Goal: Task Accomplishment & Management: Manage account settings

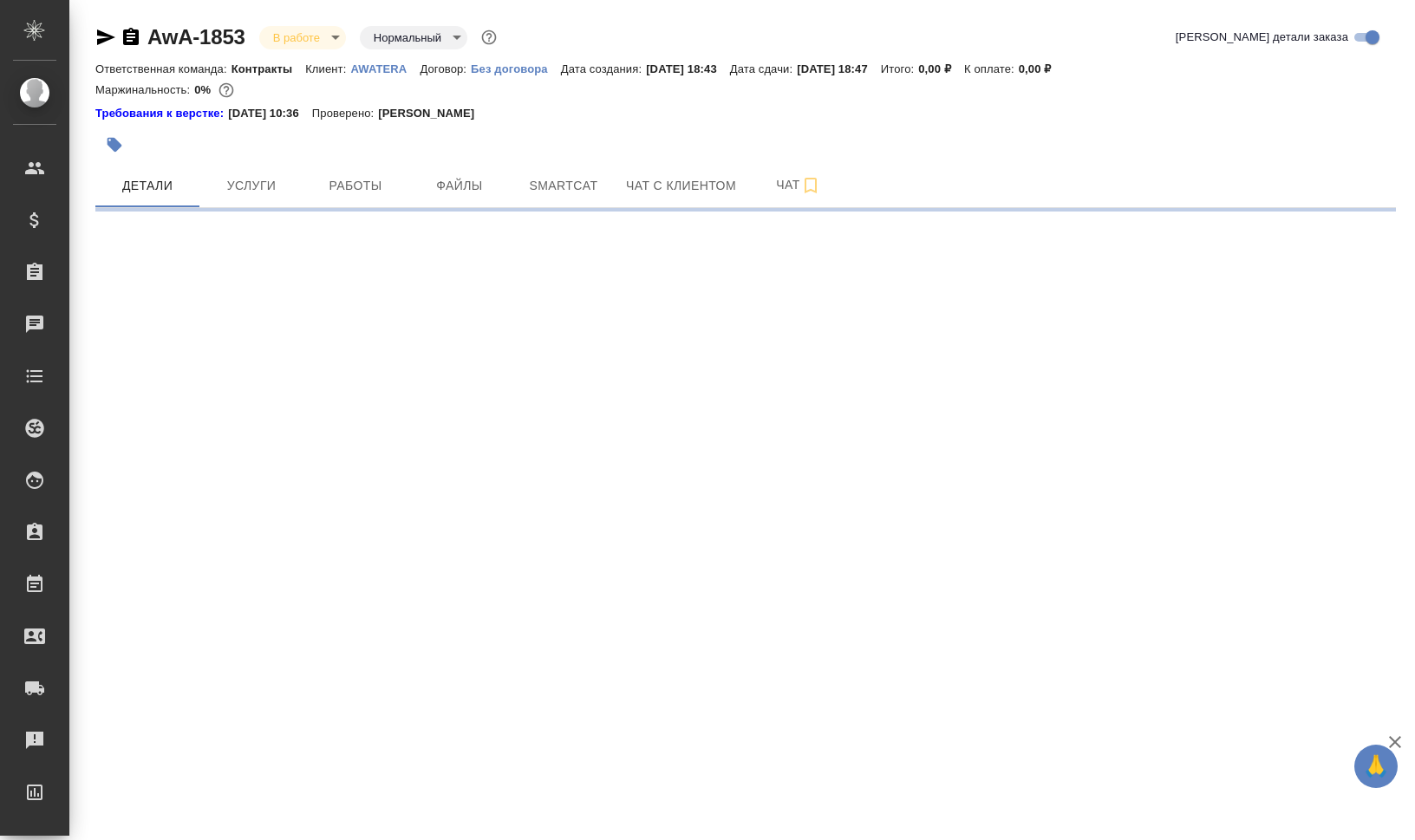
select select "RU"
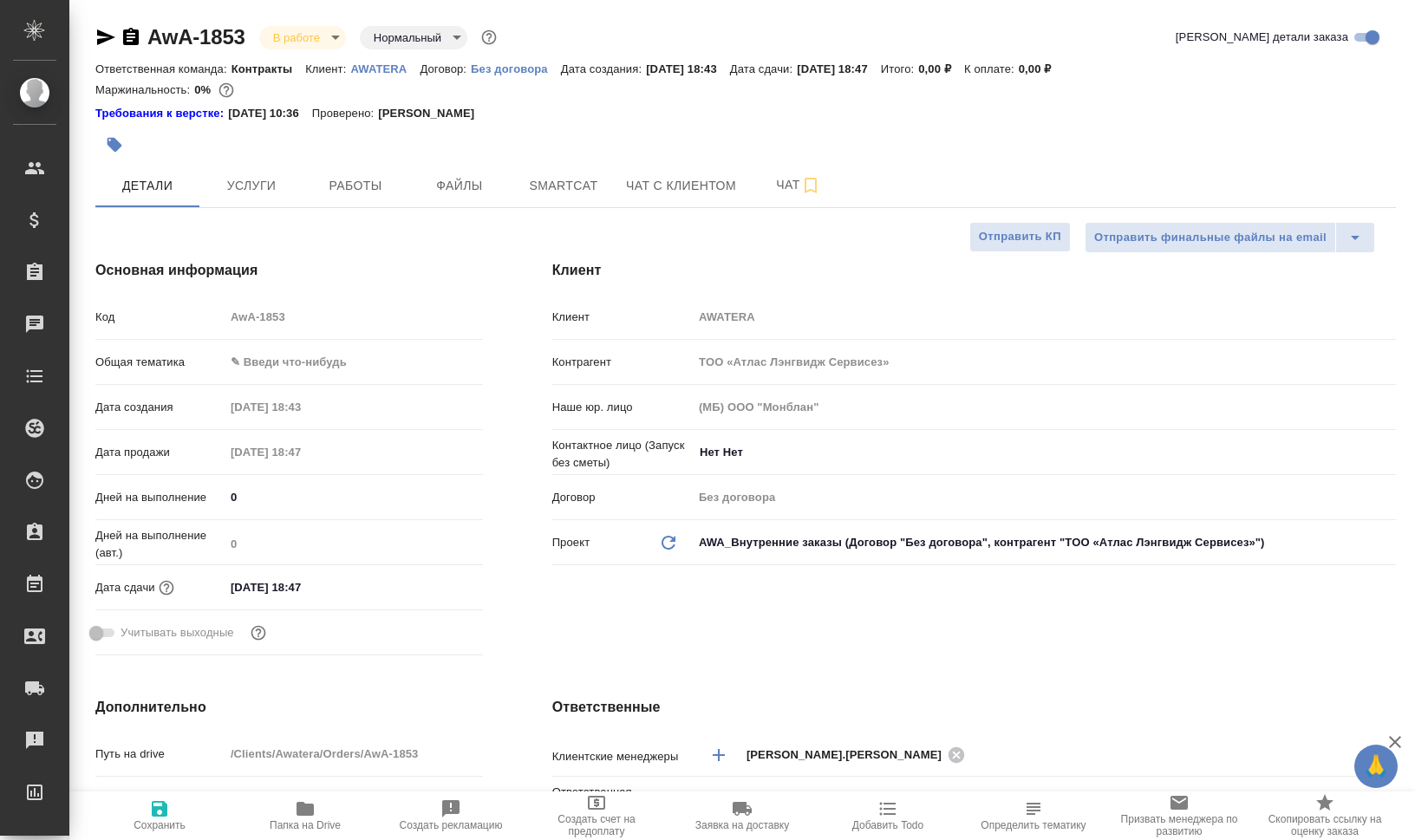
type textarea "x"
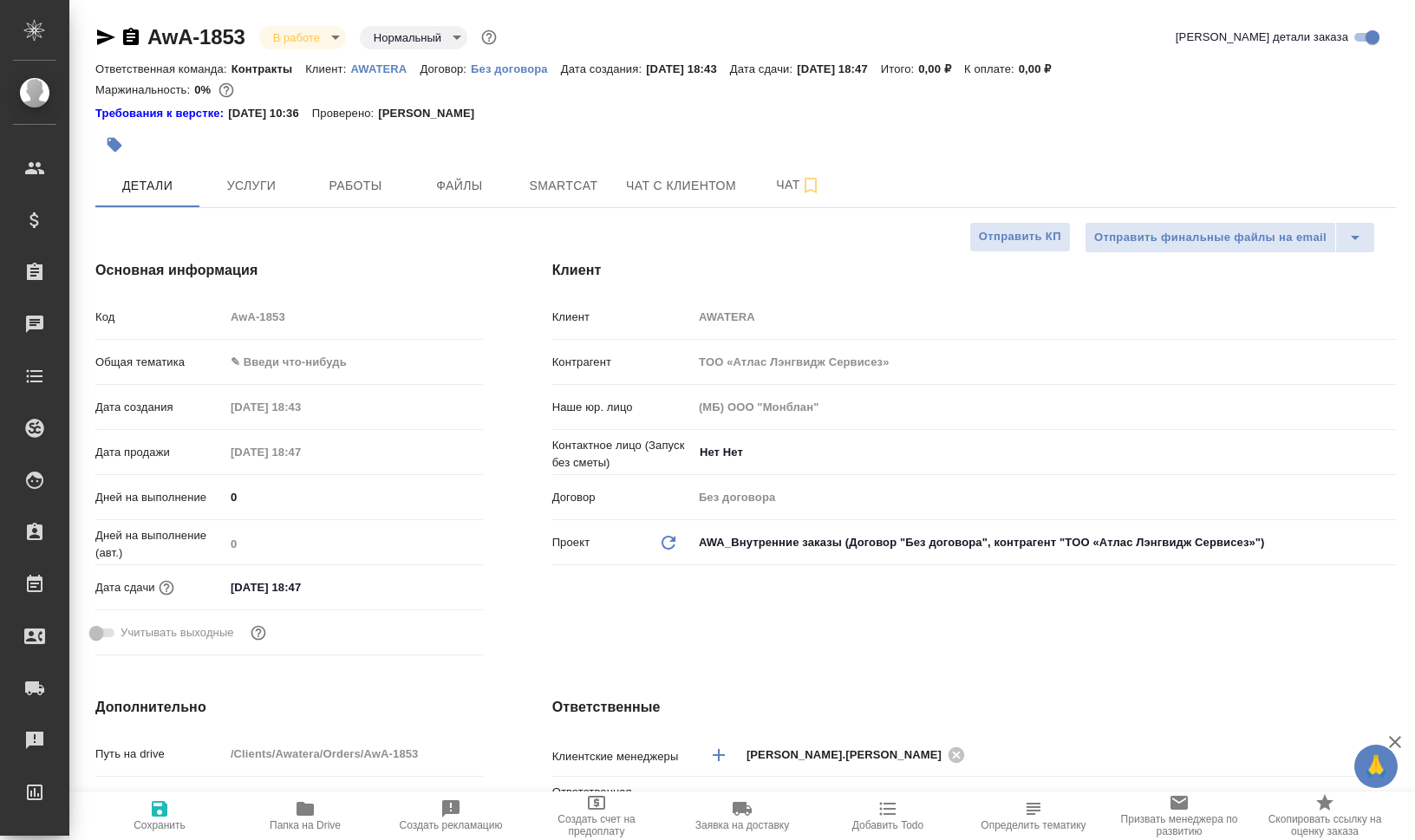
type textarea "x"
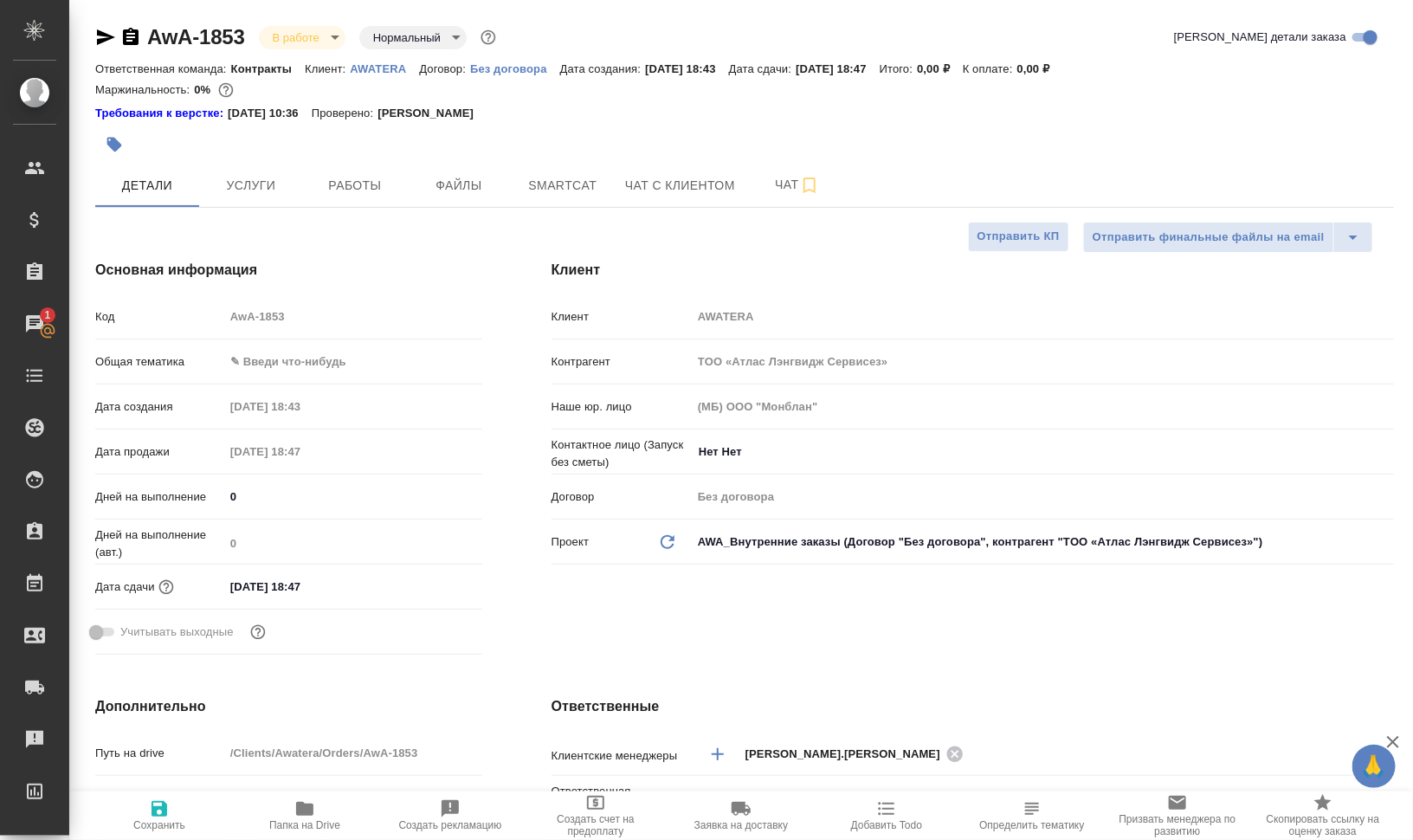
type textarea "x"
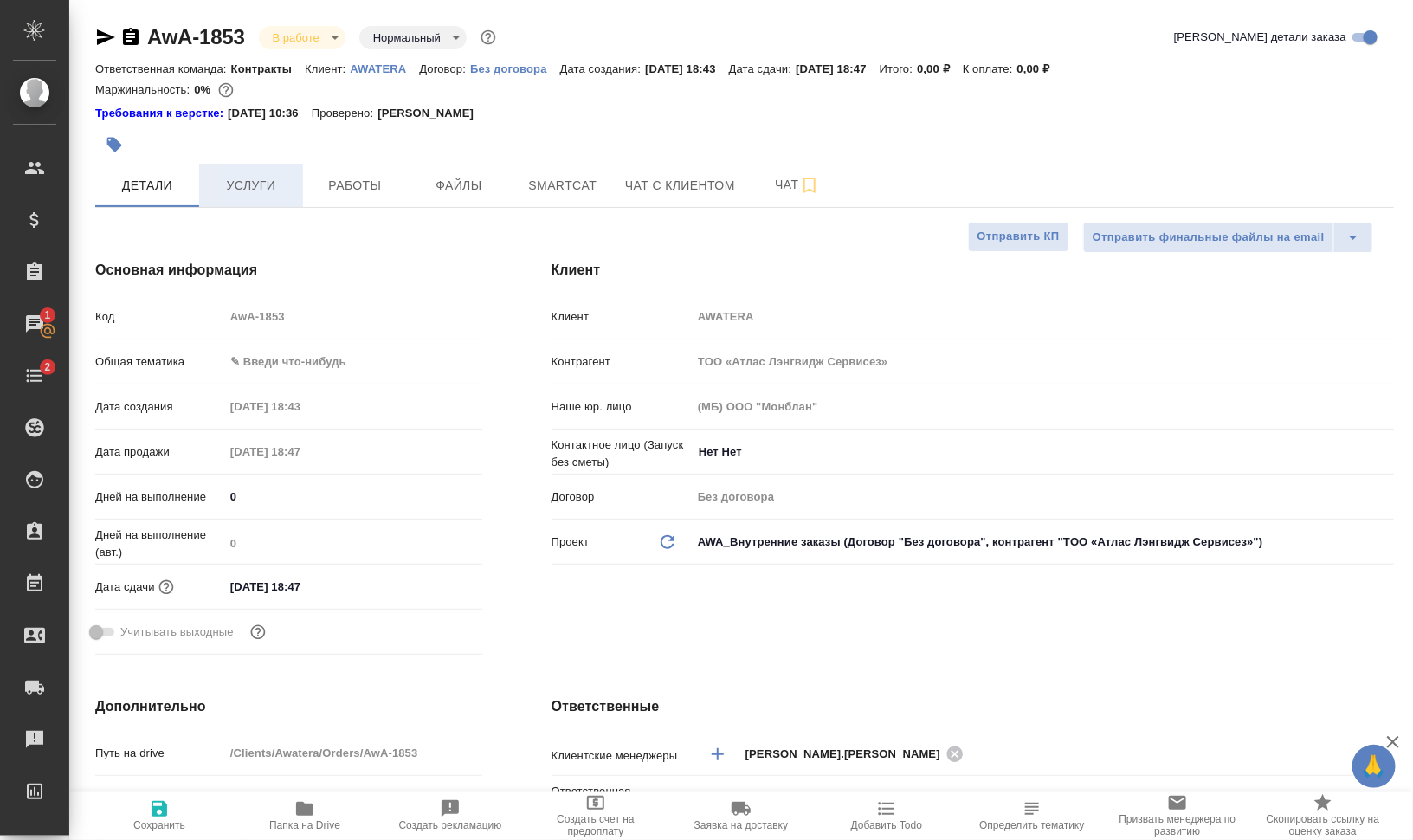
type textarea "x"
click at [105, 40] on icon "button" at bounding box center [106, 37] width 18 height 16
click at [100, 36] on icon "button" at bounding box center [105, 37] width 21 height 21
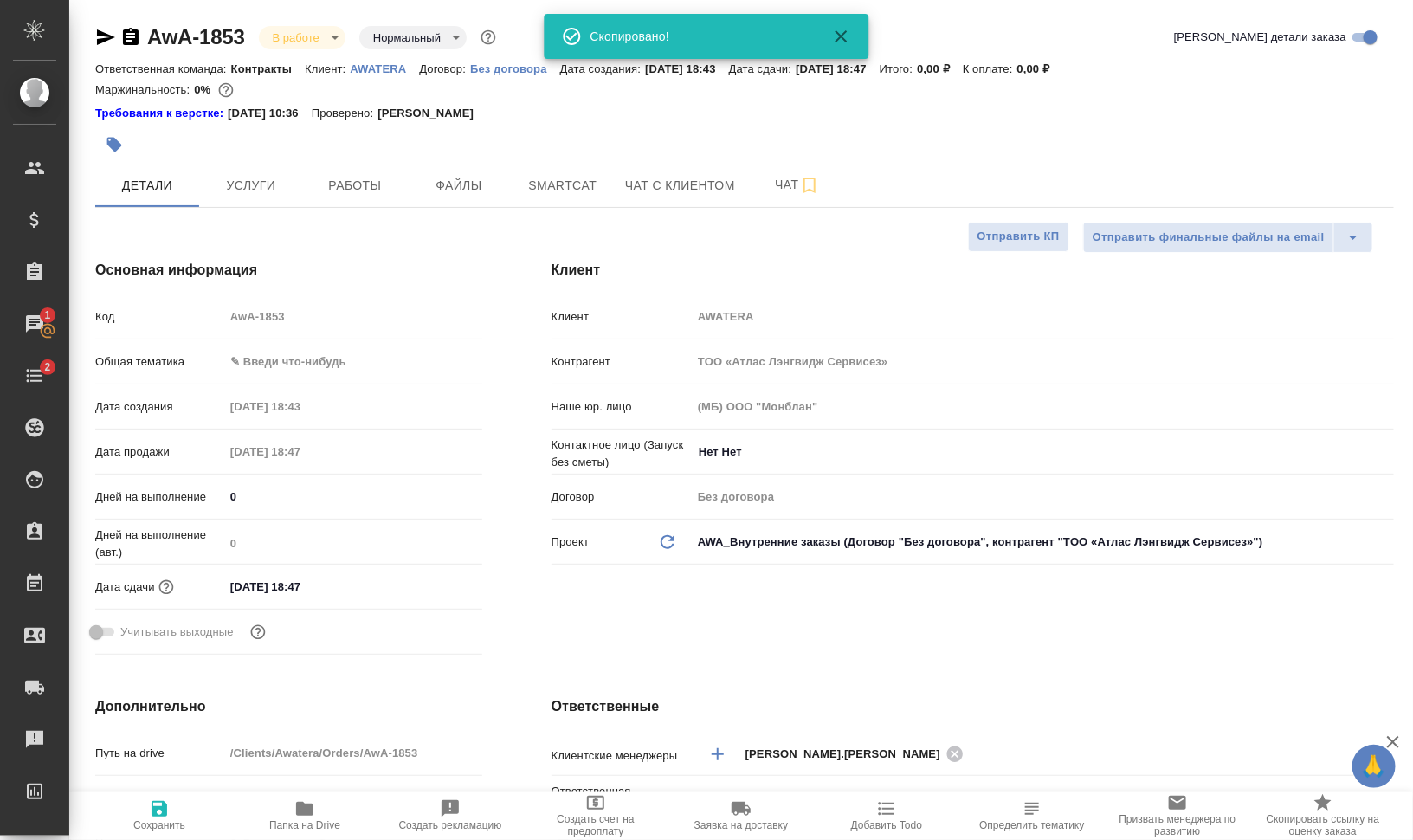
type textarea "x"
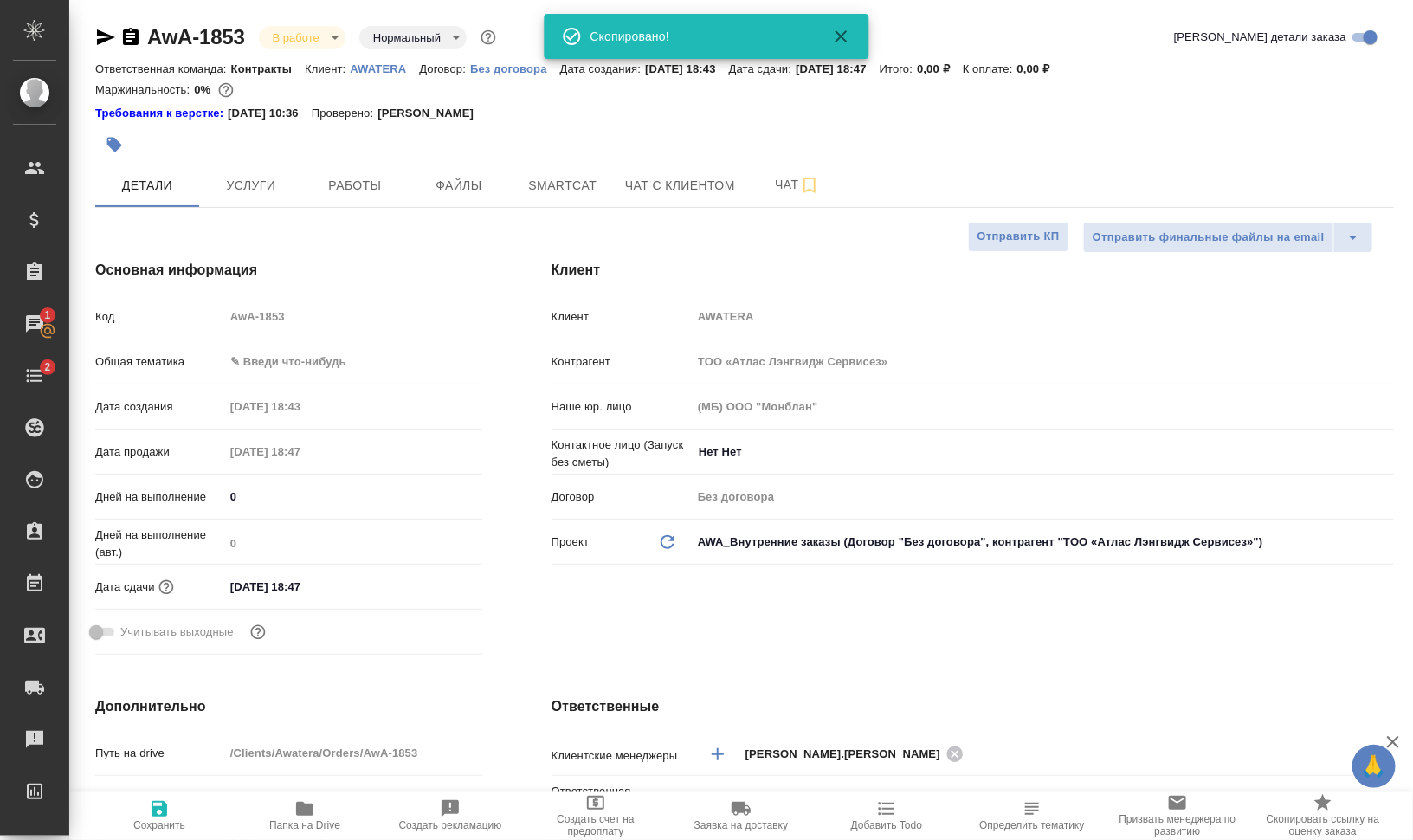
type textarea "x"
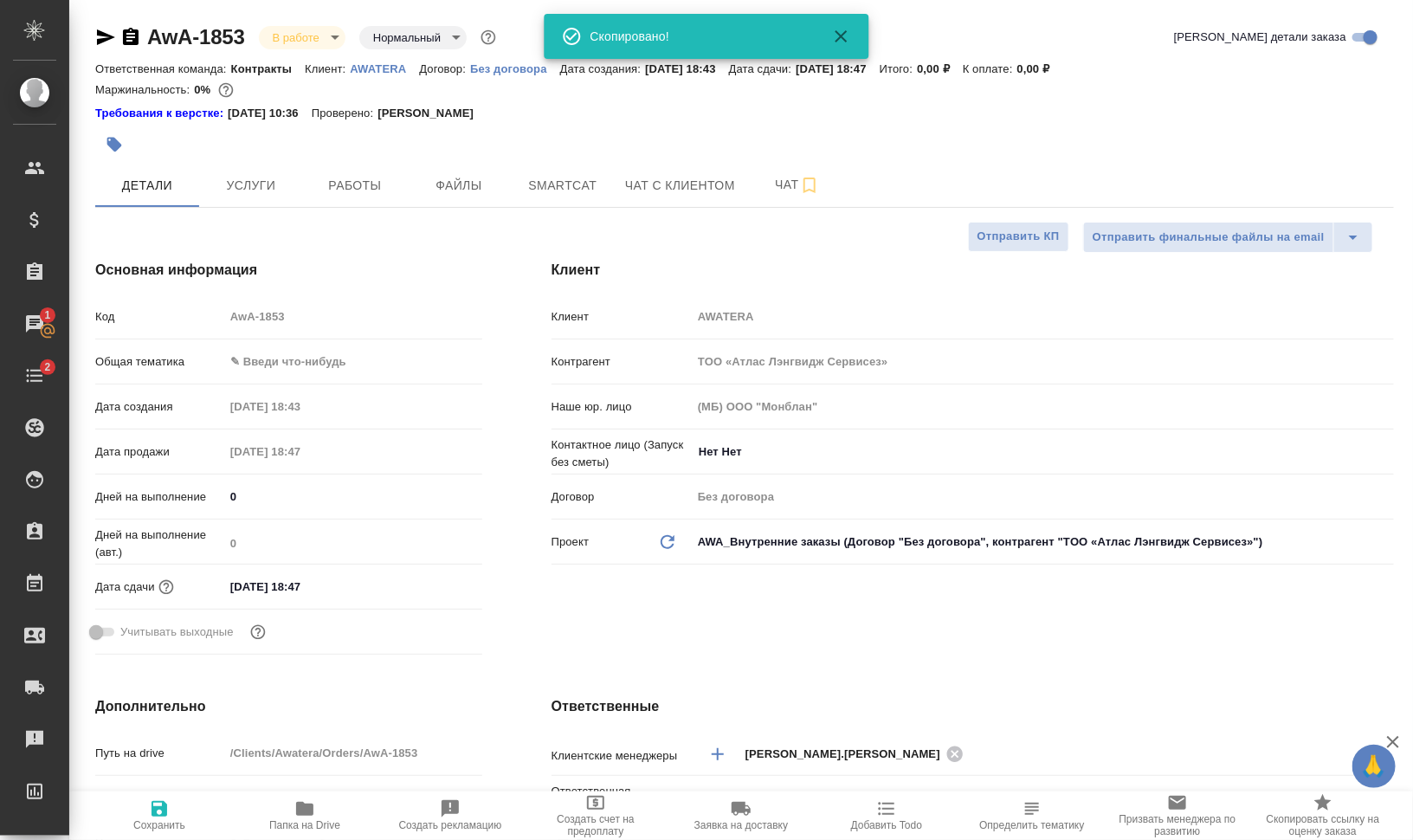
type textarea "x"
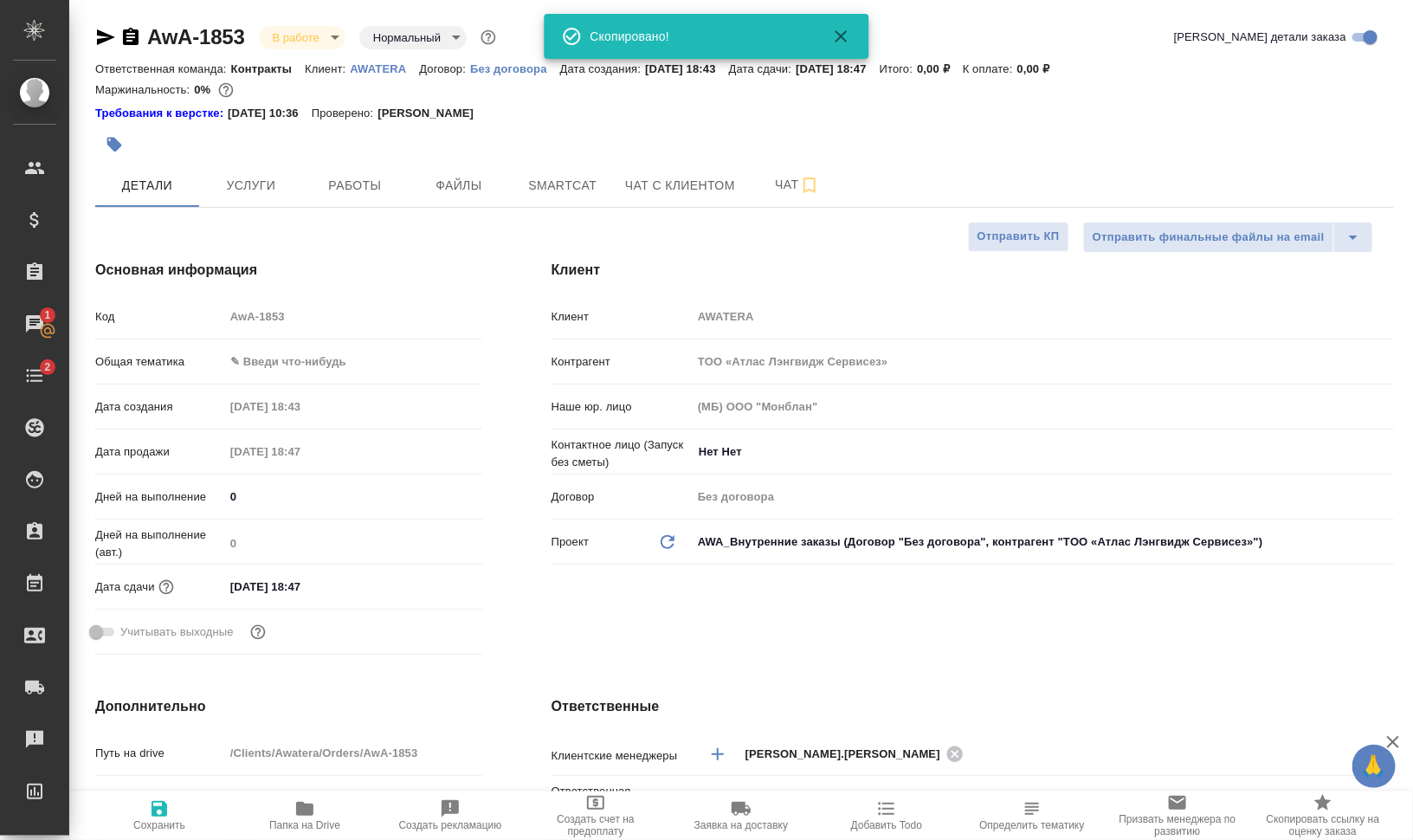
type textarea "x"
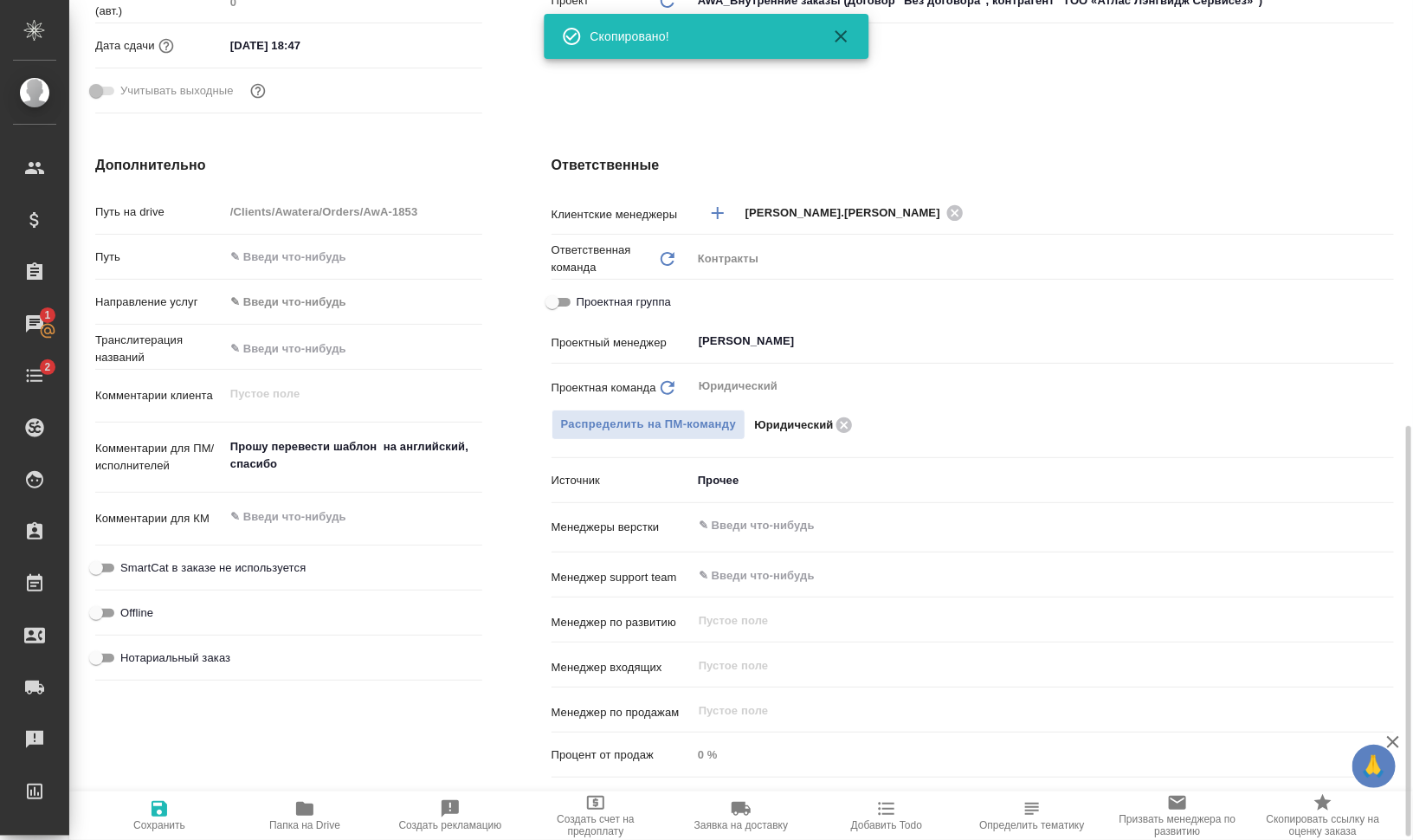
scroll to position [649, 0]
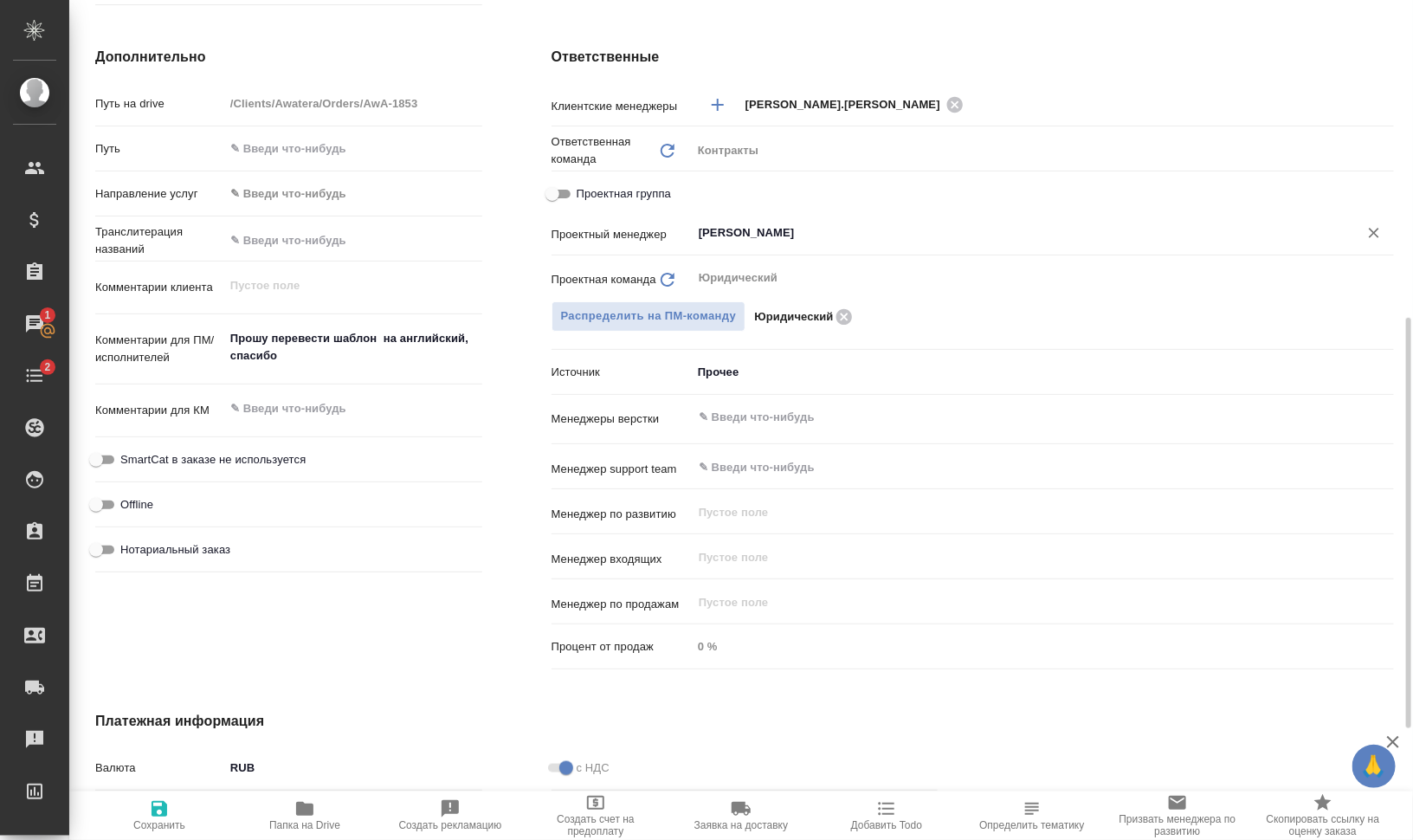
click at [832, 233] on input "Chernova Anna" at bounding box center [1013, 233] width 634 height 21
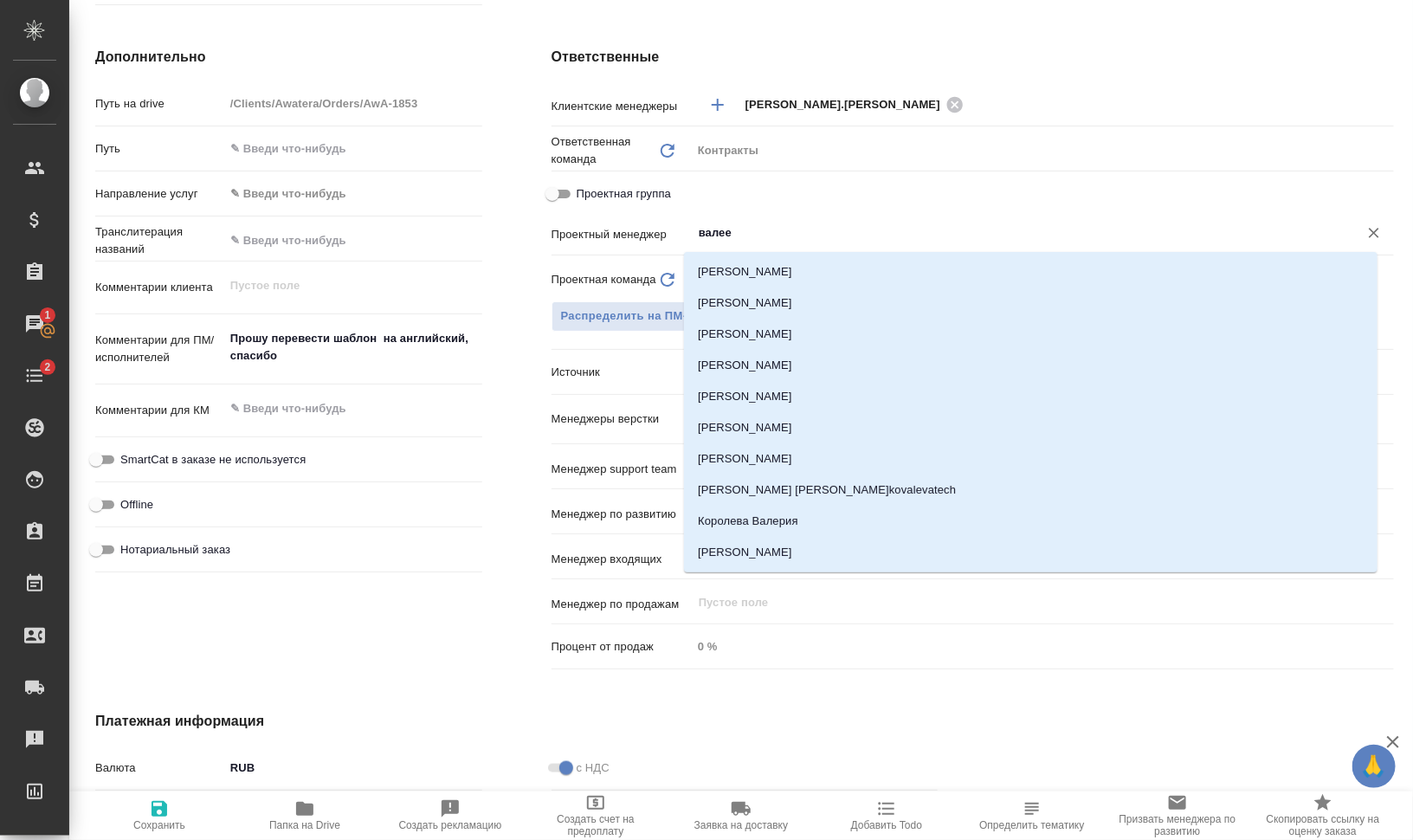
type input "валеев"
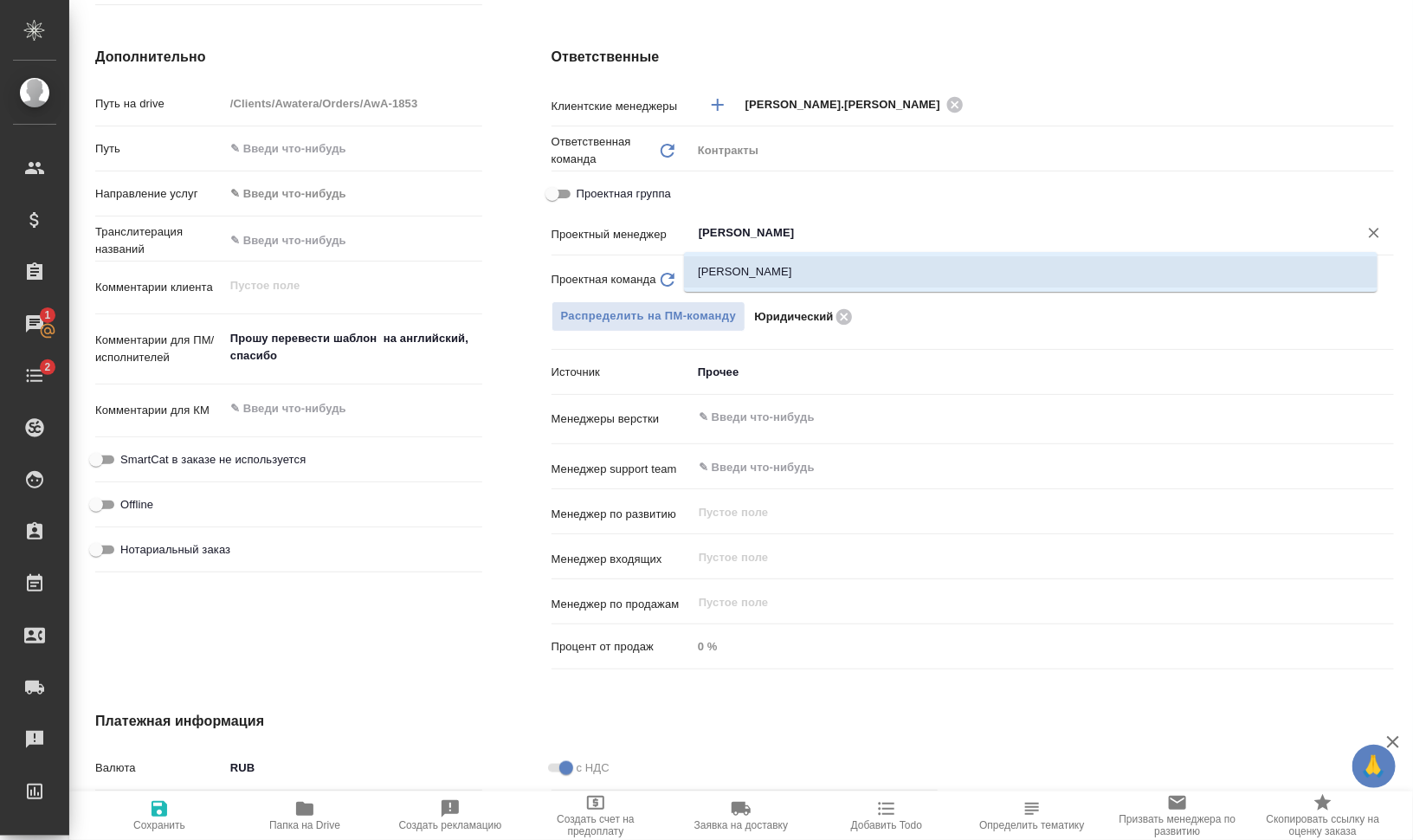
click at [760, 260] on li "[PERSON_NAME]" at bounding box center [1031, 272] width 693 height 31
type textarea "x"
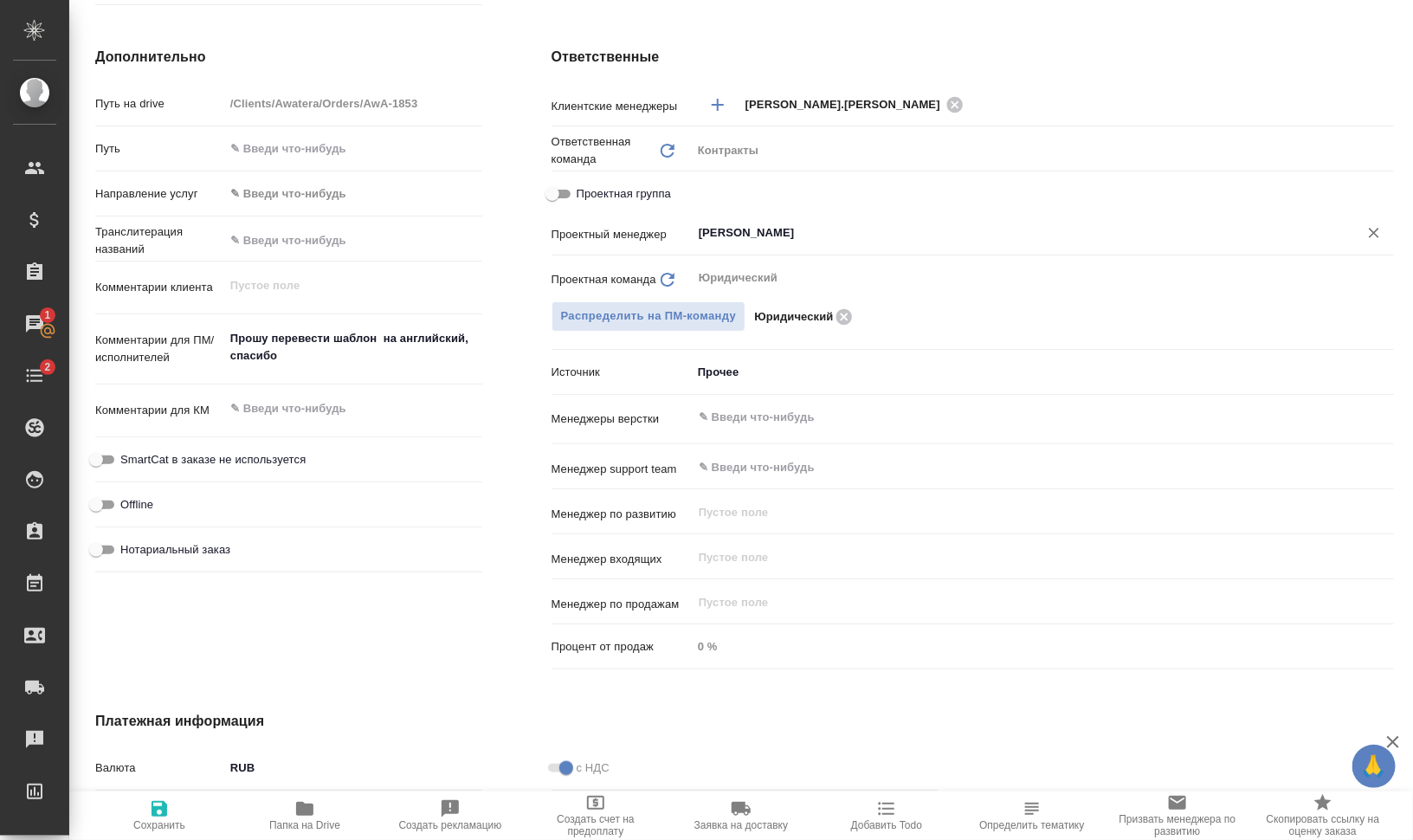
type input "[PERSON_NAME]"
click at [185, 821] on span "Сохранить" at bounding box center [160, 815] width 125 height 33
type textarea "x"
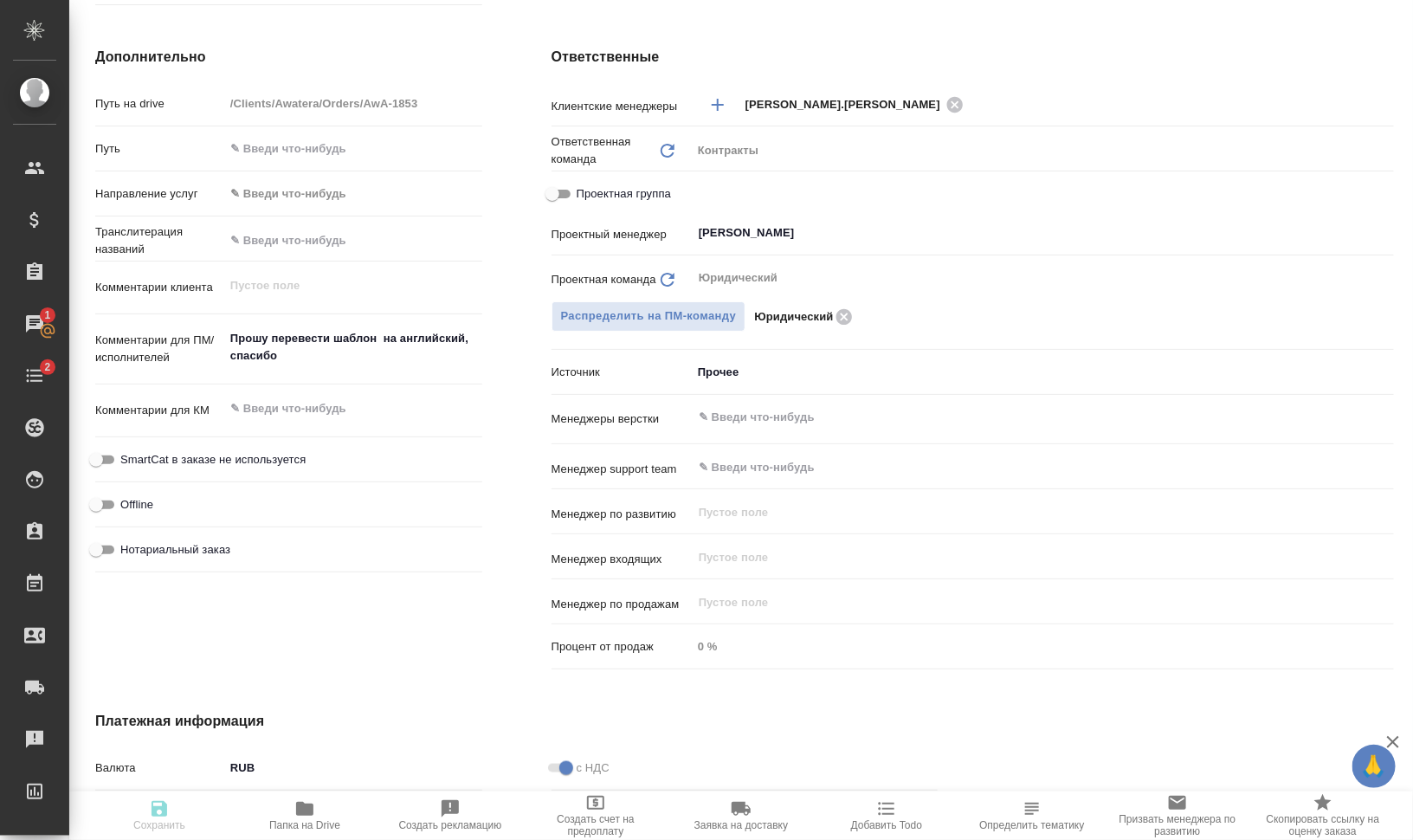
type textarea "x"
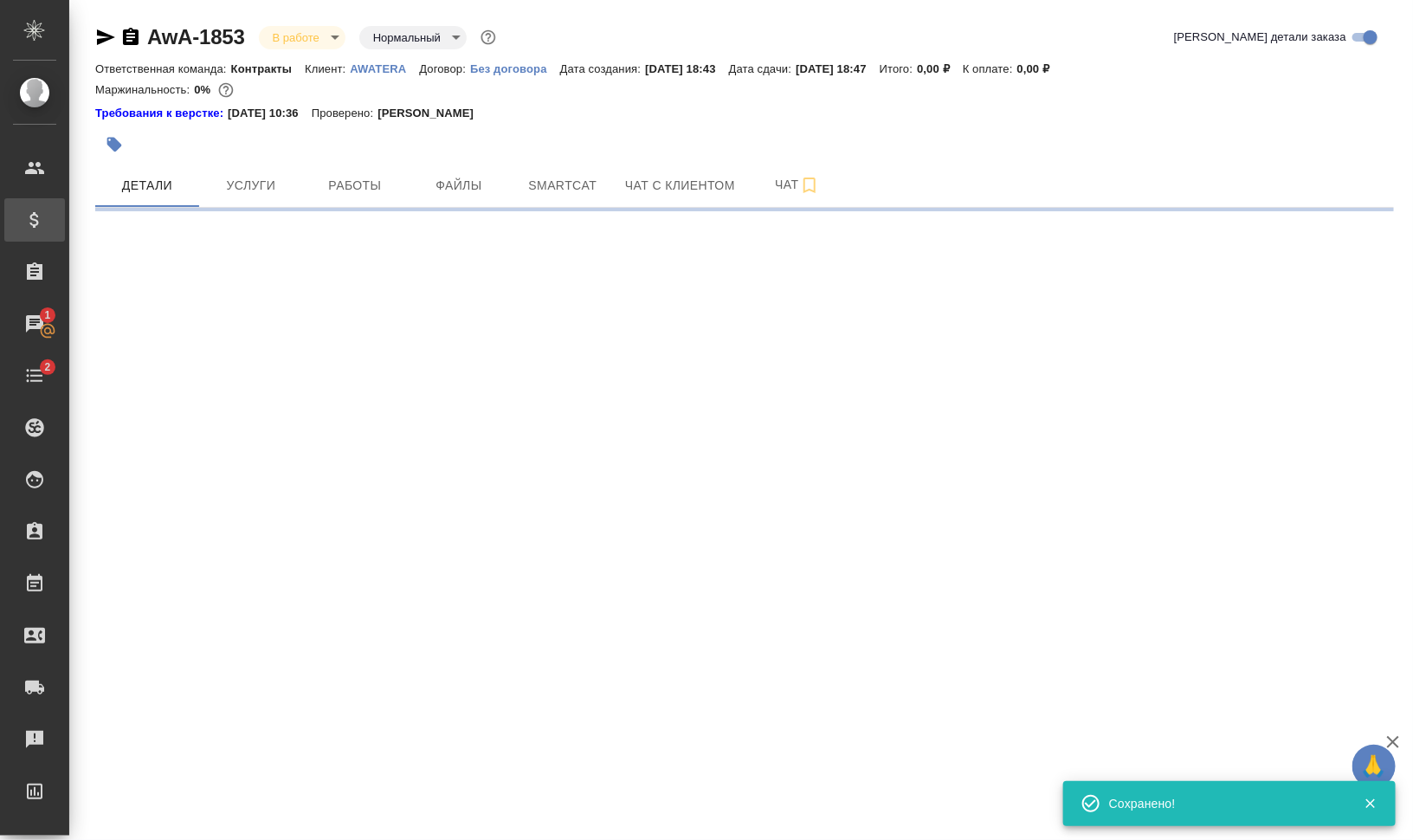
select select "RU"
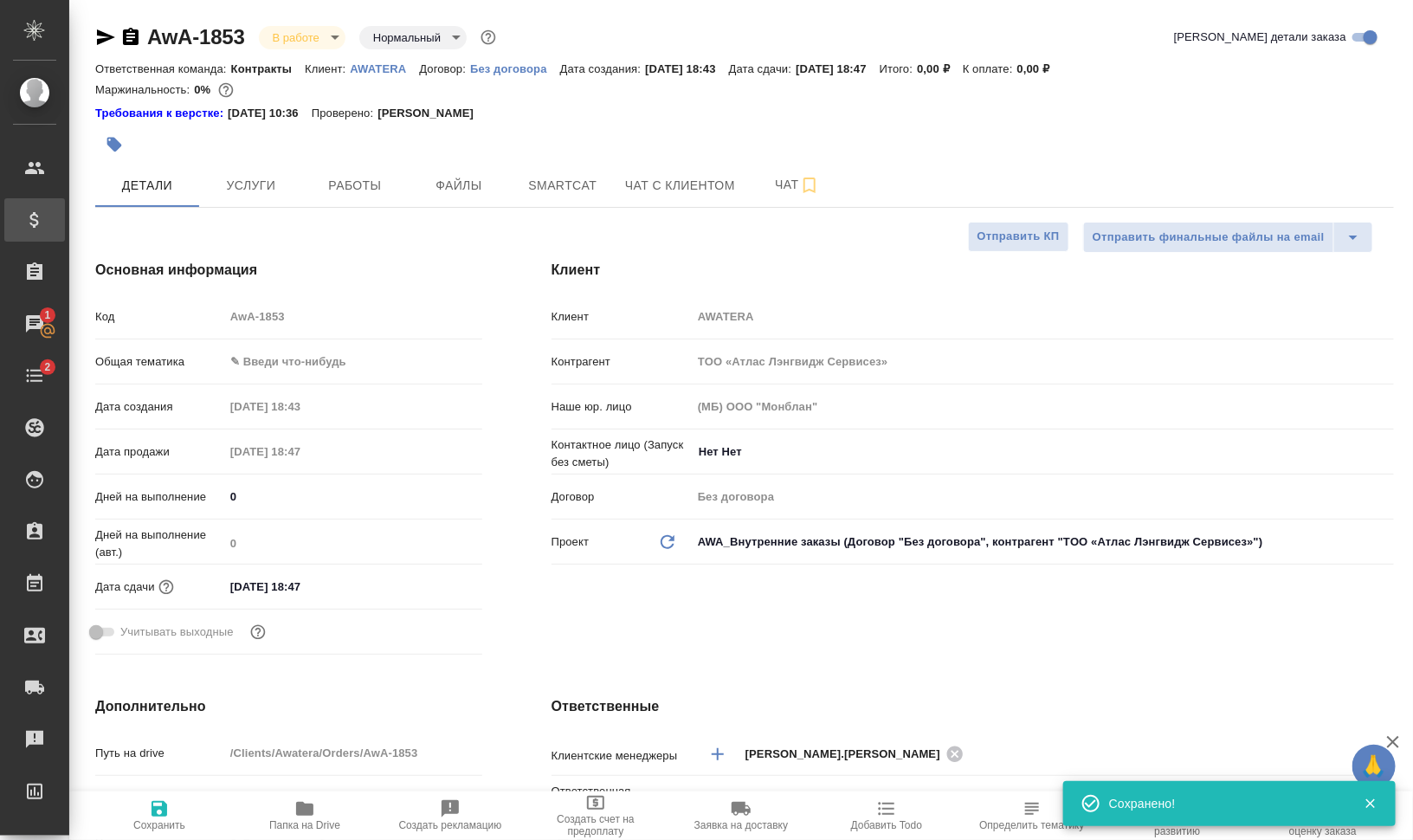
type textarea "x"
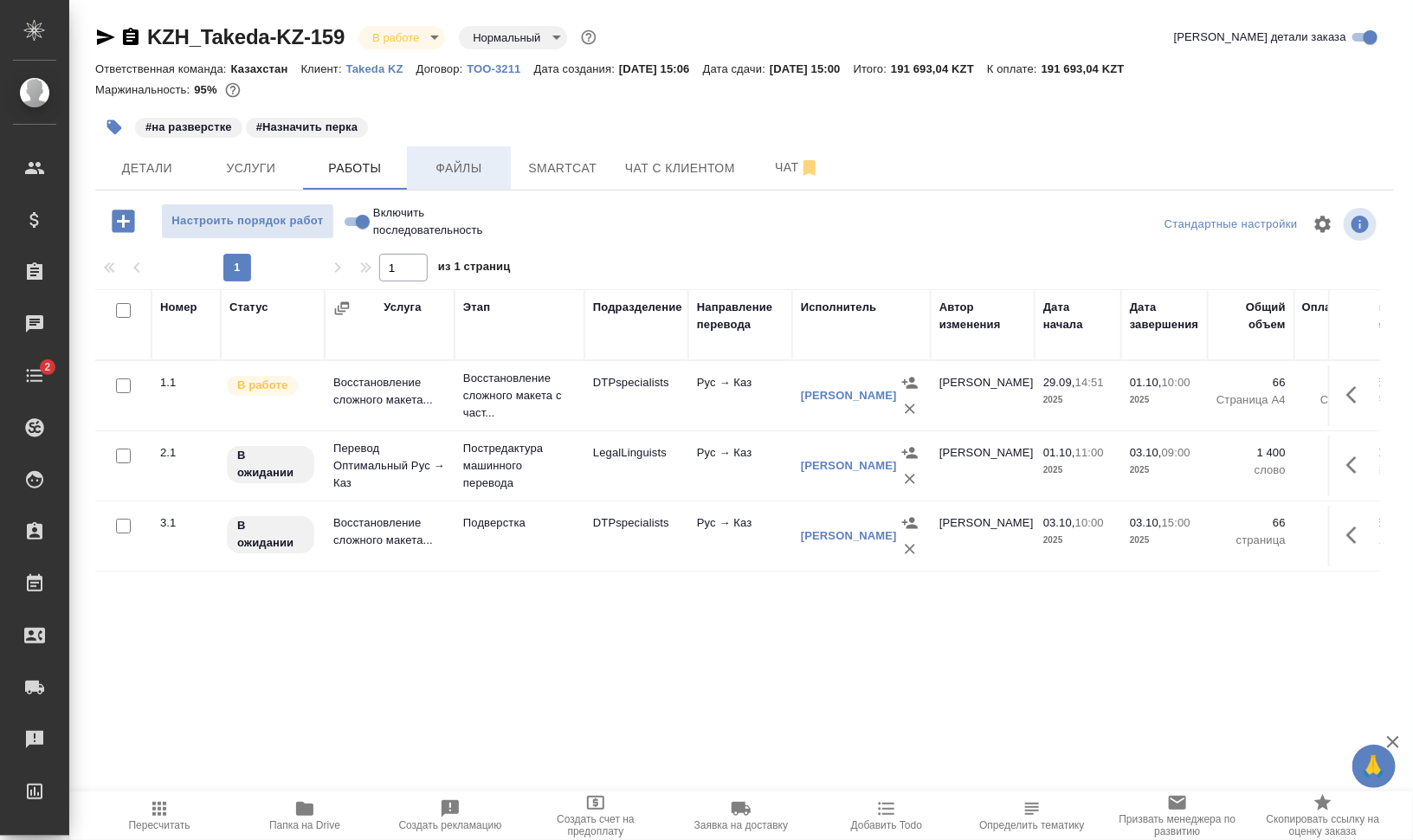
click at [440, 170] on span "Файлы" at bounding box center [458, 169] width 83 height 22
click at [368, 167] on span "Работы" at bounding box center [355, 169] width 83 height 22
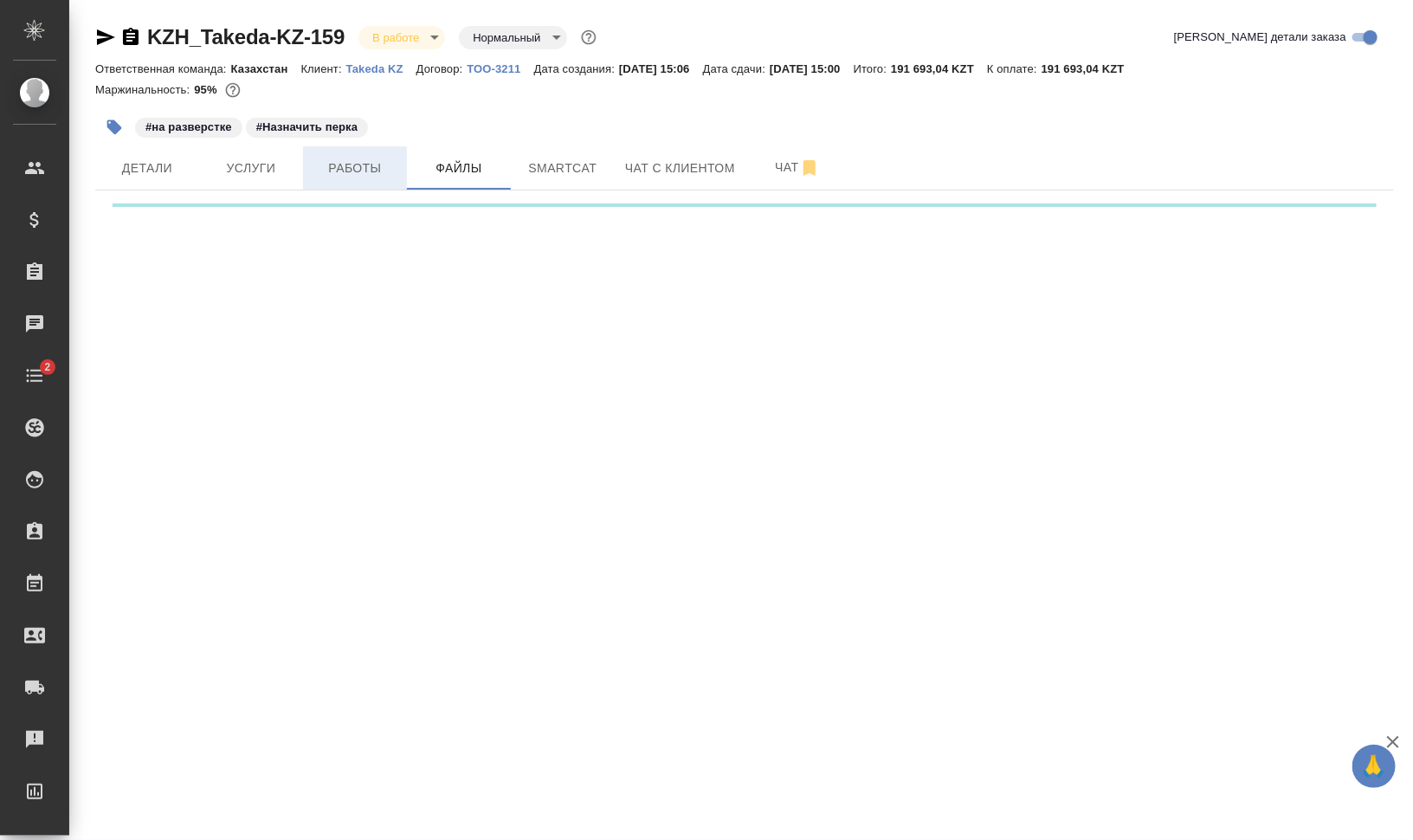
click at [368, 167] on span "Работы" at bounding box center [355, 169] width 83 height 22
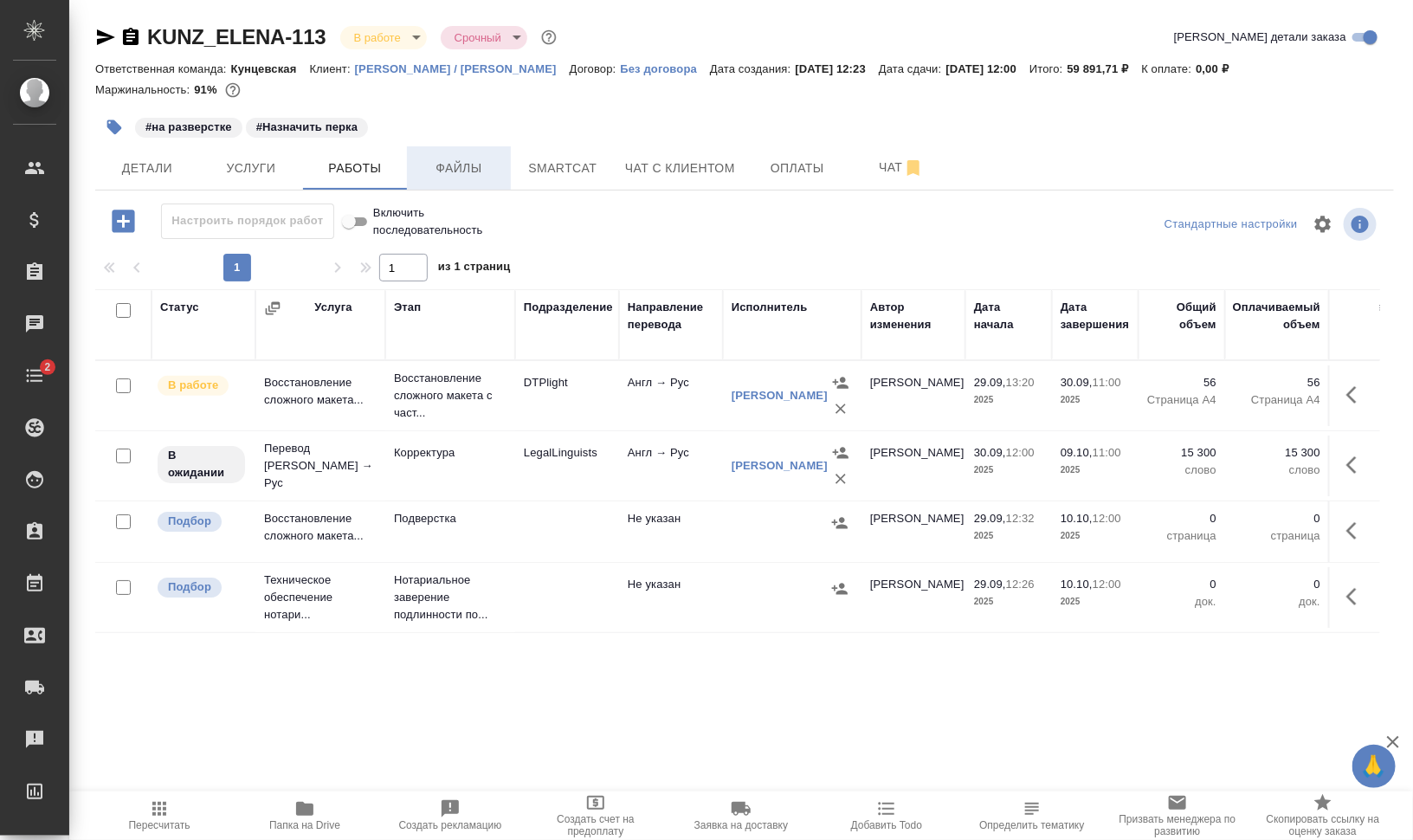
click at [443, 158] on span "Файлы" at bounding box center [458, 169] width 83 height 22
click at [355, 162] on span "Работы" at bounding box center [355, 169] width 83 height 22
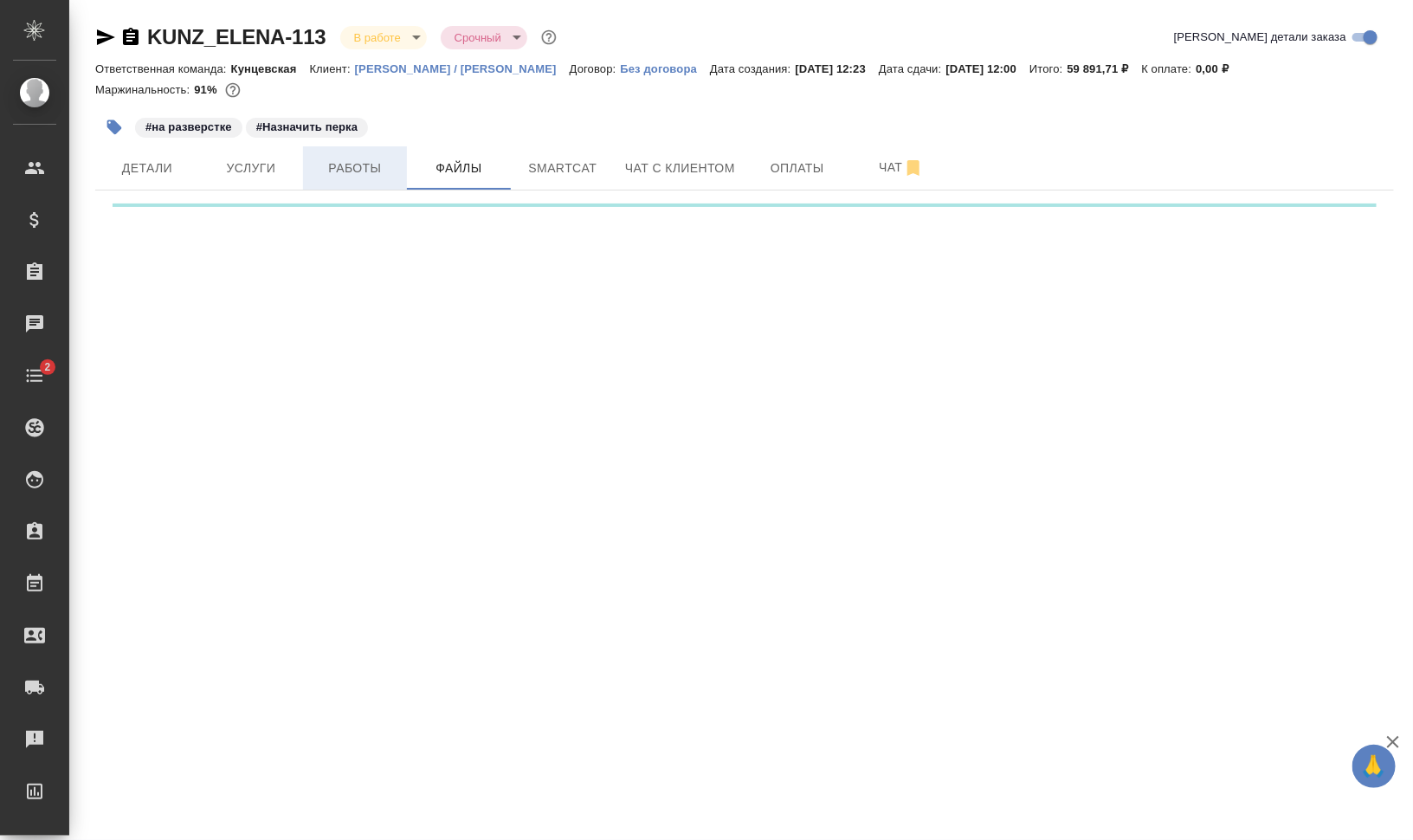
click at [350, 161] on span "Работы" at bounding box center [355, 169] width 83 height 22
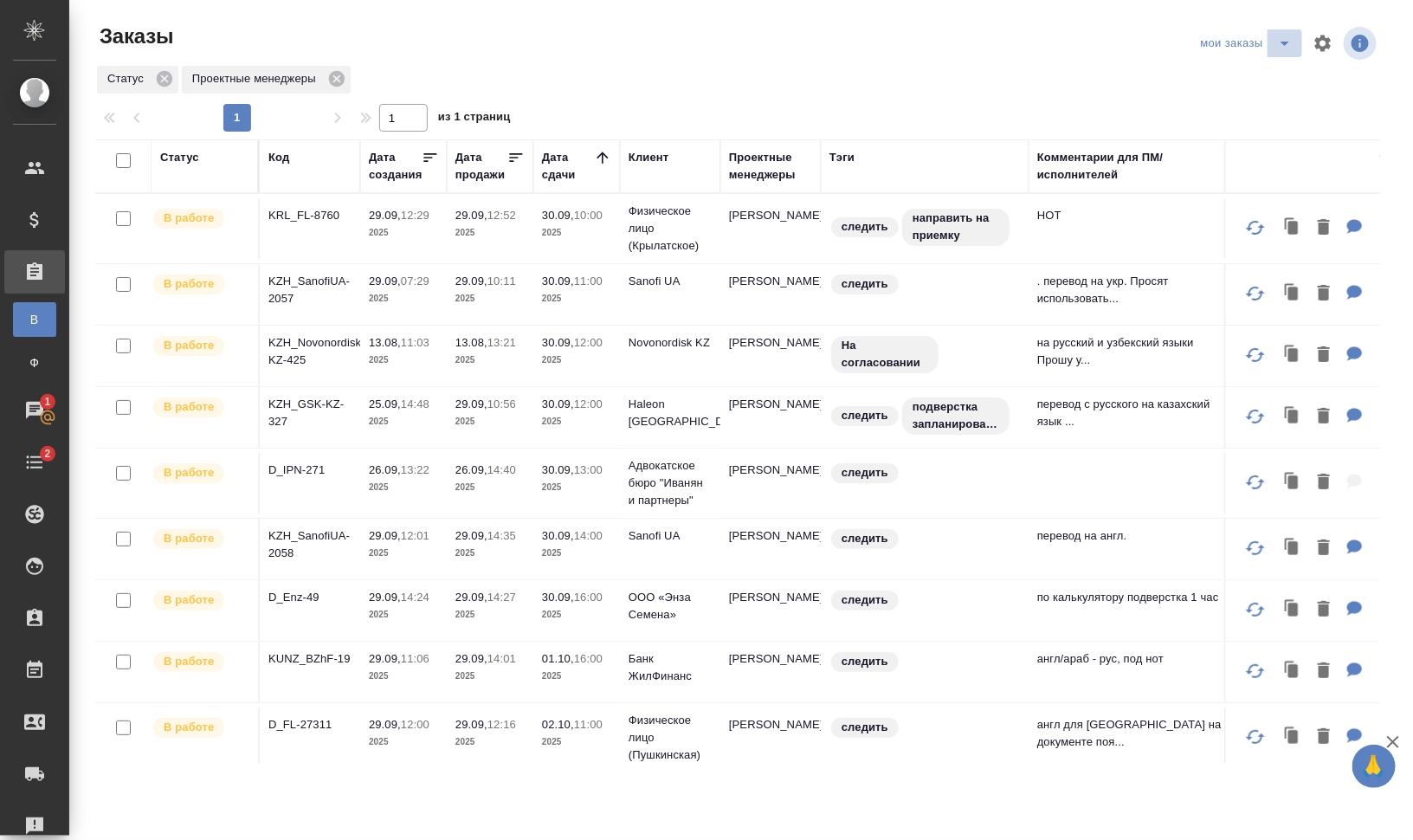
click at [1288, 40] on icon "split button" at bounding box center [1285, 43] width 21 height 21
click at [1277, 105] on li "для раздачи" at bounding box center [1249, 105] width 122 height 28
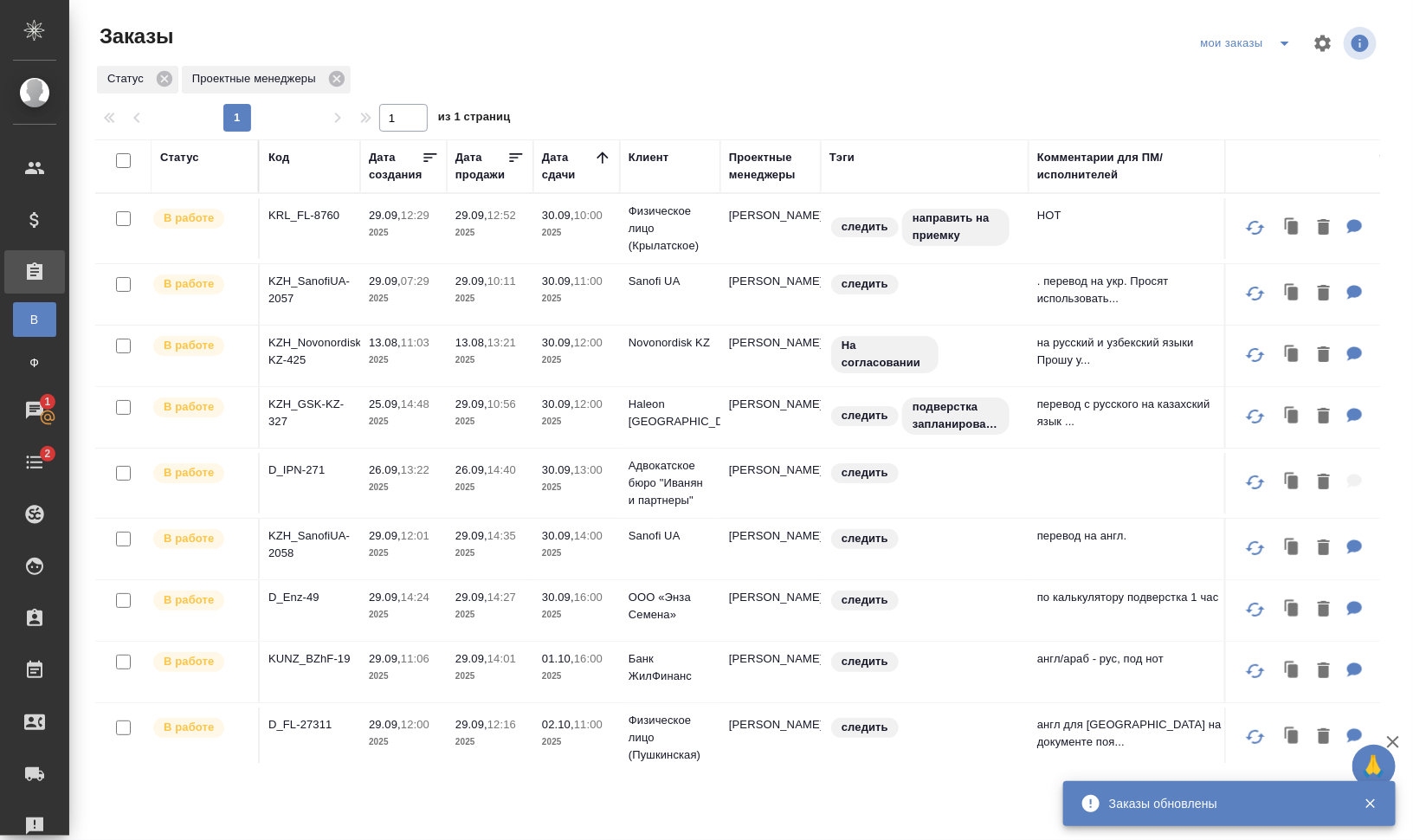
click at [1286, 45] on icon "split button" at bounding box center [1285, 43] width 21 height 21
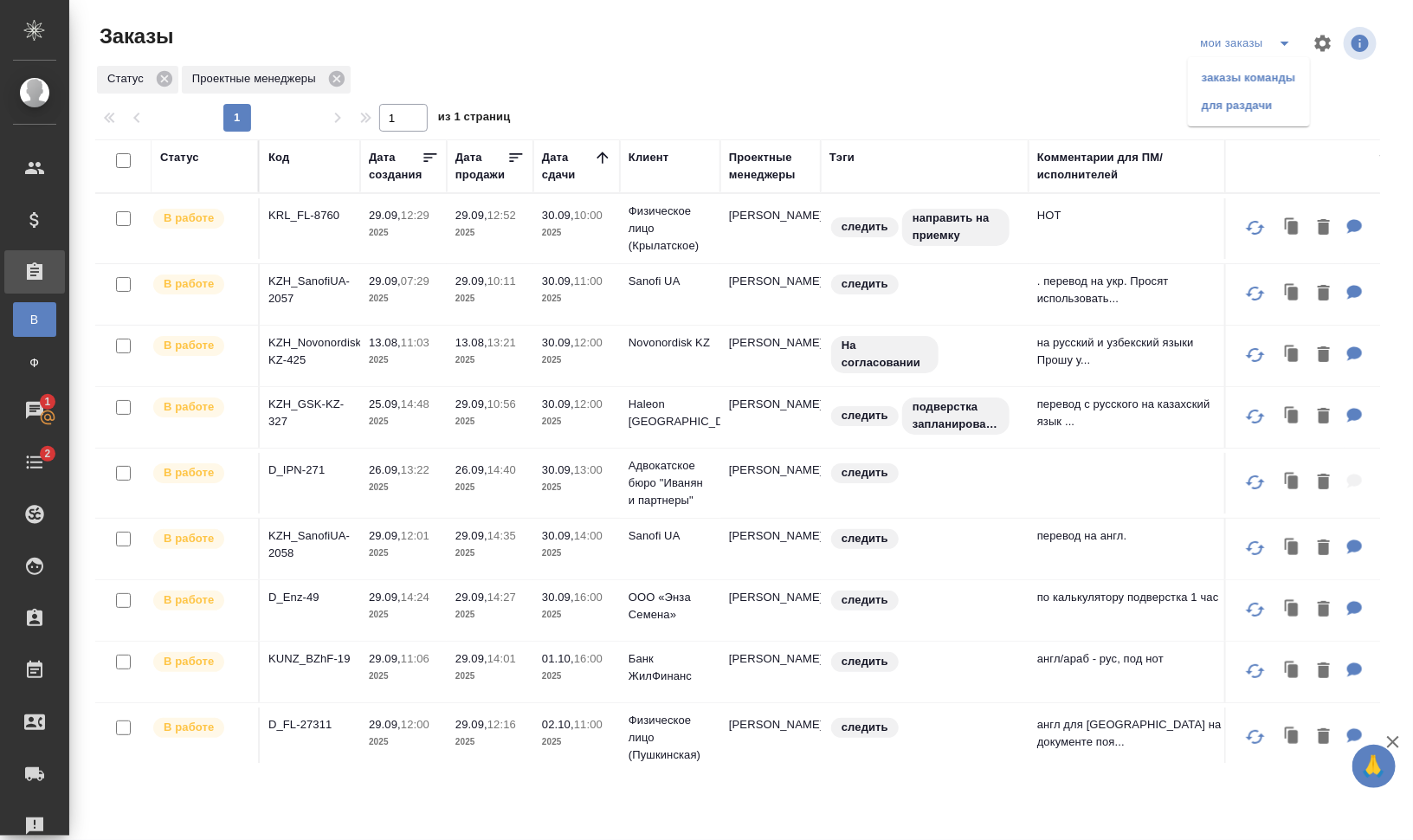
click at [1253, 78] on li "заказы команды" at bounding box center [1249, 78] width 122 height 28
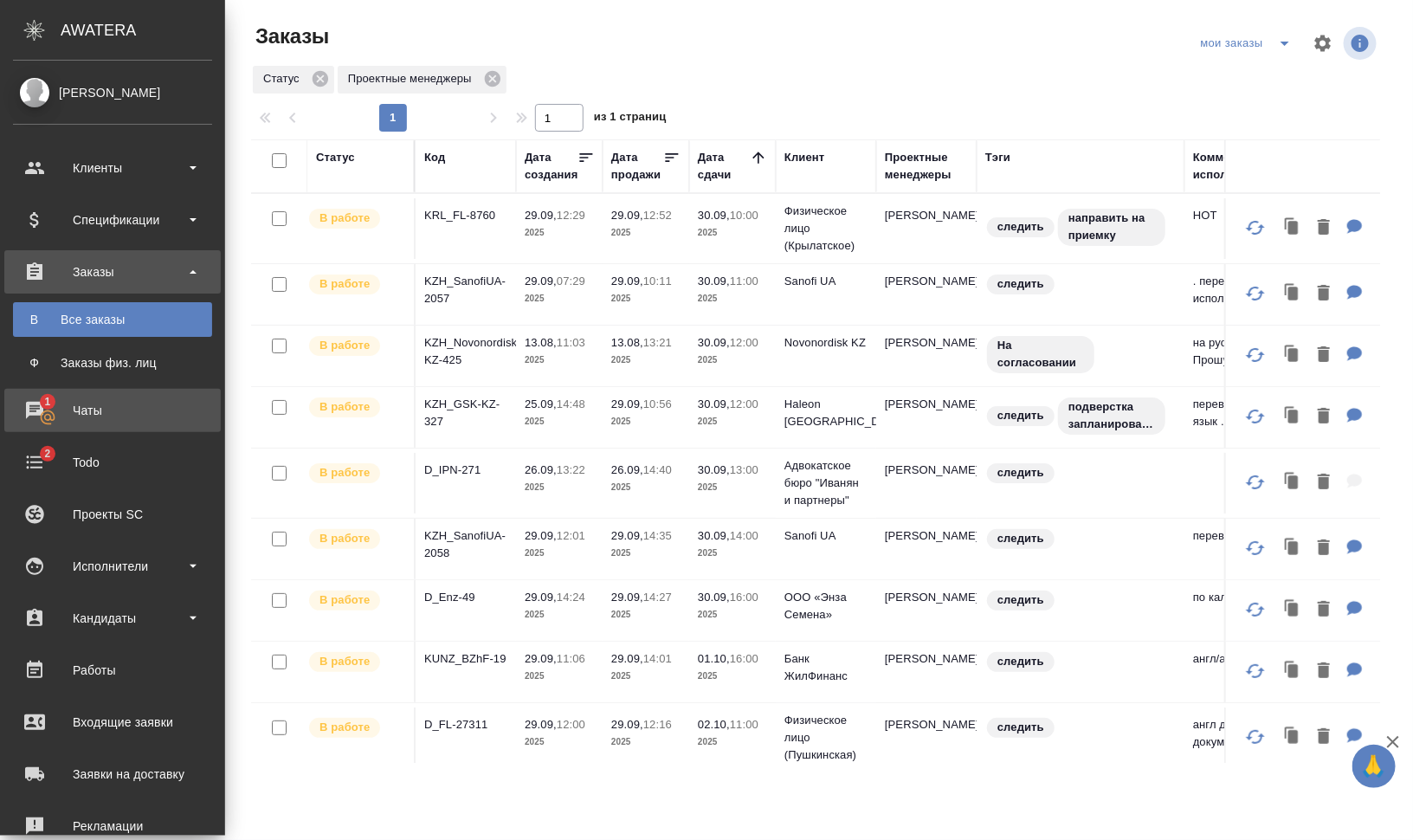
drag, startPoint x: 64, startPoint y: 415, endPoint x: 73, endPoint y: 415, distance: 9.0
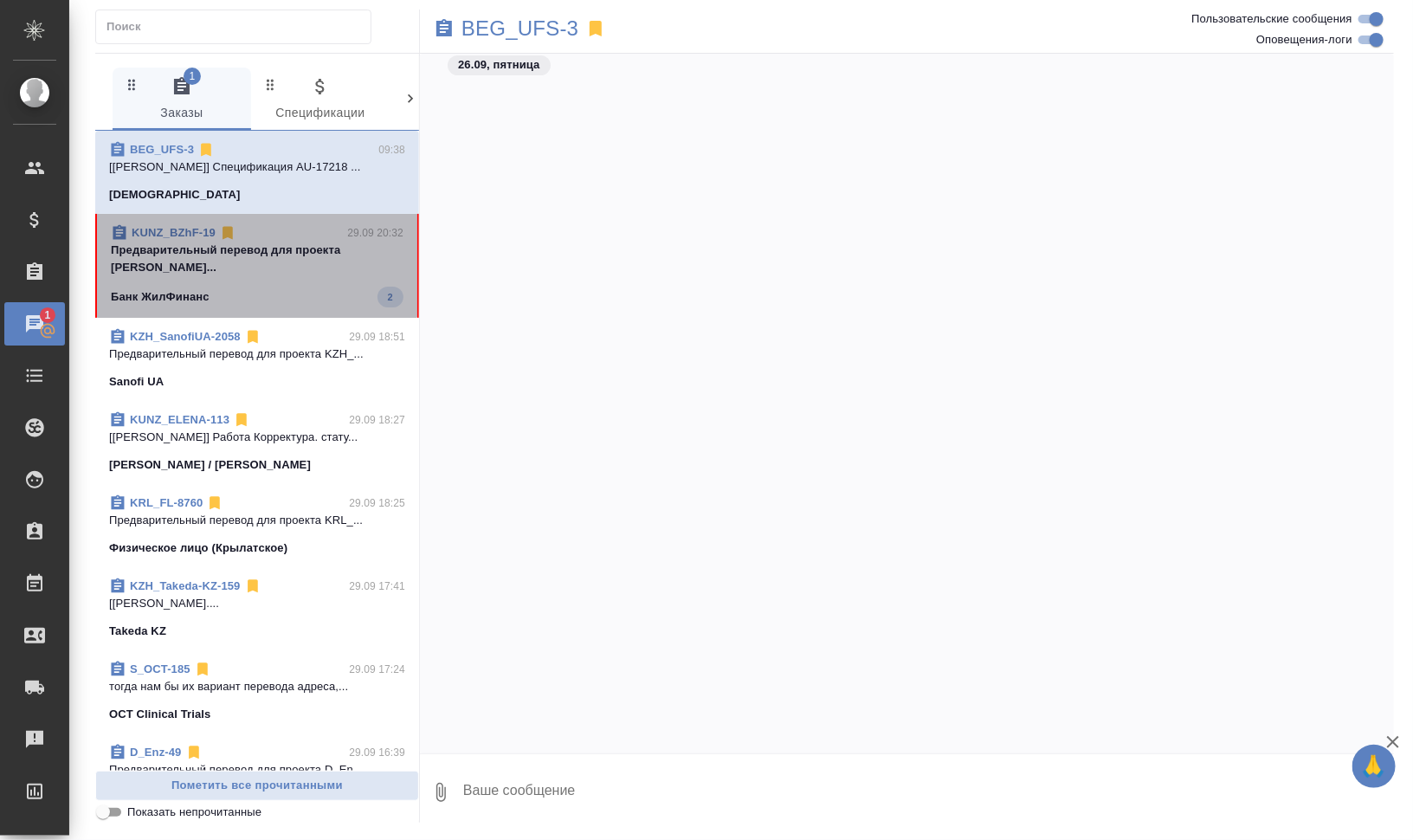
click at [257, 261] on span "KUNZ_BZhF-19 29.09 20:32 Предварительный перевод для проекта KUNZ... Банк ЖилФи…" at bounding box center [257, 266] width 293 height 83
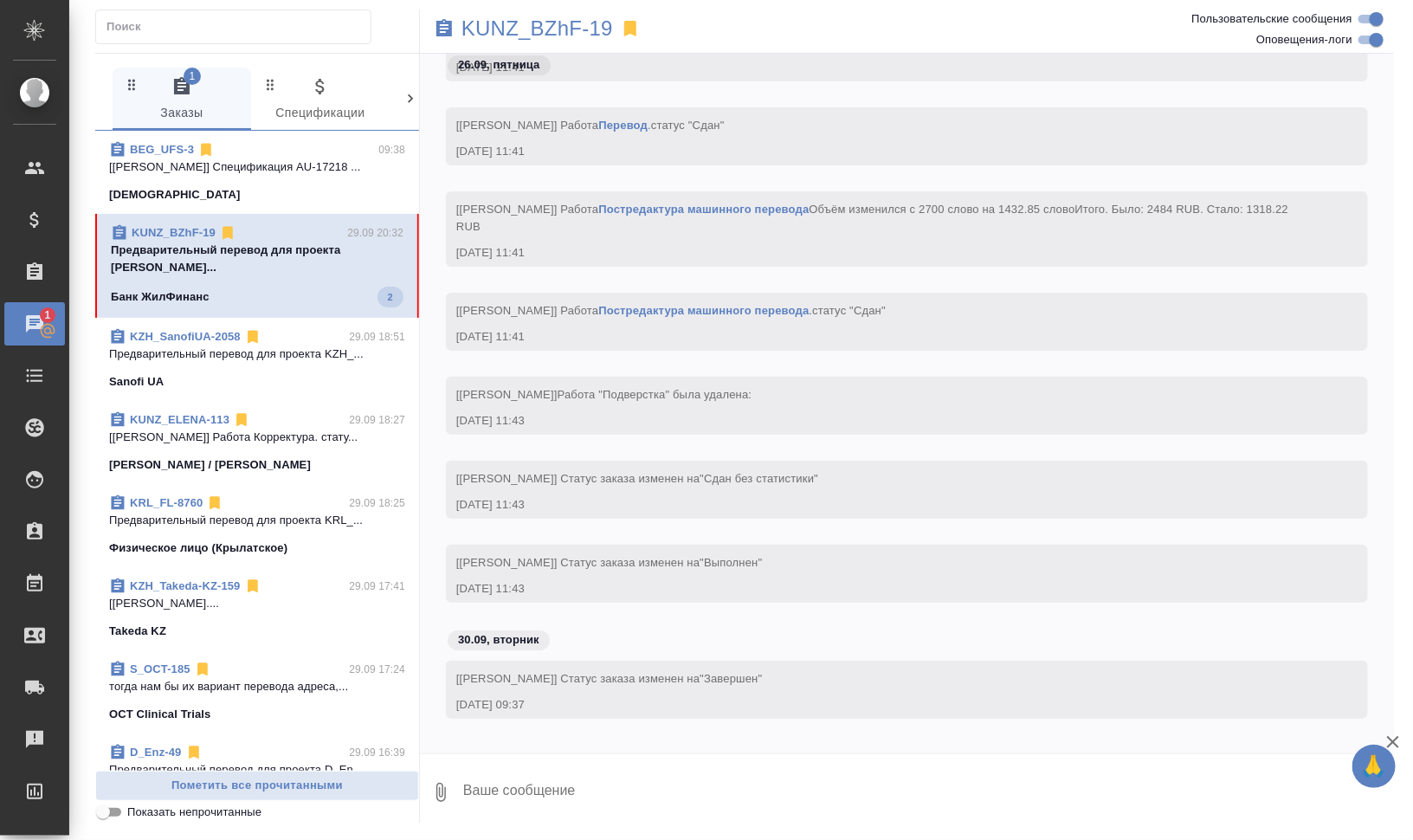
scroll to position [7735, 0]
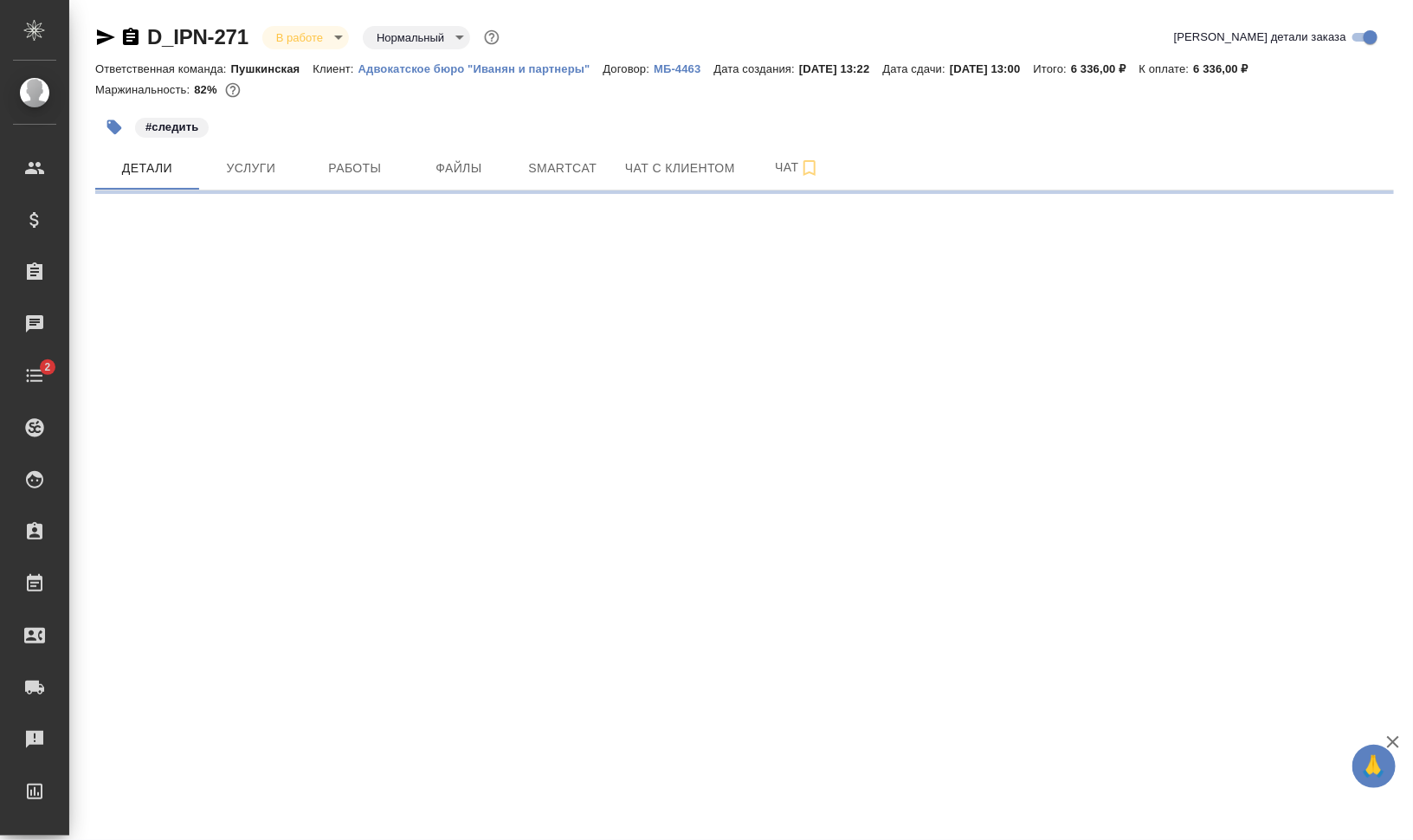
select select "RU"
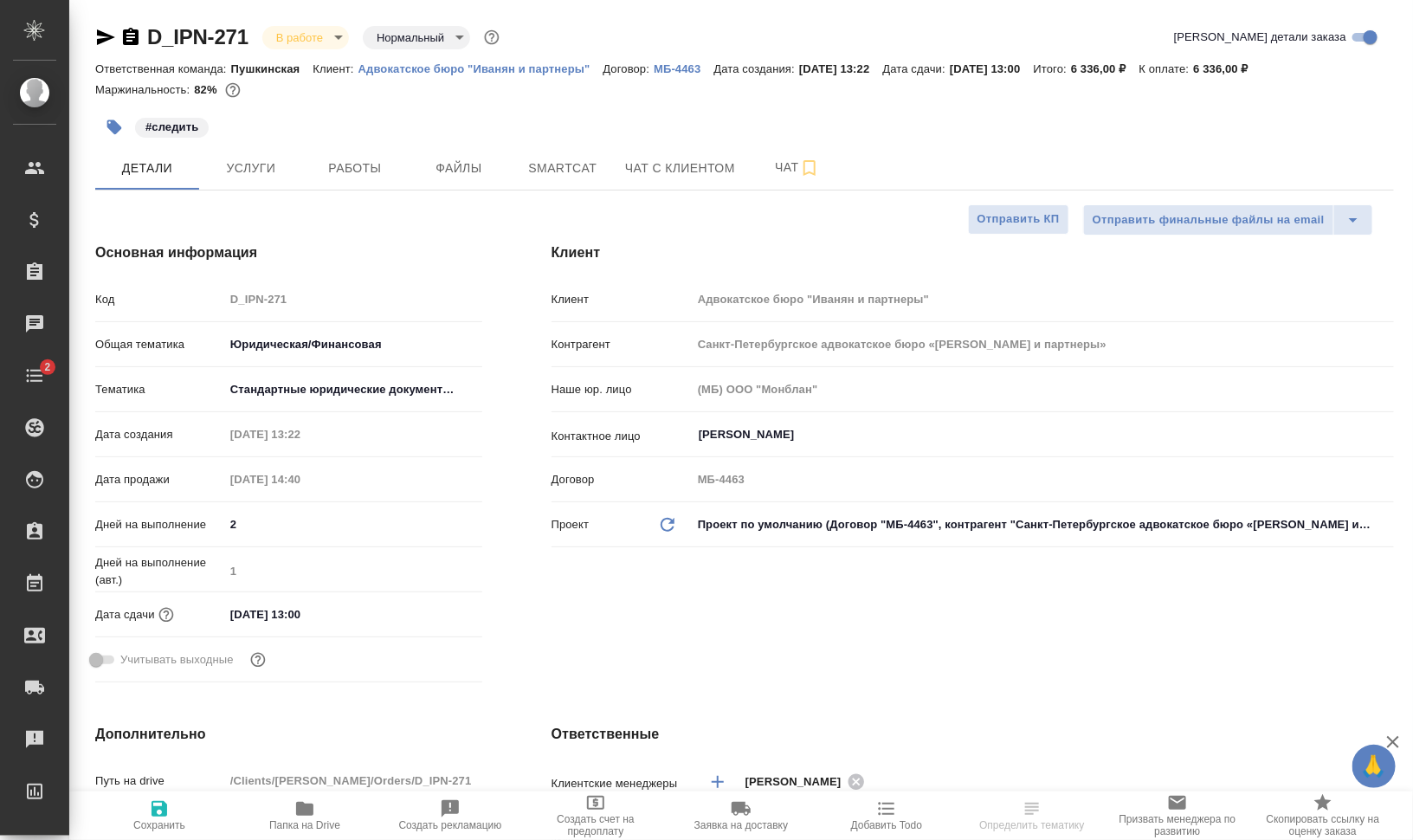
type textarea "x"
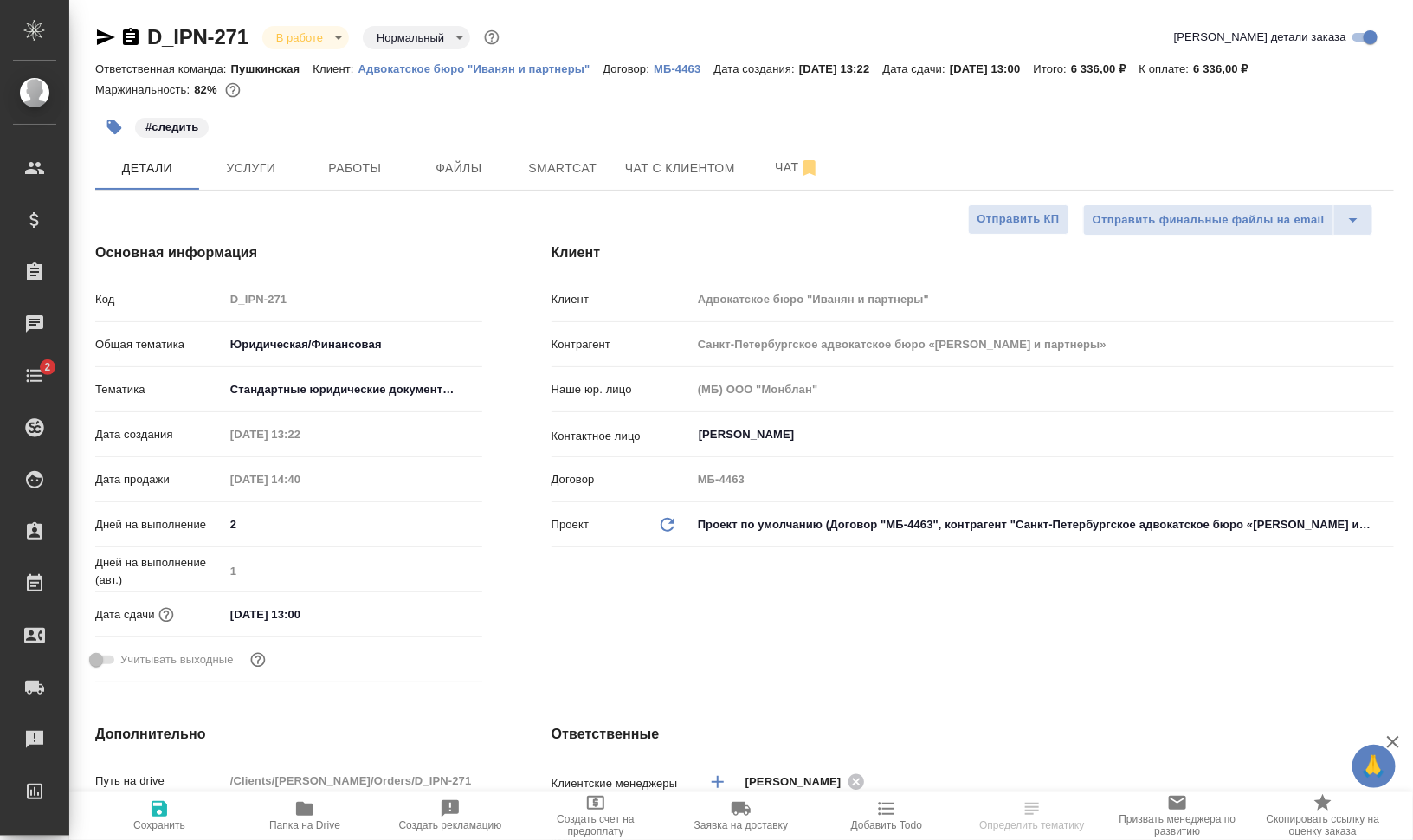
type textarea "x"
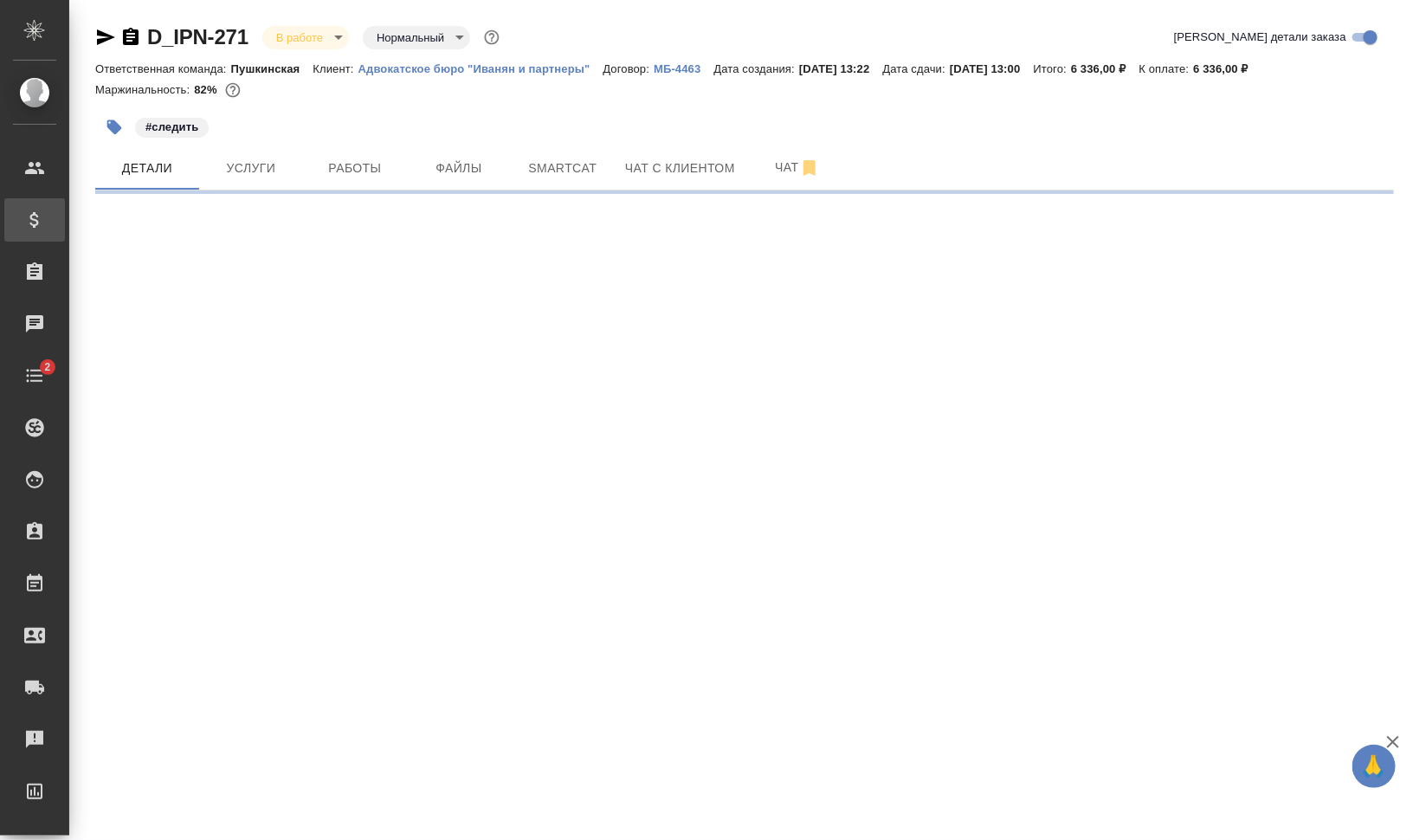
select select "RU"
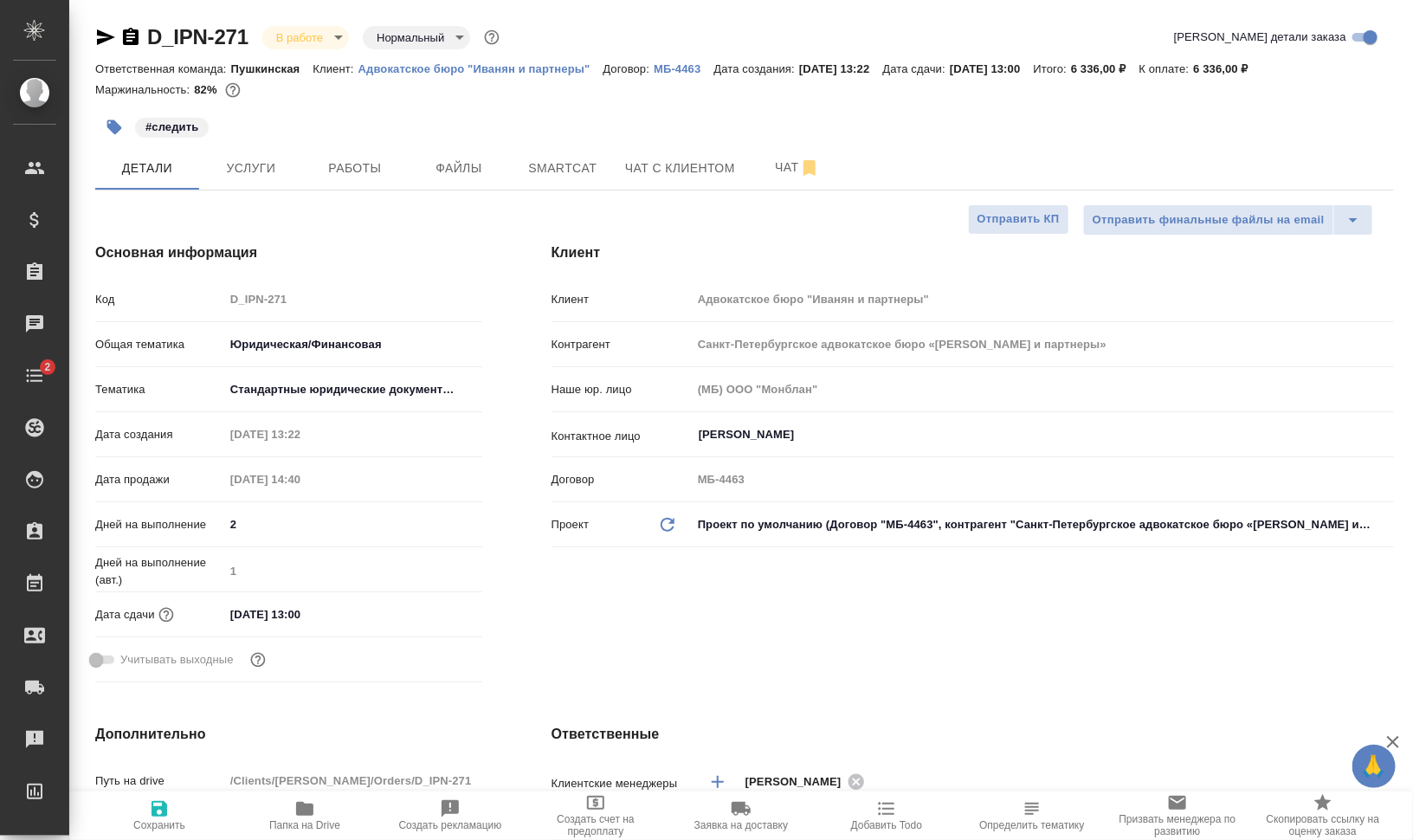
type textarea "x"
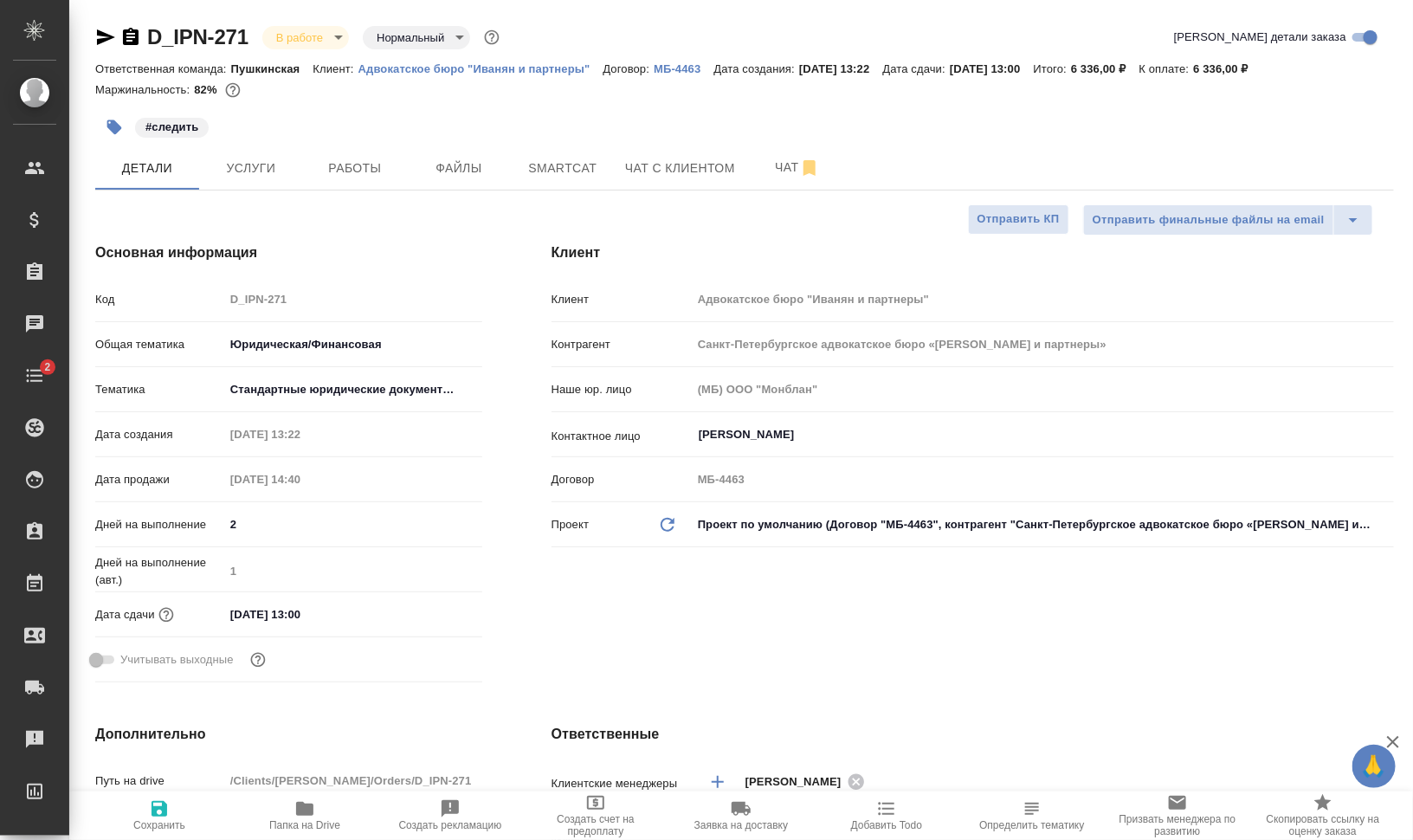
type textarea "x"
click at [381, 169] on span "Работы" at bounding box center [355, 169] width 83 height 22
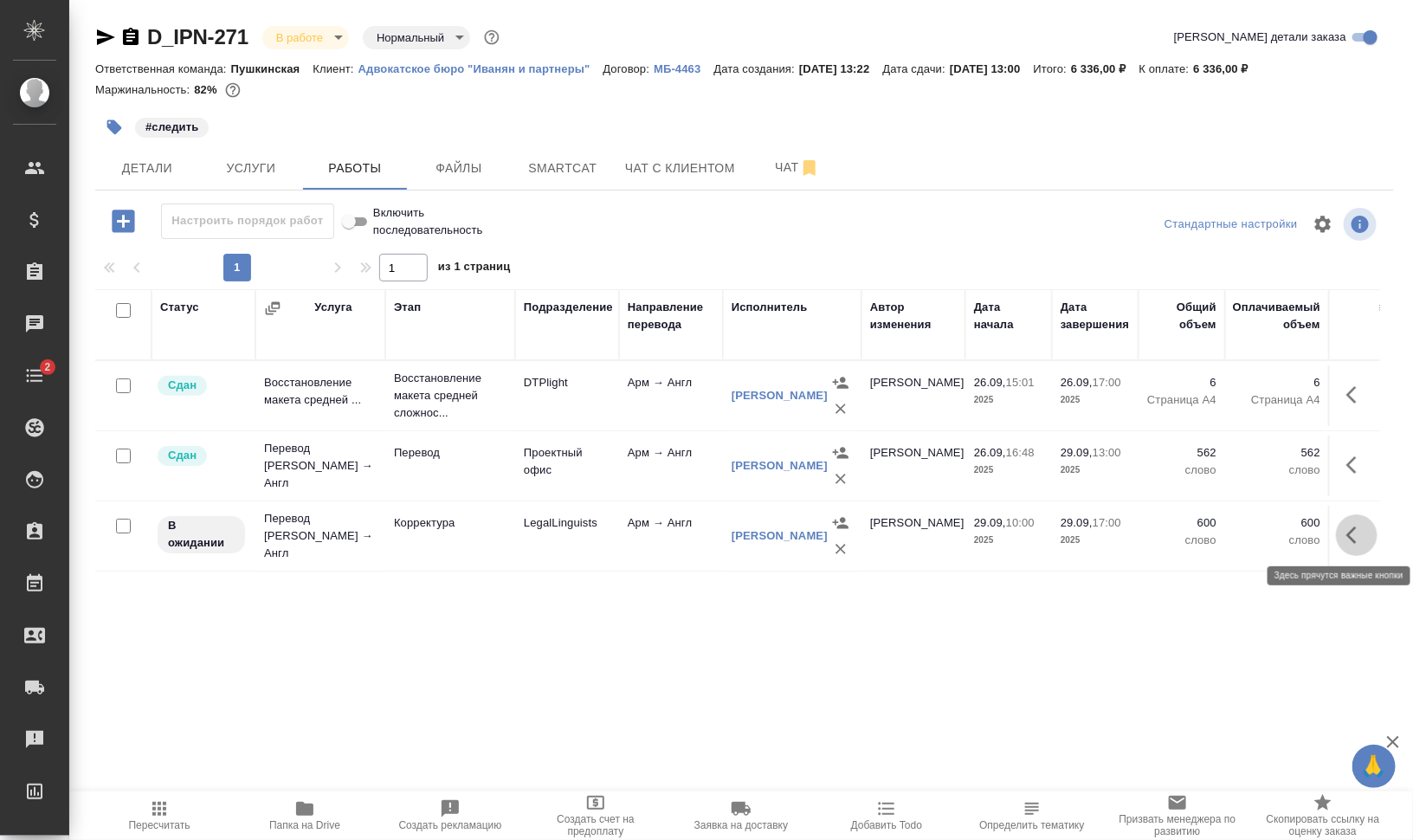
click at [1362, 537] on icon "button" at bounding box center [1356, 535] width 21 height 21
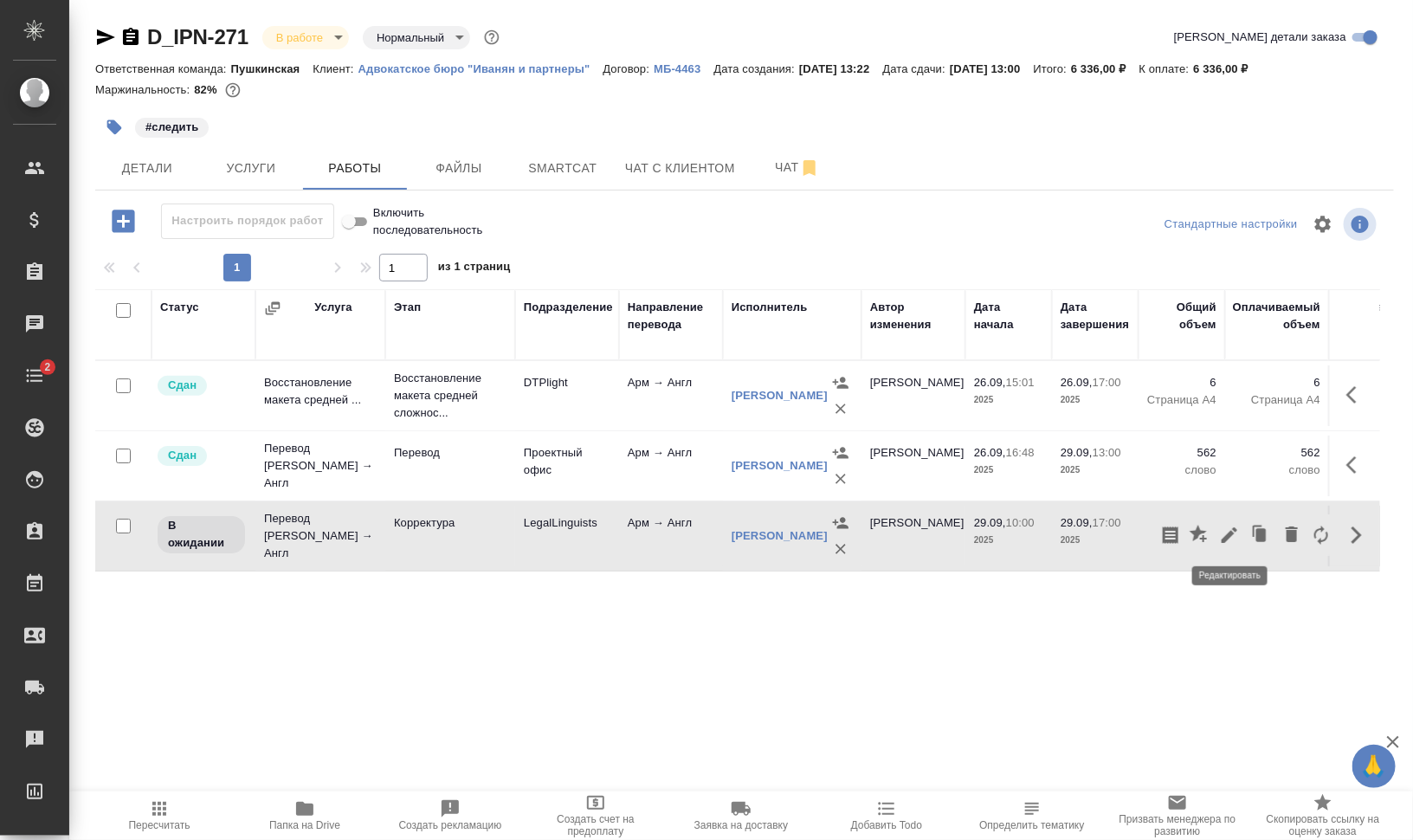
click at [1235, 535] on icon "button" at bounding box center [1230, 535] width 21 height 21
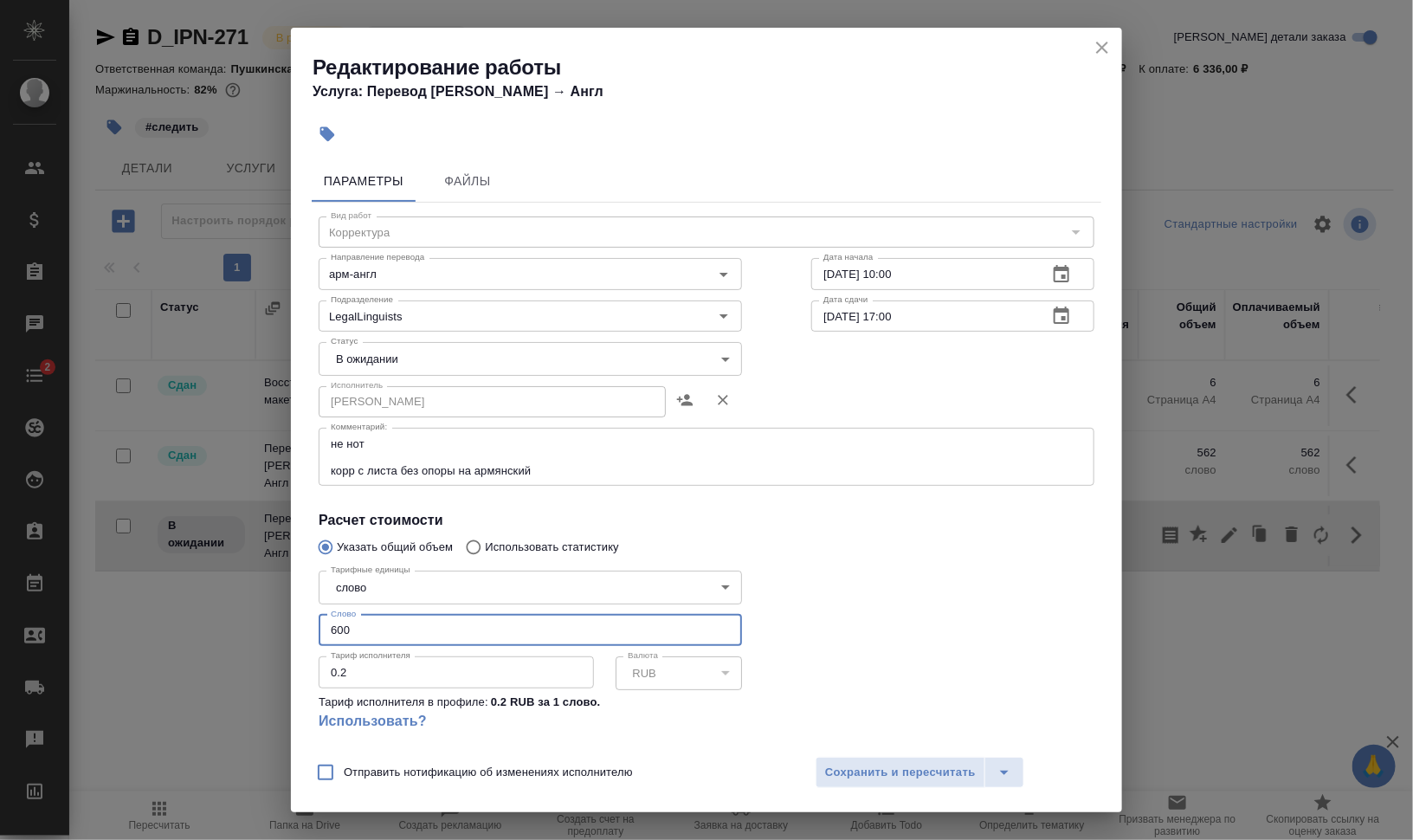
drag, startPoint x: 348, startPoint y: 631, endPoint x: 311, endPoint y: 630, distance: 37.0
click at [311, 630] on div "Параметры Файлы Вид работ Корректура Вид работ Направление перевода арм-англ На…" at bounding box center [706, 449] width 832 height 592
type input "552"
click at [358, 360] on body "🙏 .cls-1 fill:#fff; AWATERA Валеев Динар Клиенты Спецификации Заказы 0 Чаты 2 T…" at bounding box center [706, 490] width 1413 height 979
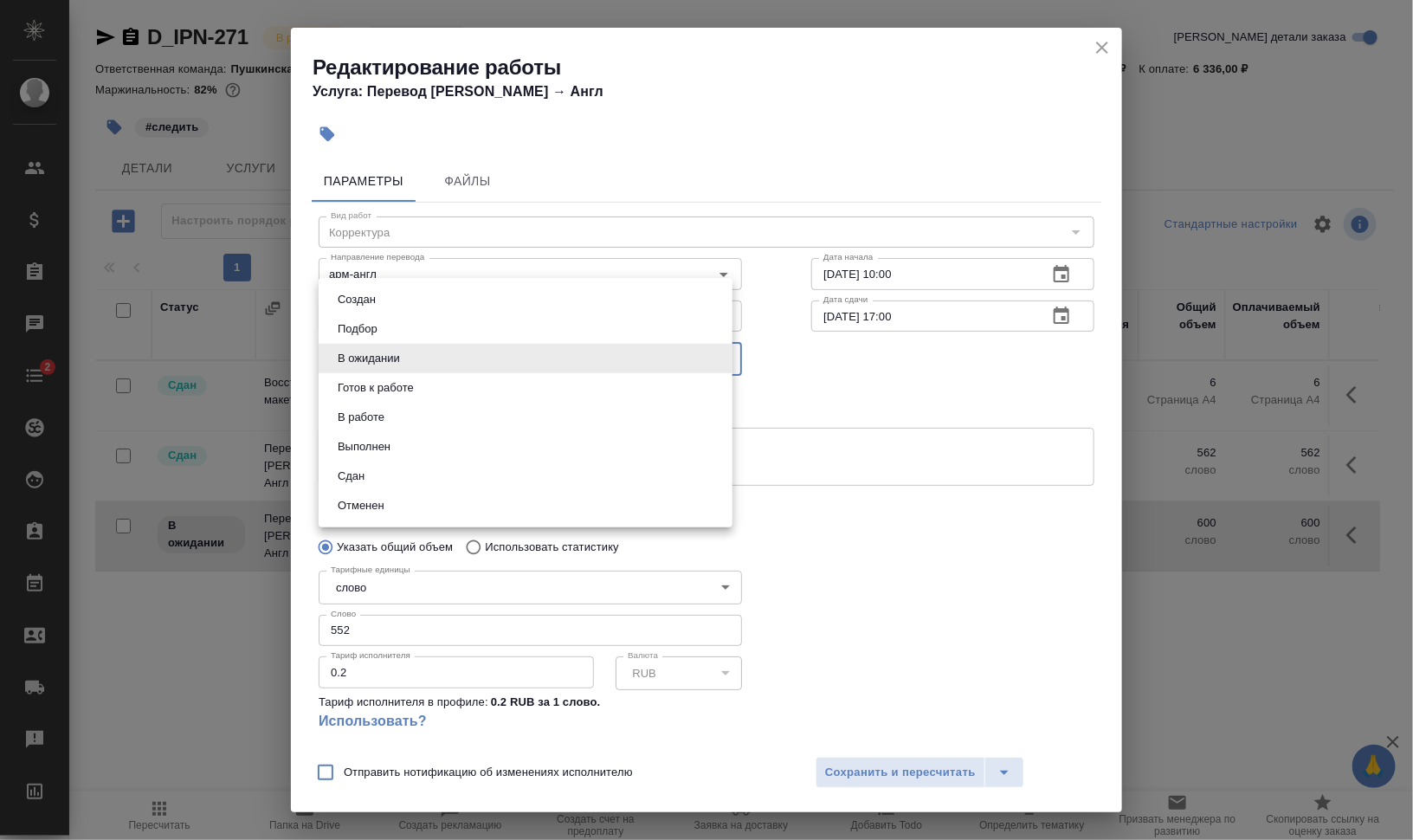
click at [458, 470] on li "Сдан" at bounding box center [525, 476] width 414 height 29
type input "closed"
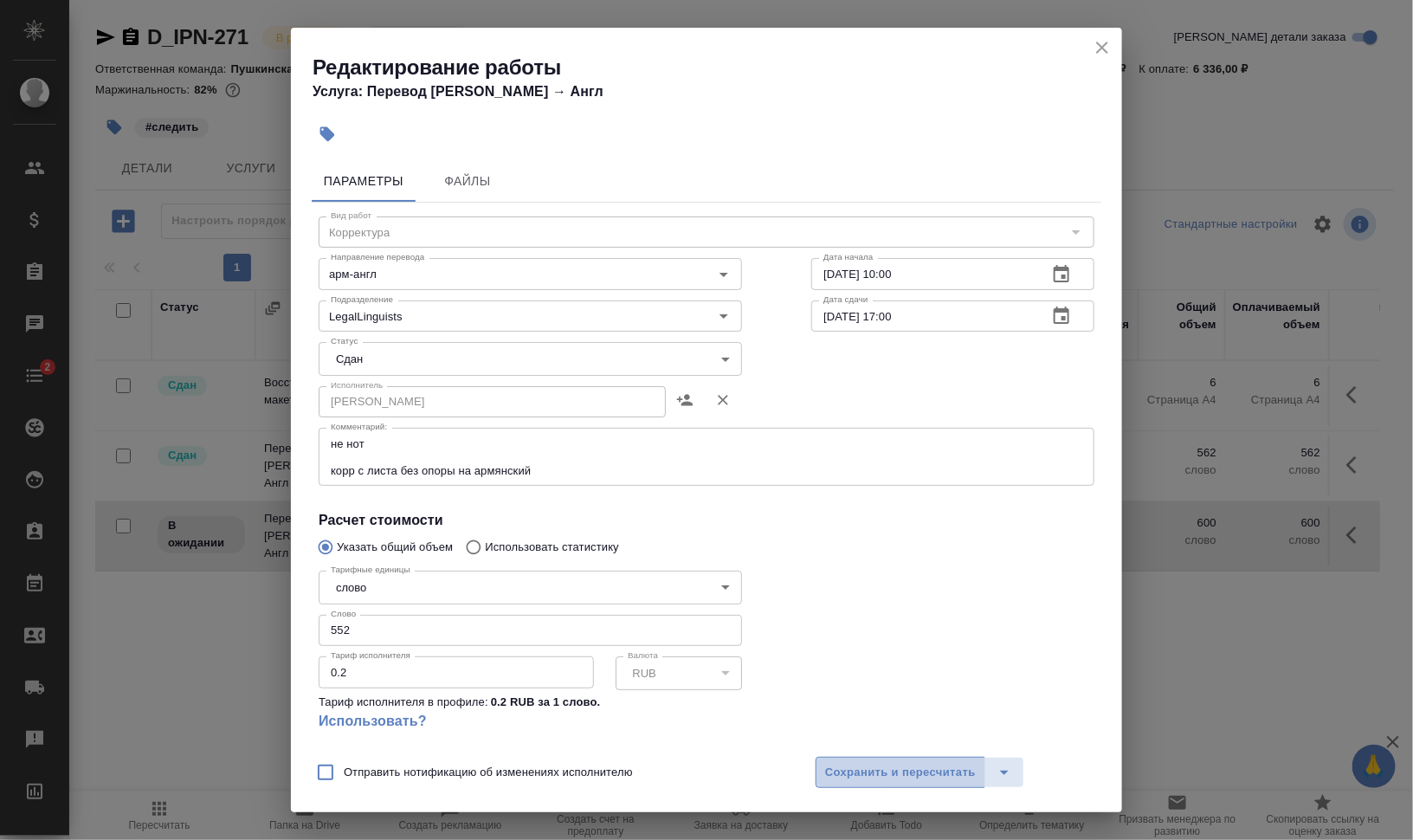
click at [900, 764] on span "Сохранить и пересчитать" at bounding box center [900, 773] width 150 height 20
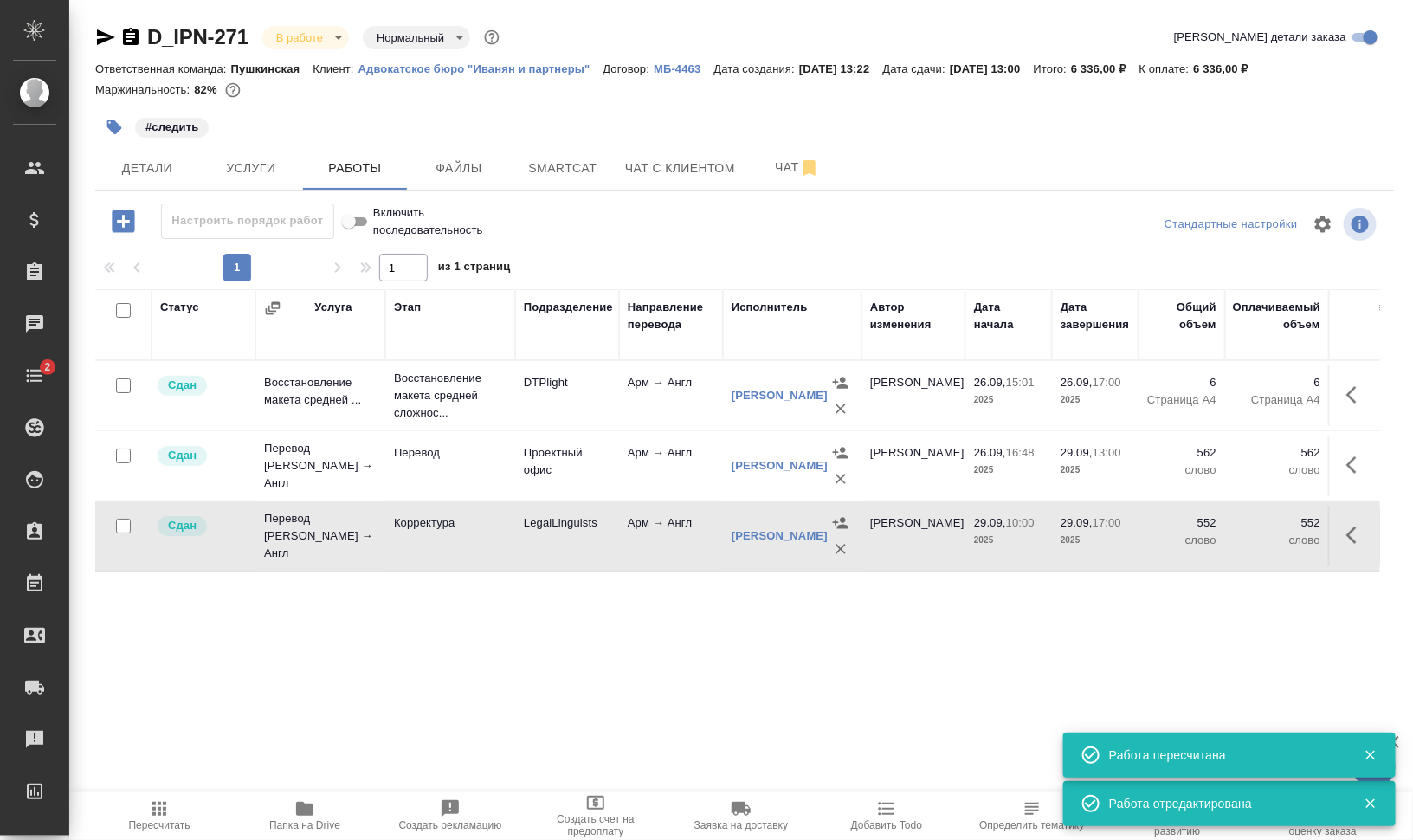
click at [100, 124] on button "button" at bounding box center [115, 127] width 39 height 39
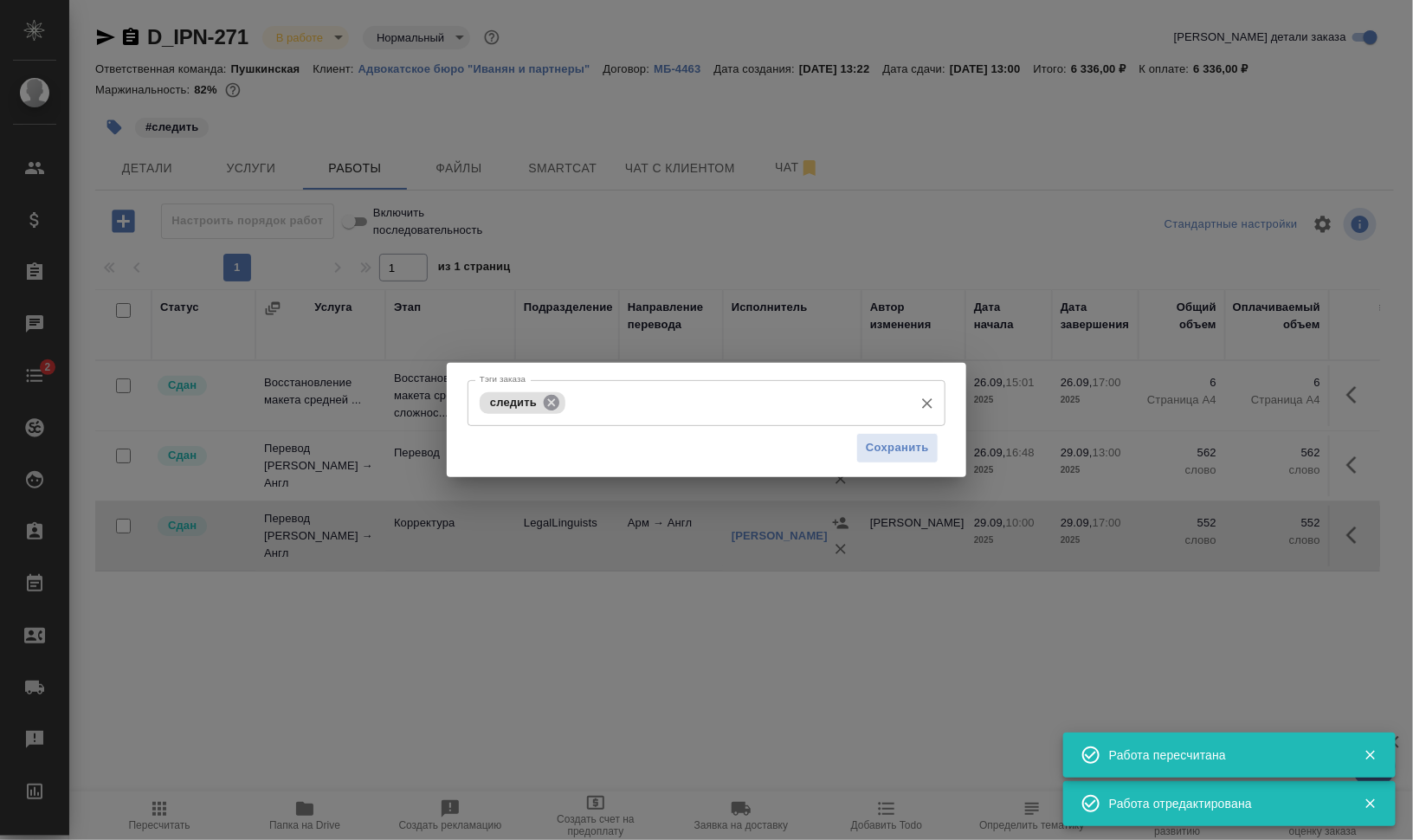
click at [555, 399] on icon at bounding box center [551, 403] width 19 height 19
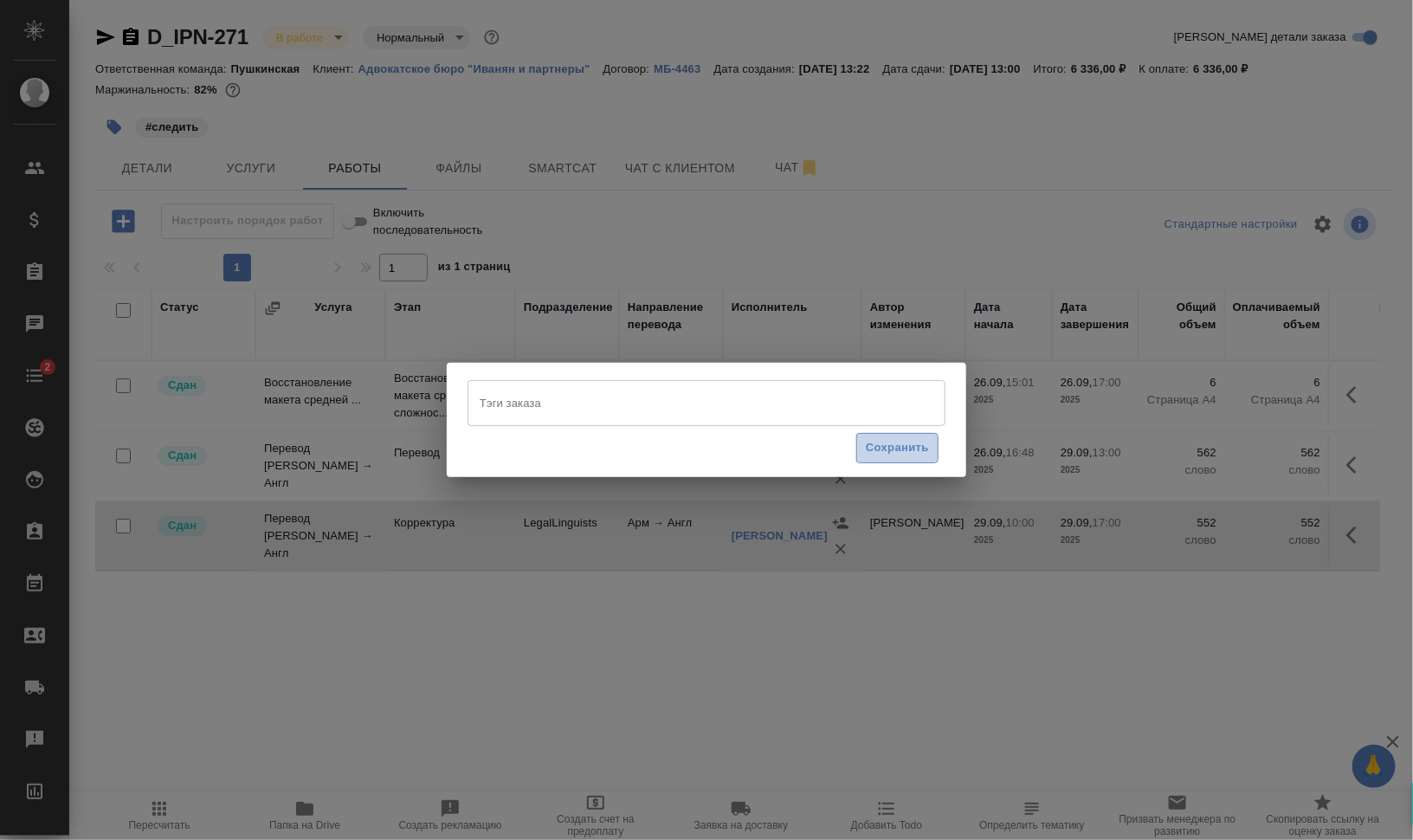
click at [881, 435] on button "Сохранить" at bounding box center [898, 448] width 83 height 30
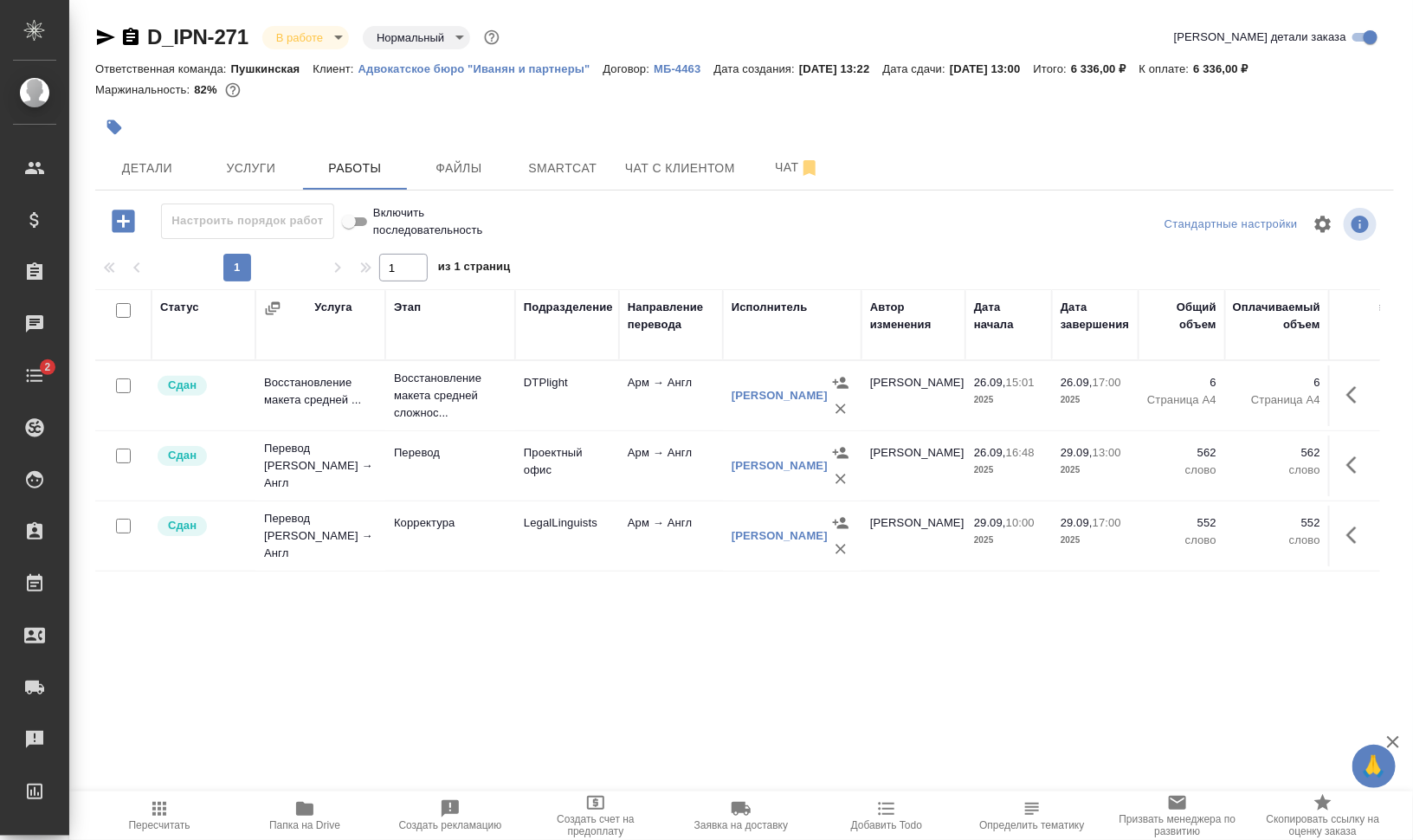
click at [326, 27] on body "🙏 .cls-1 fill:#fff; AWATERA Валеев Динар Клиенты Спецификации Заказы 0 Чаты 2 T…" at bounding box center [706, 490] width 1413 height 979
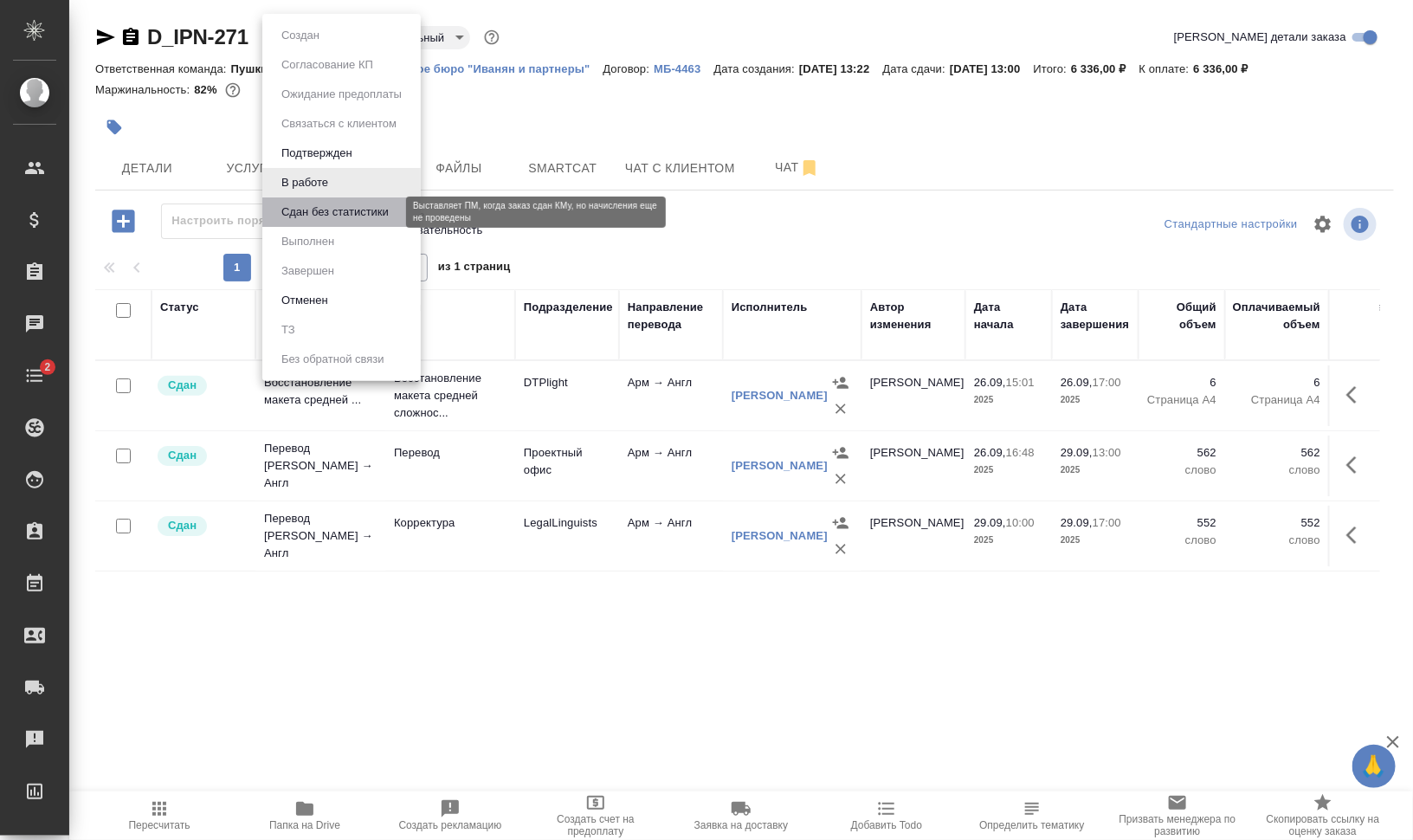
click at [338, 213] on button "Сдан без статистики" at bounding box center [335, 212] width 117 height 19
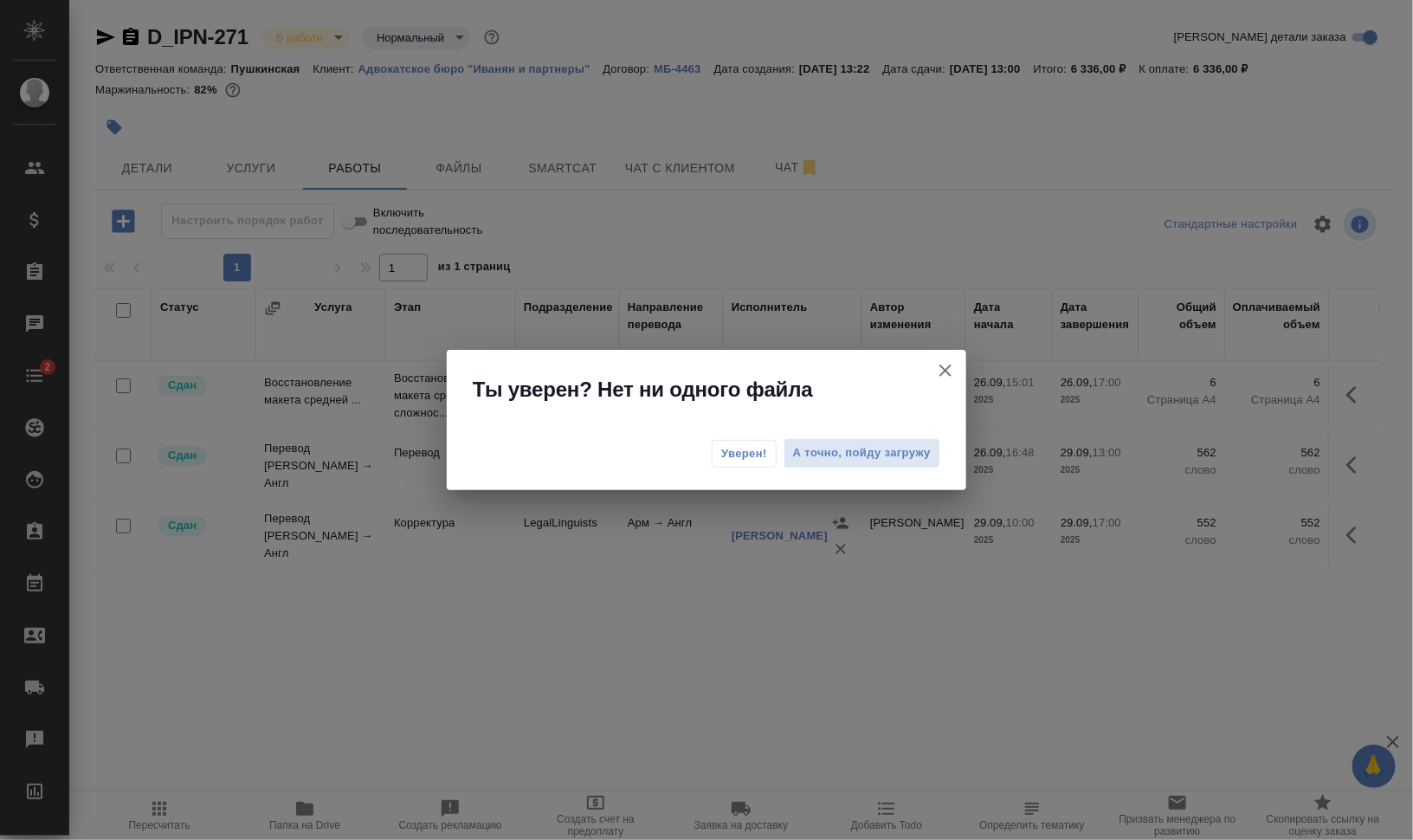
click at [760, 451] on span "Уверен!" at bounding box center [745, 453] width 46 height 17
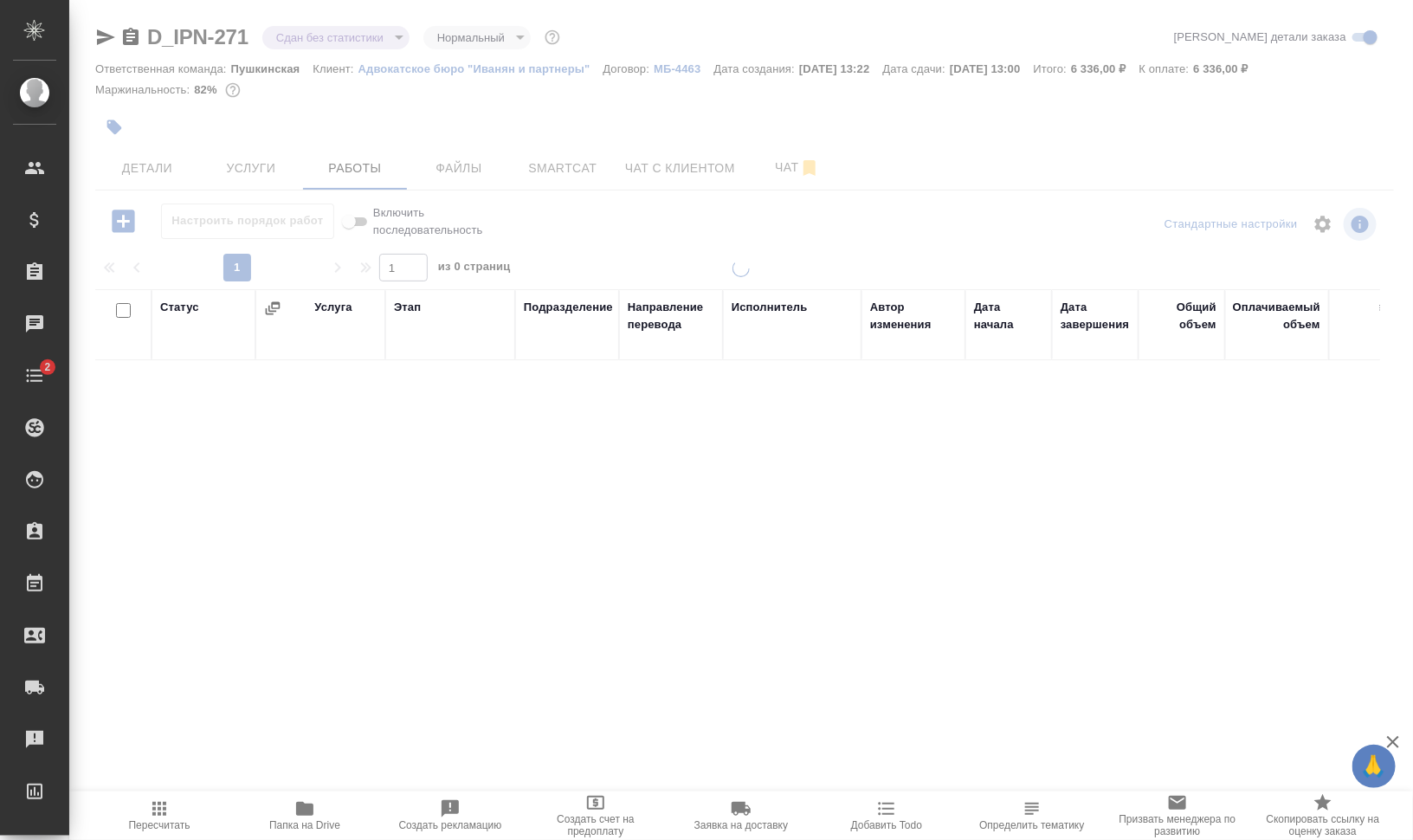
click at [337, 36] on div at bounding box center [742, 361] width 1344 height 724
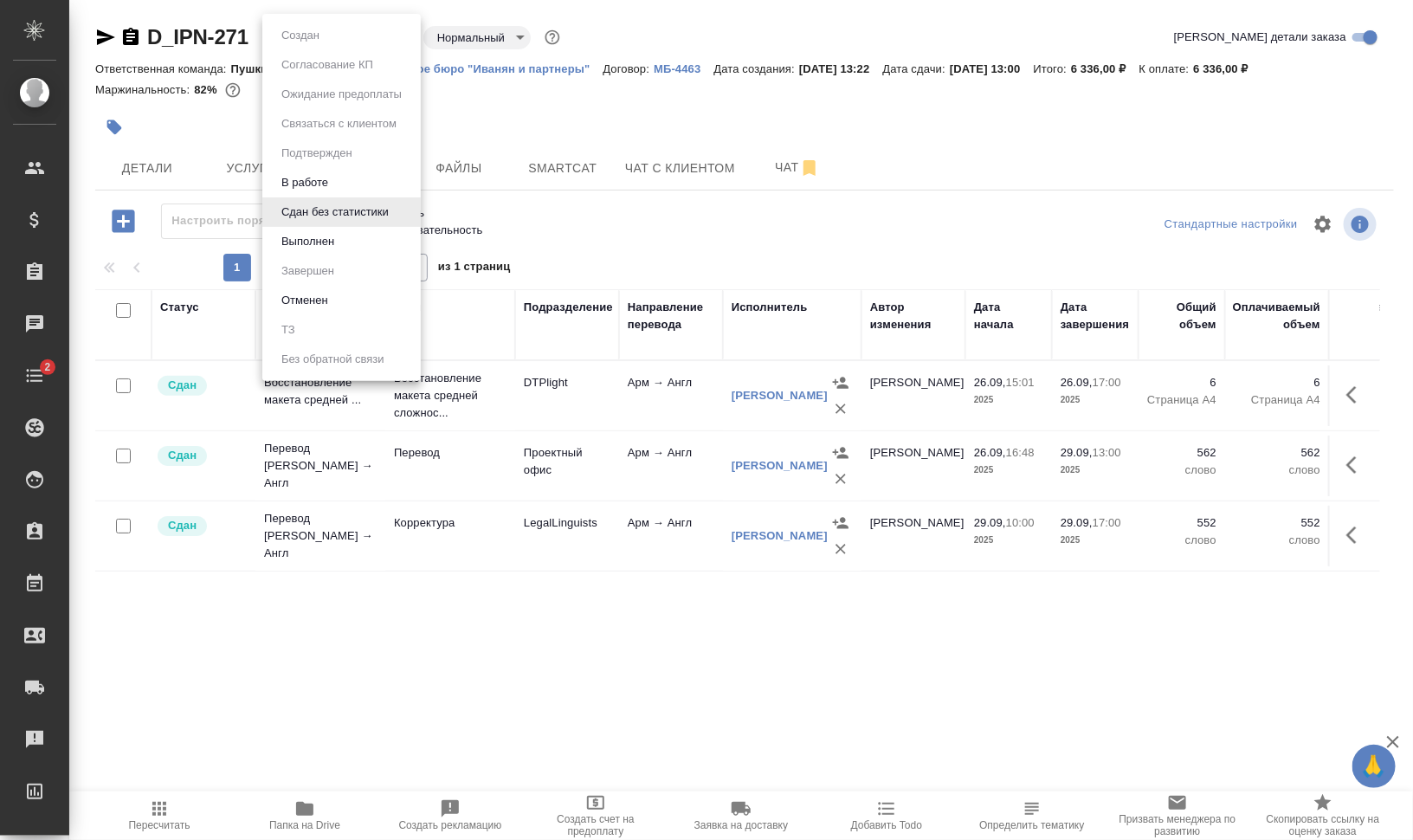
click at [339, 41] on body "🙏 .cls-1 fill:#fff; AWATERA Валеев Динар Клиенты Спецификации Заказы 0 Чаты 2 T…" at bounding box center [706, 490] width 1413 height 979
click at [343, 235] on li "Выполнен" at bounding box center [341, 241] width 159 height 29
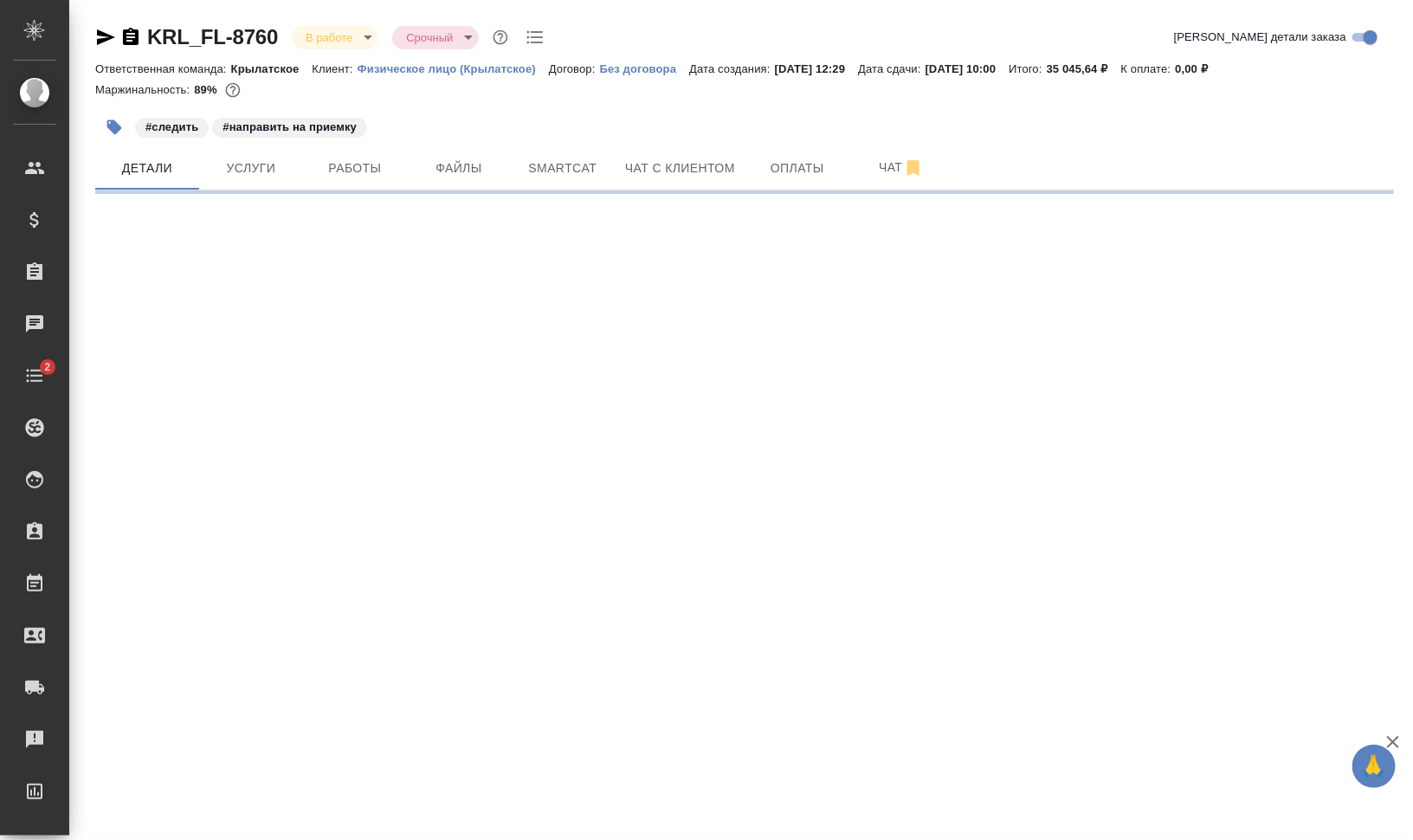
click at [366, 39] on body "🙏 .cls-1 fill:#fff; AWATERA [PERSON_NAME] Динар Клиенты Спецификации Заказы 0 Ч…" at bounding box center [706, 490] width 1413 height 979
select select "RU"
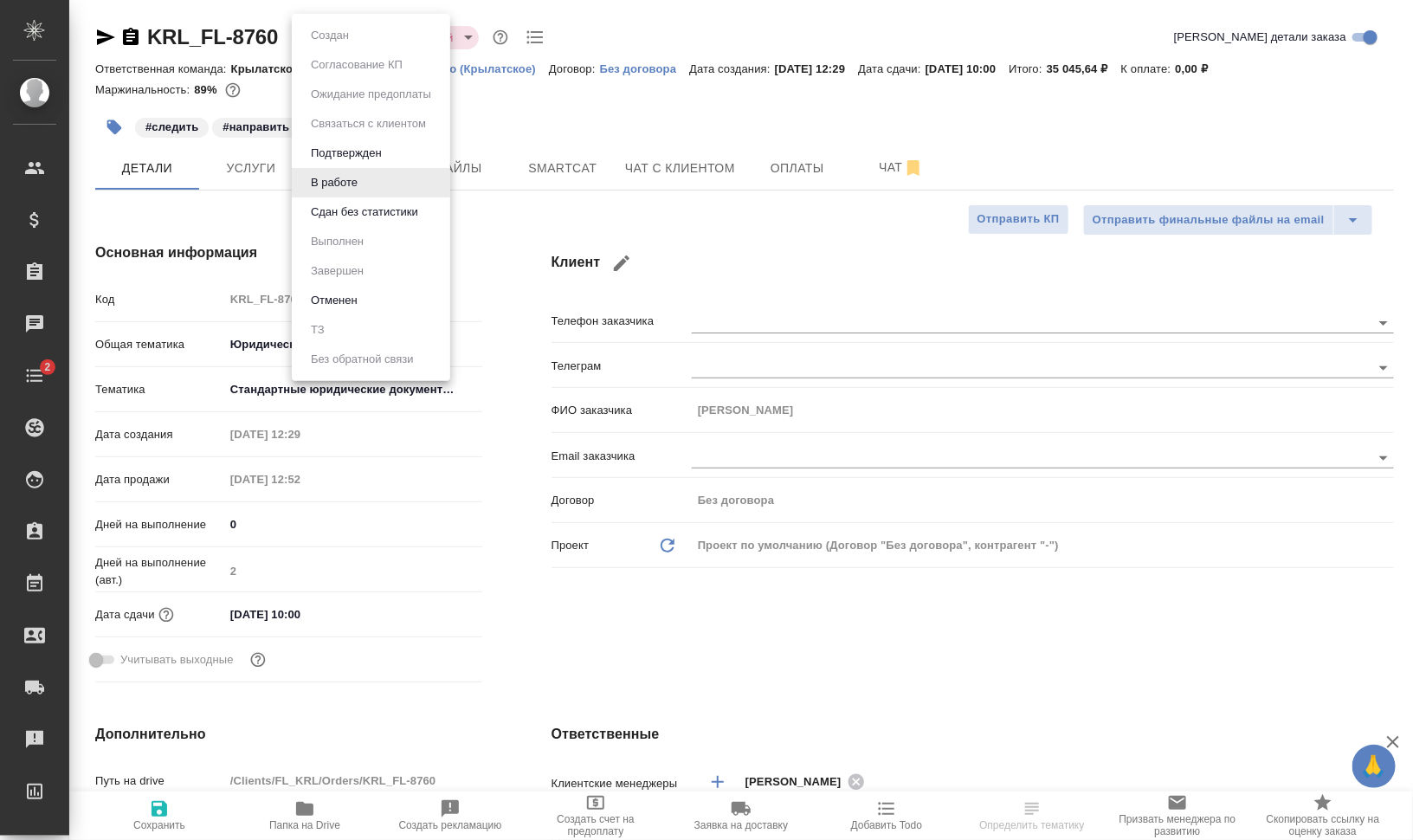
type textarea "x"
click at [569, 101] on div at bounding box center [706, 420] width 1413 height 840
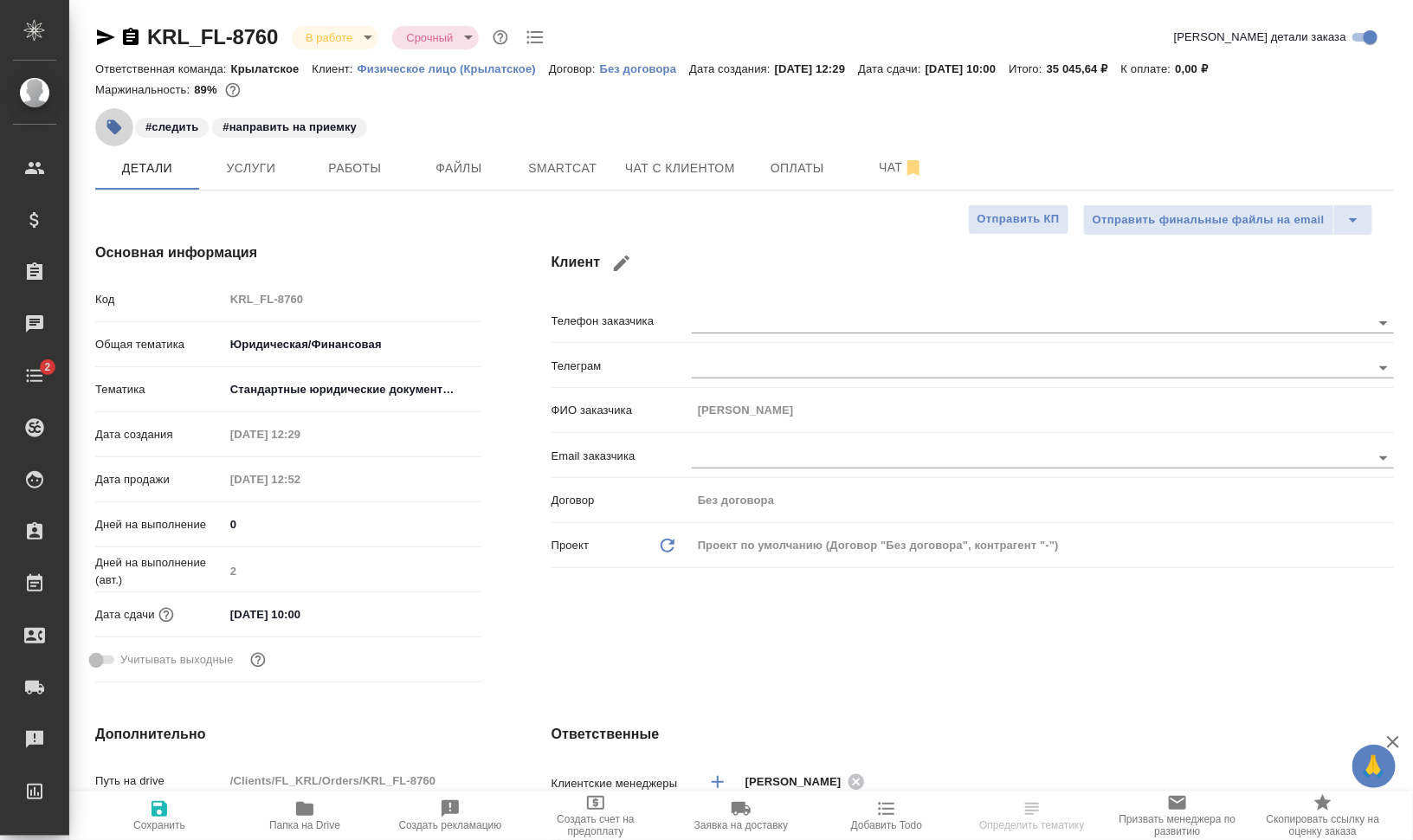
click at [111, 123] on icon "button" at bounding box center [115, 127] width 15 height 15
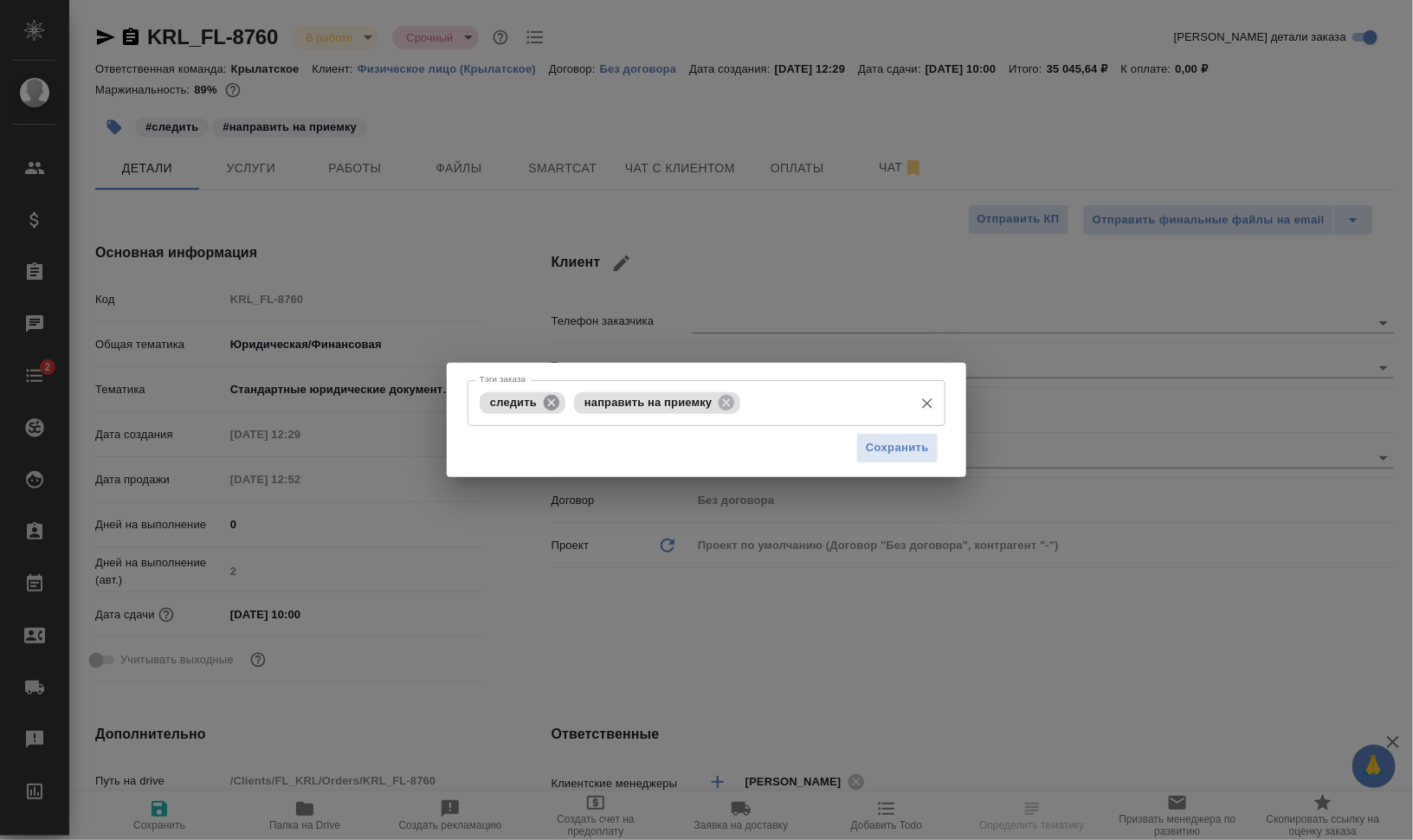
click at [549, 398] on icon at bounding box center [551, 402] width 16 height 16
click at [630, 401] on icon at bounding box center [632, 403] width 19 height 19
click at [645, 401] on input "Тэги заказа" at bounding box center [690, 403] width 429 height 29
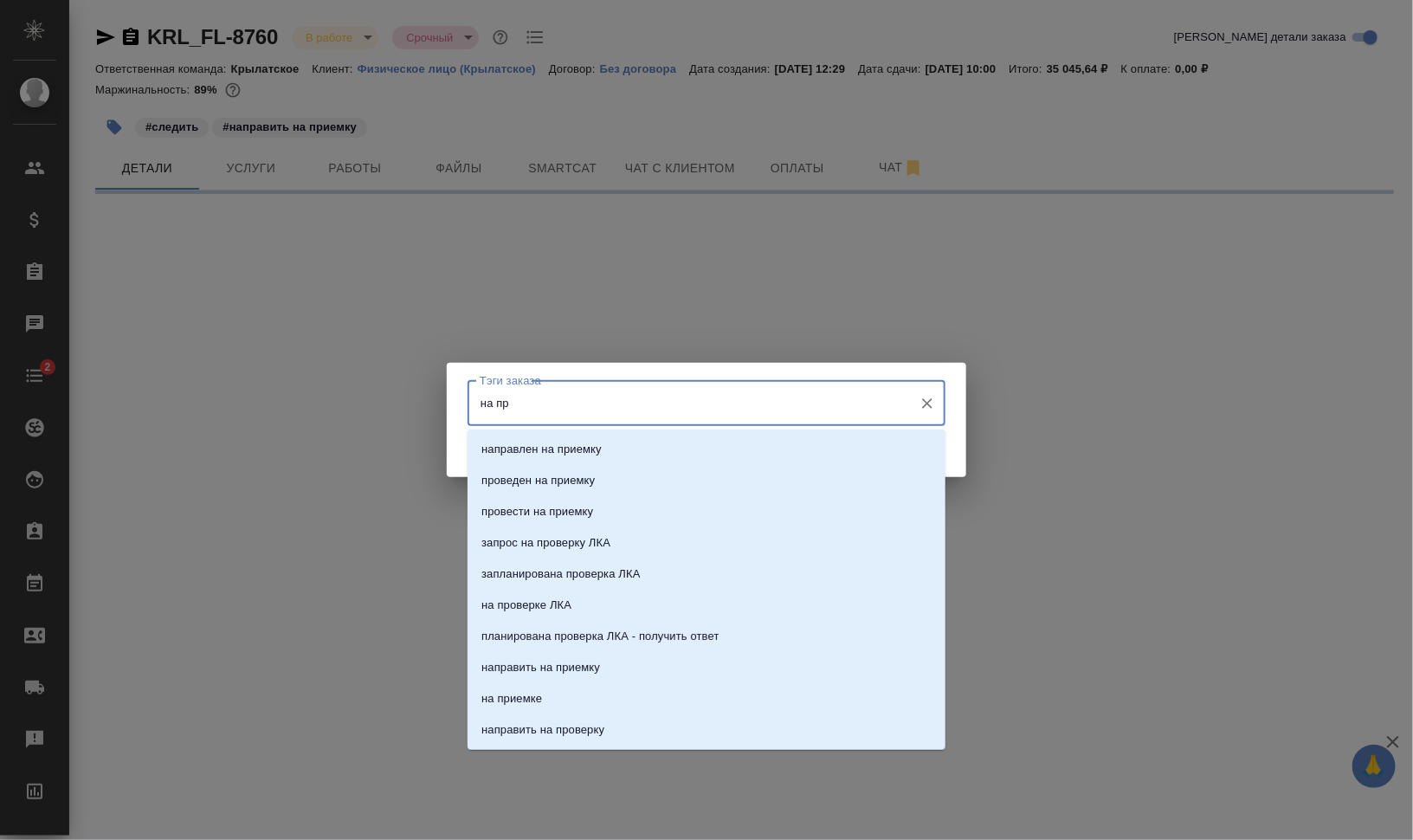
type input "на при"
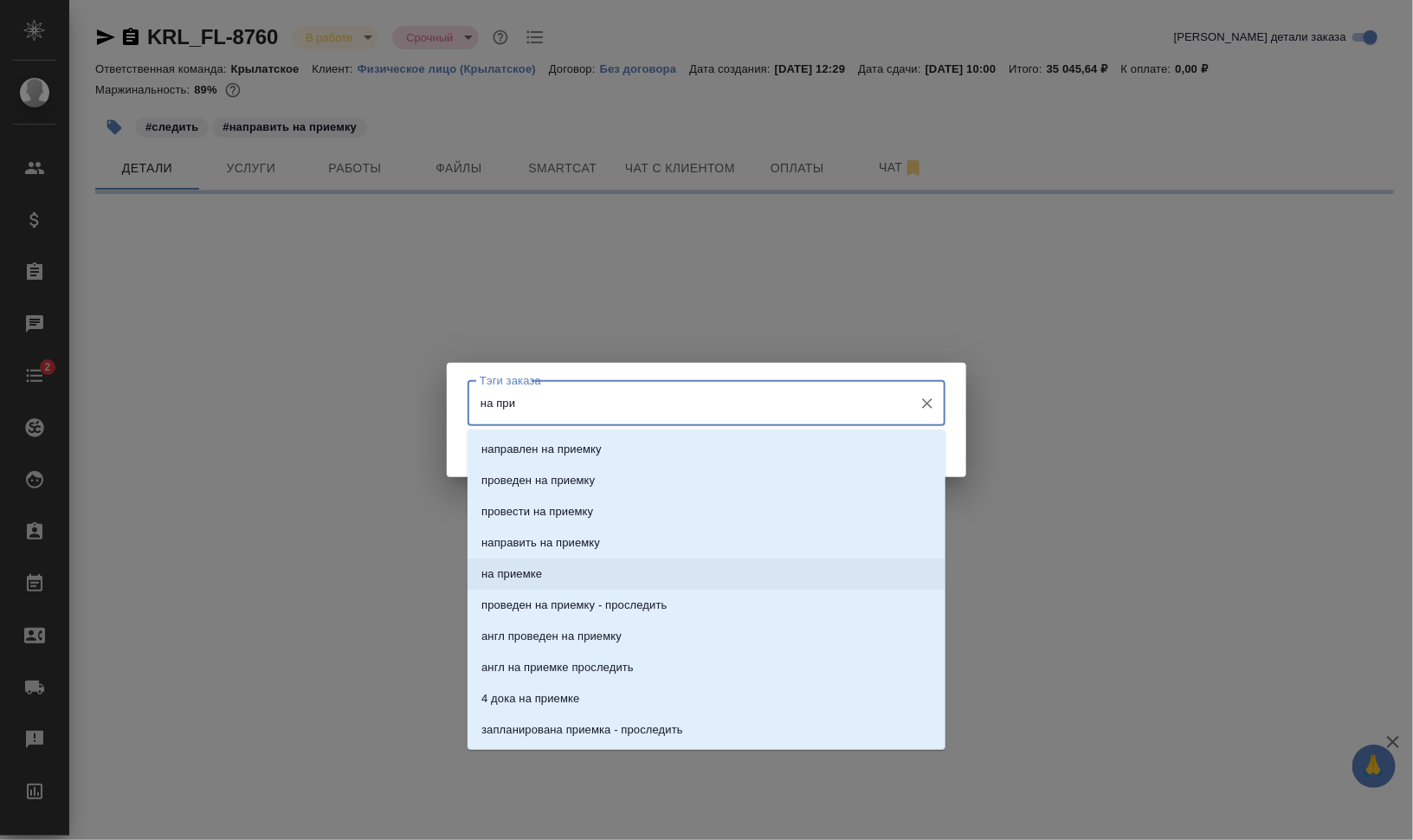
click at [689, 578] on li "на приемке" at bounding box center [706, 574] width 478 height 31
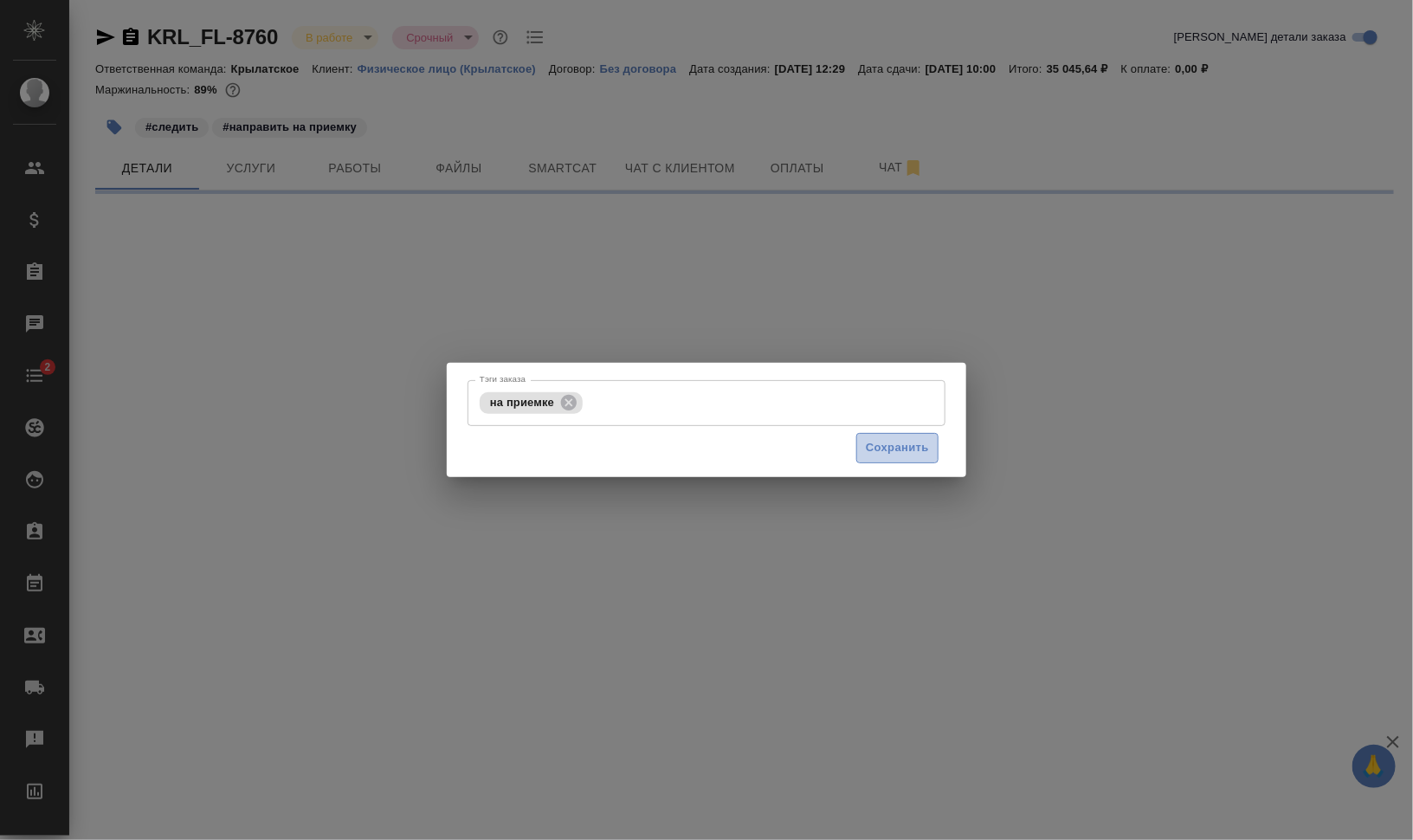
click at [865, 449] on button "Сохранить" at bounding box center [898, 448] width 83 height 30
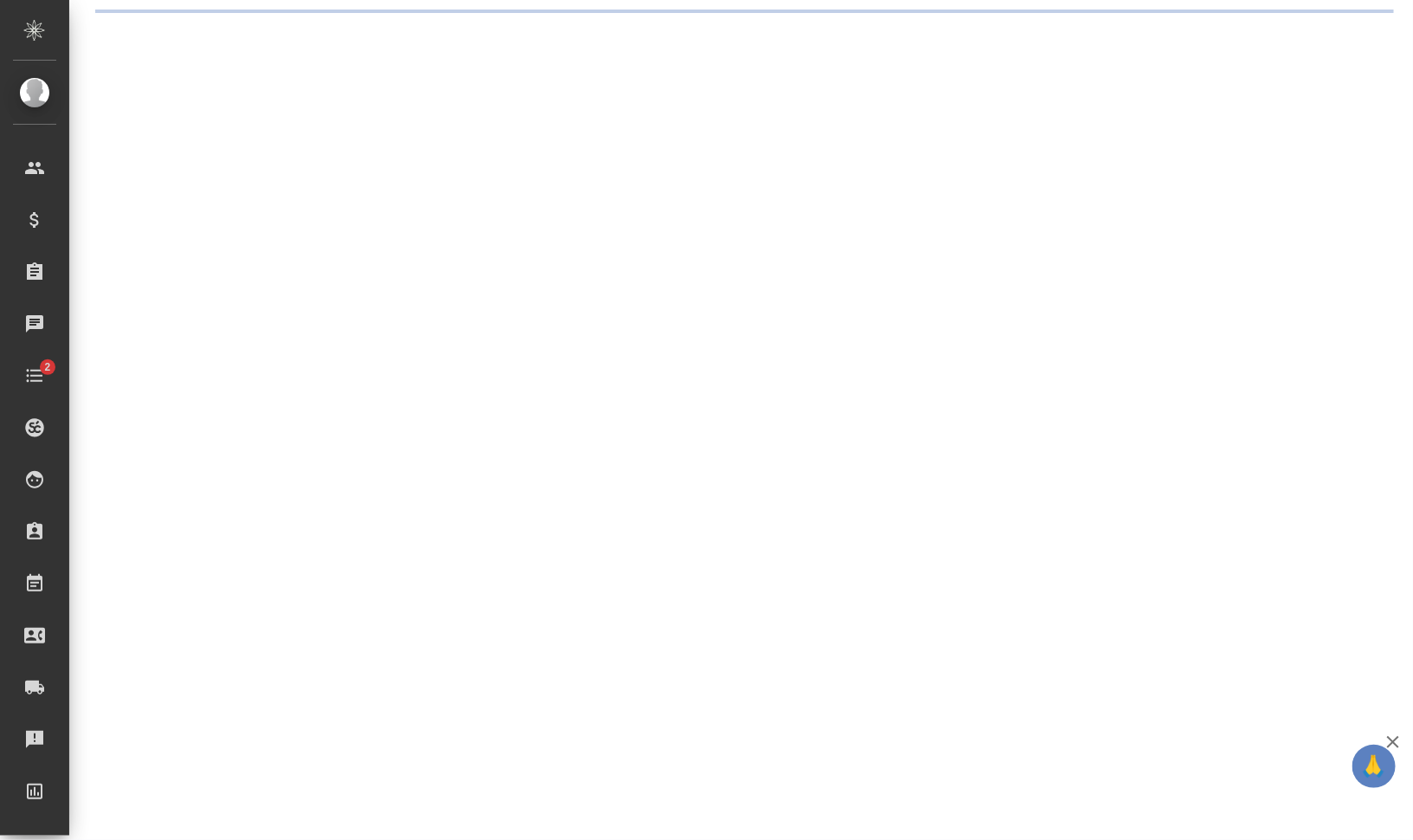
select select "RU"
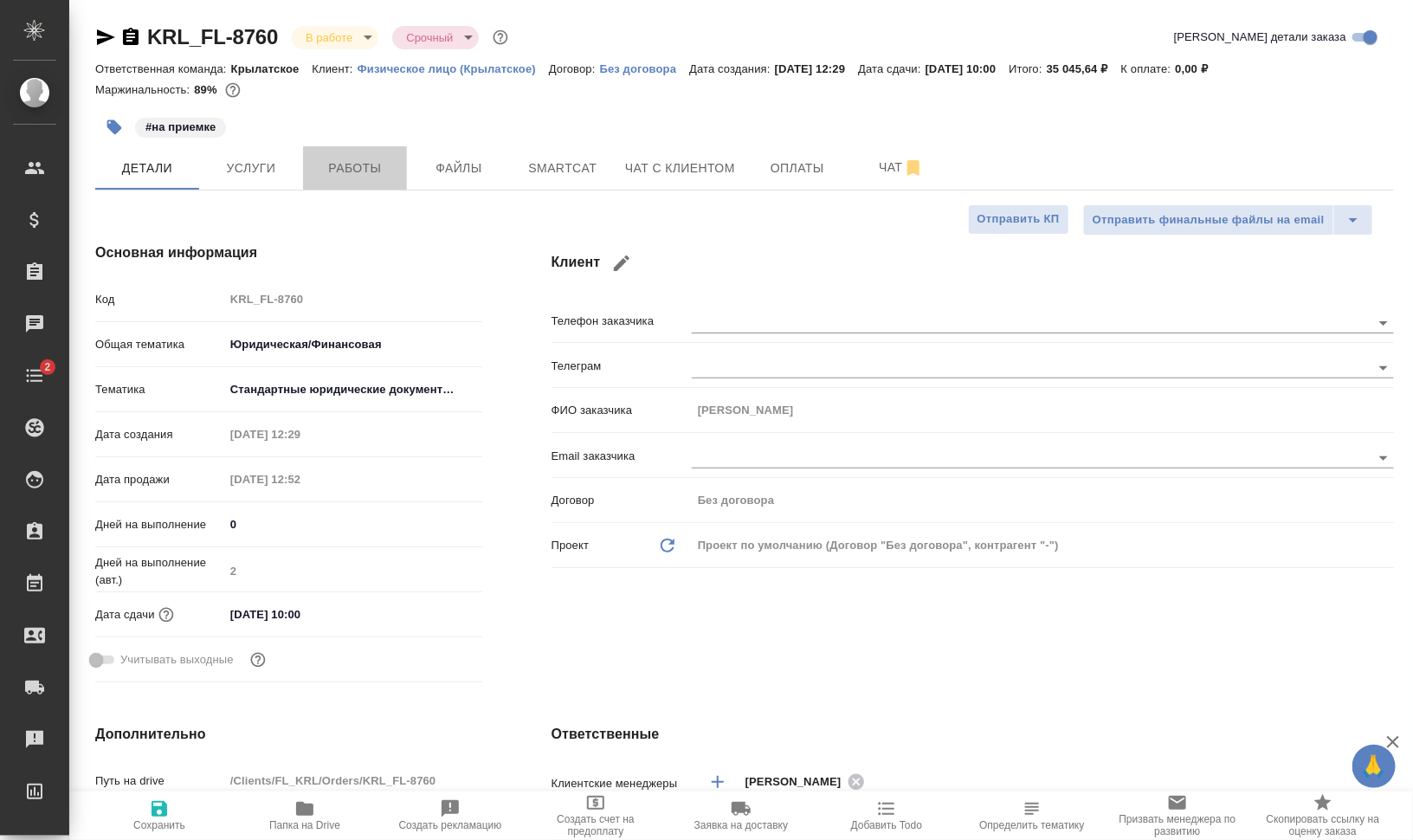
click at [391, 160] on span "Работы" at bounding box center [355, 169] width 83 height 22
type textarea "x"
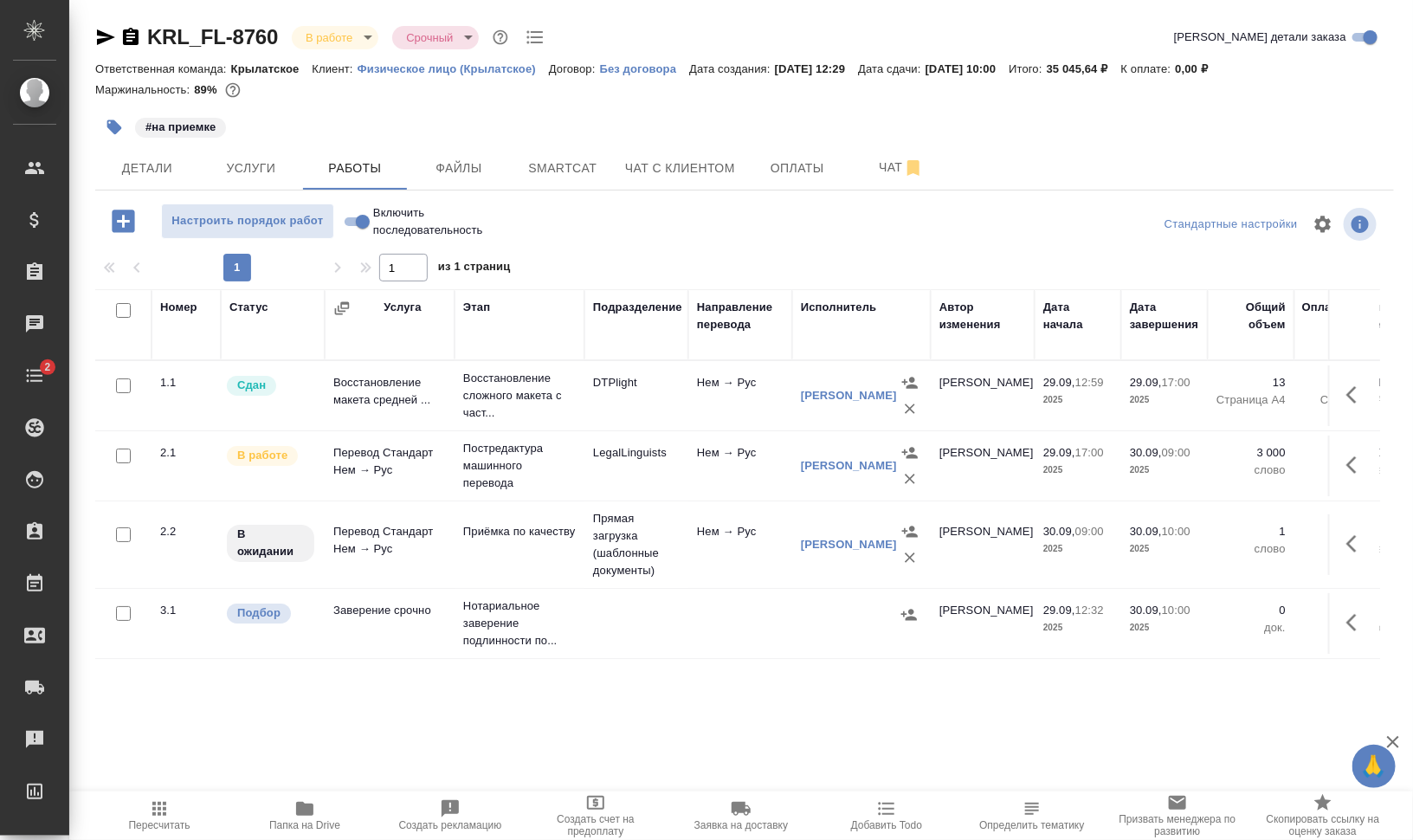
drag, startPoint x: 1343, startPoint y: 474, endPoint x: 1328, endPoint y: 492, distance: 23.4
click at [1346, 474] on icon "button" at bounding box center [1356, 465] width 21 height 21
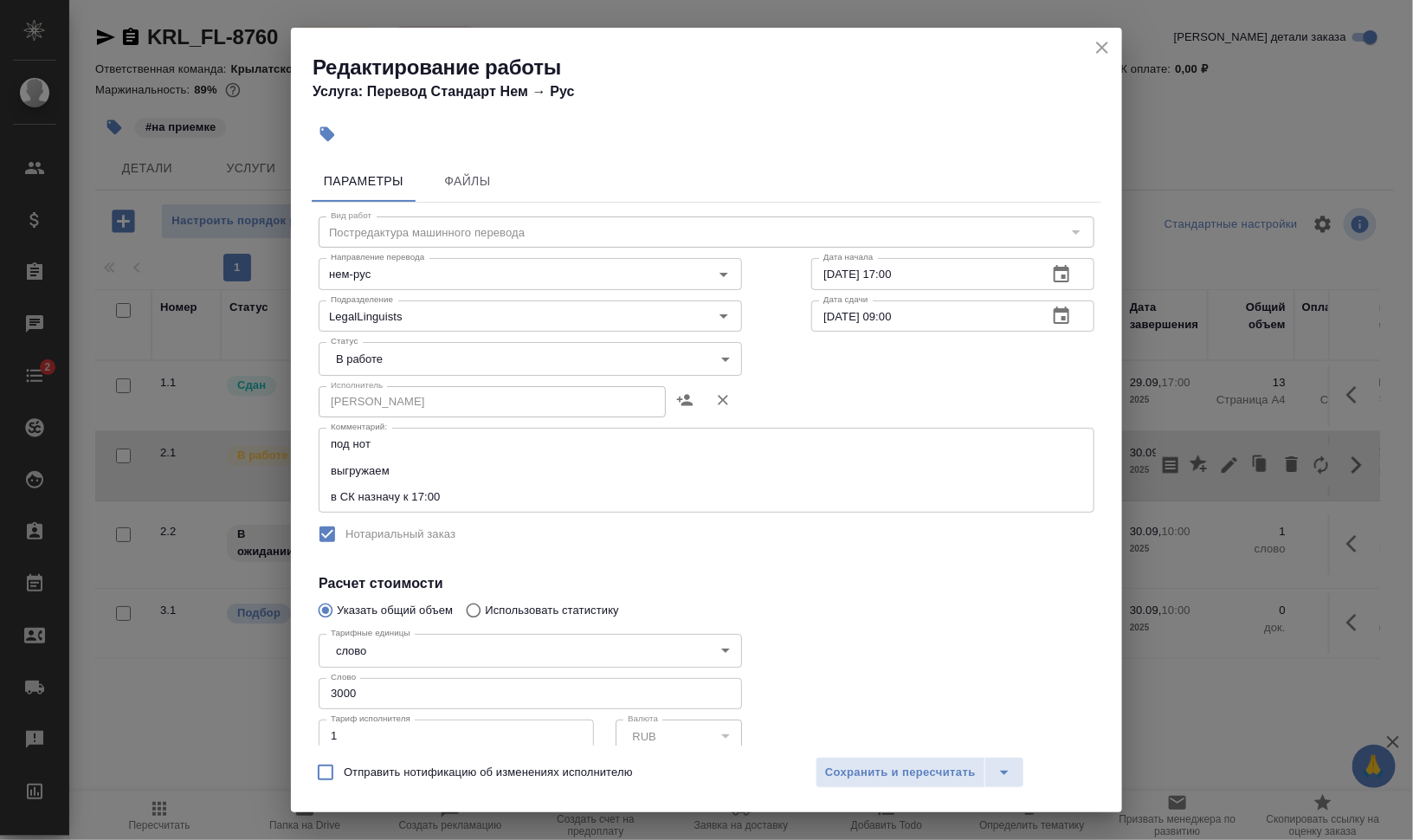
click at [389, 359] on body "🙏 .cls-1 fill:#fff; AWATERA Валеев Динар Клиенты Спецификации Заказы 0 Чаты 2 T…" at bounding box center [706, 490] width 1413 height 979
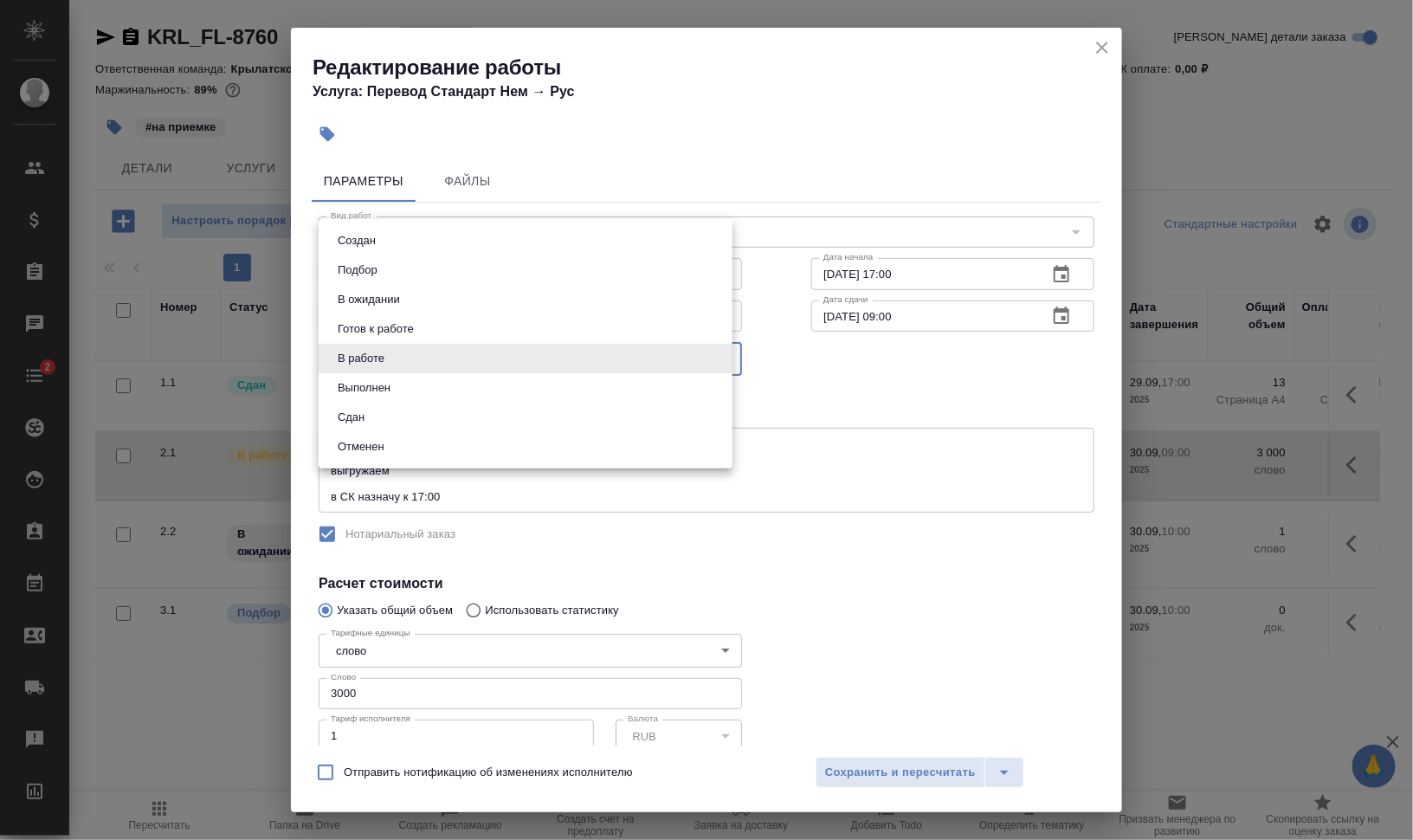
click at [385, 385] on button "Выполнен" at bounding box center [364, 388] width 63 height 19
type input "completed"
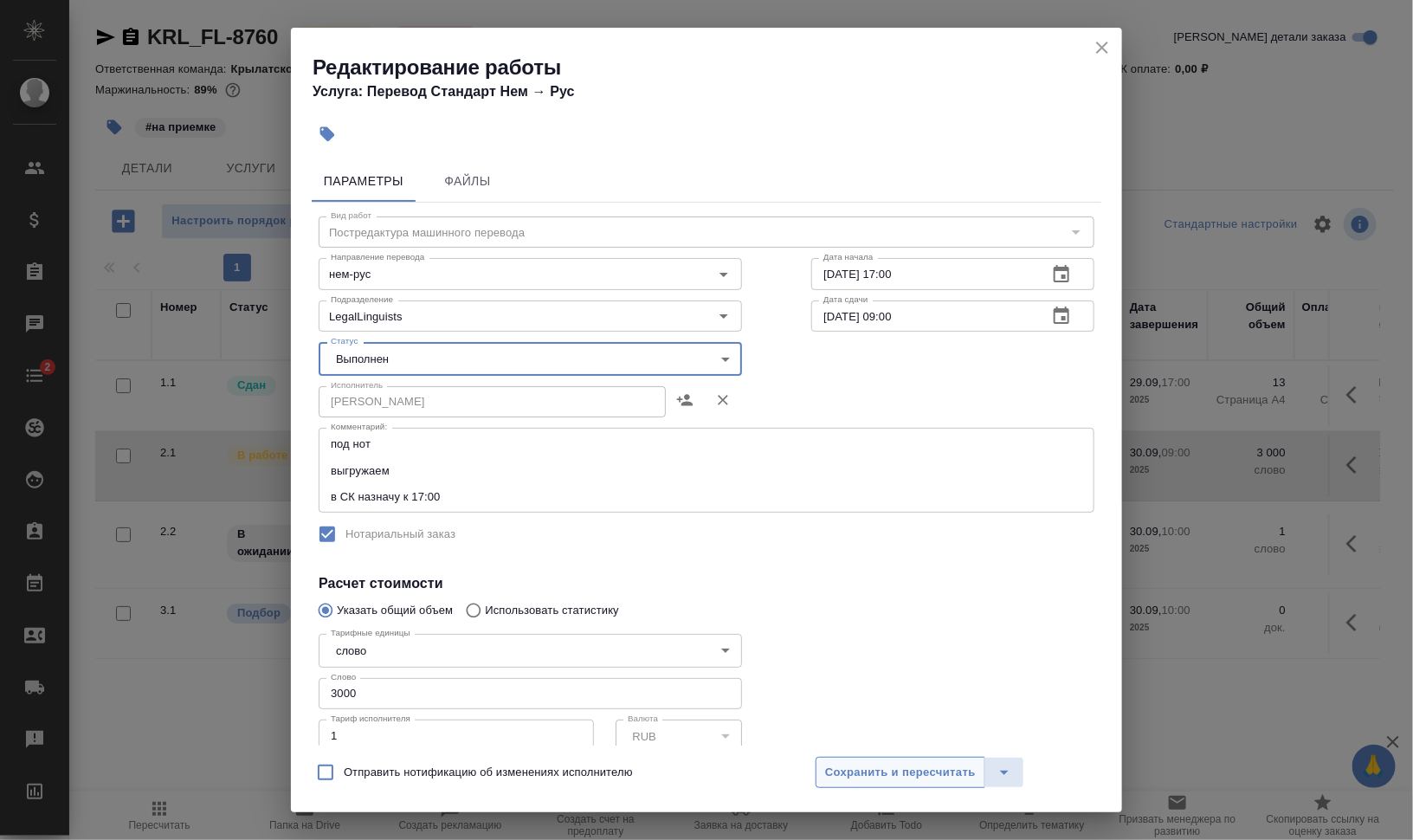
click at [913, 767] on span "Сохранить и пересчитать" at bounding box center [900, 773] width 150 height 20
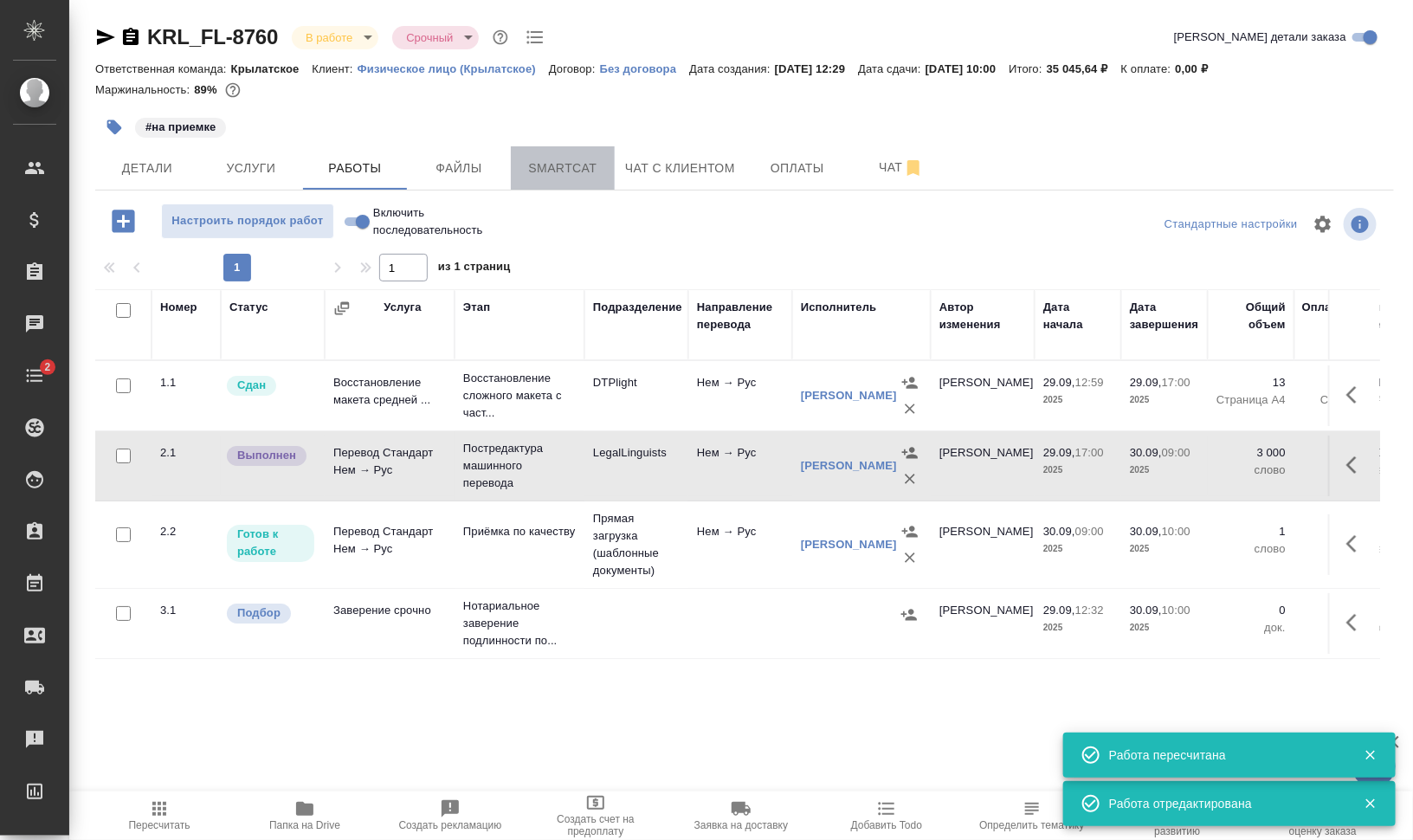
click at [583, 171] on span "Smartcat" at bounding box center [563, 169] width 83 height 22
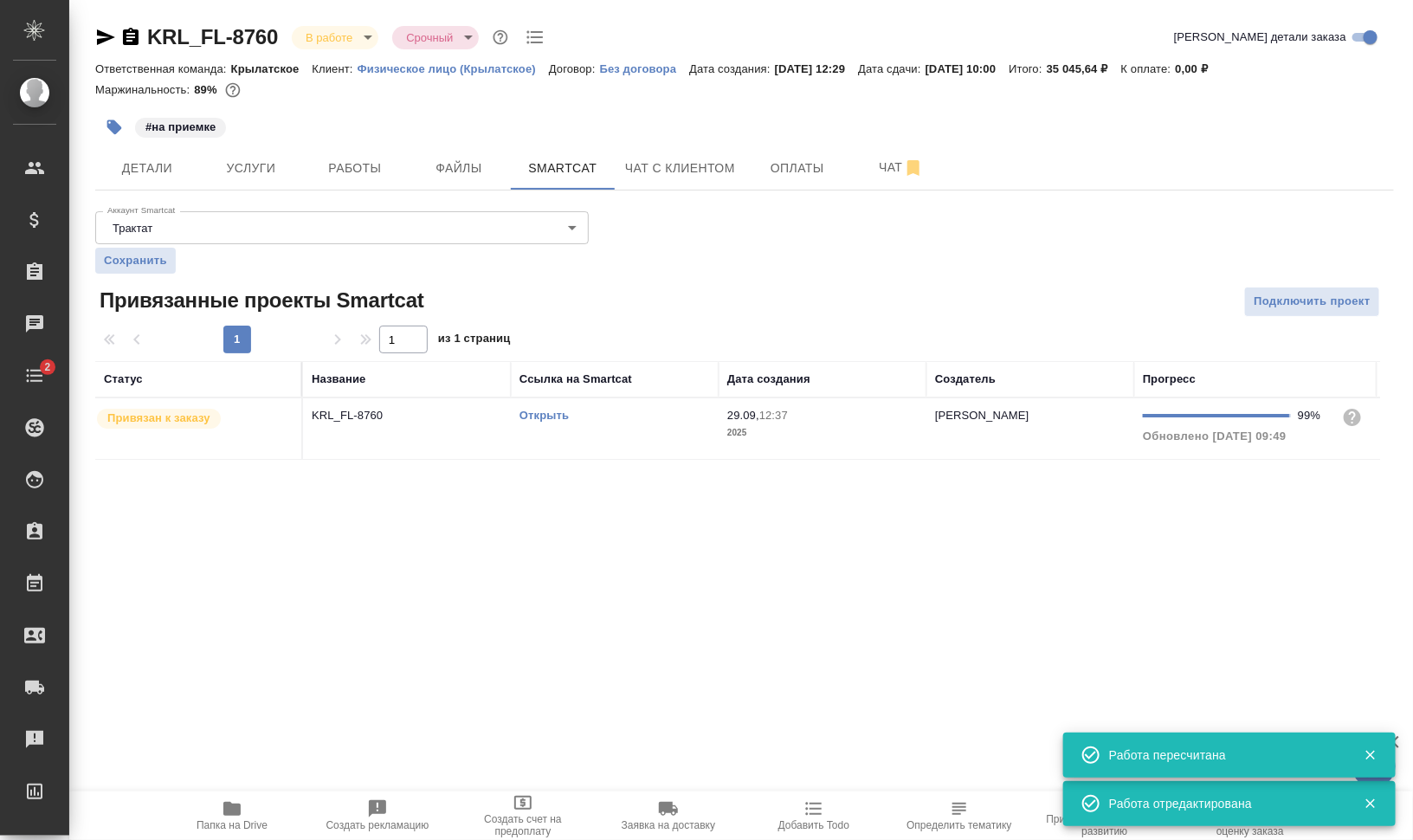
click at [569, 431] on td "Открыть" at bounding box center [614, 428] width 208 height 61
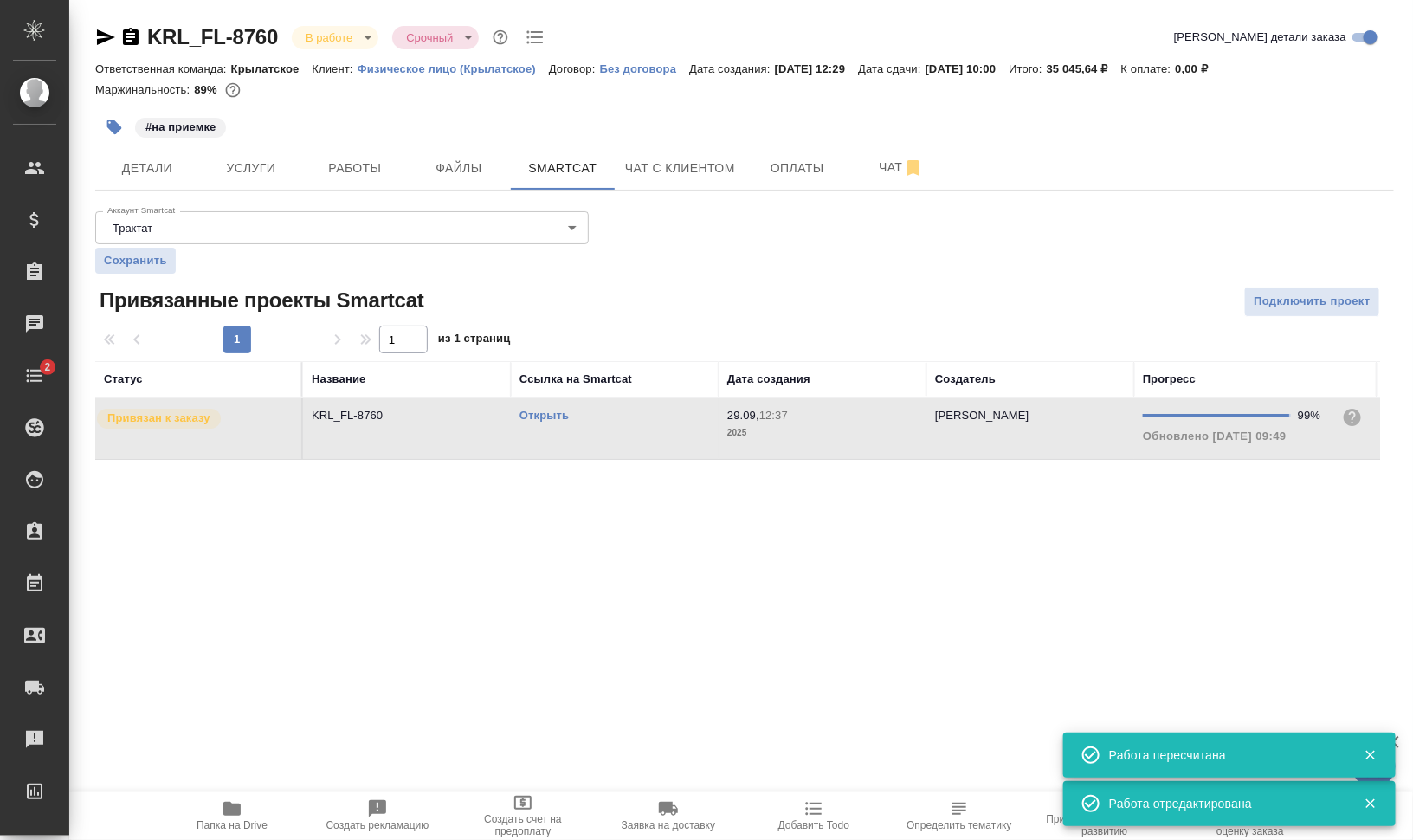
click at [569, 431] on td "Открыть" at bounding box center [614, 428] width 208 height 61
click at [534, 414] on link "Открыть" at bounding box center [545, 415] width 50 height 13
click at [345, 171] on span "Работы" at bounding box center [355, 169] width 83 height 22
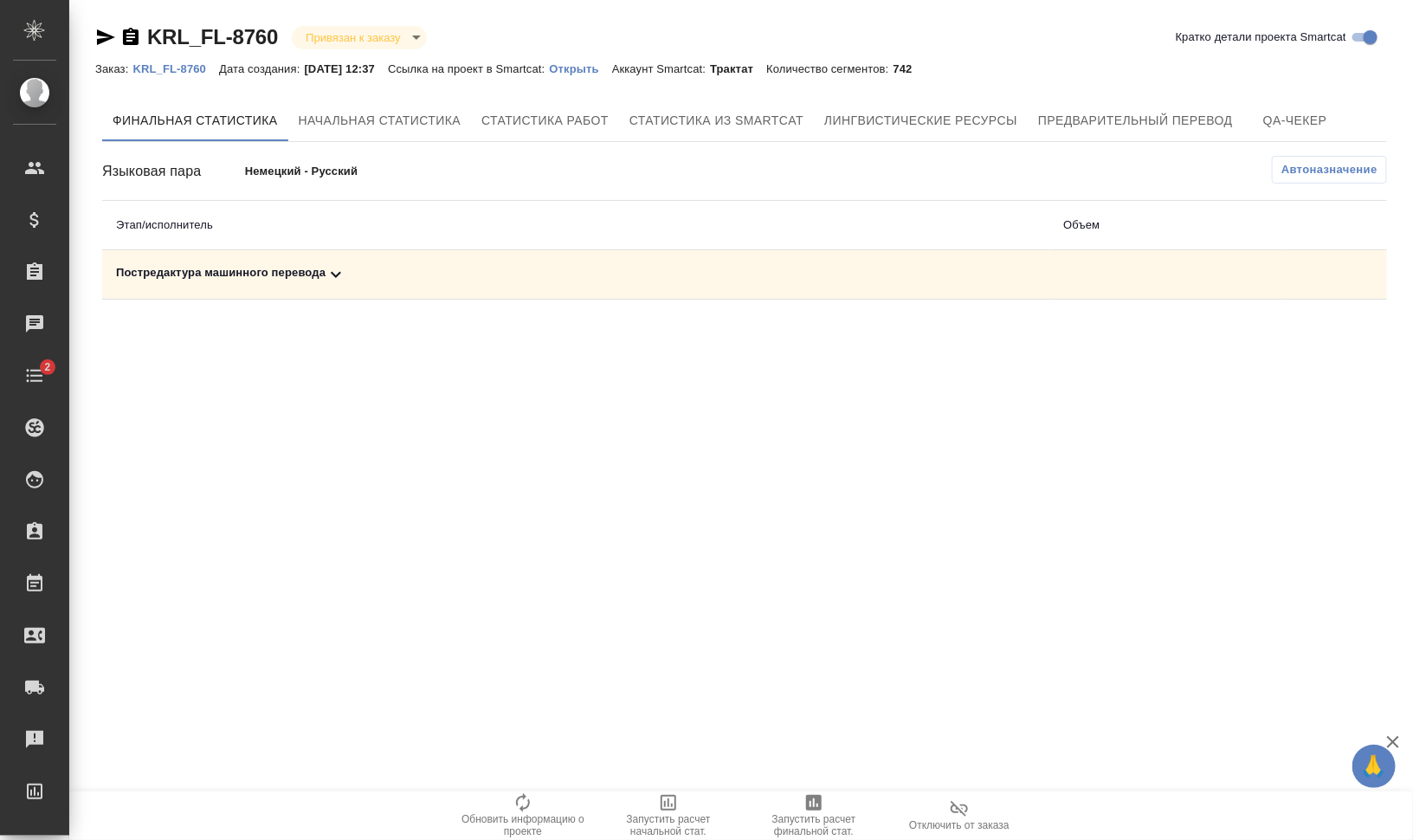
click at [232, 265] on div "Постредактура машинного перевода" at bounding box center [576, 274] width 920 height 21
click at [806, 823] on span "Запустить расчет финальной стат." at bounding box center [814, 825] width 125 height 24
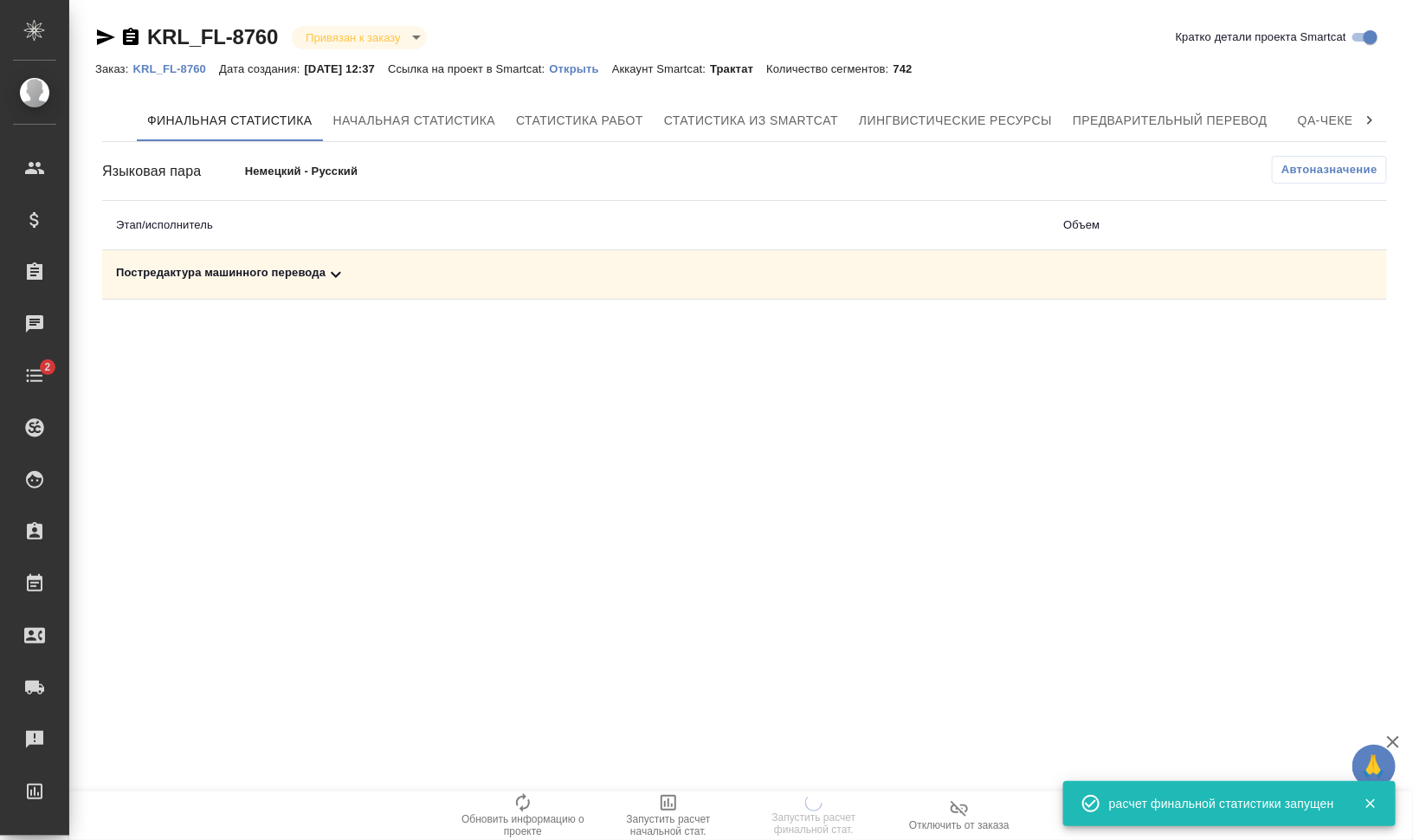
click at [324, 272] on div "Постредактура машинного перевода" at bounding box center [576, 274] width 920 height 21
click at [324, 272] on div "Постредактура машинного перевода" at bounding box center [434, 274] width 635 height 21
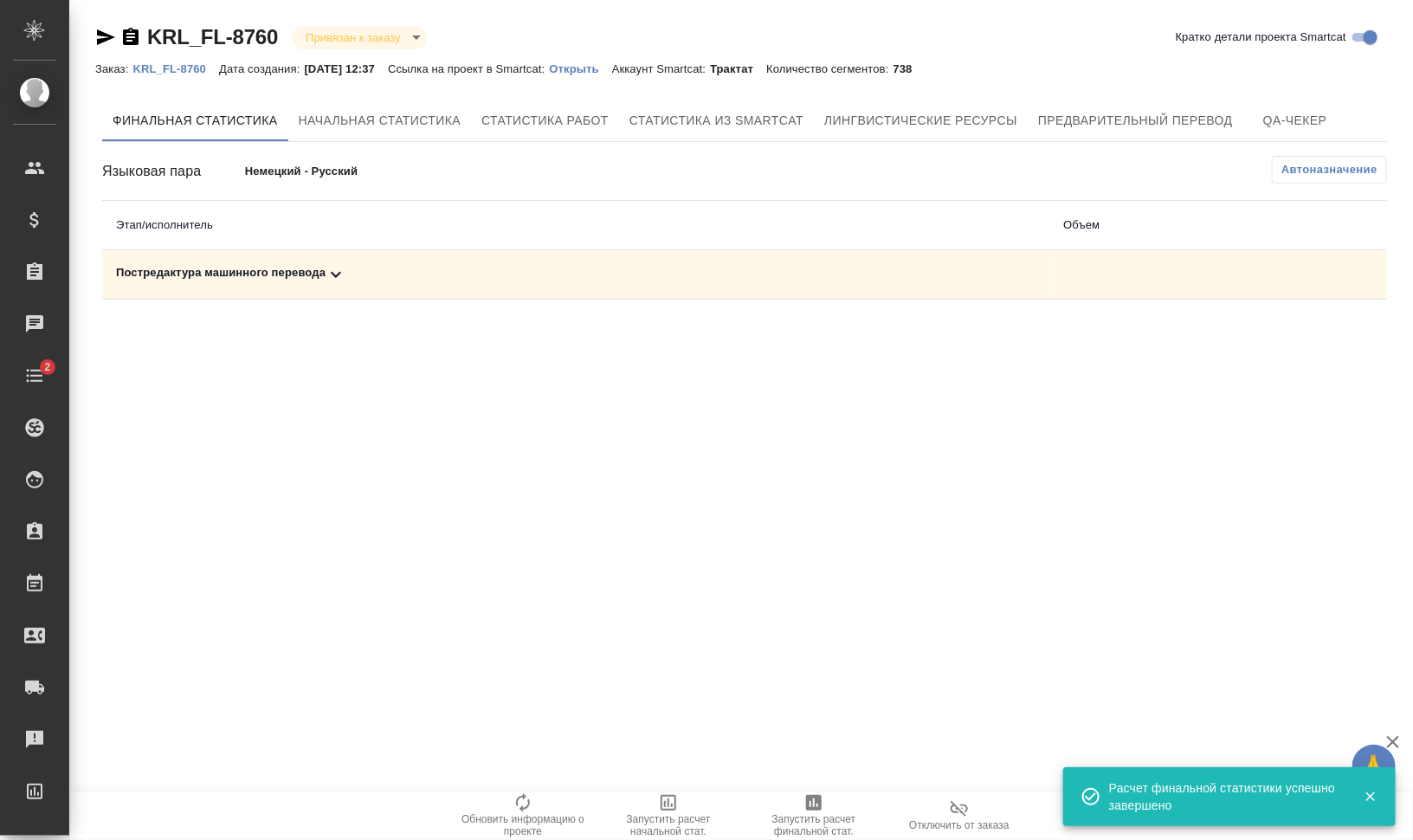
click at [231, 257] on td "Постредактура машинного перевода" at bounding box center [575, 275] width 947 height 50
click at [238, 273] on div "Постредактура машинного перевода" at bounding box center [576, 274] width 920 height 21
click at [1309, 331] on icon "button" at bounding box center [1310, 334] width 21 height 21
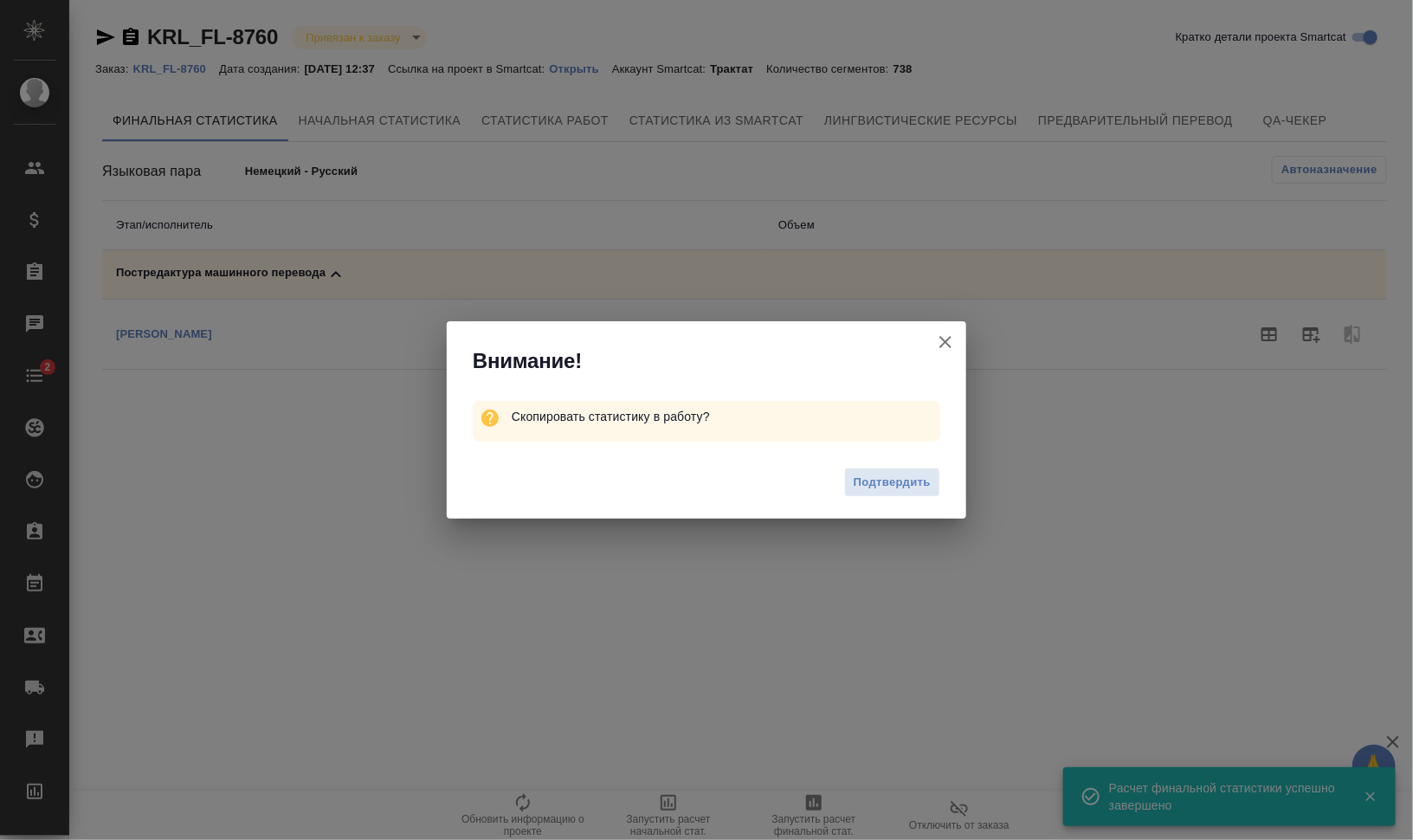
click at [931, 463] on div "Подтвердить" at bounding box center [706, 485] width 520 height 70
click at [933, 479] on button "Подтвердить" at bounding box center [892, 482] width 96 height 30
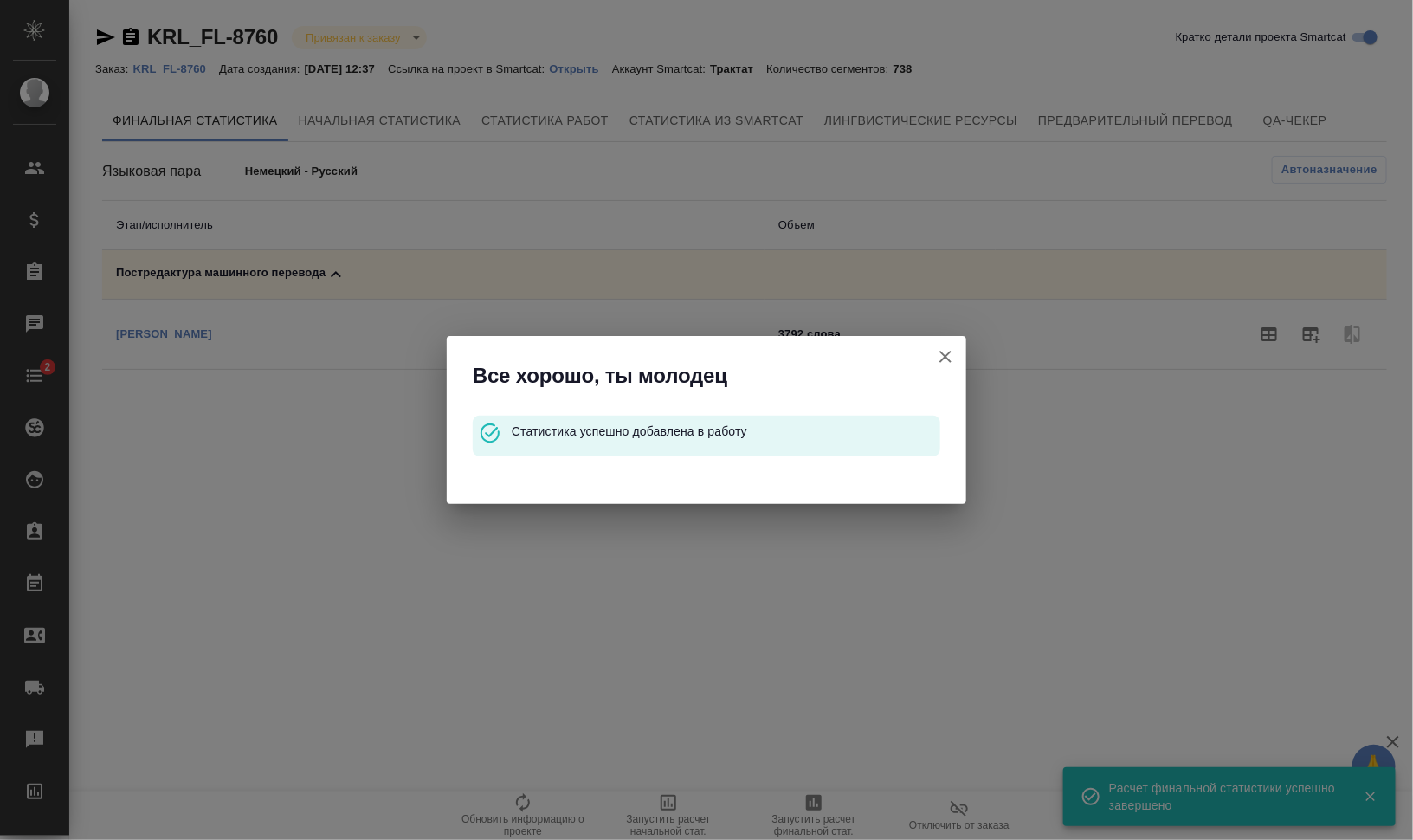
click at [942, 350] on icon "button" at bounding box center [945, 357] width 21 height 21
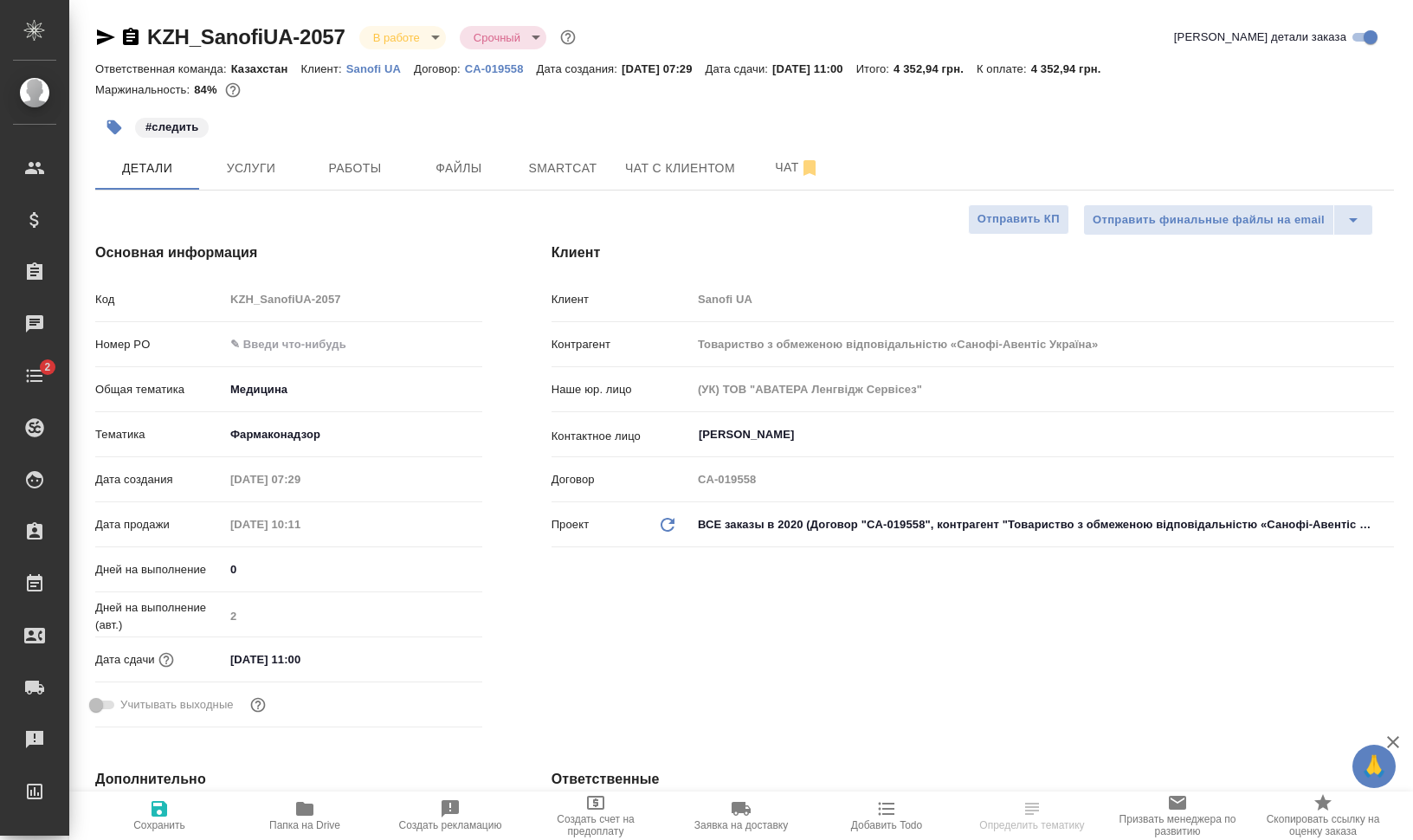
select select "RU"
click at [575, 173] on span "Smartcat" at bounding box center [563, 169] width 83 height 22
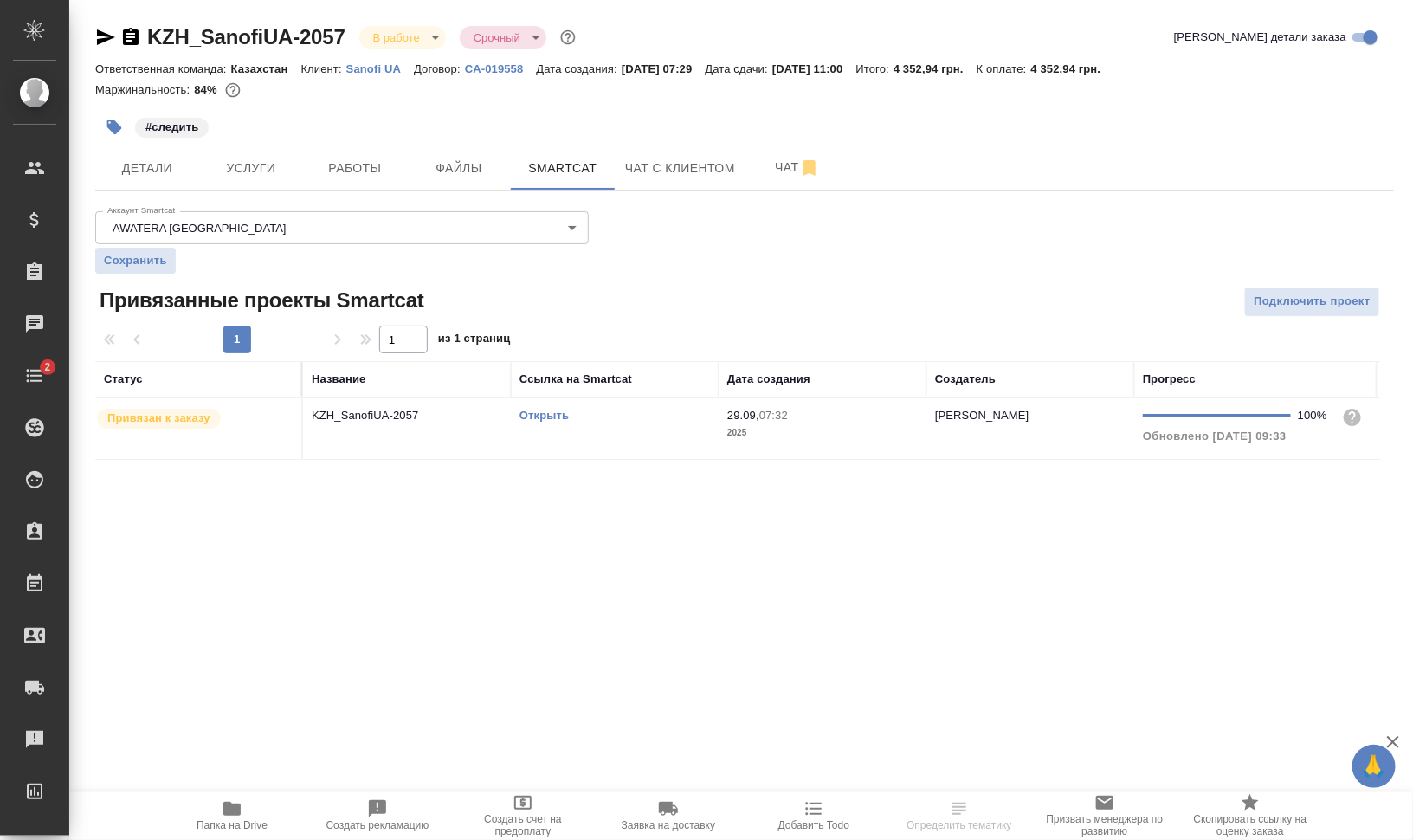
click at [559, 426] on td "Открыть" at bounding box center [614, 428] width 208 height 61
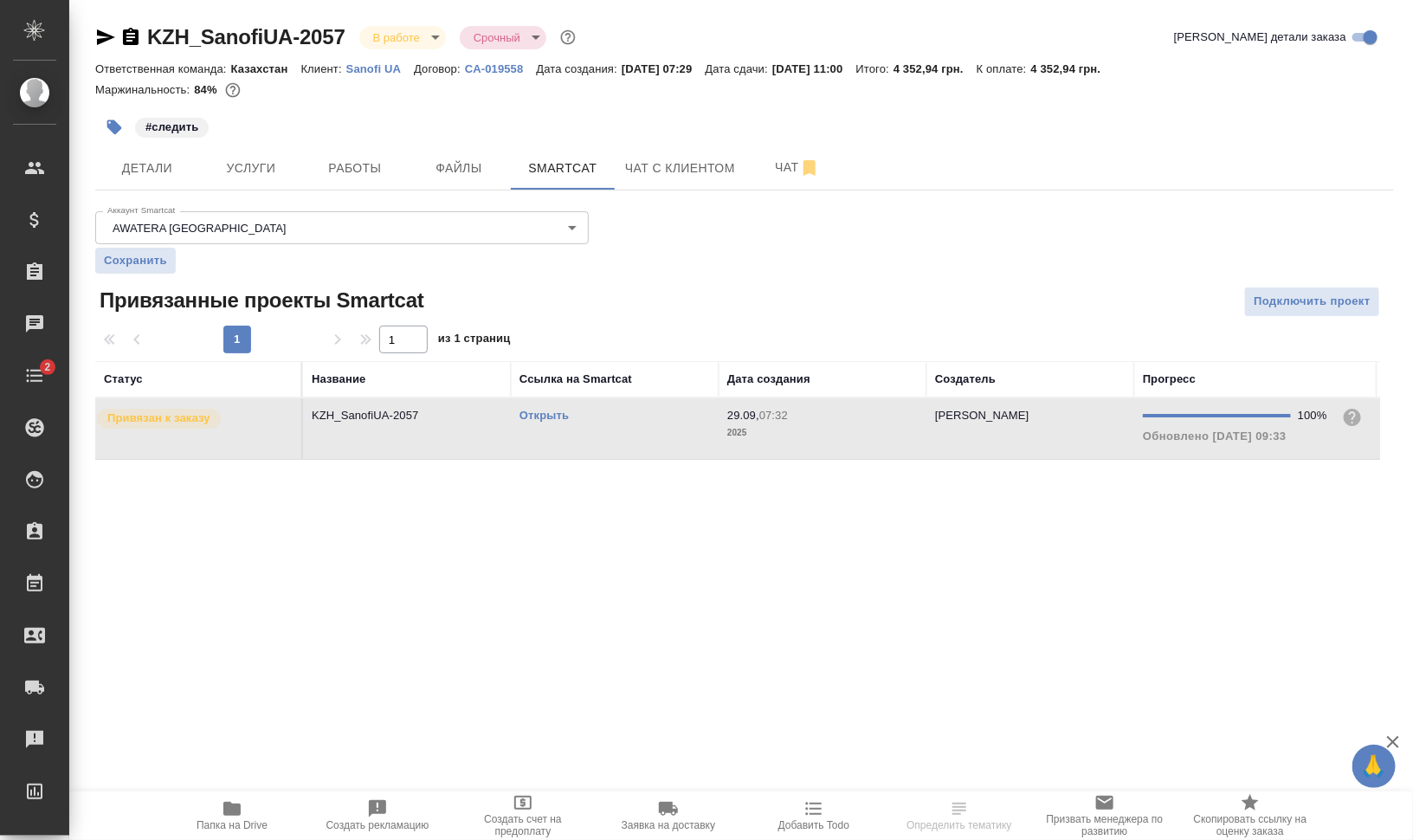
click at [559, 426] on td "Открыть" at bounding box center [614, 428] width 208 height 61
click at [557, 407] on div "Открыть" at bounding box center [615, 415] width 191 height 17
click at [537, 412] on link "Открыть" at bounding box center [545, 415] width 50 height 13
click at [228, 819] on span "Папка на Drive" at bounding box center [231, 824] width 71 height 12
click at [381, 154] on button "Работы" at bounding box center [355, 168] width 104 height 43
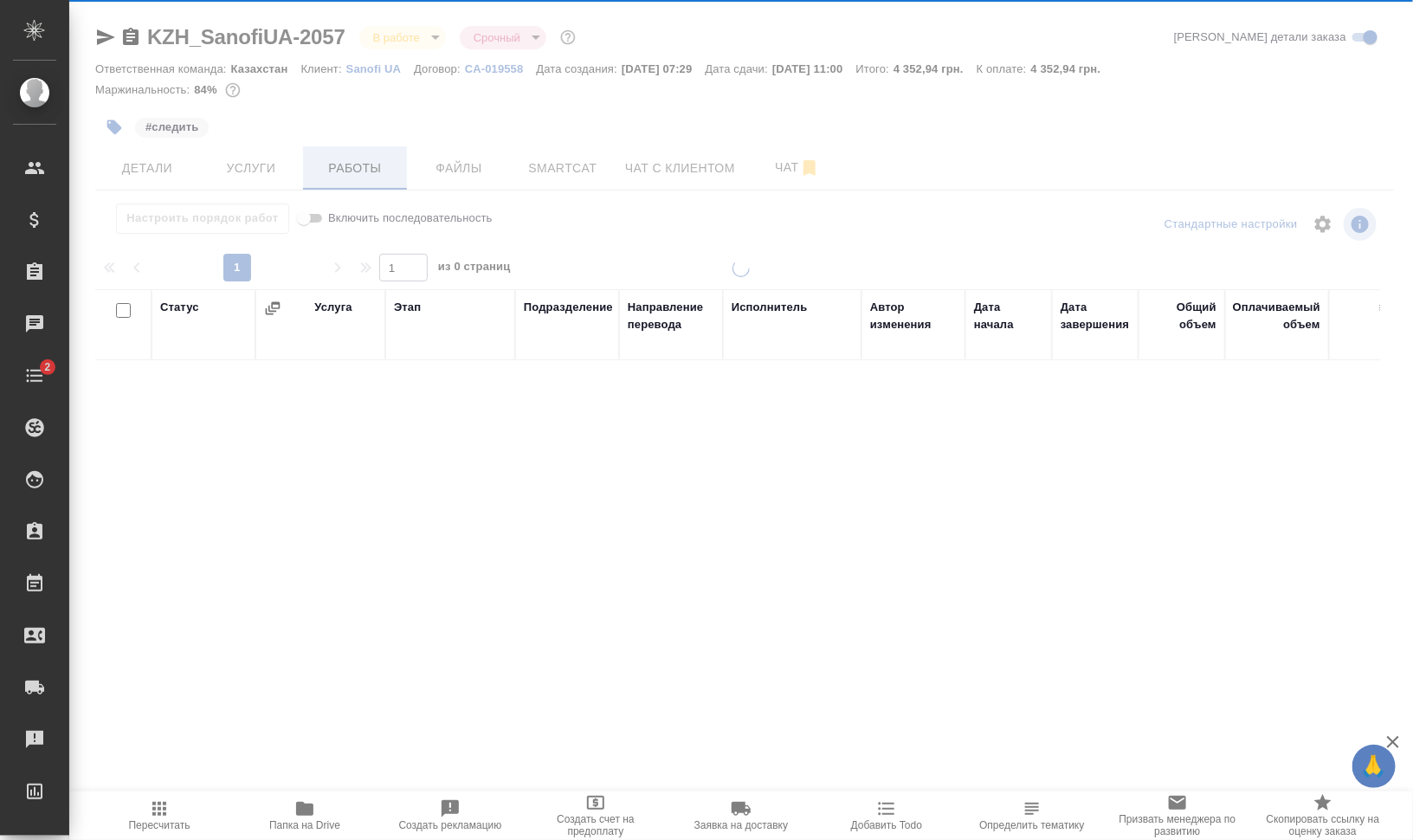
click at [365, 160] on span "Работы" at bounding box center [355, 169] width 83 height 22
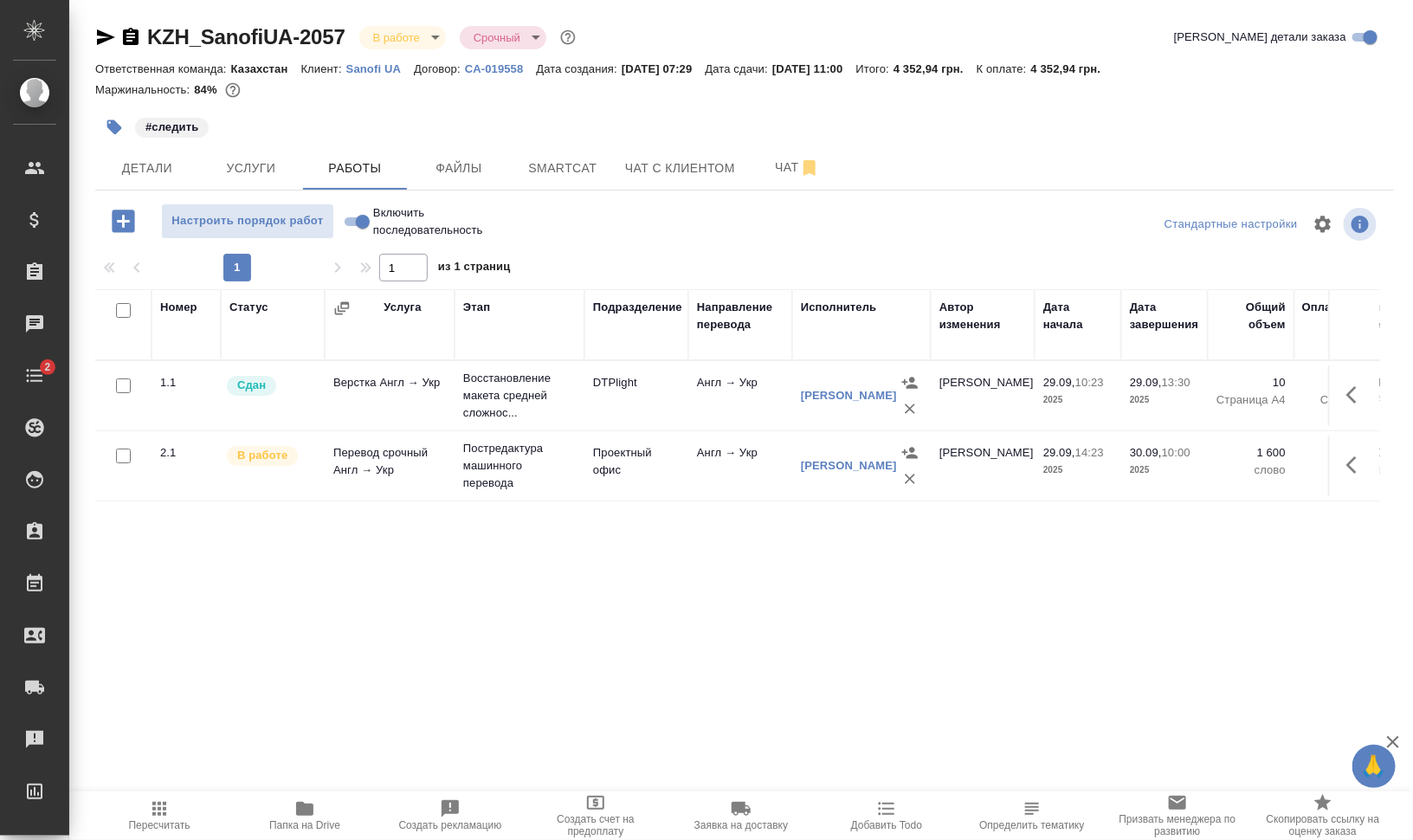
click at [1353, 472] on icon "button" at bounding box center [1356, 465] width 21 height 21
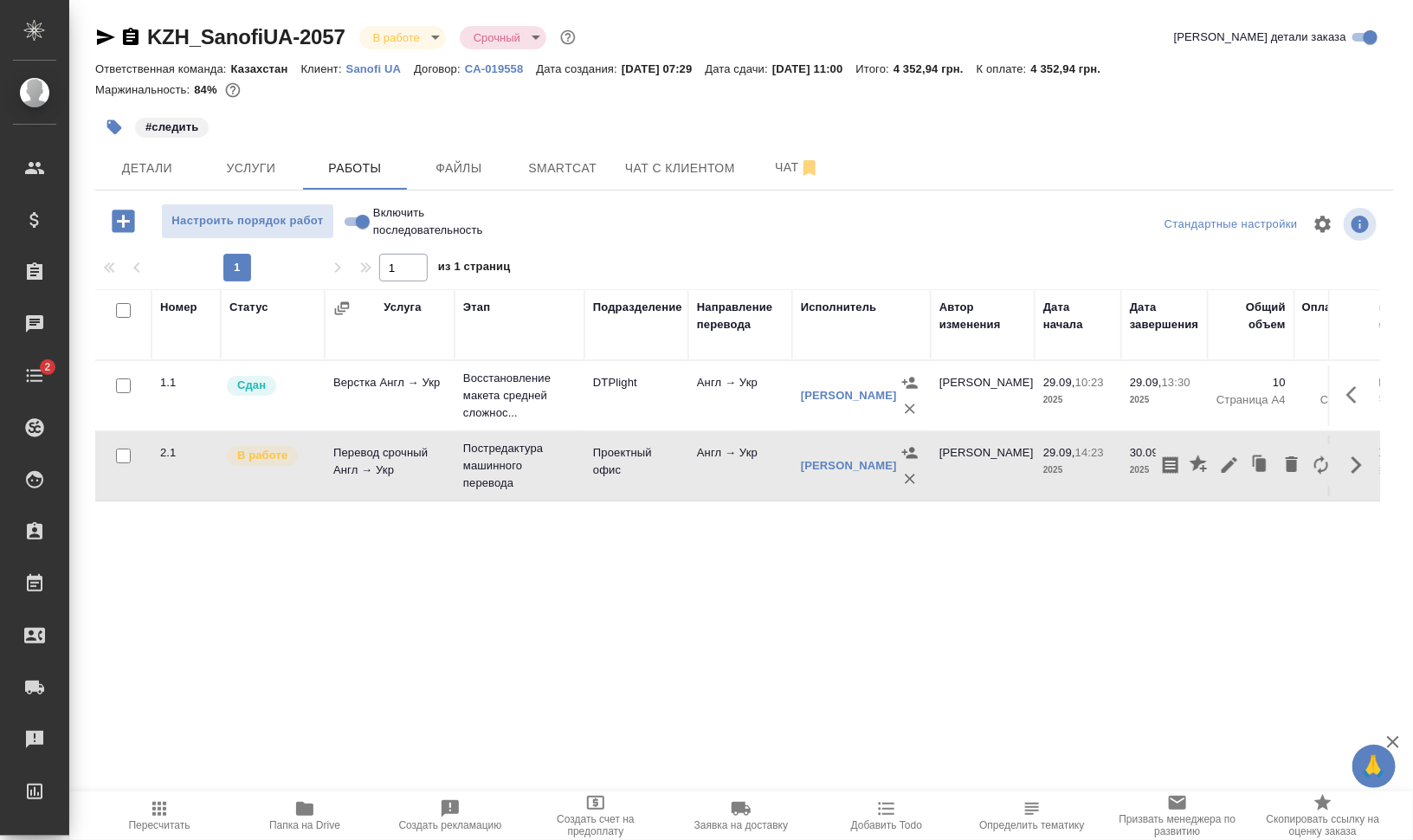
click at [1232, 462] on icon "button" at bounding box center [1229, 465] width 16 height 16
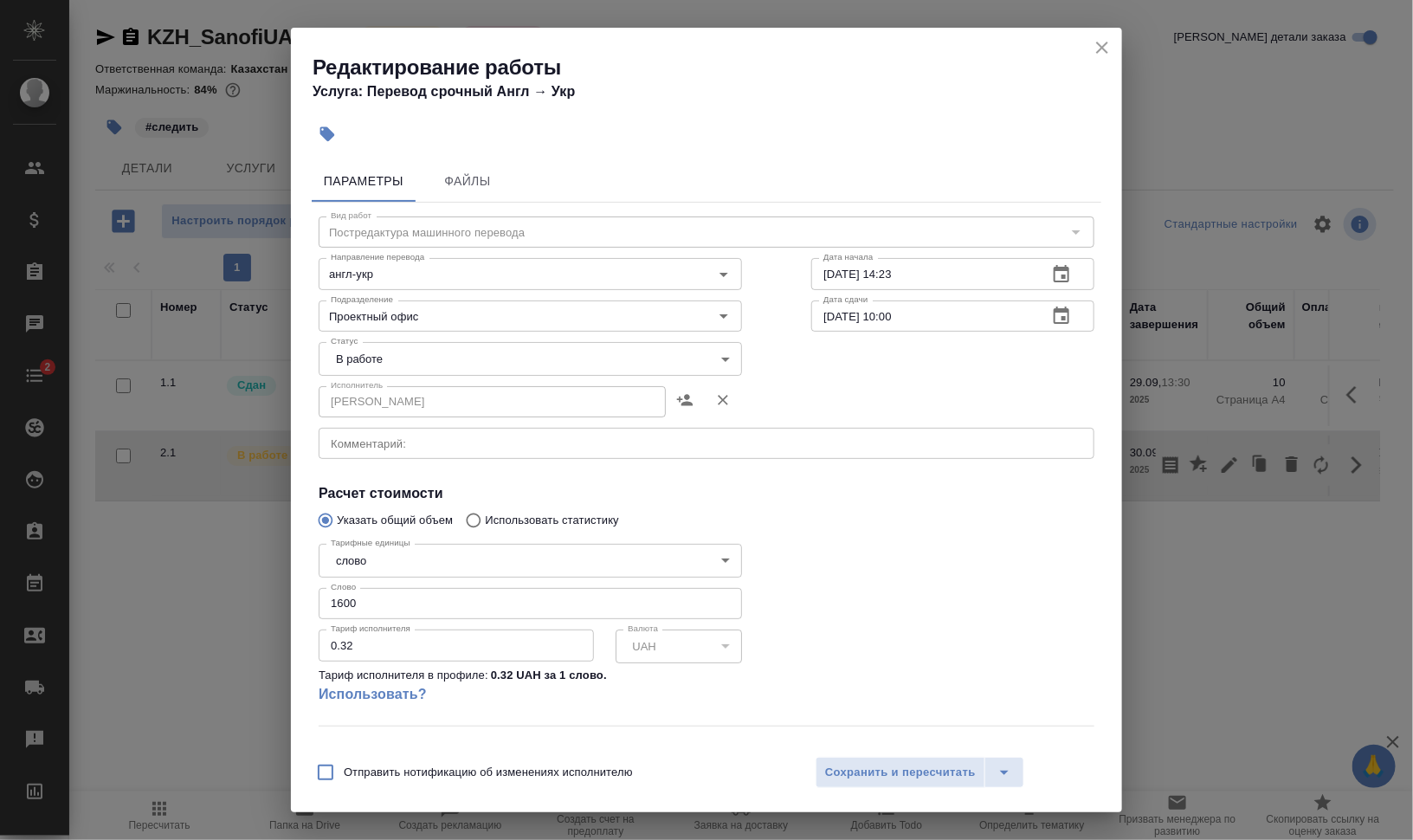
click at [400, 357] on body "🙏 .cls-1 fill:#fff; AWATERA Валеев Динар Клиенты Спецификации Заказы 0 Чаты 2 T…" at bounding box center [706, 490] width 1413 height 979
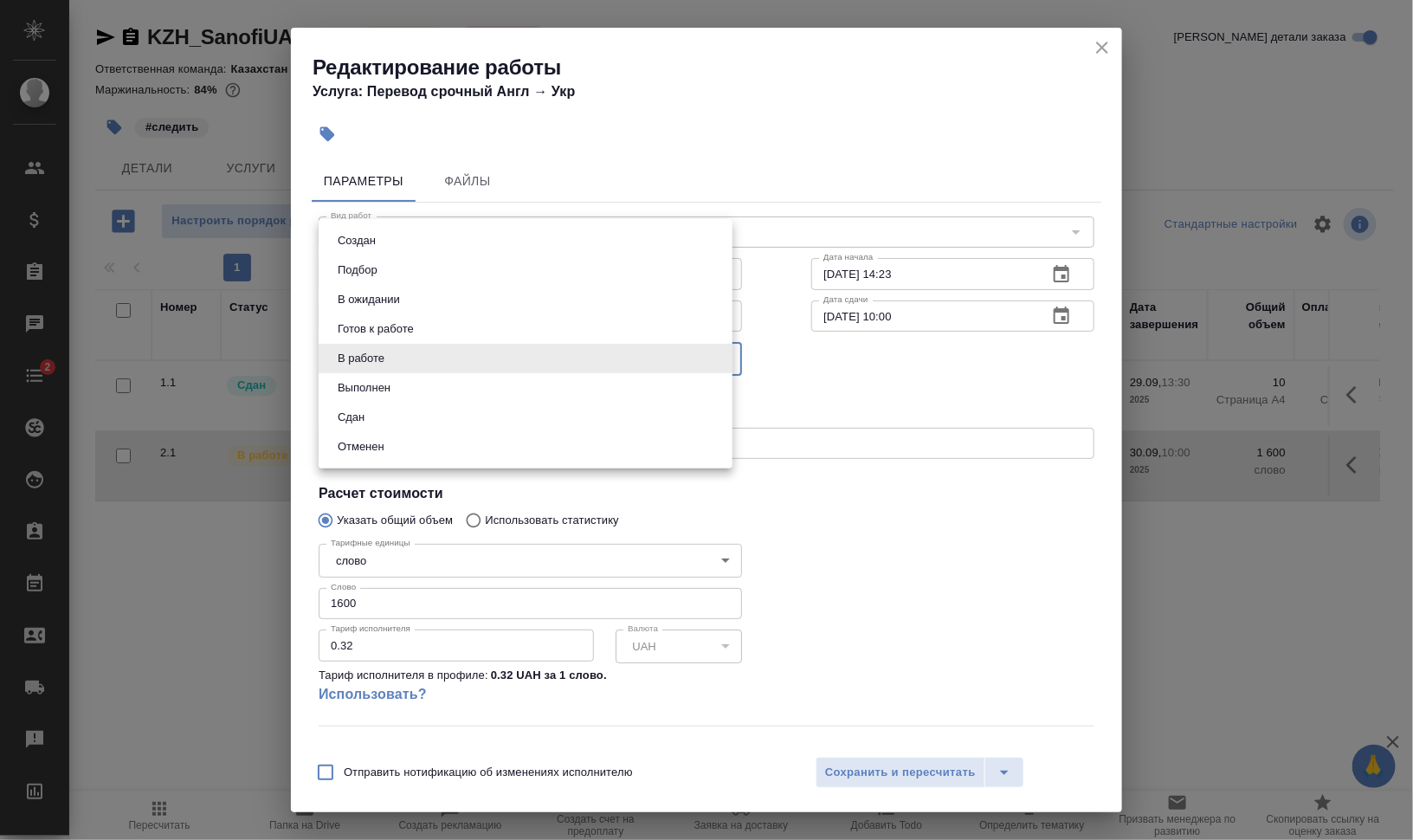
click at [401, 397] on li "Выполнен" at bounding box center [525, 388] width 414 height 29
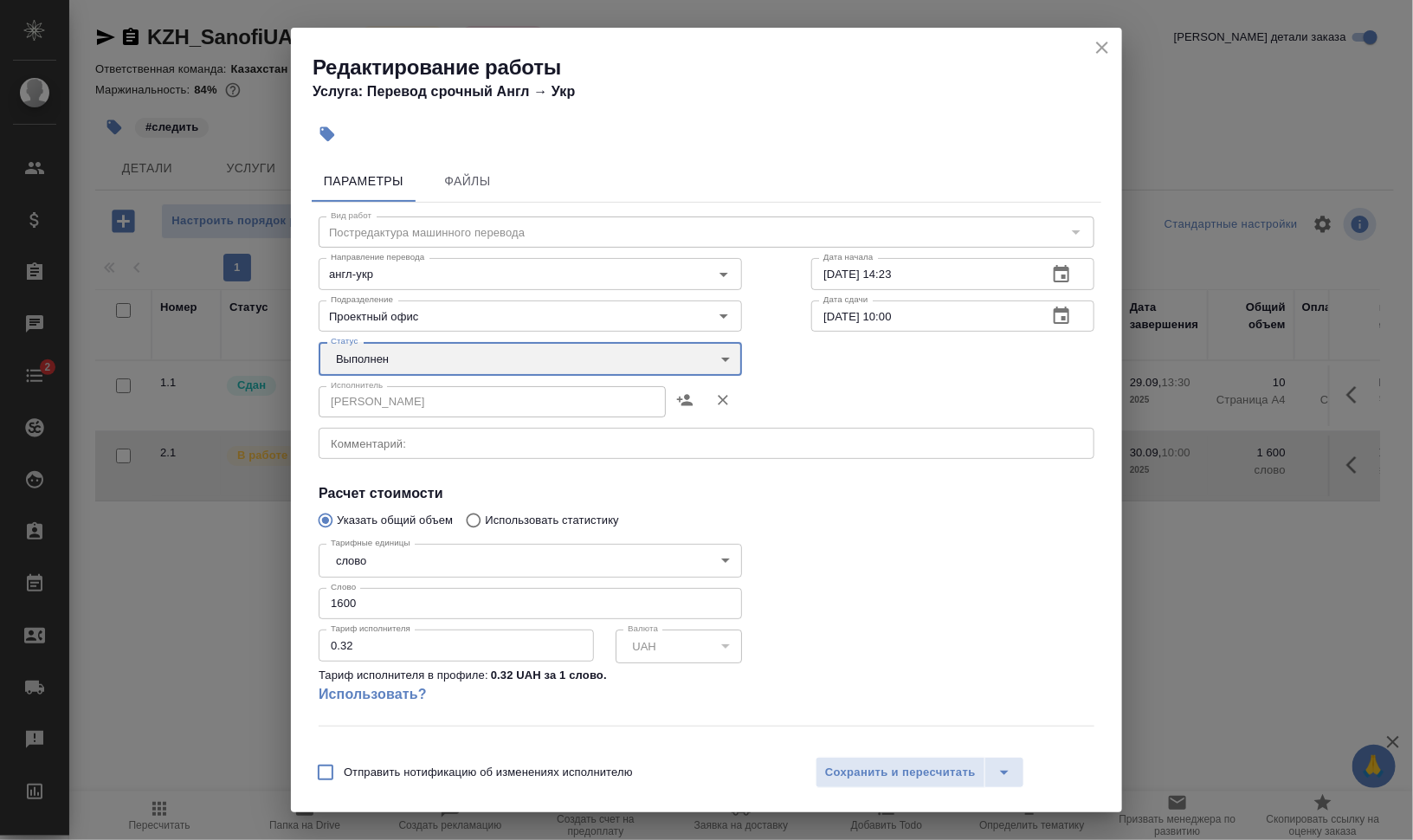
type input "completed"
click at [405, 358] on body "🙏 .cls-1 fill:#fff; AWATERA Валеев Динар Клиенты Спецификации Заказы 0 Чаты 2 T…" at bounding box center [706, 490] width 1413 height 979
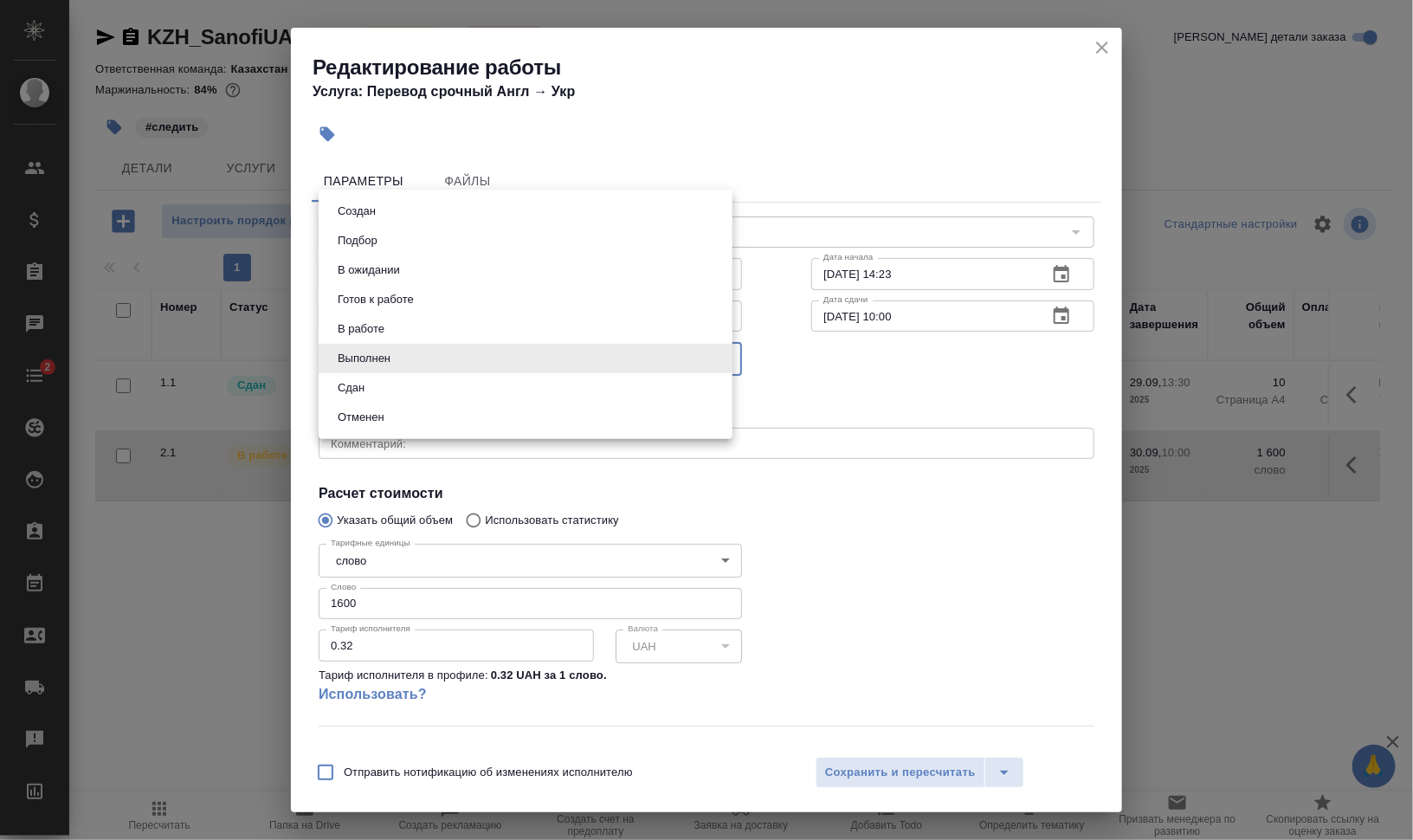
click at [403, 362] on li "Выполнен" at bounding box center [525, 359] width 414 height 29
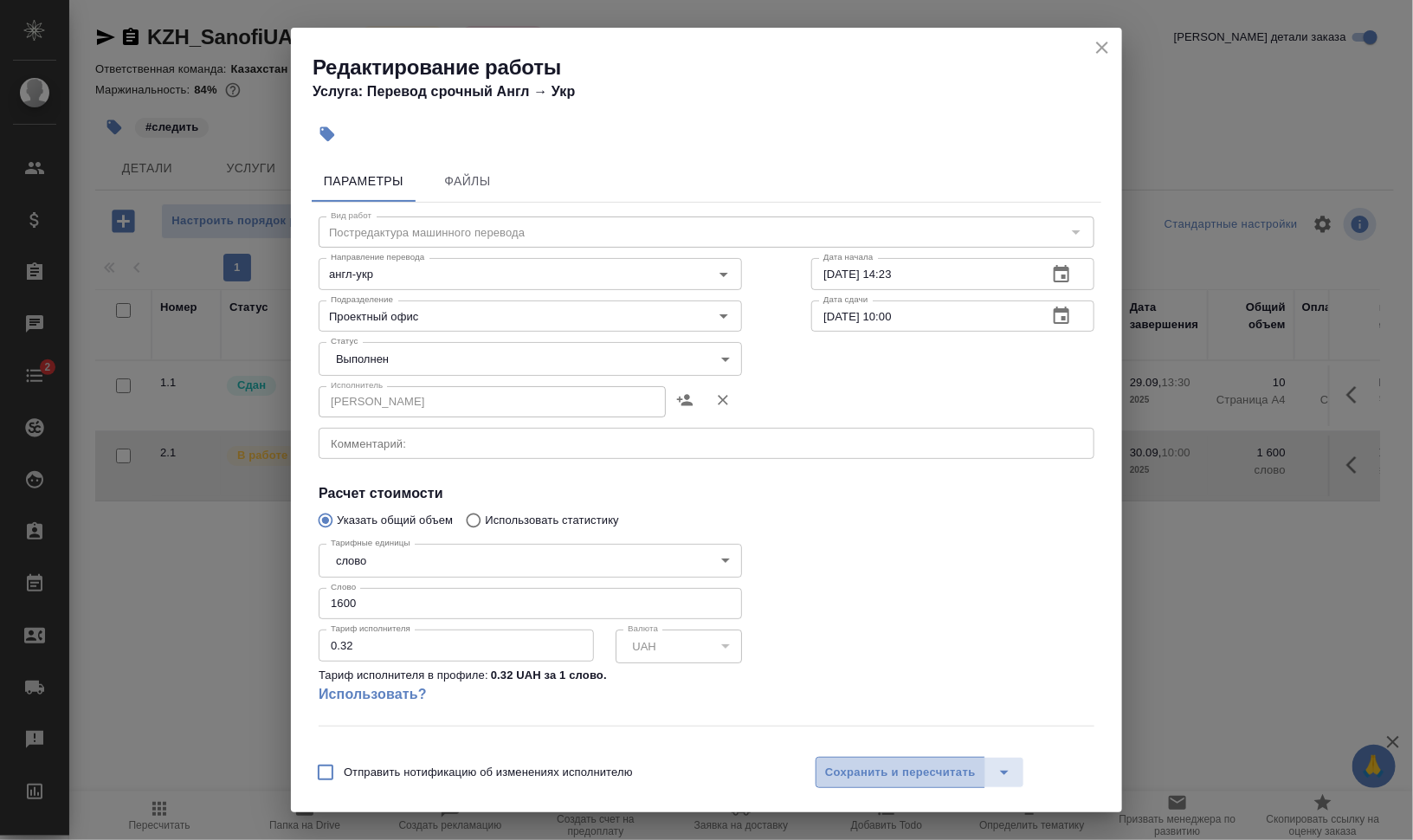
click at [918, 763] on span "Сохранить и пересчитать" at bounding box center [900, 773] width 150 height 20
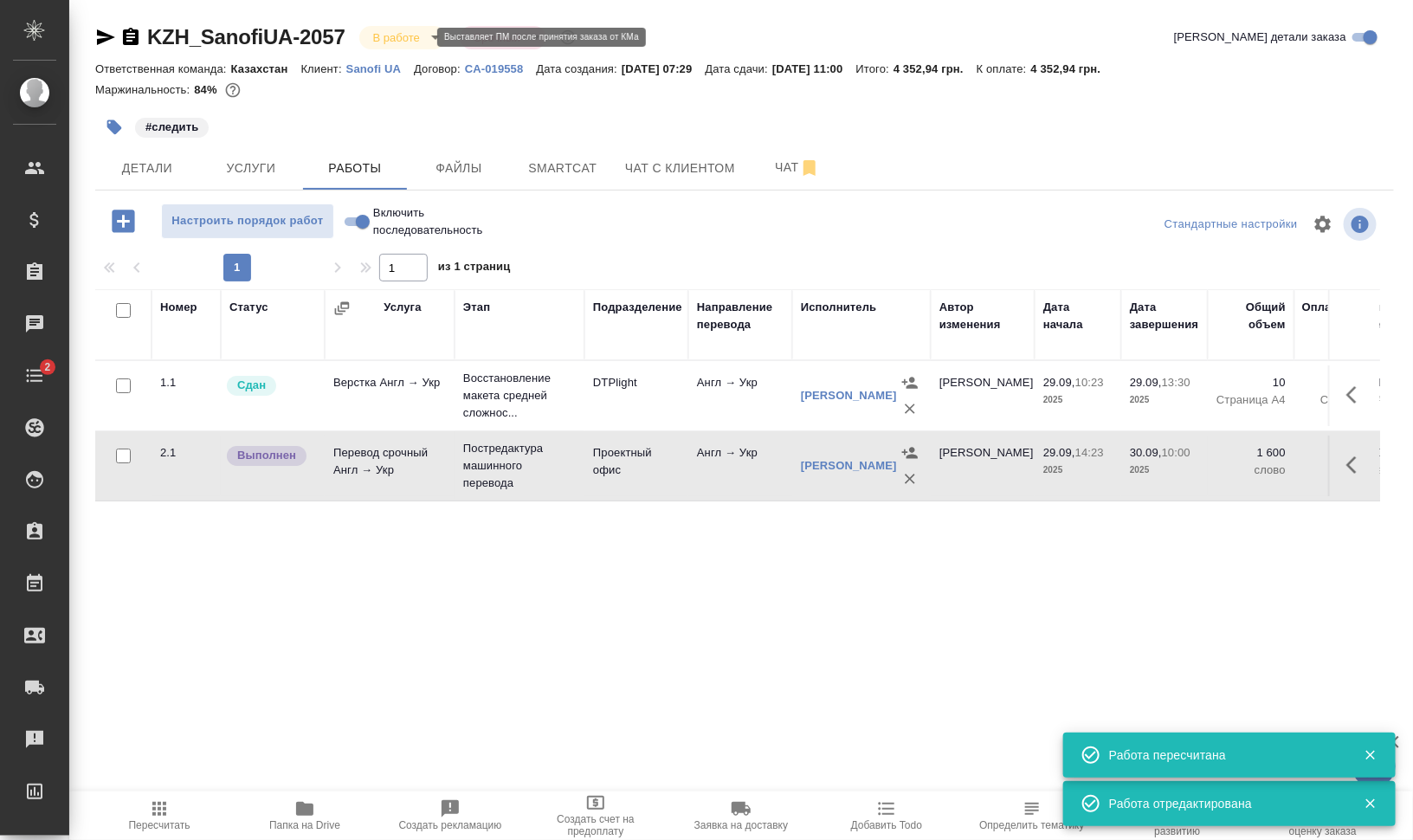
click at [425, 36] on body "🙏 .cls-1 fill:#fff; AWATERA Валеев Динар Клиенты Спецификации Заказы 0 Чаты 2 T…" at bounding box center [706, 490] width 1413 height 979
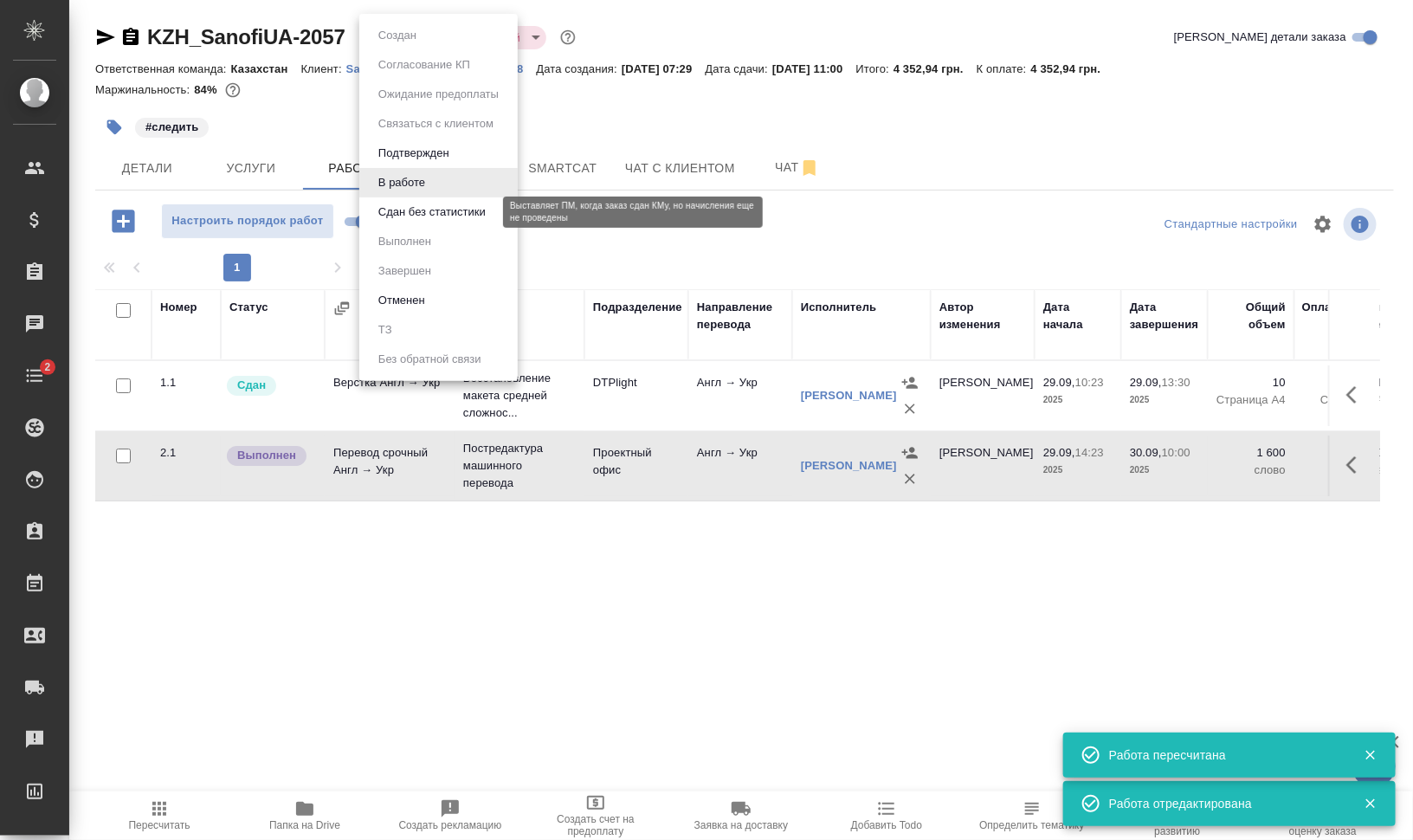
click at [427, 209] on button "Сдан без статистики" at bounding box center [432, 212] width 117 height 19
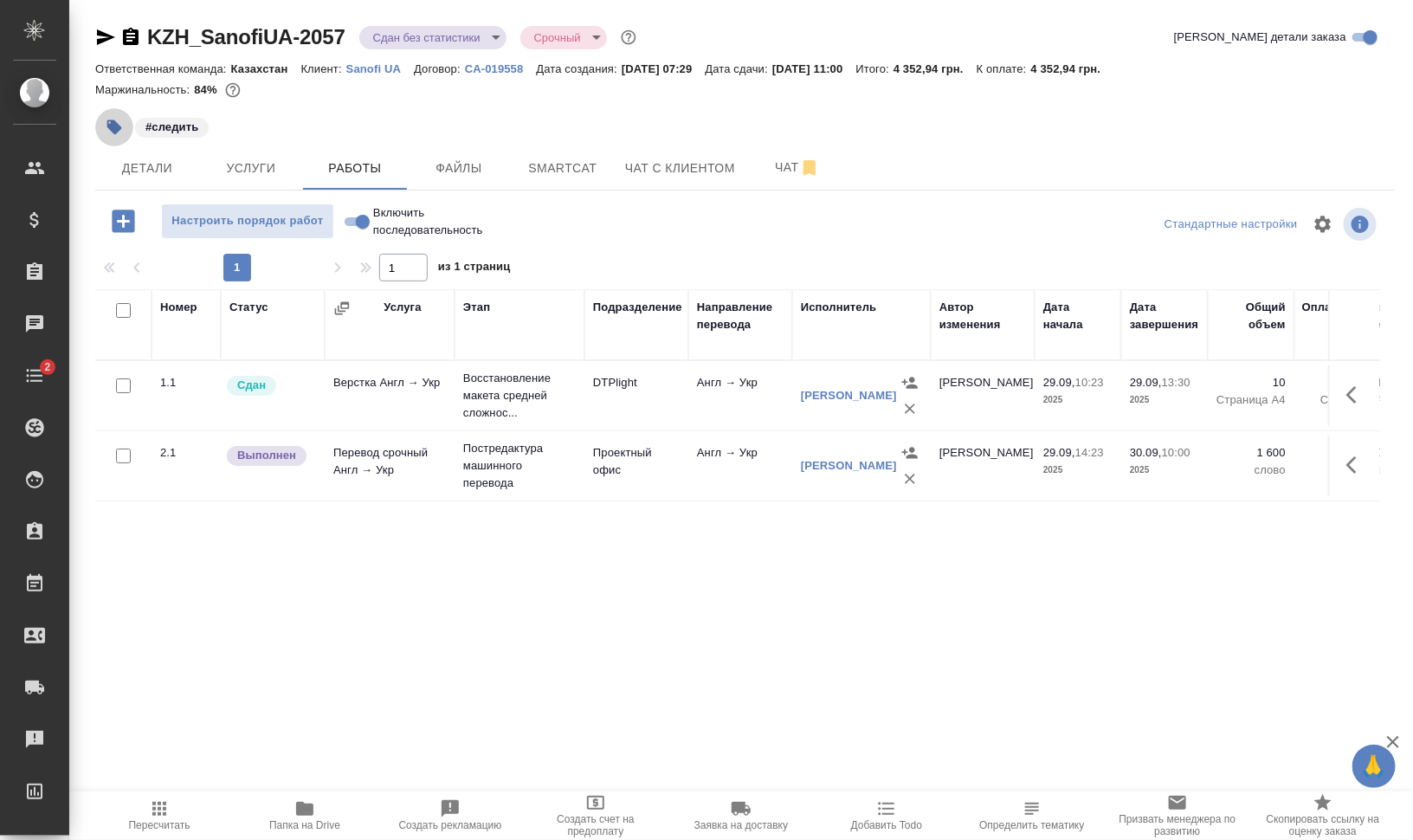
click at [116, 124] on icon "button" at bounding box center [115, 127] width 15 height 15
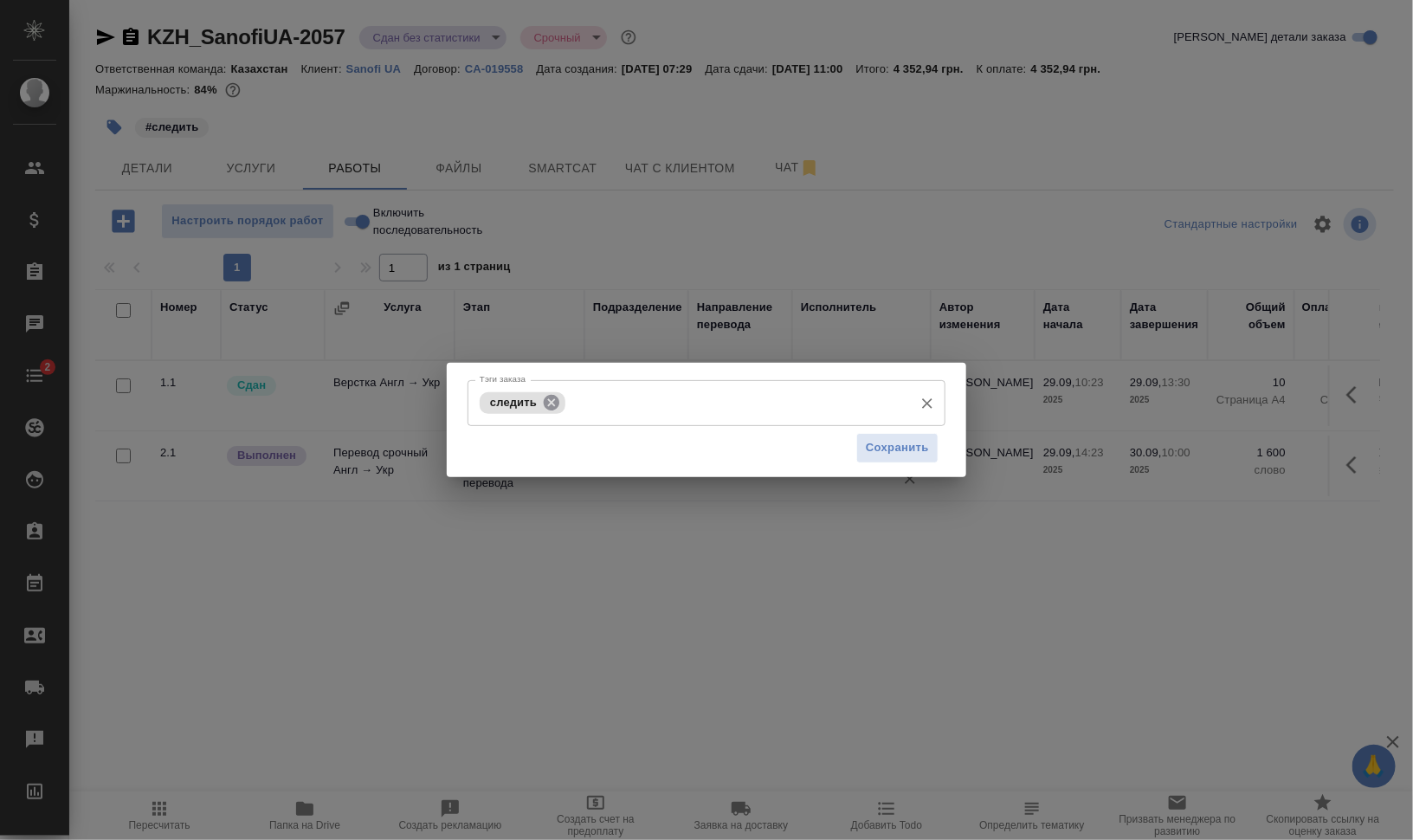
click at [555, 399] on icon at bounding box center [551, 402] width 16 height 16
click at [901, 445] on span "Сохранить" at bounding box center [897, 448] width 63 height 20
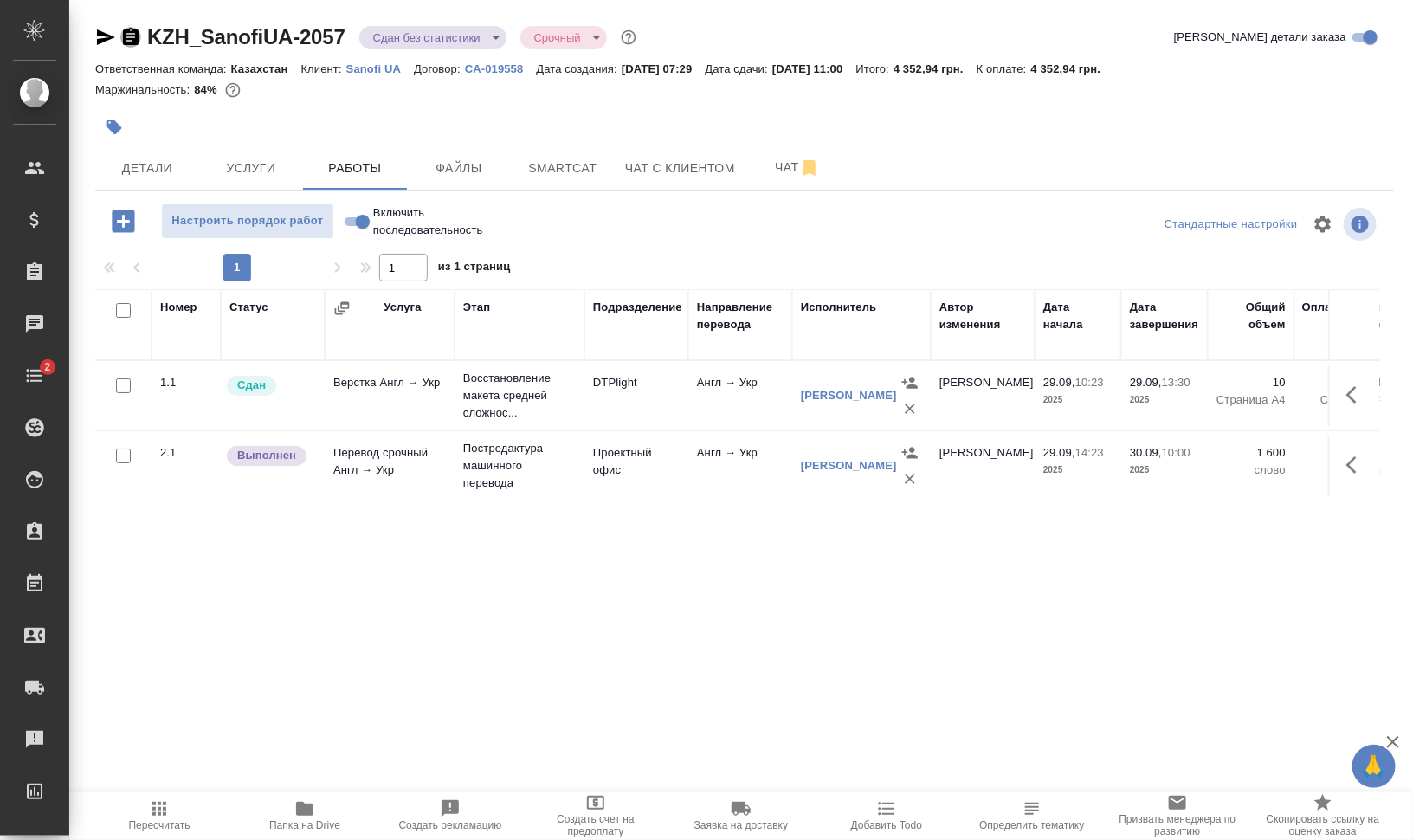
click at [132, 40] on icon "button" at bounding box center [130, 36] width 16 height 17
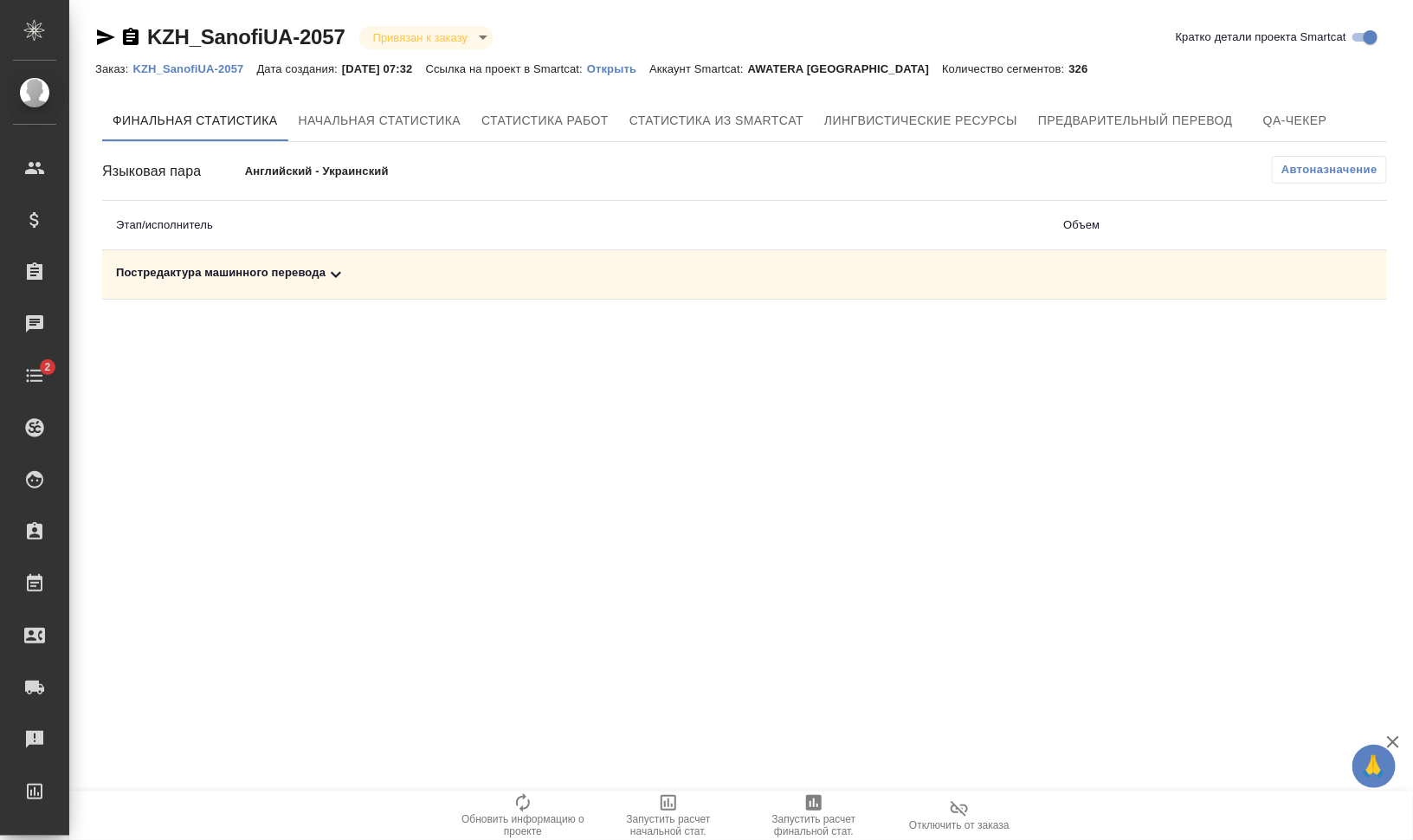
click at [293, 273] on div "Постредактура машинного перевода" at bounding box center [576, 274] width 920 height 21
click at [784, 817] on span "Запустить расчет финальной стат." at bounding box center [814, 825] width 125 height 24
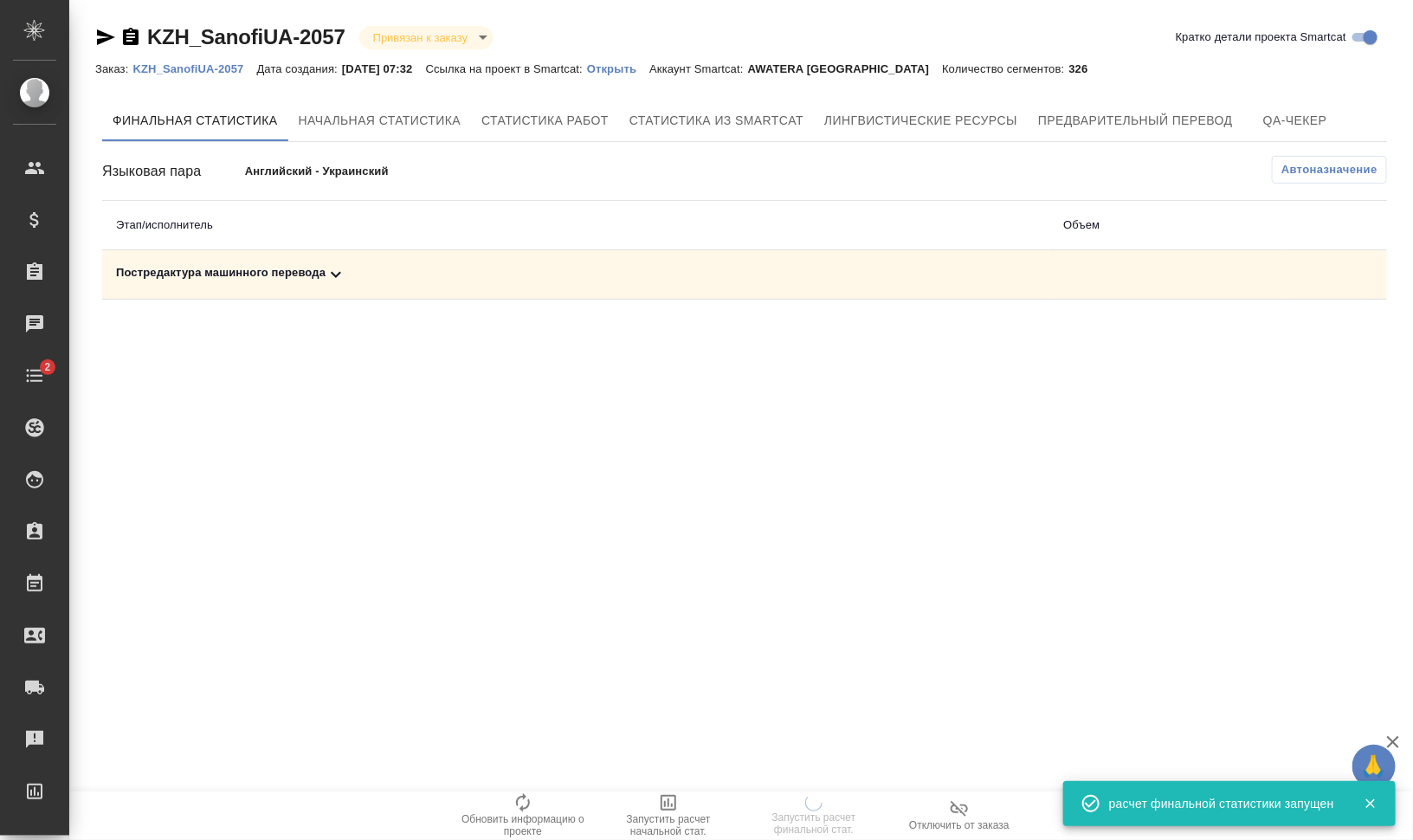
click at [619, 68] on p "Открыть" at bounding box center [618, 69] width 62 height 13
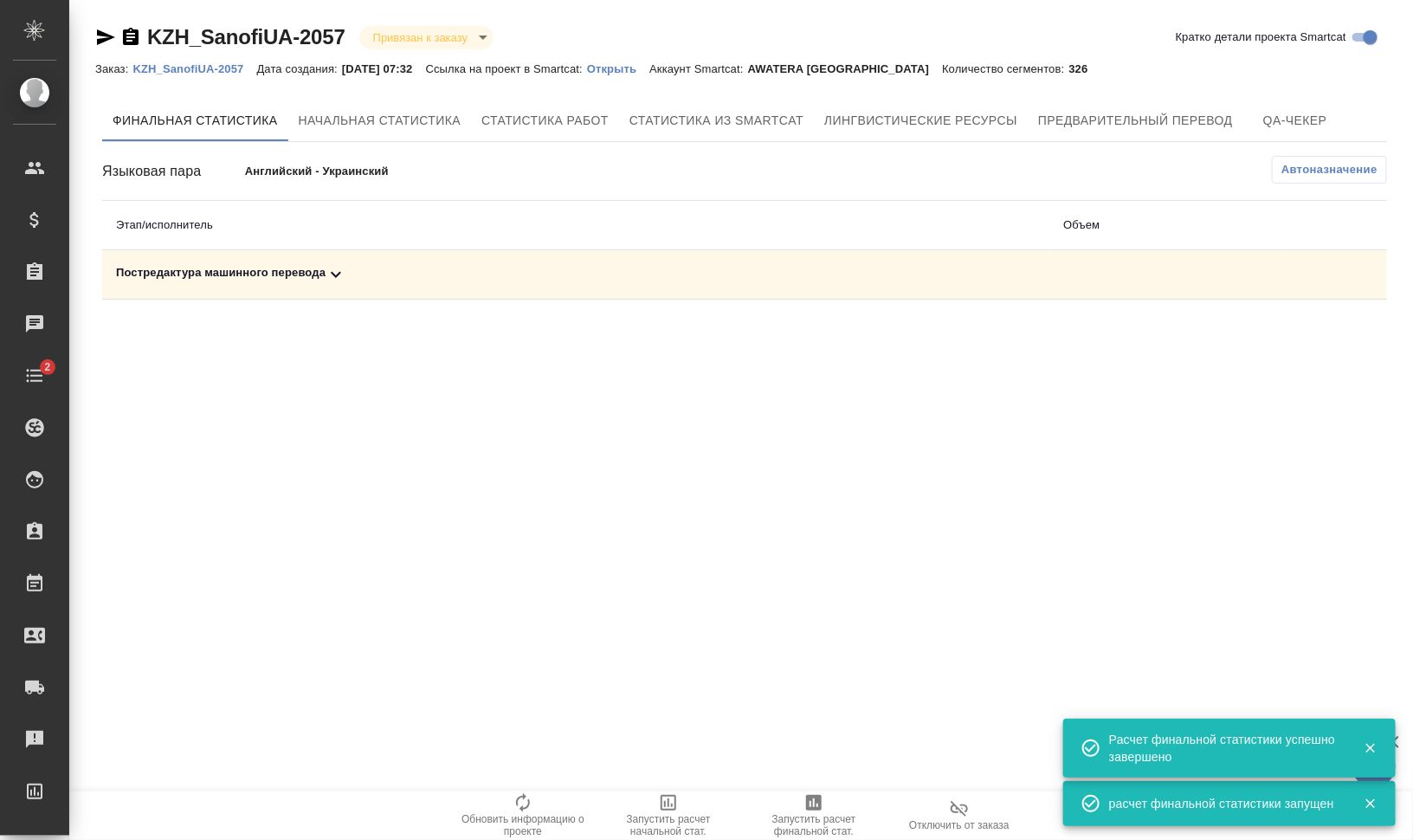
click at [288, 269] on div "Постредактура машинного перевода" at bounding box center [576, 274] width 920 height 21
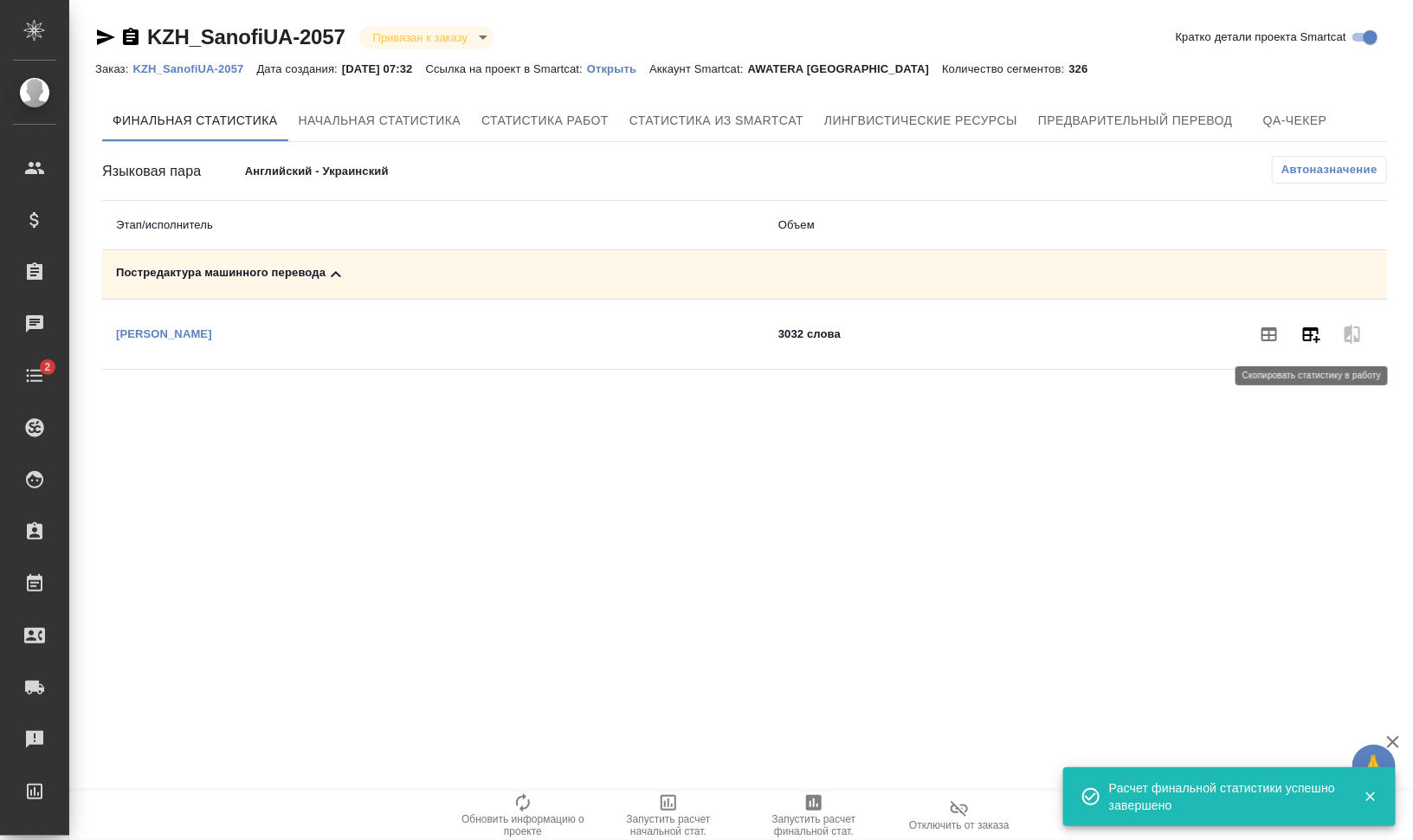
click at [1303, 336] on icon "button" at bounding box center [1310, 334] width 21 height 21
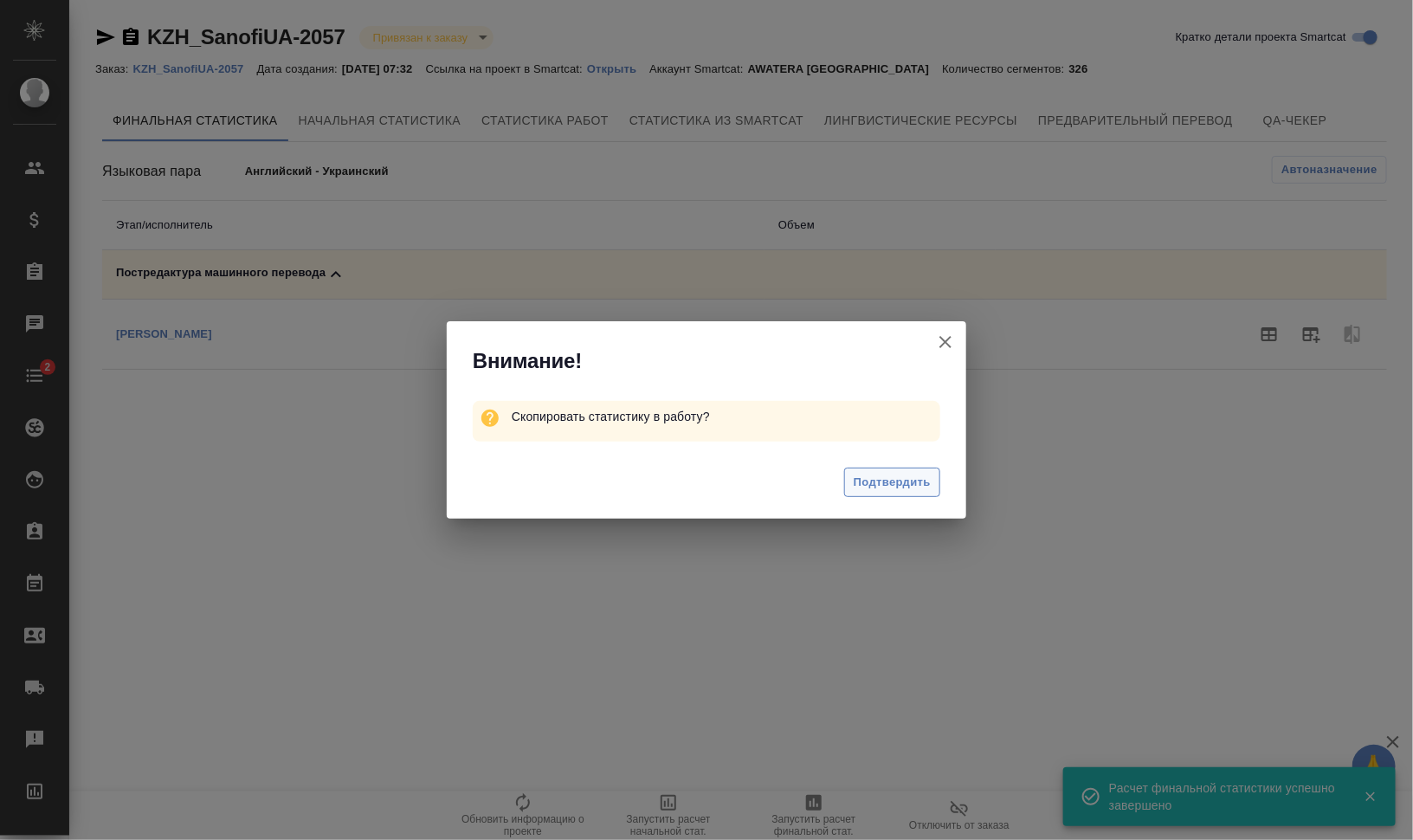
click at [878, 481] on span "Подтвердить" at bounding box center [892, 483] width 77 height 20
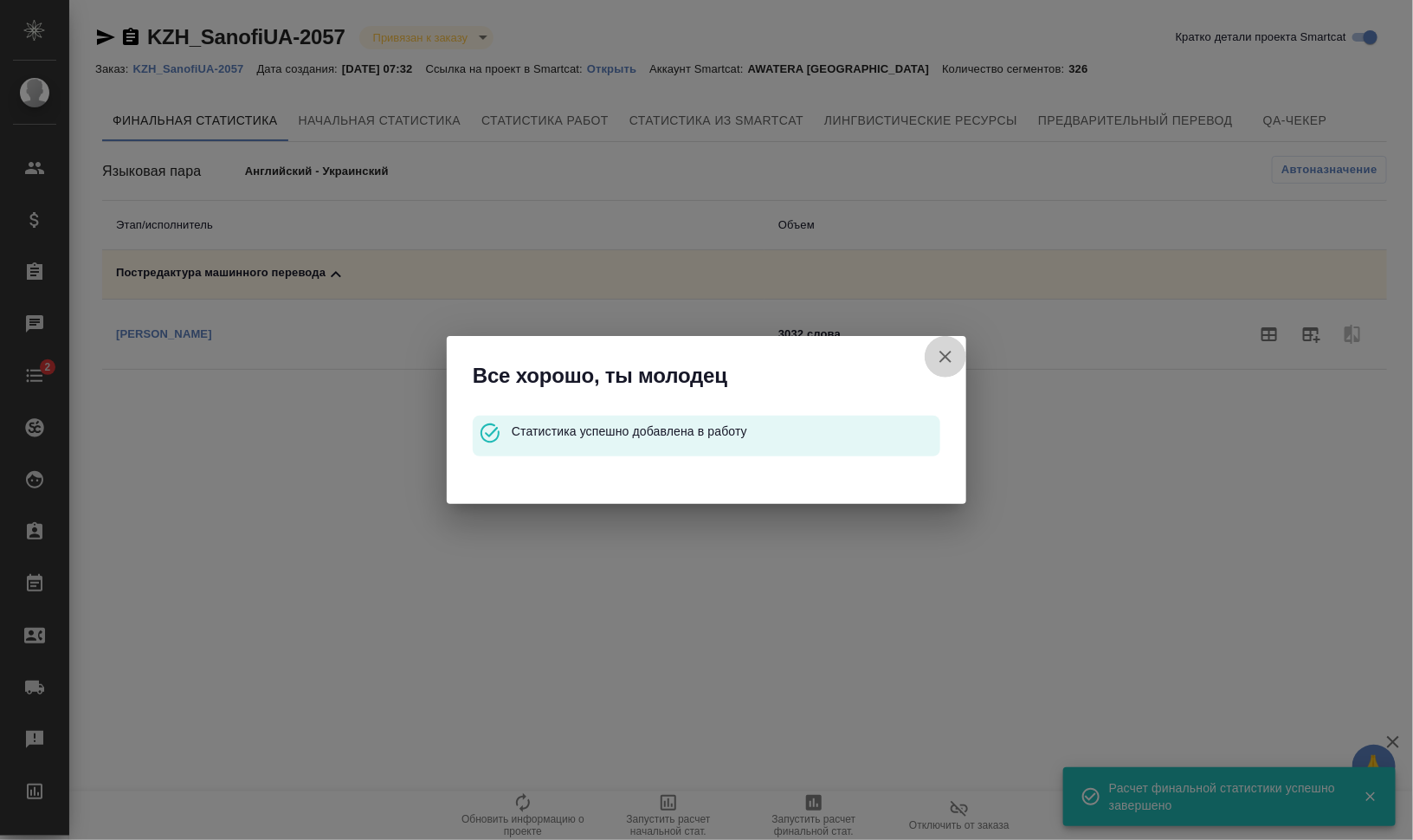
drag, startPoint x: 948, startPoint y: 355, endPoint x: 900, endPoint y: 331, distance: 53.7
click at [947, 355] on icon "button" at bounding box center [945, 356] width 12 height 12
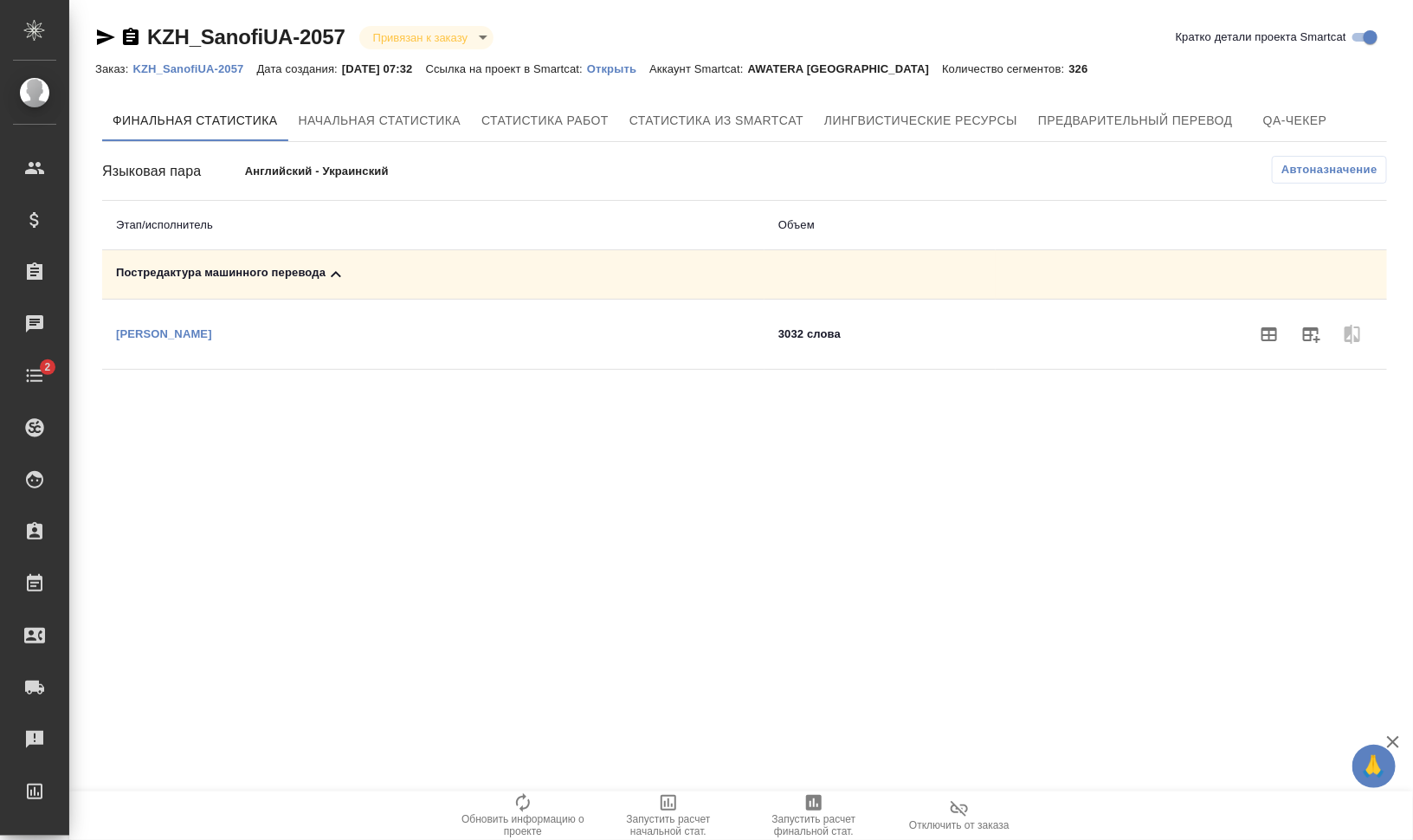
click at [204, 72] on p "KZH_SanofiUA-2057" at bounding box center [193, 69] width 124 height 13
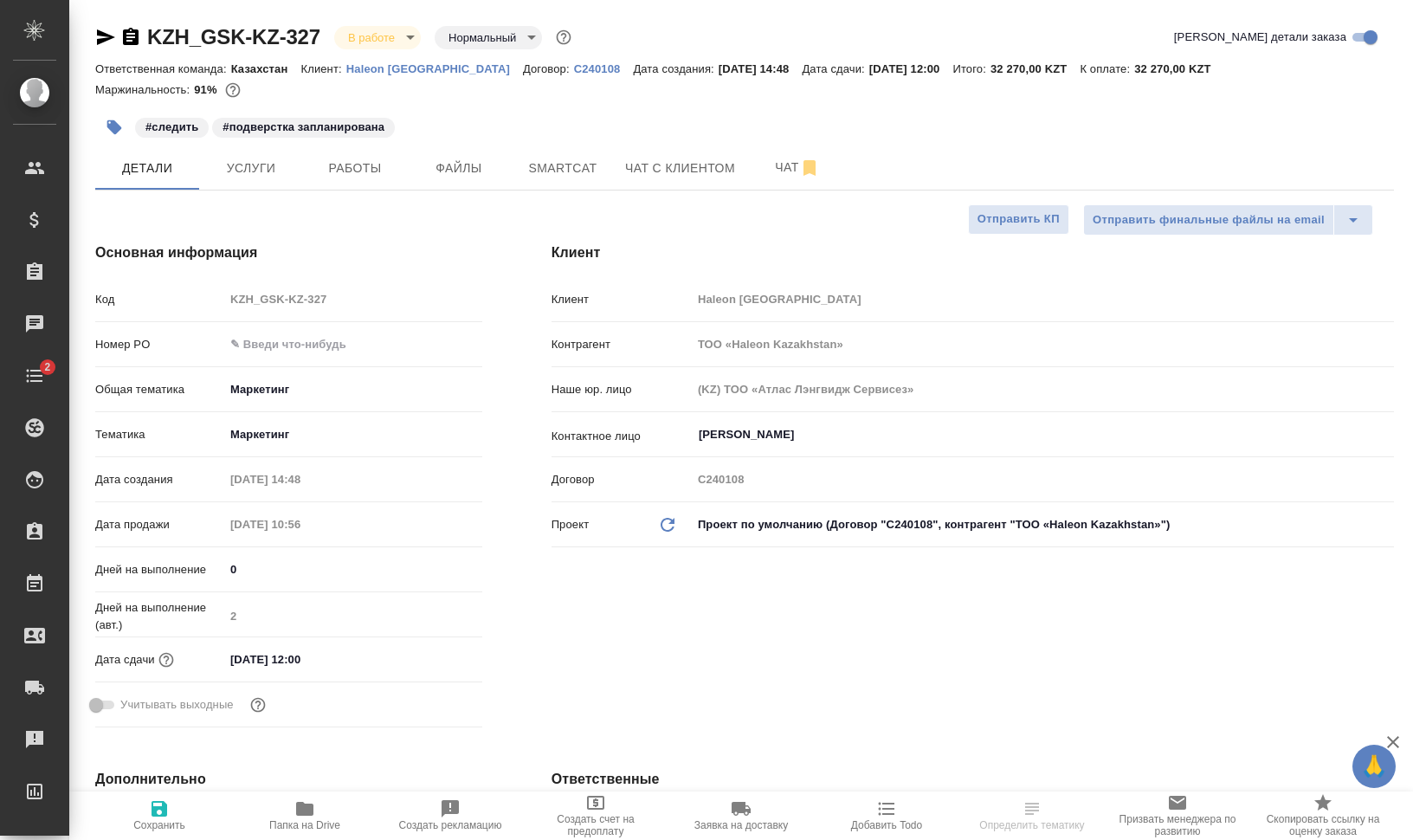
select select "RU"
click at [362, 164] on span "Работы" at bounding box center [355, 169] width 83 height 22
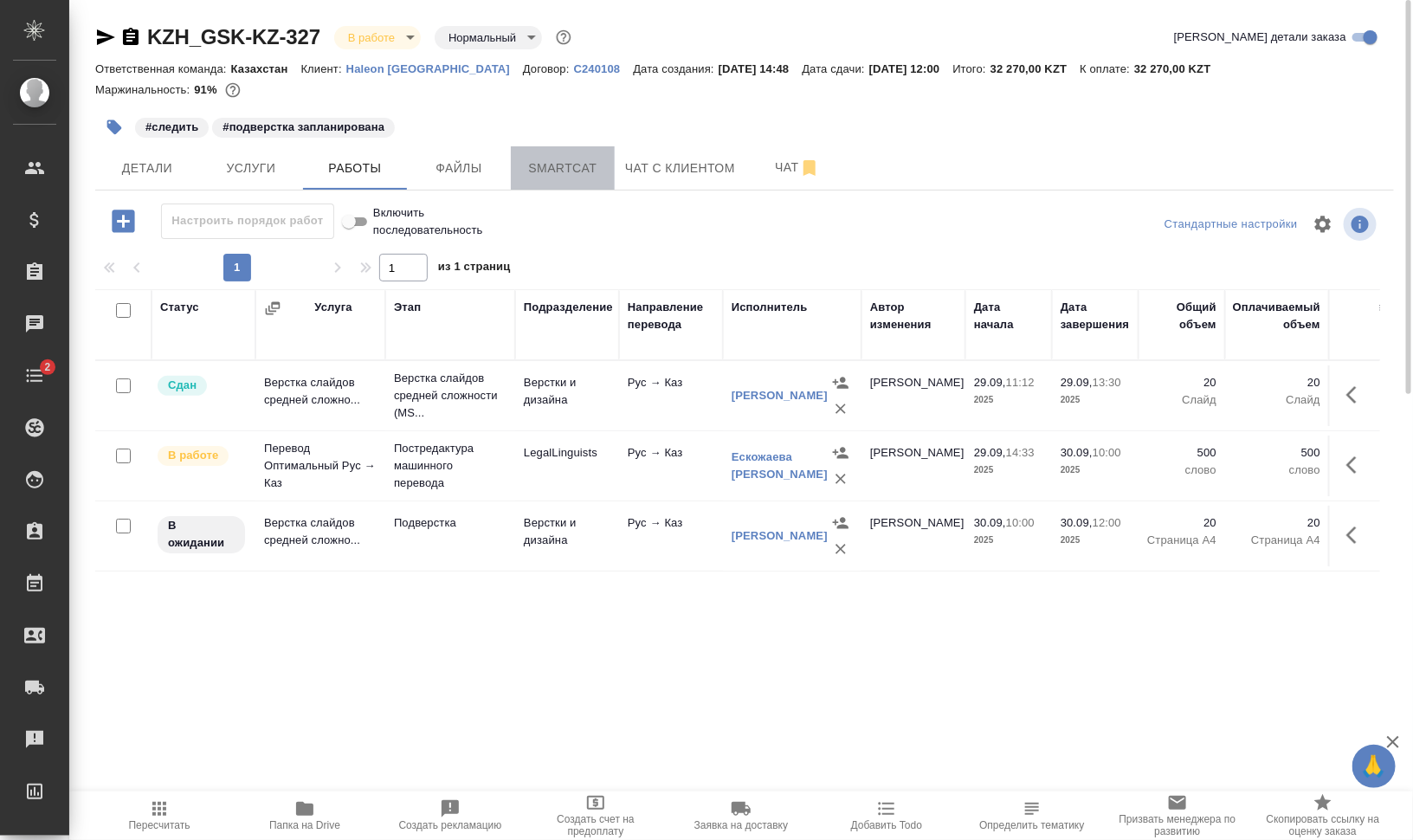
click at [564, 168] on span "Smartcat" at bounding box center [563, 169] width 83 height 22
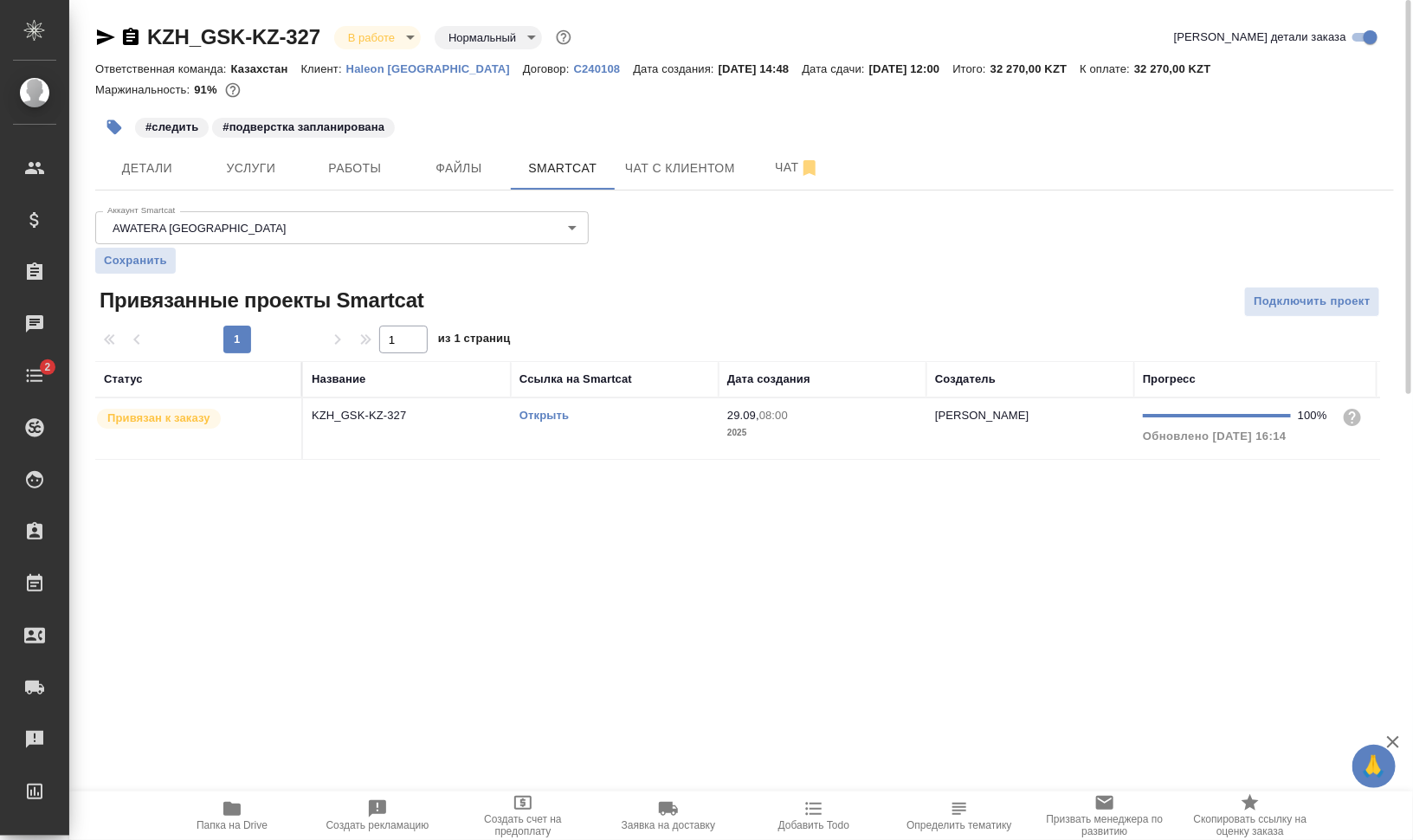
click at [590, 431] on td "Открыть" at bounding box center [614, 428] width 208 height 61
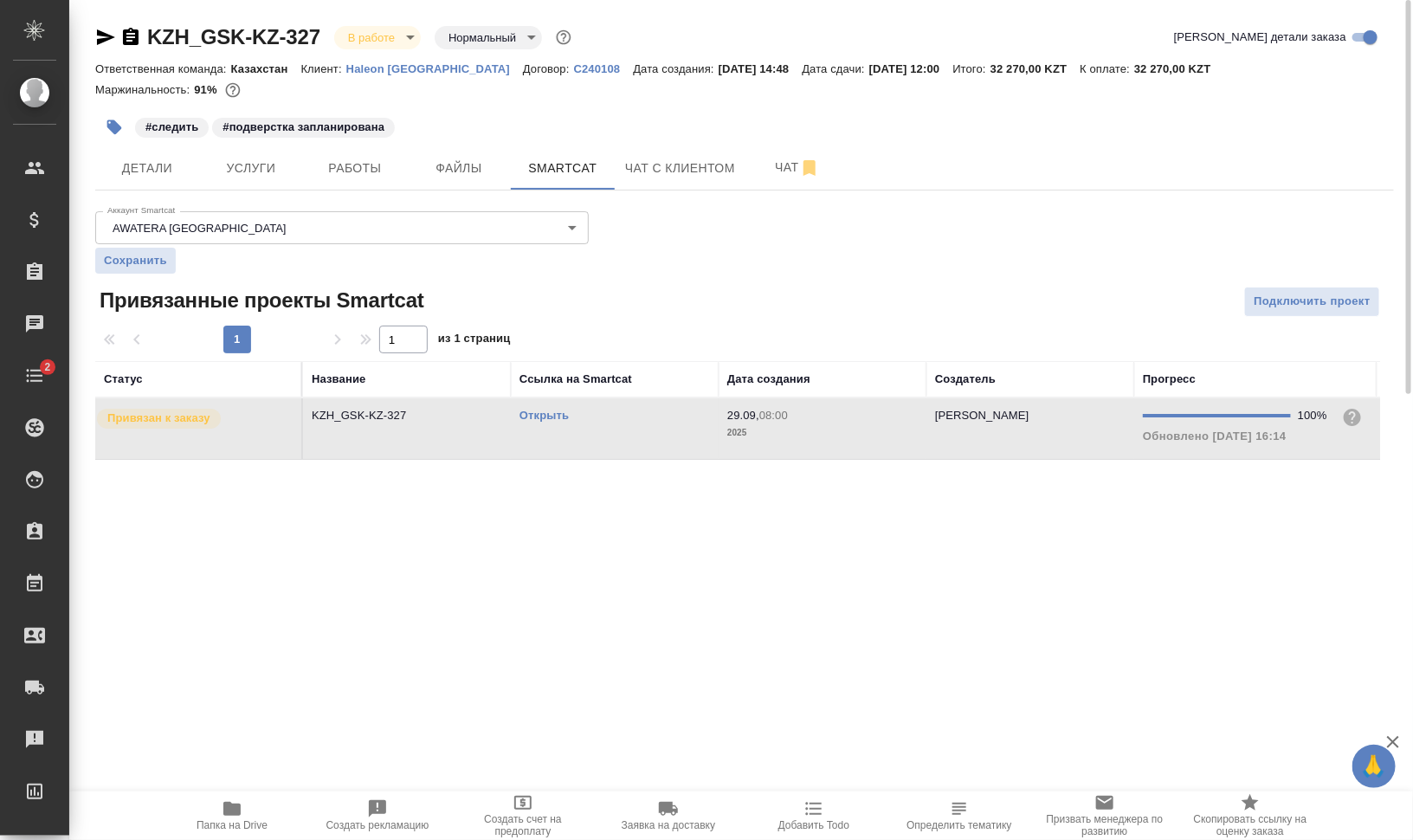
click at [590, 431] on td "Открыть" at bounding box center [614, 428] width 208 height 61
click at [537, 414] on link "Открыть" at bounding box center [545, 415] width 50 height 13
click at [239, 819] on span "Папка на Drive" at bounding box center [231, 824] width 71 height 12
click at [383, 152] on button "Работы" at bounding box center [355, 168] width 104 height 43
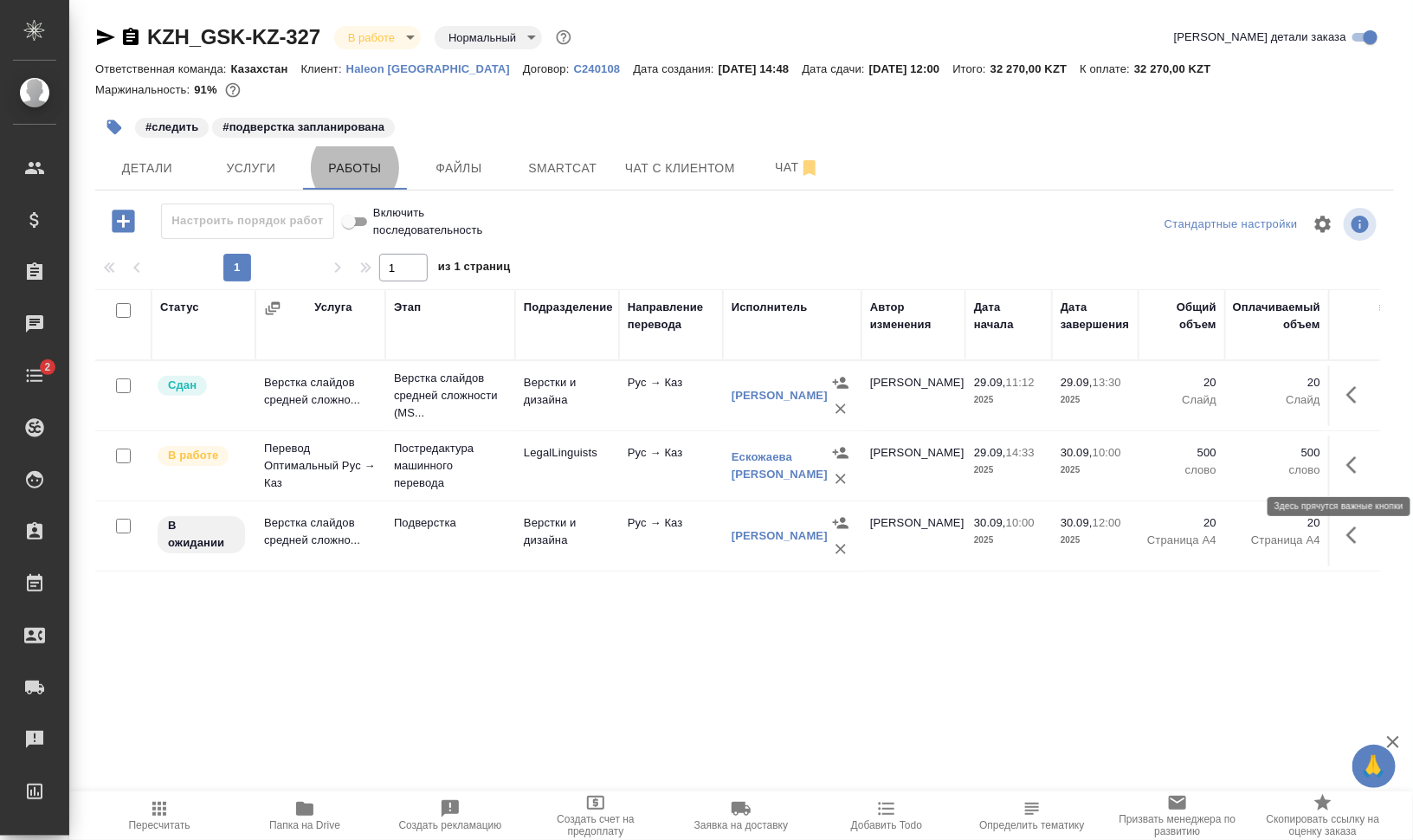
click at [1357, 466] on icon "button" at bounding box center [1356, 465] width 21 height 21
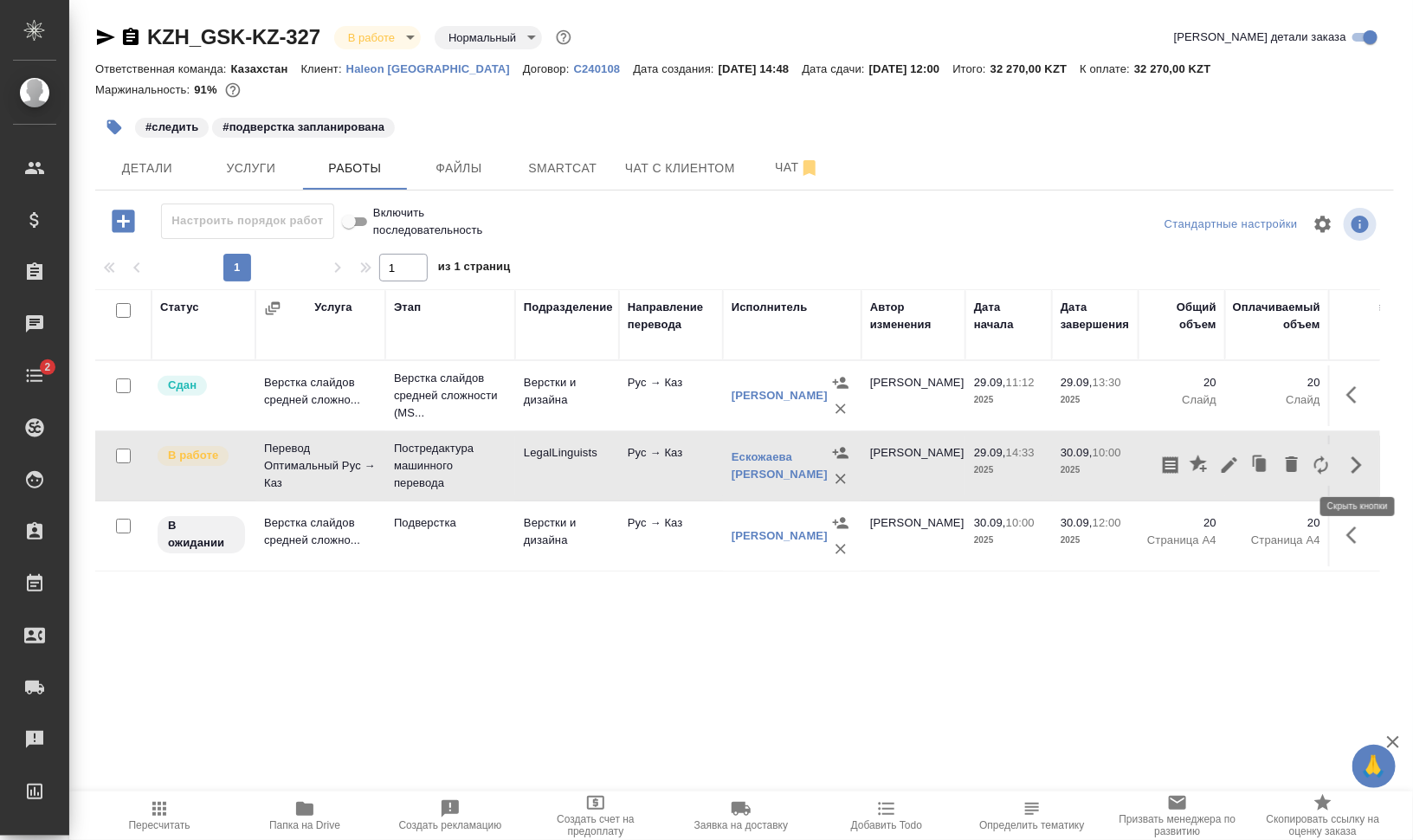
click at [1225, 458] on icon "button" at bounding box center [1230, 465] width 21 height 21
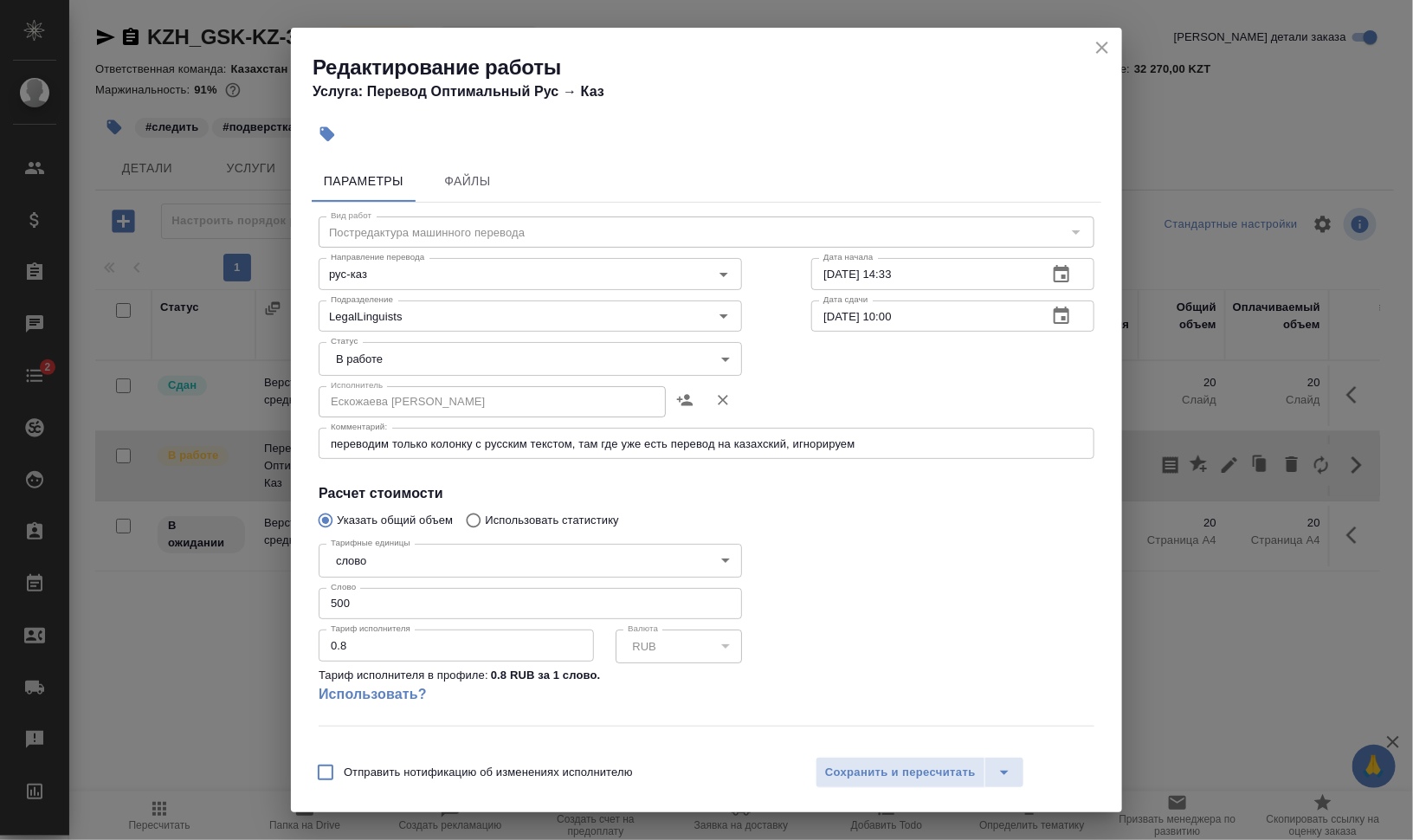
click at [412, 364] on body "🙏 .cls-1 fill:#fff; AWATERA Валеев Динар Клиенты Спецификации Заказы 0 Чаты 2 T…" at bounding box center [706, 490] width 1413 height 979
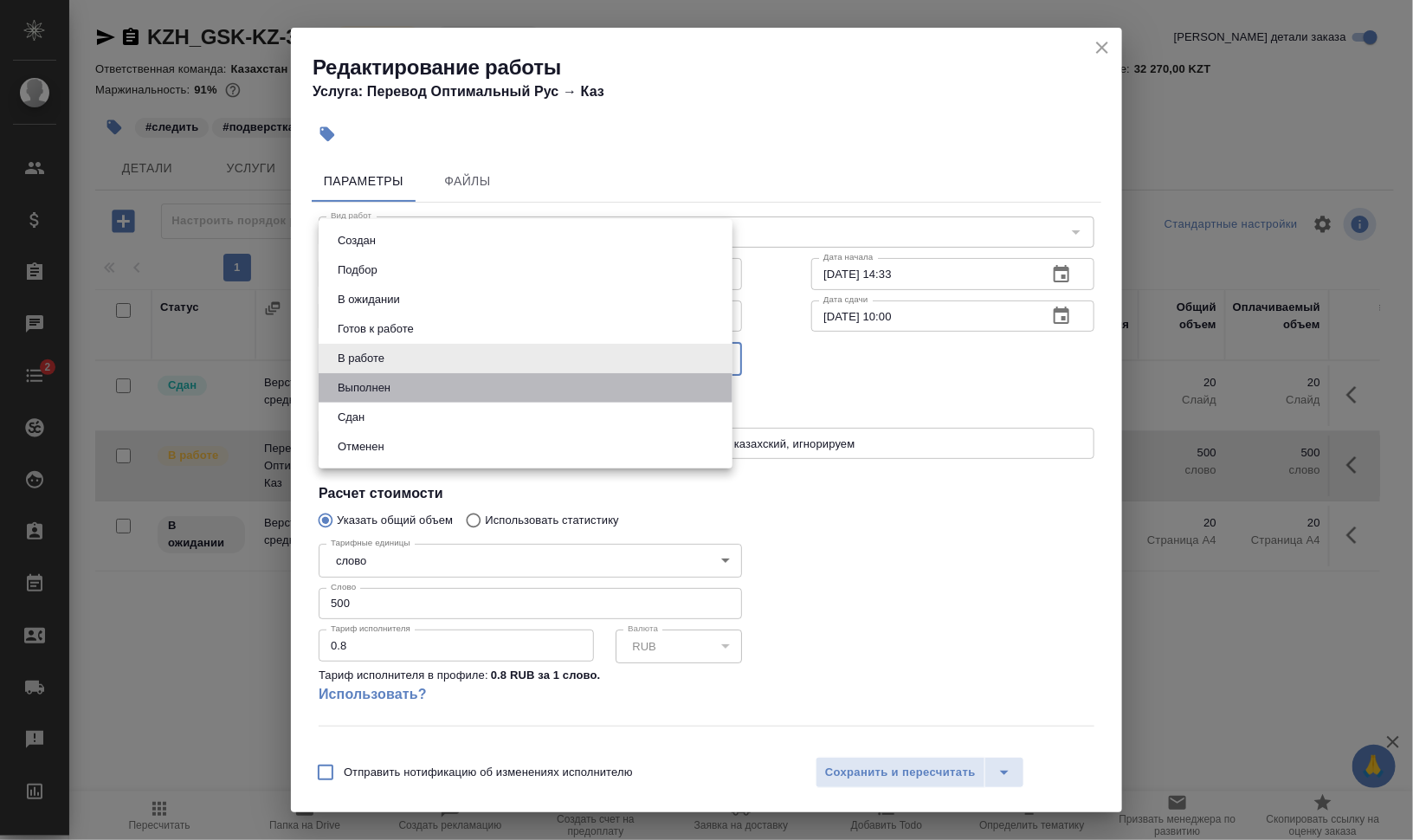
click at [391, 390] on button "Выполнен" at bounding box center [364, 388] width 63 height 19
type input "completed"
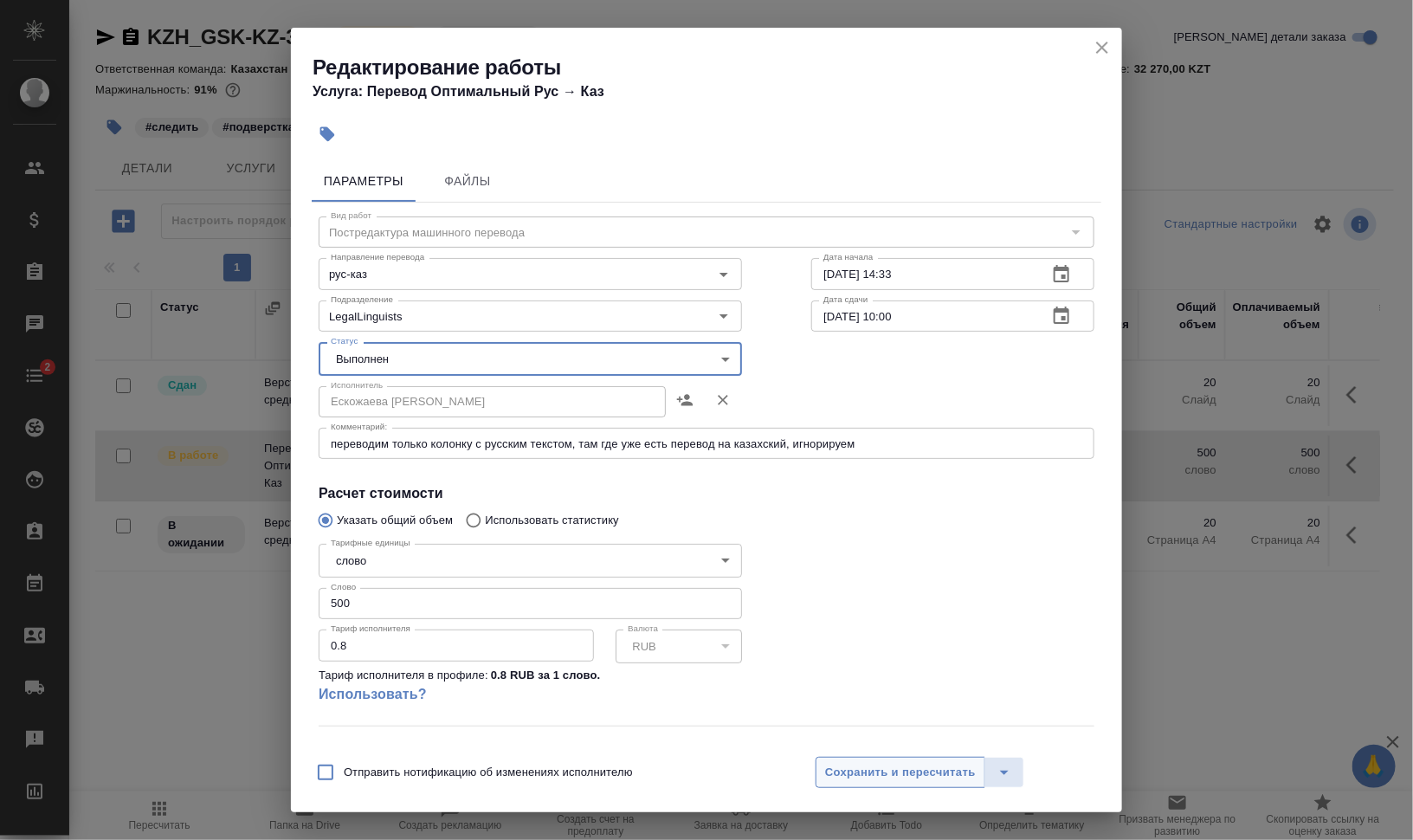
click at [968, 775] on span "Сохранить и пересчитать" at bounding box center [900, 773] width 150 height 20
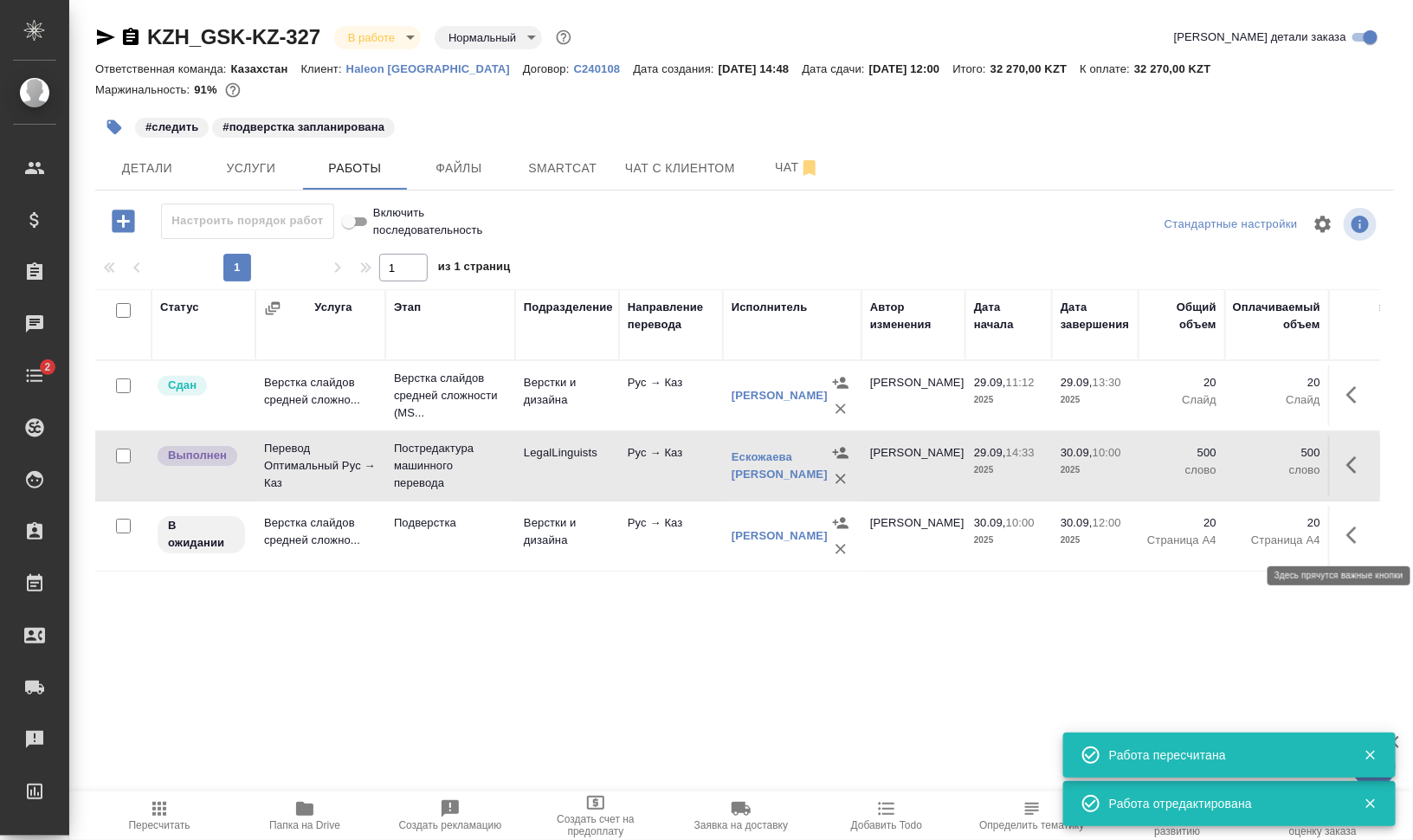
click at [1359, 539] on icon "button" at bounding box center [1356, 535] width 21 height 21
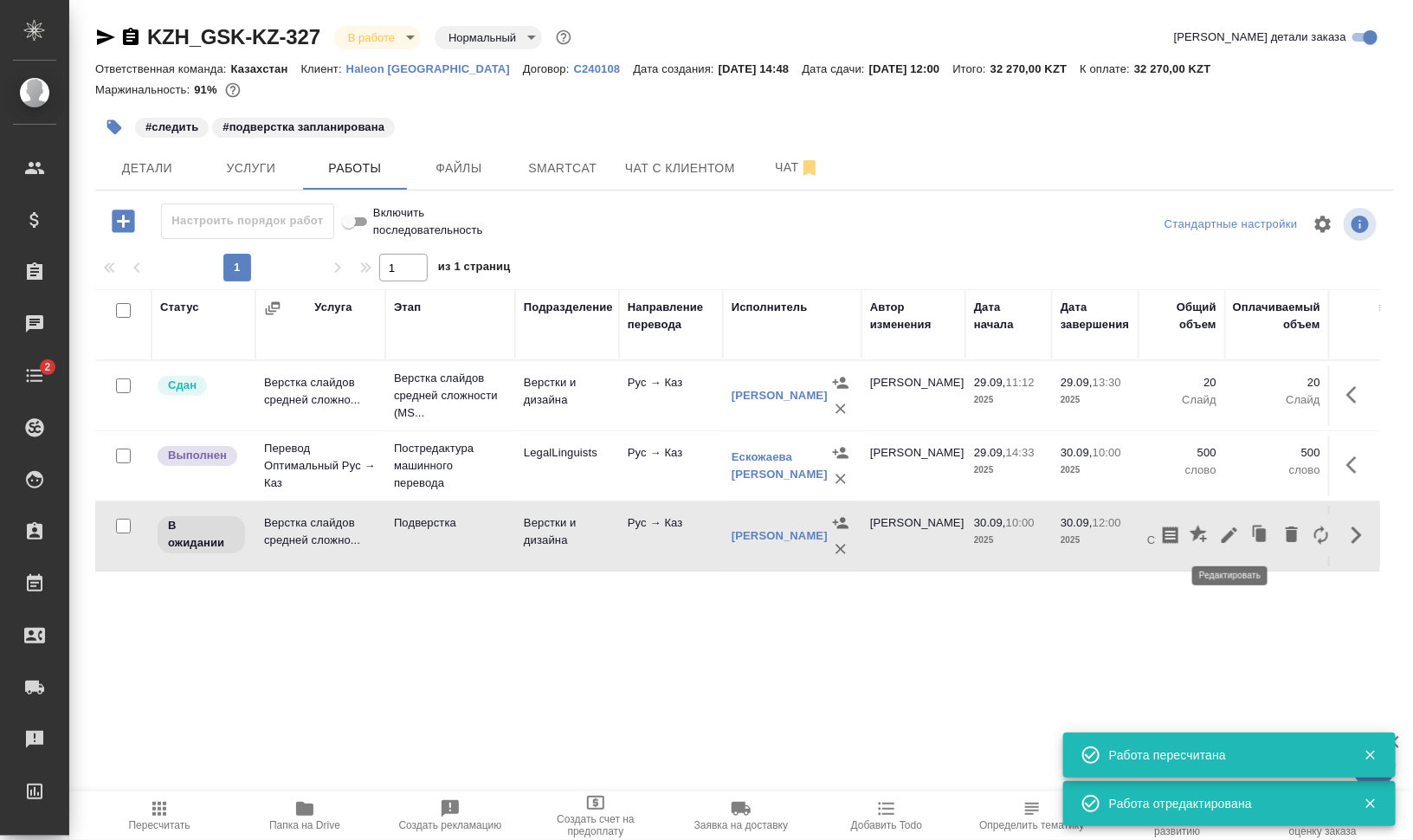
click at [1230, 536] on icon "button" at bounding box center [1229, 535] width 16 height 16
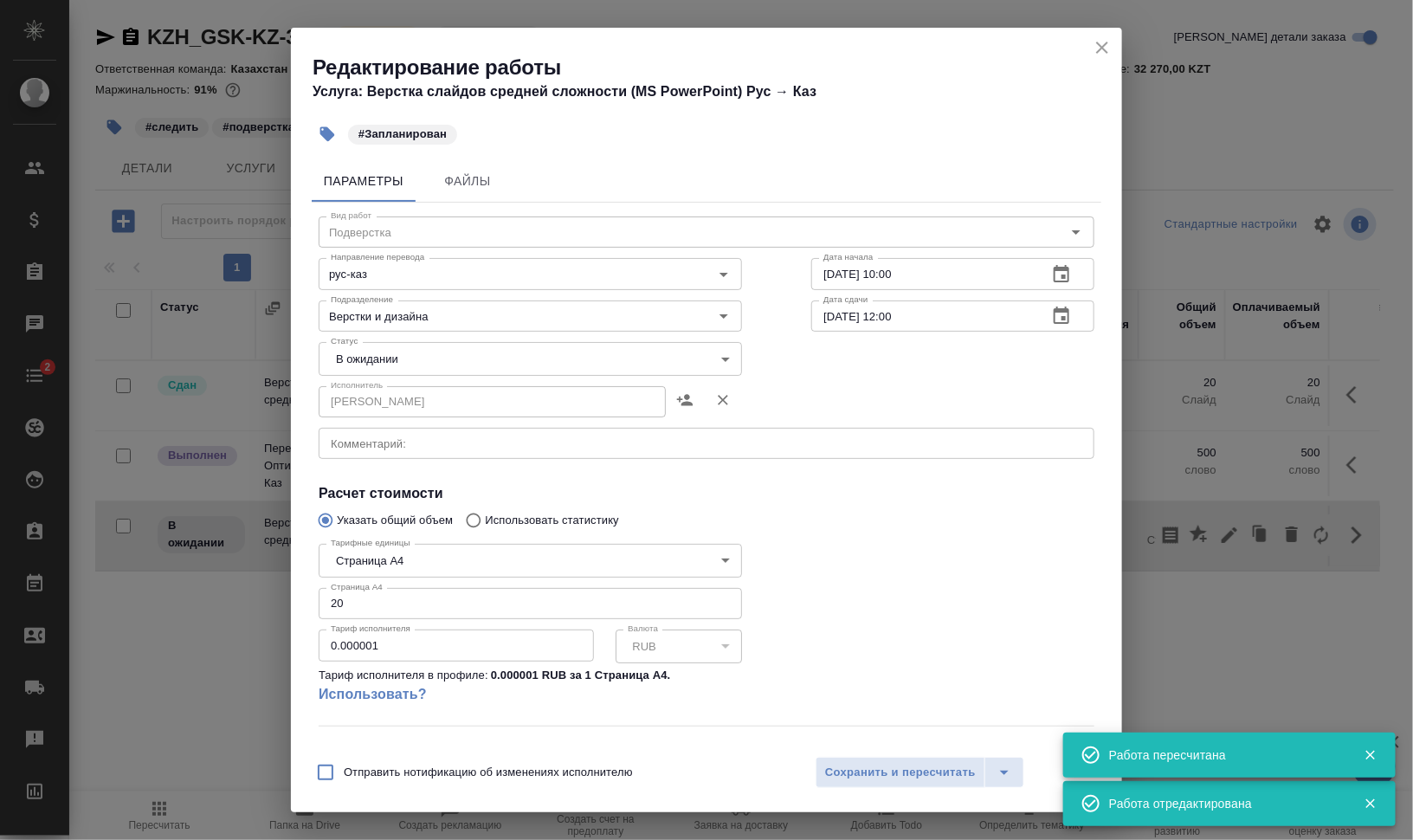
click at [397, 443] on textarea at bounding box center [707, 444] width 752 height 13
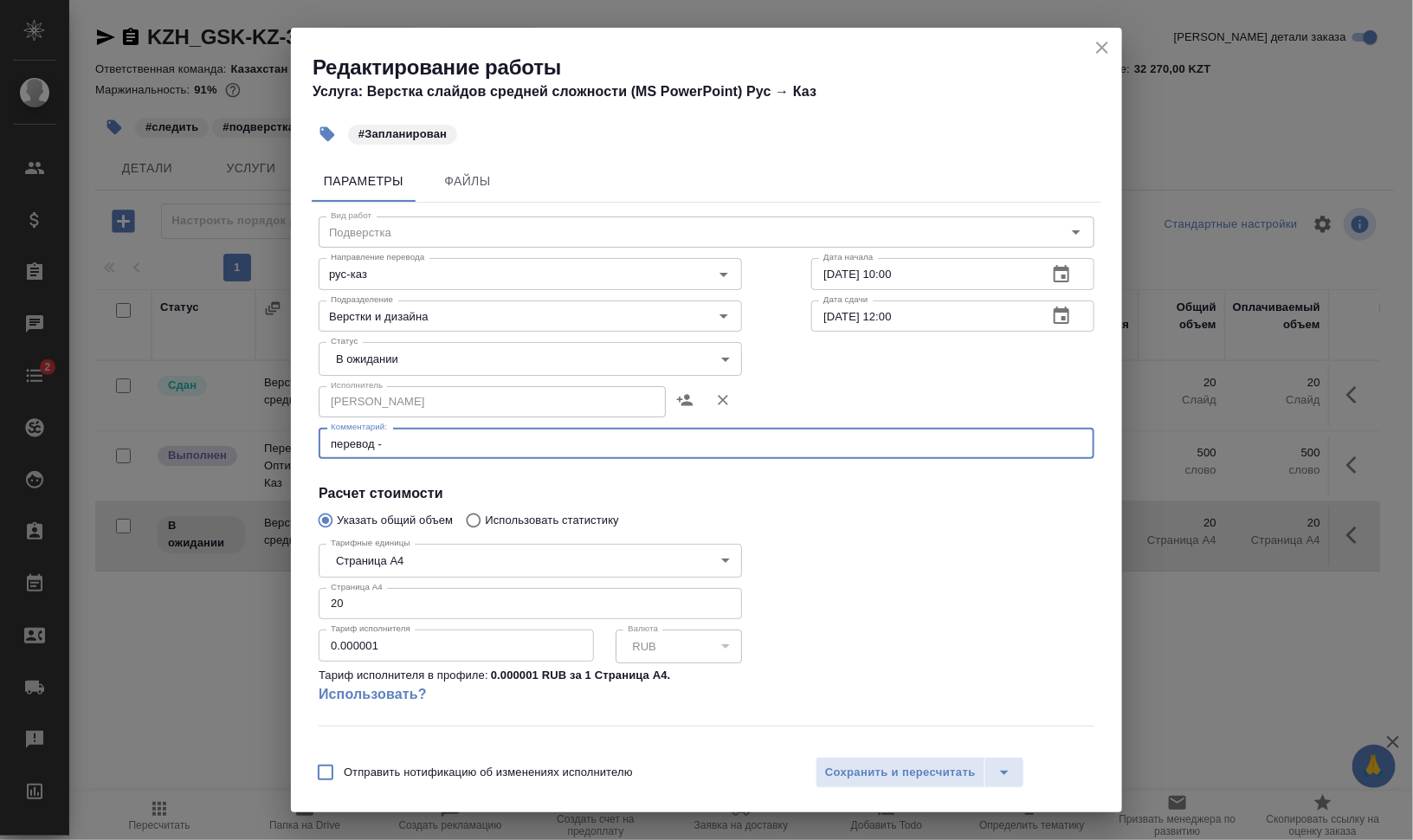
paste textarea "https://drive.awatera.com/s/D4mbDzt2DqoMFeZ"
type textarea "перевод - https://drive.awatera.com/s/D4mbDzt2DqoMFeZ"
click at [446, 360] on body "🙏 .cls-1 fill:#fff; AWATERA Валеев Динар Клиенты Спецификации Заказы 0 Чаты 2 T…" at bounding box center [706, 490] width 1413 height 979
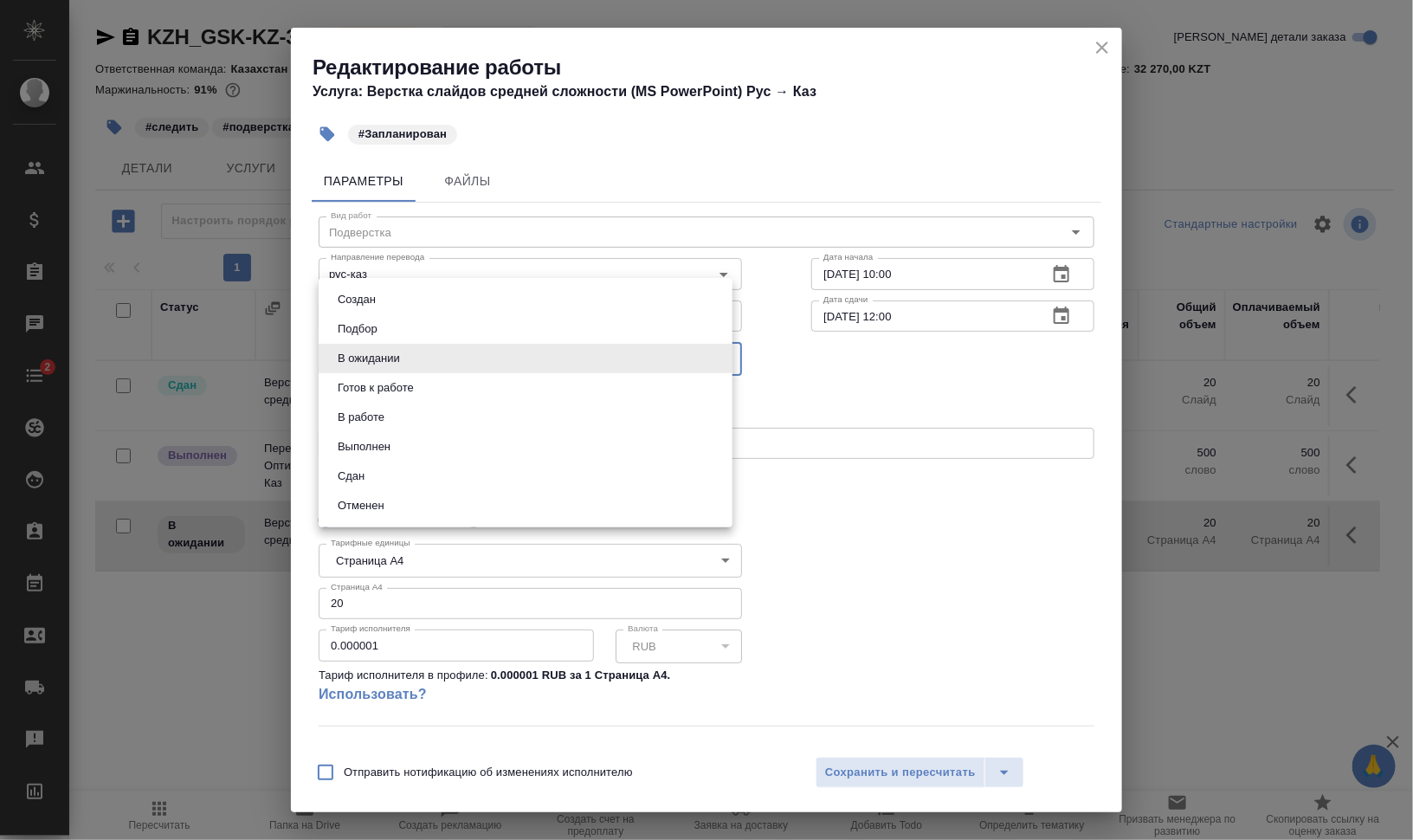
click at [418, 385] on button "Готов к работе" at bounding box center [376, 388] width 86 height 19
type input "readyForWork"
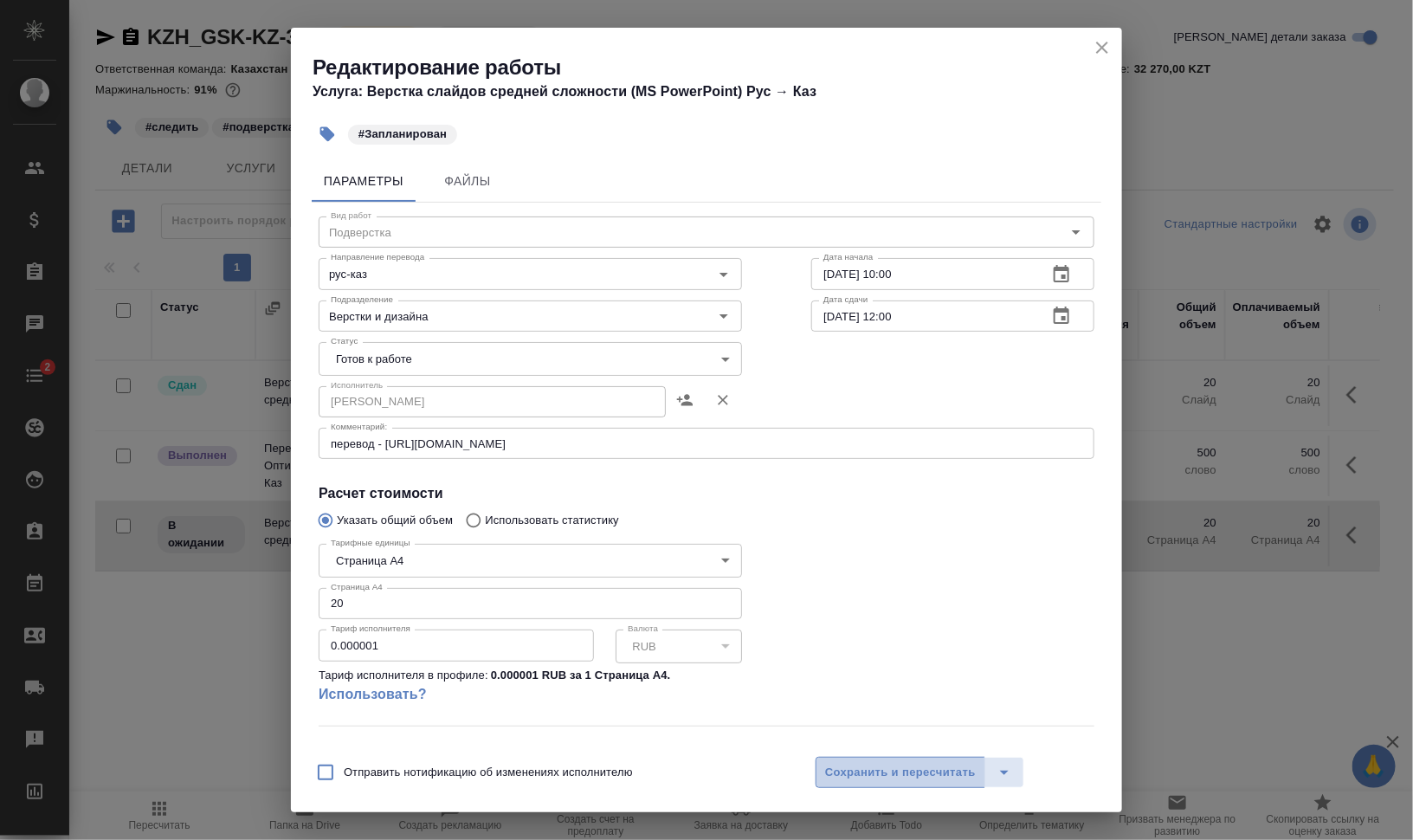
click at [875, 770] on span "Сохранить и пересчитать" at bounding box center [900, 773] width 150 height 20
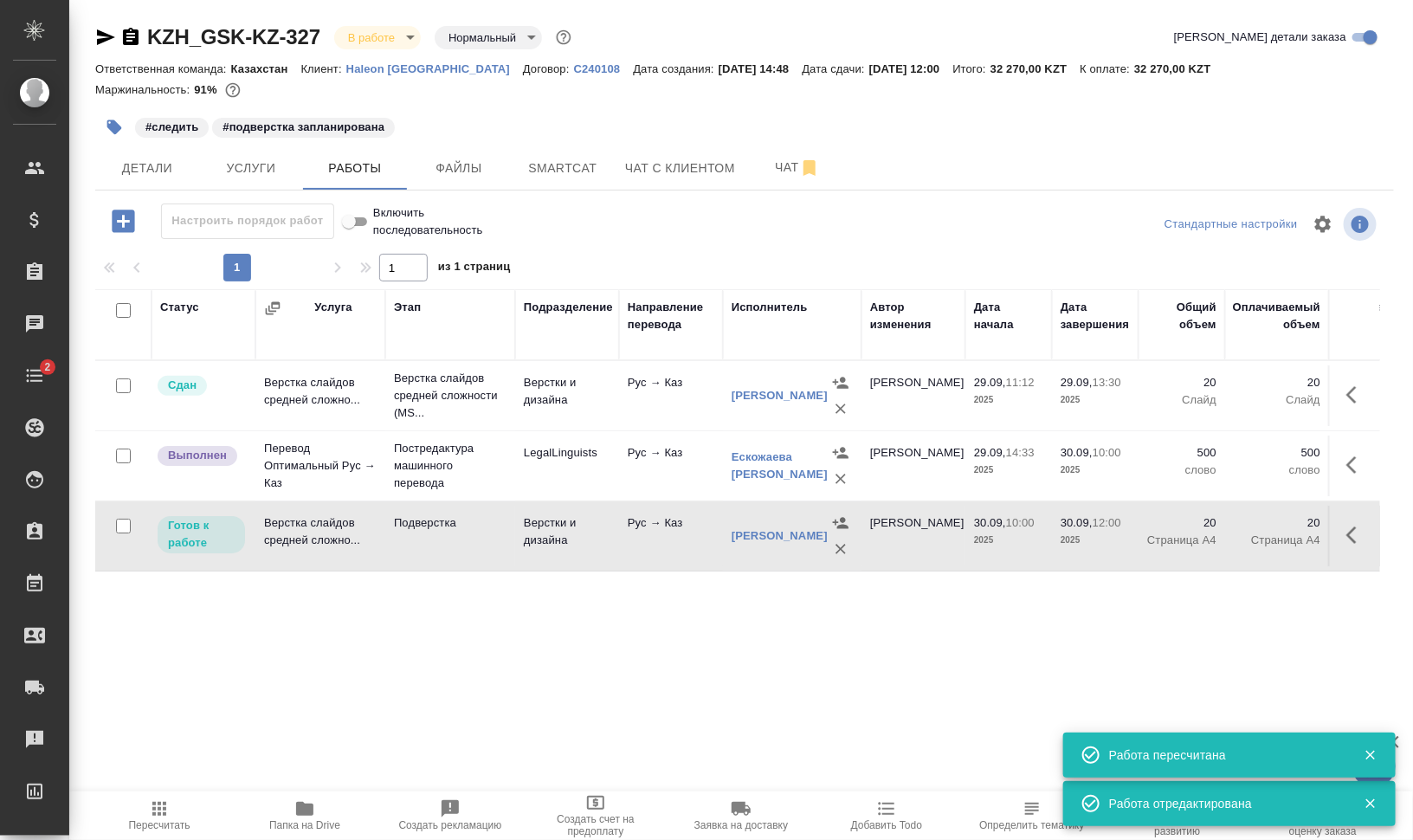
click at [116, 137] on button "button" at bounding box center [115, 127] width 39 height 39
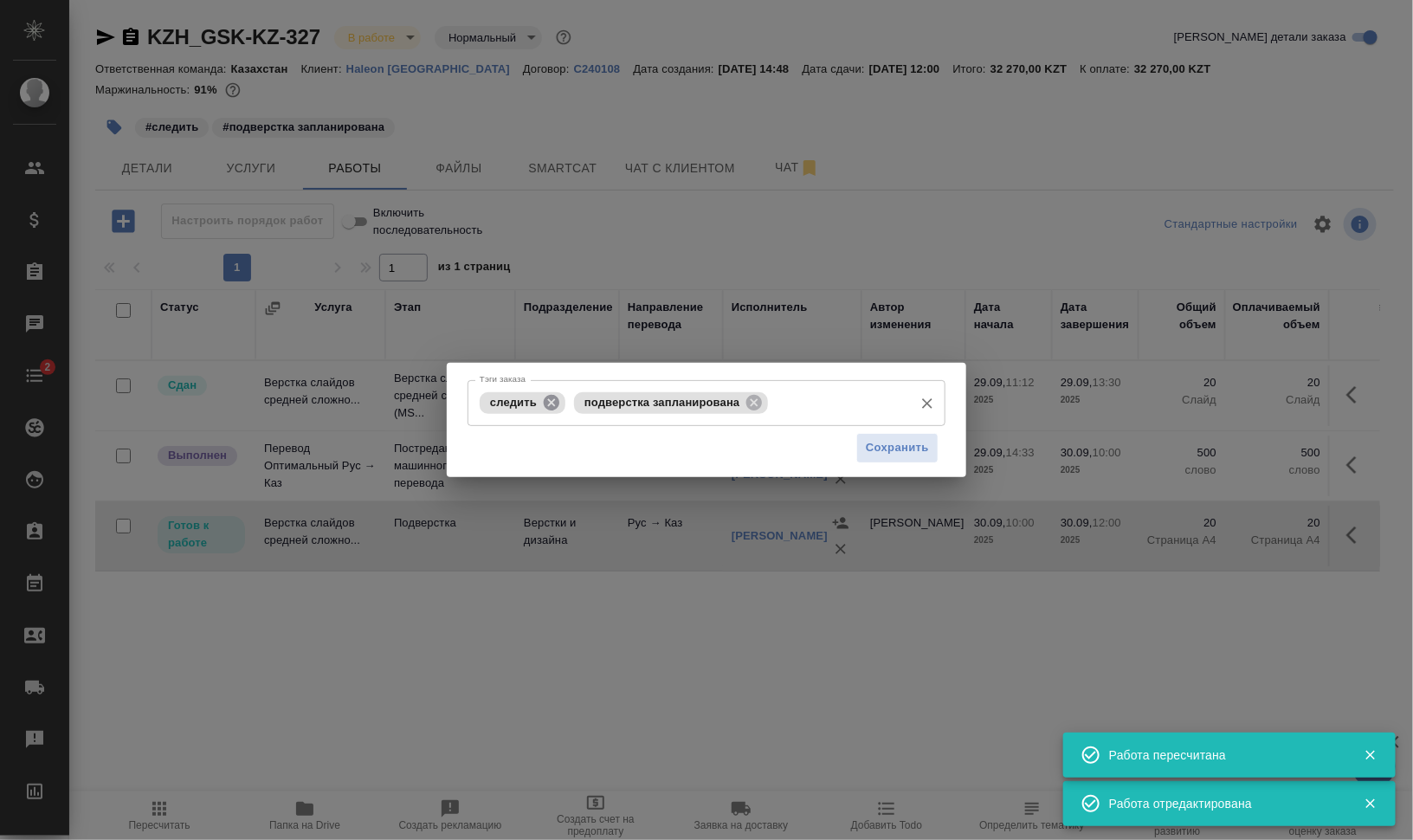
click at [544, 398] on icon at bounding box center [551, 403] width 19 height 19
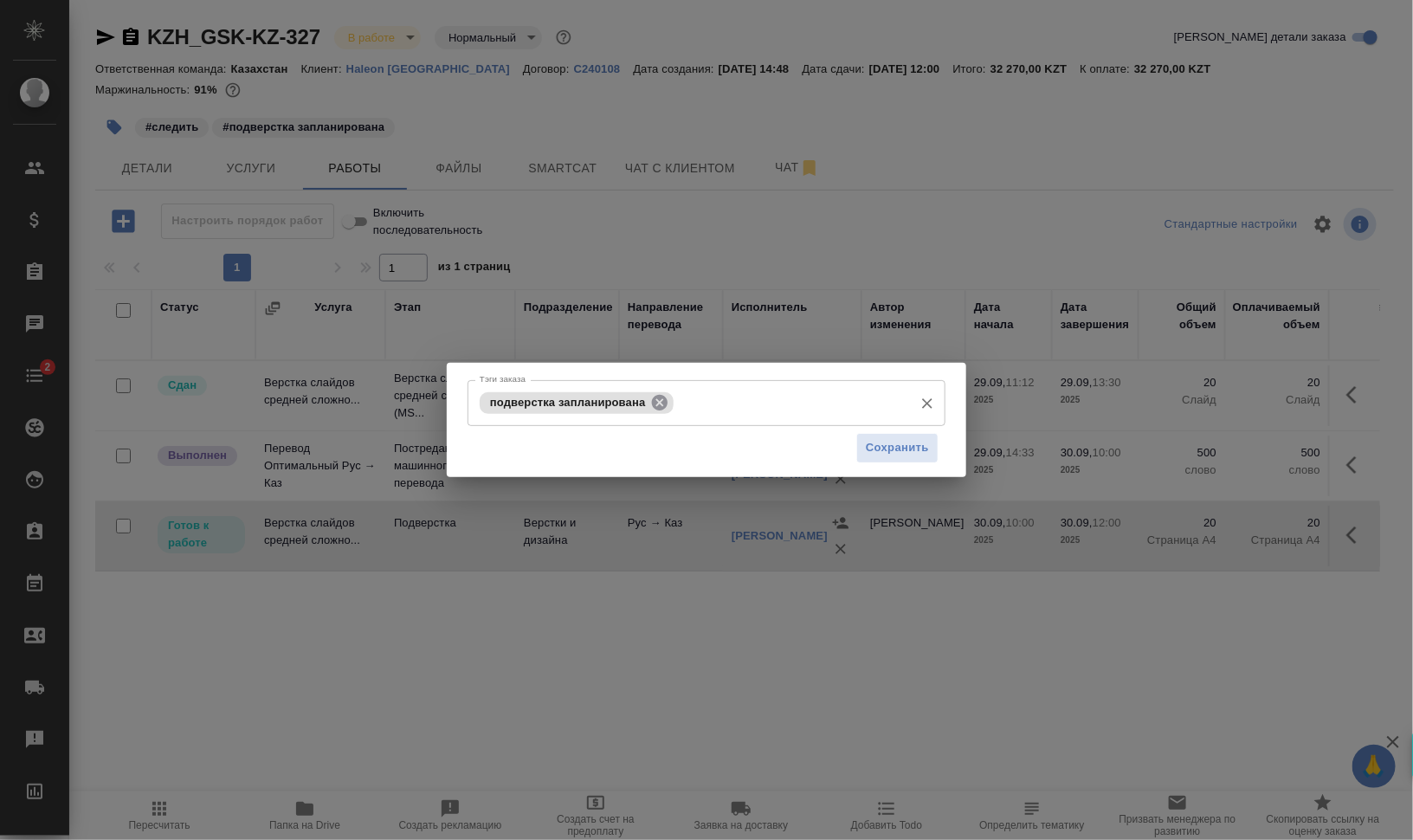
click at [654, 400] on icon at bounding box center [659, 402] width 16 height 16
click at [679, 400] on input "Тэги заказа" at bounding box center [690, 403] width 429 height 29
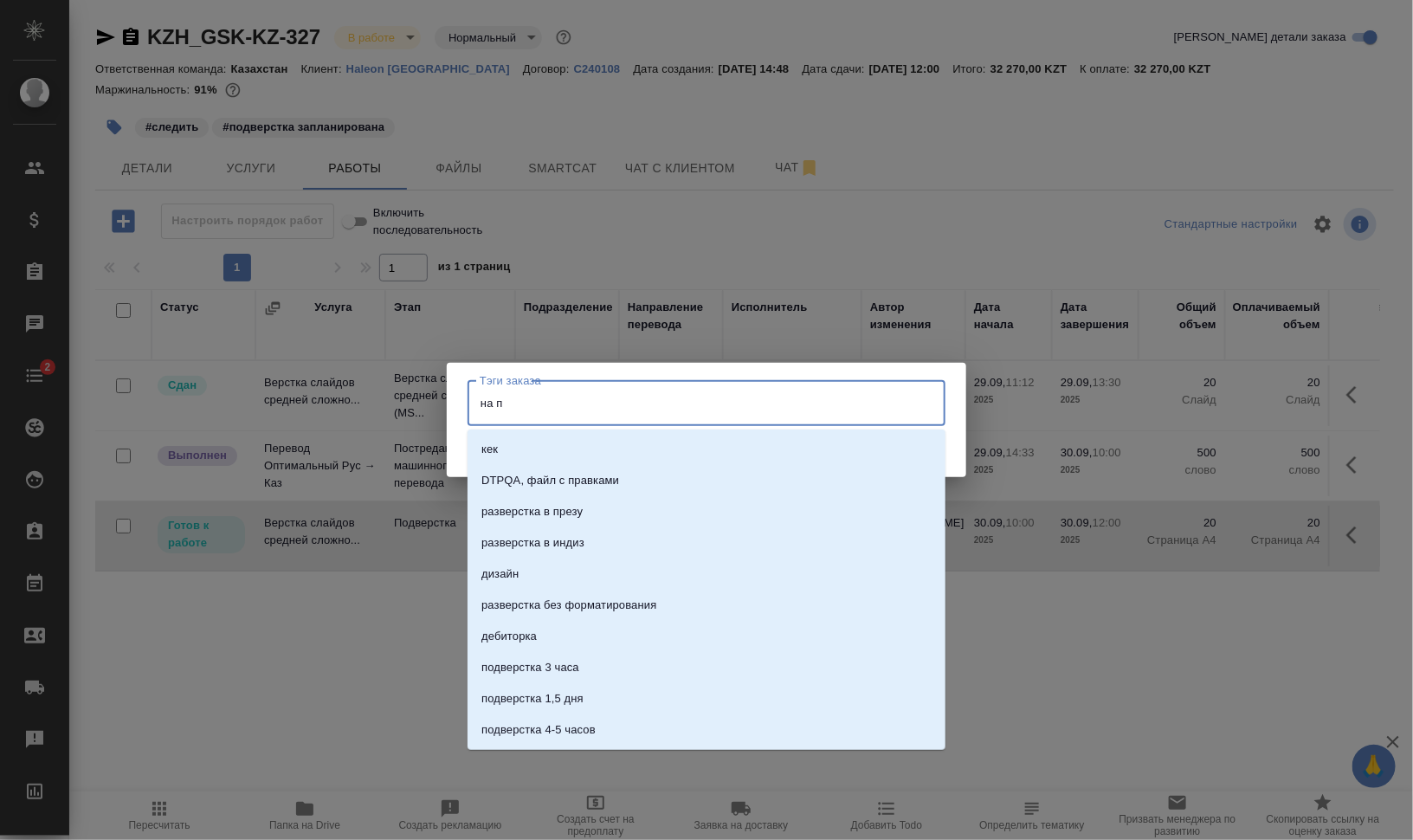
type input "на по"
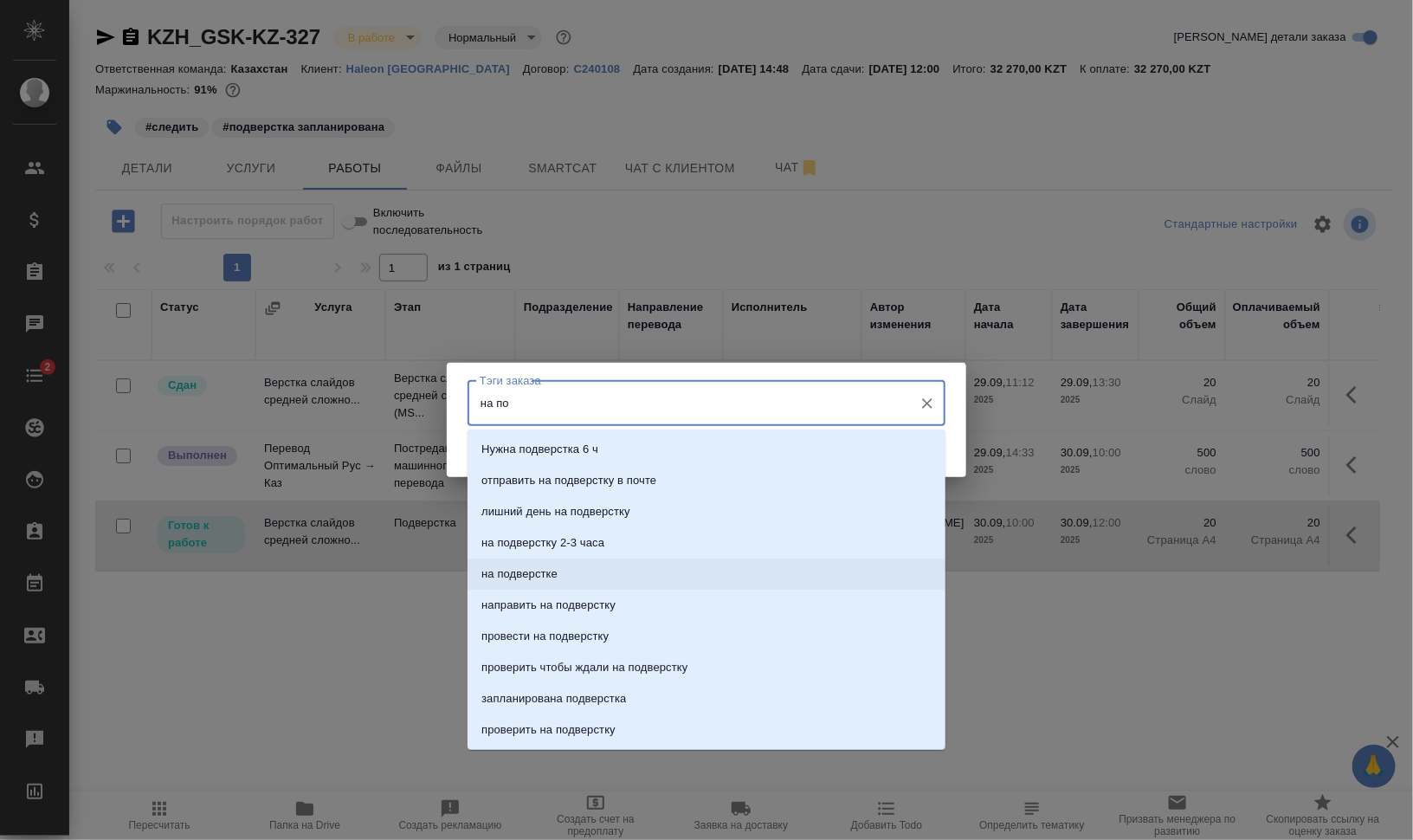
click at [613, 569] on li "на подверстке" at bounding box center [706, 574] width 478 height 31
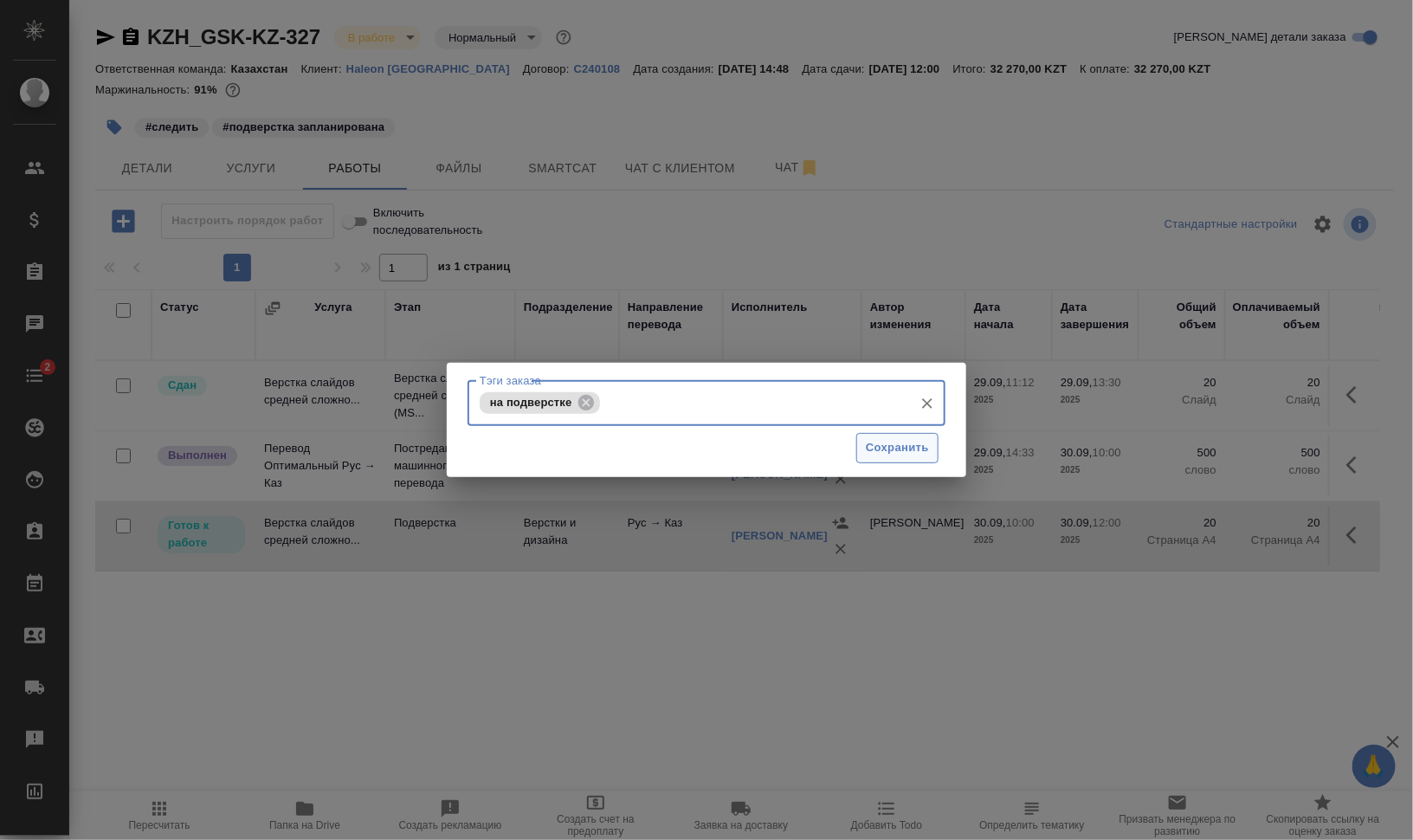
click at [929, 444] on button "Сохранить" at bounding box center [898, 448] width 83 height 30
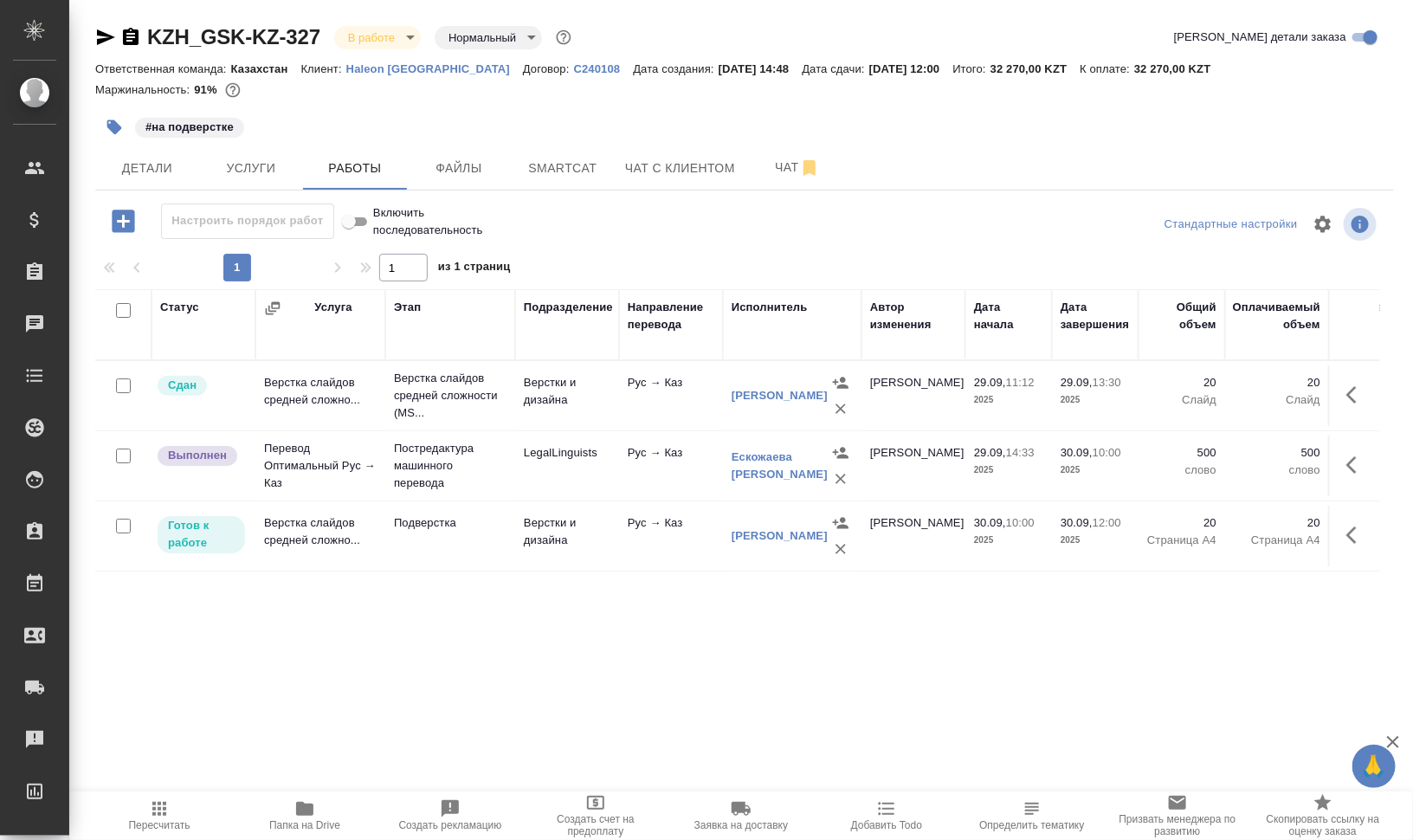
drag, startPoint x: 163, startPoint y: 823, endPoint x: 509, endPoint y: 757, distance: 352.2
click at [163, 823] on span "Пересчитать" at bounding box center [160, 824] width 61 height 12
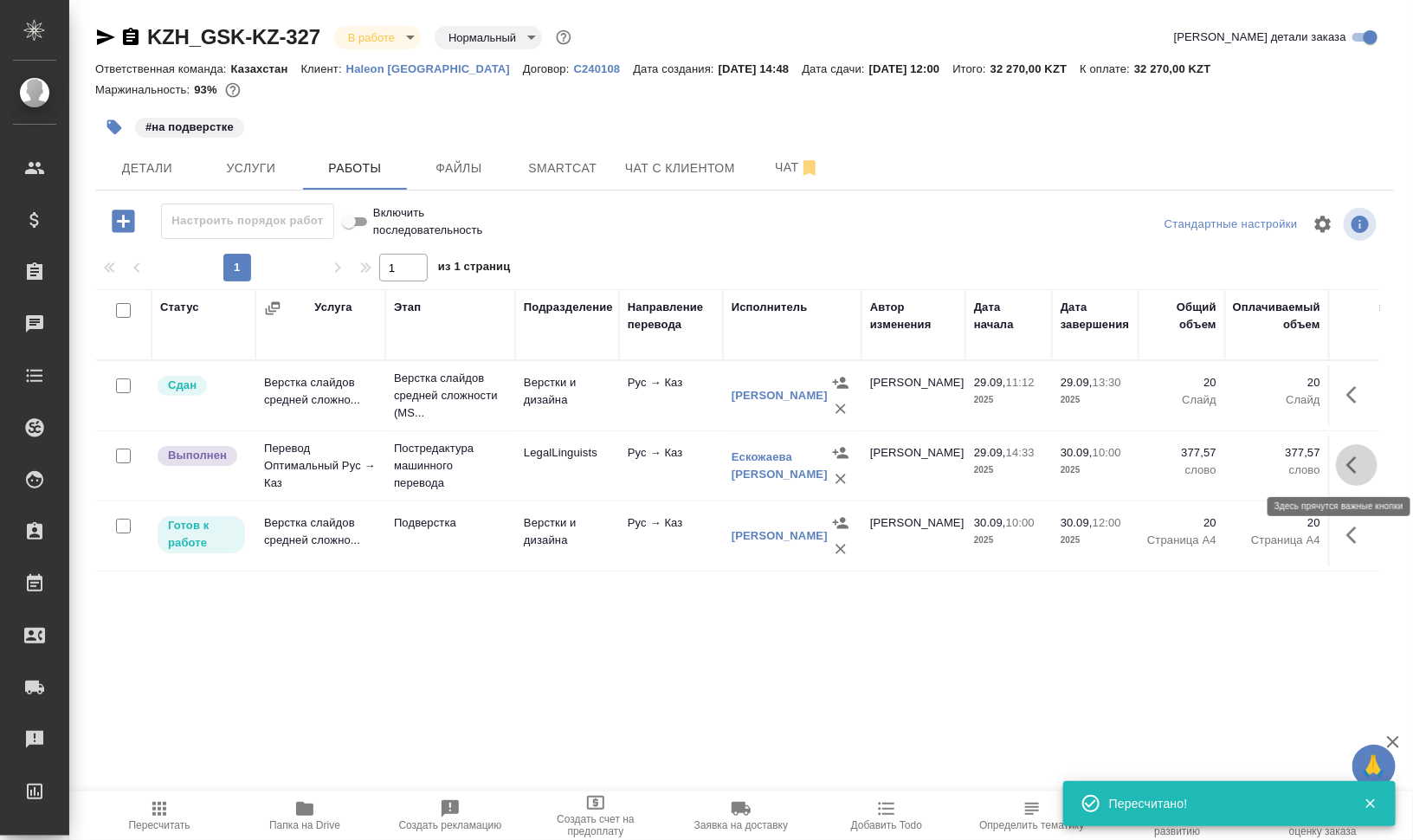
click at [1355, 469] on icon "button" at bounding box center [1351, 465] width 10 height 17
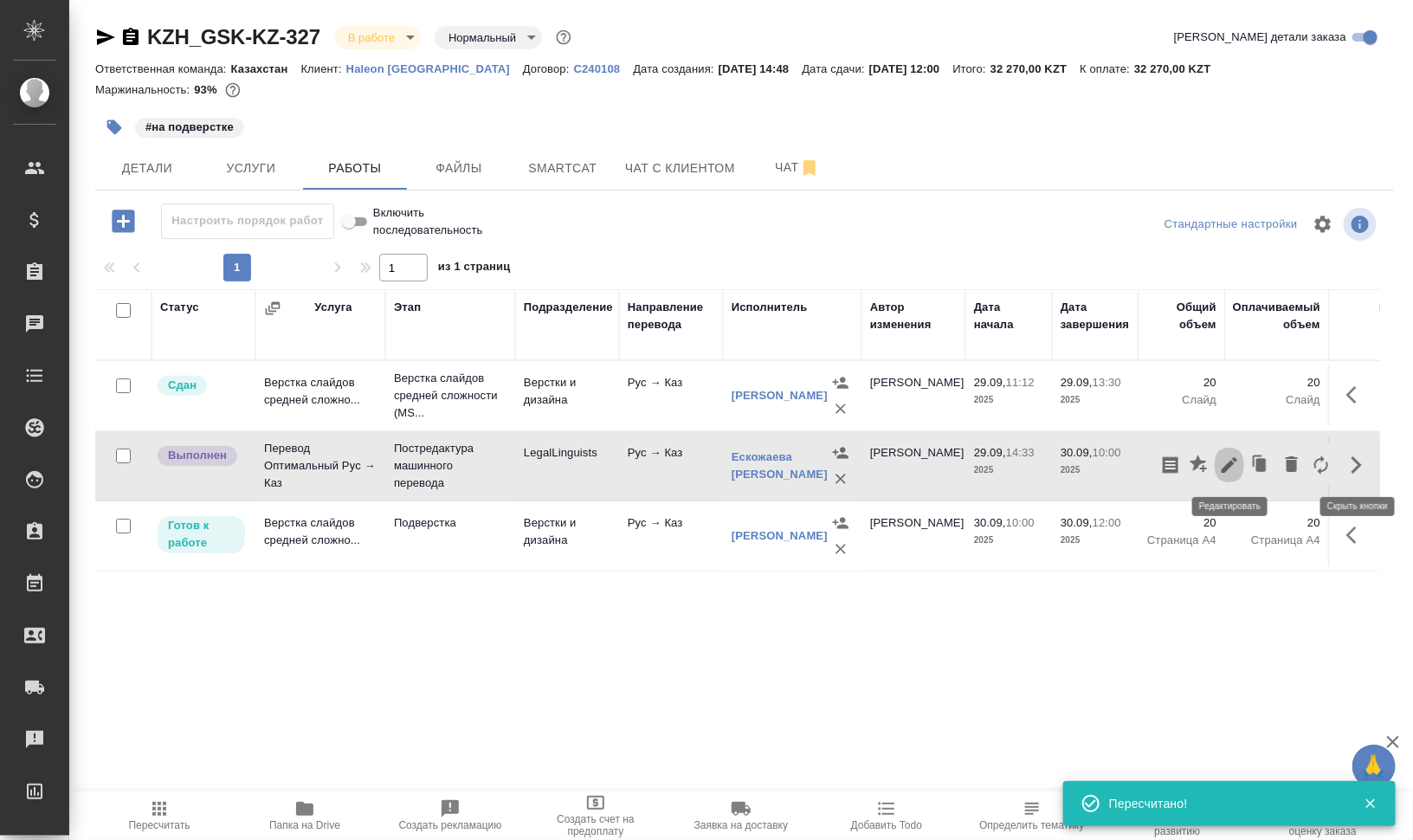
click at [1217, 462] on button "button" at bounding box center [1230, 464] width 29 height 41
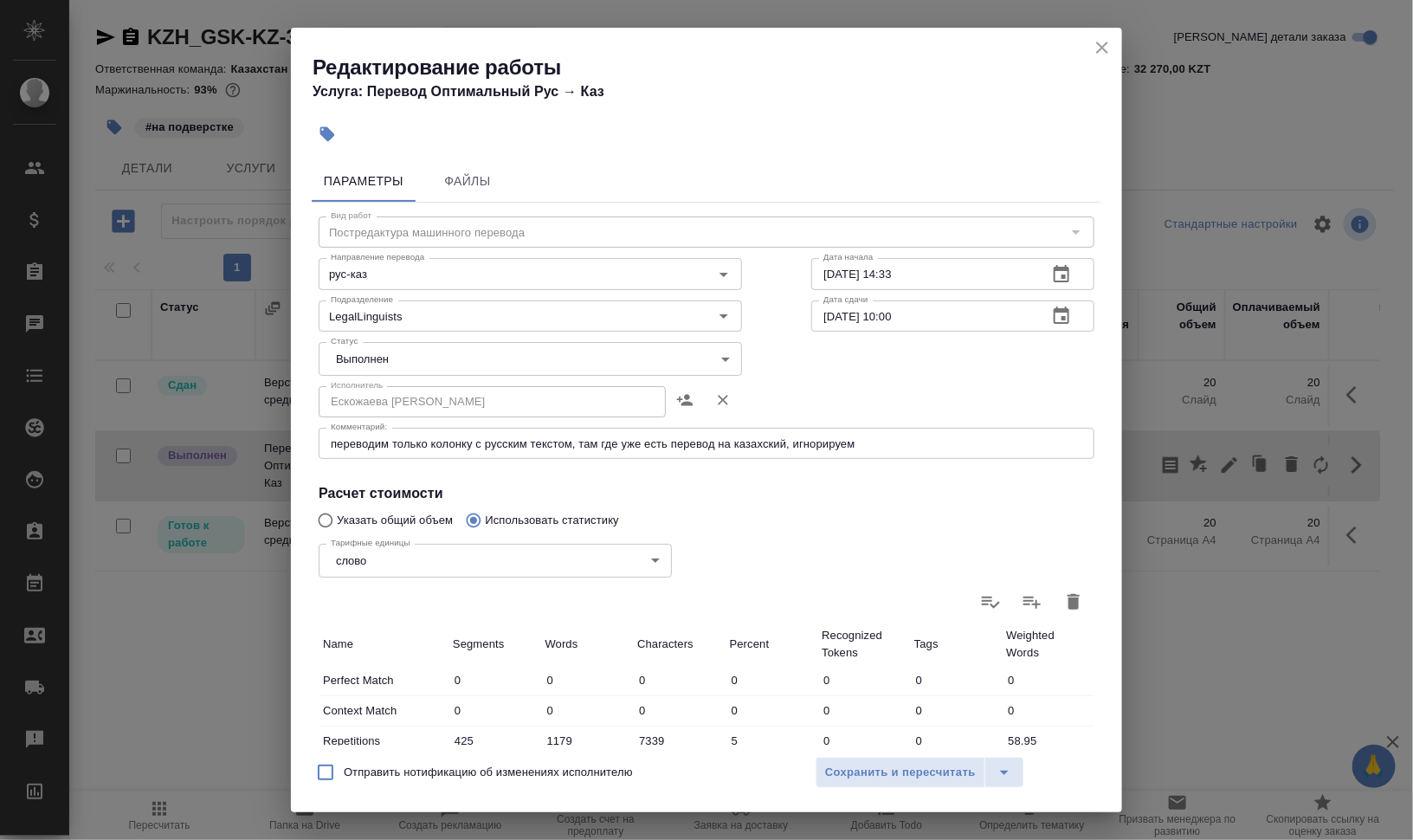
click at [401, 358] on body "🙏 .cls-1 fill:#fff; AWATERA Валеев Динар Клиенты Спецификации Заказы 0 Чаты Tod…" at bounding box center [706, 490] width 1413 height 979
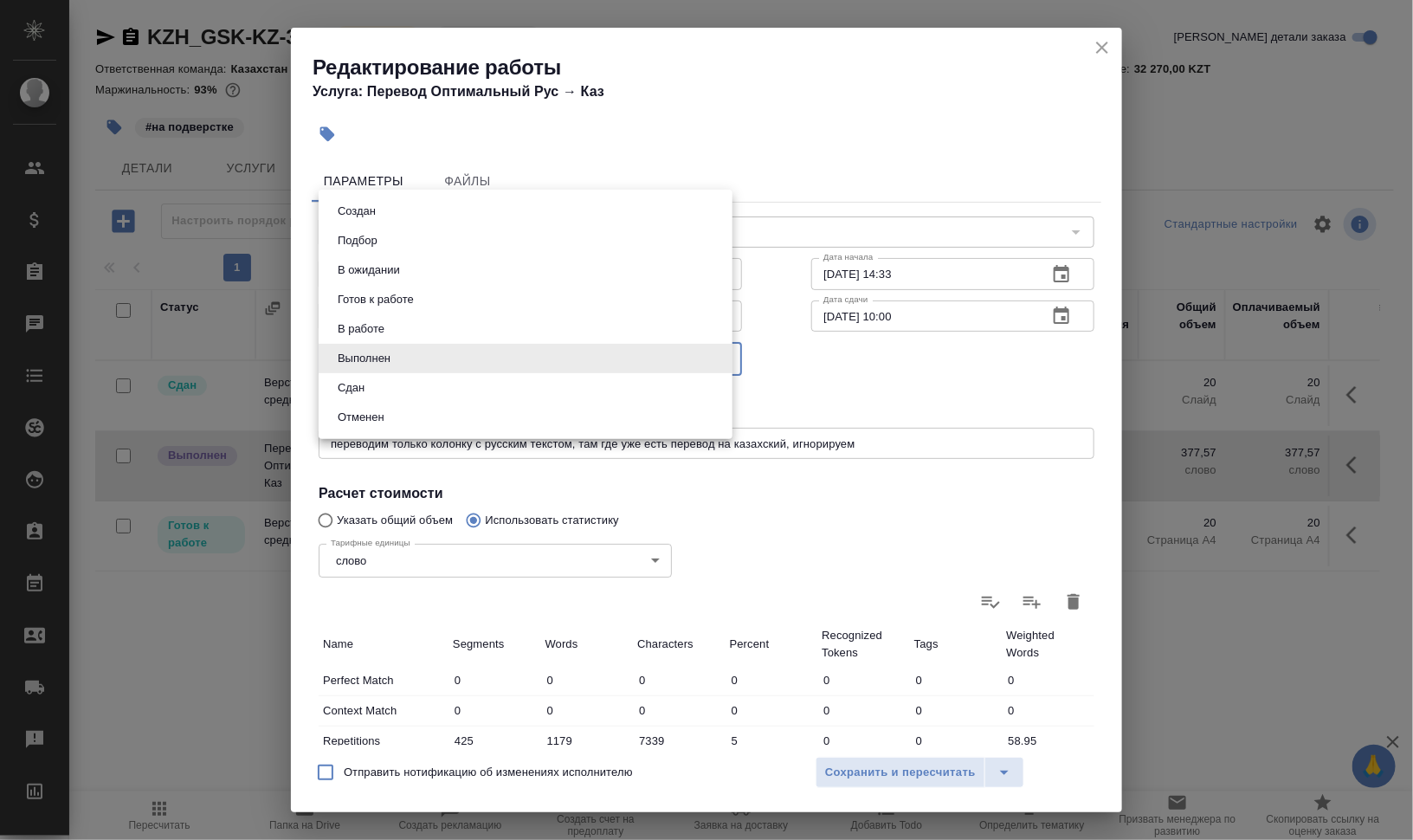
click at [392, 385] on li "Сдан" at bounding box center [525, 388] width 414 height 29
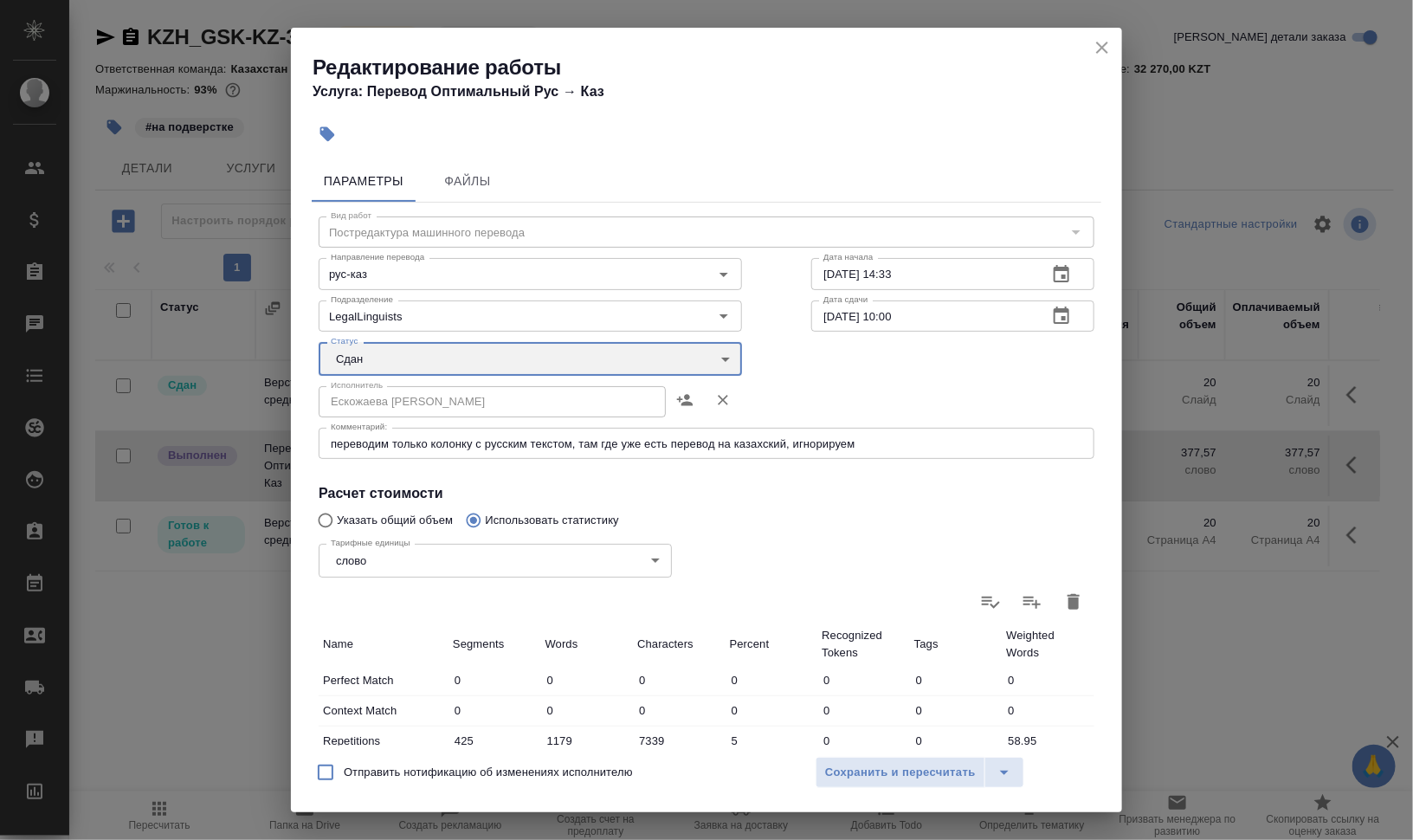
type input "closed"
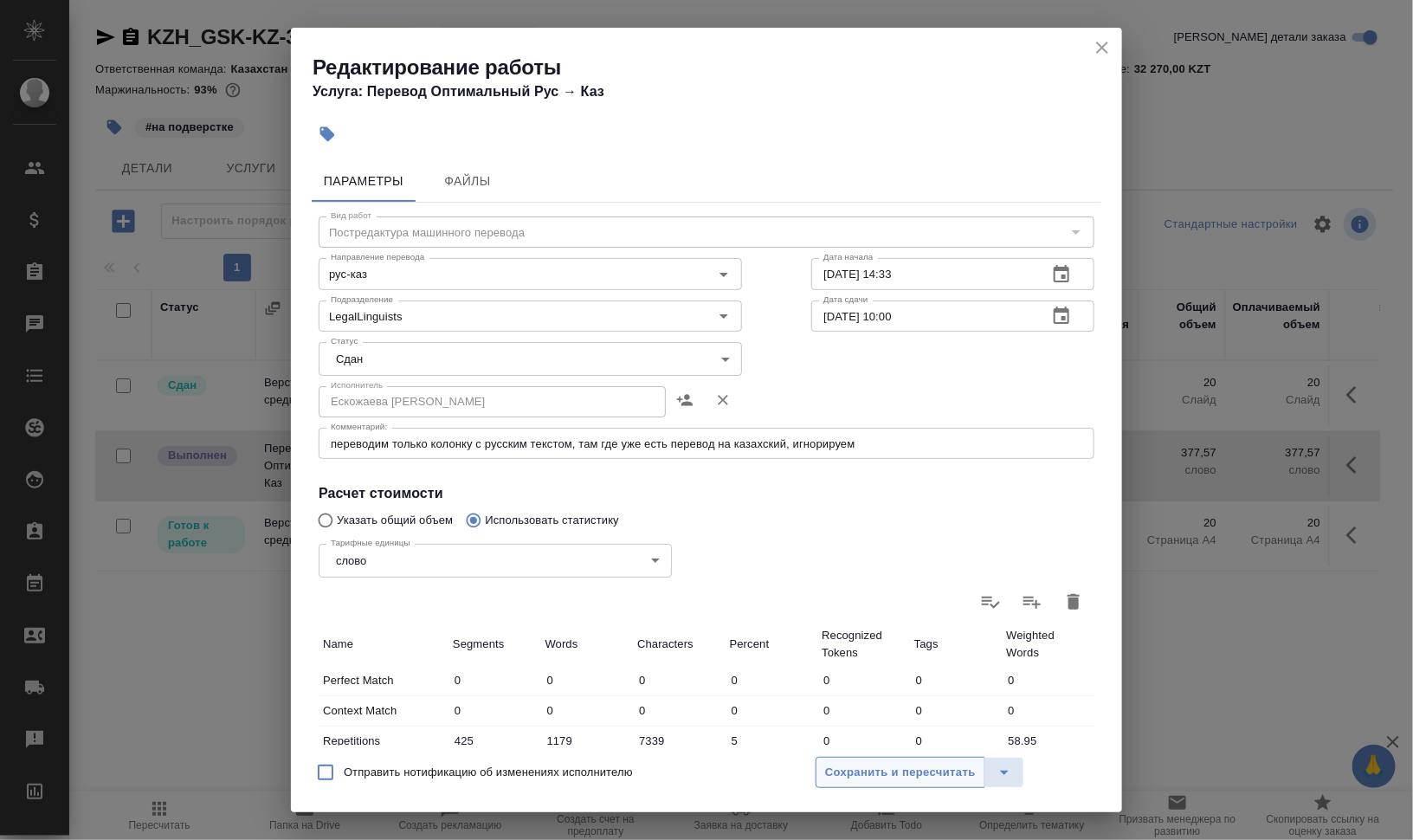
click at [901, 773] on span "Сохранить и пересчитать" at bounding box center [900, 773] width 150 height 20
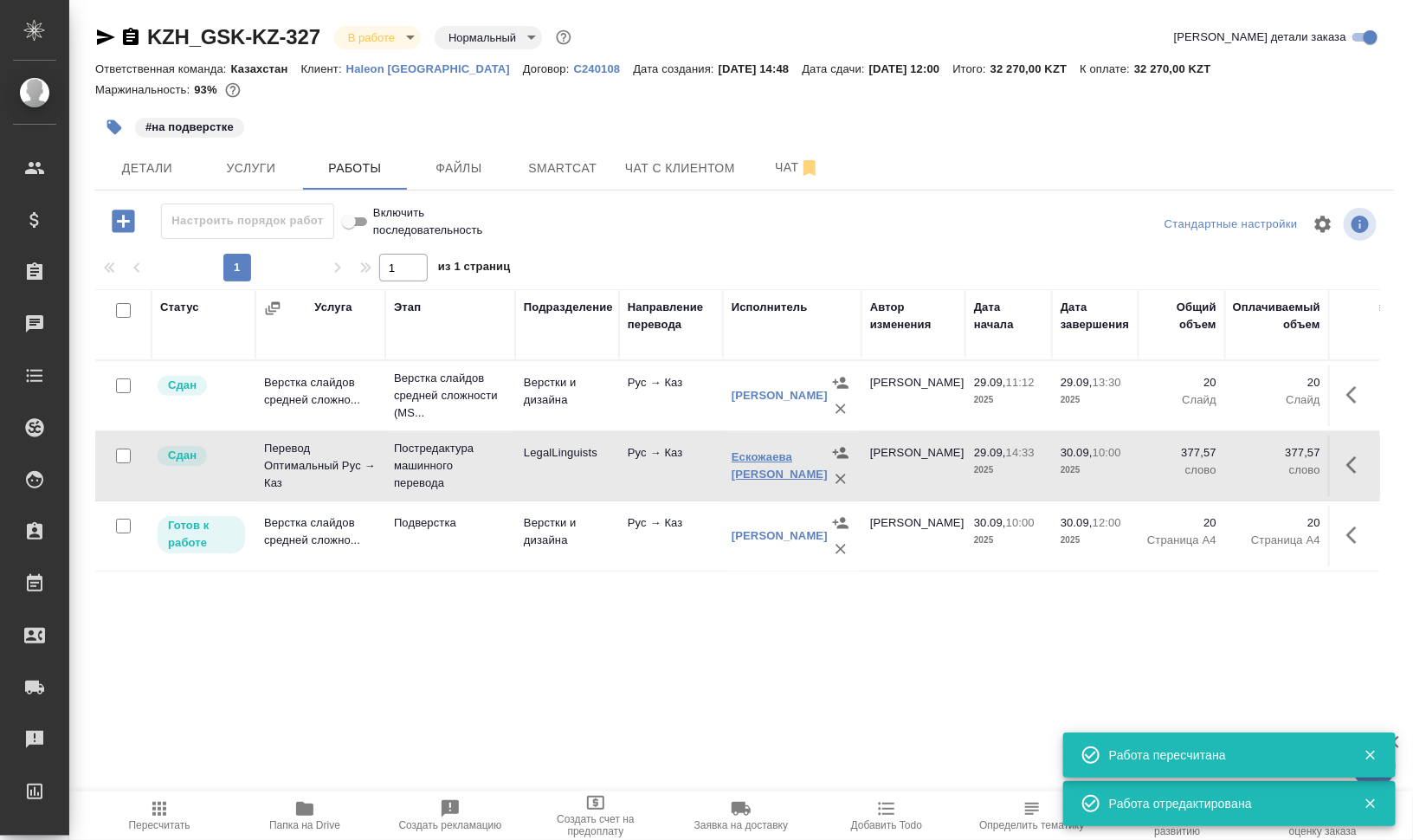
click at [745, 462] on link "Ескожаева Толганай Сатбековна" at bounding box center [779, 465] width 96 height 30
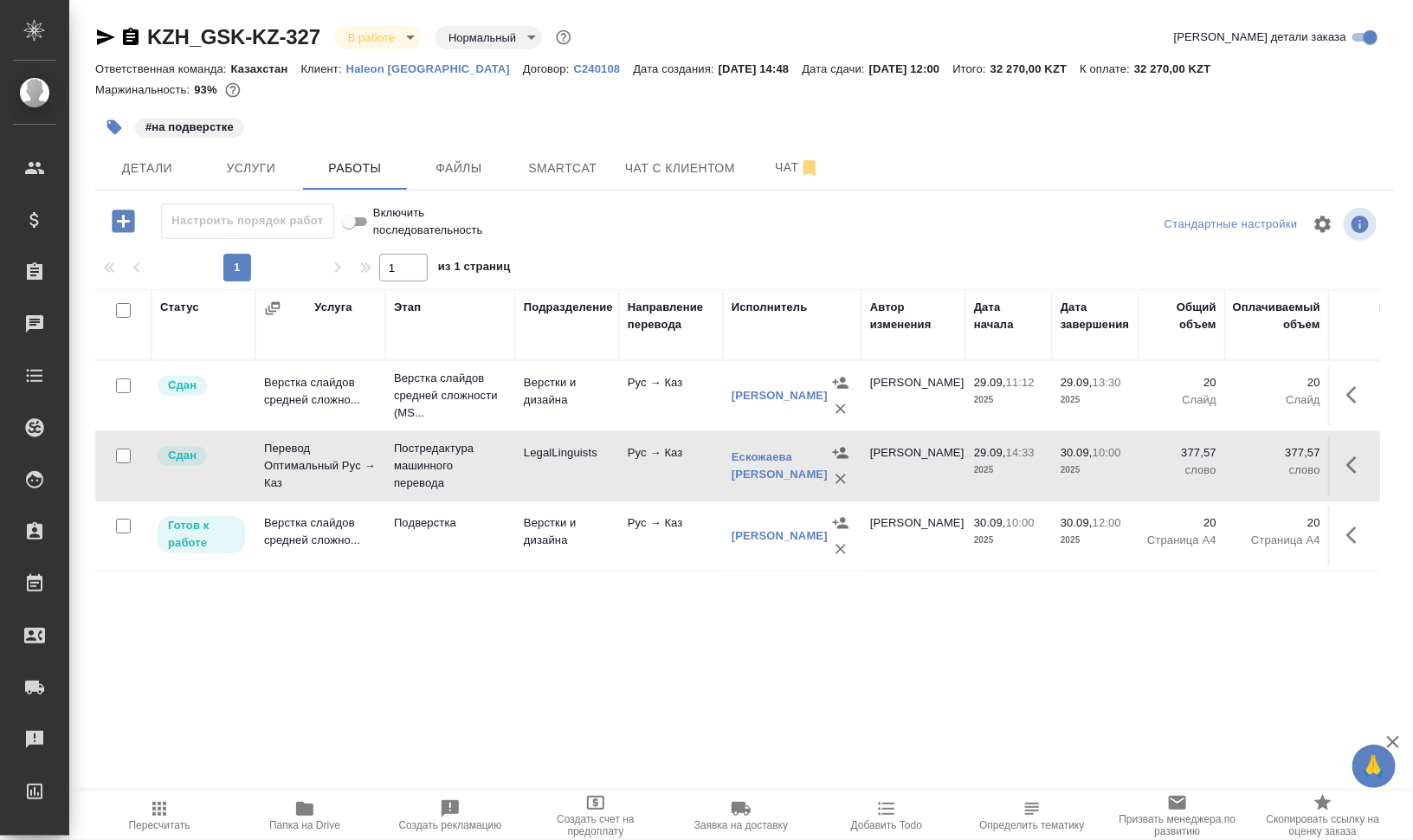
click at [903, 830] on span "Добавить Todo" at bounding box center [886, 824] width 71 height 12
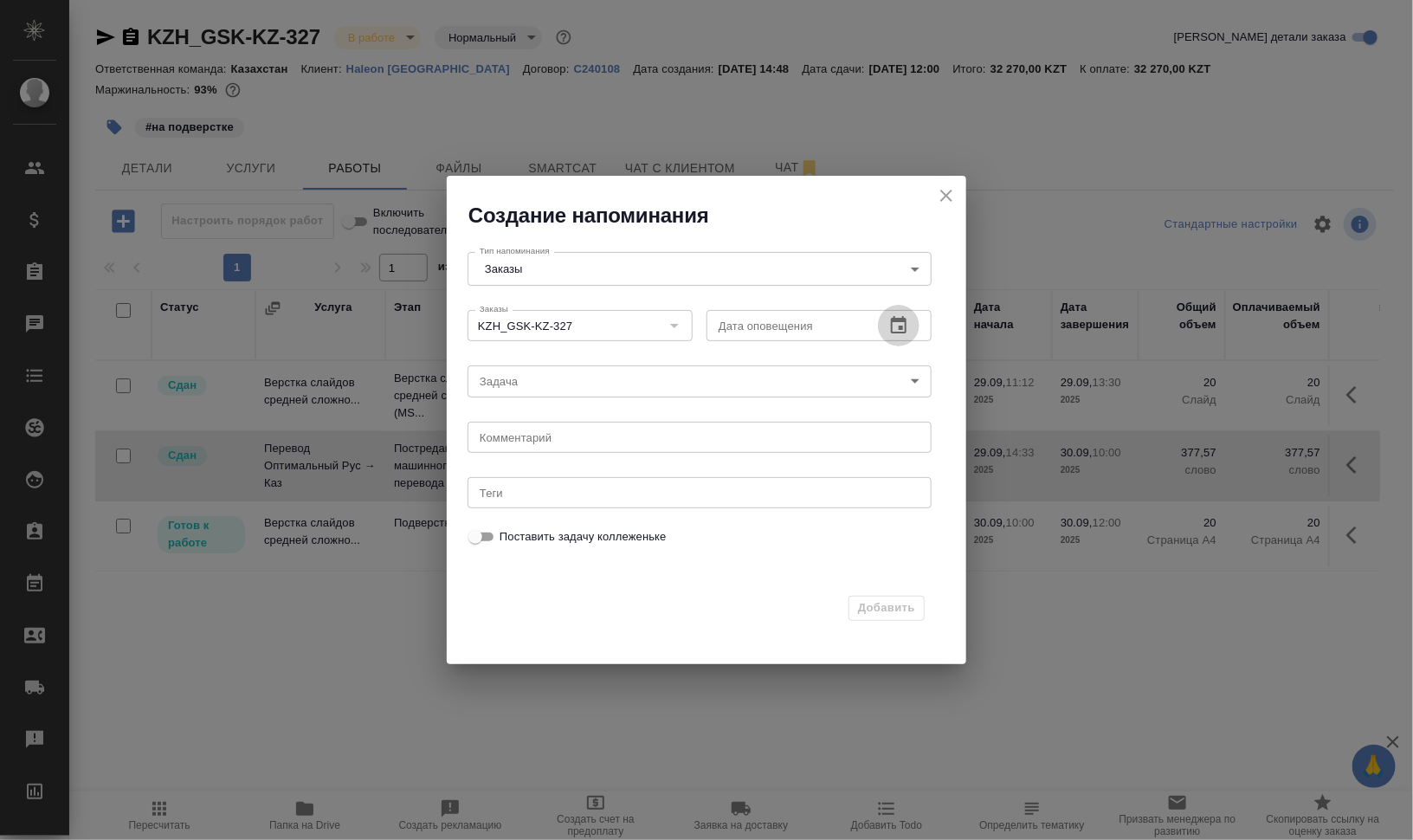
click at [889, 318] on icon "button" at bounding box center [899, 326] width 21 height 21
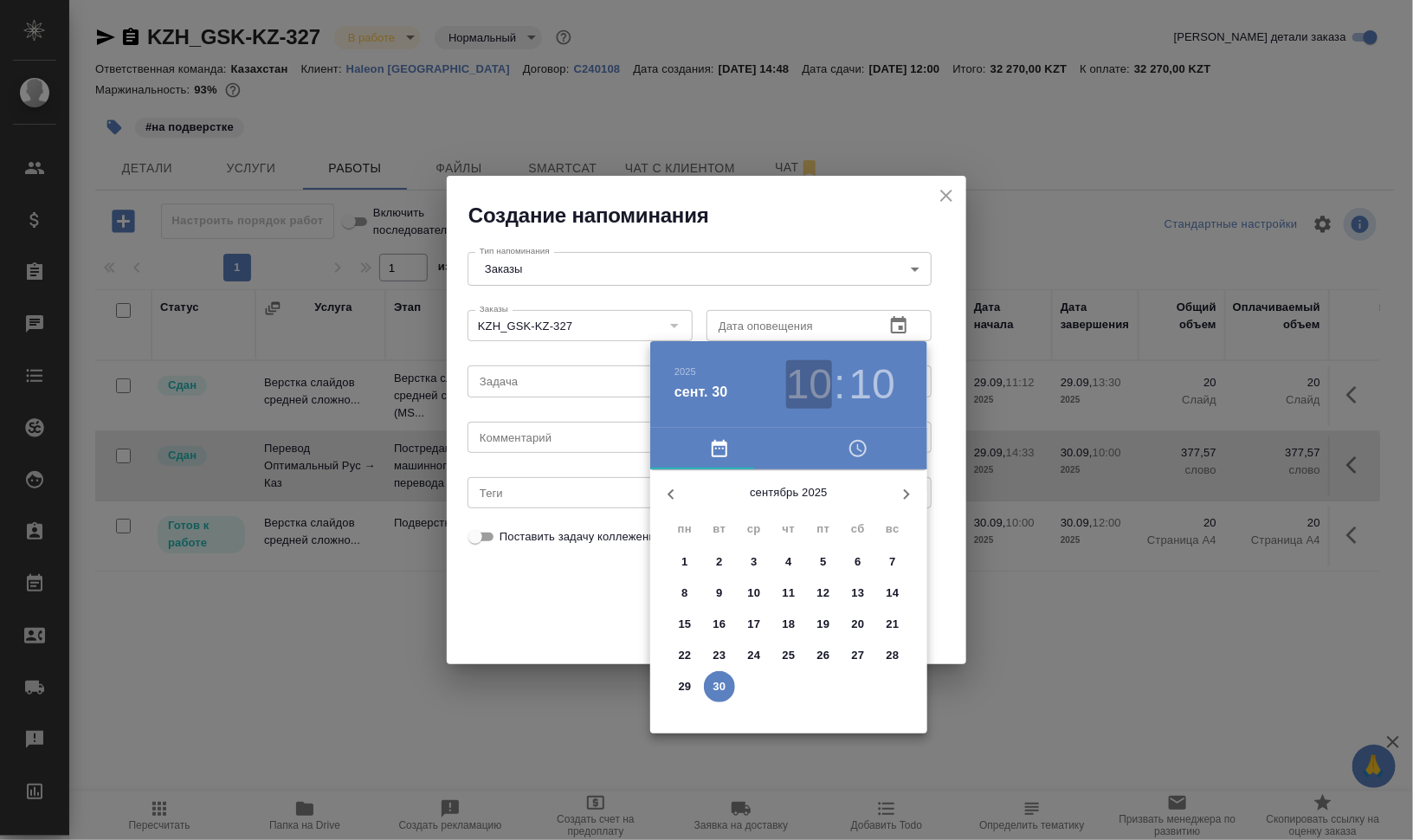
click at [814, 366] on h3 "10" at bounding box center [809, 384] width 46 height 49
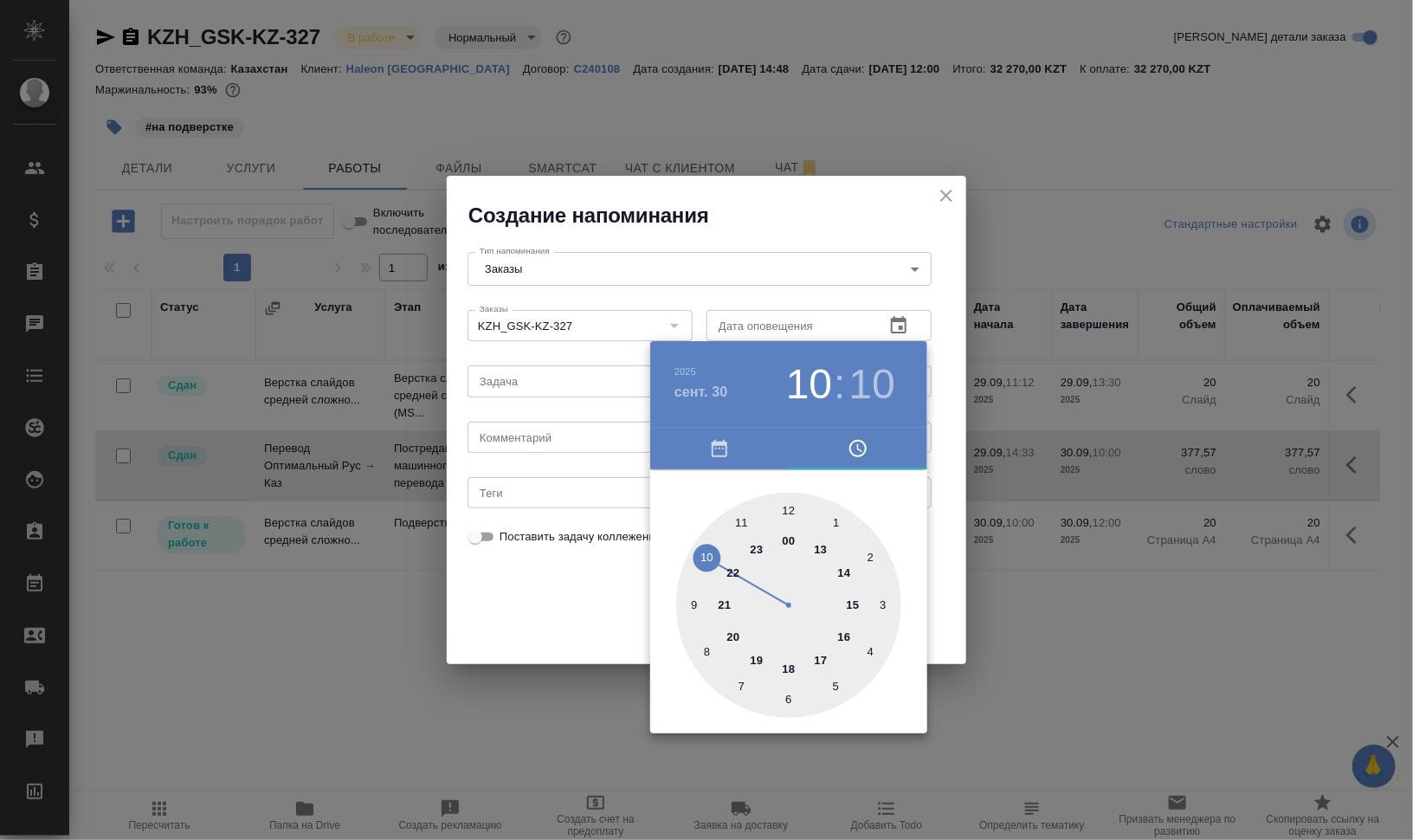
click at [743, 524] on div at bounding box center [789, 605] width 226 height 226
click at [740, 524] on div at bounding box center [789, 605] width 226 height 226
type input "30.09.2025 11:55"
click at [1051, 543] on div at bounding box center [706, 420] width 1413 height 840
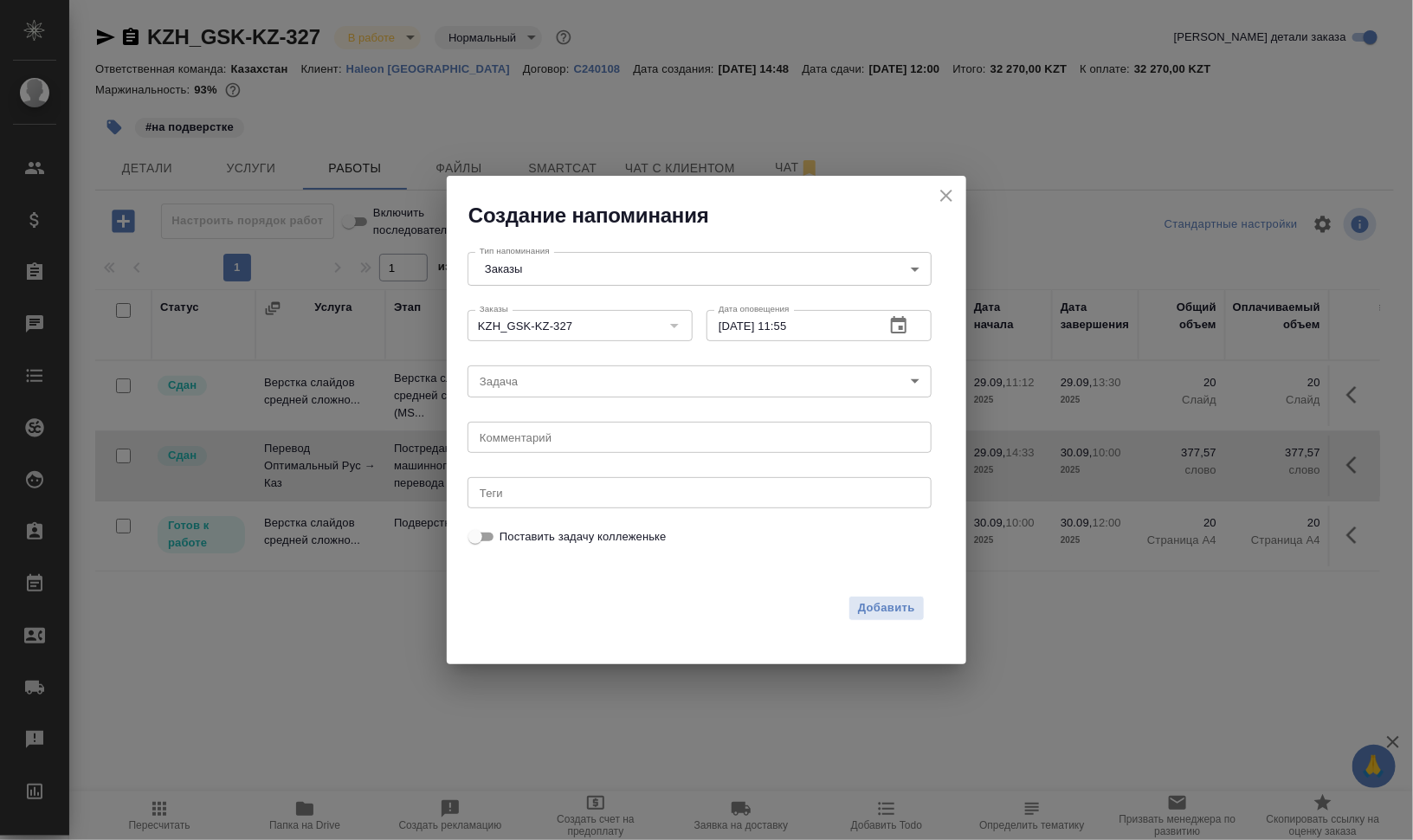
click at [614, 359] on div "Задача ​ Задача" at bounding box center [699, 379] width 478 height 55
click at [613, 380] on body "🙏 .cls-1 fill:#fff; AWATERA Валеев Динар Клиенты Спецификации Заказы 0 Чаты Tod…" at bounding box center [706, 490] width 1413 height 979
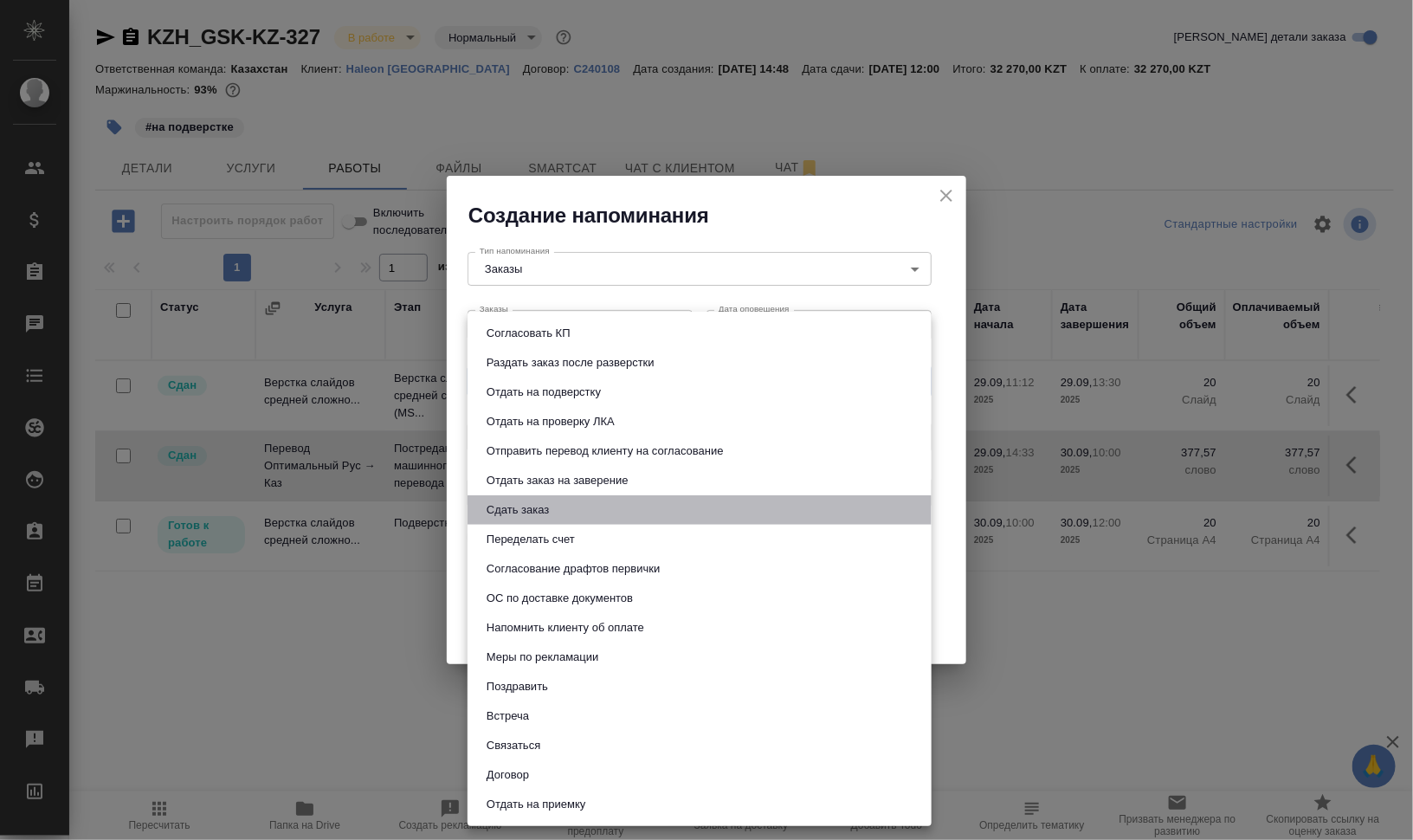
click at [593, 503] on li "Сдать заказ" at bounding box center [700, 510] width 464 height 29
type input "Сдать заказ"
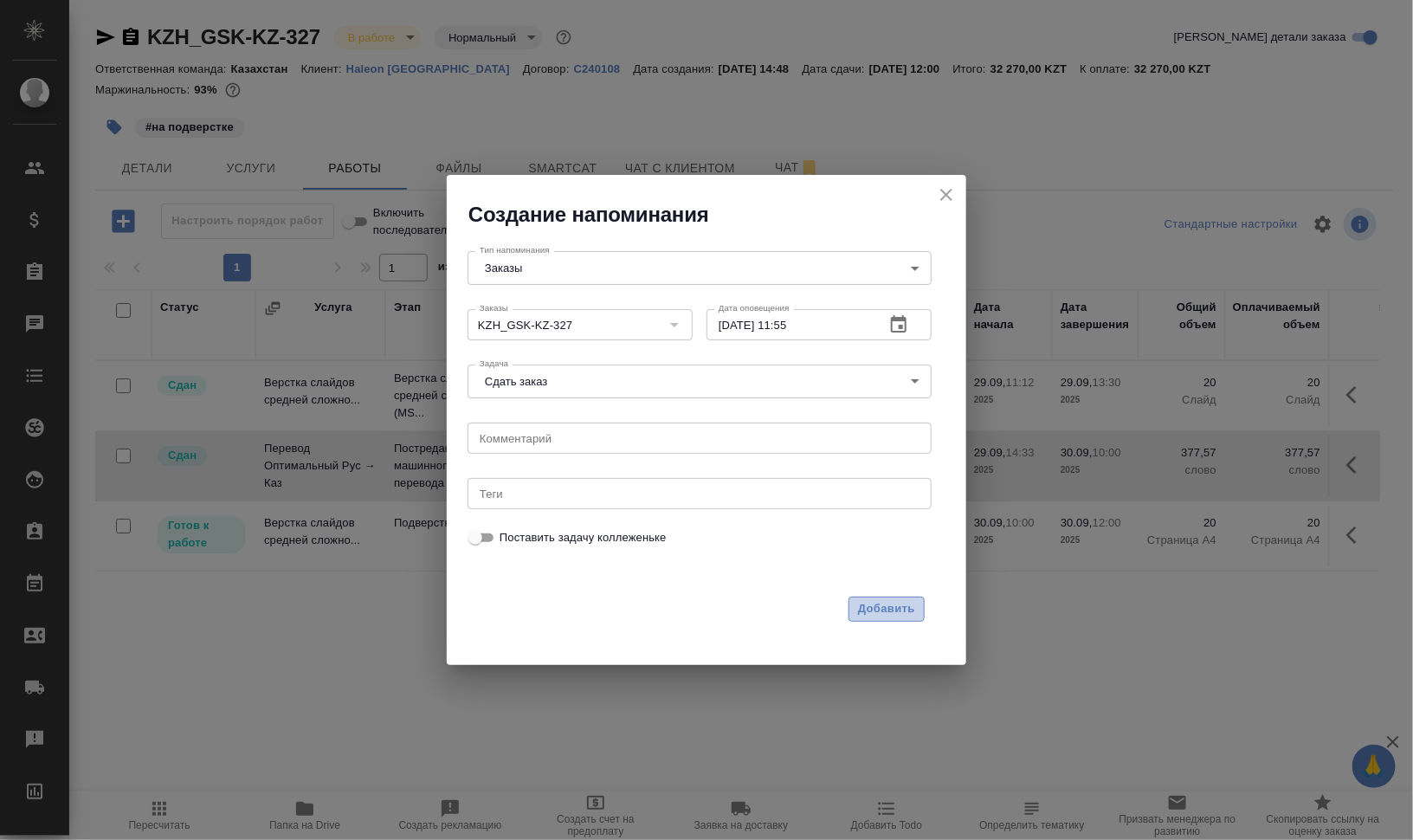
click at [870, 600] on span "Добавить" at bounding box center [887, 609] width 57 height 20
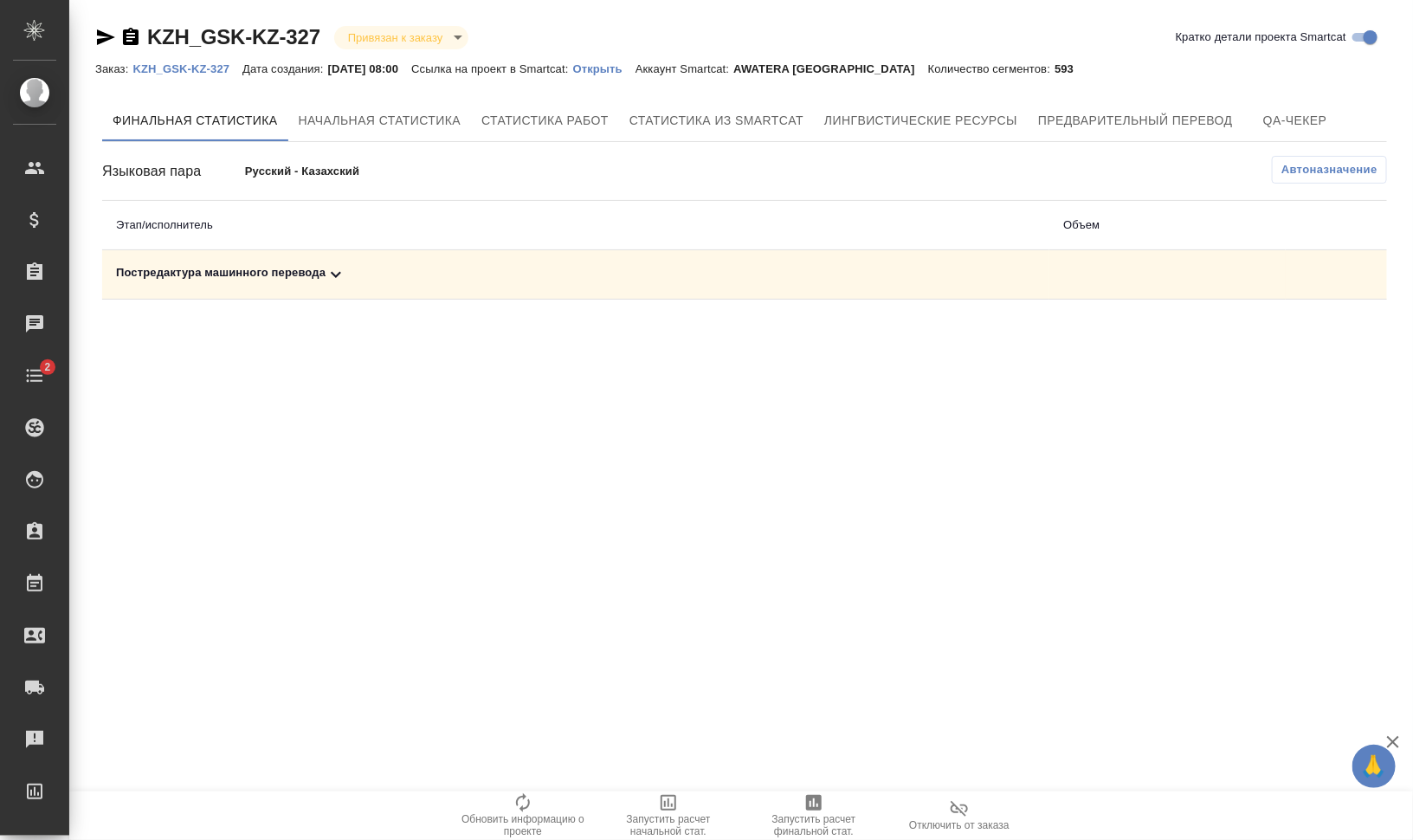
click at [329, 272] on icon at bounding box center [336, 274] width 21 height 21
click at [814, 815] on span "Запустить расчет финальной стат." at bounding box center [814, 825] width 125 height 24
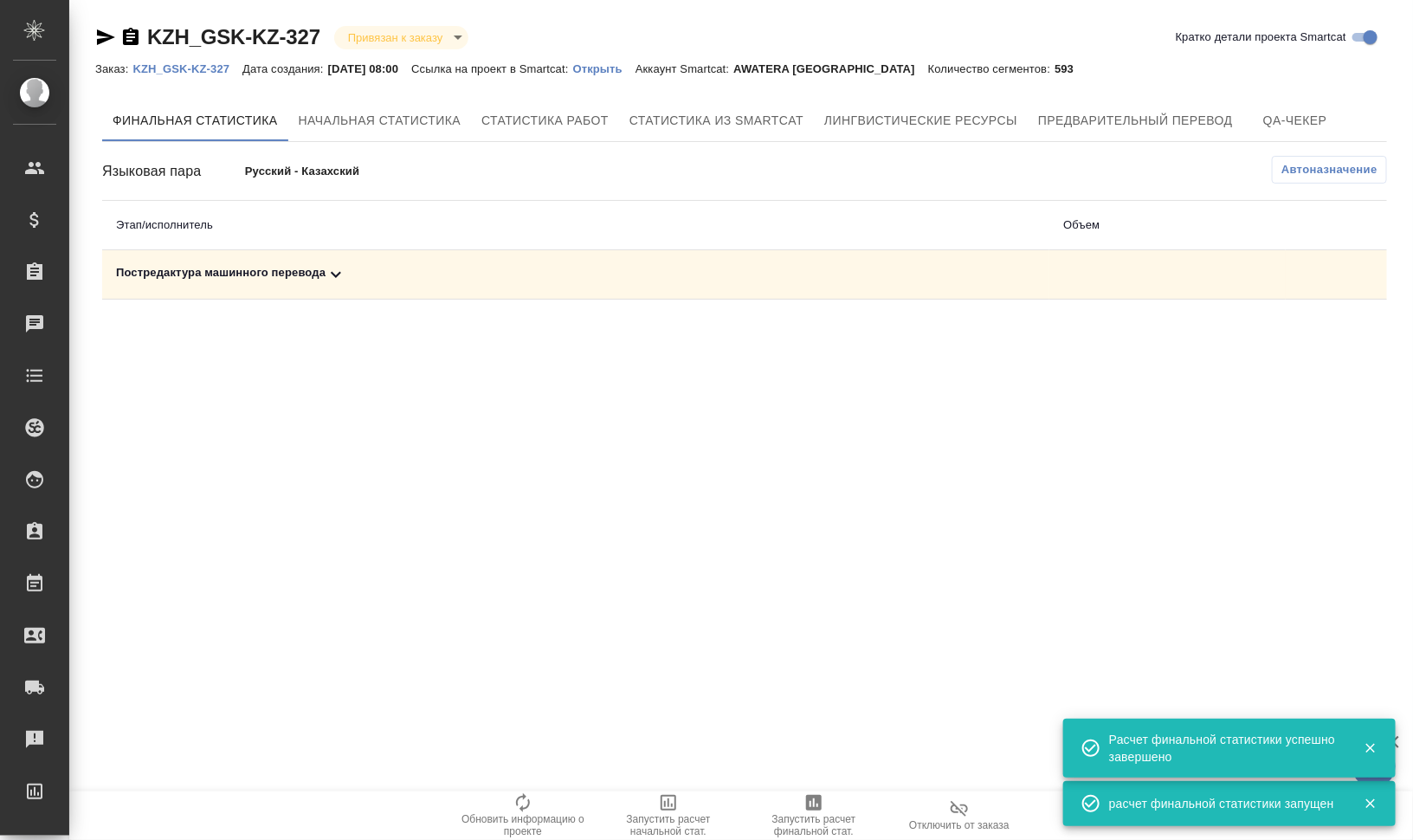
click at [268, 274] on div "Постредактура машинного перевода" at bounding box center [576, 274] width 920 height 21
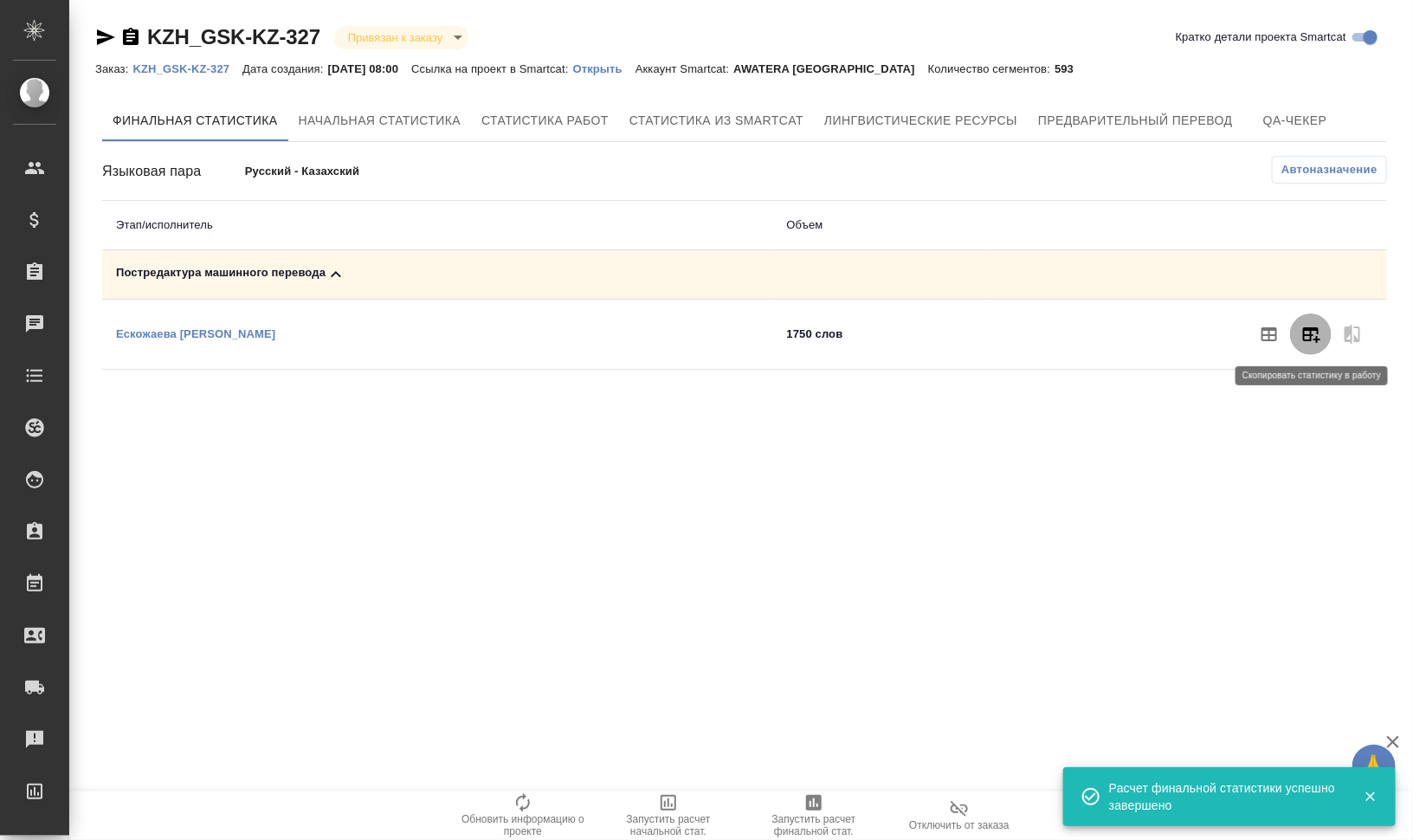
click at [1303, 338] on icon "button" at bounding box center [1310, 334] width 21 height 21
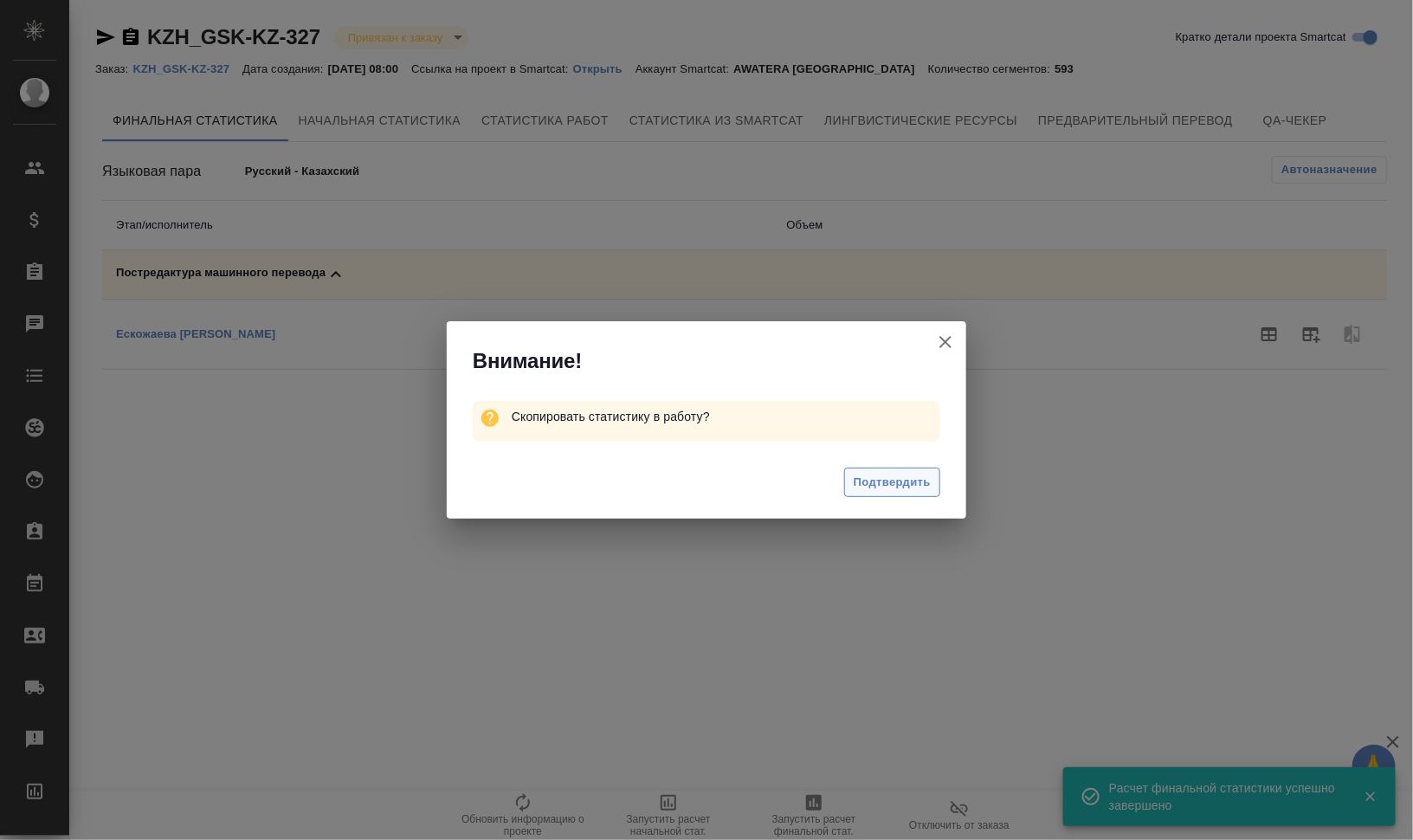
click at [876, 483] on span "Подтвердить" at bounding box center [892, 483] width 77 height 20
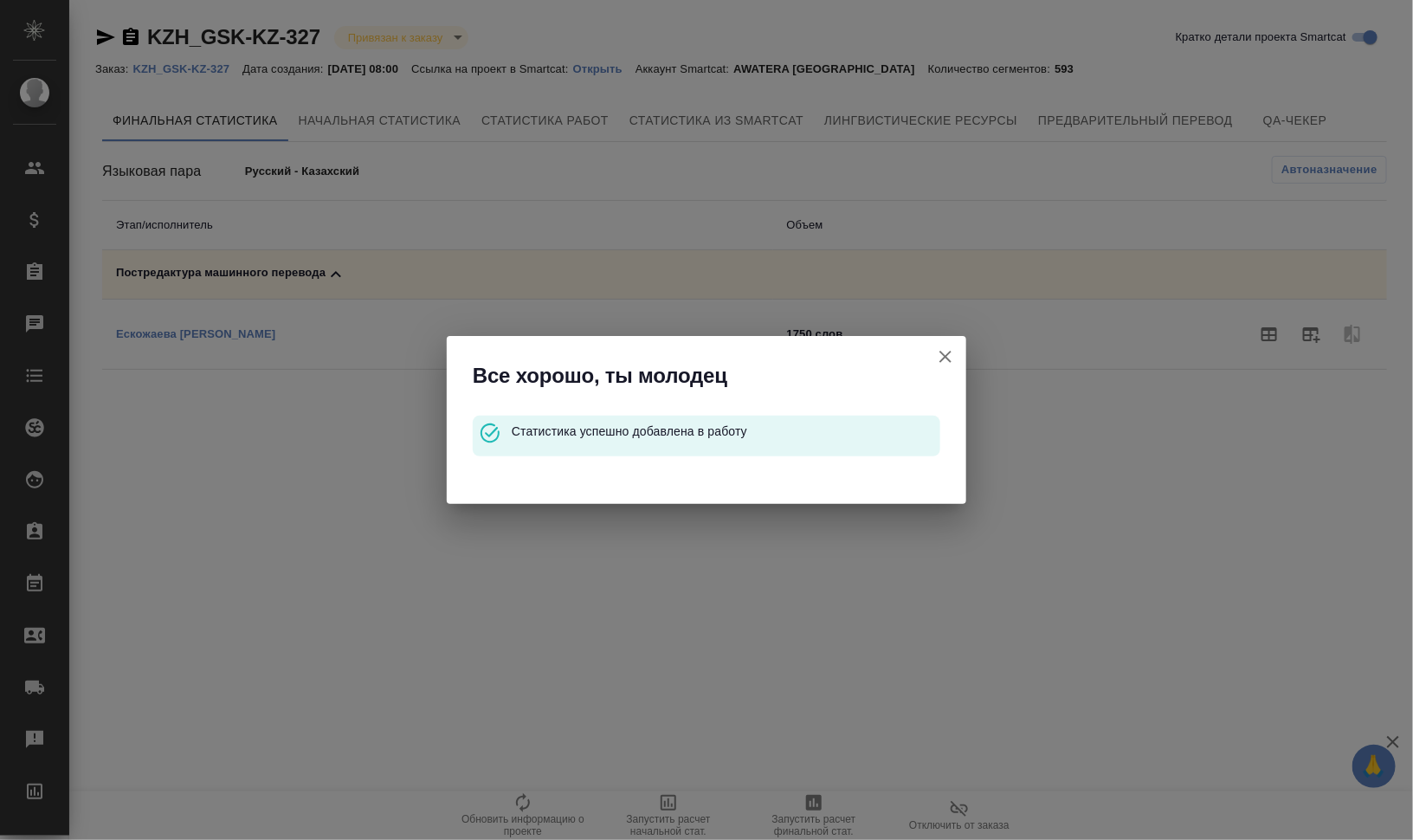
click at [944, 356] on icon "button" at bounding box center [945, 356] width 12 height 12
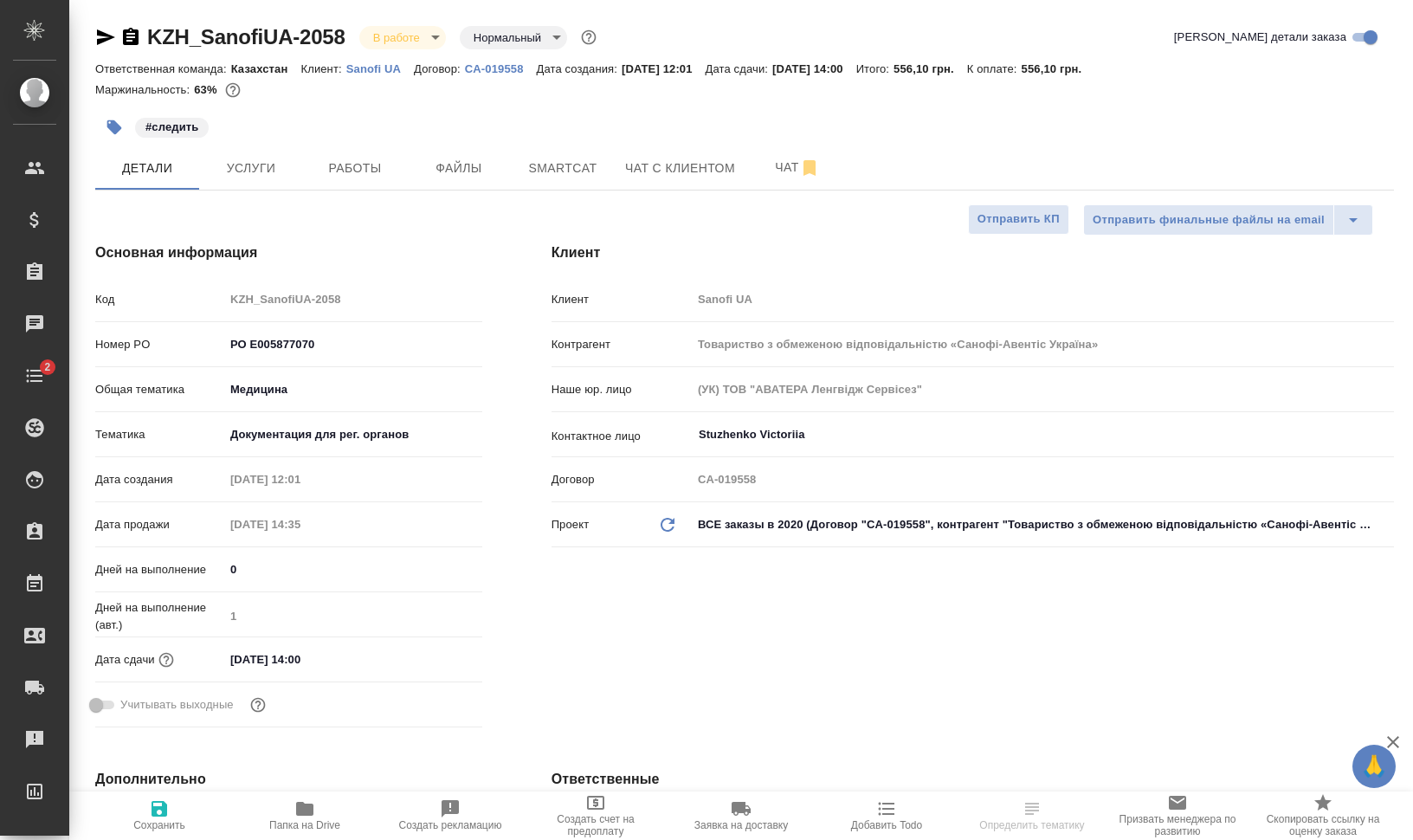
select select "RU"
click at [277, 157] on button "Услуги" at bounding box center [250, 168] width 104 height 43
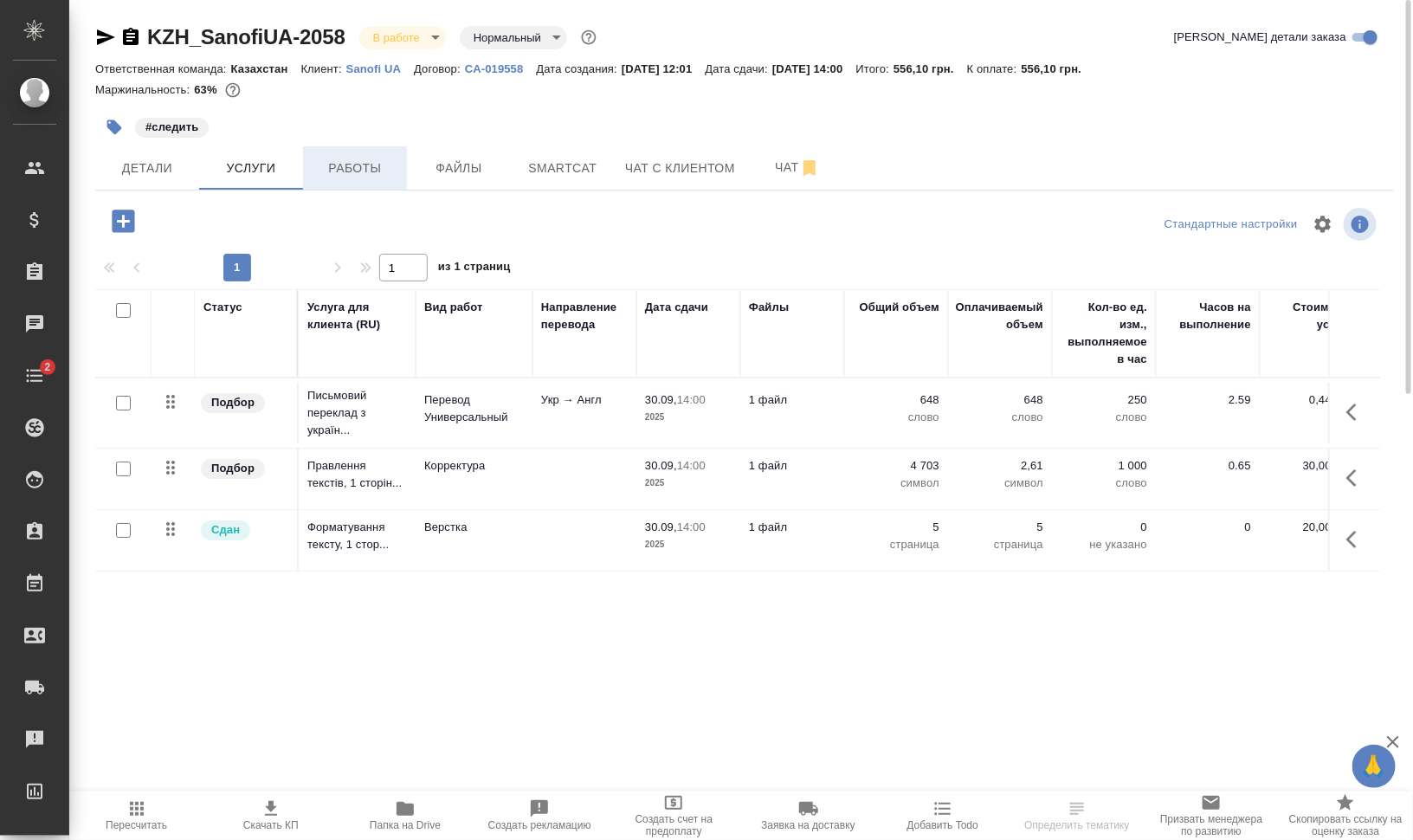
click at [369, 163] on span "Работы" at bounding box center [355, 169] width 83 height 22
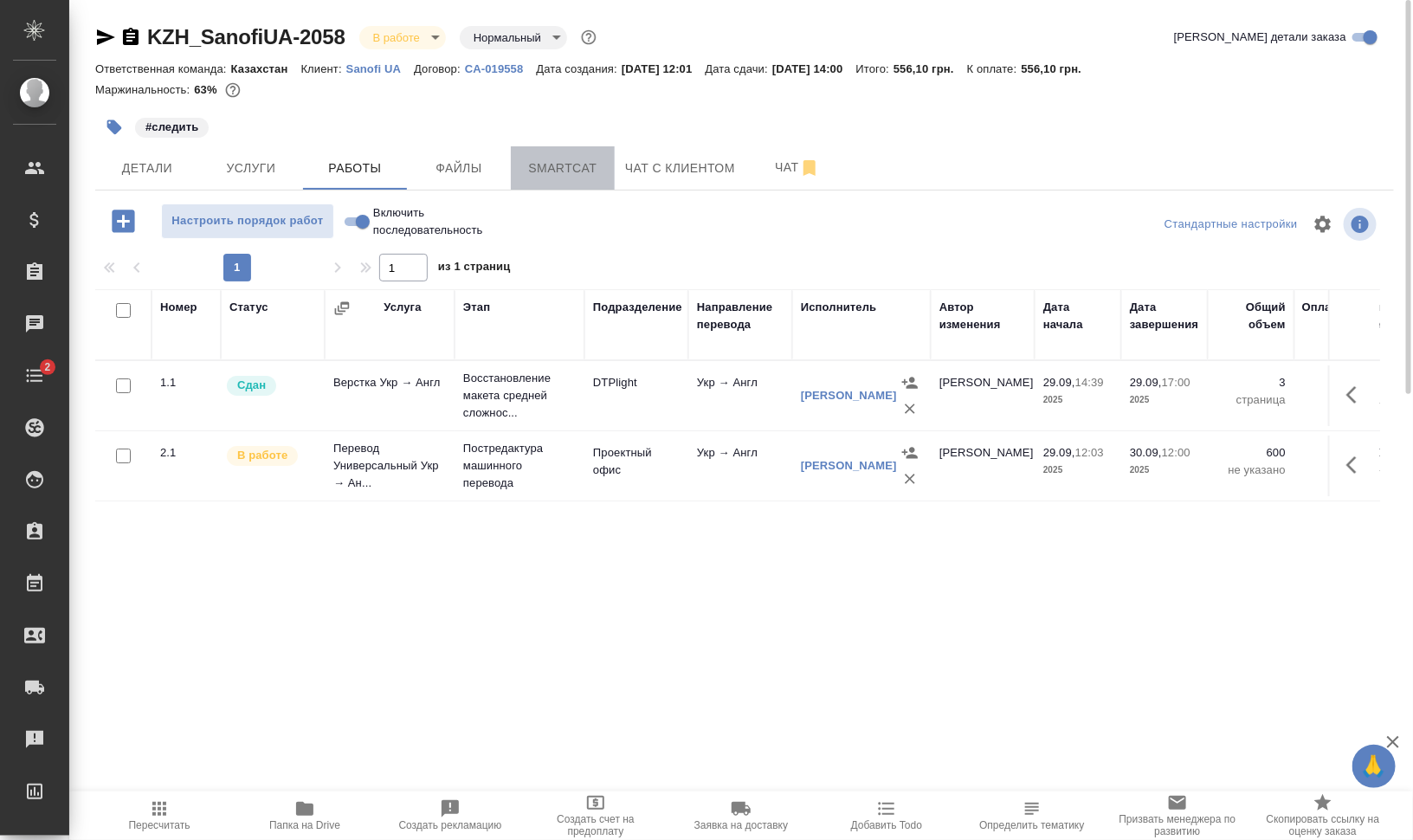
click at [569, 161] on span "Smartcat" at bounding box center [563, 169] width 83 height 22
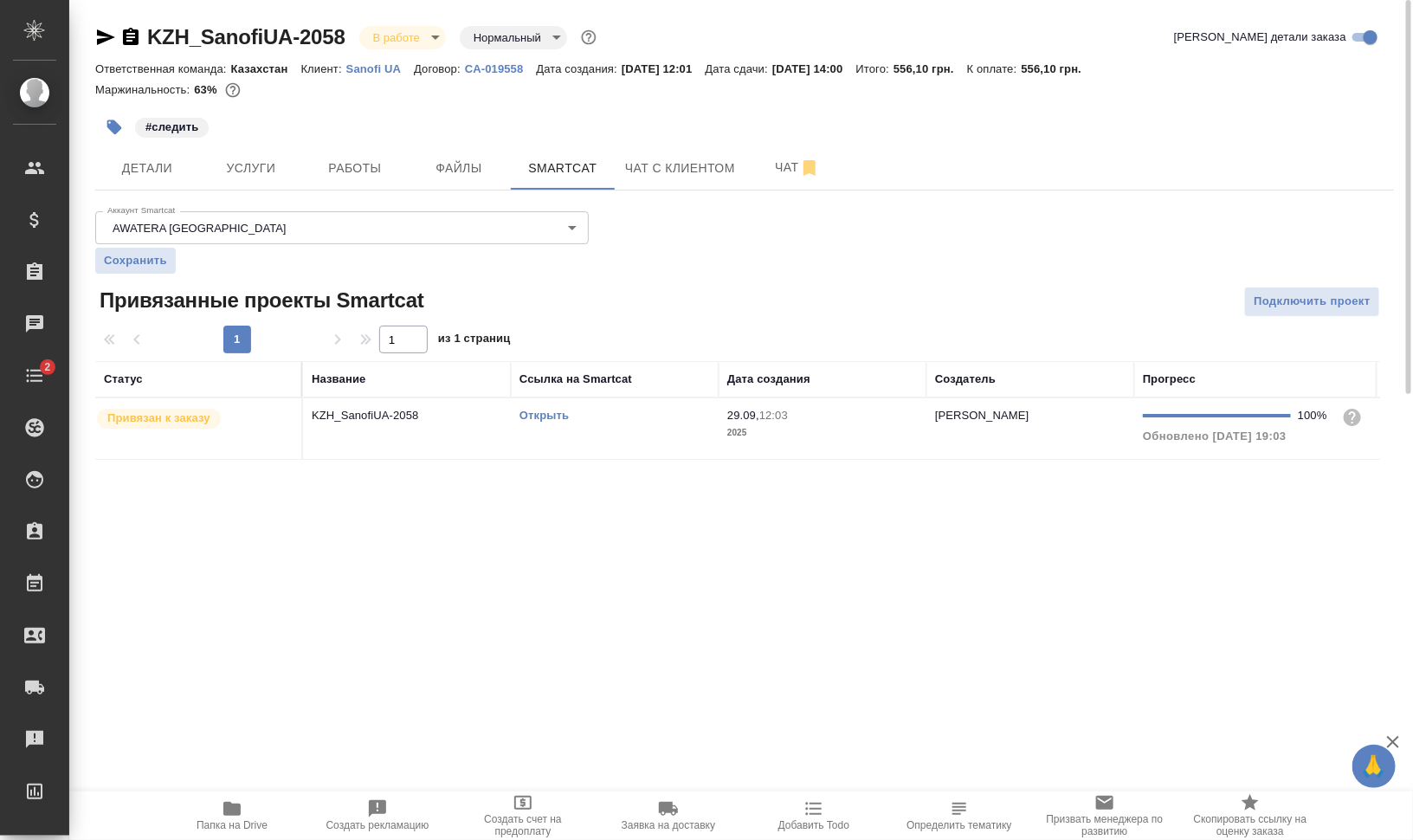
click at [607, 439] on td "Открыть" at bounding box center [614, 428] width 208 height 61
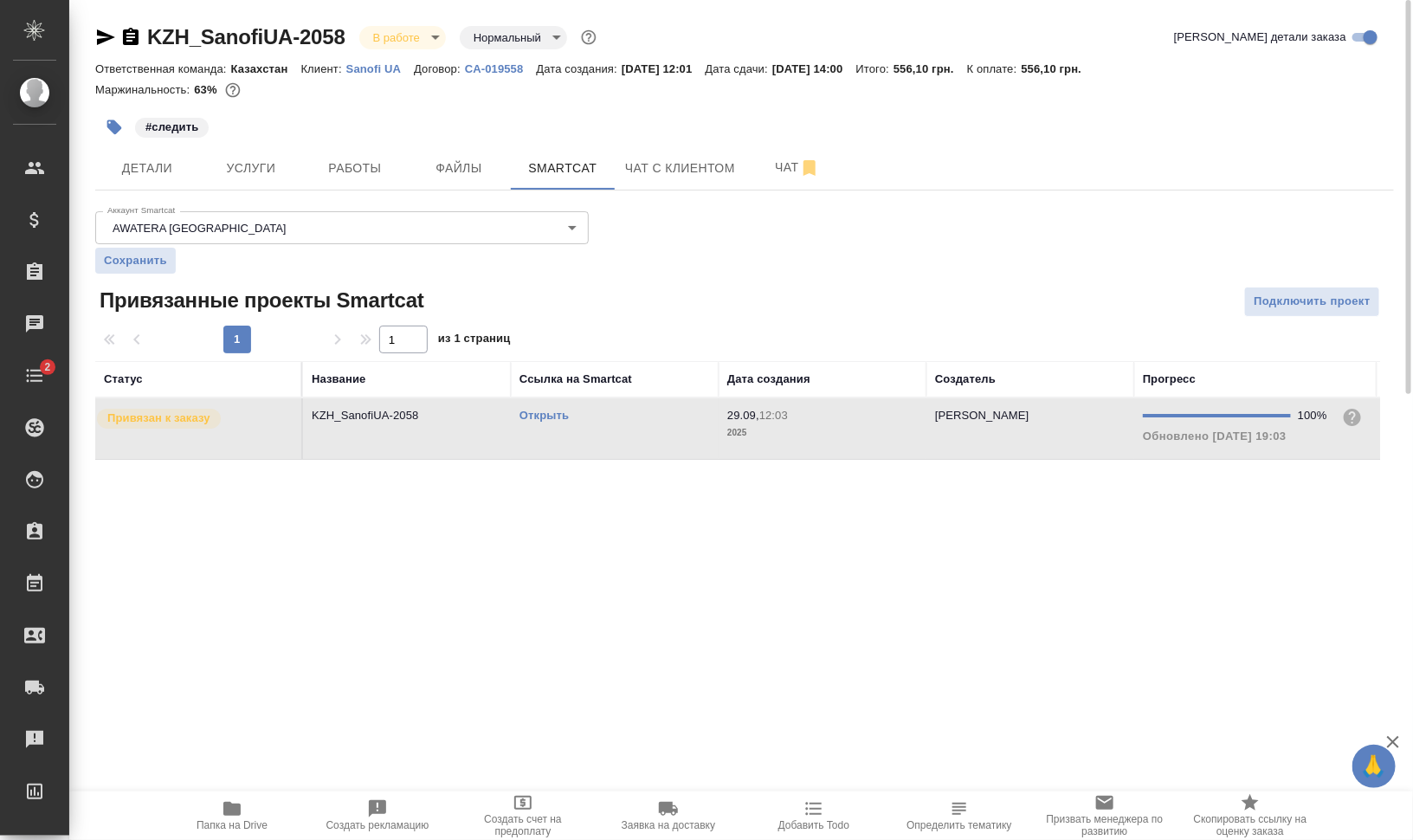
click at [607, 439] on td "Открыть" at bounding box center [614, 428] width 208 height 61
click at [543, 411] on link "Открыть" at bounding box center [545, 415] width 50 height 13
click at [337, 164] on span "Работы" at bounding box center [355, 169] width 83 height 22
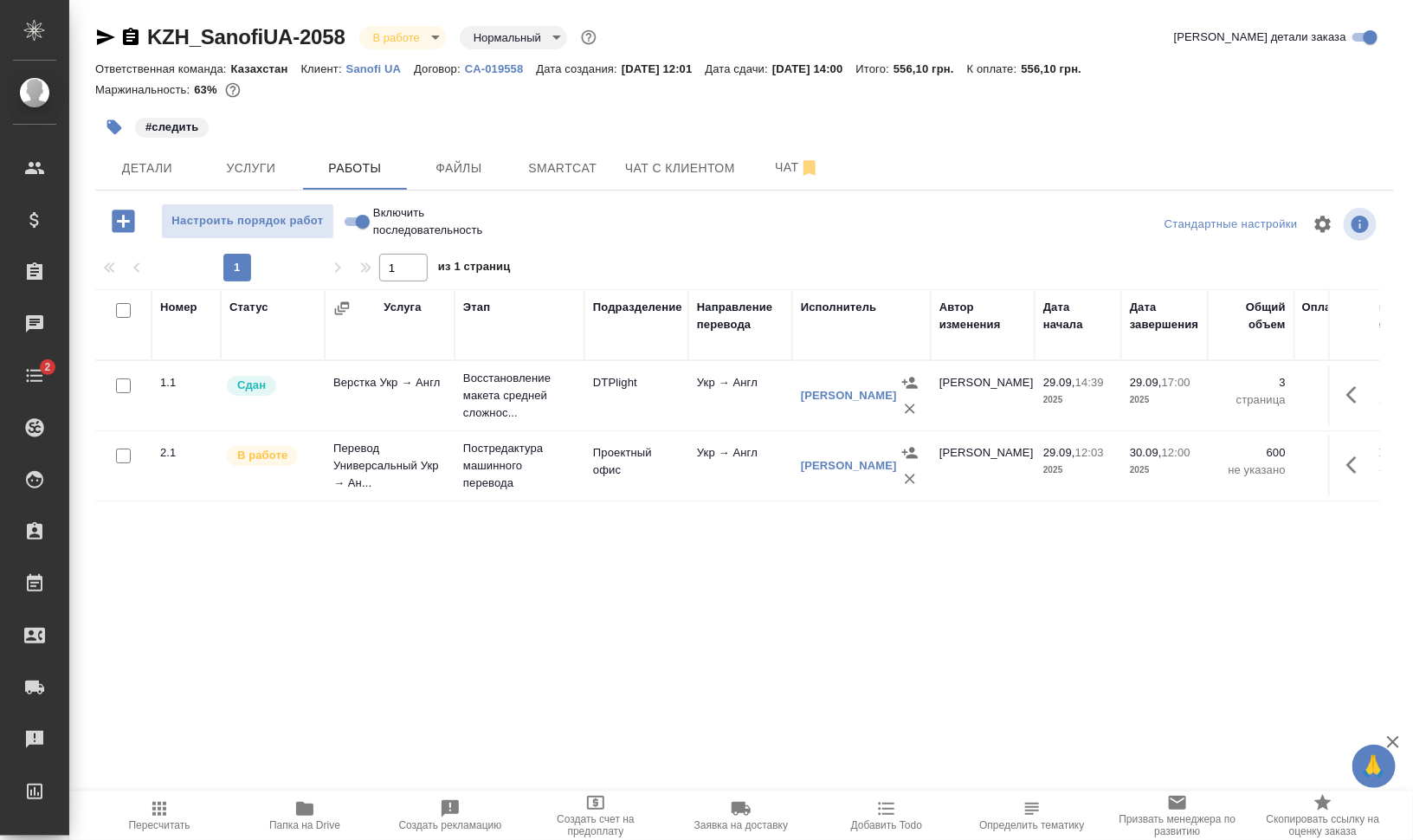
click at [1352, 462] on icon "button" at bounding box center [1356, 465] width 21 height 21
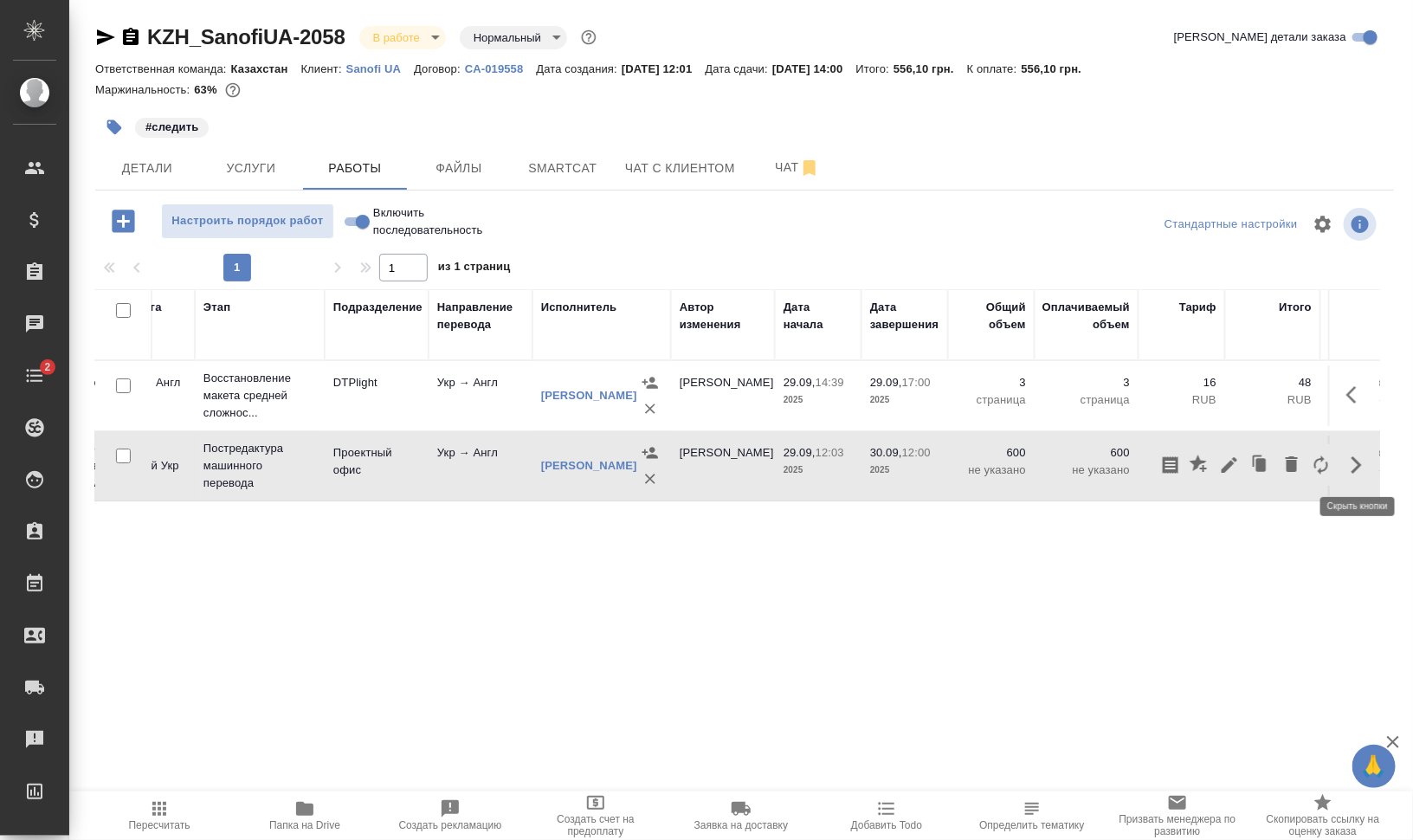
scroll to position [0, 248]
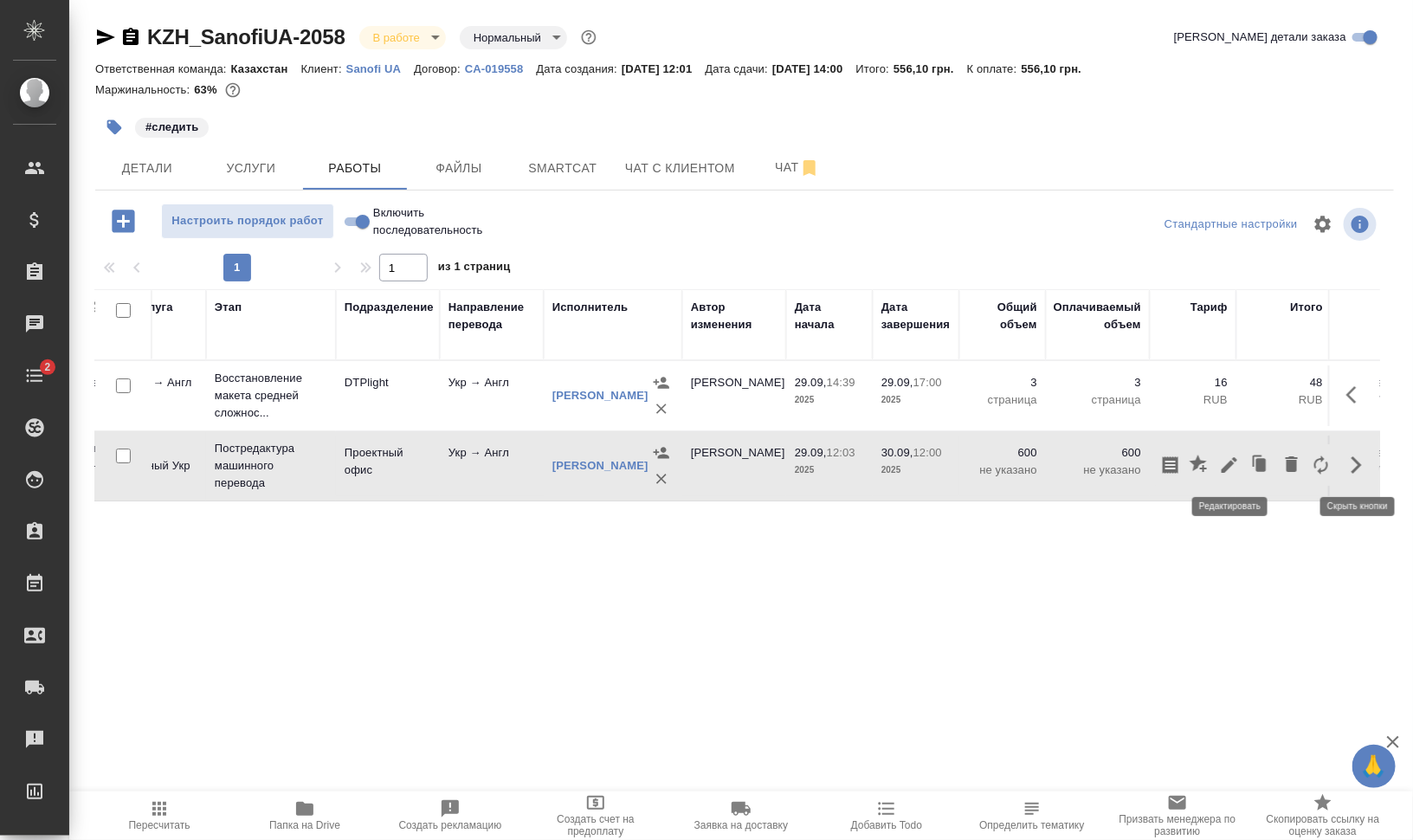
click at [1231, 463] on icon "button" at bounding box center [1229, 465] width 16 height 16
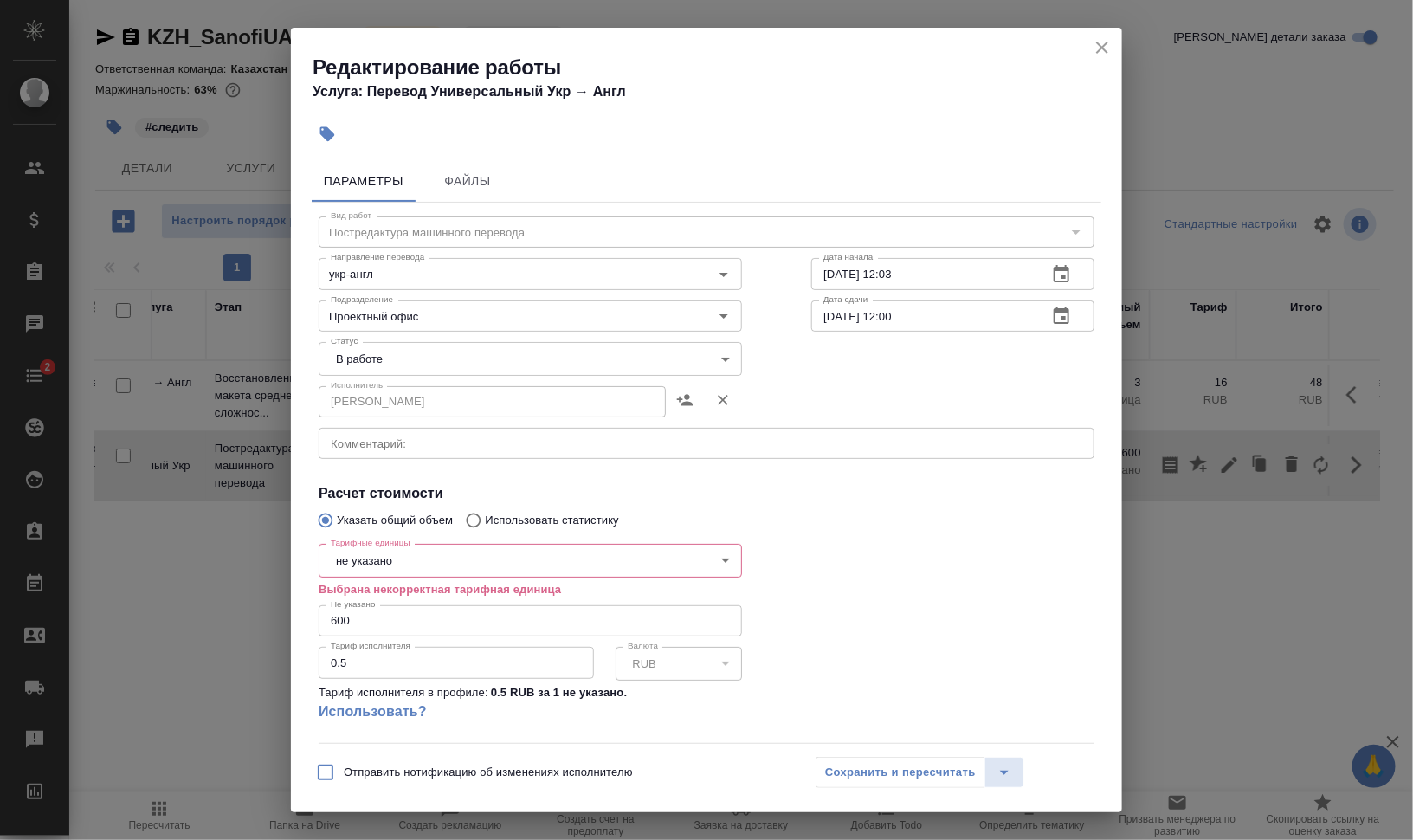
click at [407, 565] on body "🙏 .cls-1 fill:#fff; AWATERA Валеев Динар Клиенты Спецификации Заказы 0 Чаты 2 T…" at bounding box center [706, 490] width 1413 height 979
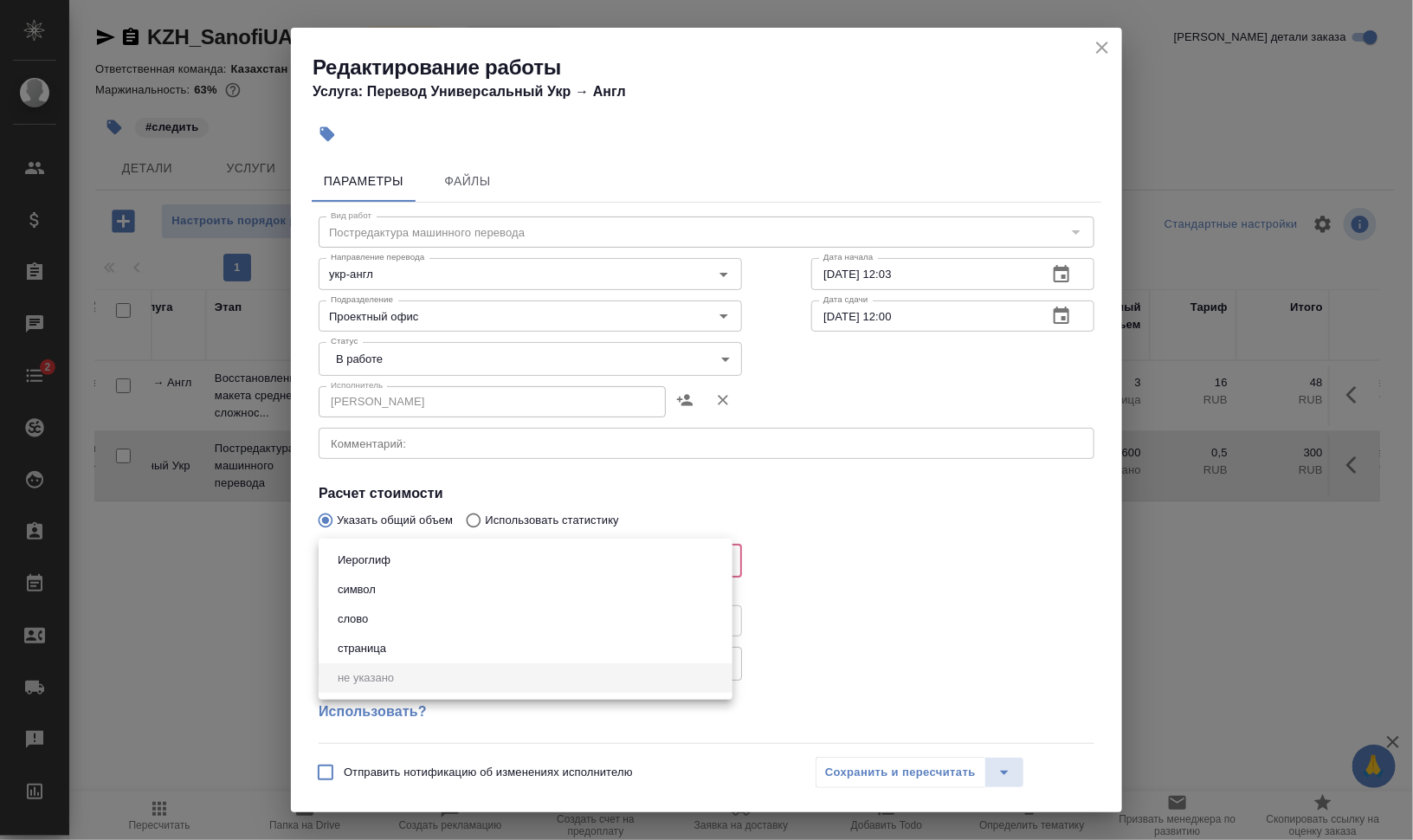
click at [407, 613] on li "слово" at bounding box center [525, 619] width 414 height 29
type input "5a8b1489cc6b4906c91bfd90"
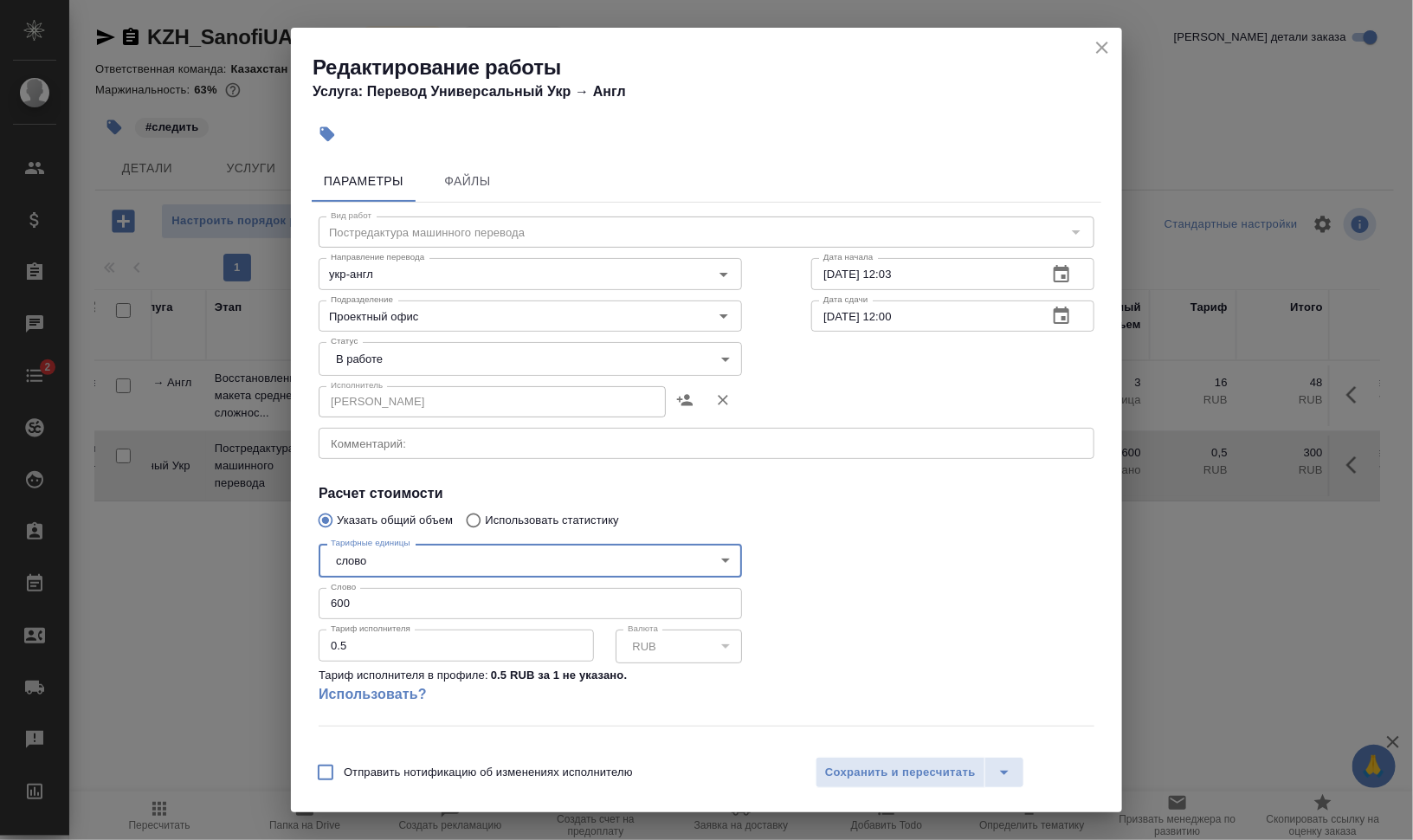
drag, startPoint x: 363, startPoint y: 602, endPoint x: 288, endPoint y: 602, distance: 75.0
click at [288, 602] on div "Редактирование работы Услуга: Перевод Универсальный Укр → Англ Параметры Файлы …" at bounding box center [706, 420] width 1413 height 840
type input "572.8"
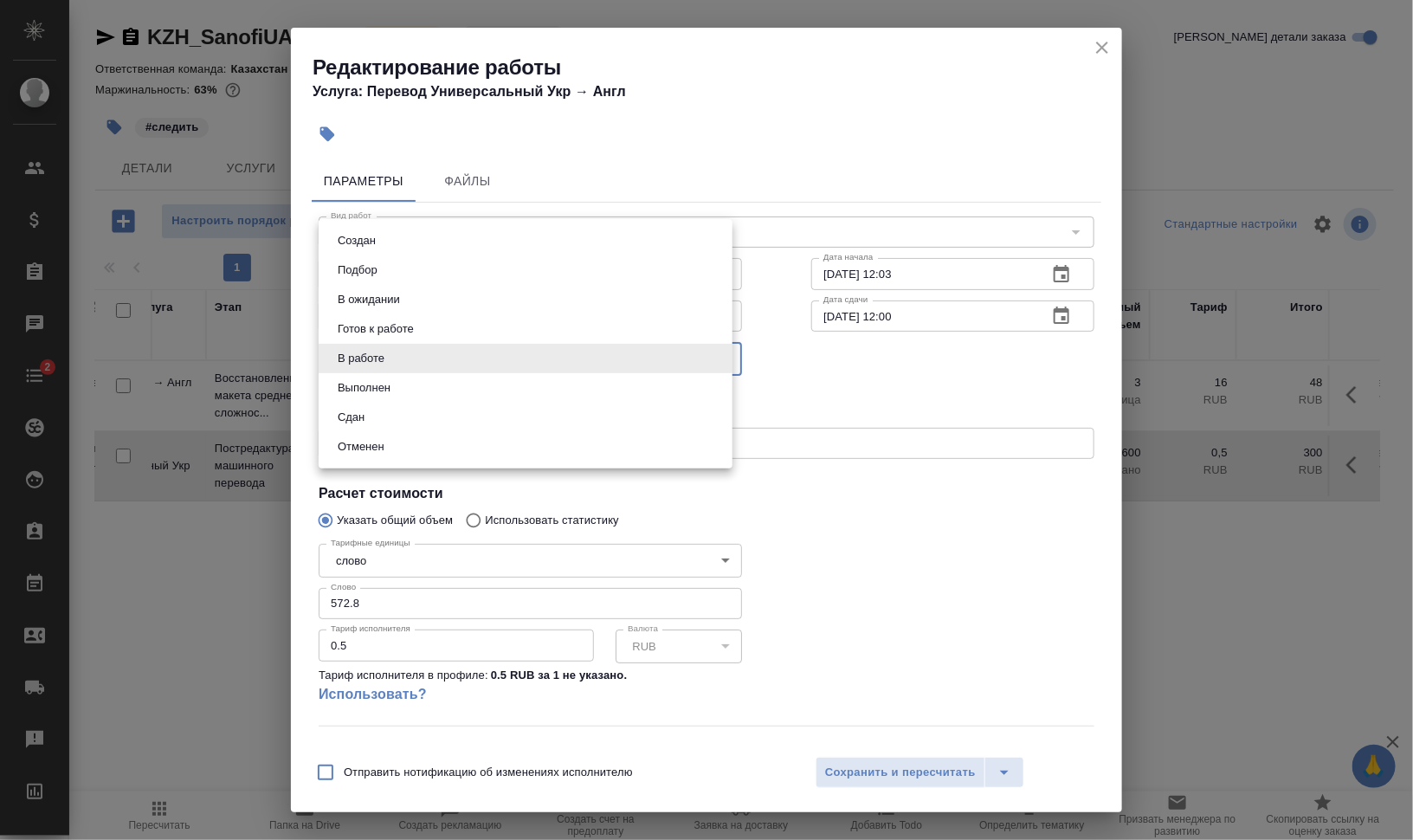
click at [400, 359] on body "🙏 .cls-1 fill:#fff; AWATERA Валеев Динар Клиенты Спецификации Заказы 0 Чаты 2 T…" at bounding box center [706, 490] width 1413 height 979
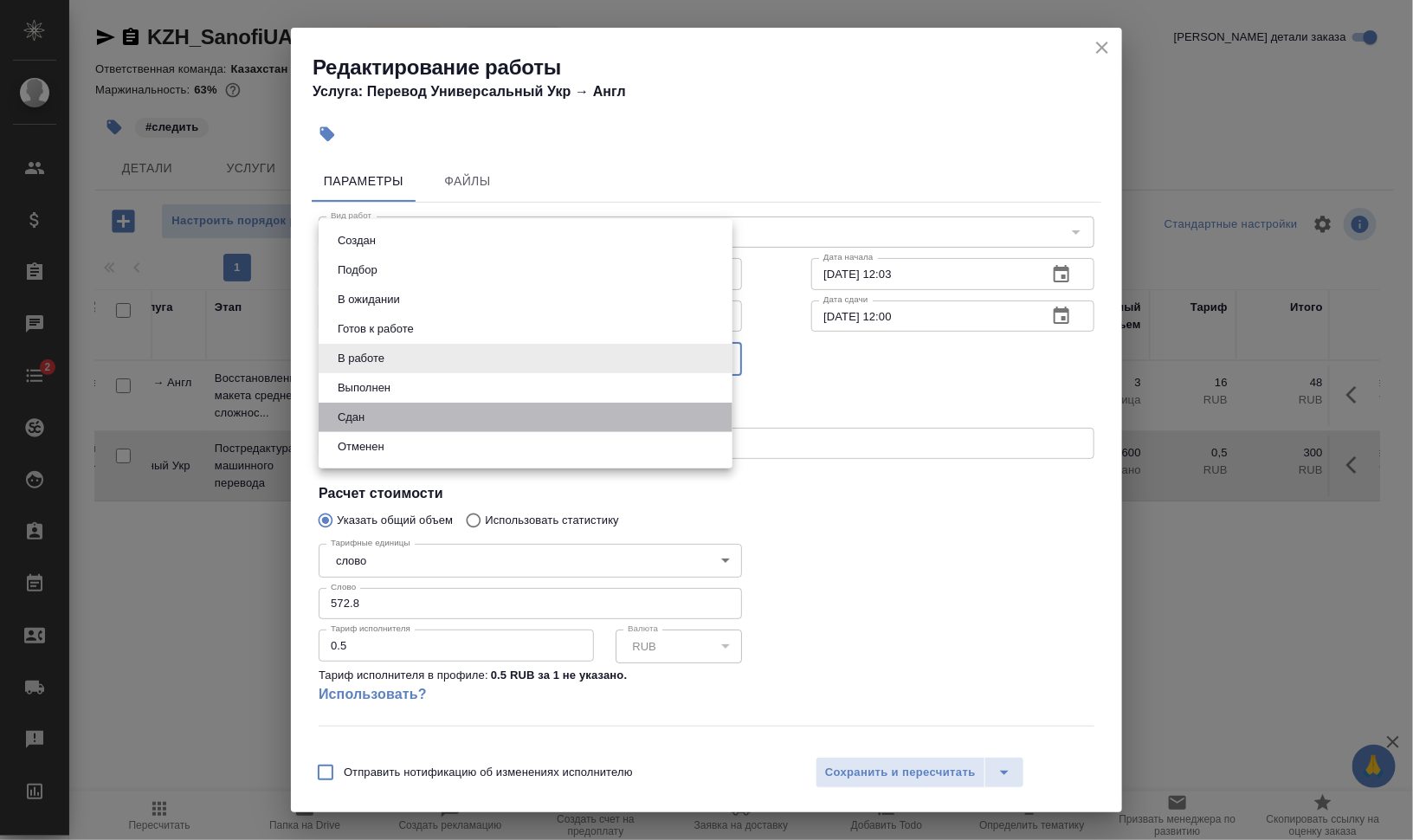
click at [401, 414] on li "Сдан" at bounding box center [525, 417] width 414 height 29
type input "closed"
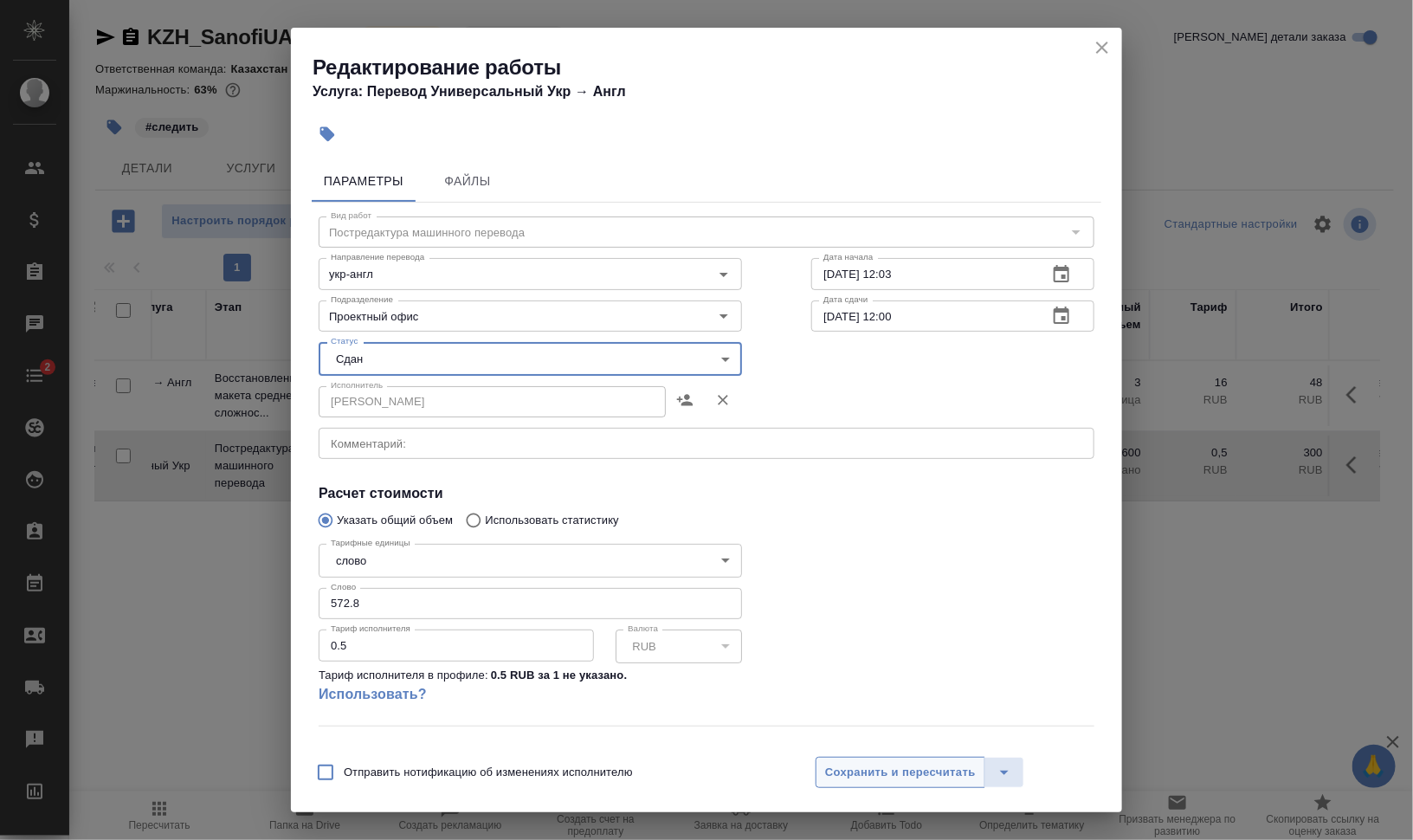
click at [911, 778] on span "Сохранить и пересчитать" at bounding box center [900, 773] width 150 height 20
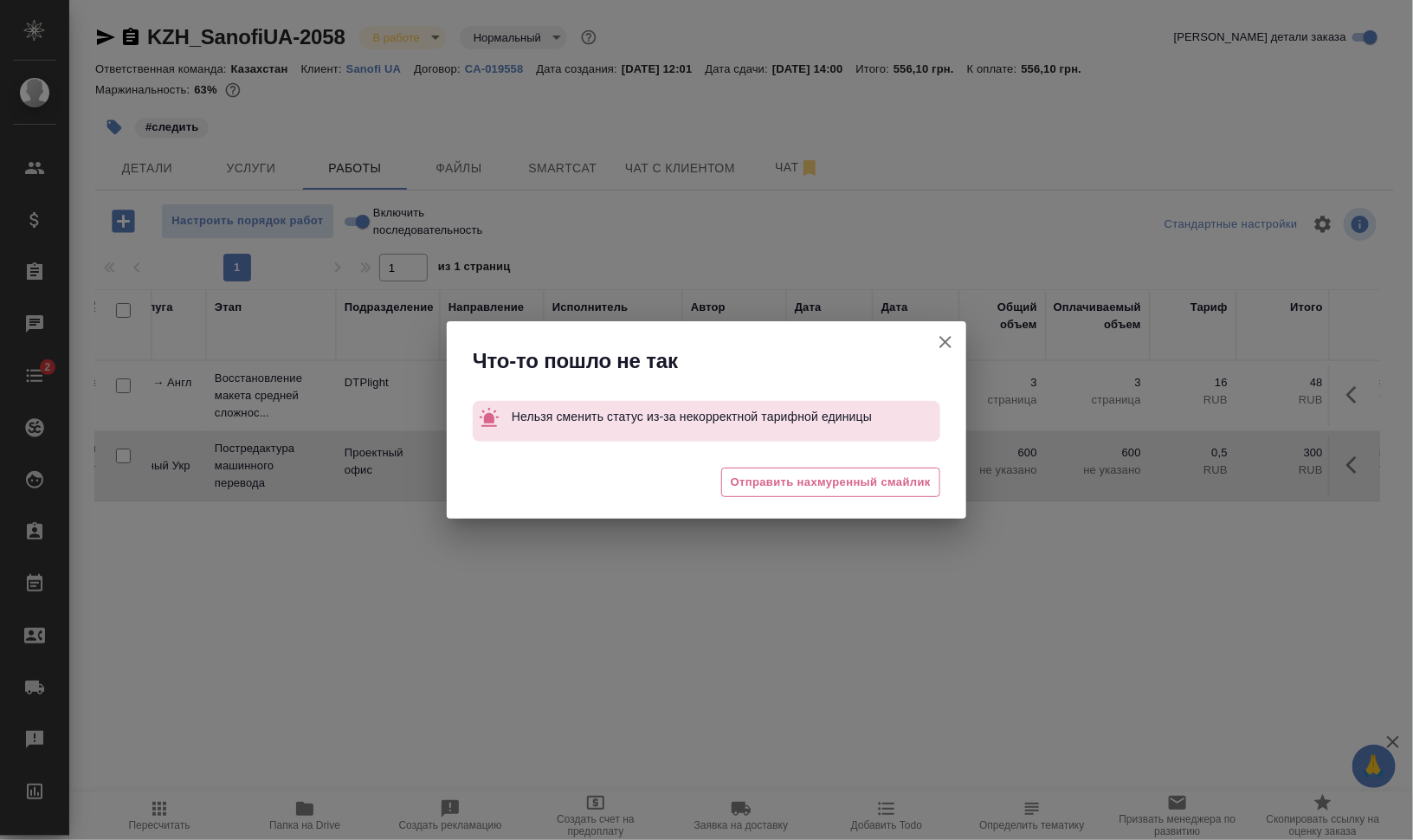
click at [946, 339] on icon "button" at bounding box center [945, 342] width 21 height 21
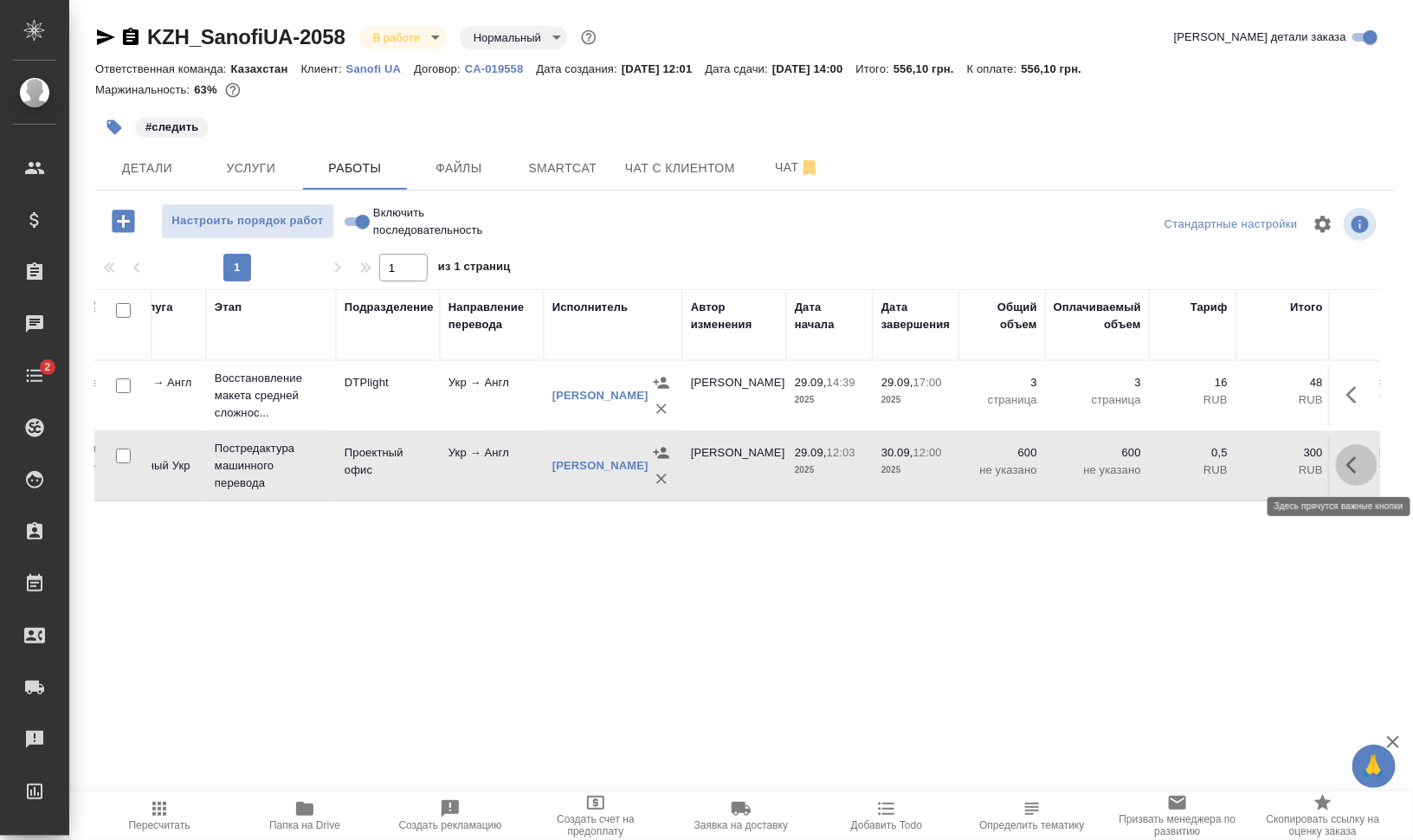
click at [1347, 462] on icon "button" at bounding box center [1356, 465] width 21 height 21
click at [1236, 459] on icon "button" at bounding box center [1229, 465] width 16 height 16
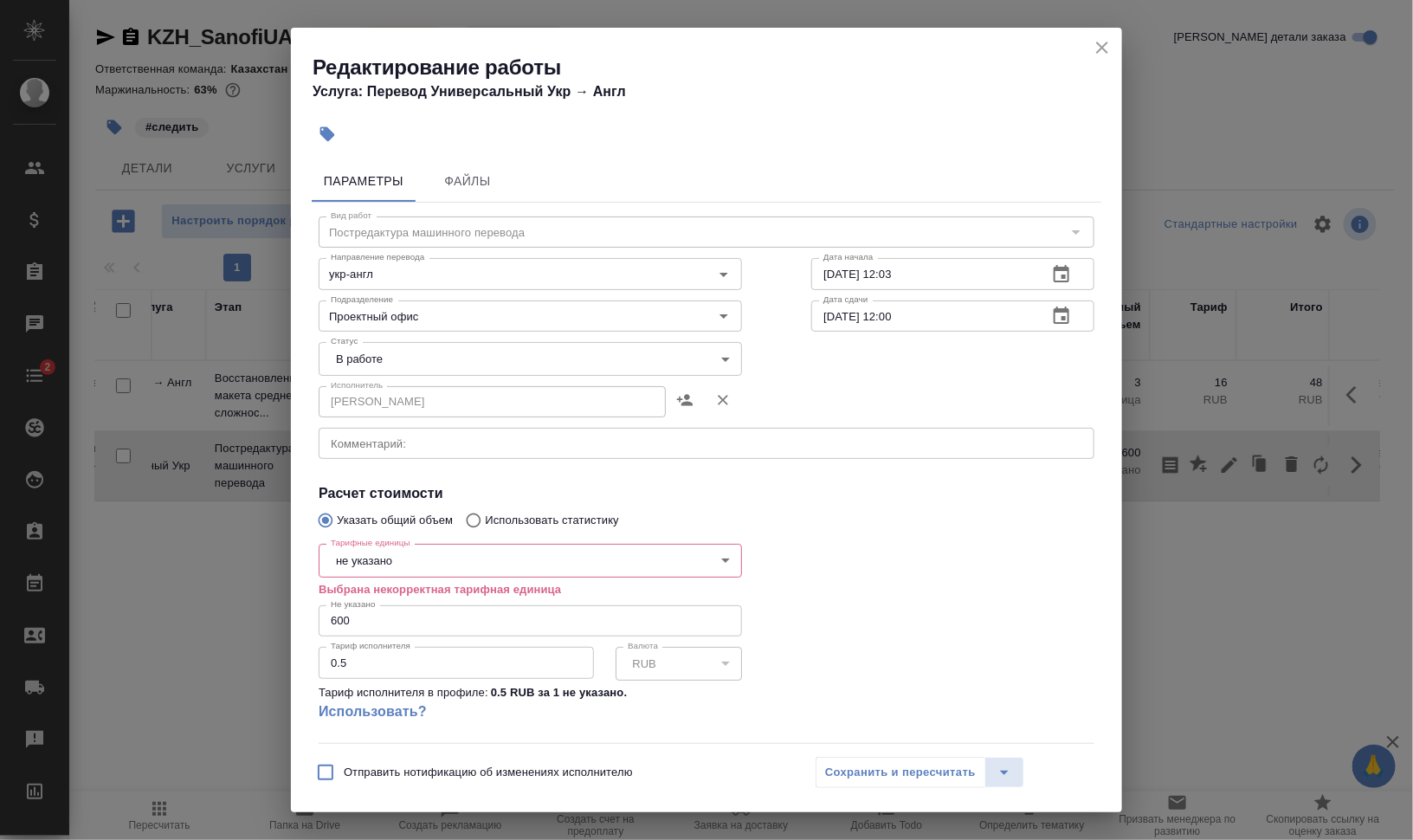
click at [402, 558] on body "🙏 .cls-1 fill:#fff; AWATERA Валеев Динар Клиенты Спецификации Заказы 0 Чаты 2 T…" at bounding box center [706, 490] width 1413 height 979
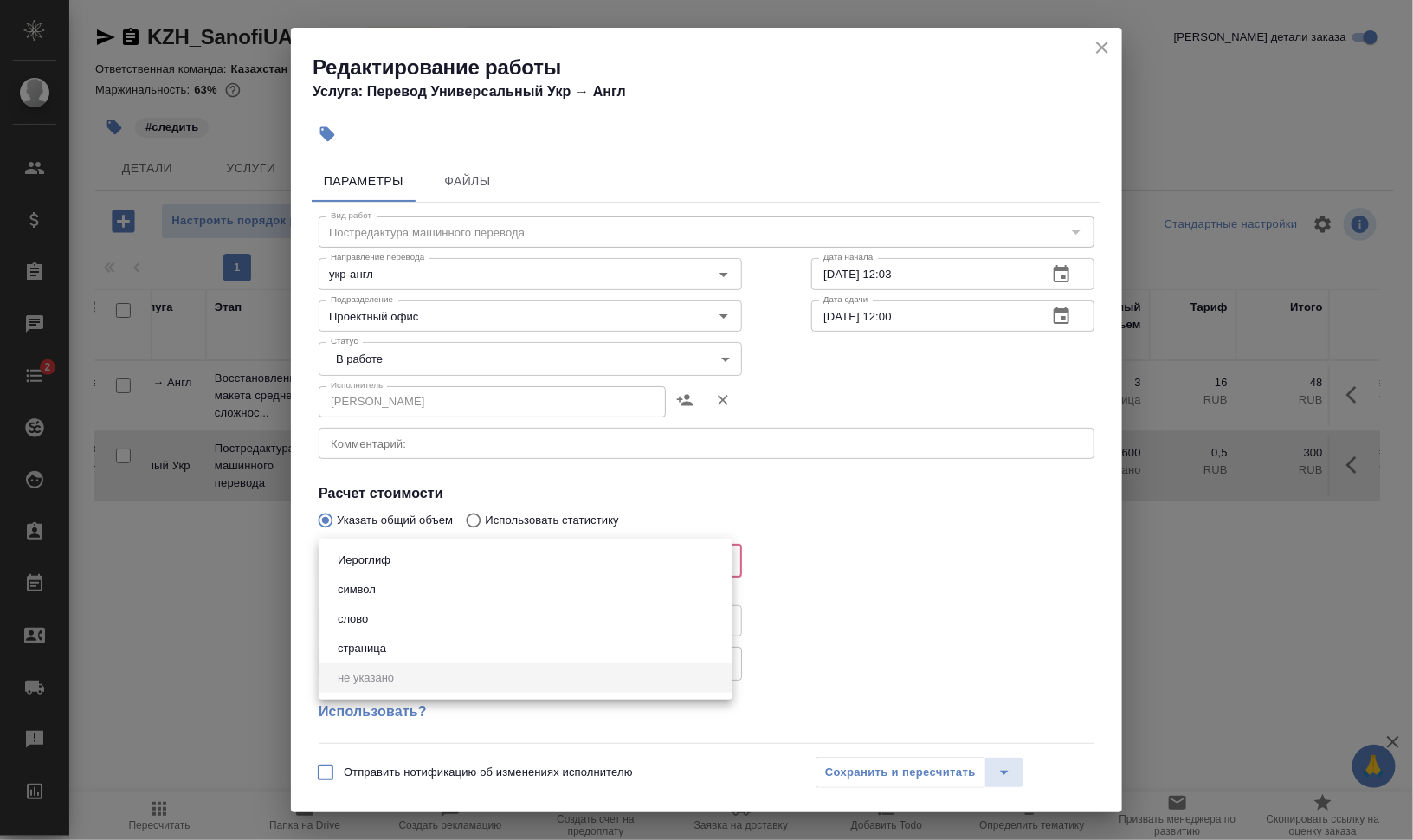
click at [413, 619] on li "слово" at bounding box center [525, 619] width 414 height 29
type input "5a8b1489cc6b4906c91bfd90"
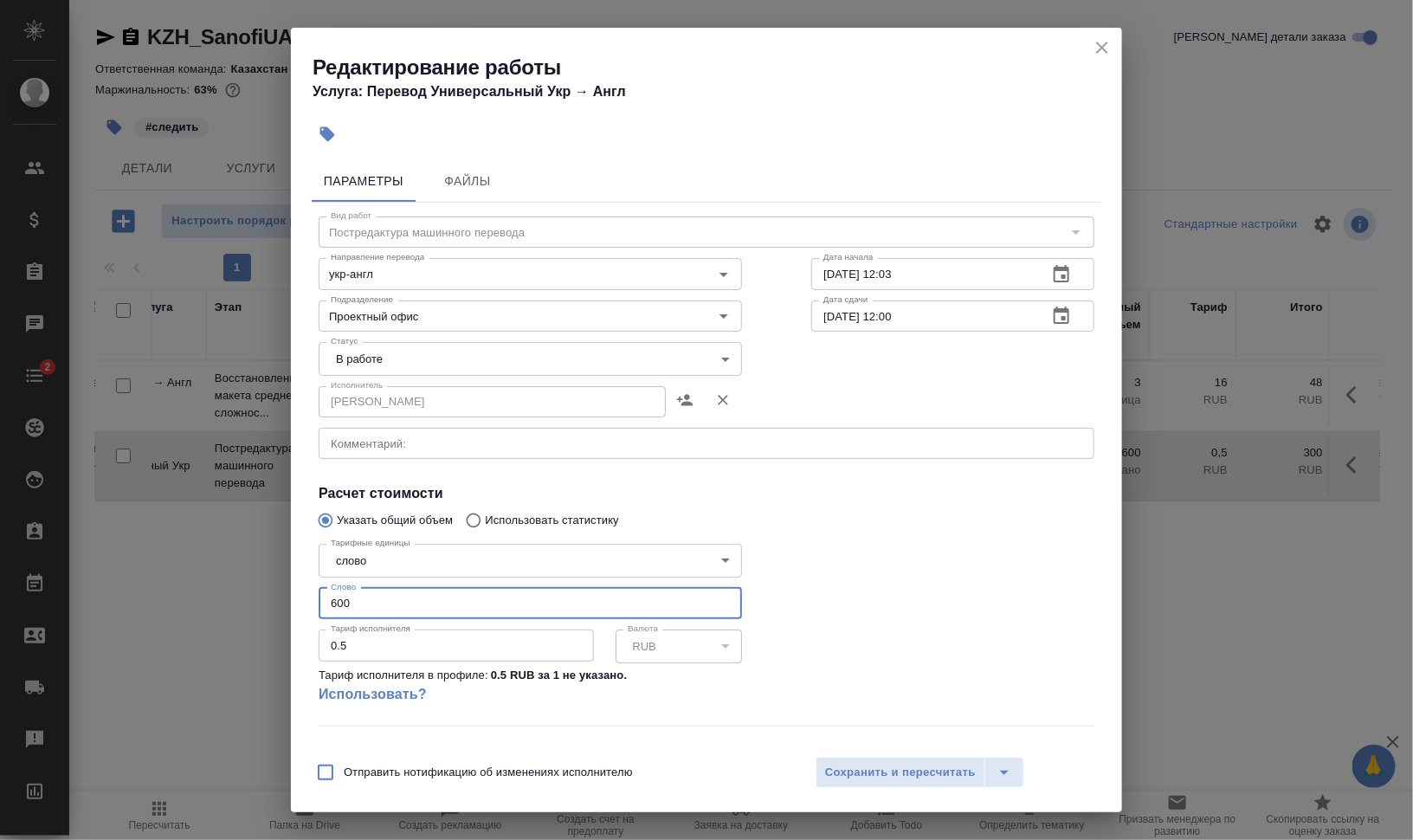
drag, startPoint x: 317, startPoint y: 602, endPoint x: 265, endPoint y: 601, distance: 52.0
click at [268, 601] on div "Редактирование работы Услуга: Перевод Универсальный Укр → Англ Параметры Файлы …" at bounding box center [706, 420] width 1413 height 840
type input "572.8"
click at [485, 359] on body "🙏 .cls-1 fill:#fff; AWATERA Валеев Динар Клиенты Спецификации Заказы 0 Чаты 2 T…" at bounding box center [706, 490] width 1413 height 979
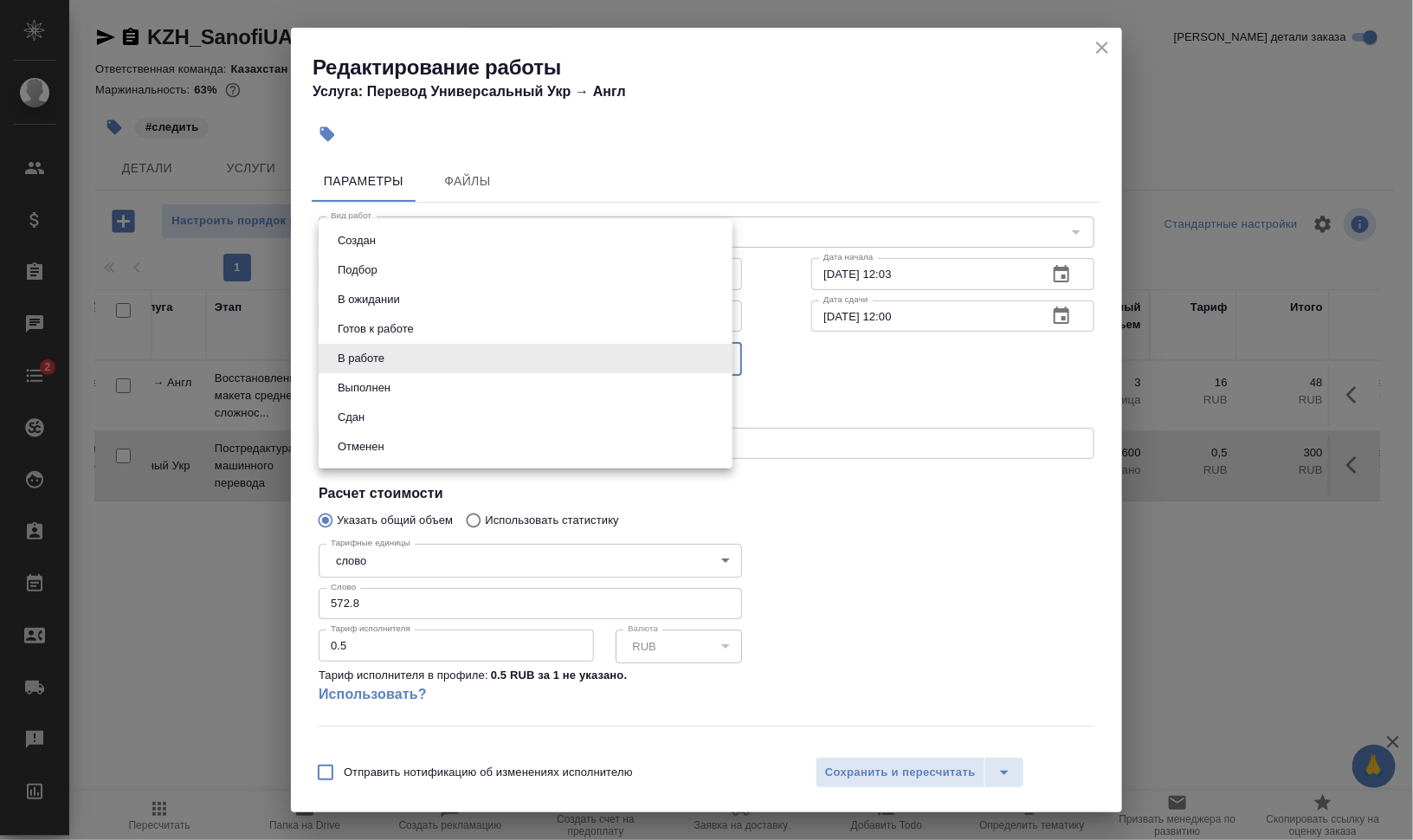
click at [459, 408] on li "Сдан" at bounding box center [525, 417] width 414 height 29
type input "closed"
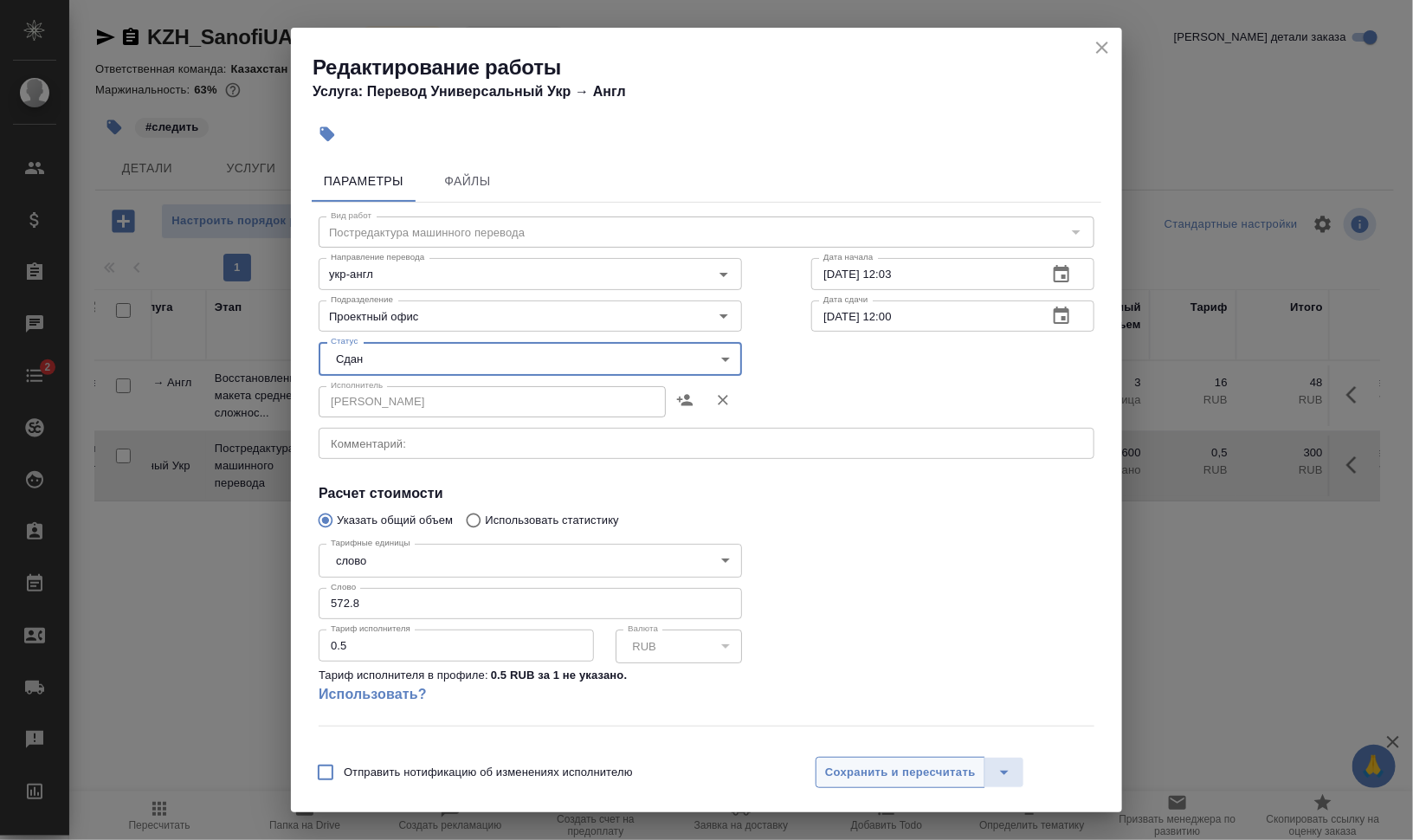
click at [881, 766] on span "Сохранить и пересчитать" at bounding box center [900, 773] width 150 height 20
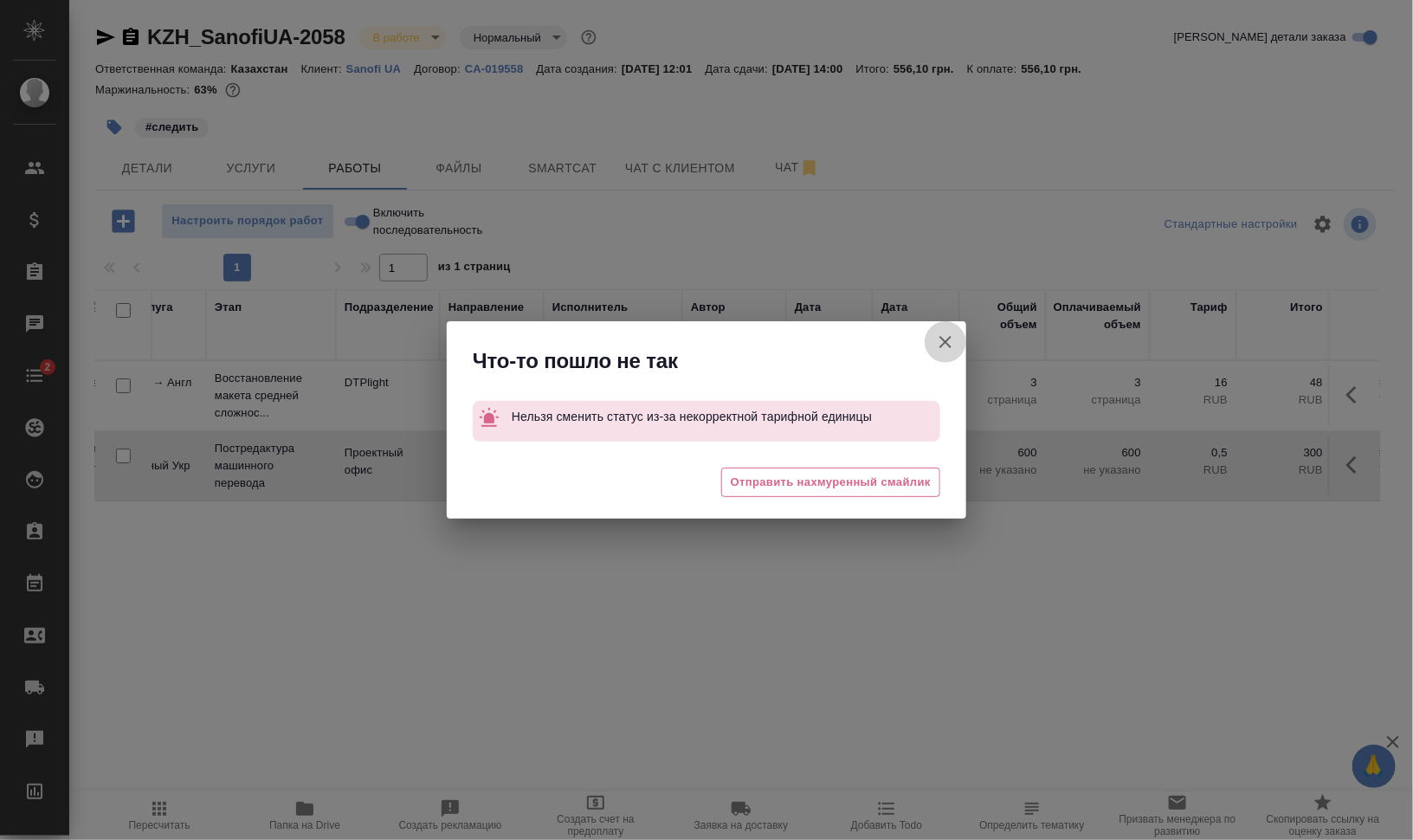
click at [940, 341] on icon "button" at bounding box center [945, 342] width 21 height 21
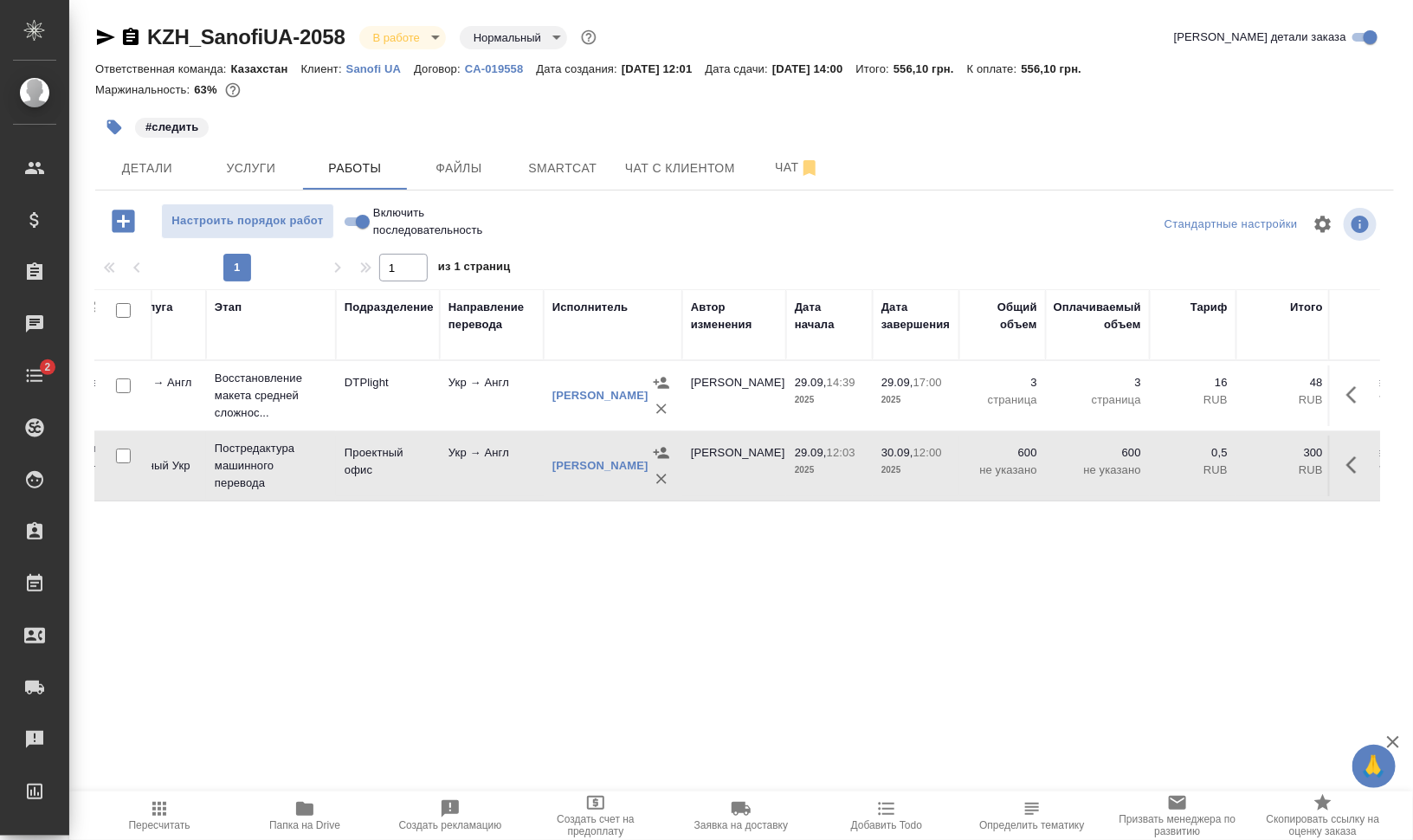
click at [516, 480] on td "Укр → Англ" at bounding box center [491, 466] width 104 height 61
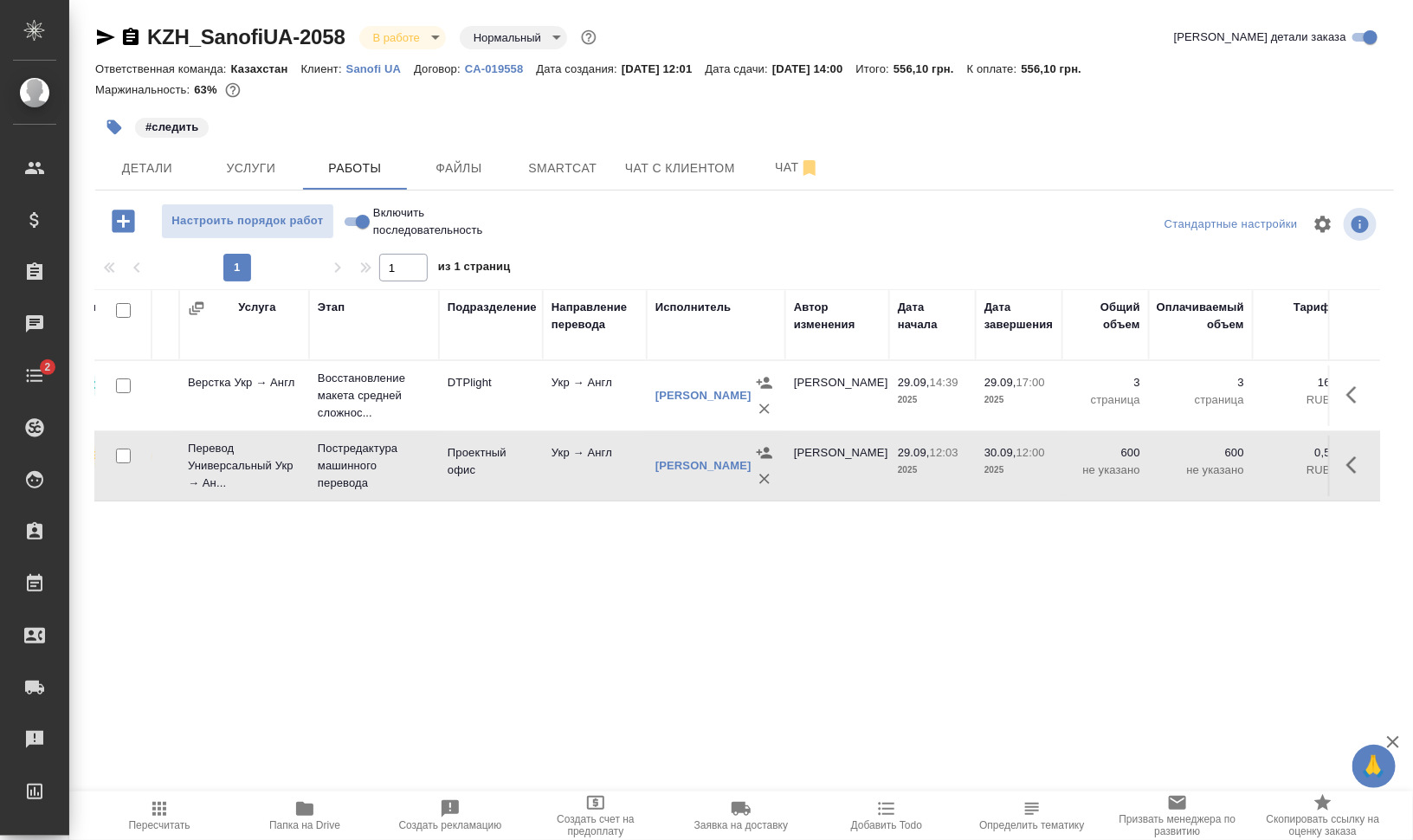
scroll to position [0, 0]
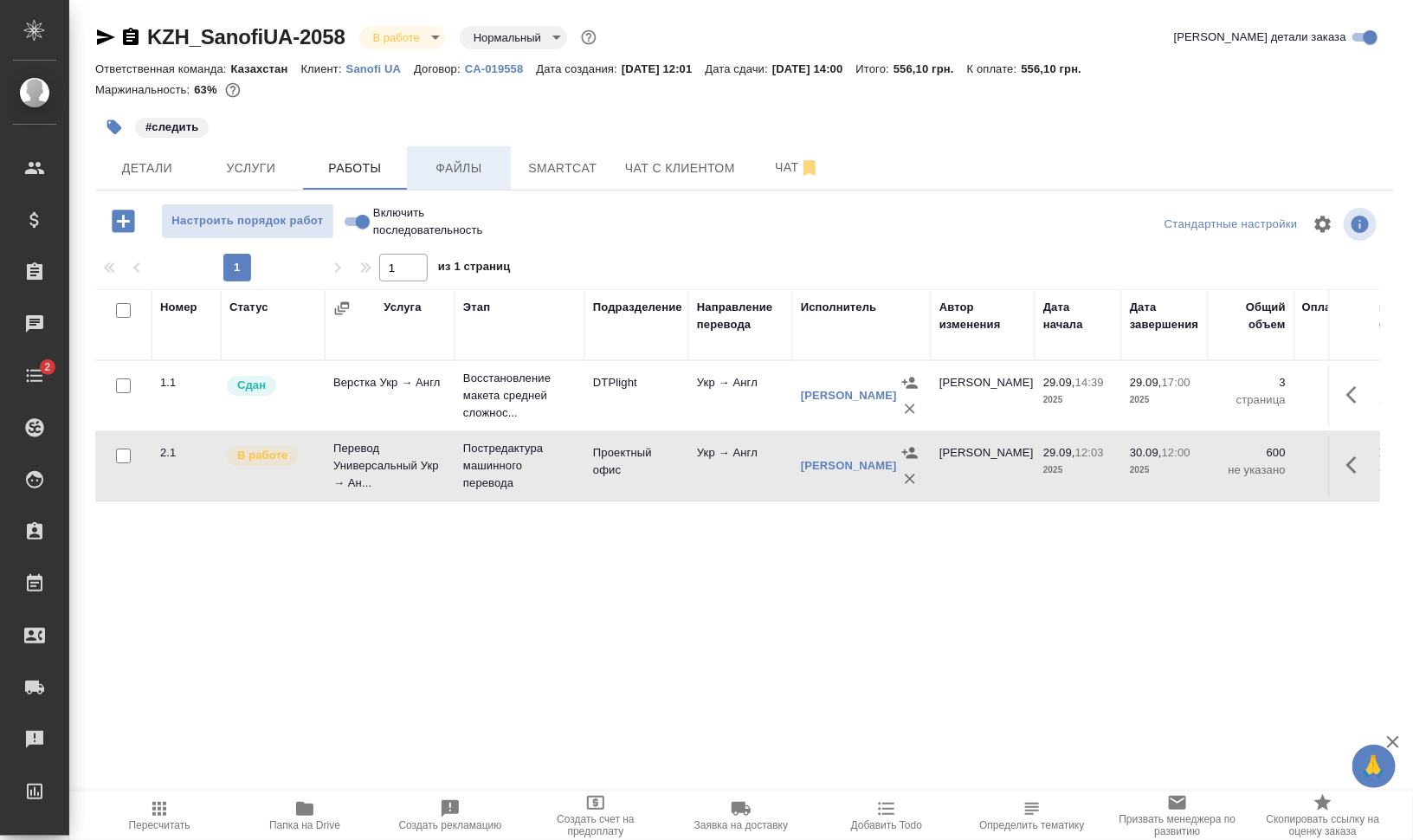
click at [447, 165] on span "Файлы" at bounding box center [458, 169] width 83 height 22
click at [370, 171] on span "Работы" at bounding box center [355, 169] width 83 height 22
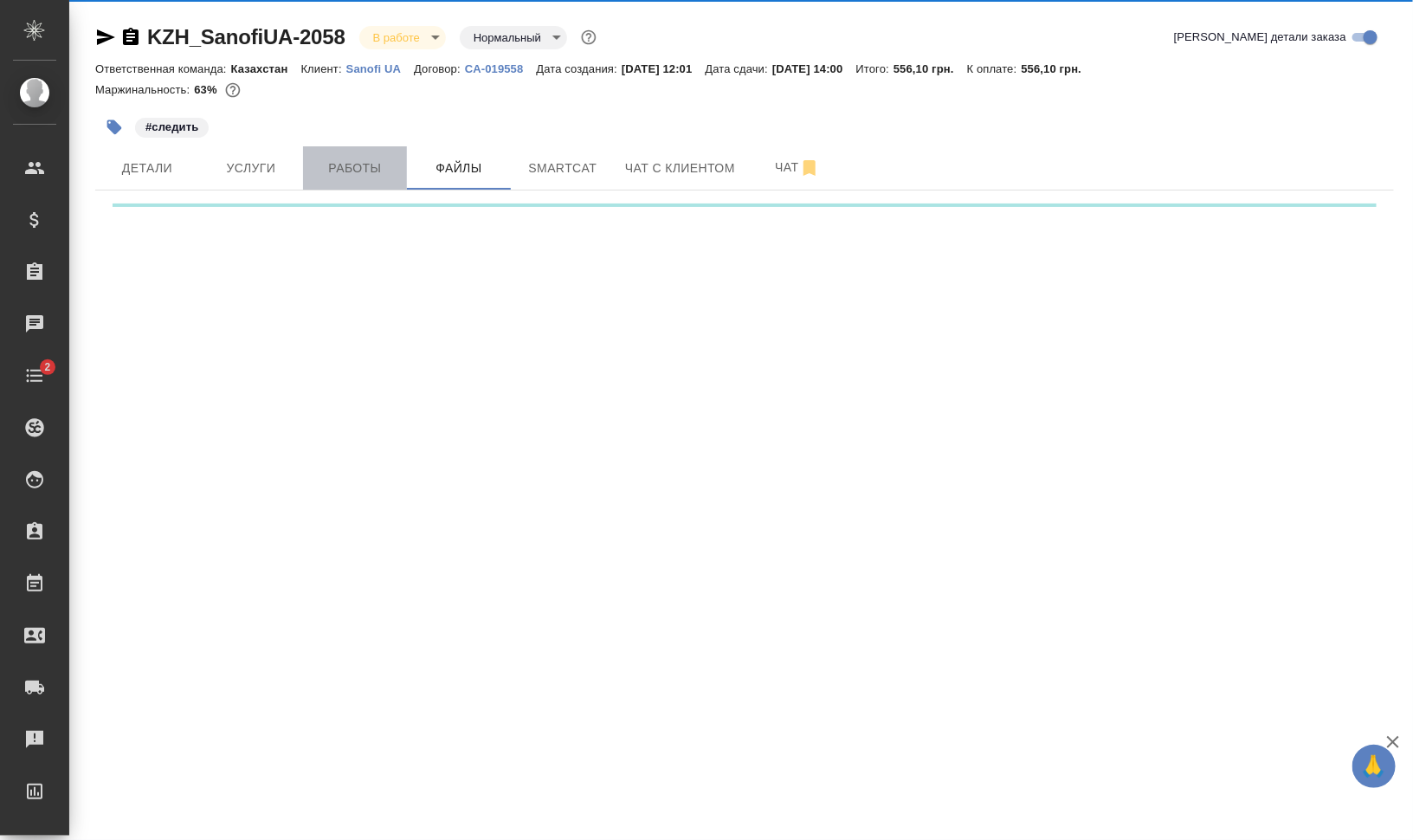
click at [370, 171] on span "Работы" at bounding box center [355, 169] width 83 height 22
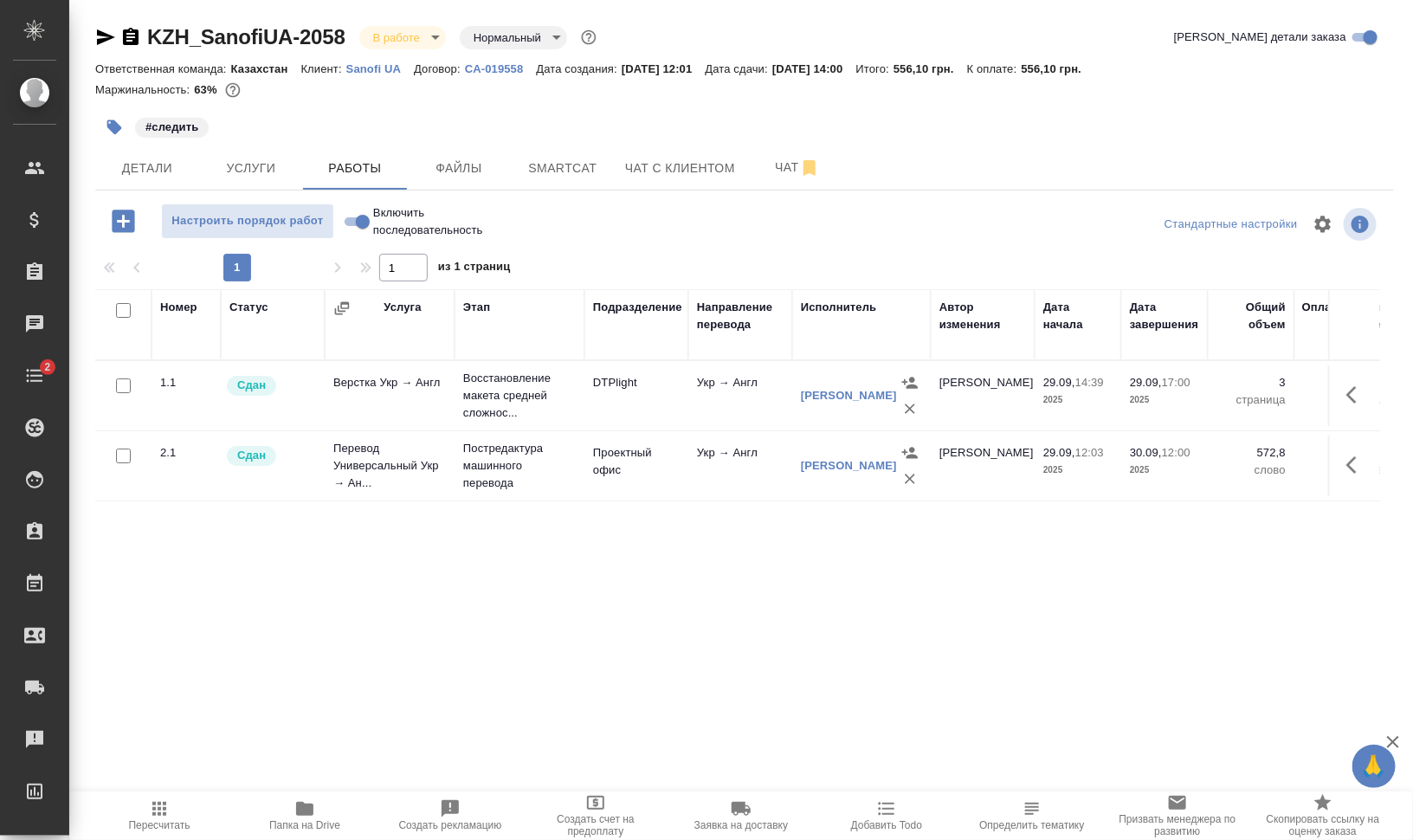
click at [313, 817] on icon "button" at bounding box center [304, 809] width 21 height 21
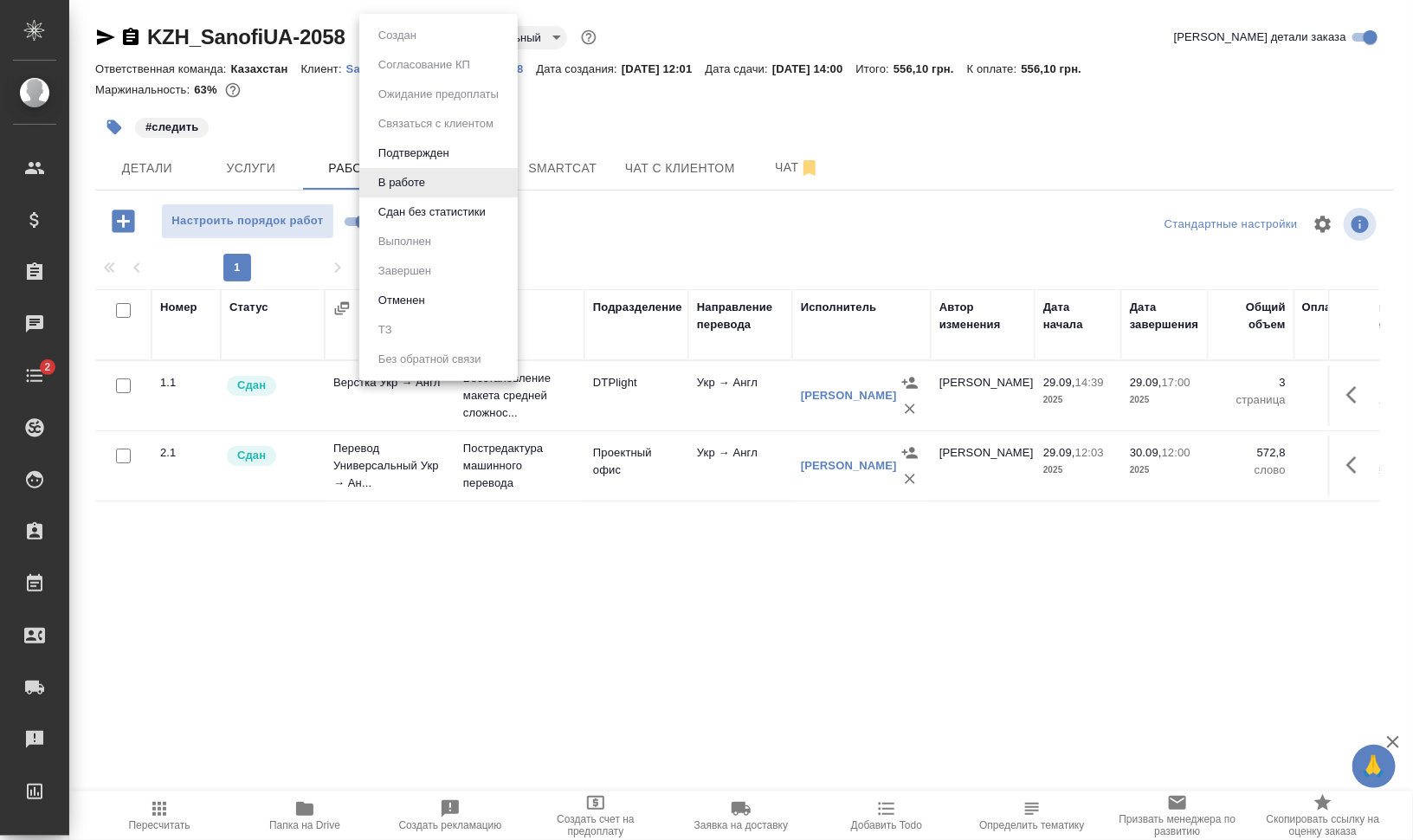
click at [424, 39] on body "🙏 .cls-1 fill:#fff; AWATERA Валеев Динар Клиенты Спецификации Заказы 0 Чаты 2 T…" at bounding box center [706, 490] width 1413 height 979
click at [431, 200] on li "Сдан без статистики" at bounding box center [438, 212] width 159 height 29
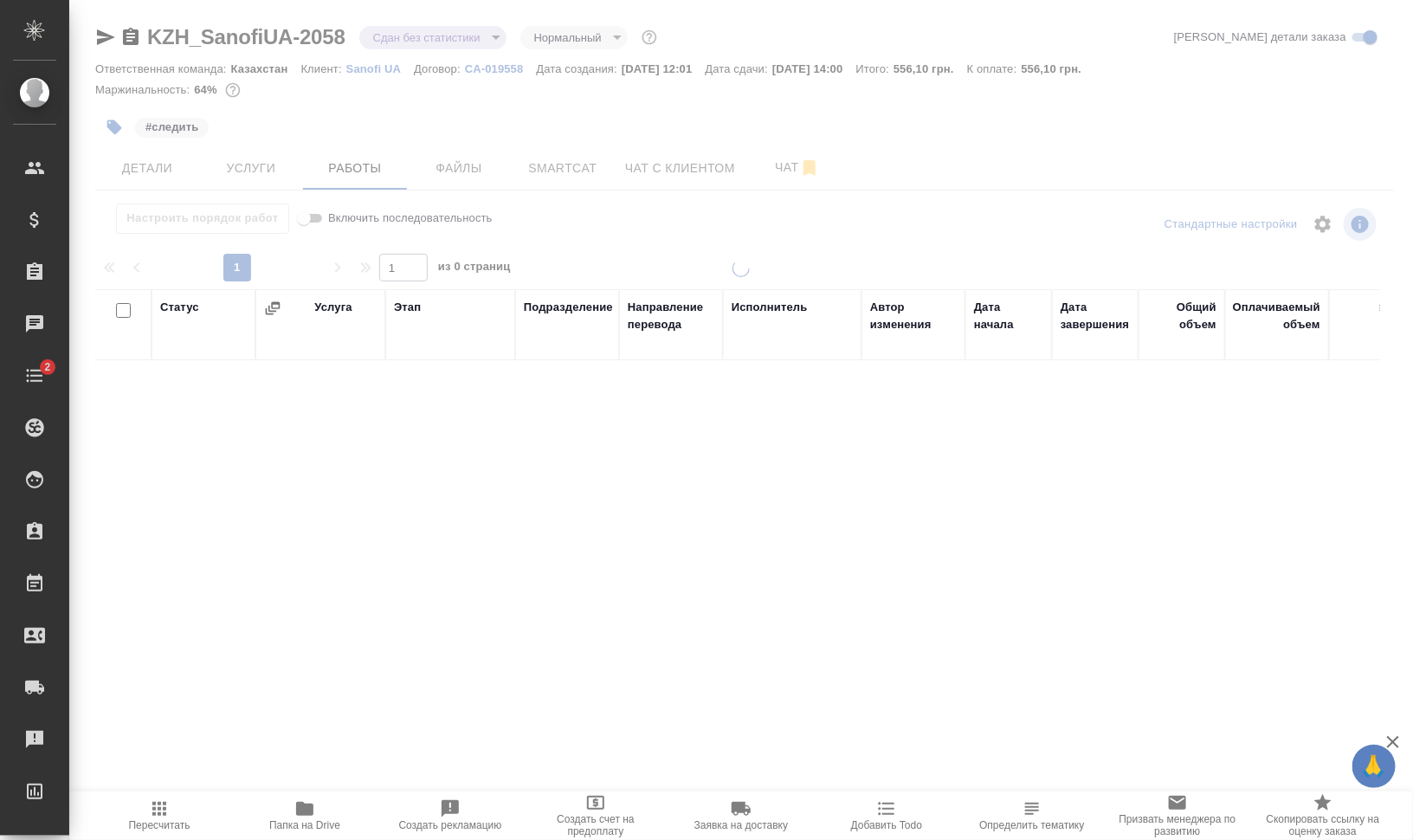
click at [424, 40] on div at bounding box center [742, 361] width 1344 height 724
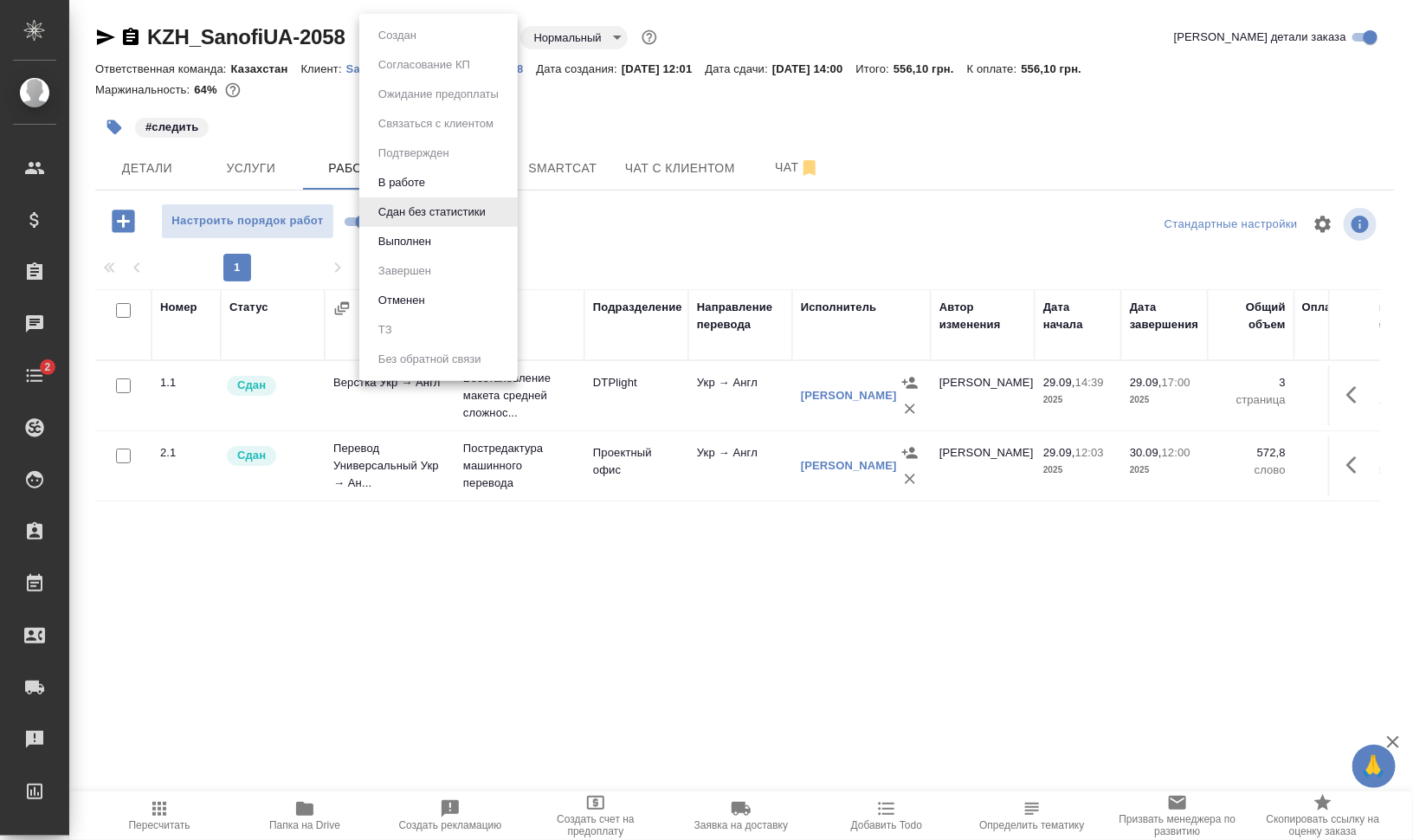
click at [428, 39] on body "🙏 .cls-1 fill:#fff; AWATERA Валеев Динар Клиенты Спецификации Заказы 0 Чаты 2 T…" at bounding box center [706, 490] width 1413 height 979
click at [440, 238] on li "Выполнен" at bounding box center [438, 241] width 159 height 29
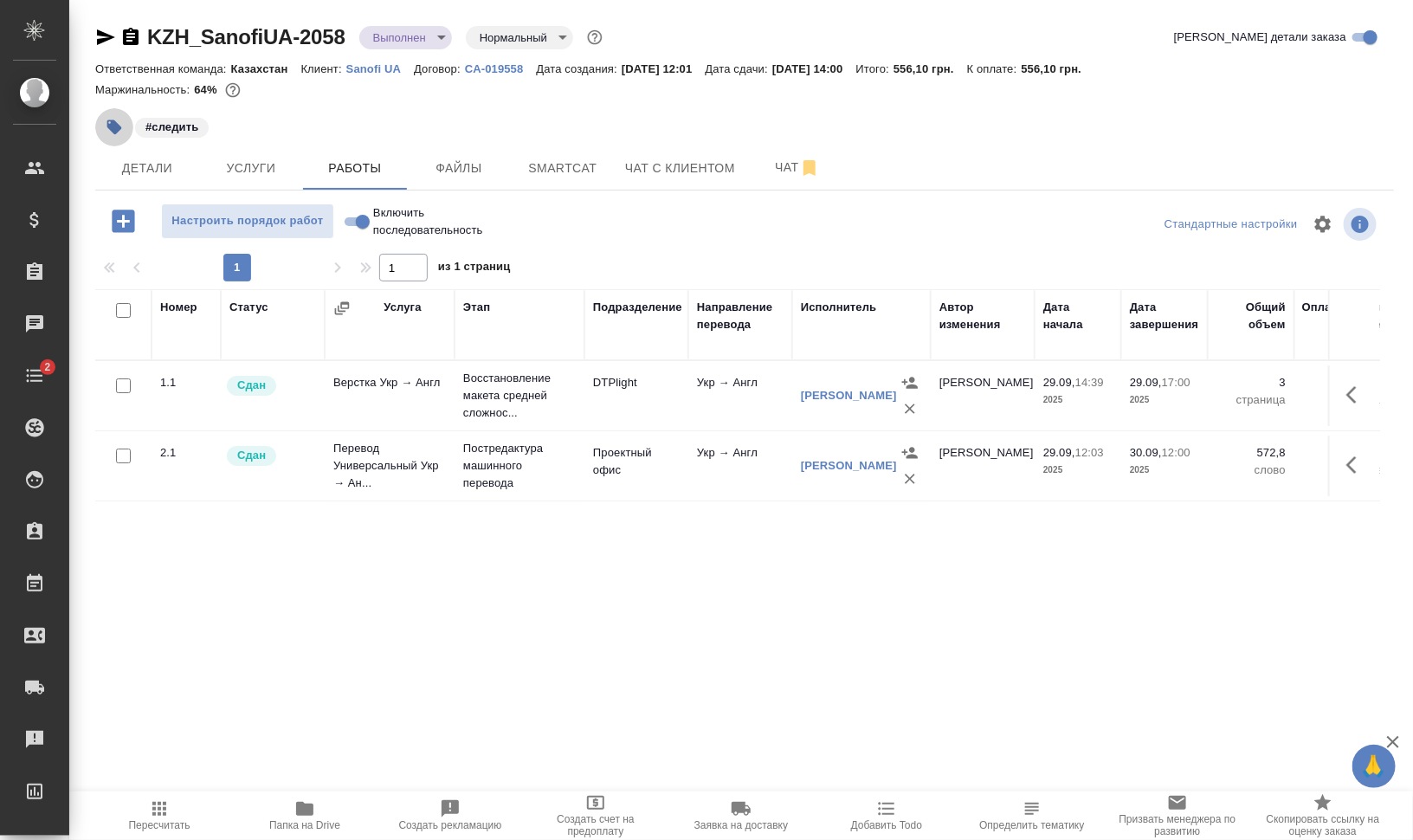
click at [119, 127] on icon "button" at bounding box center [115, 127] width 15 height 15
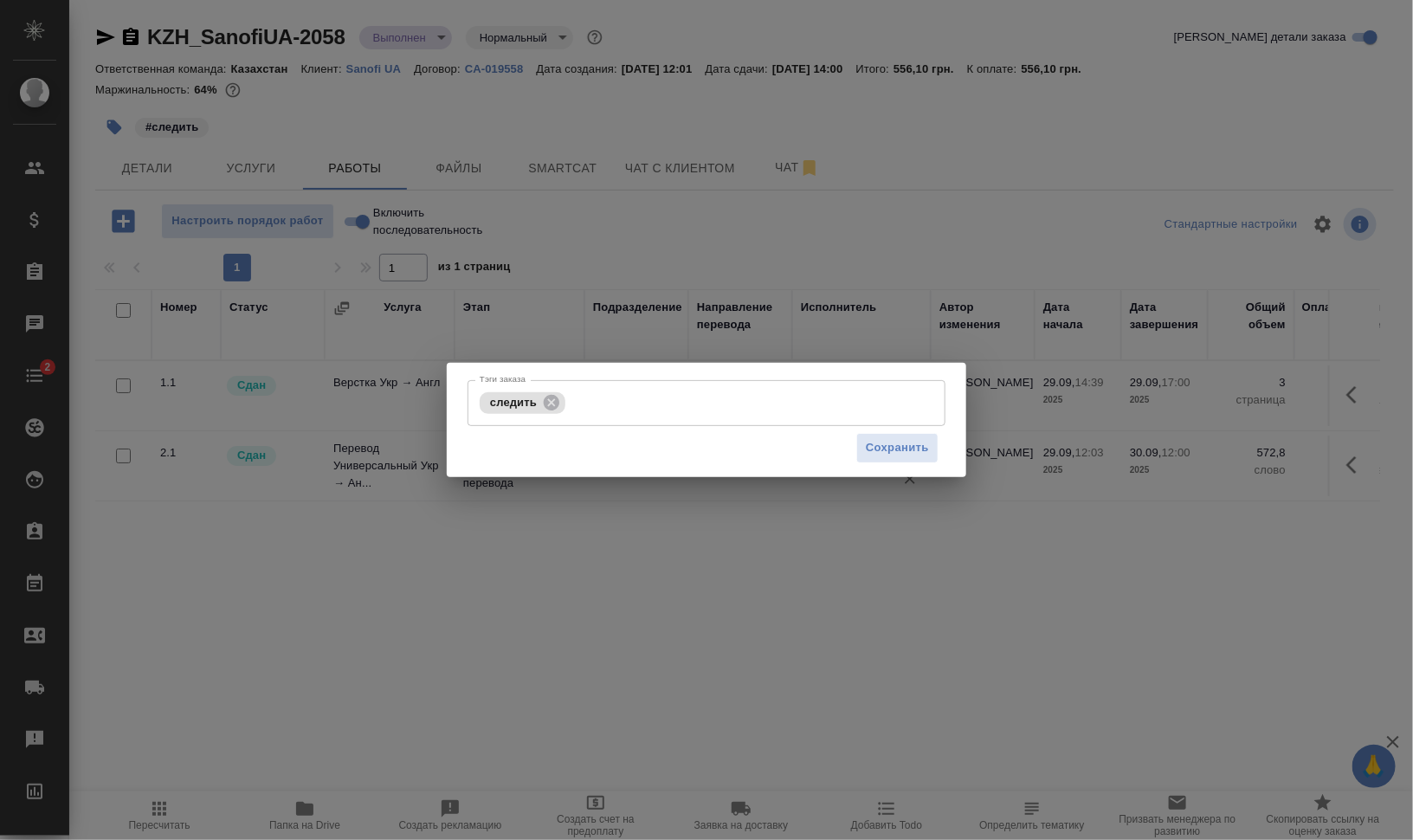
click at [554, 401] on icon at bounding box center [551, 402] width 16 height 16
click at [873, 448] on span "Сохранить" at bounding box center [897, 448] width 63 height 20
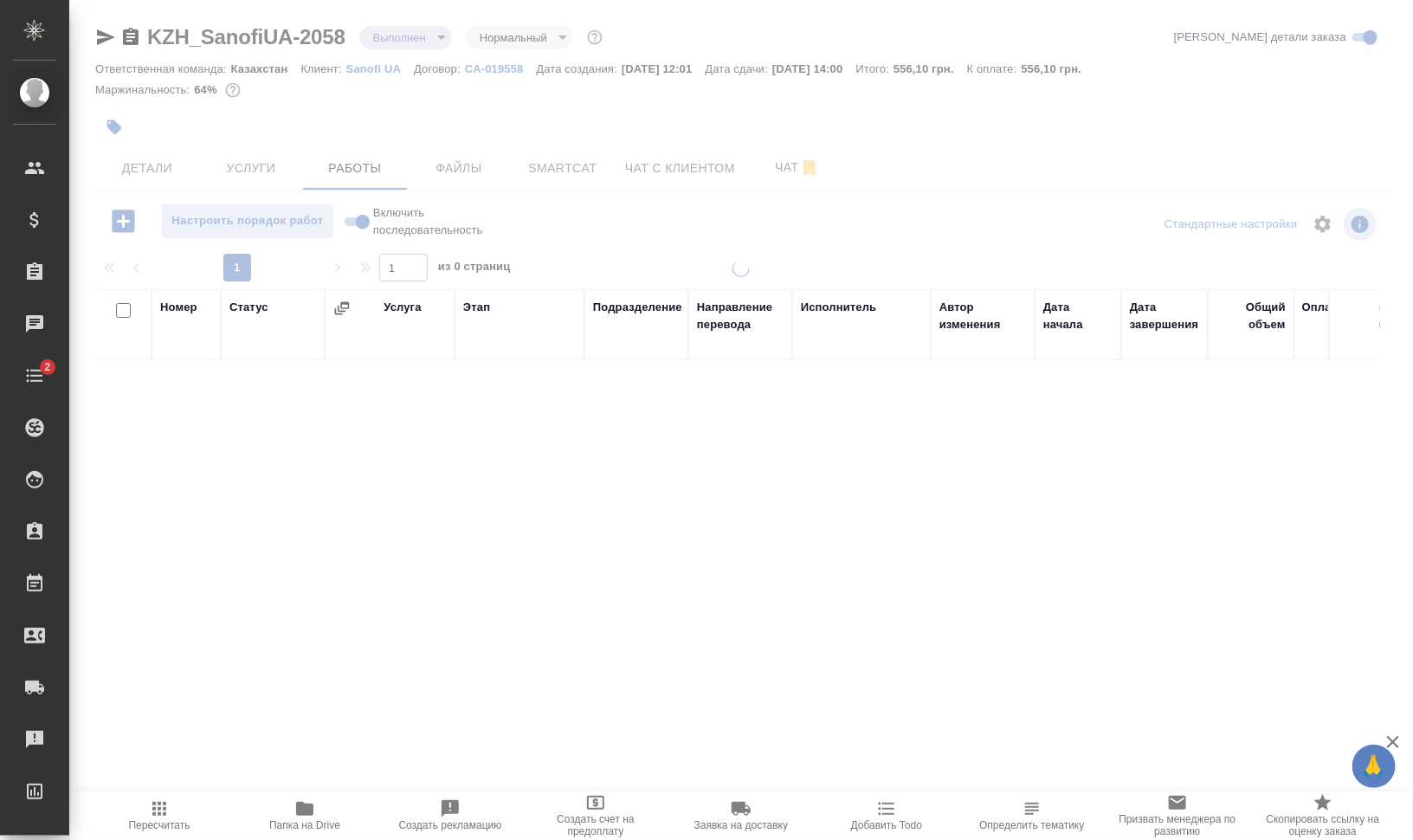
click at [179, 819] on span "Пересчитать" at bounding box center [160, 824] width 61 height 12
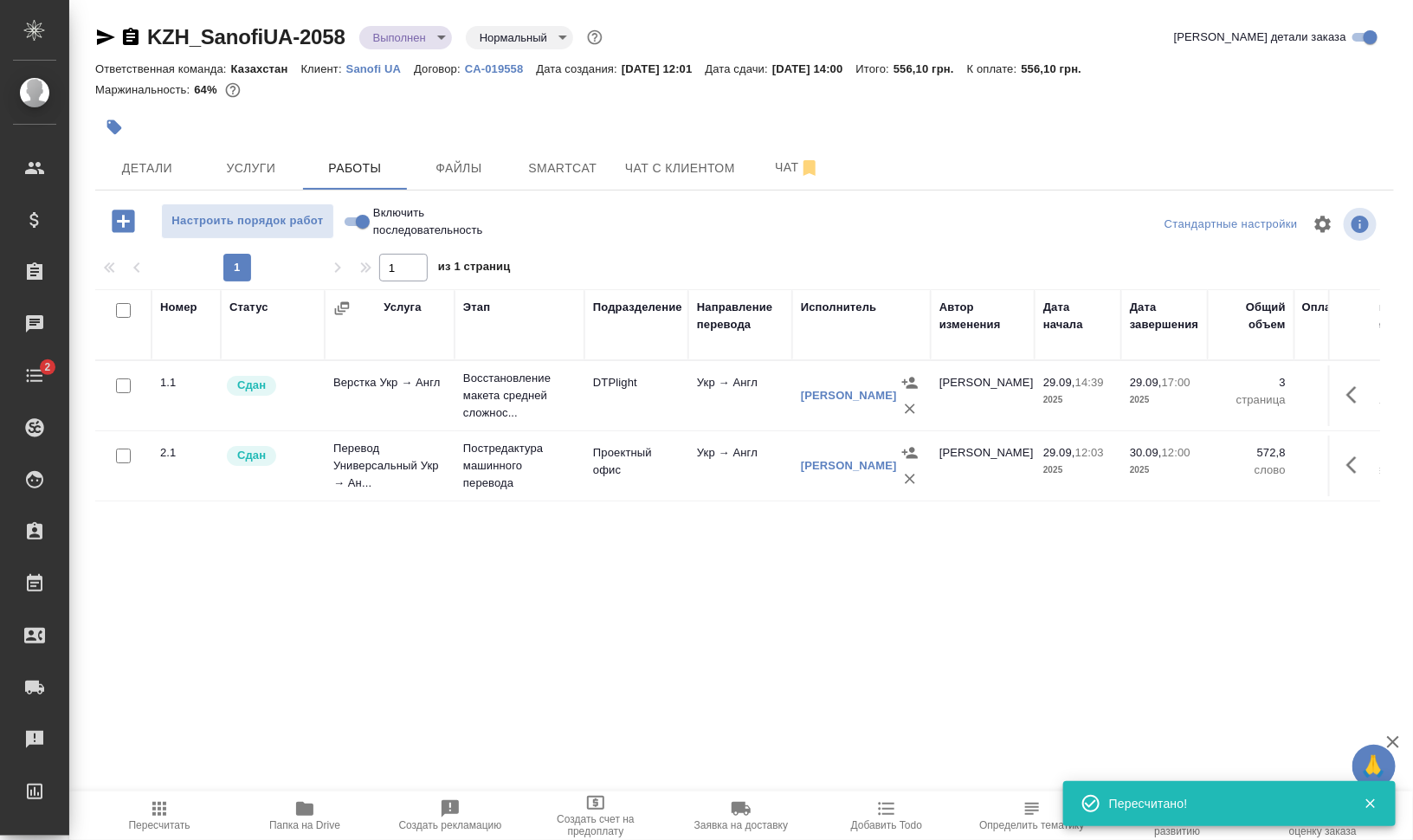
click at [132, 37] on icon "button" at bounding box center [130, 37] width 21 height 21
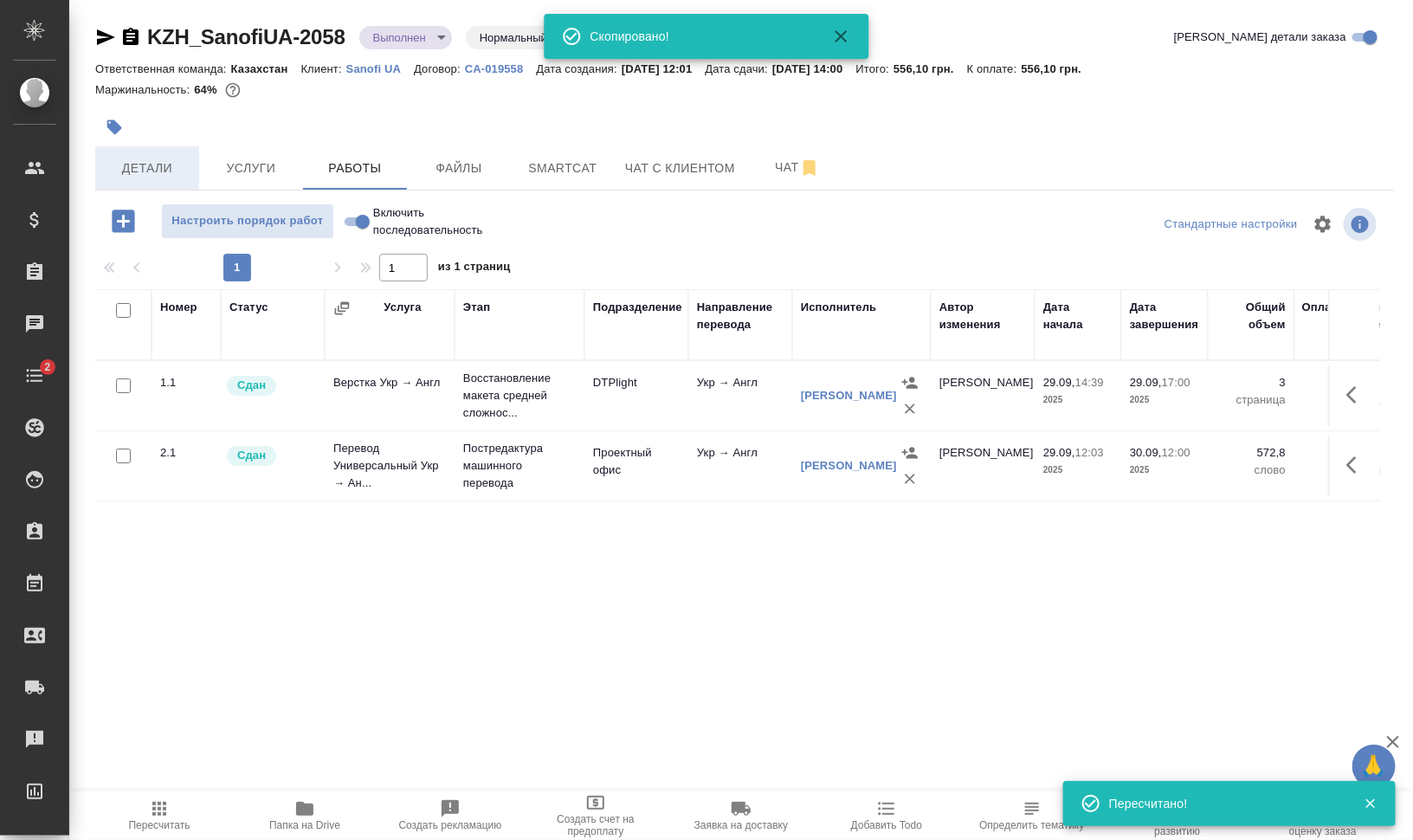
click at [130, 174] on span "Детали" at bounding box center [147, 169] width 83 height 22
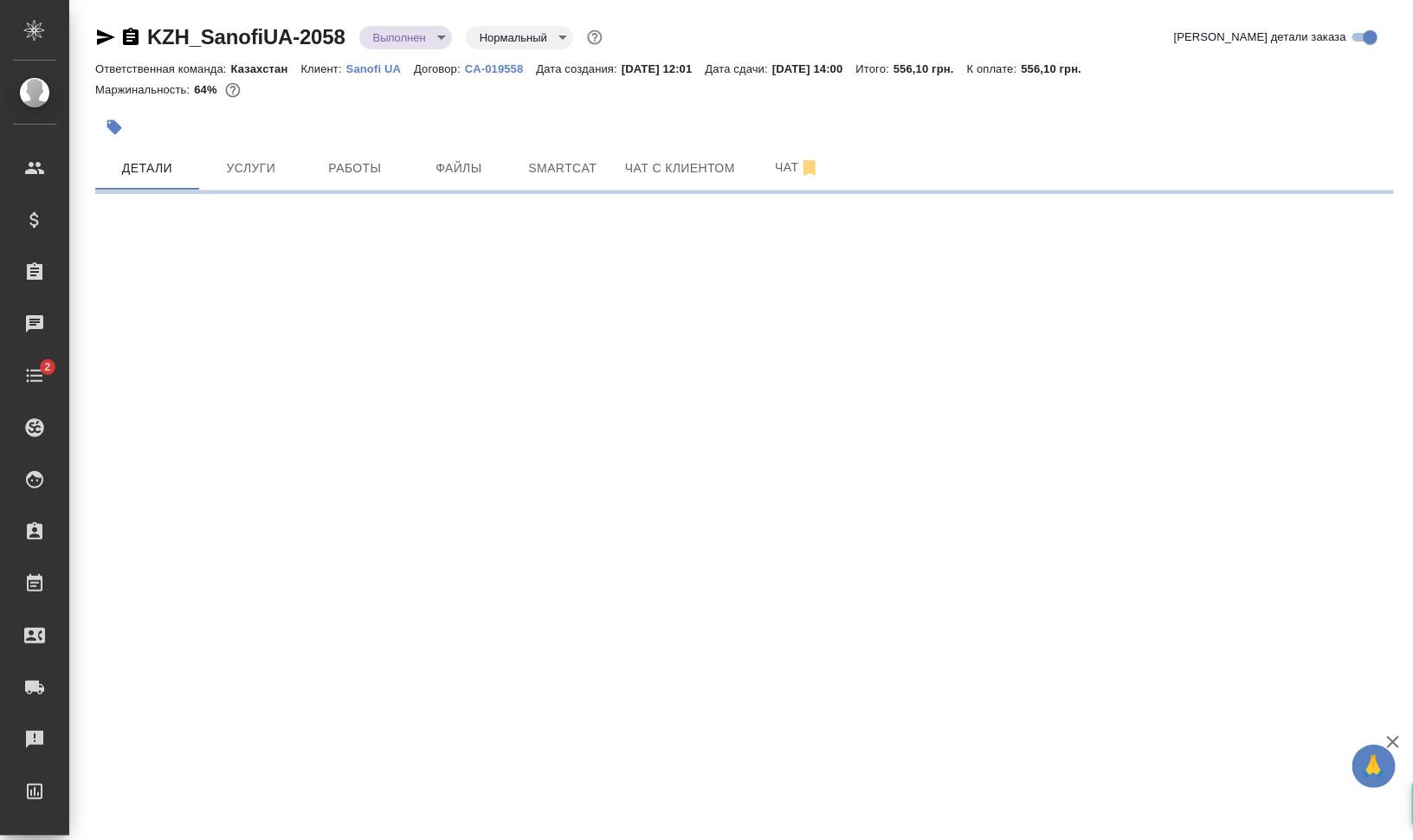
select select "RU"
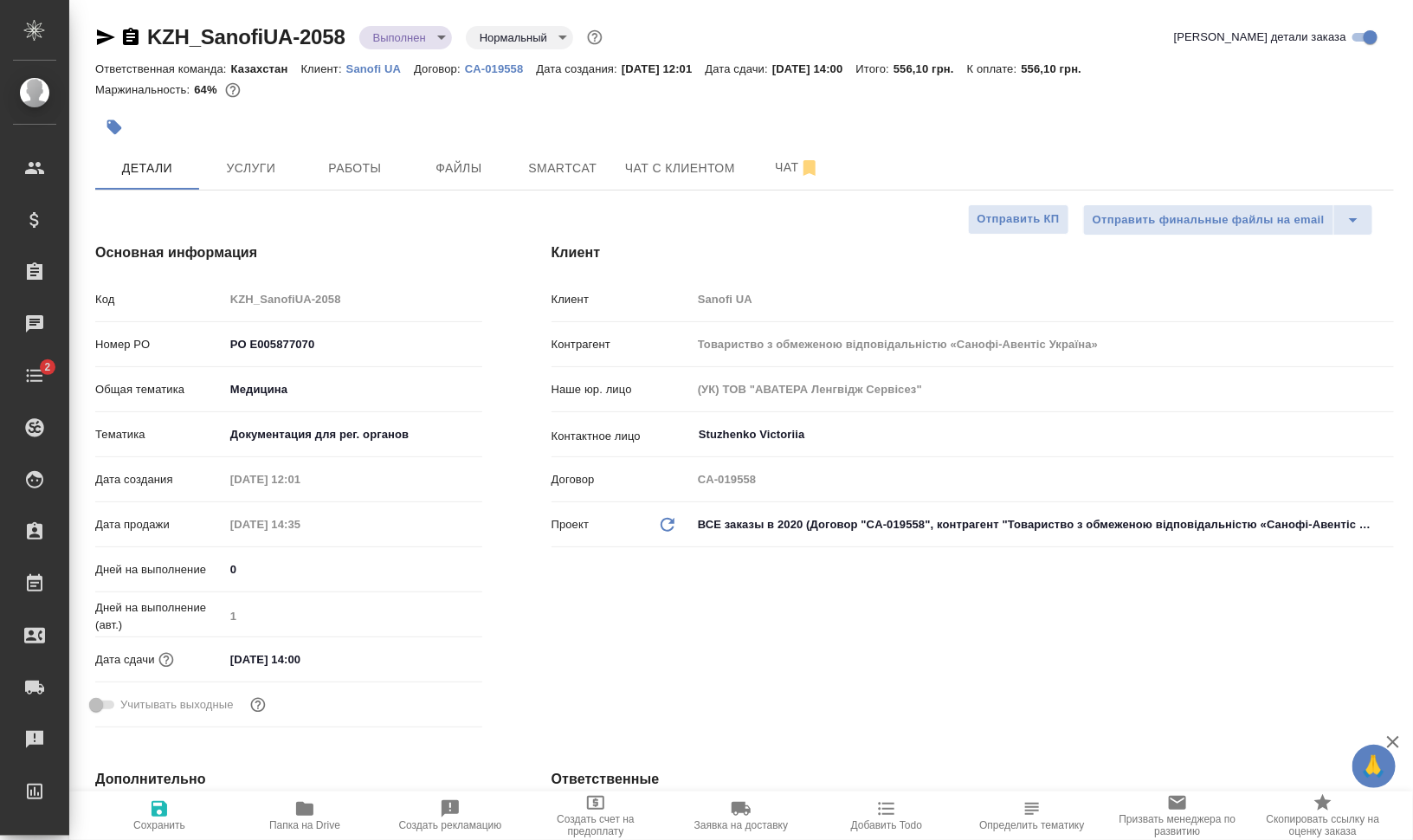
type textarea "x"
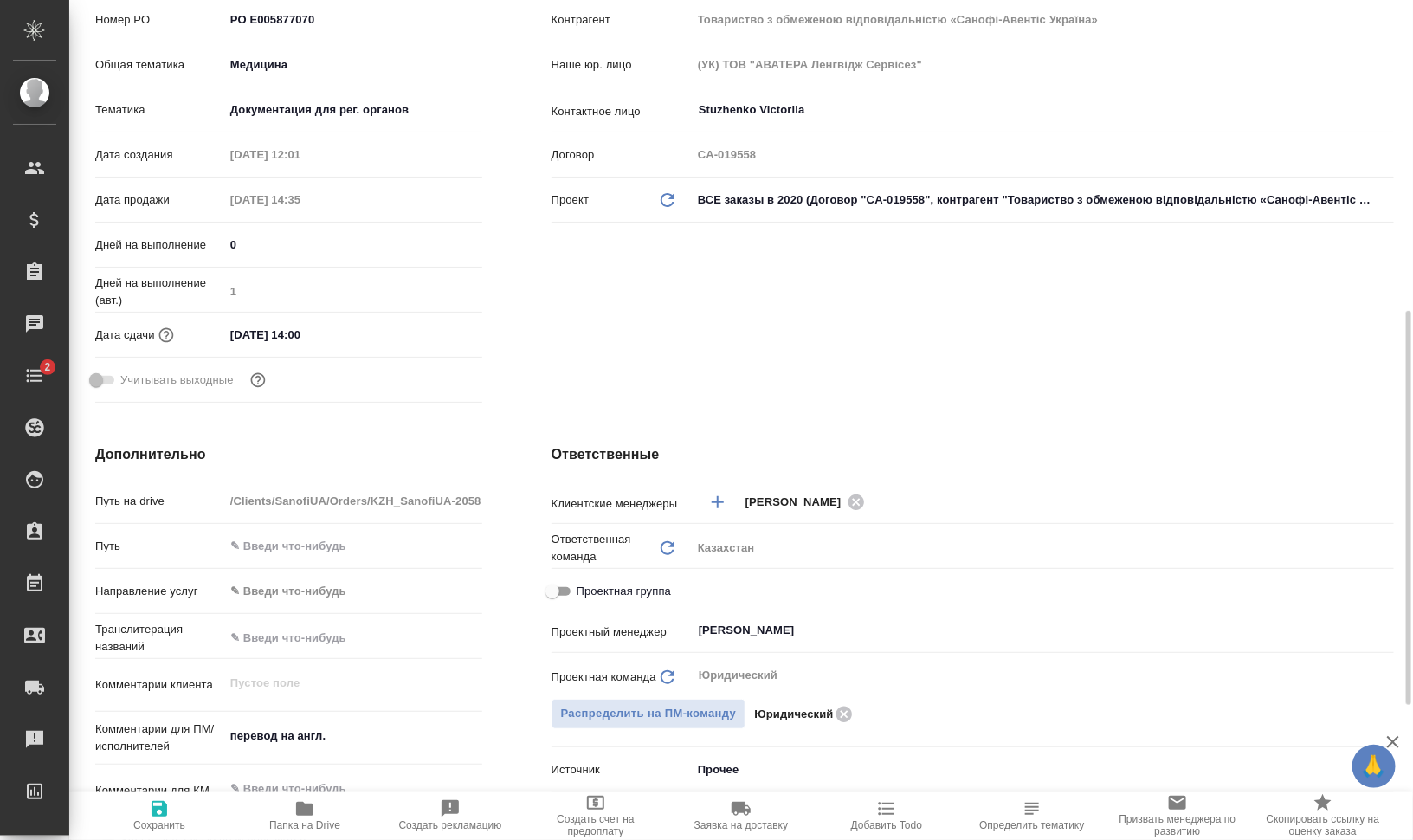
scroll to position [433, 0]
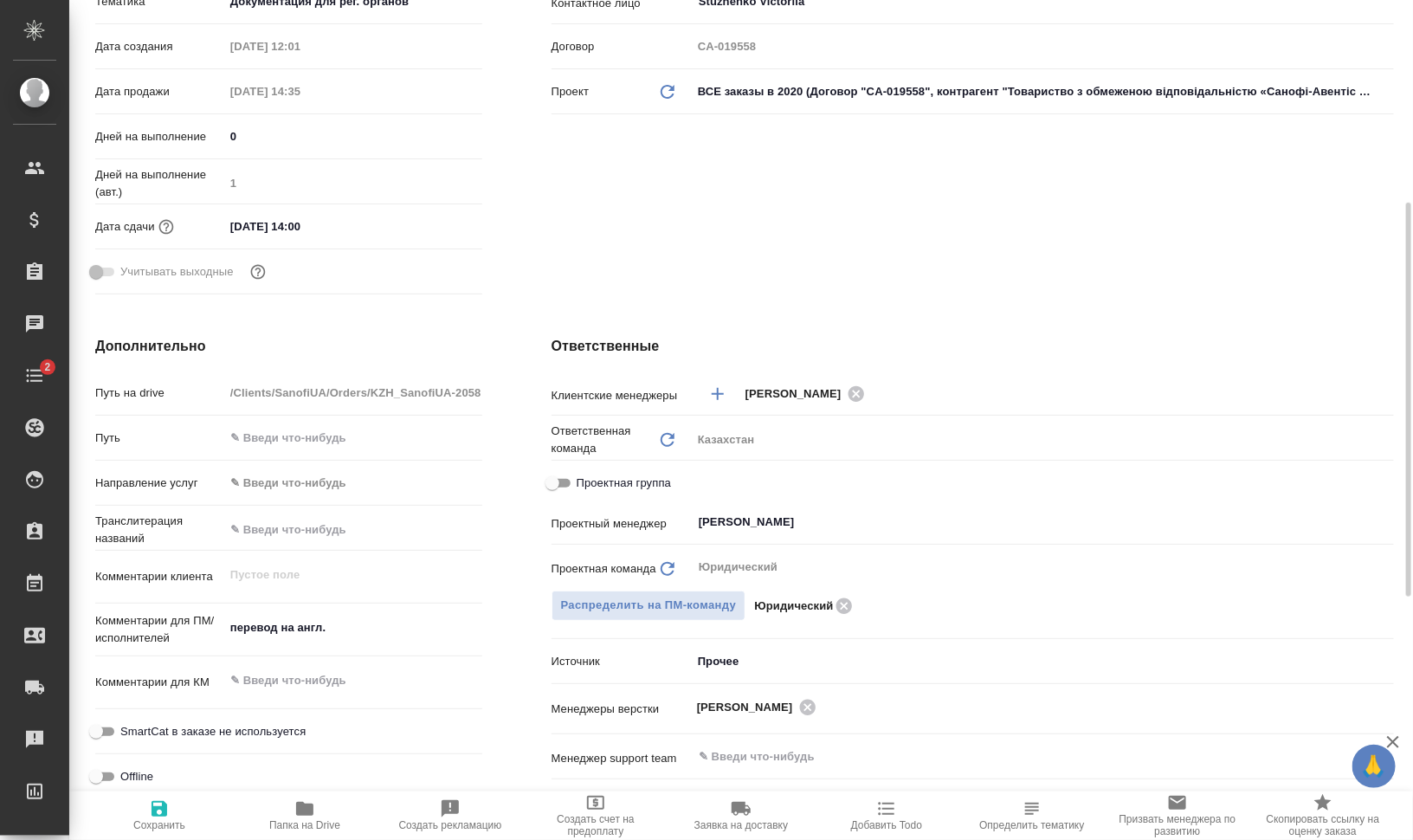
type textarea "x"
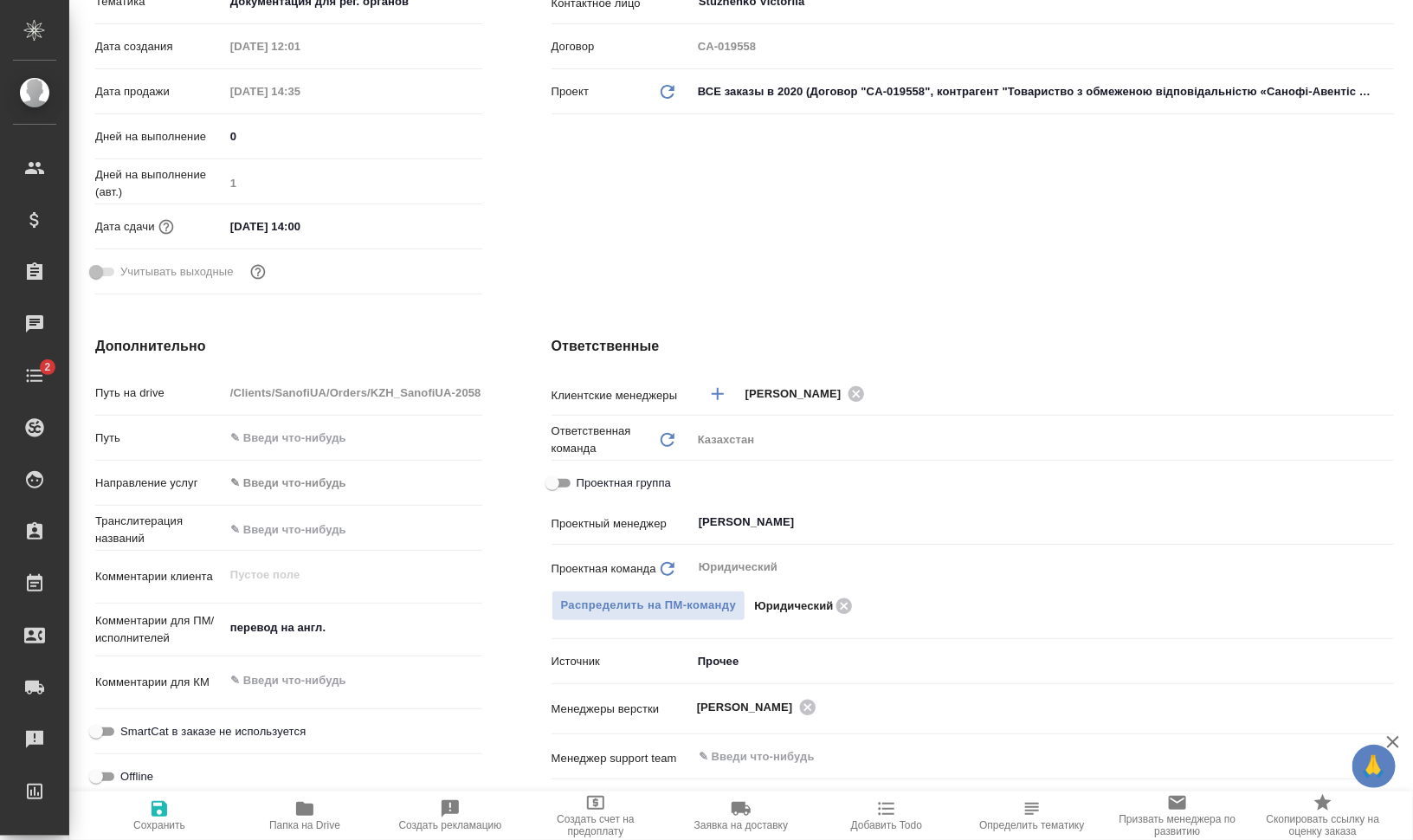
type textarea "x"
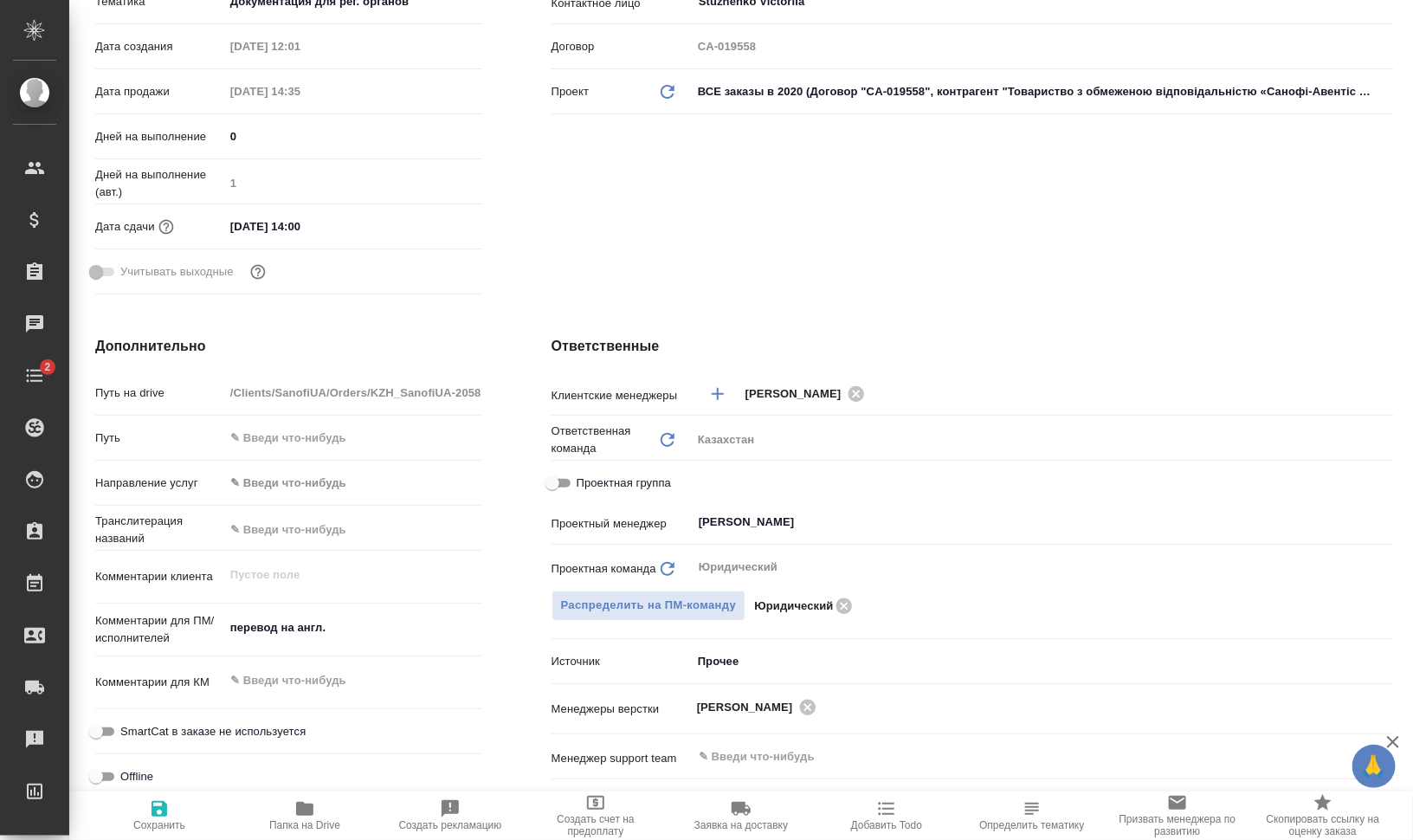
type textarea "x"
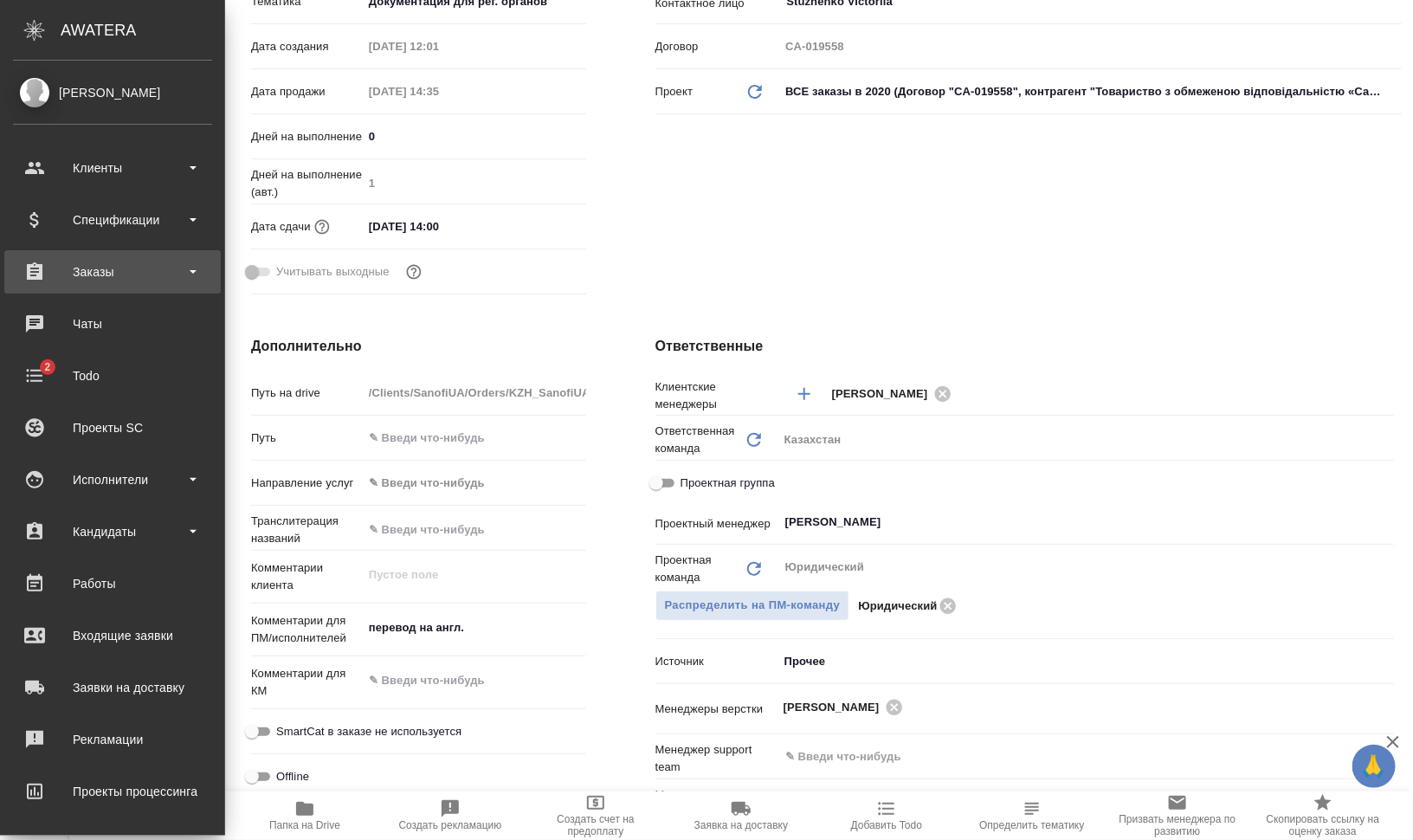
type textarea "x"
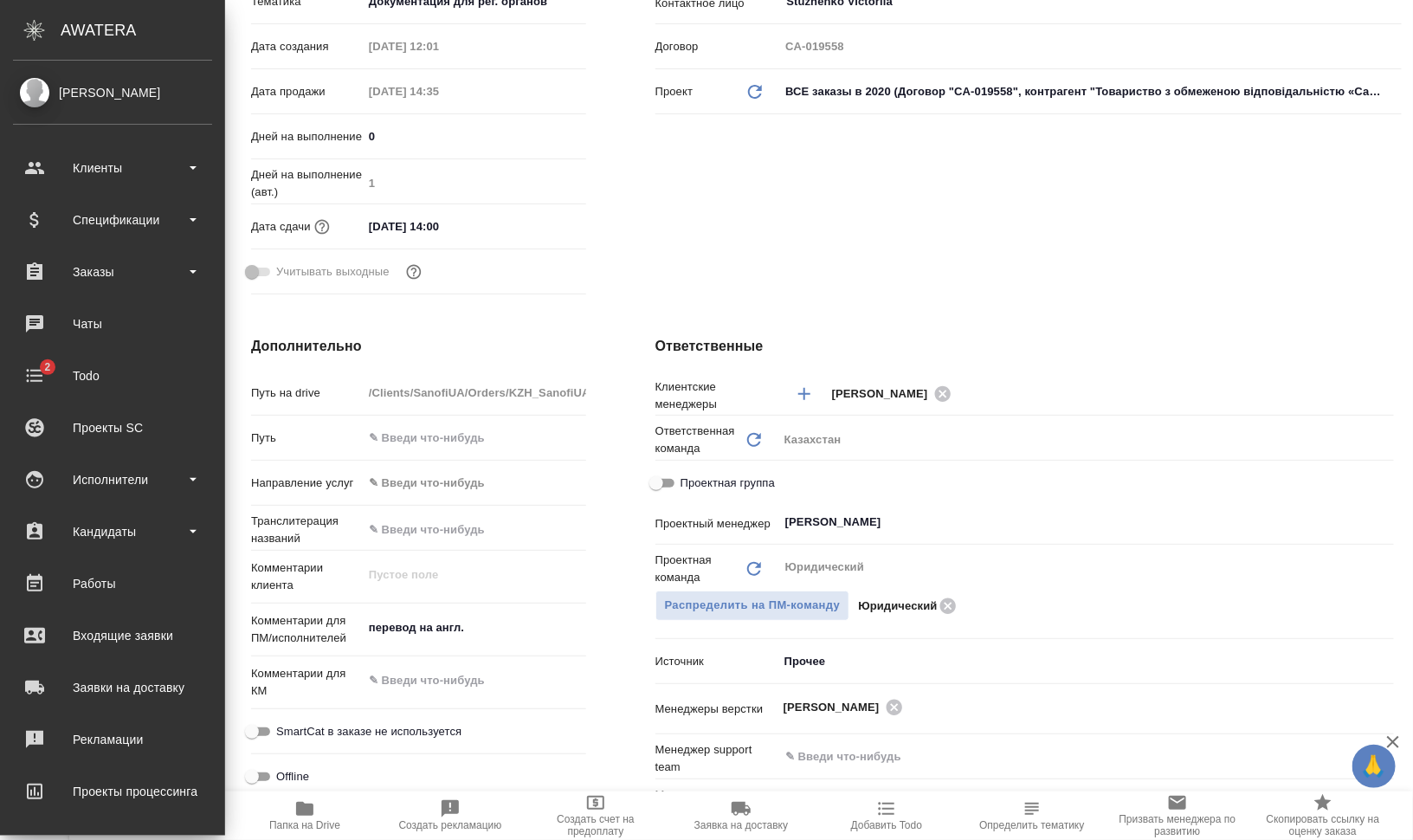
type textarea "x"
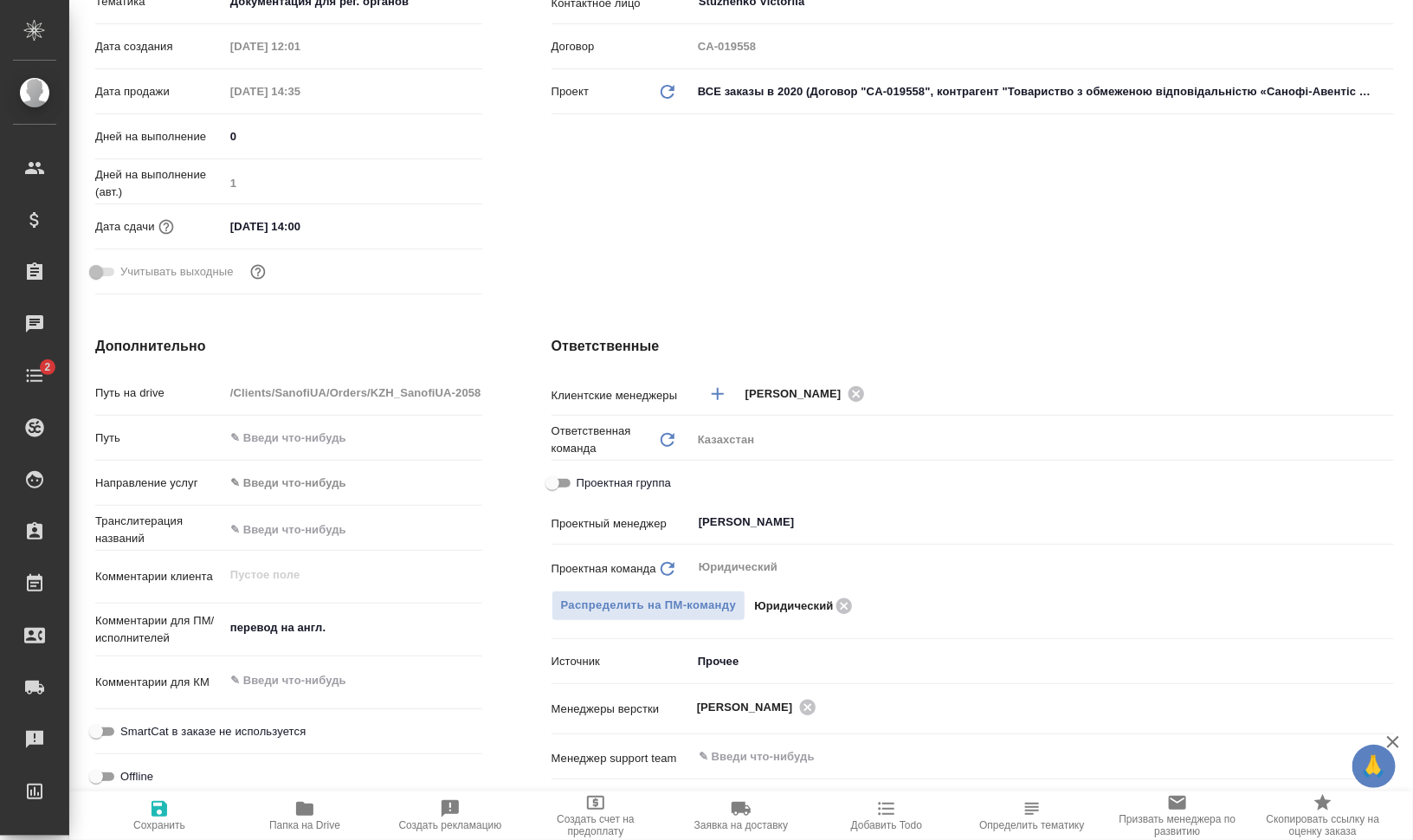
scroll to position [0, 0]
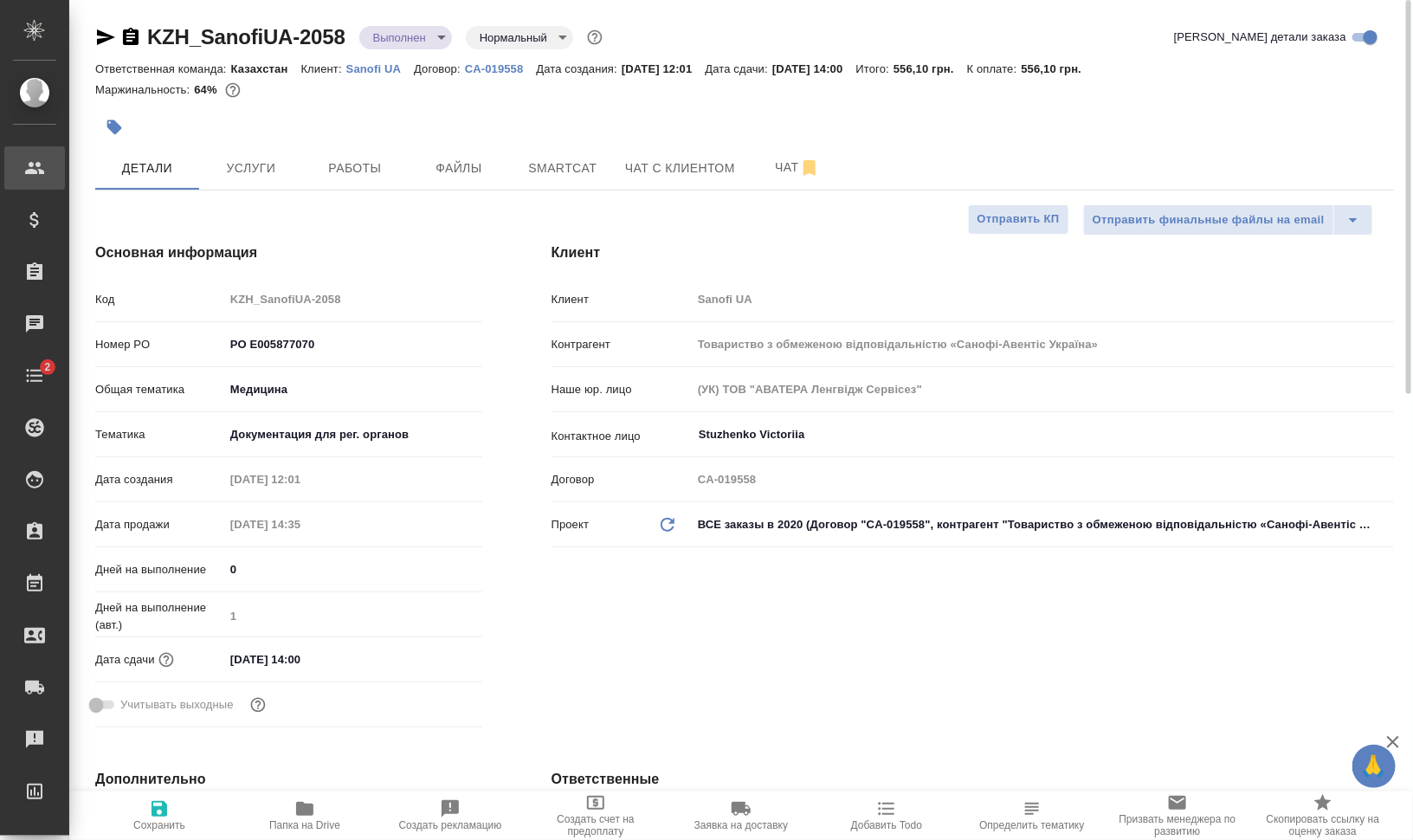
click at [101, 39] on icon "button" at bounding box center [105, 37] width 21 height 21
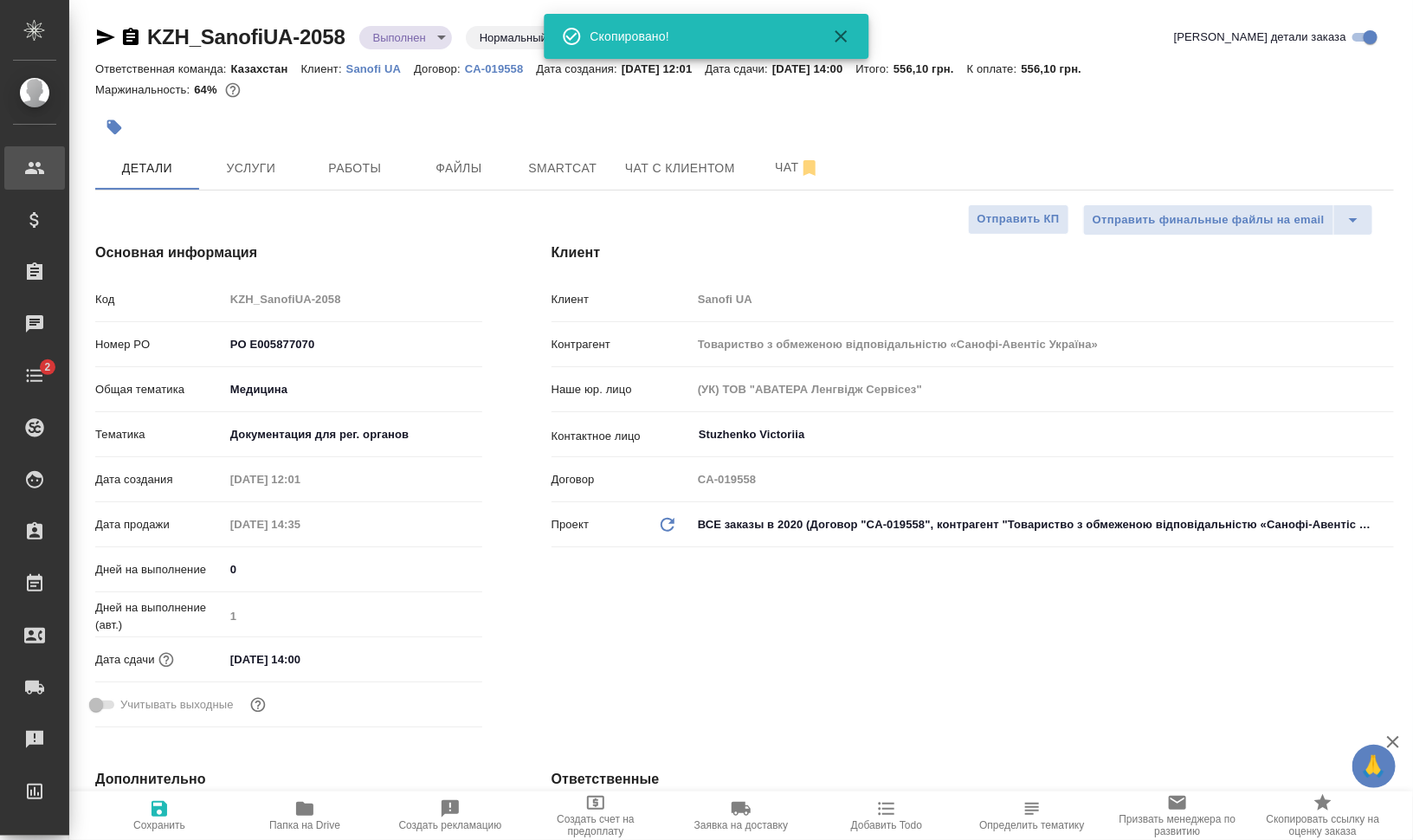
type textarea "x"
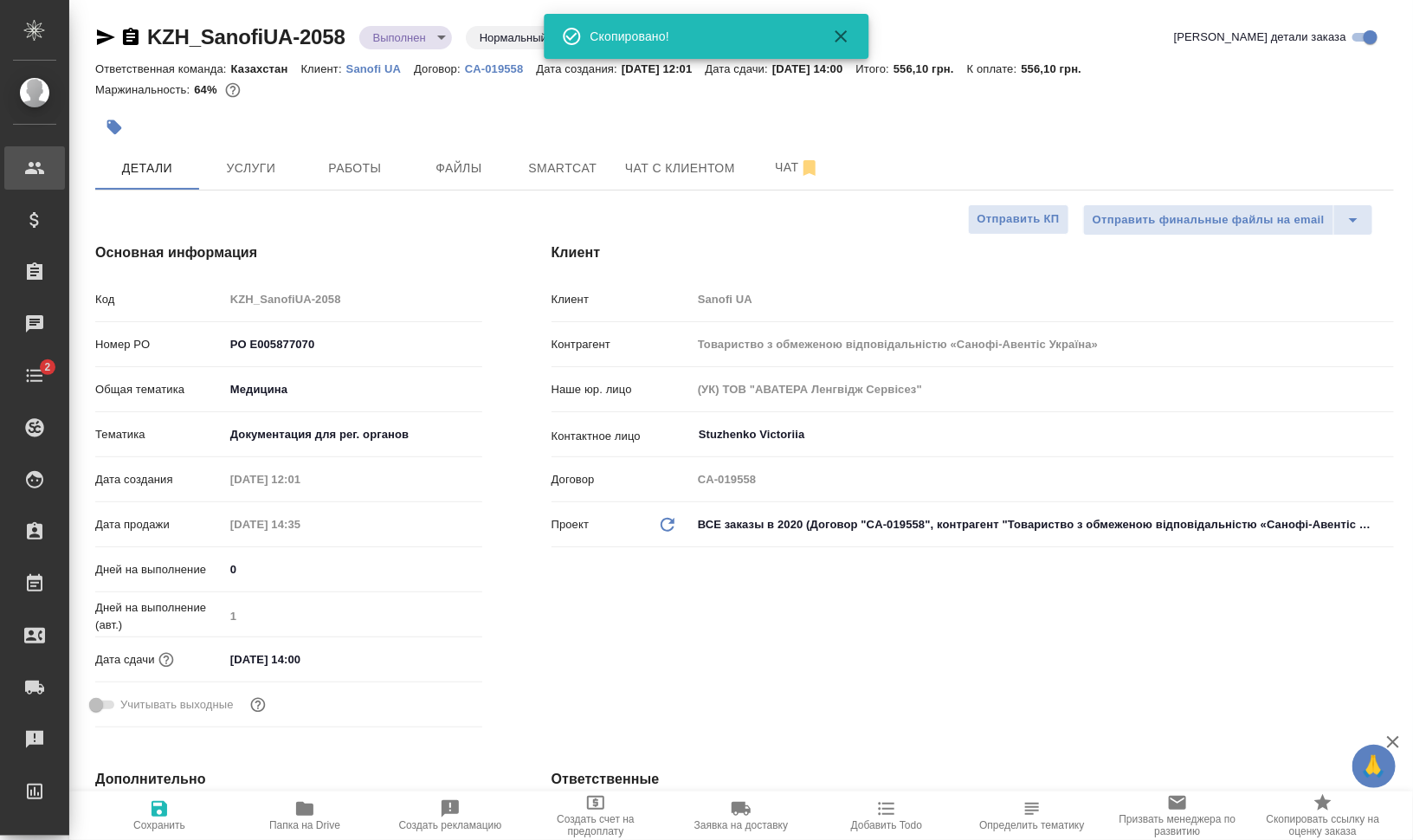
type textarea "x"
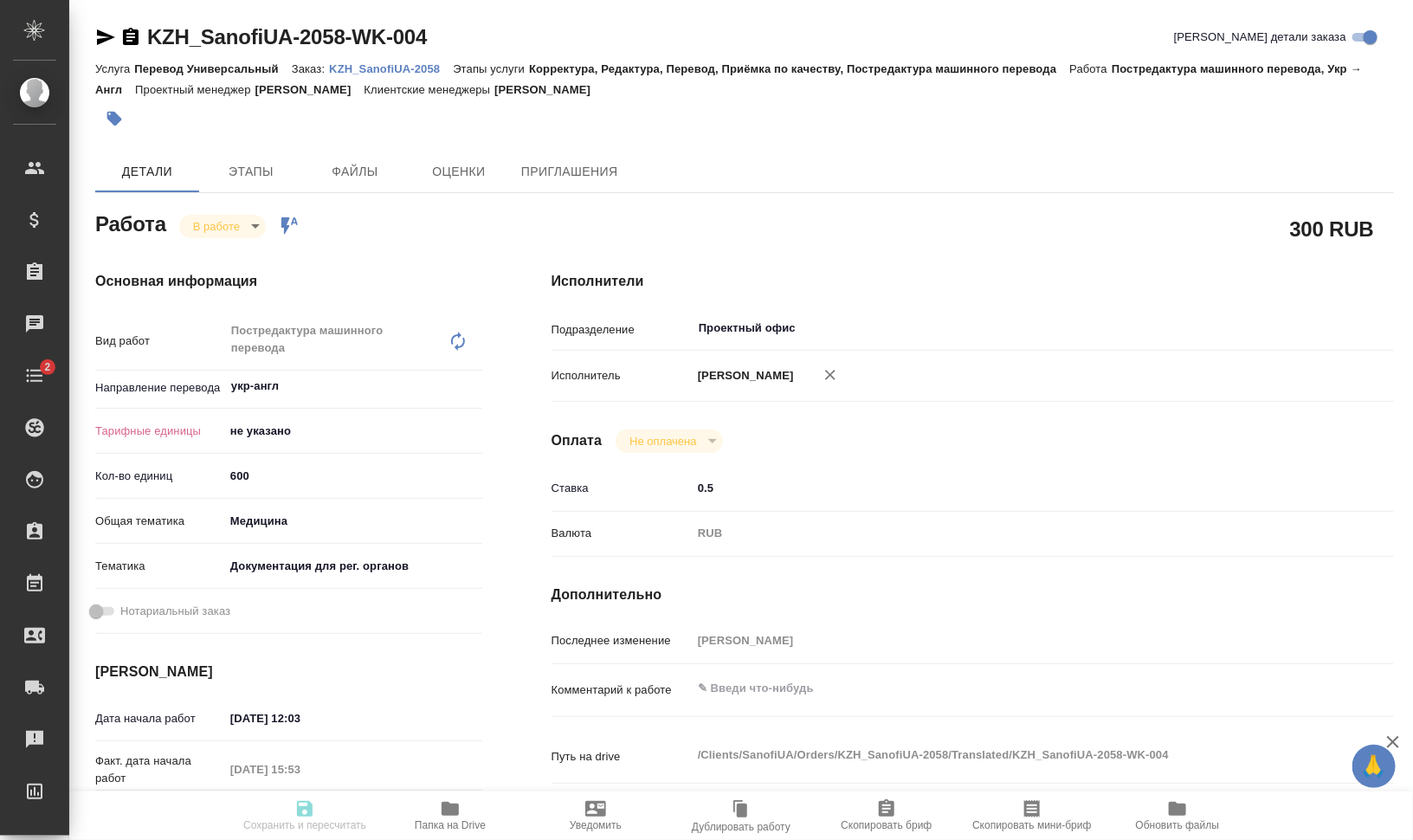
type textarea "x"
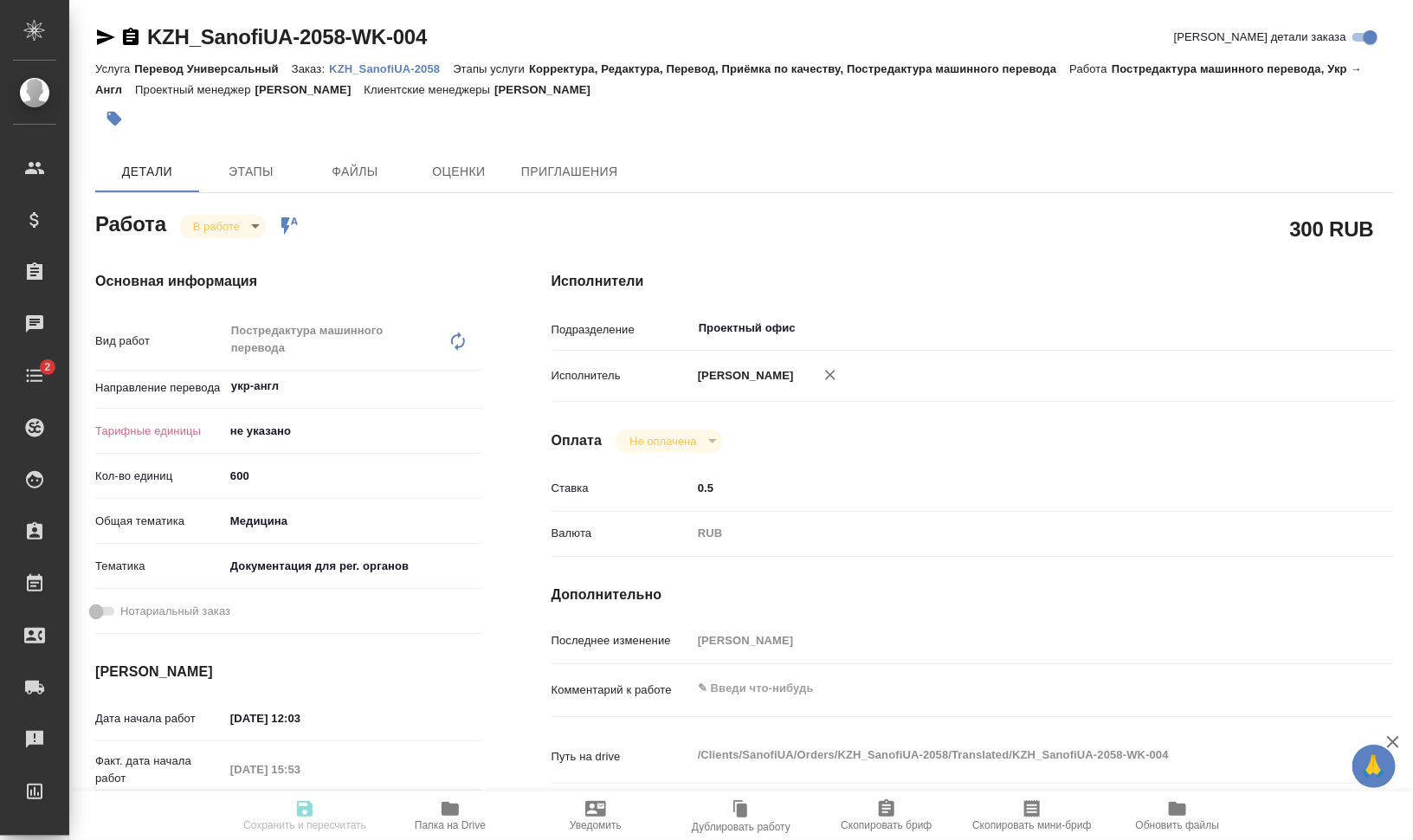
type textarea "x"
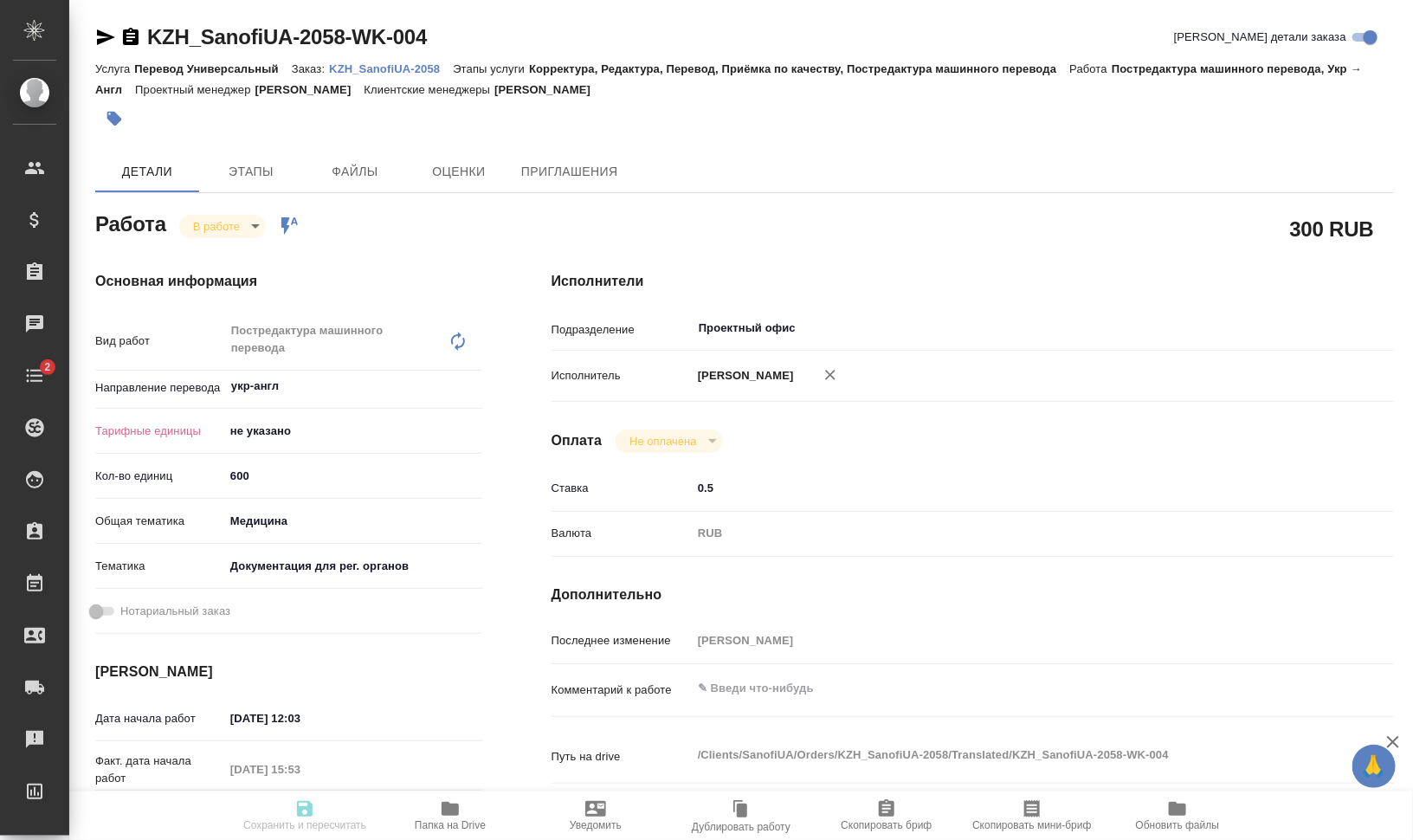
type textarea "x"
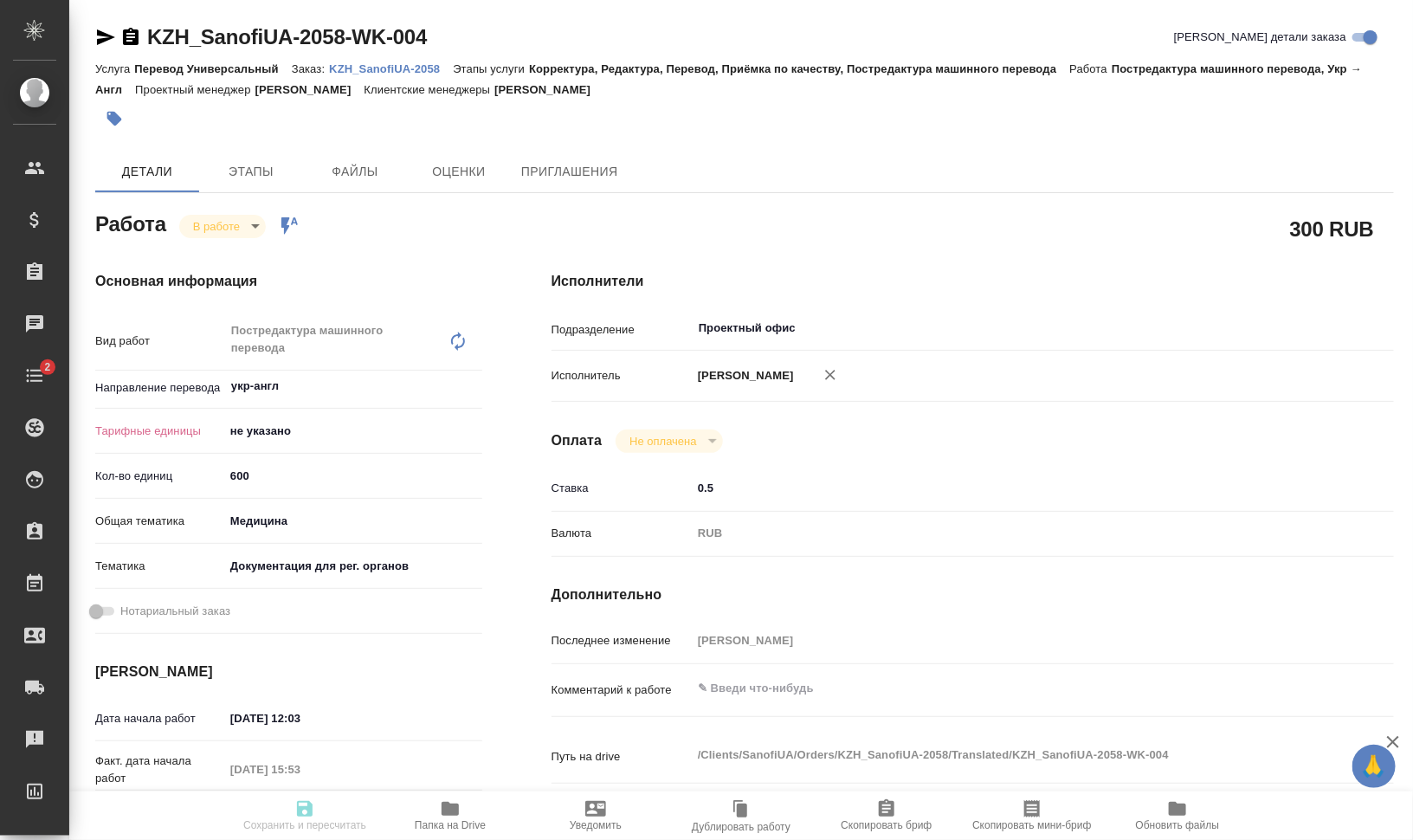
type textarea "x"
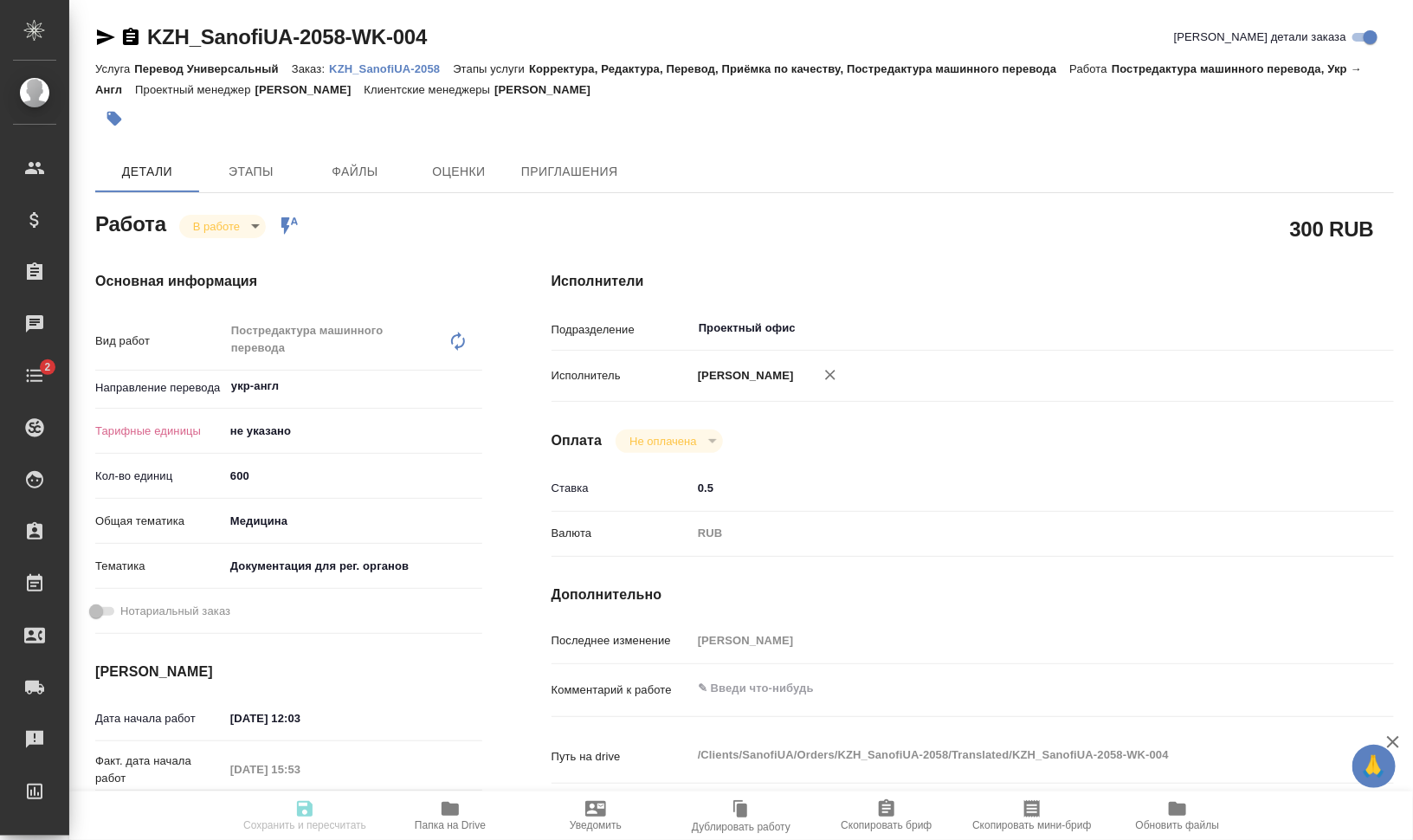
click at [247, 425] on body "🙏 .cls-1 fill:#fff; AWATERA [PERSON_NAME] Динар Клиенты Спецификации Заказы Чат…" at bounding box center [706, 490] width 1413 height 979
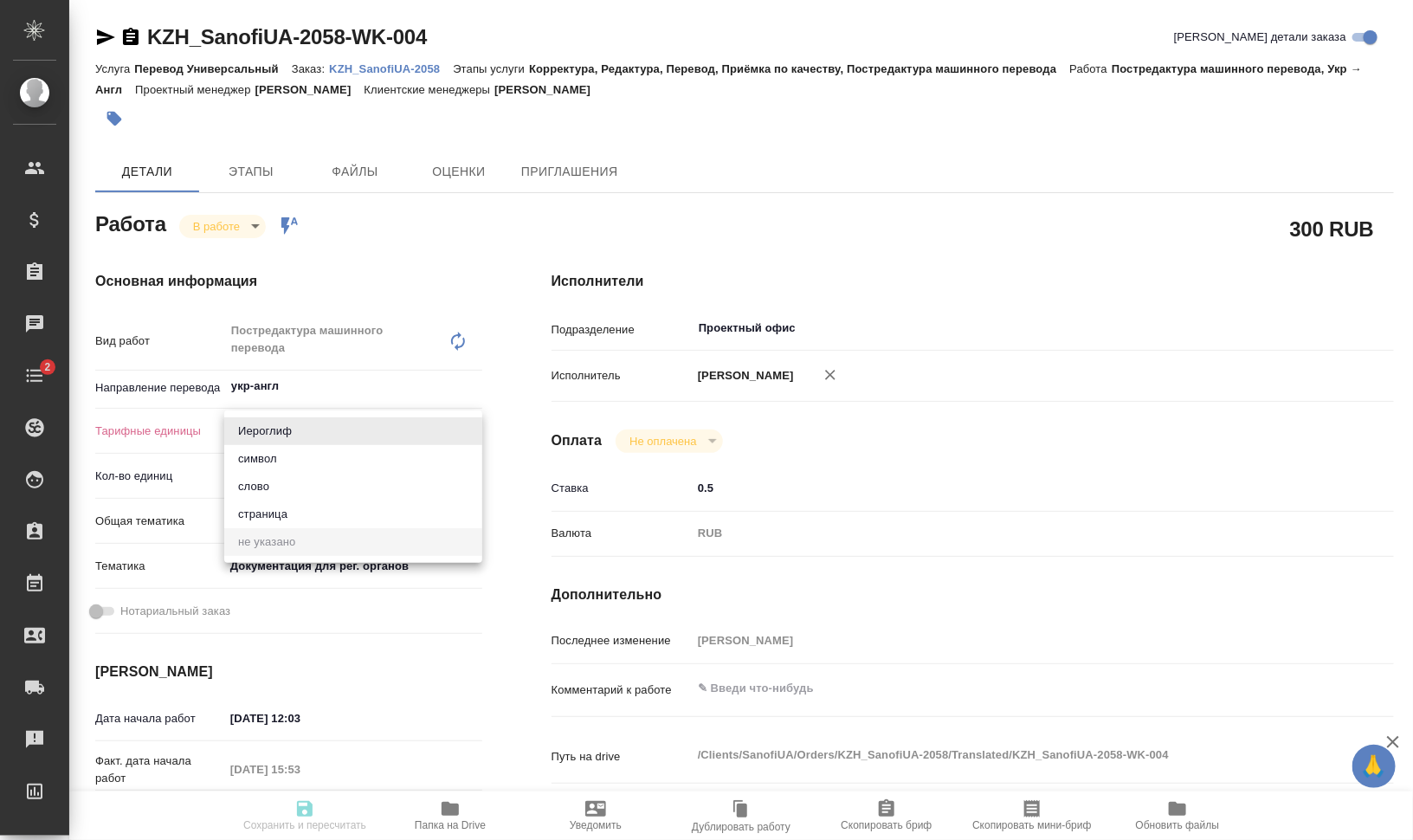
type textarea "x"
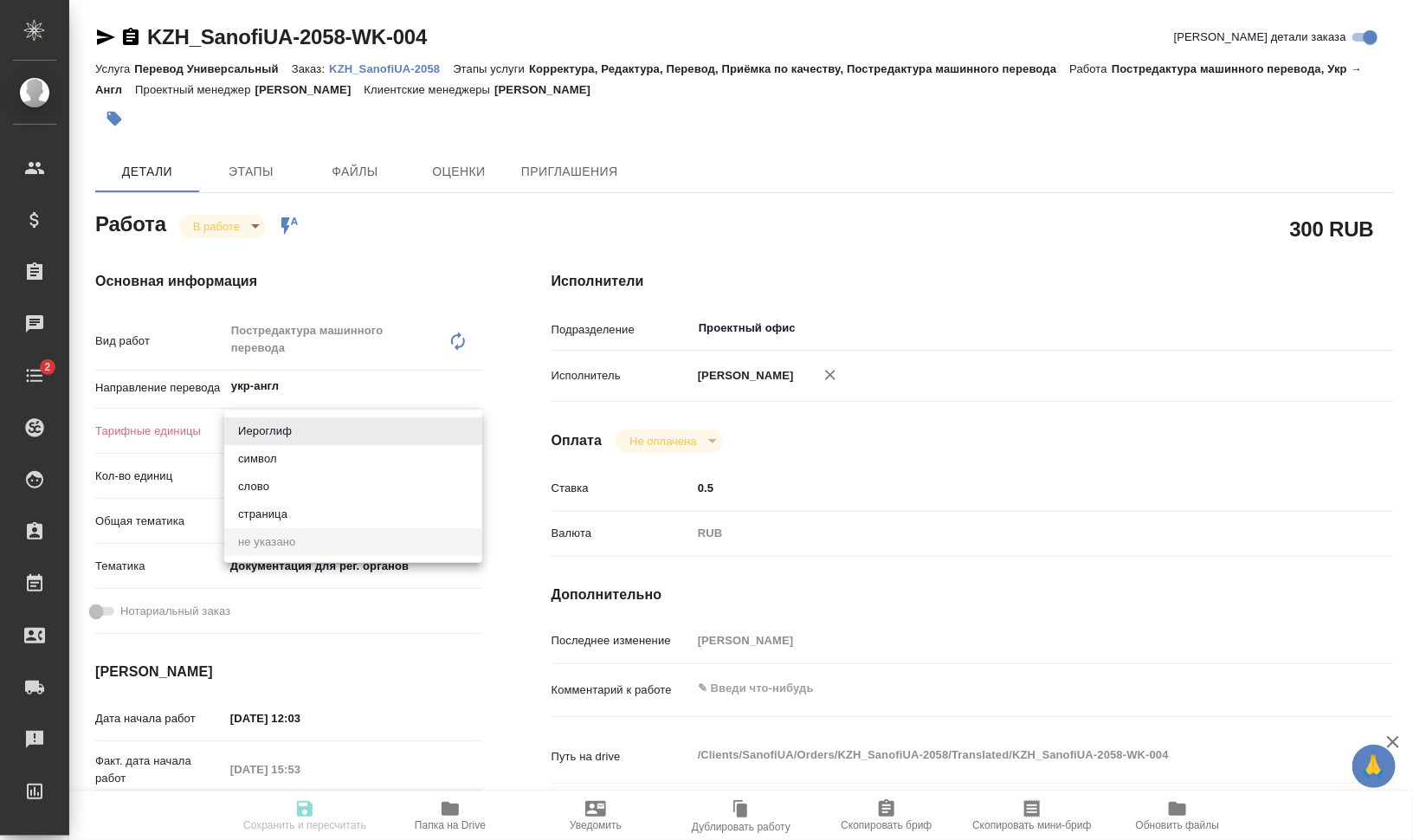
click at [277, 486] on li "слово" at bounding box center [353, 487] width 258 height 28
type textarea "x"
type input "5a8b1489cc6b4906c91bfd90"
type textarea "x"
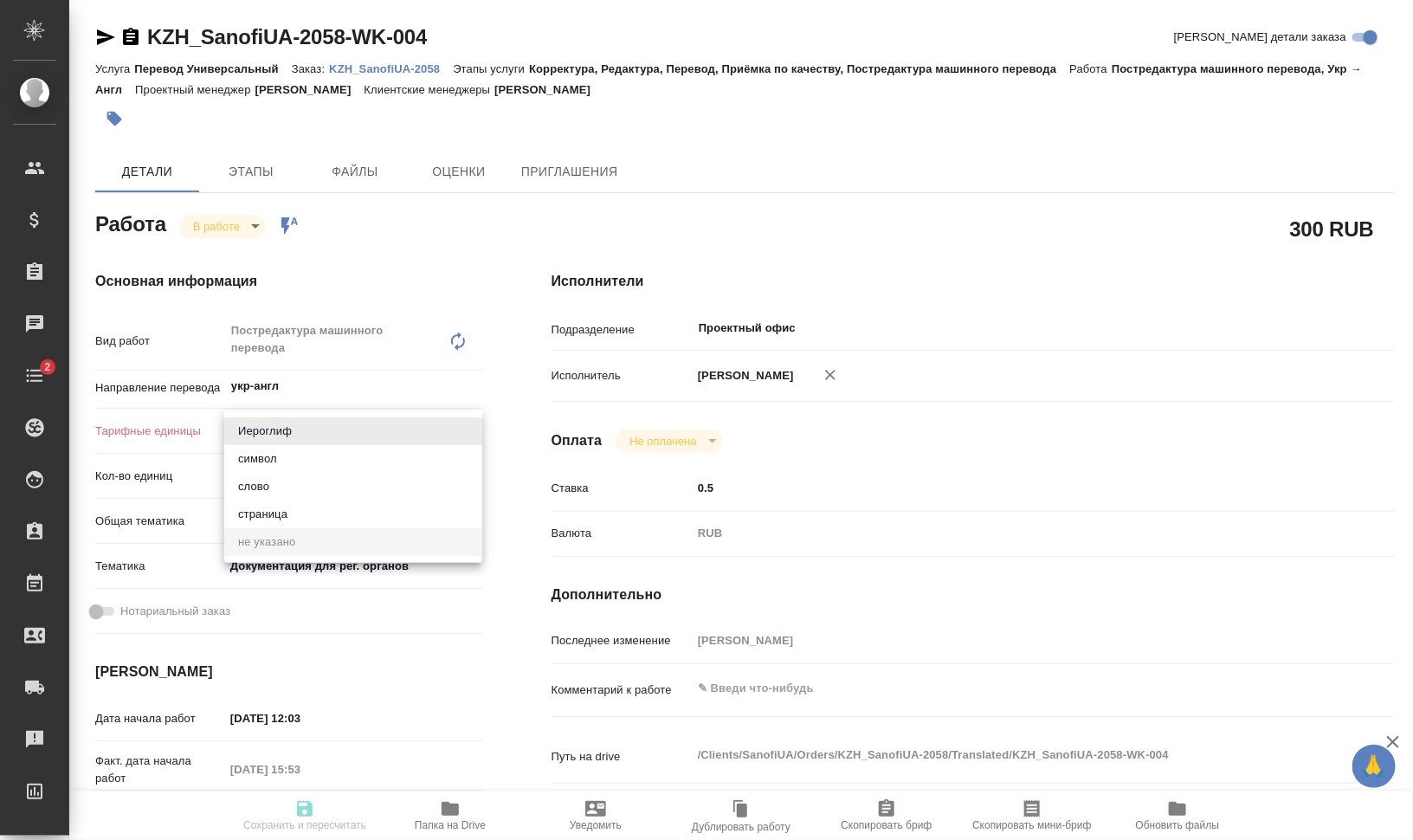
type textarea "x"
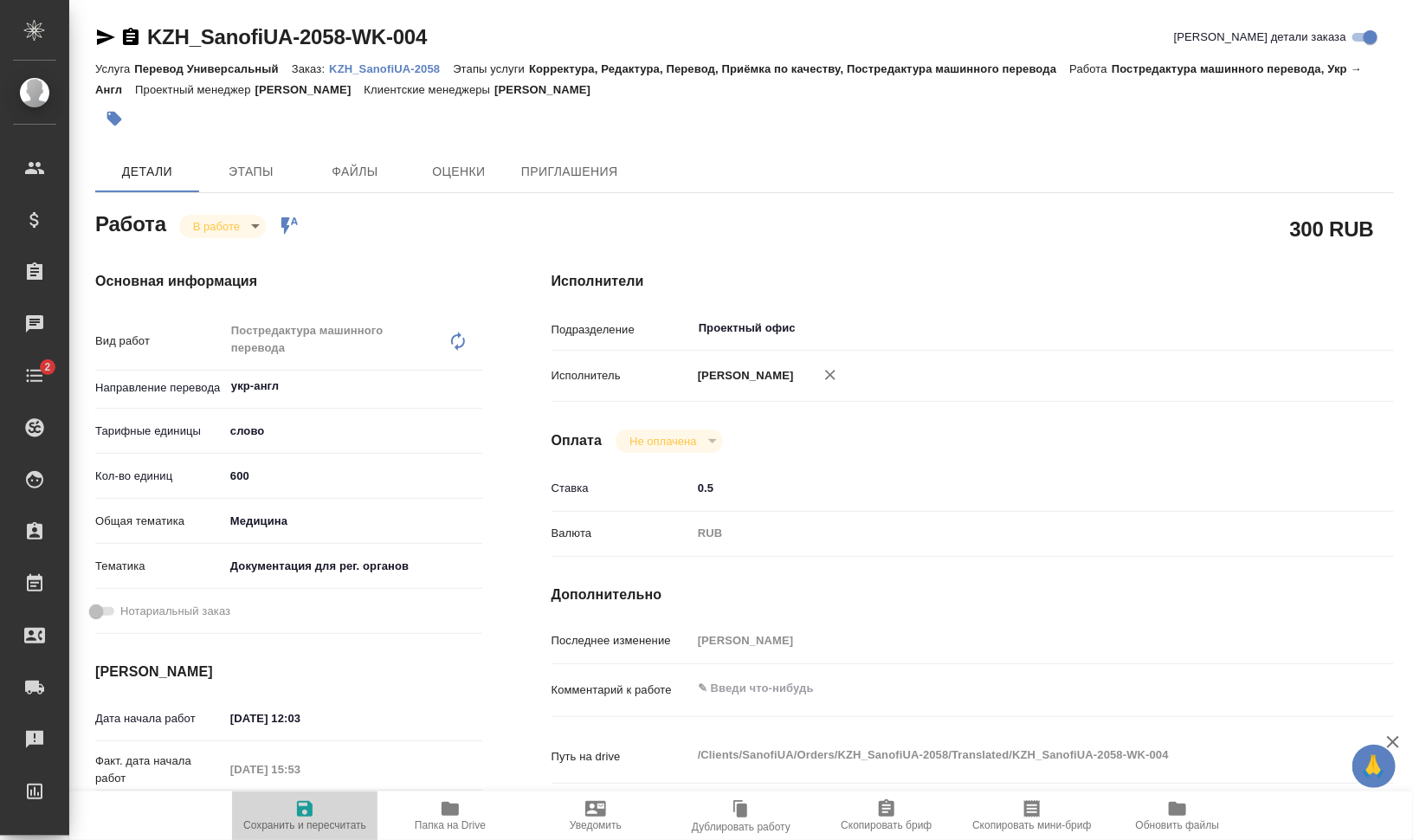
click at [288, 823] on span "Сохранить и пересчитать" at bounding box center [304, 824] width 123 height 12
type textarea "x"
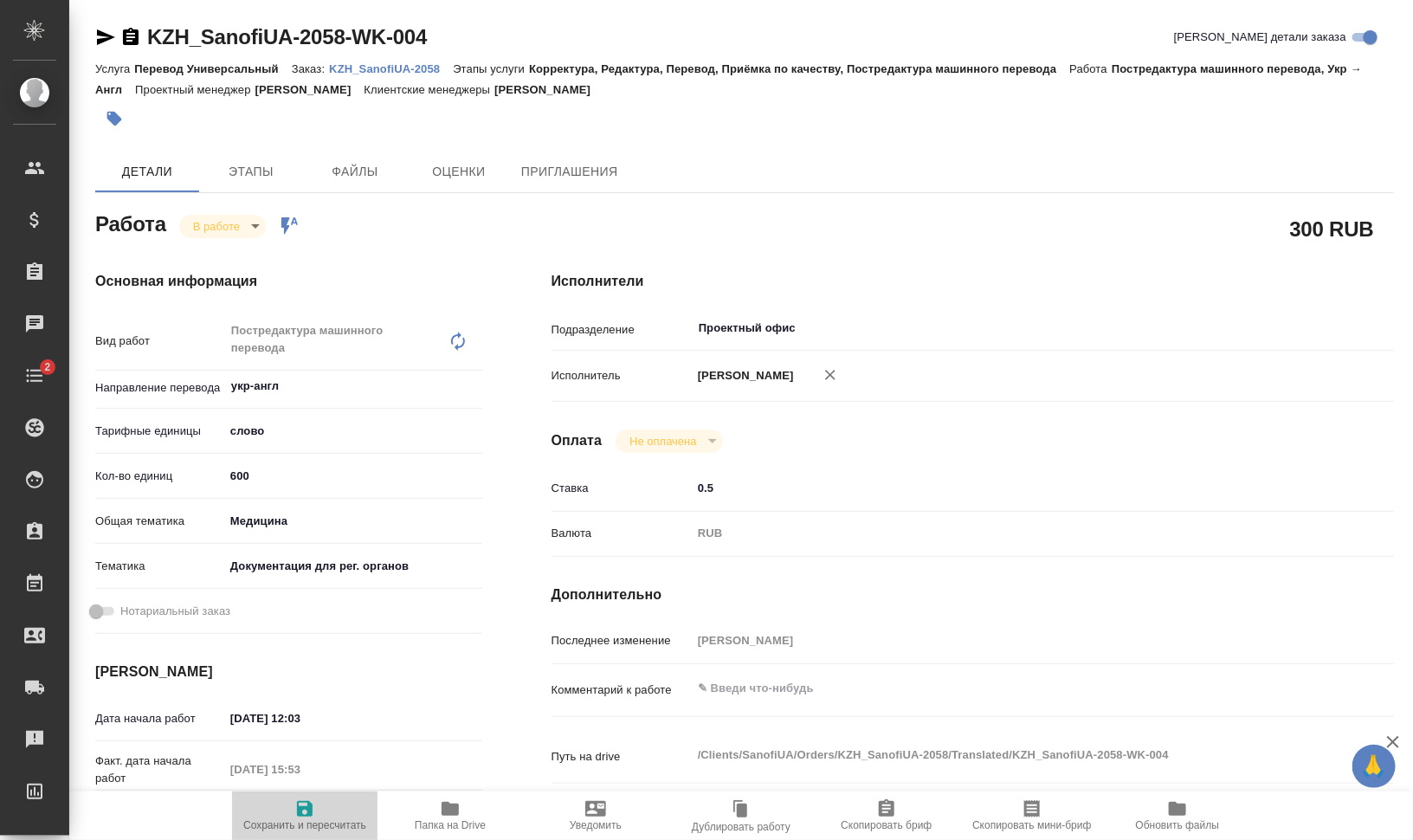
type textarea "x"
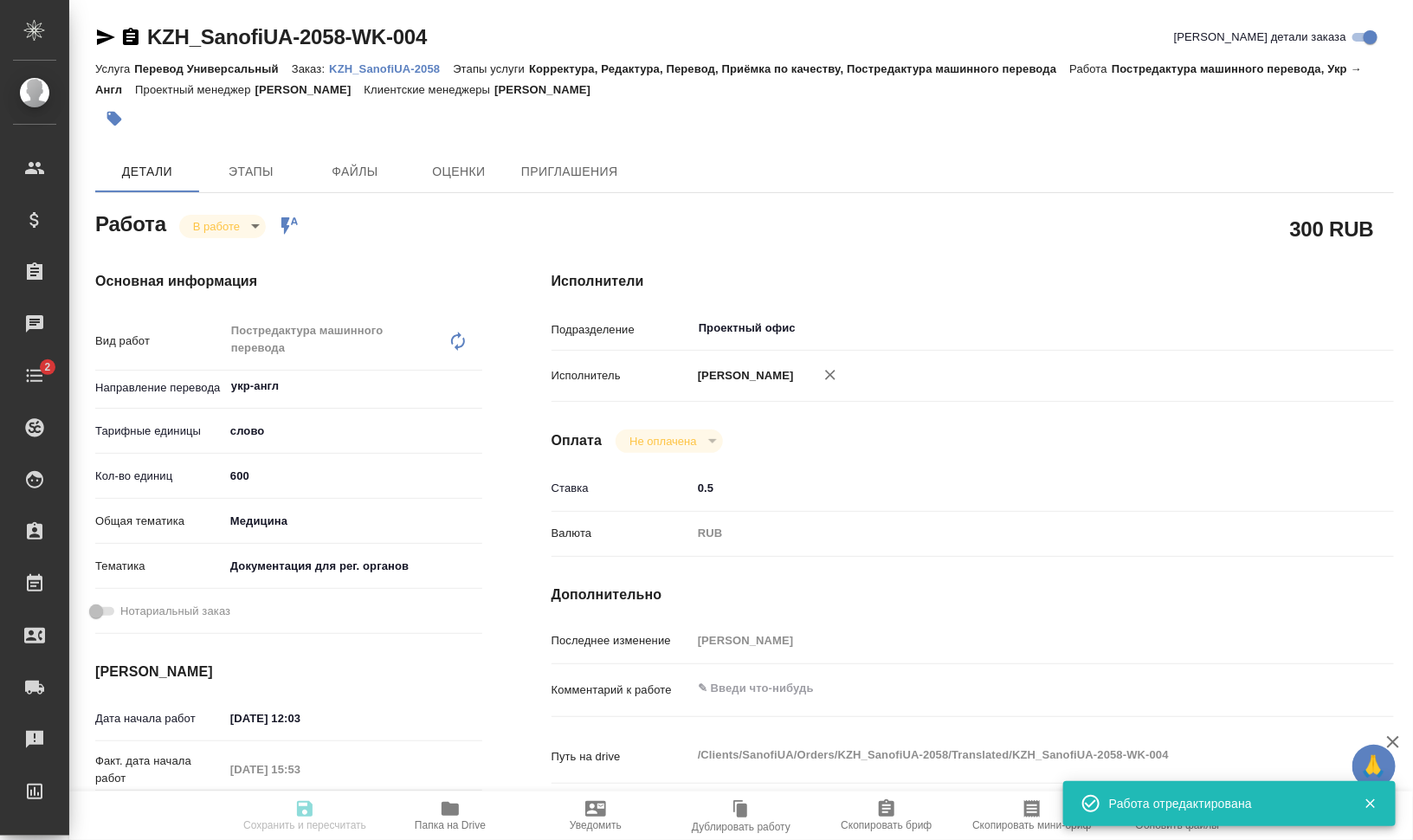
type textarea "x"
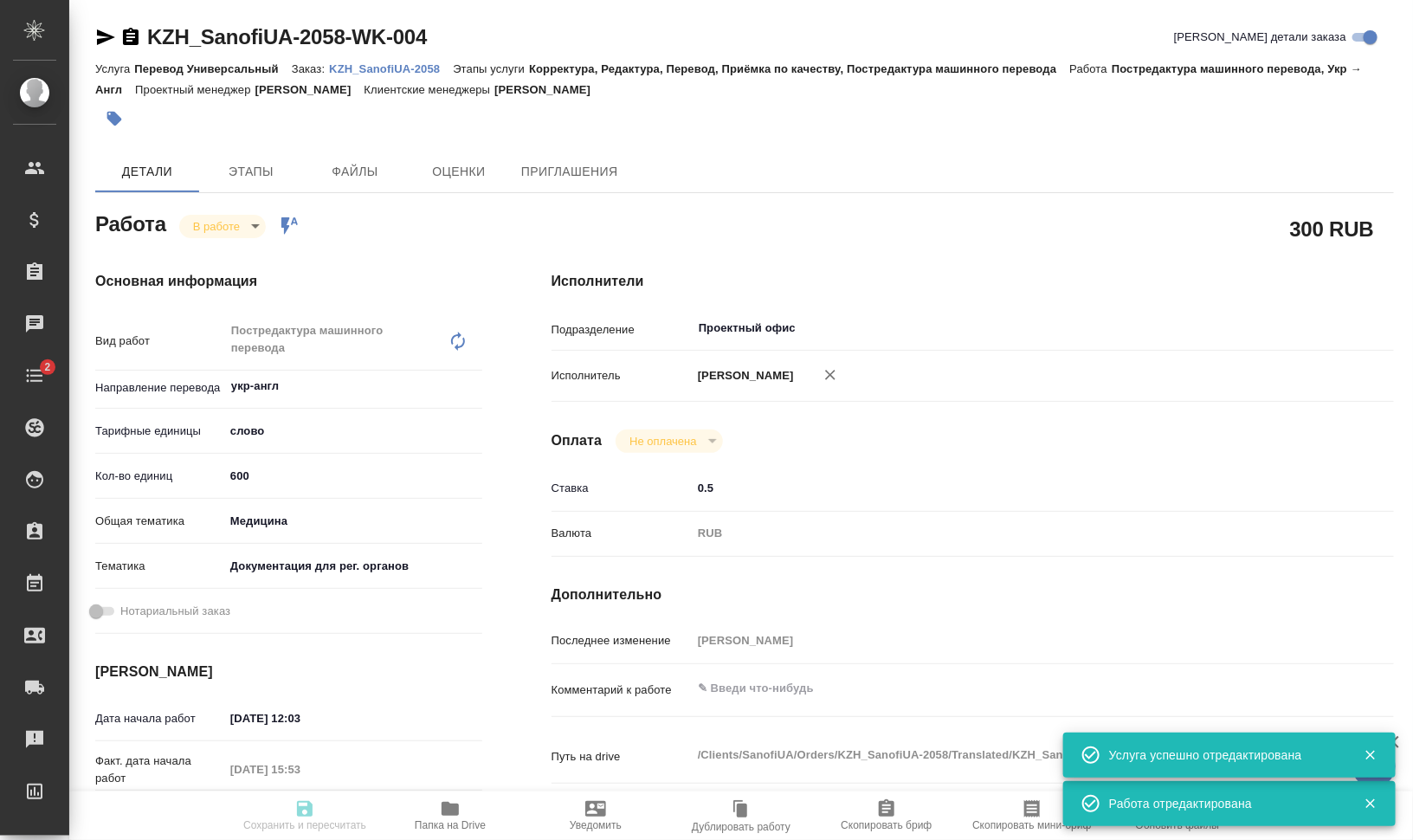
type input "inProgress"
type textarea "Постредактура машинного перевода"
type textarea "x"
type input "укр-англ"
type input "5a8b1489cc6b4906c91bfd90"
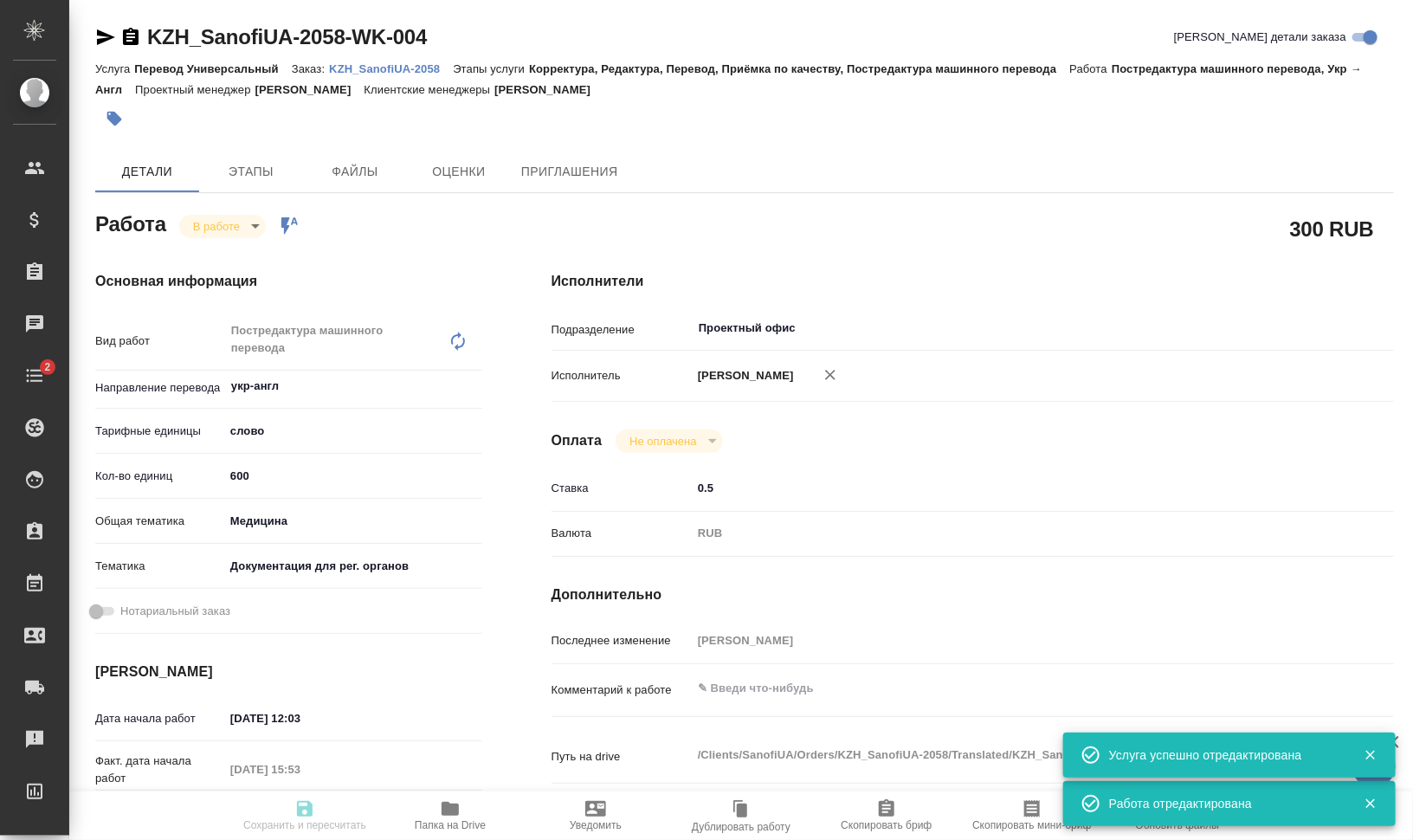
type input "600"
type input "med"
type input "5f647205b73bc97568ca66c6"
type input "29.09.2025 12:03"
type input "29.09.2025 15:53"
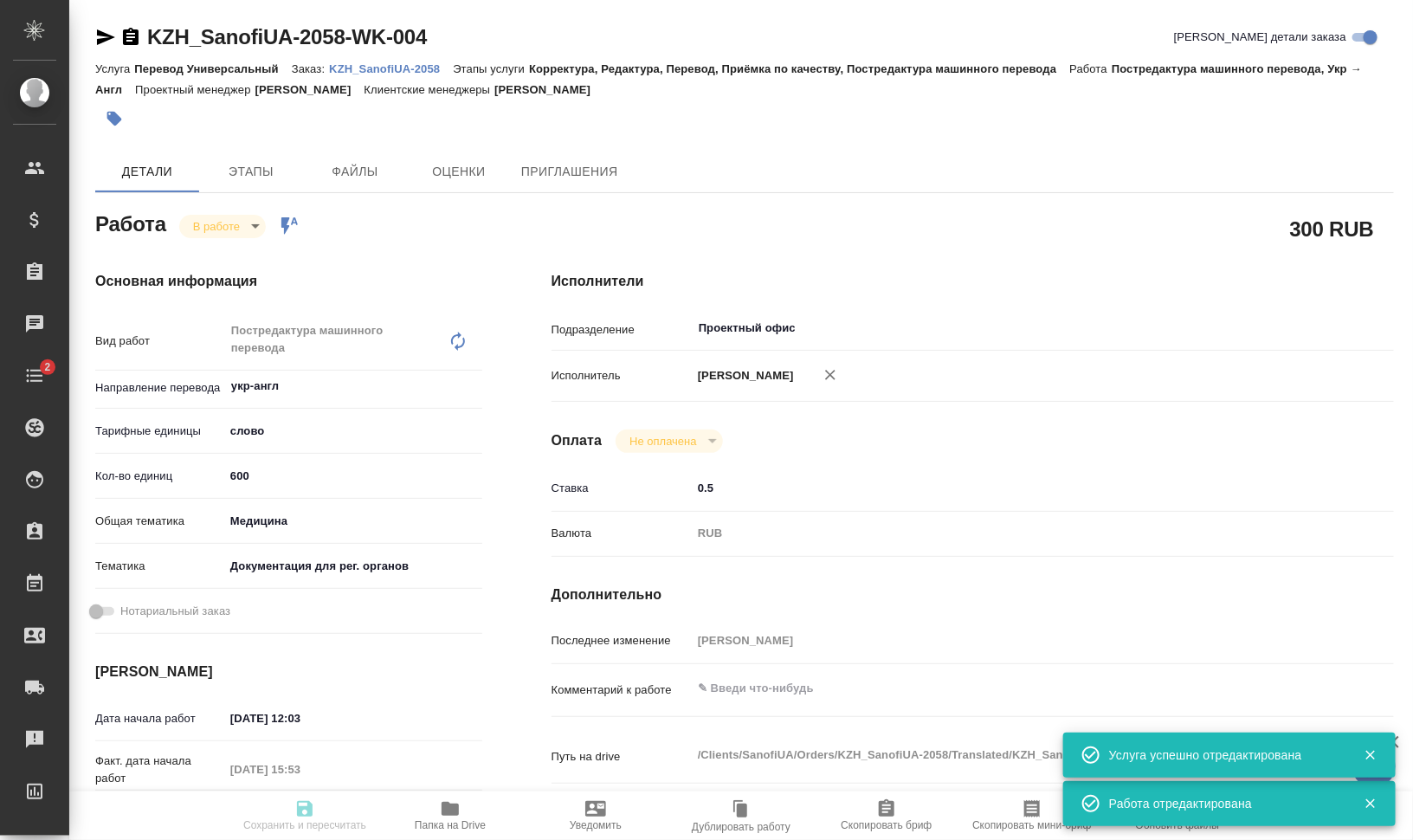
type input "30.09.2025 12:00"
type input "30.09.2025 14:00"
type input "Проектный офис"
type input "notPayed"
type input "0.5"
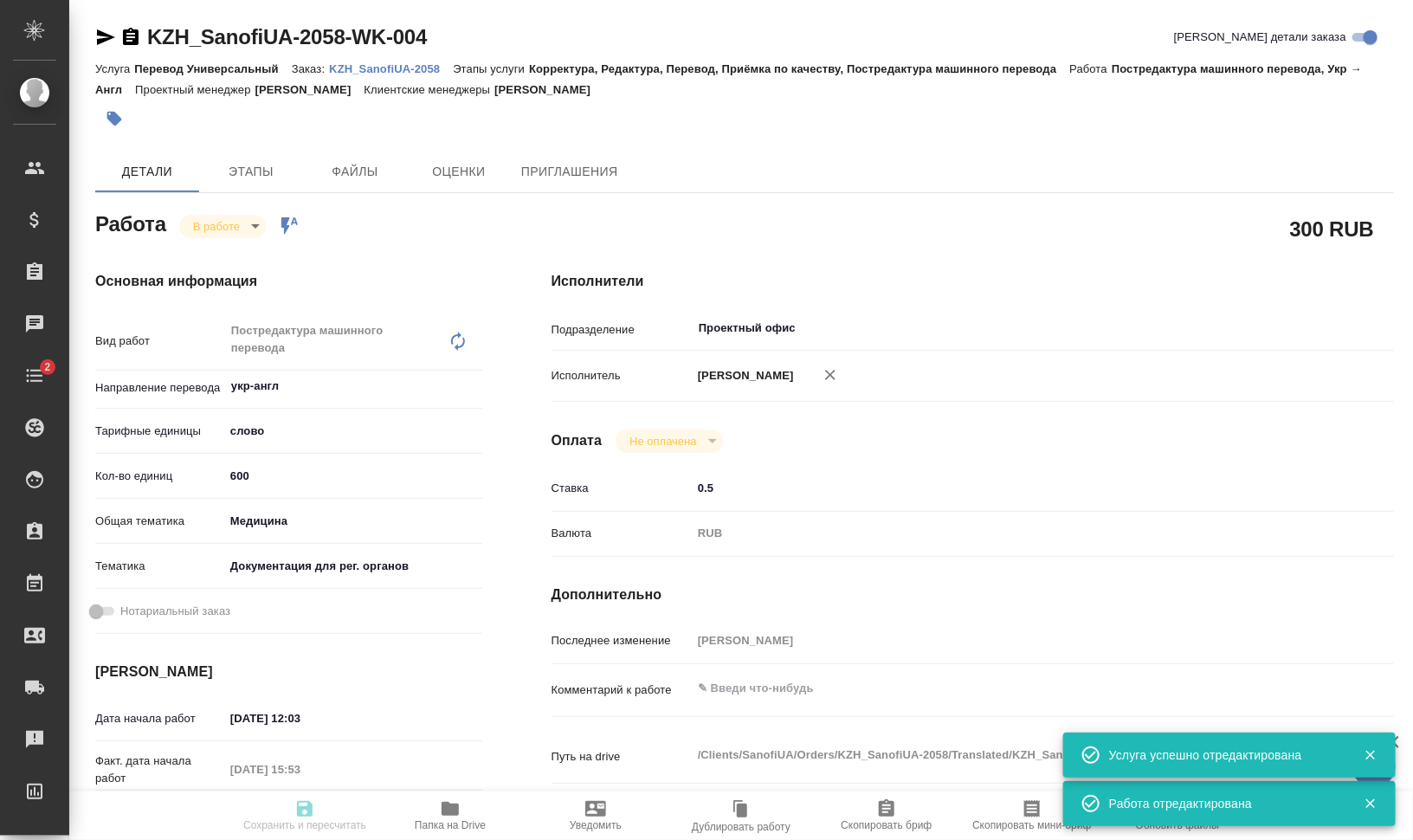
type input "RUB"
type input "[PERSON_NAME]"
type textarea "x"
type textarea "/Clients/SanofiUA/Orders/KZH_SanofiUA-2058/Translated/KZH_SanofiUA-2058-WK-004"
type textarea "x"
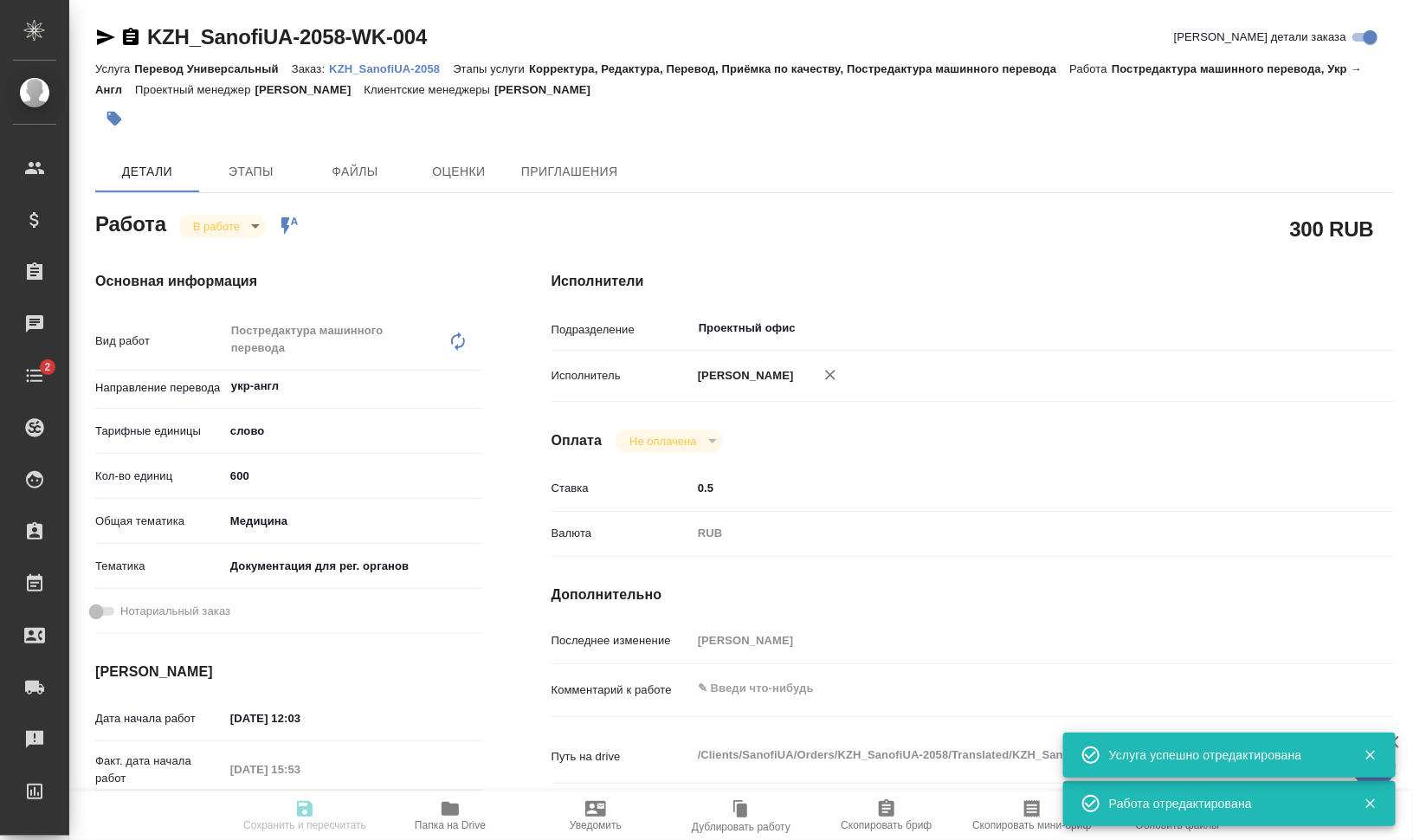
type input "KZH_SanofiUA-2058"
type input "РО E005877070"
type input "Перевод Универсальный"
type input "Корректура, Редактура, Перевод, Приёмка по качеству, Постредактура машинного пе…"
type input "Кошербаева Назерке"
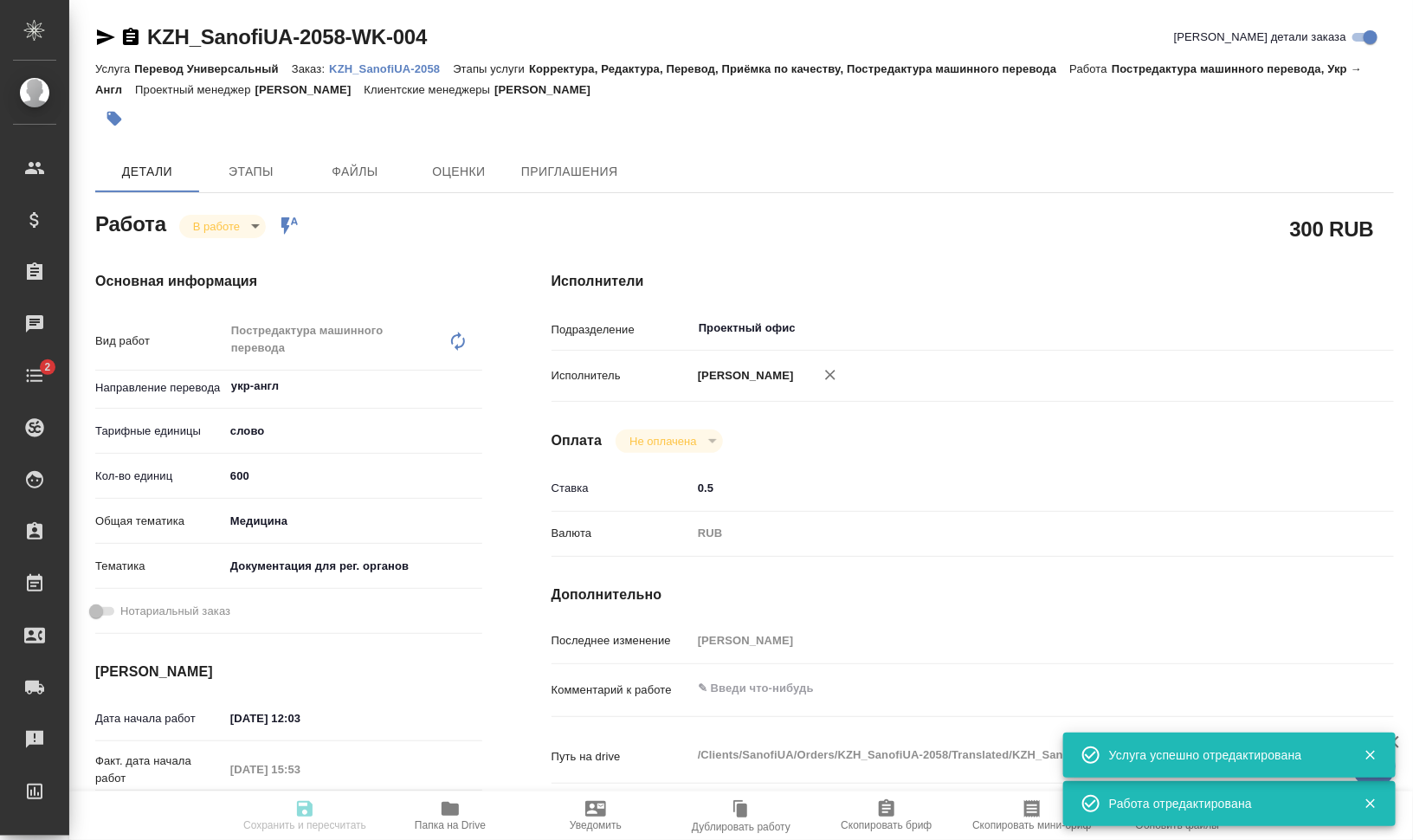
type input "Оксютович Ирина"
type input "/Clients/SanofiUA/Orders/KZH_SanofiUA-2058"
type textarea "x"
type textarea "перевод на англ."
type textarea "x"
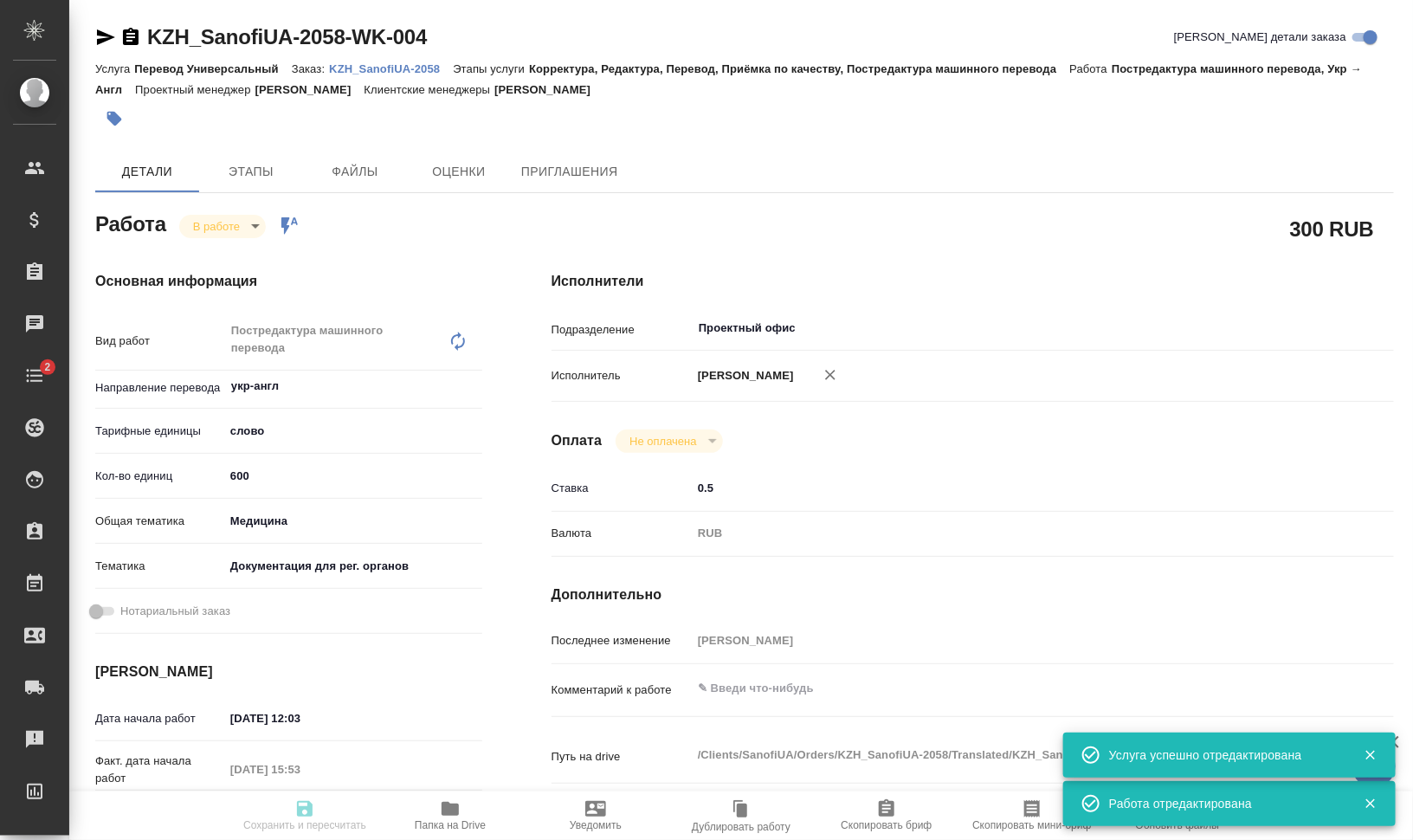
type textarea "x"
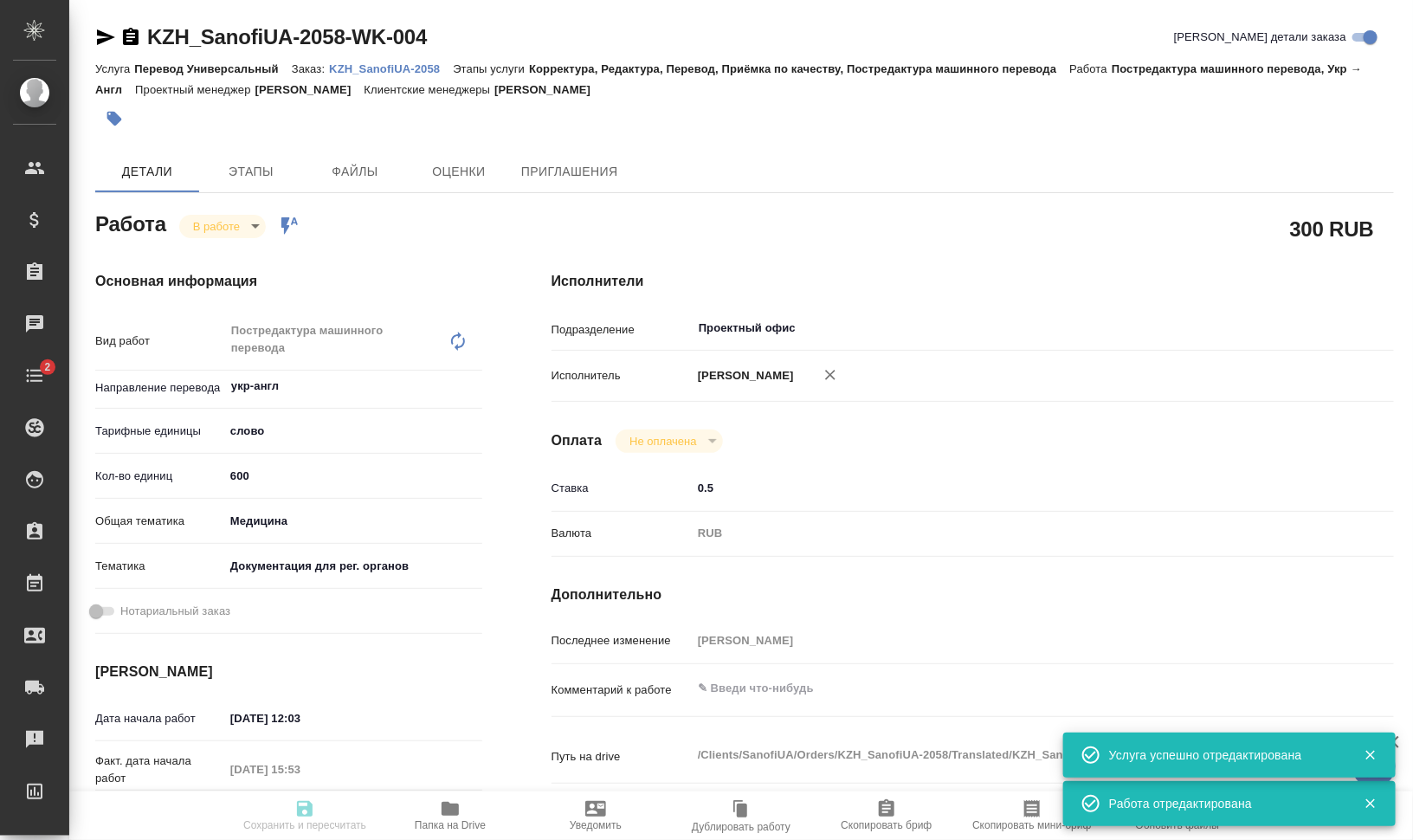
type textarea "x"
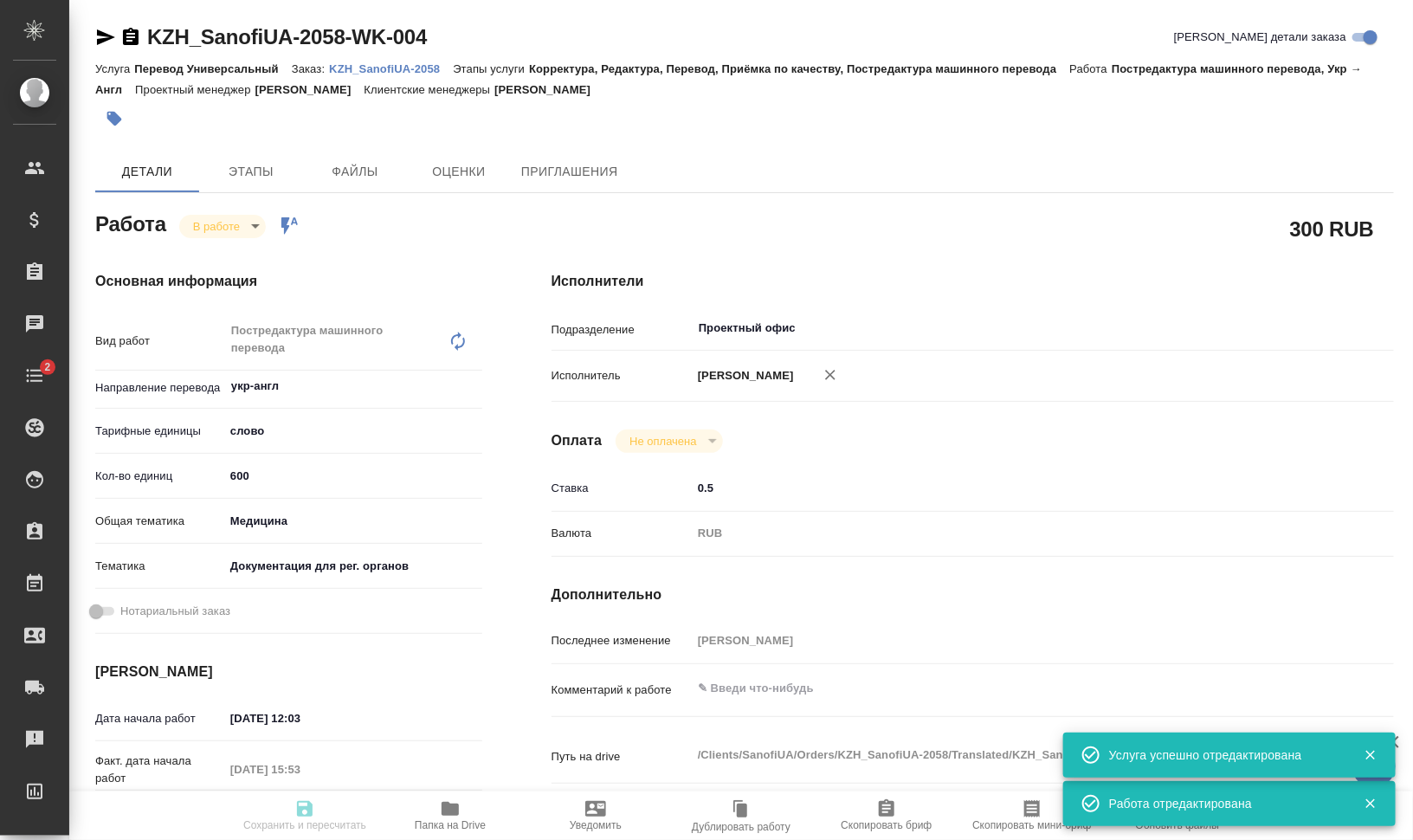
type textarea "x"
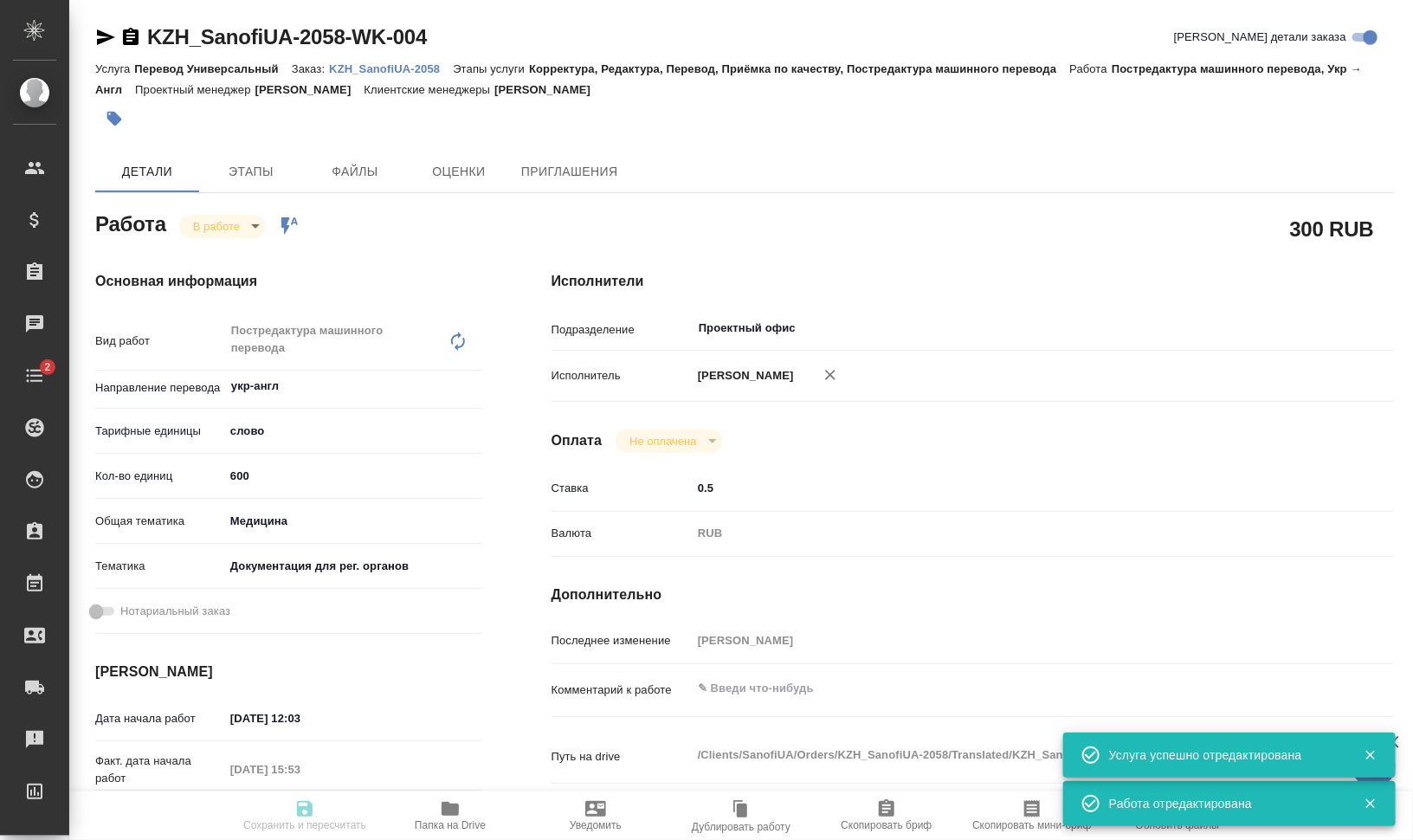
type textarea "x"
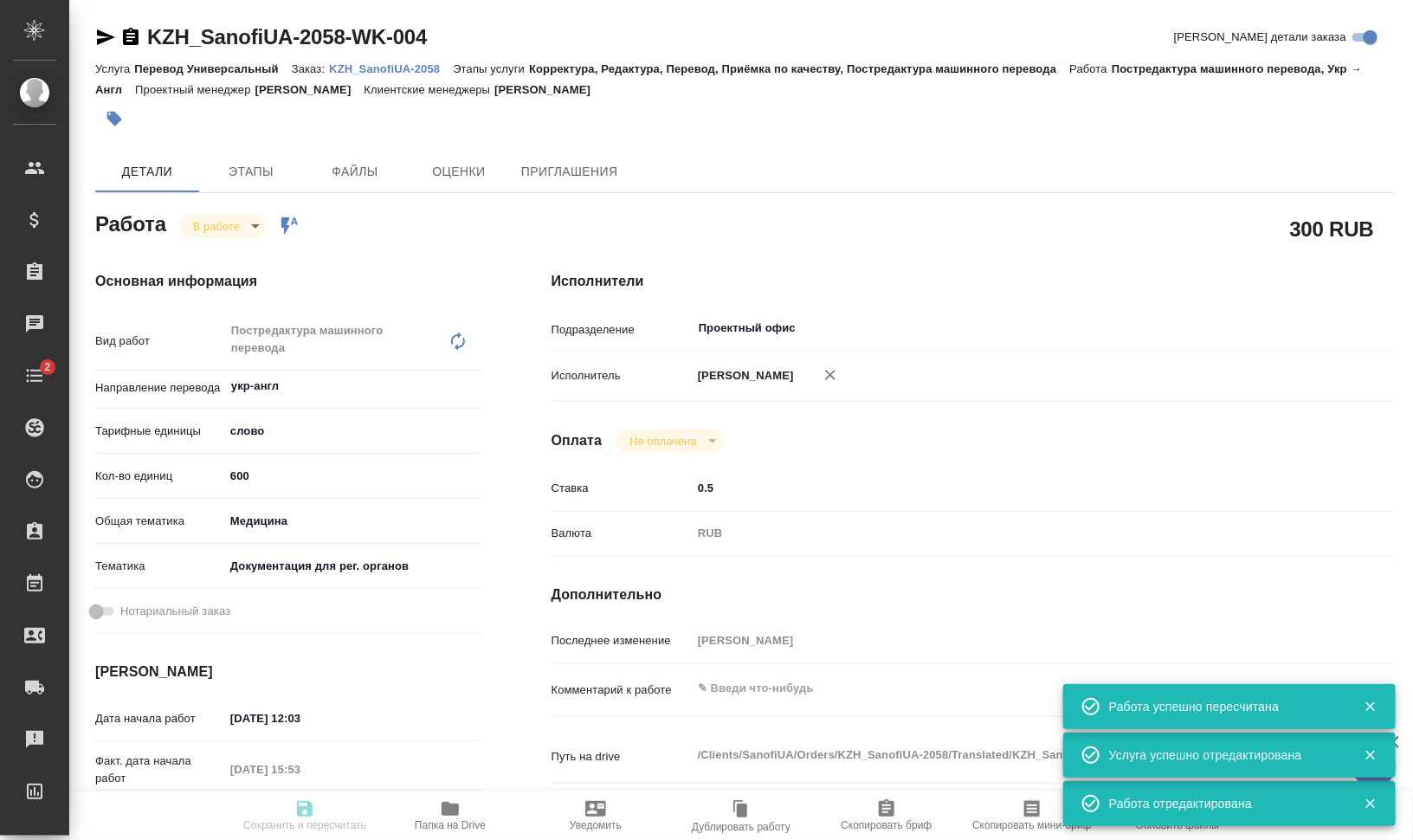
type input "inProgress"
type textarea "Постредактура машинного перевода"
type textarea "x"
type input "укр-англ"
type input "5a8b1489cc6b4906c91bfd90"
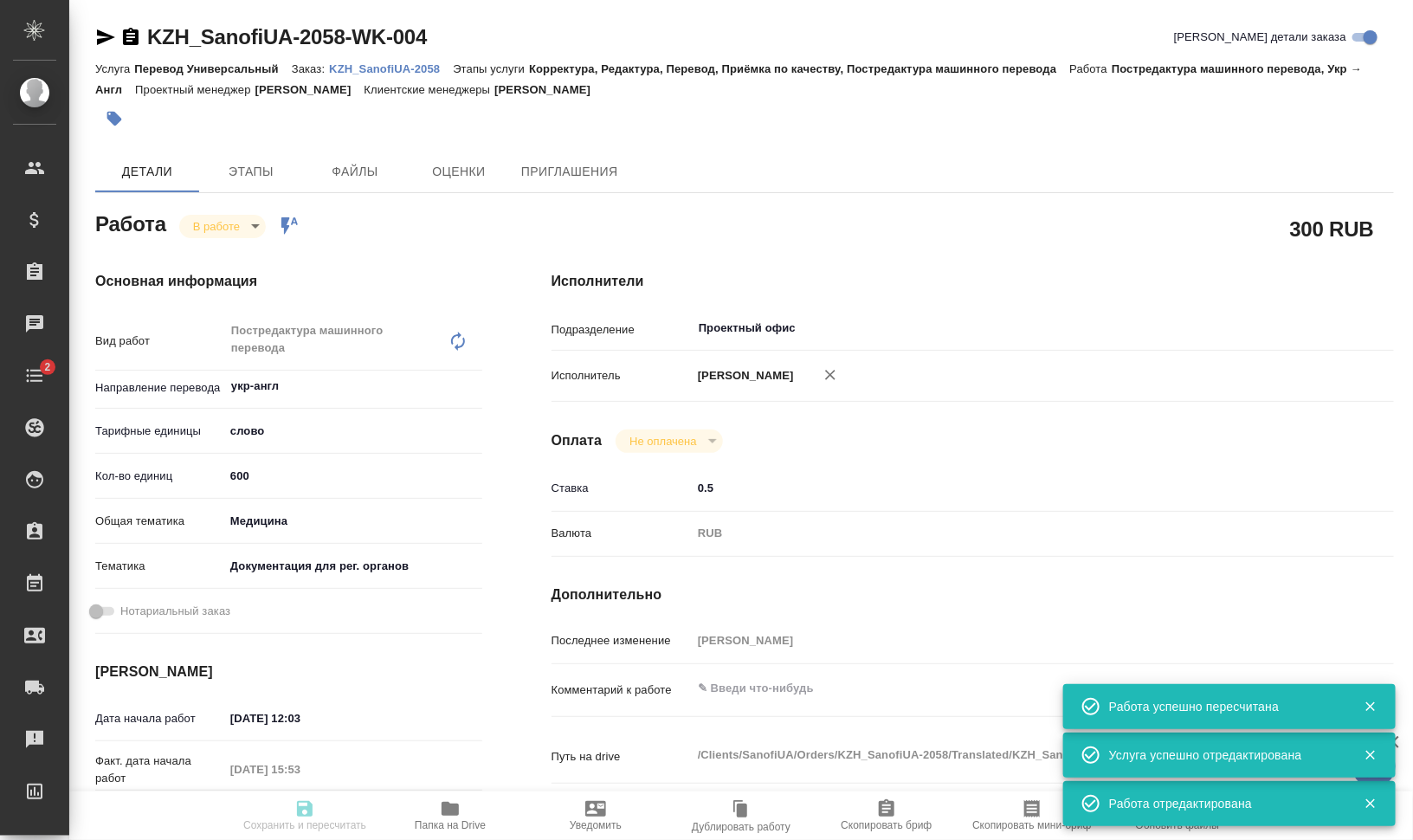
type input "600"
type input "med"
type input "5f647205b73bc97568ca66c6"
type input "29.09.2025 12:03"
type input "29.09.2025 15:53"
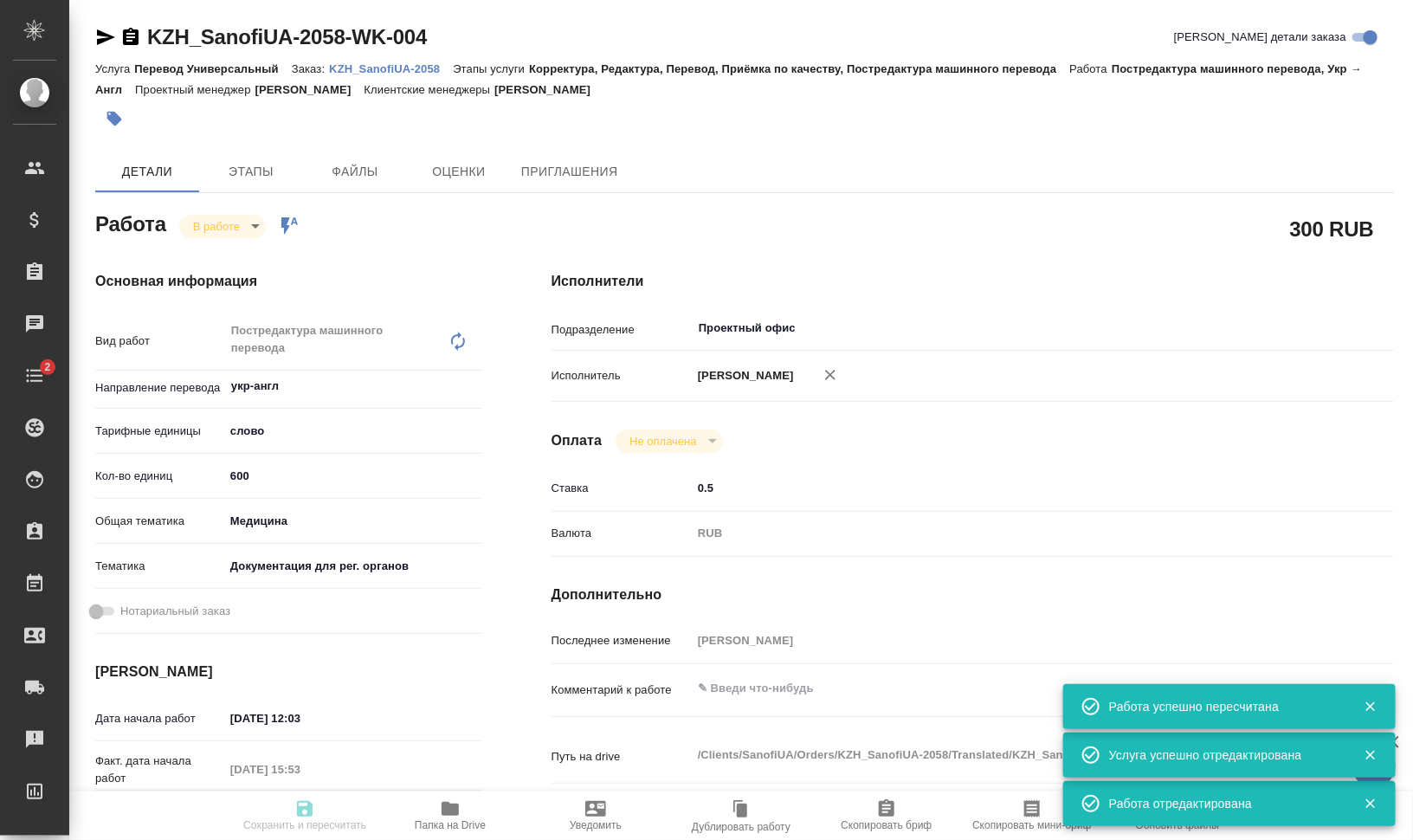
type input "30.09.2025 12:00"
type input "30.09.2025 14:00"
type input "Проектный офис"
type input "notPayed"
type input "0.5"
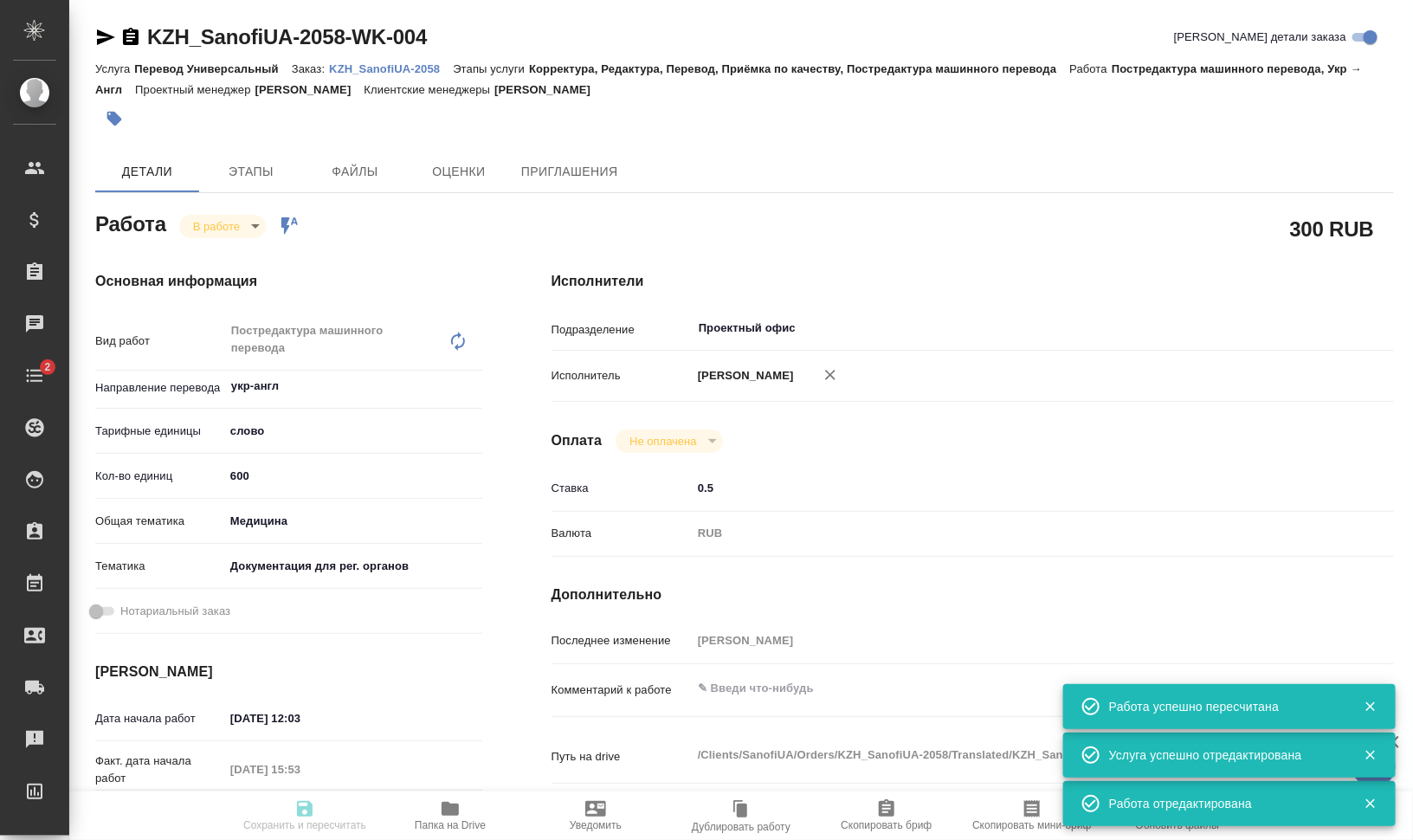
type input "RUB"
type input "[PERSON_NAME]"
type textarea "x"
type textarea "/Clients/SanofiUA/Orders/KZH_SanofiUA-2058/Translated/KZH_SanofiUA-2058-WK-004"
type textarea "x"
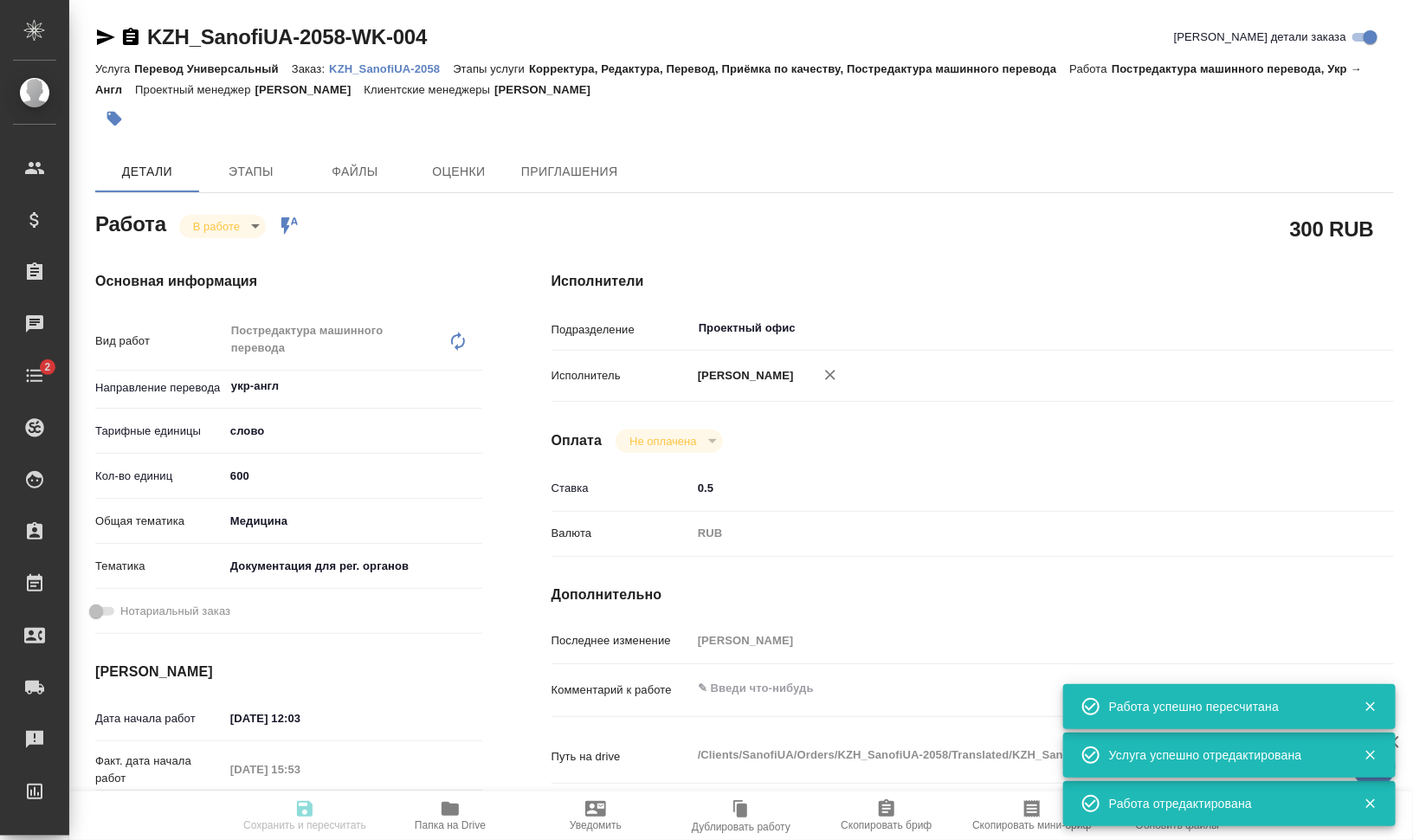
type input "KZH_SanofiUA-2058"
type input "РО E005877070"
type input "Перевод Универсальный"
type input "Корректура, Редактура, Перевод, Приёмка по качеству, Постредактура машинного пе…"
type input "[PERSON_NAME]"
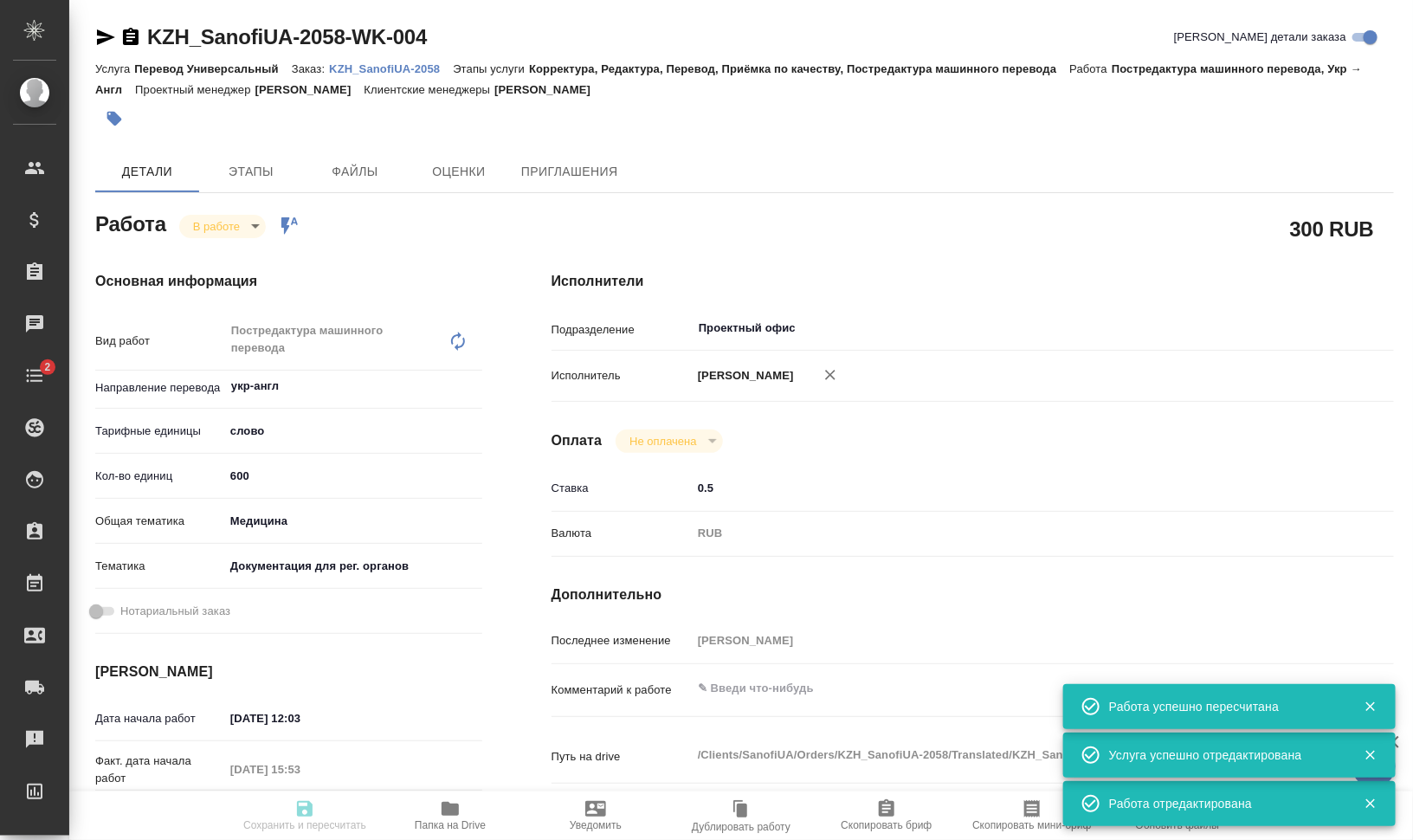
type input "Оксютович Ирина"
type input "/Clients/SanofiUA/Orders/KZH_SanofiUA-2058"
type textarea "x"
type textarea "перевод на англ."
type textarea "x"
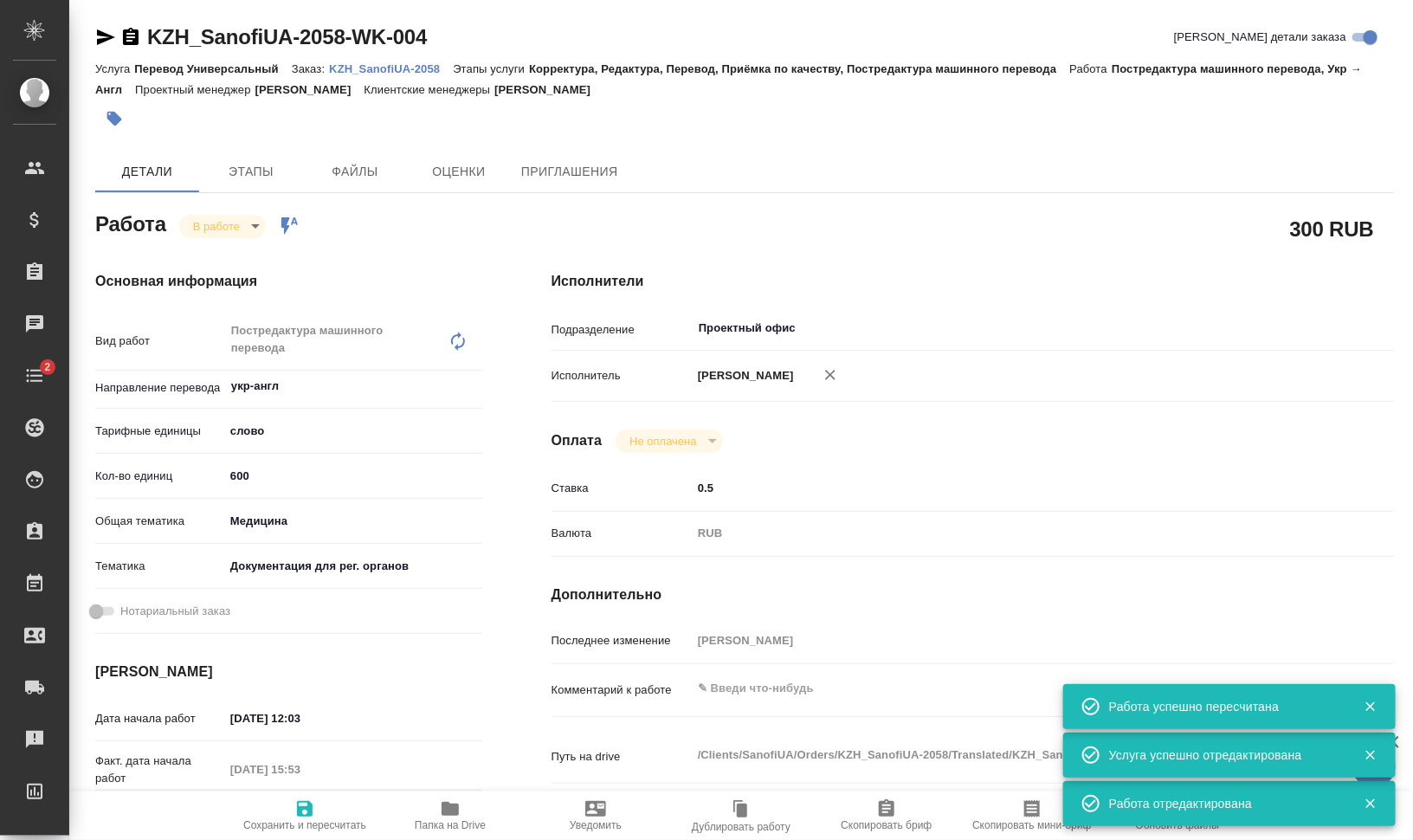
type textarea "x"
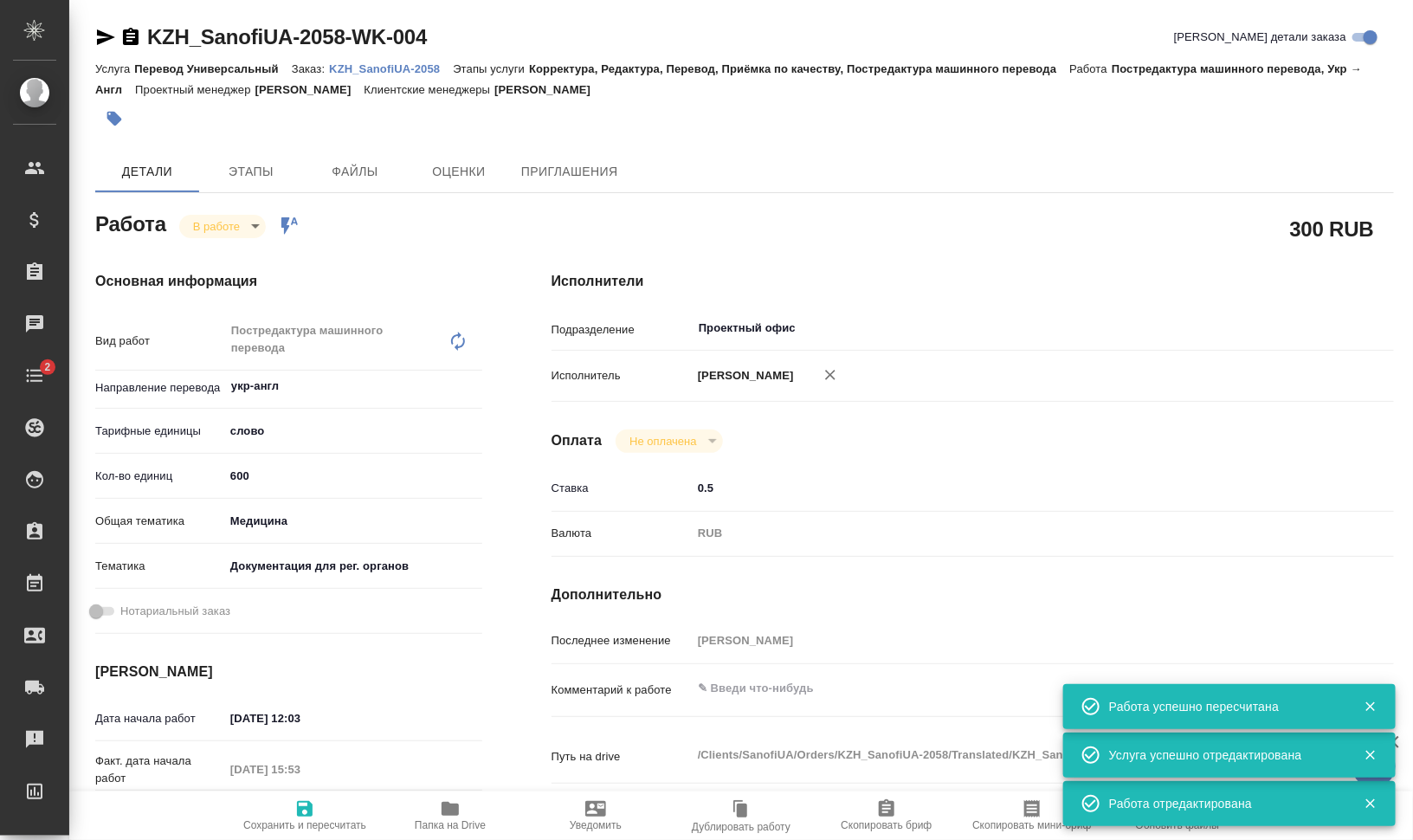
type textarea "x"
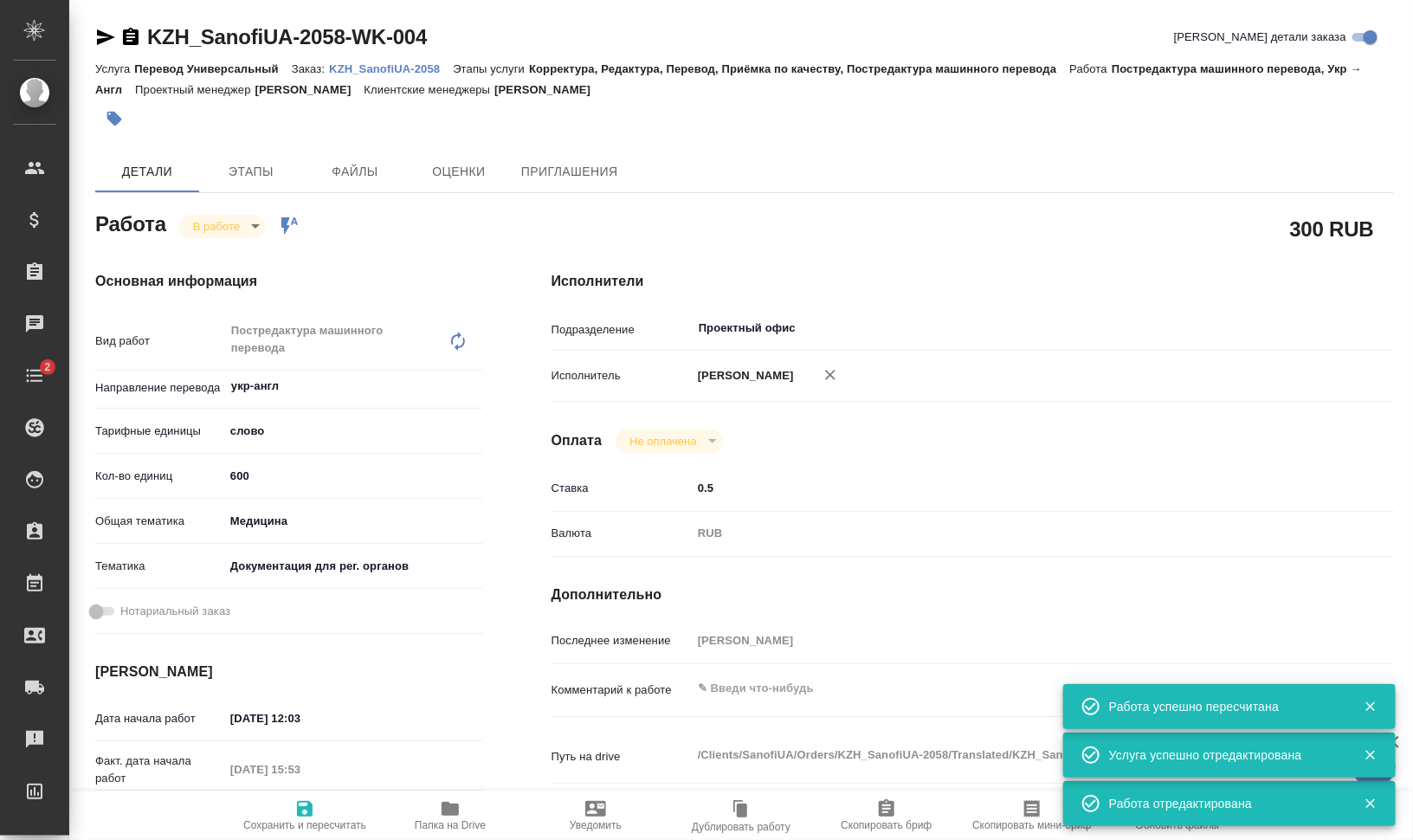
type textarea "x"
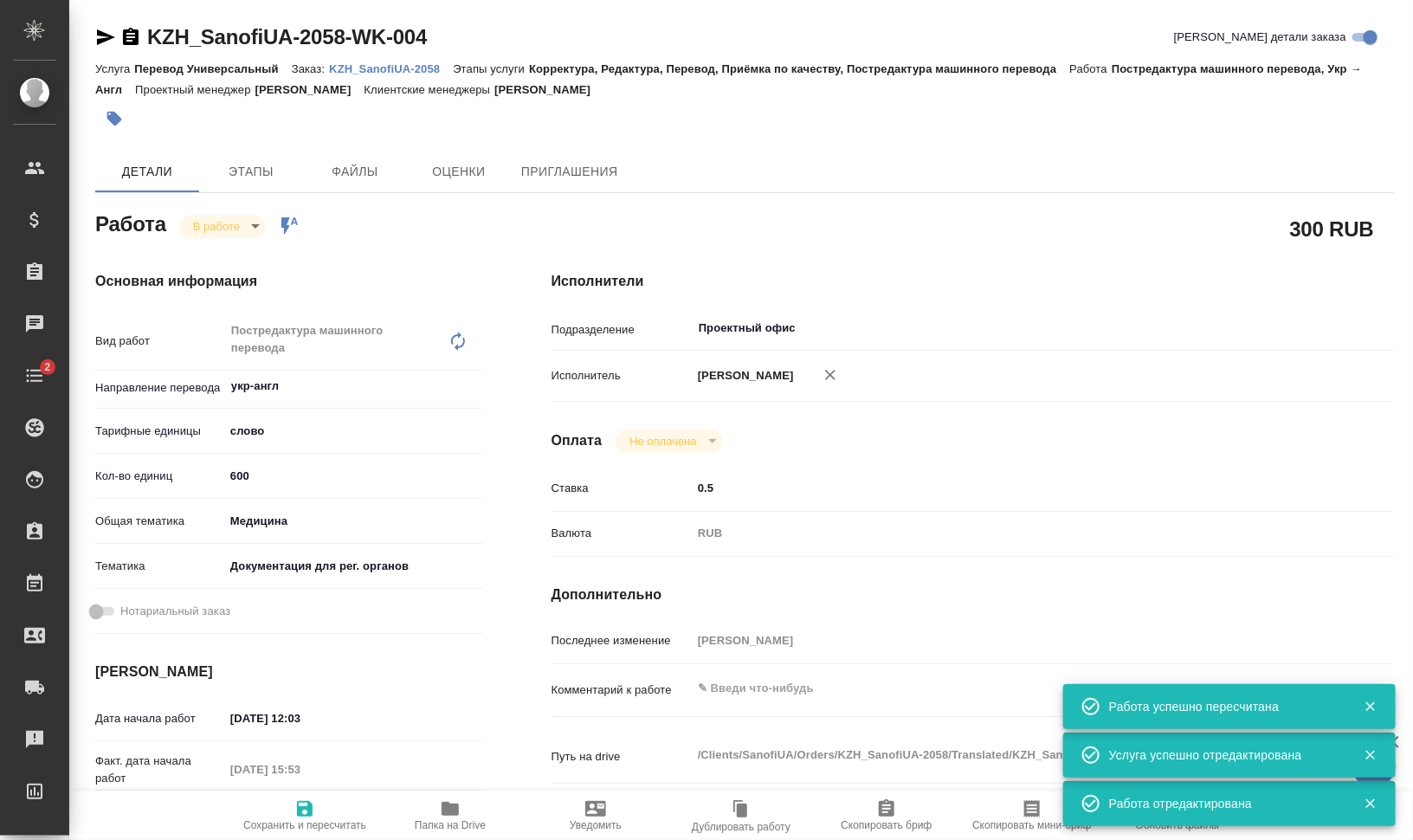
type textarea "x"
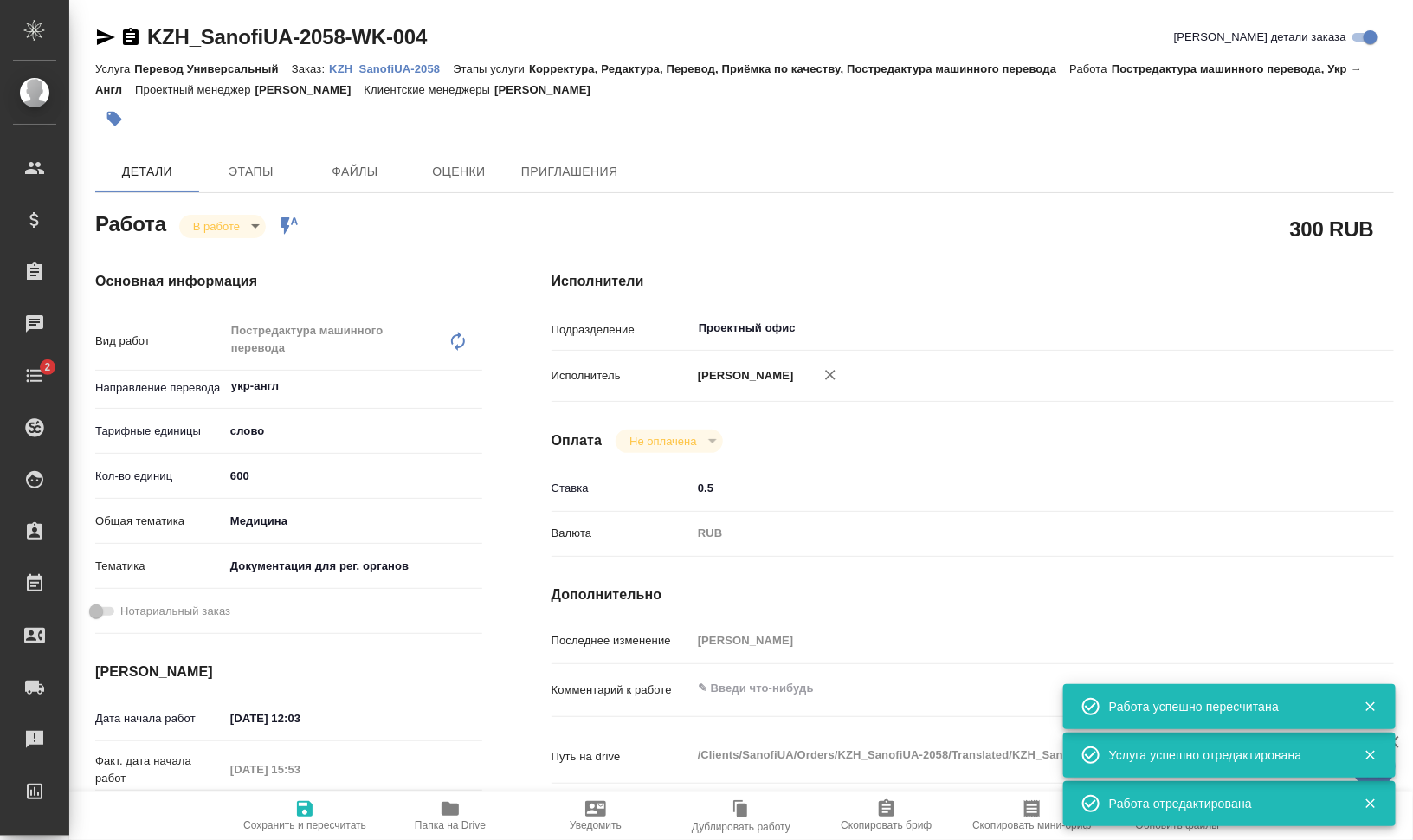
type textarea "x"
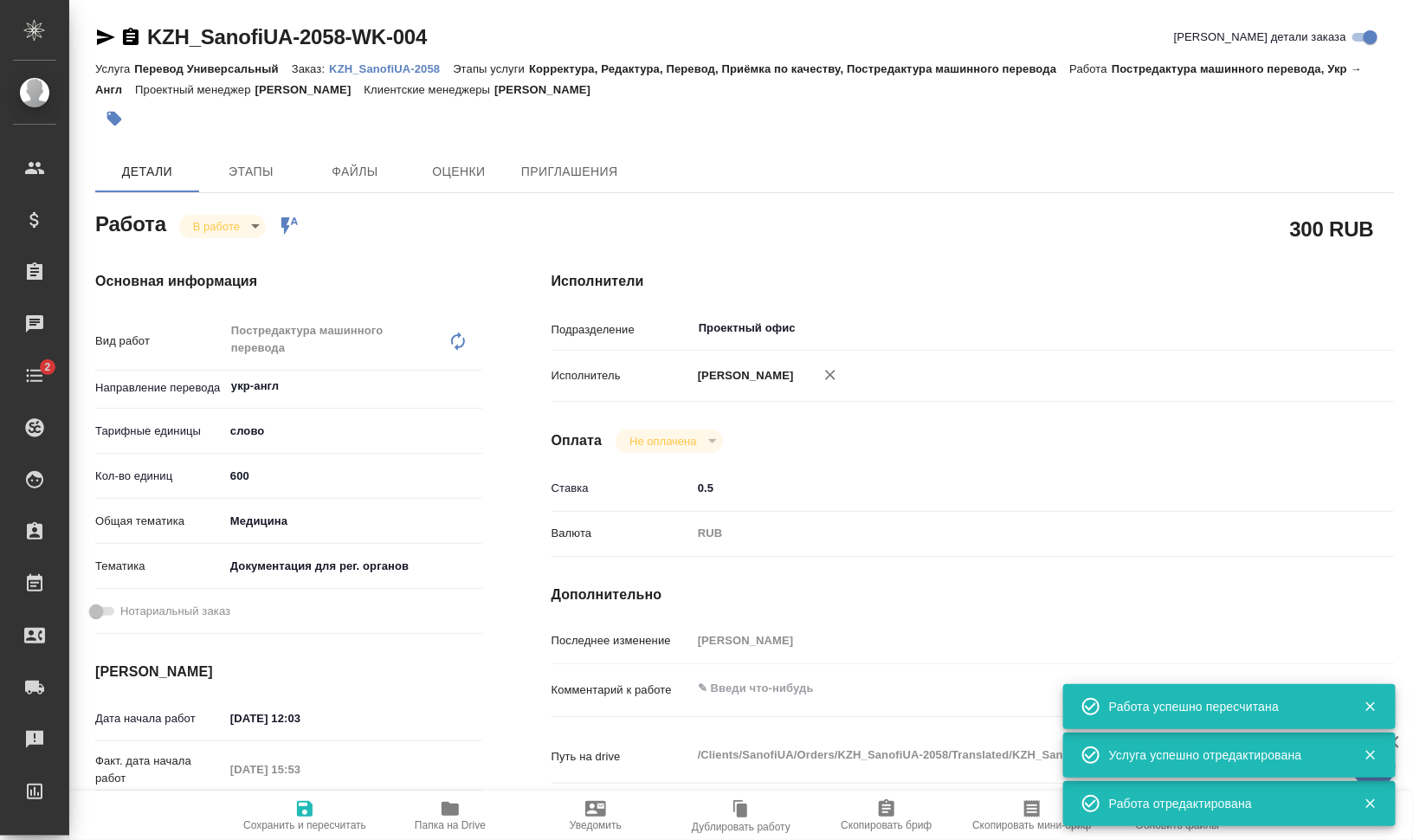
drag, startPoint x: 230, startPoint y: 468, endPoint x: 216, endPoint y: 468, distance: 14.0
click at [216, 468] on div "Кол-во единиц 600" at bounding box center [289, 475] width 387 height 30
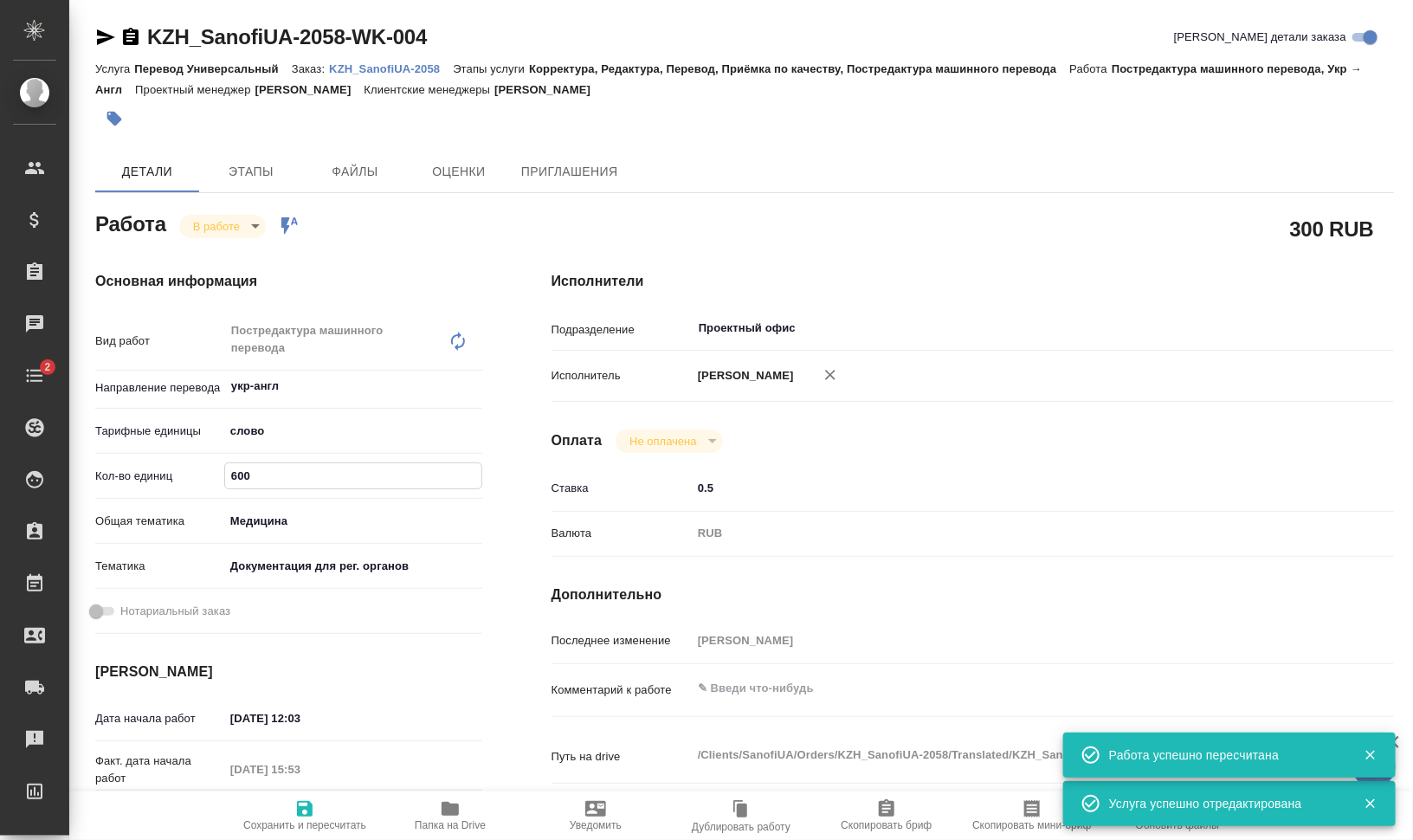
type textarea "x"
type input "5"
type textarea "x"
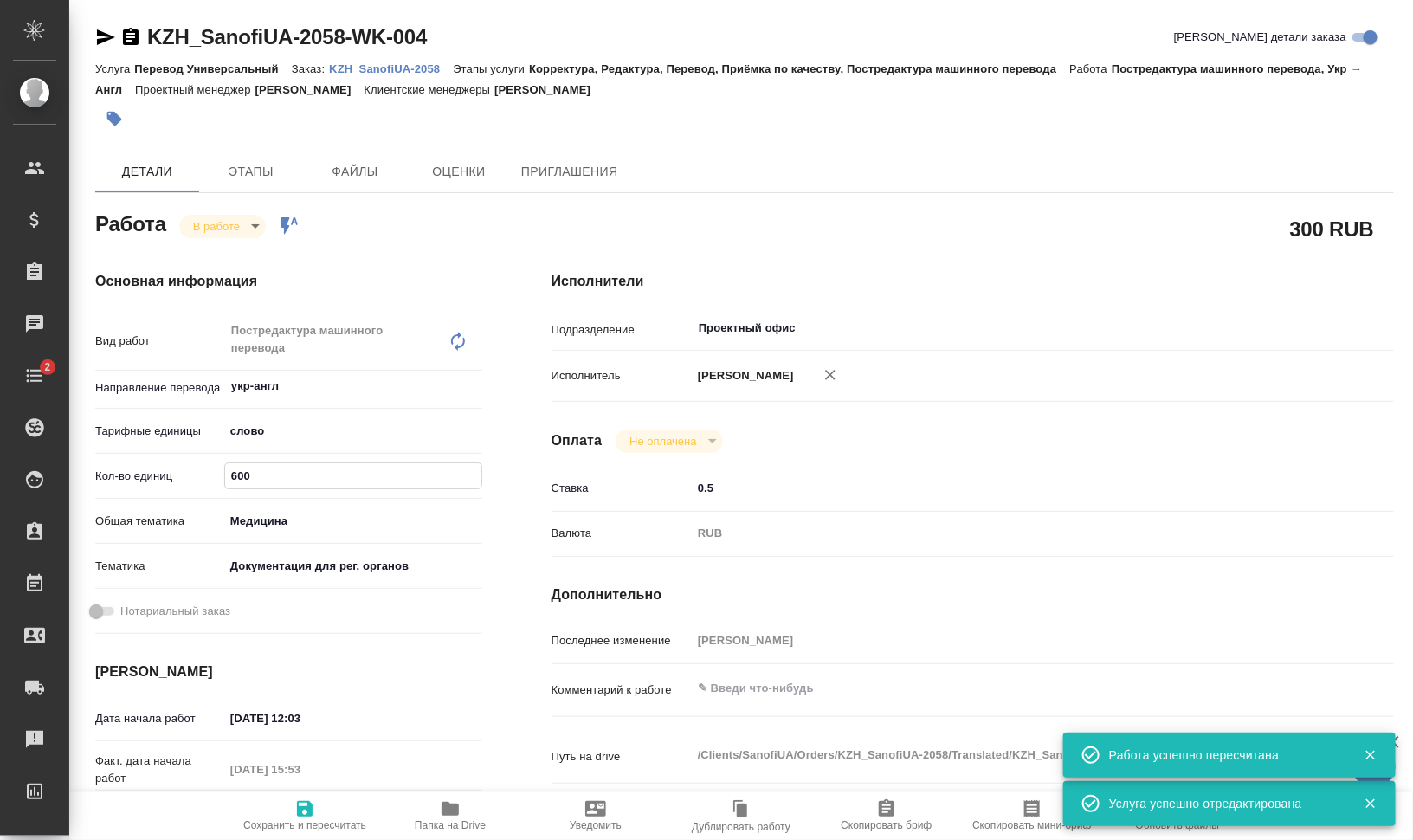
type textarea "x"
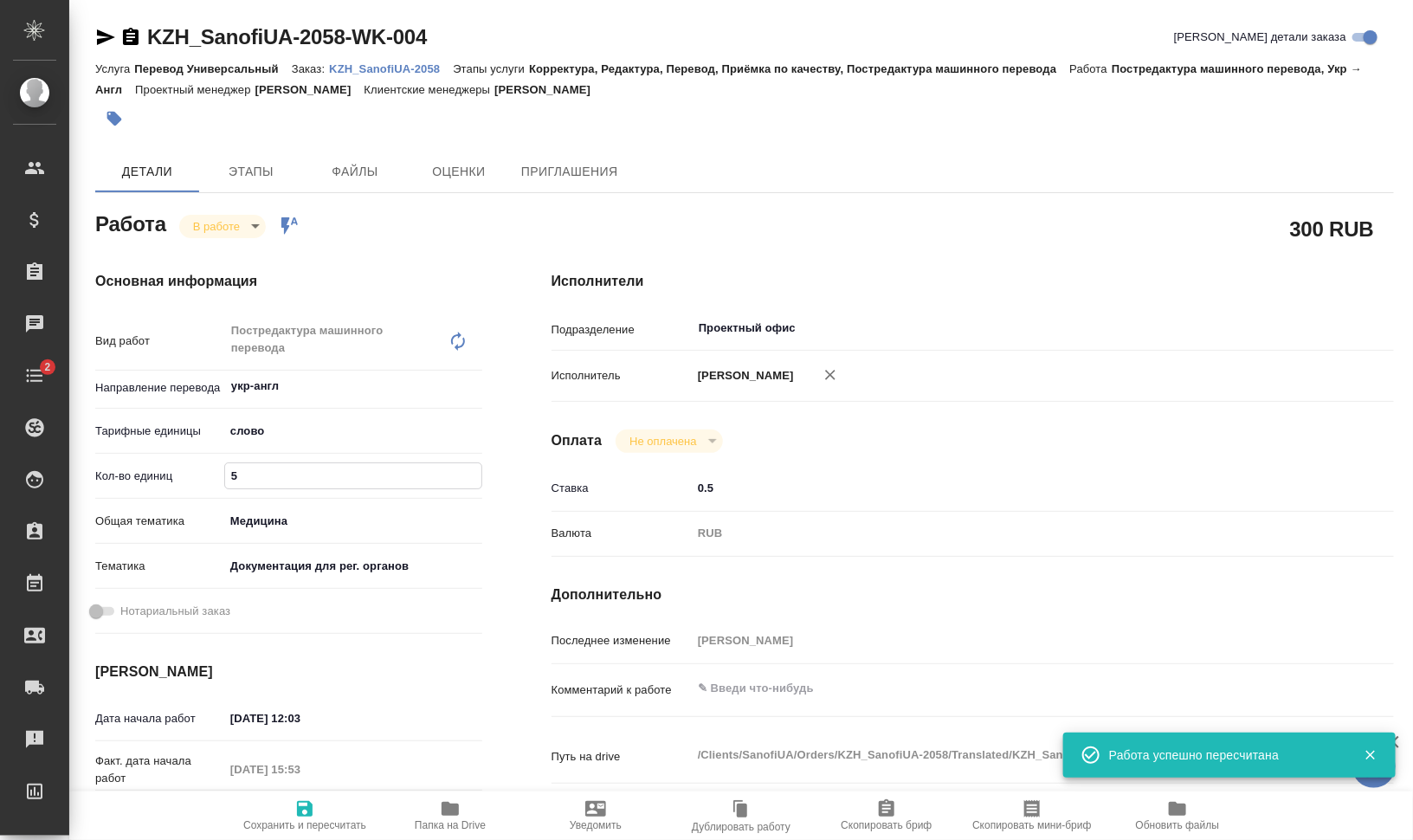
type textarea "x"
type input "57"
type textarea "x"
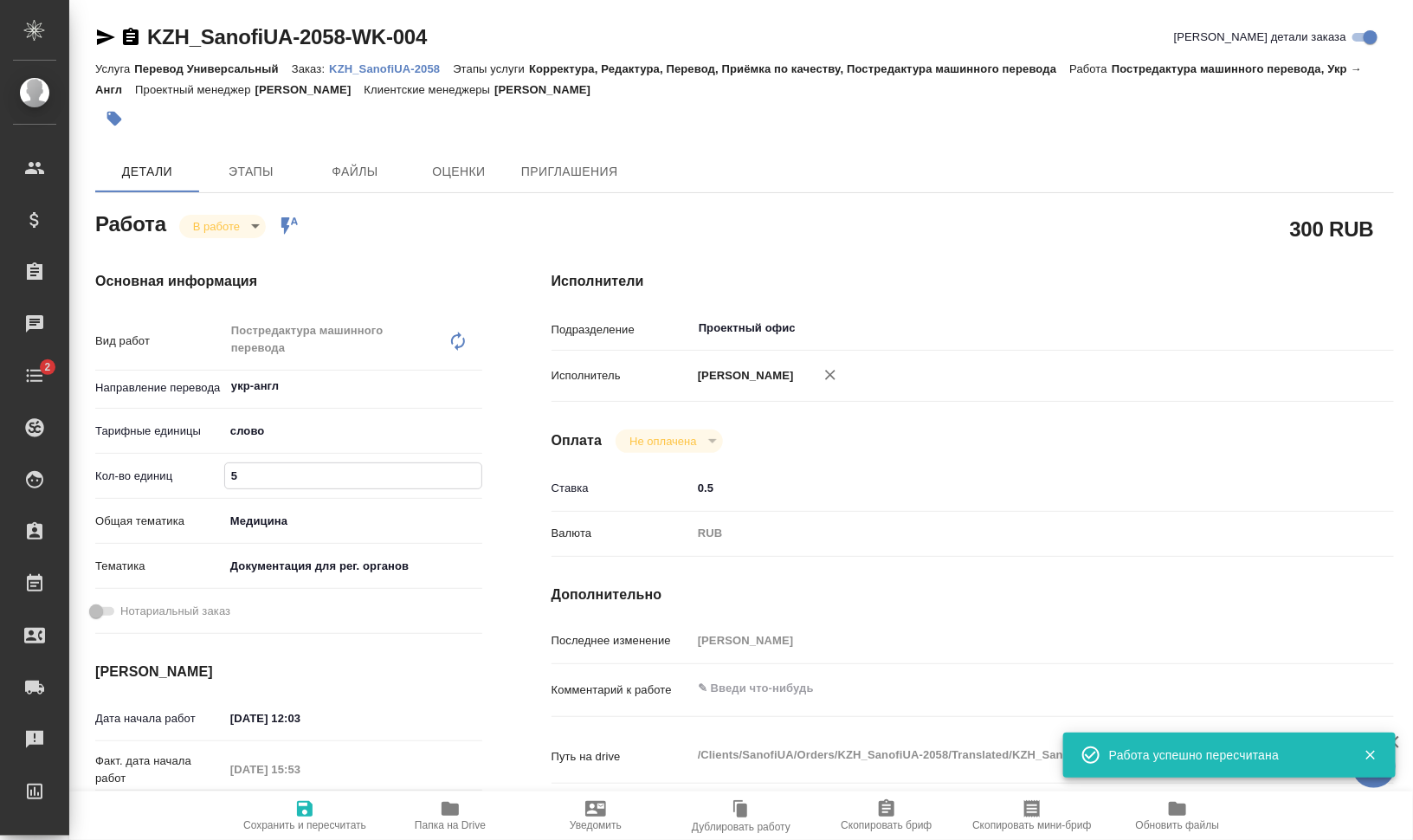
type textarea "x"
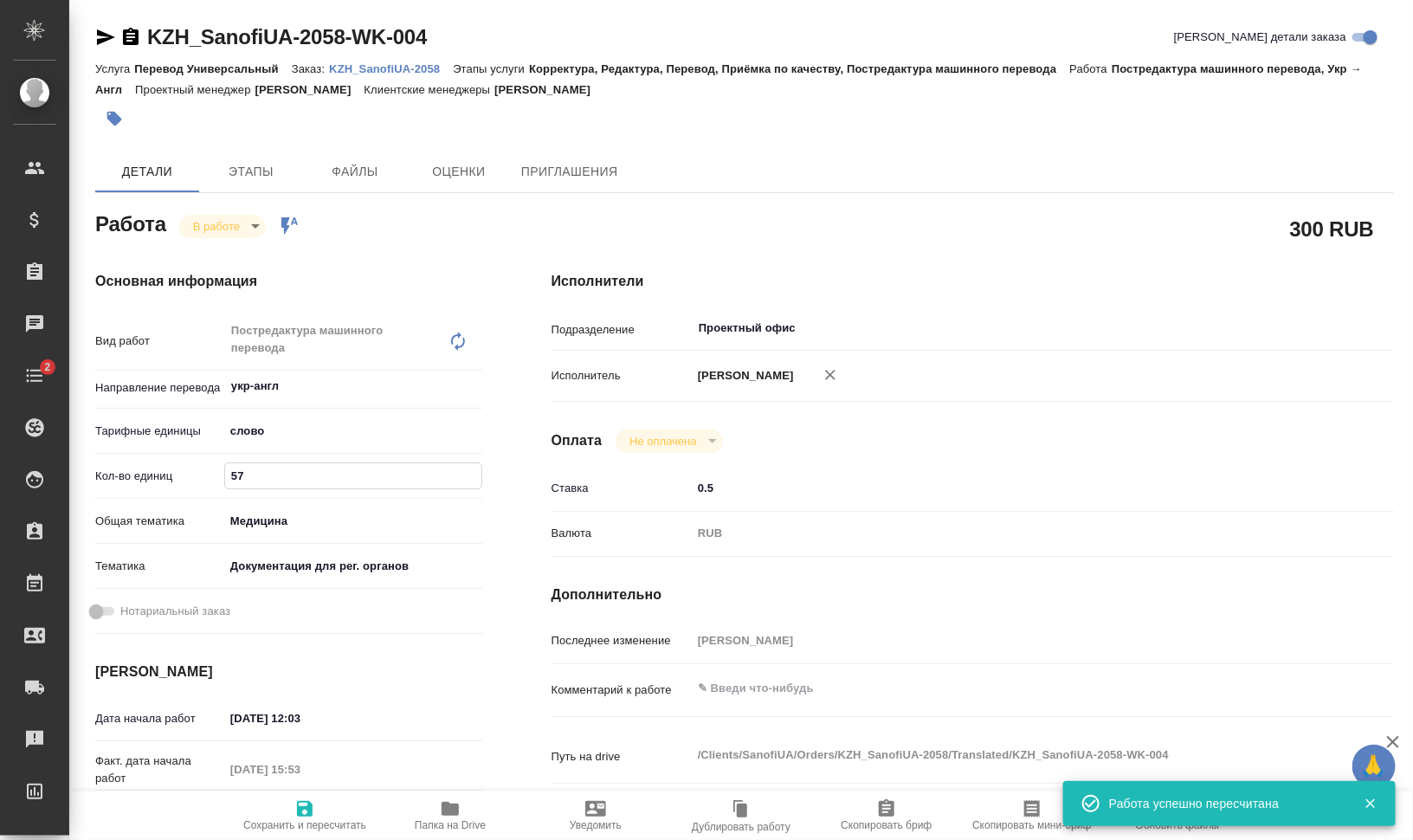
type textarea "x"
type input "572"
type textarea "x"
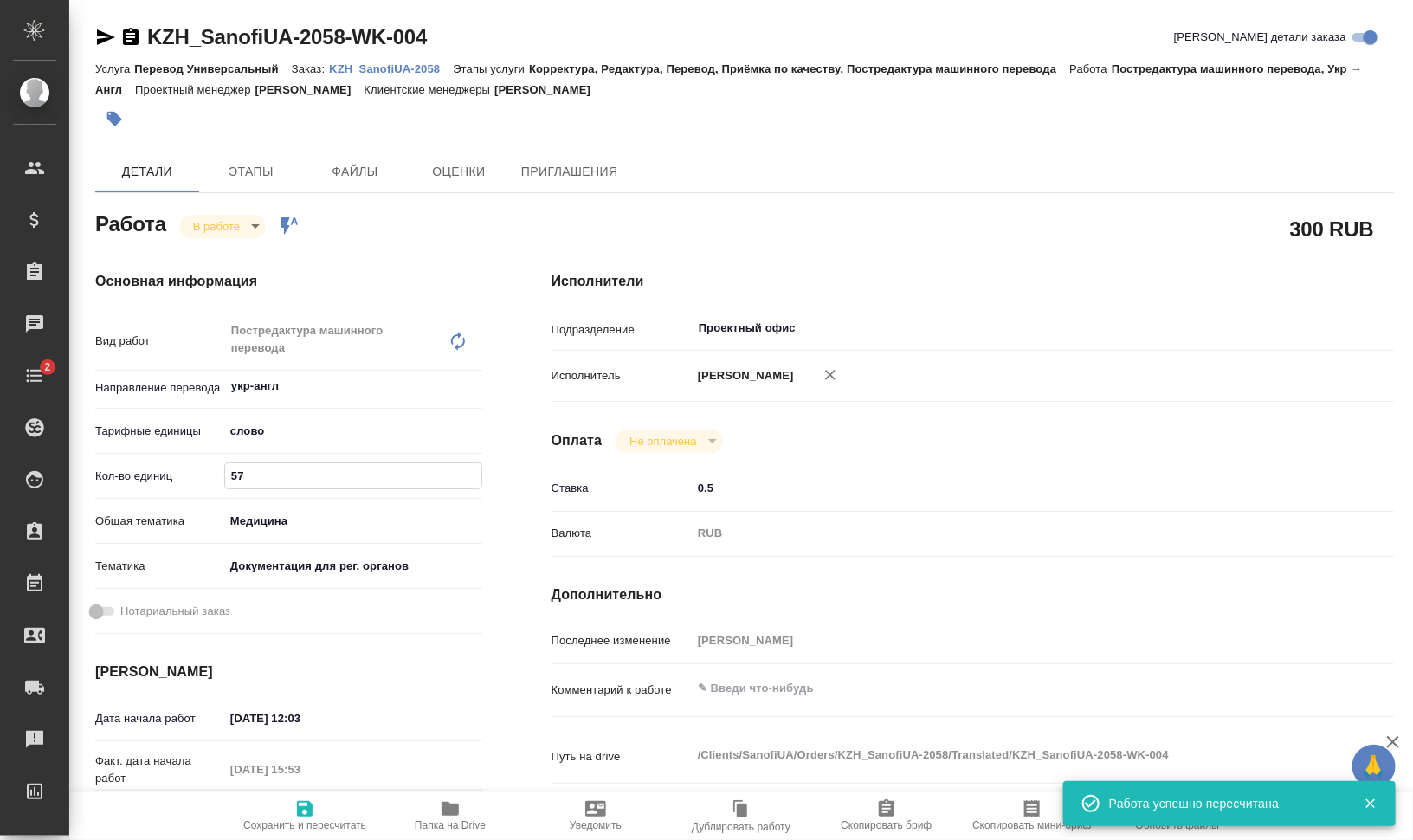
type textarea "x"
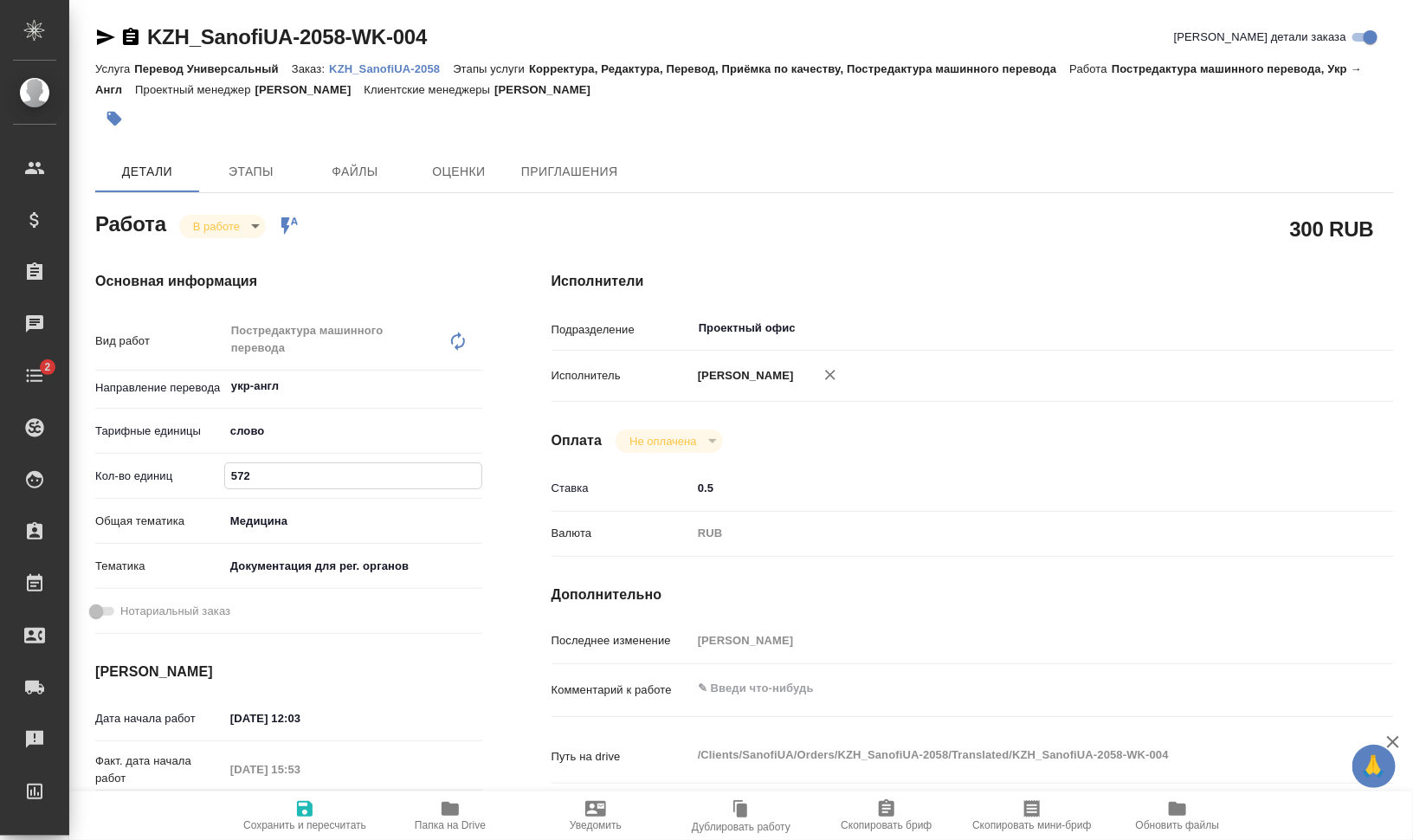
type input "572.8"
type textarea "x"
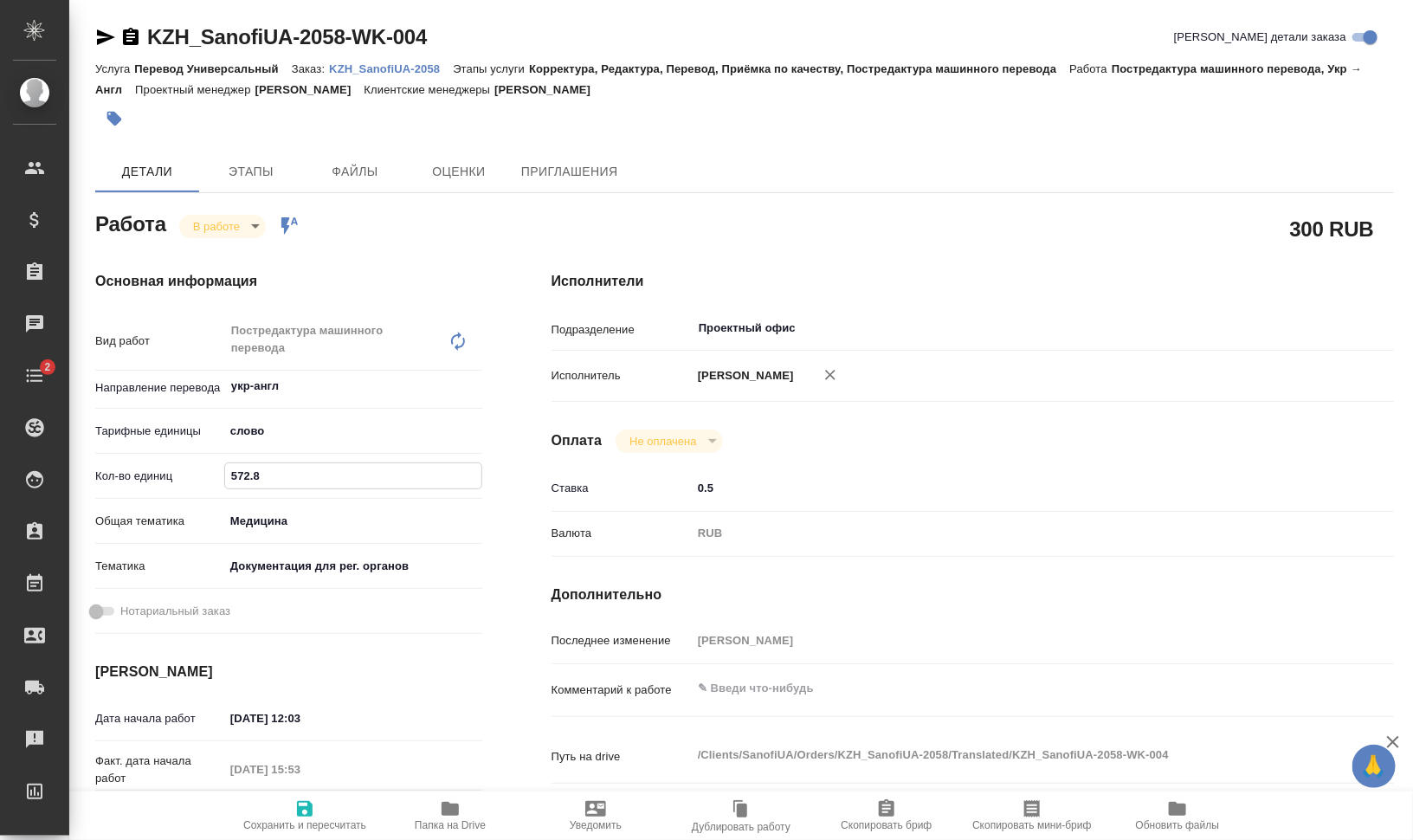
type textarea "x"
type input "572.8"
click at [237, 217] on body "🙏 .cls-1 fill:#fff; AWATERA Валеев Динар Клиенты Спецификации Заказы 0 Чаты 2 T…" at bounding box center [706, 490] width 1413 height 979
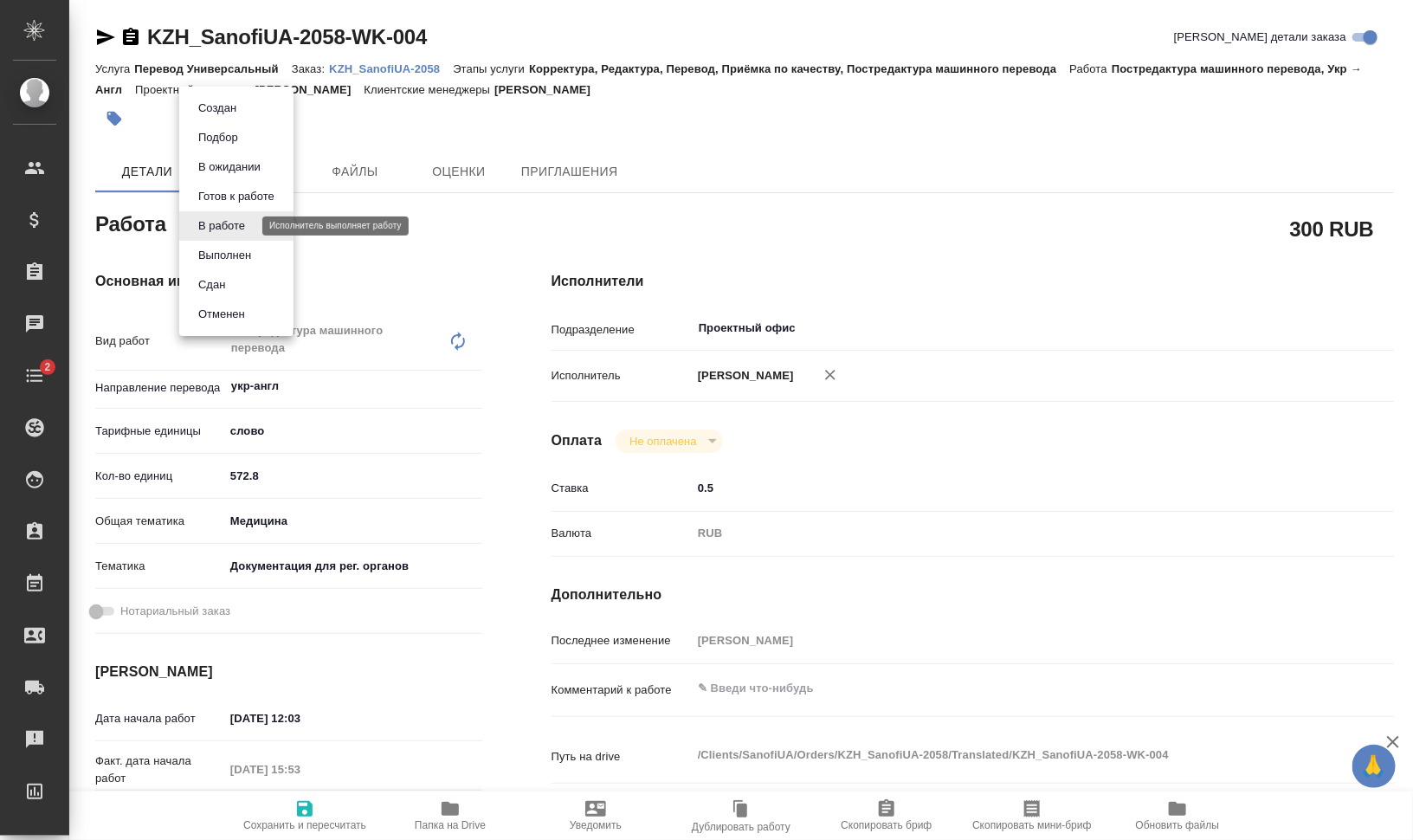
drag, startPoint x: 237, startPoint y: 217, endPoint x: 275, endPoint y: 469, distance: 254.8
click at [232, 292] on li "Сдан" at bounding box center [236, 285] width 115 height 29
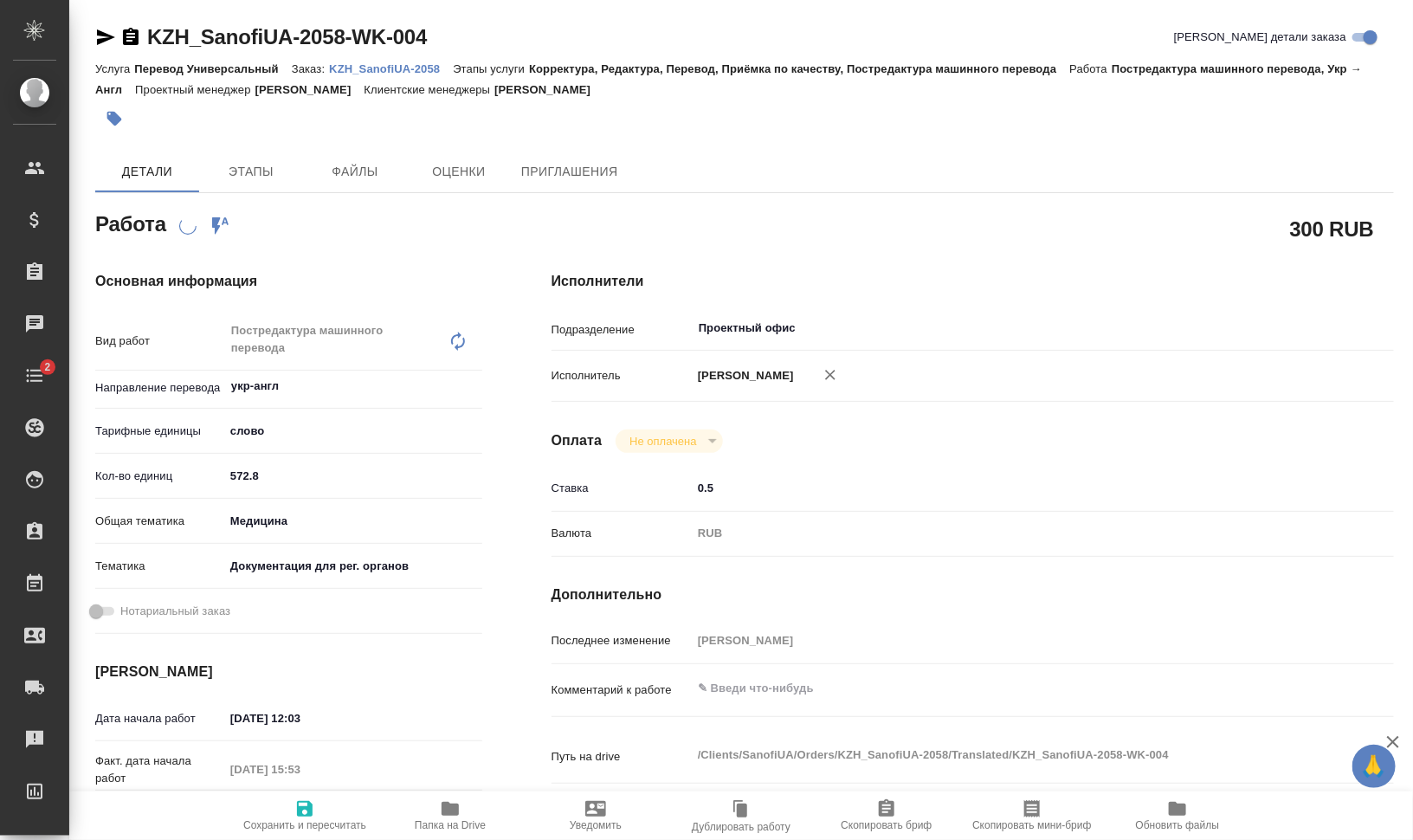
click at [310, 812] on icon "button" at bounding box center [304, 809] width 16 height 16
type textarea "x"
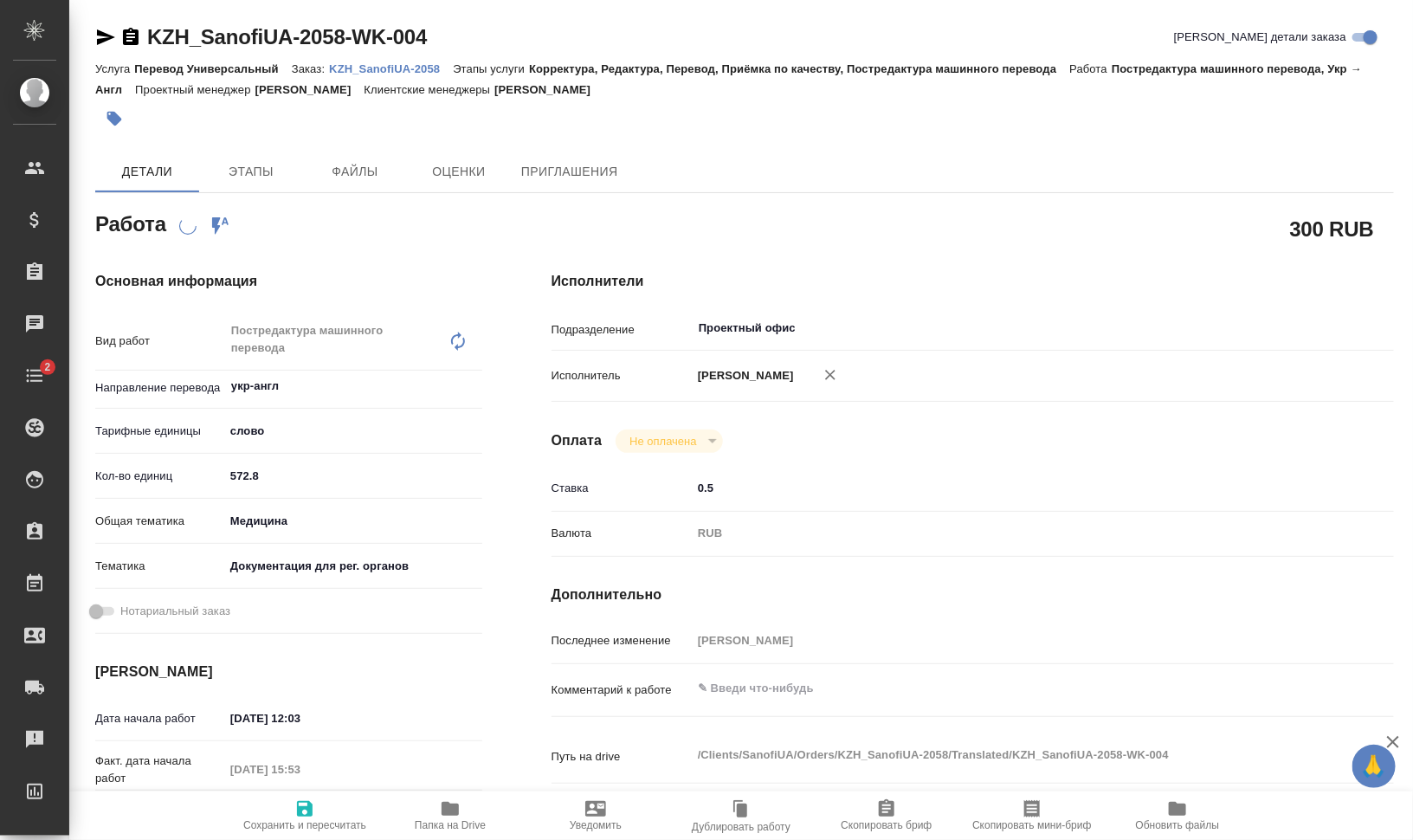
type textarea "x"
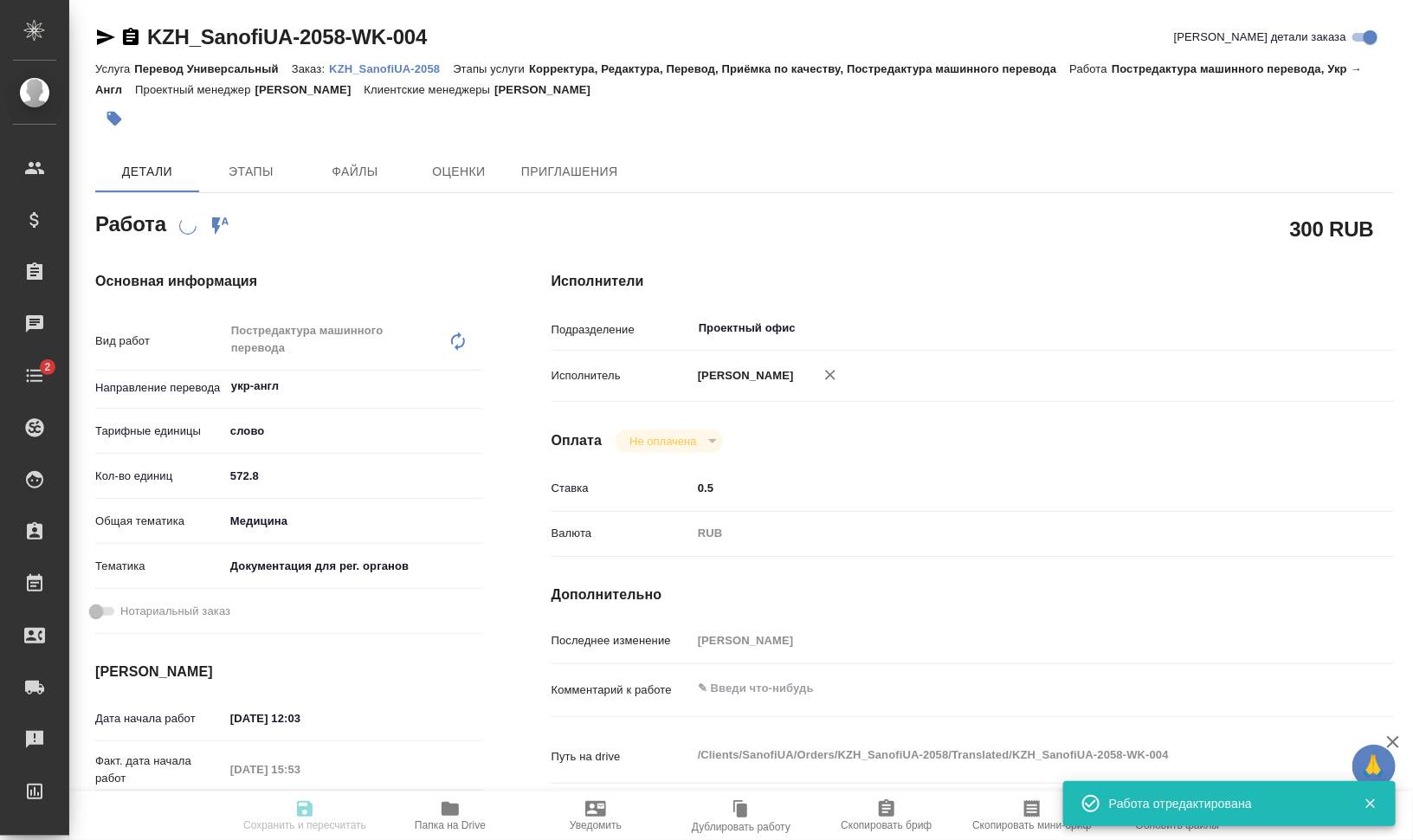
type textarea "x"
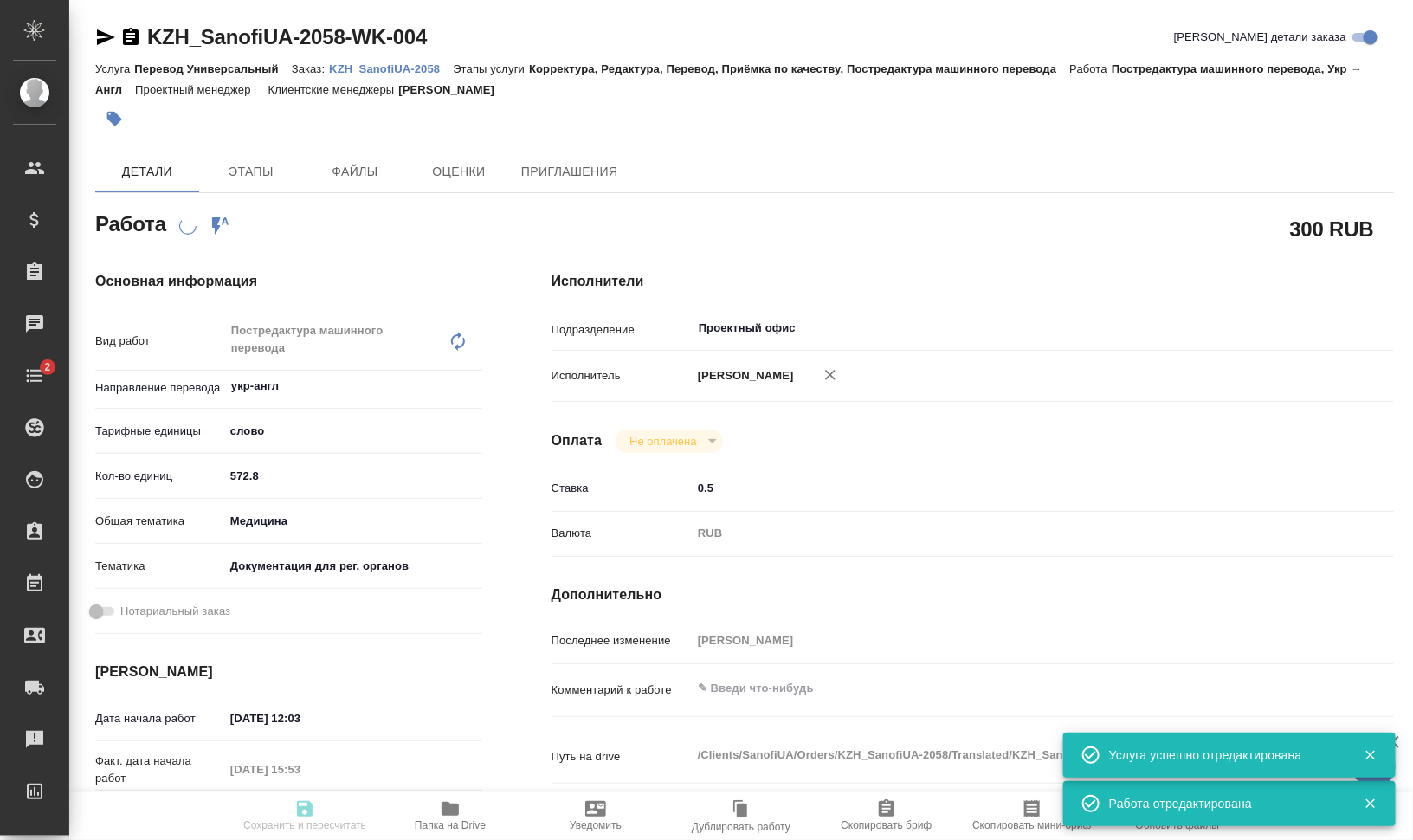
type textarea "Постредактура машинного перевода"
type textarea "x"
type input "укр-англ"
type input "5a8b1489cc6b4906c91bfd90"
type input "572.8"
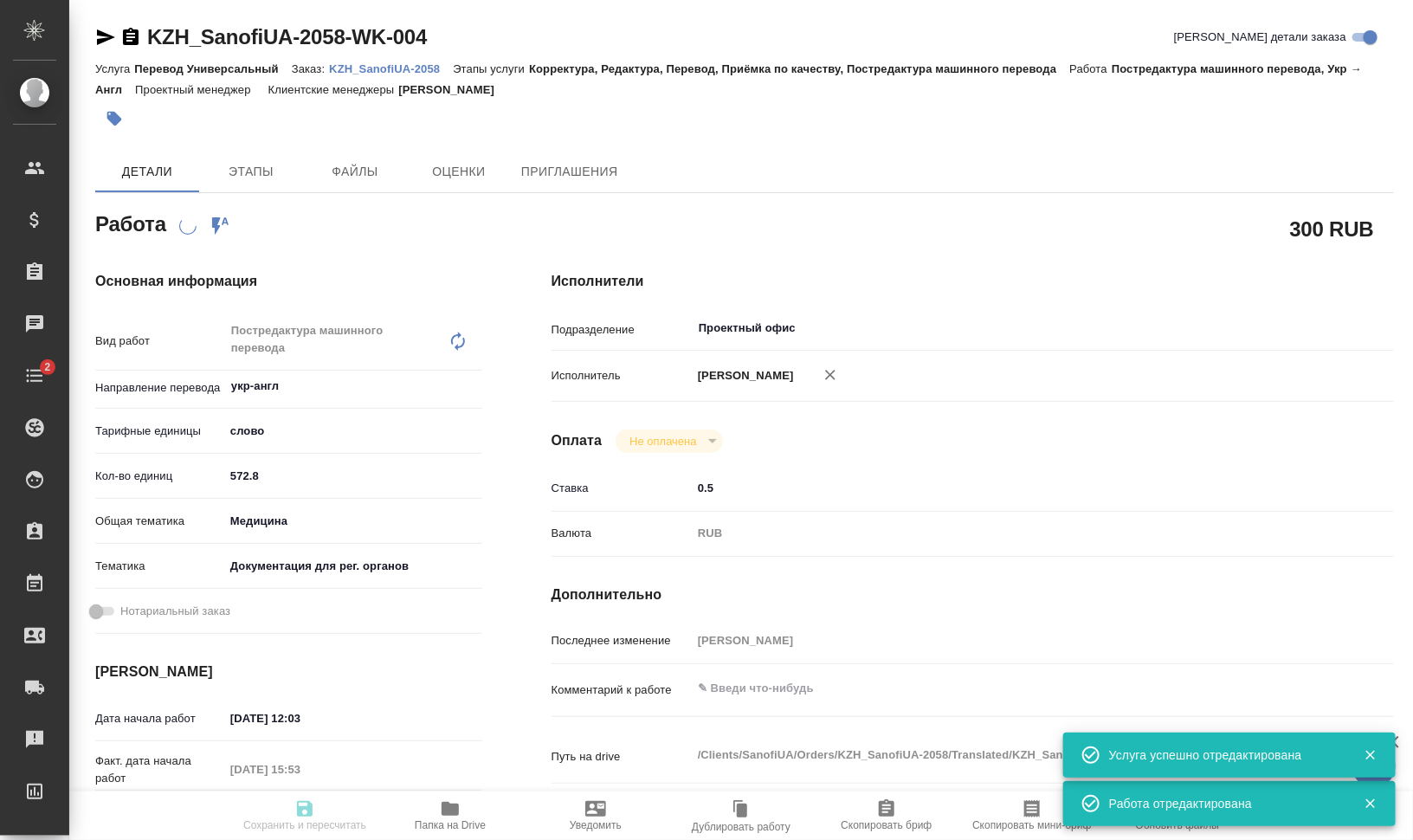
type input "med"
type input "5f647205b73bc97568ca66c6"
type input "29.09.2025 12:03"
type input "29.09.2025 15:53"
type input "30.09.2025 12:00"
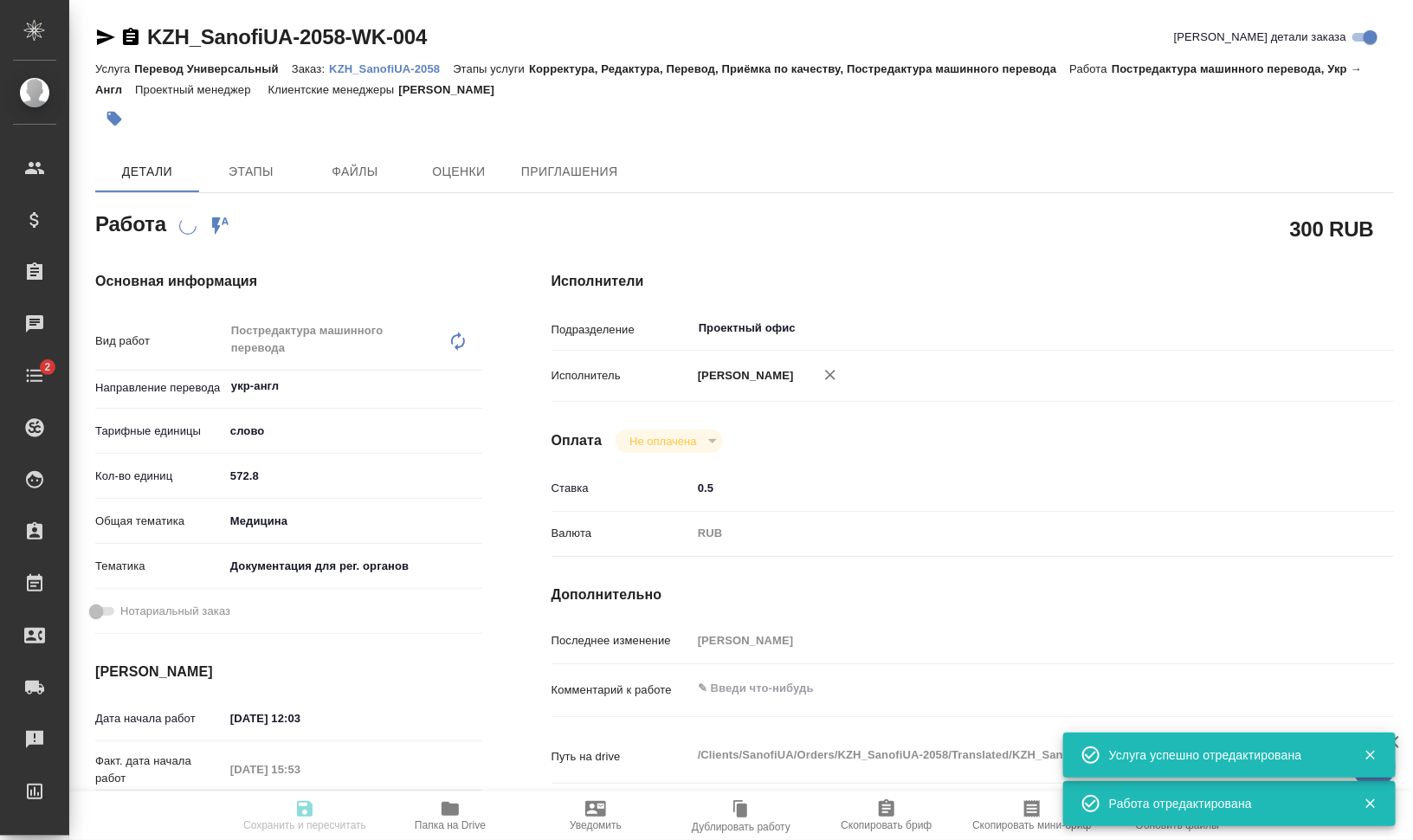
type input "30.09.2025 14:00"
type input "Проектный офис"
type input "notPayed"
type input "0.5"
type input "RUB"
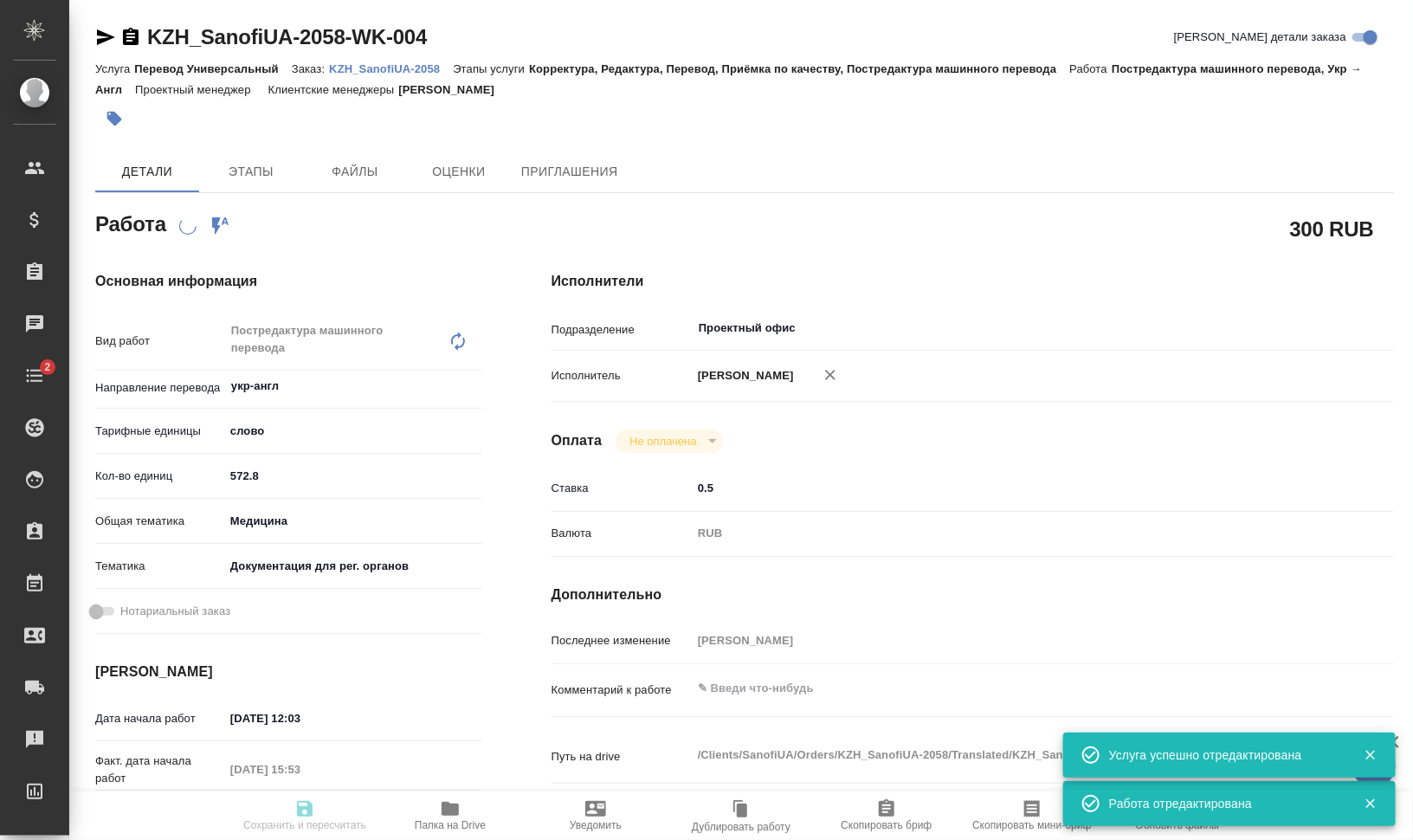
type input "[PERSON_NAME]"
type textarea "x"
type textarea "/Clients/SanofiUA/Orders/KZH_SanofiUA-2058/Translated/KZH_SanofiUA-2058-WK-004"
type textarea "x"
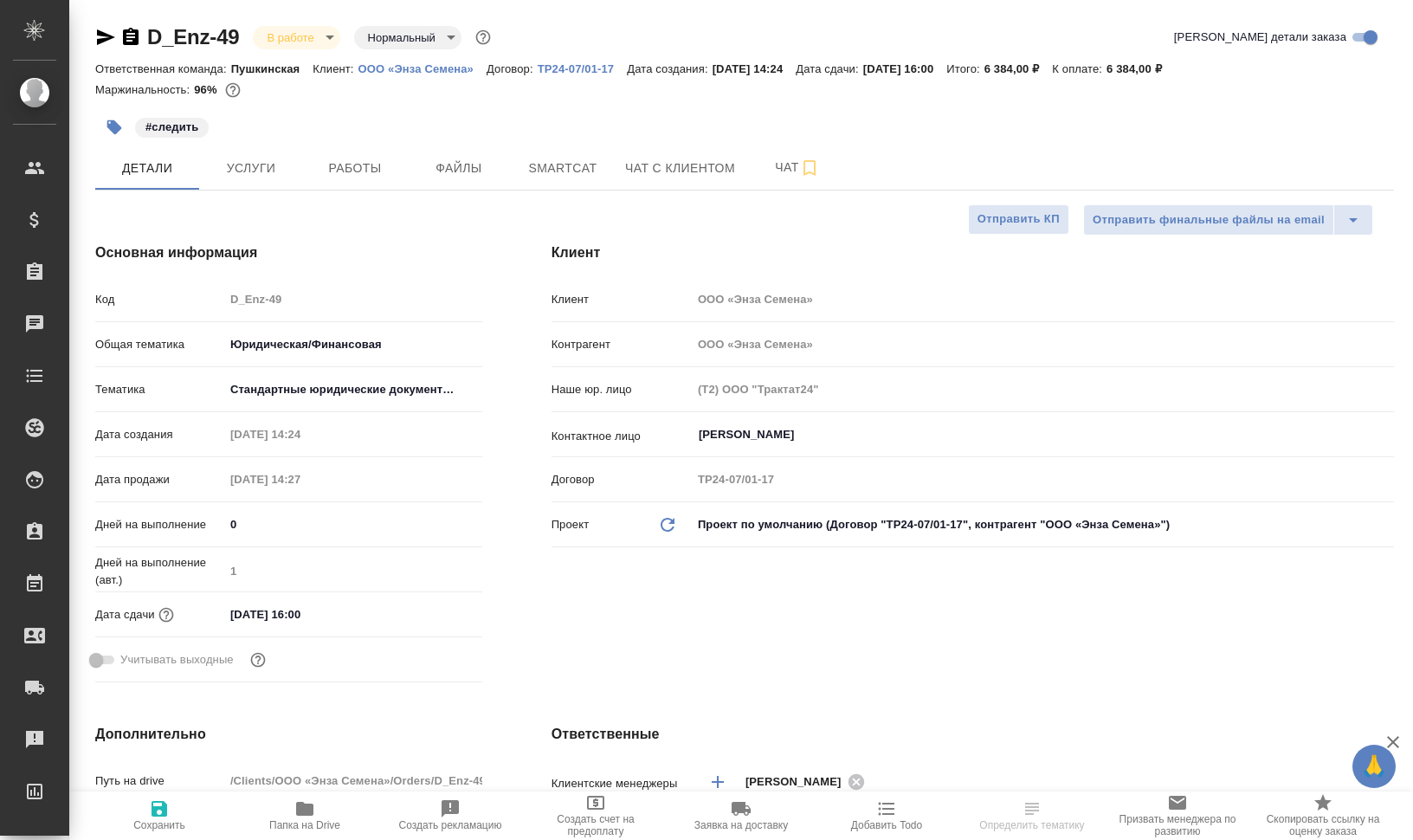
select select "RU"
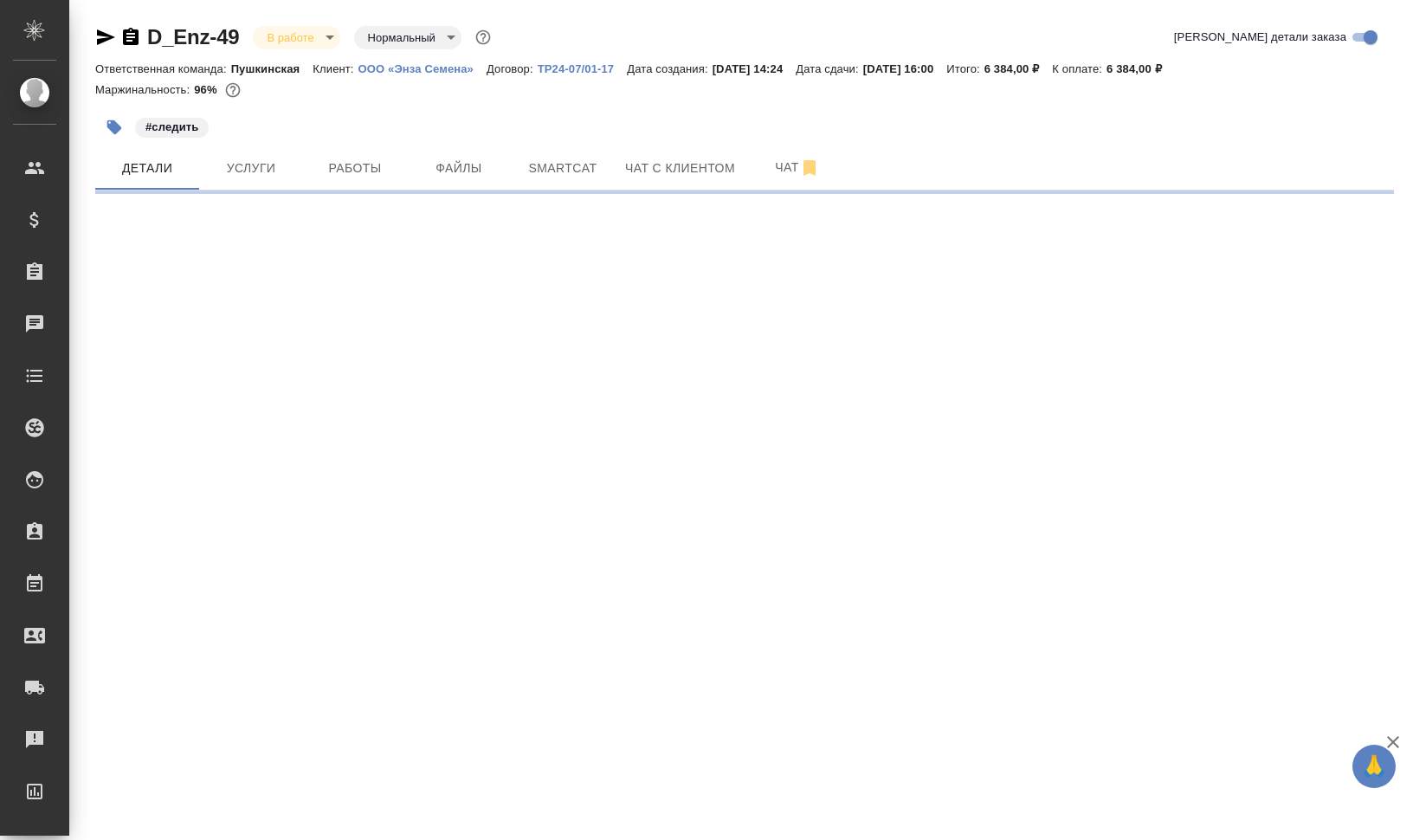
select select "RU"
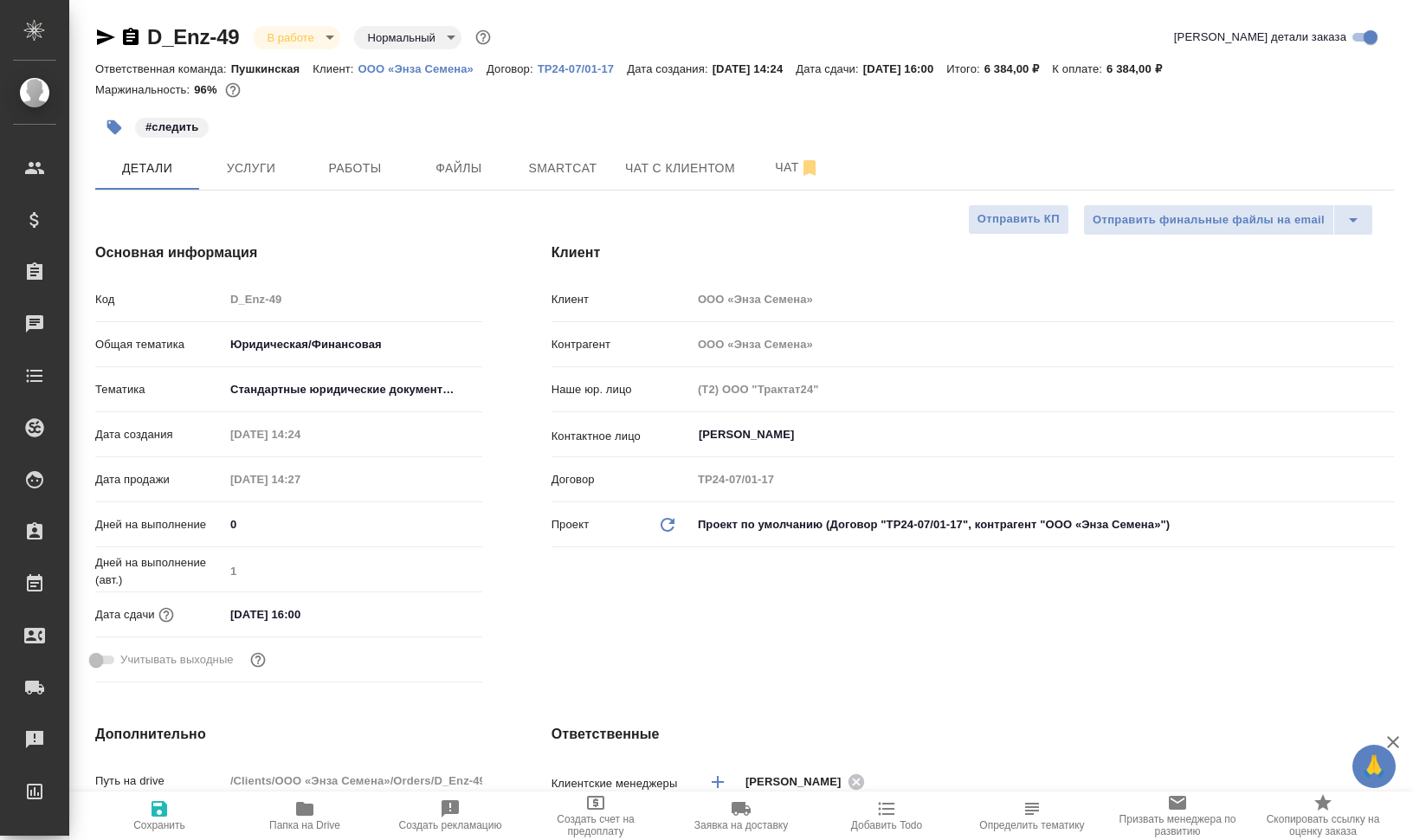
type textarea "x"
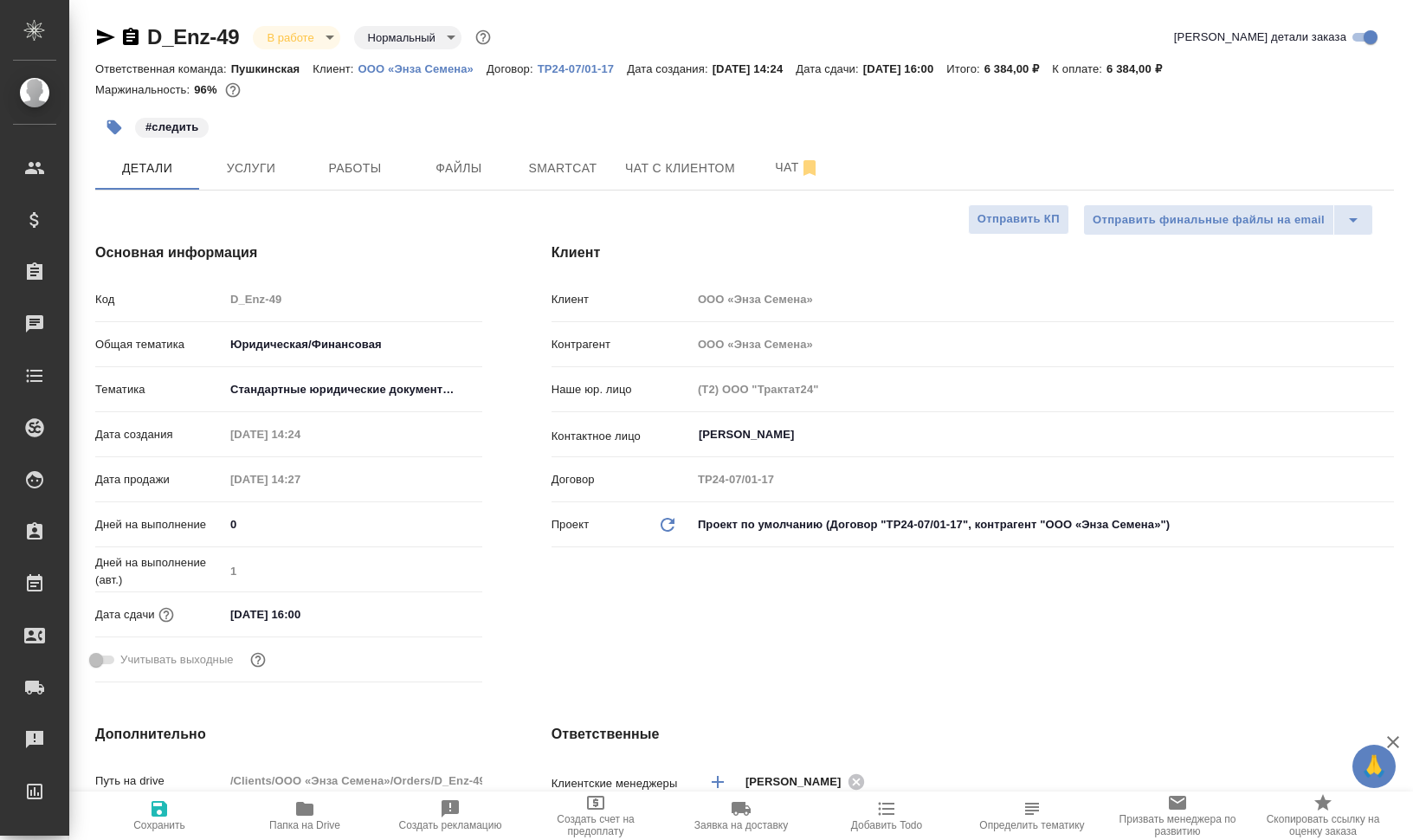
type textarea "x"
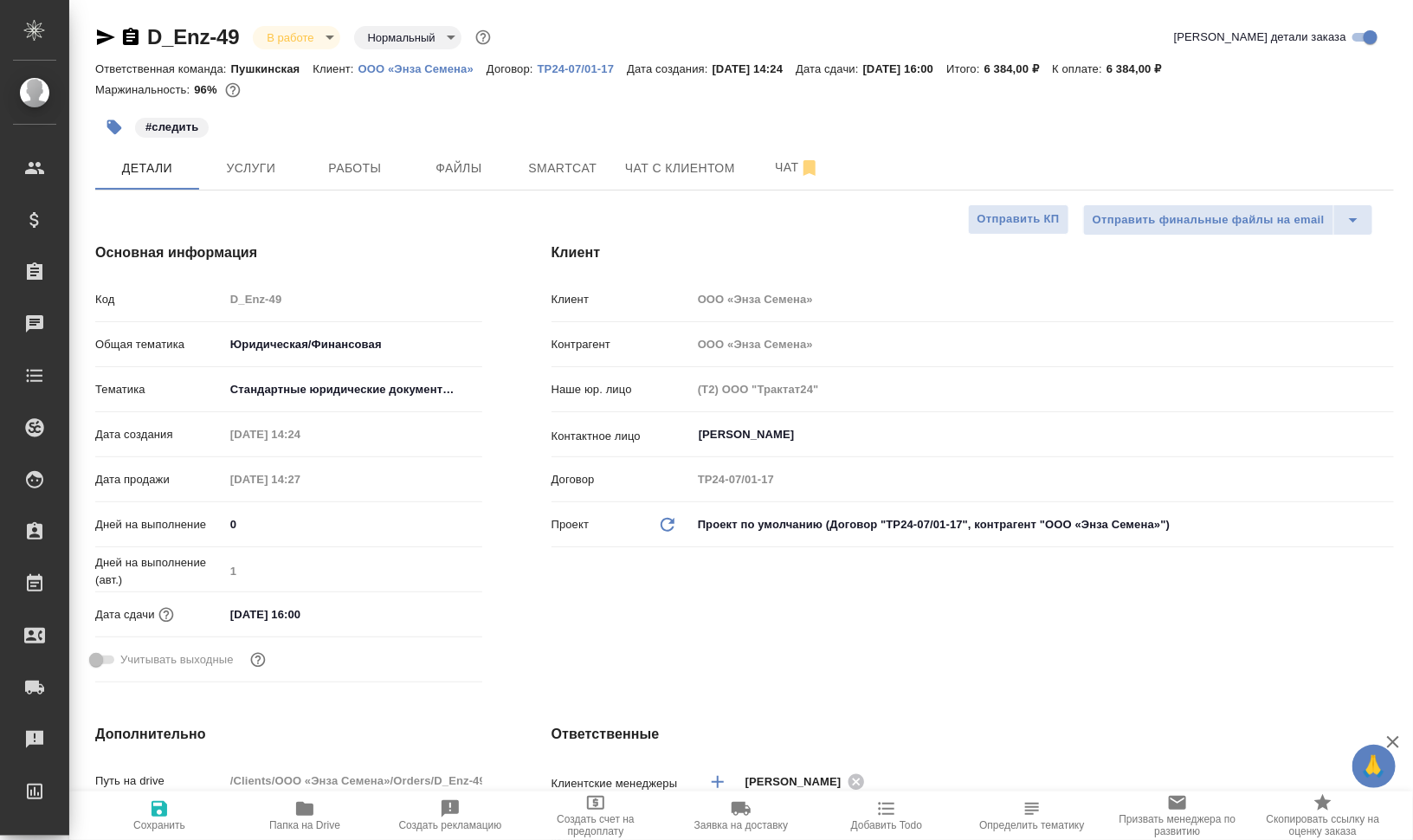
type textarea "x"
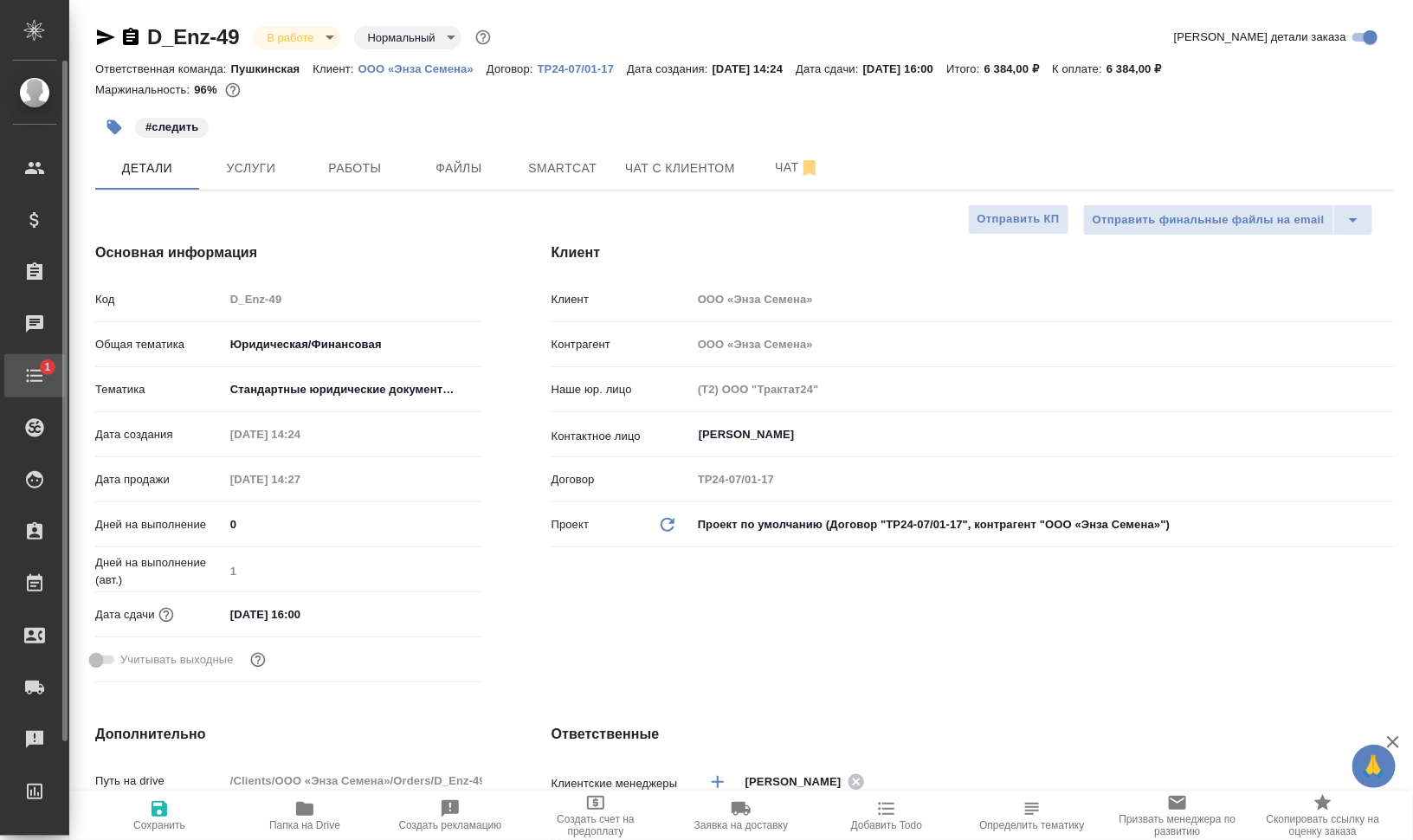
type textarea "x"
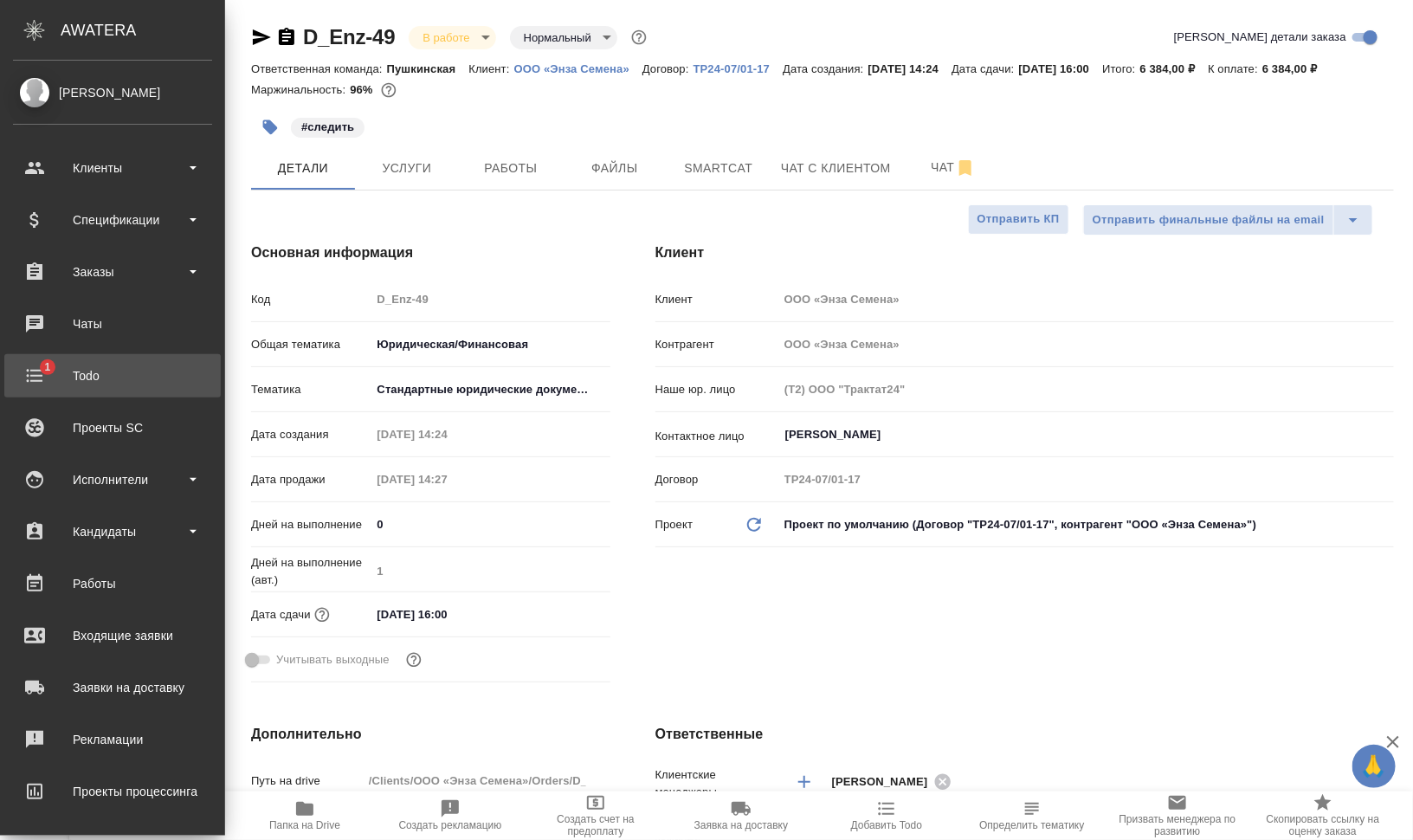
type textarea "x"
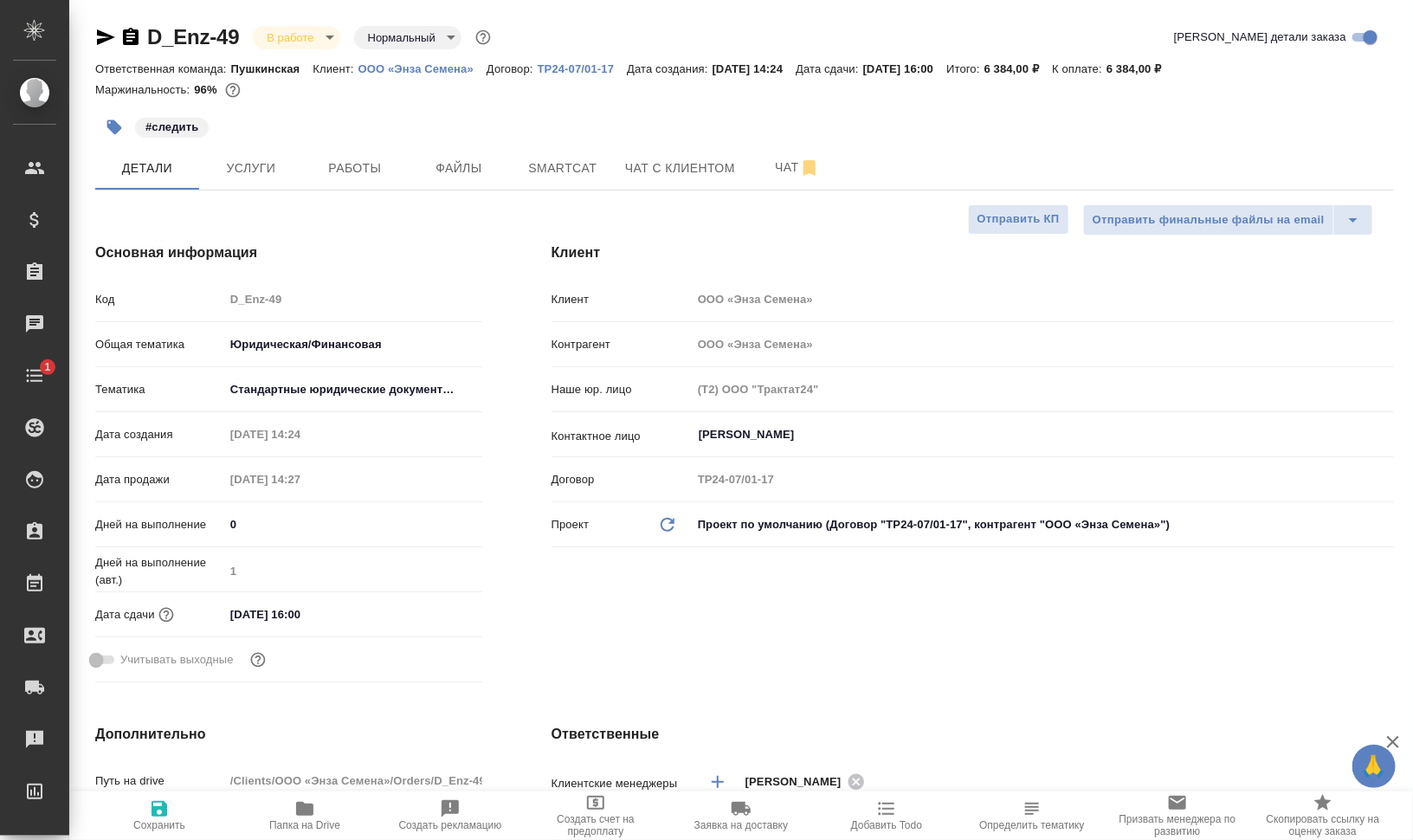
type textarea "x"
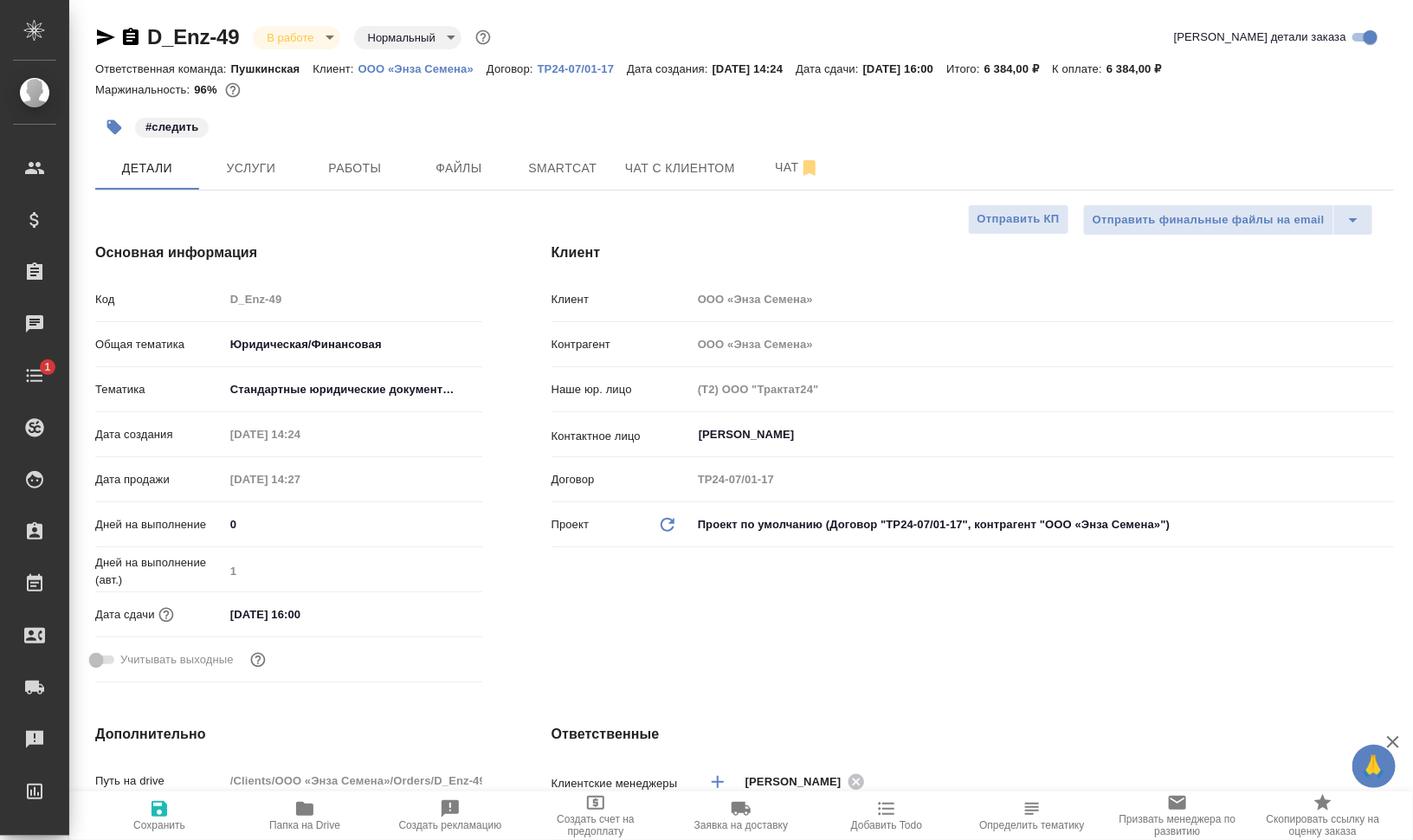
type textarea "x"
click at [335, 172] on span "Работы" at bounding box center [355, 169] width 83 height 22
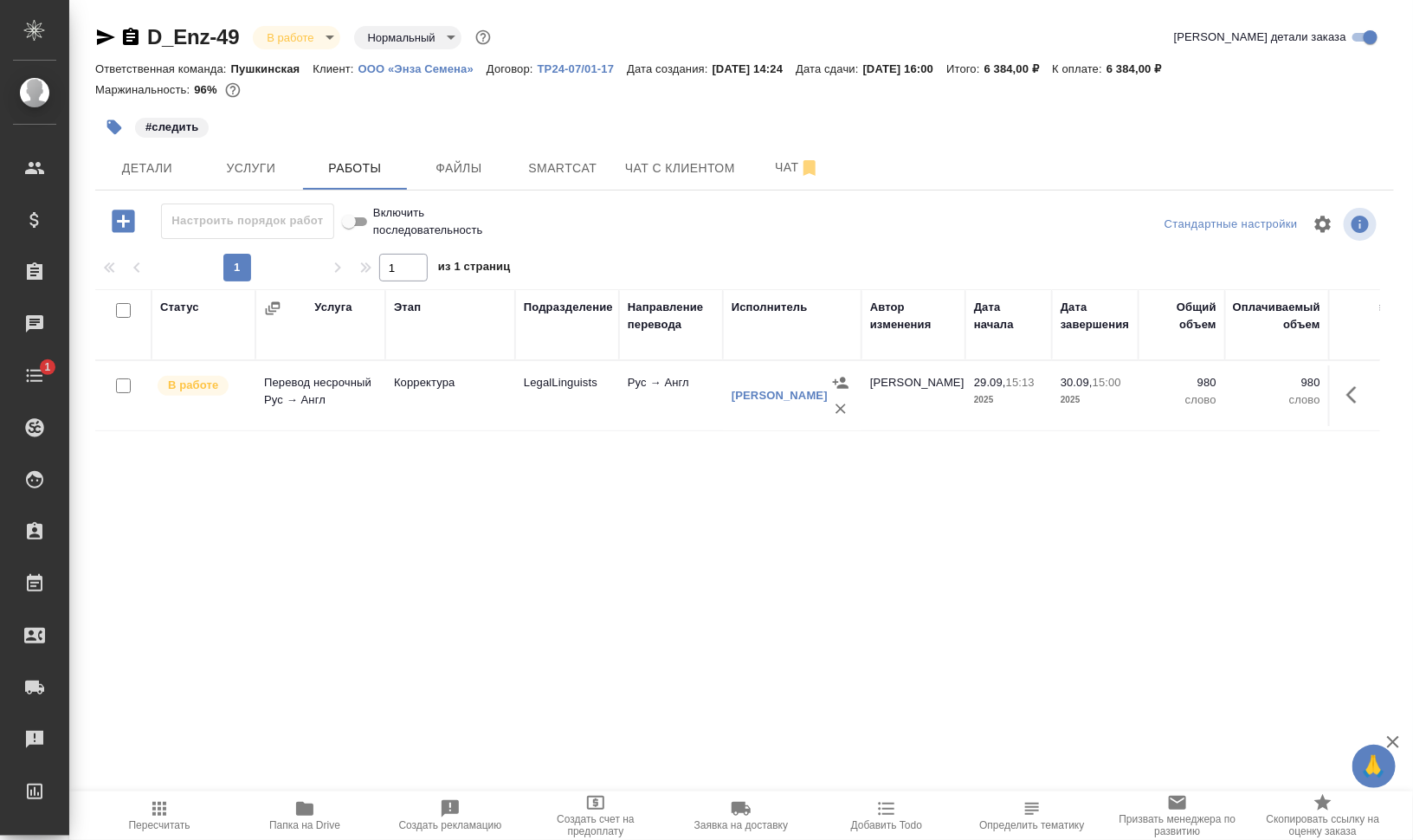
click at [887, 801] on icon "button" at bounding box center [887, 809] width 21 height 21
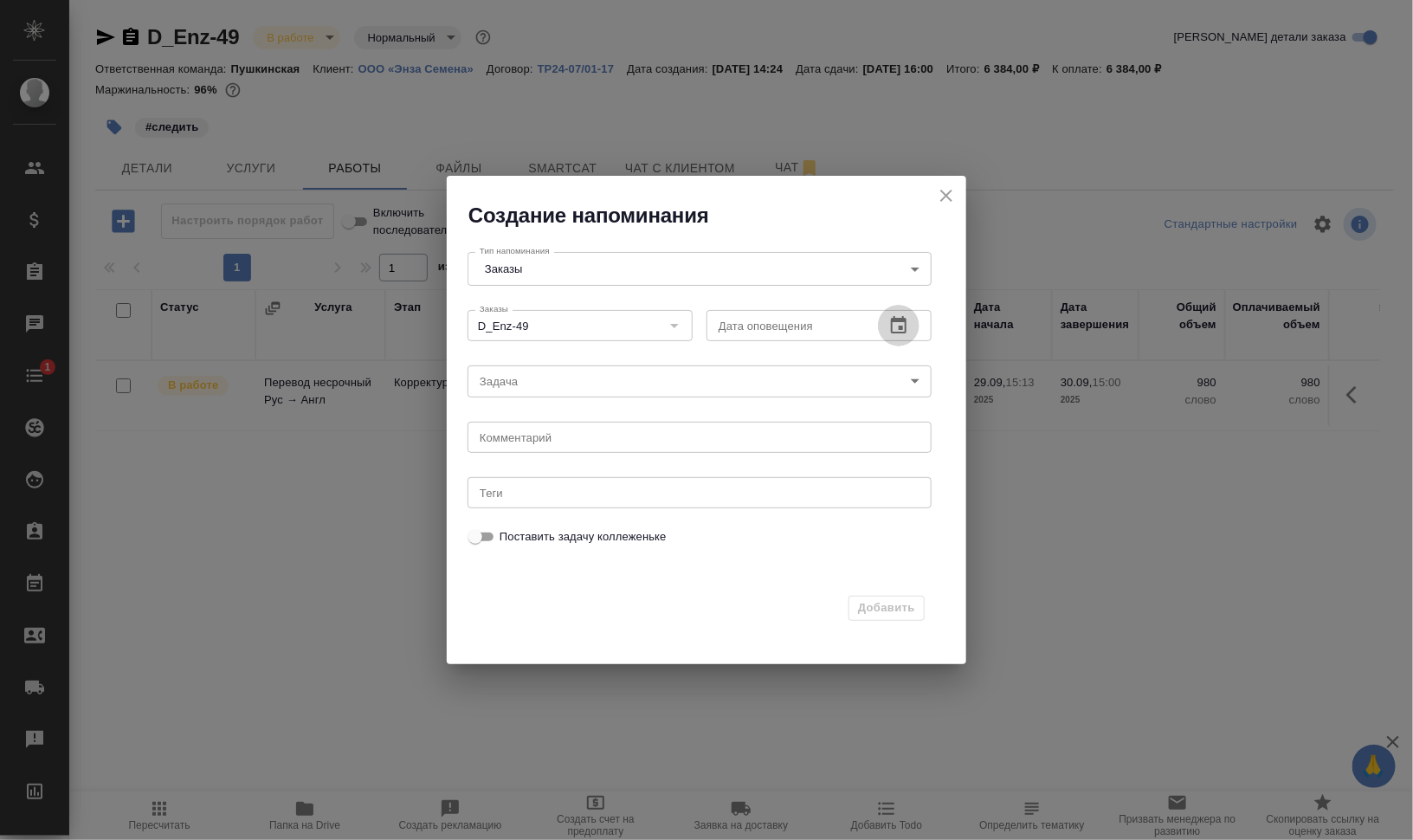
click at [905, 329] on icon "button" at bounding box center [899, 326] width 21 height 21
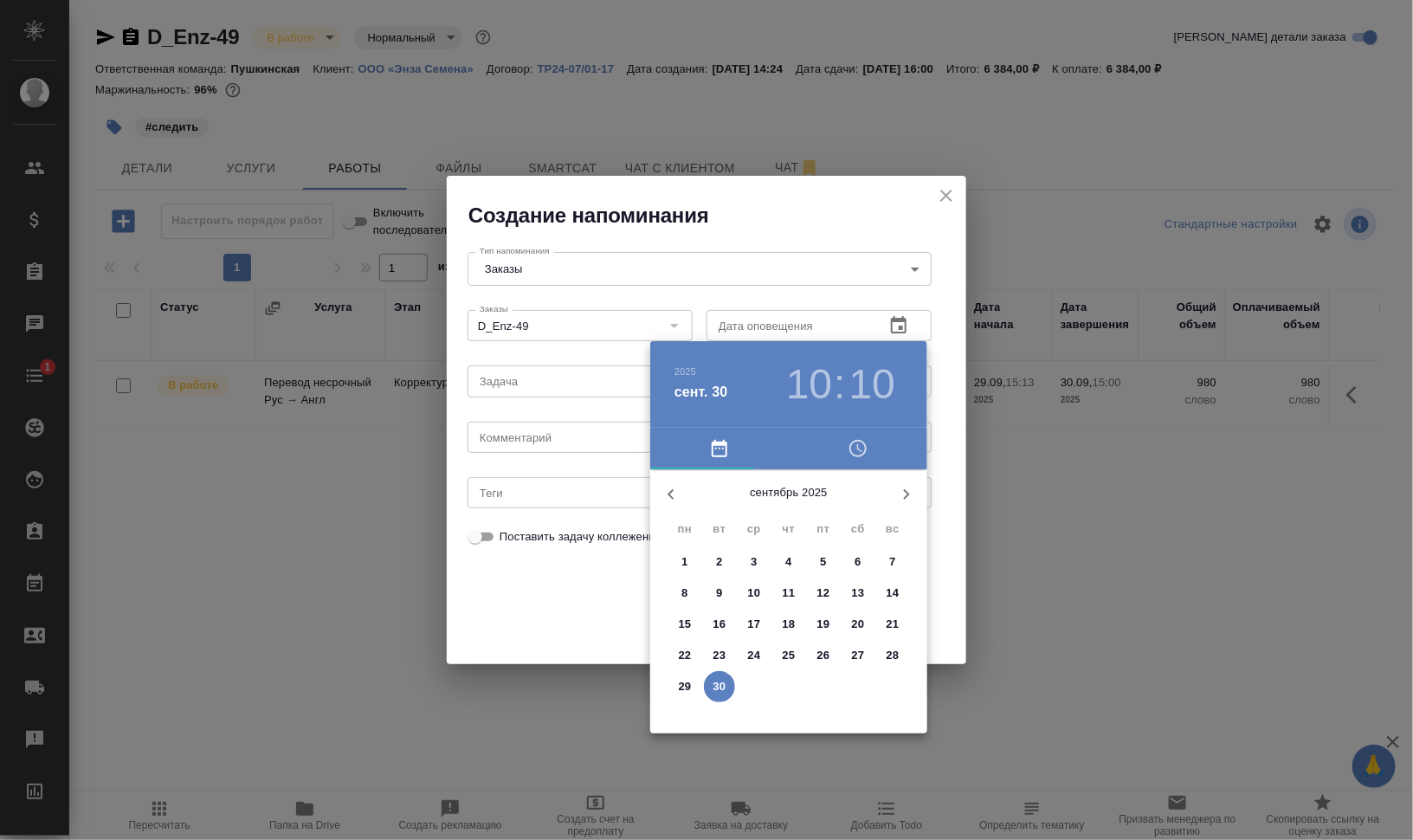
click at [803, 393] on h3 "10" at bounding box center [809, 384] width 46 height 49
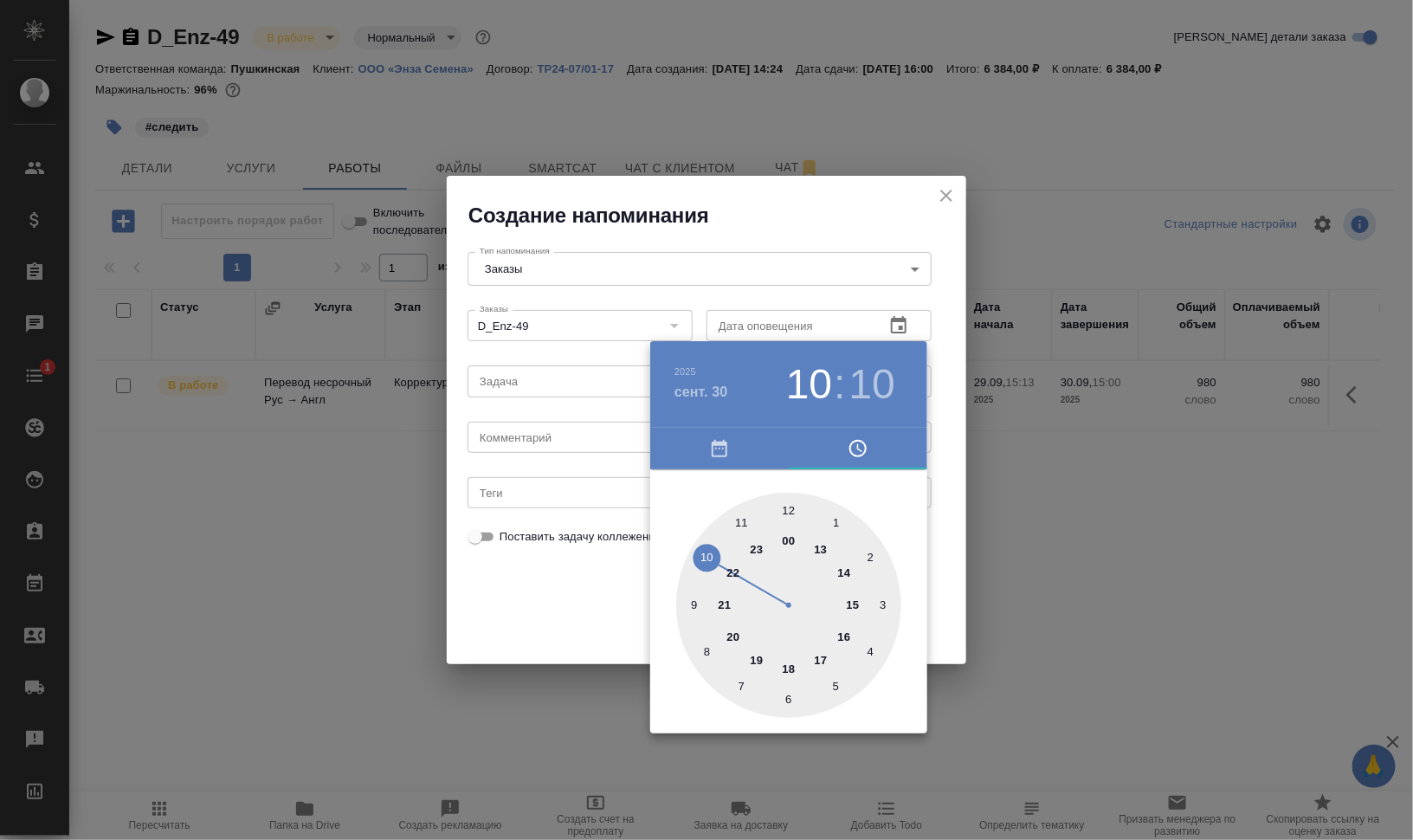
click at [847, 571] on div at bounding box center [789, 605] width 226 height 226
type input "30.09.2025 14:55"
click at [740, 520] on div at bounding box center [789, 605] width 226 height 226
drag, startPoint x: 1092, startPoint y: 623, endPoint x: 1049, endPoint y: 602, distance: 47.9
click at [1095, 624] on div at bounding box center [706, 420] width 1413 height 840
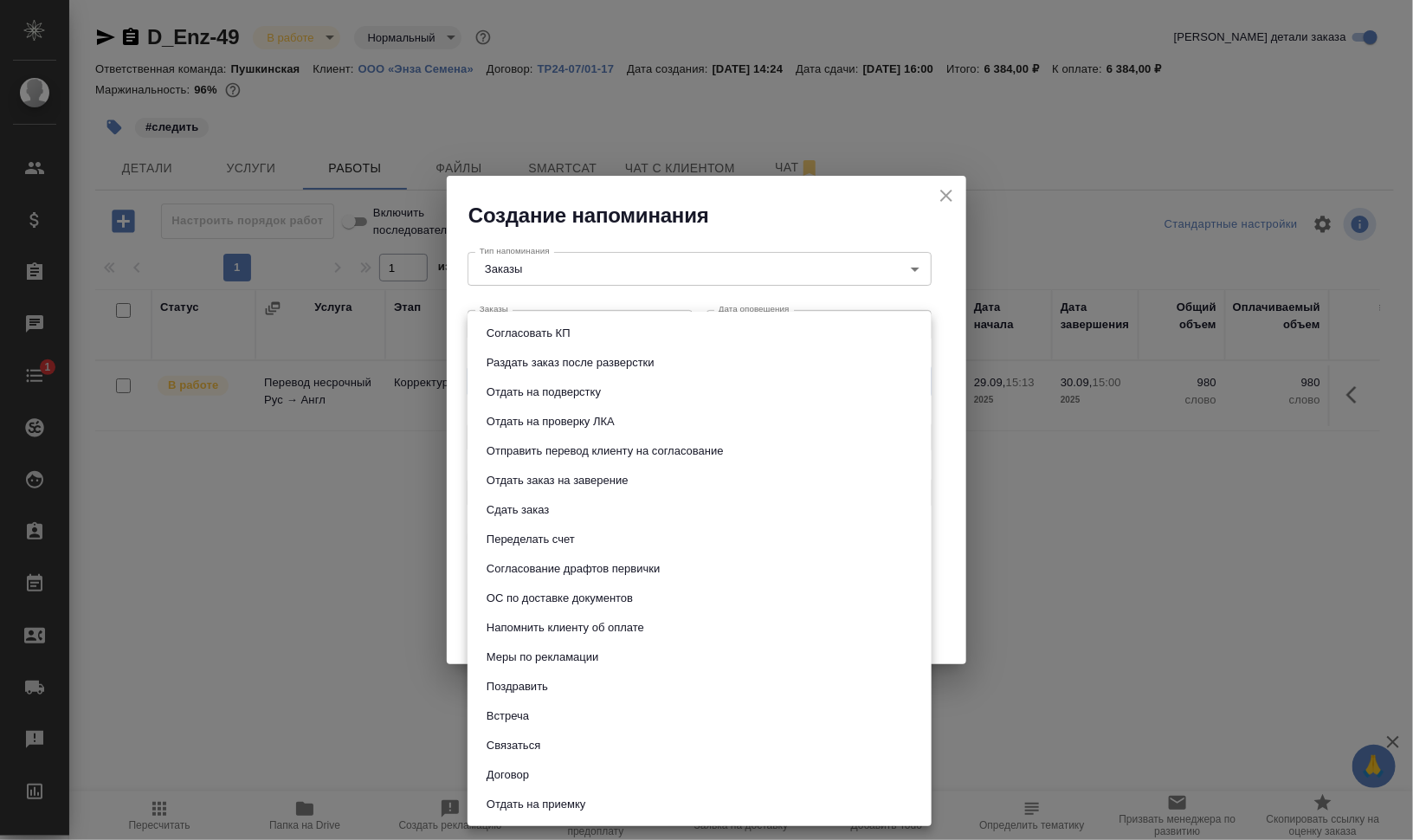
click at [622, 380] on body "🙏 .cls-1 fill:#fff; AWATERA Валеев Динар Клиенты Спецификации Заказы 0 Чаты 1 T…" at bounding box center [706, 490] width 1413 height 979
click at [655, 514] on li "Сдать заказ" at bounding box center [700, 510] width 464 height 29
type input "Сдать заказ"
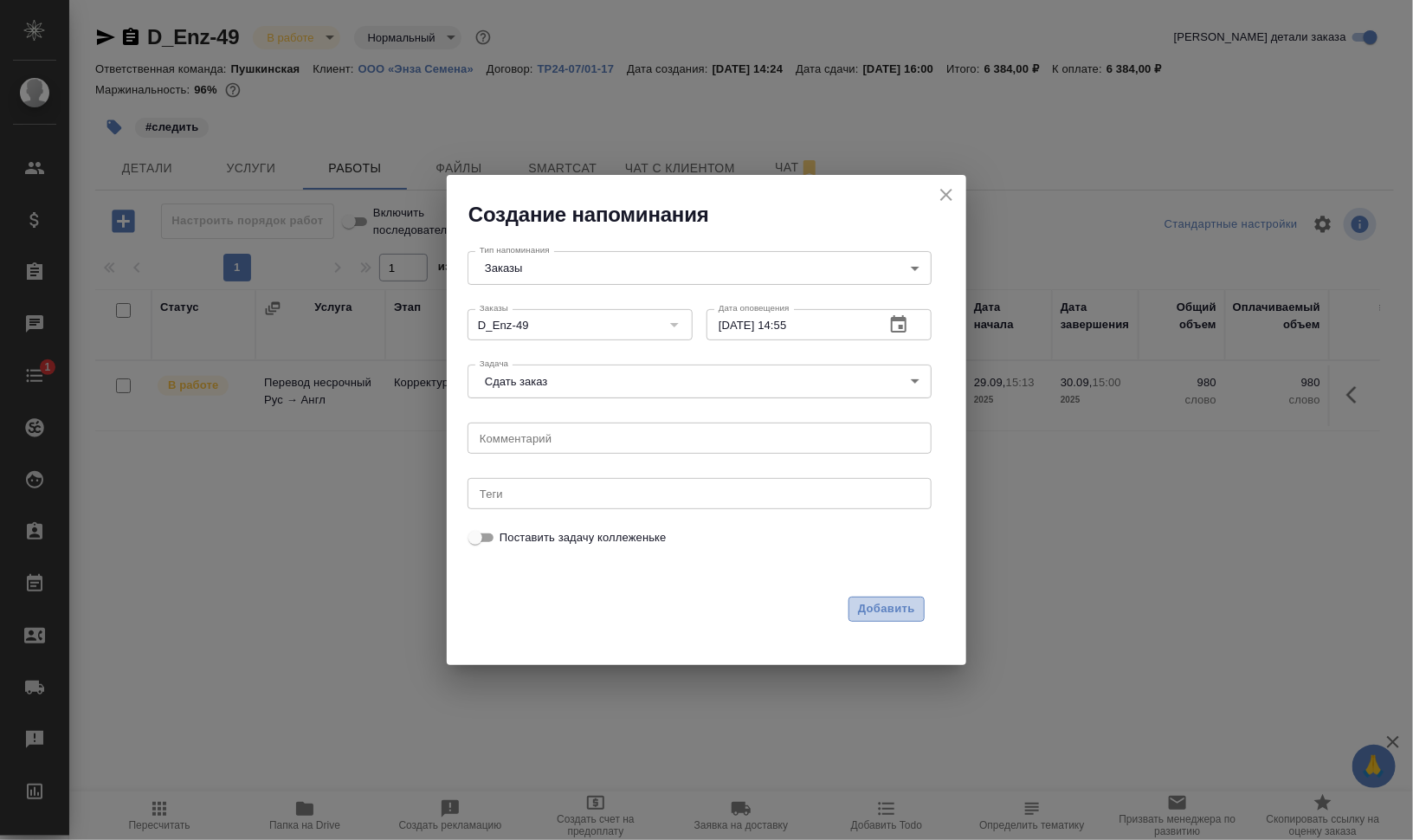
click at [913, 612] on span "Добавить" at bounding box center [887, 609] width 57 height 20
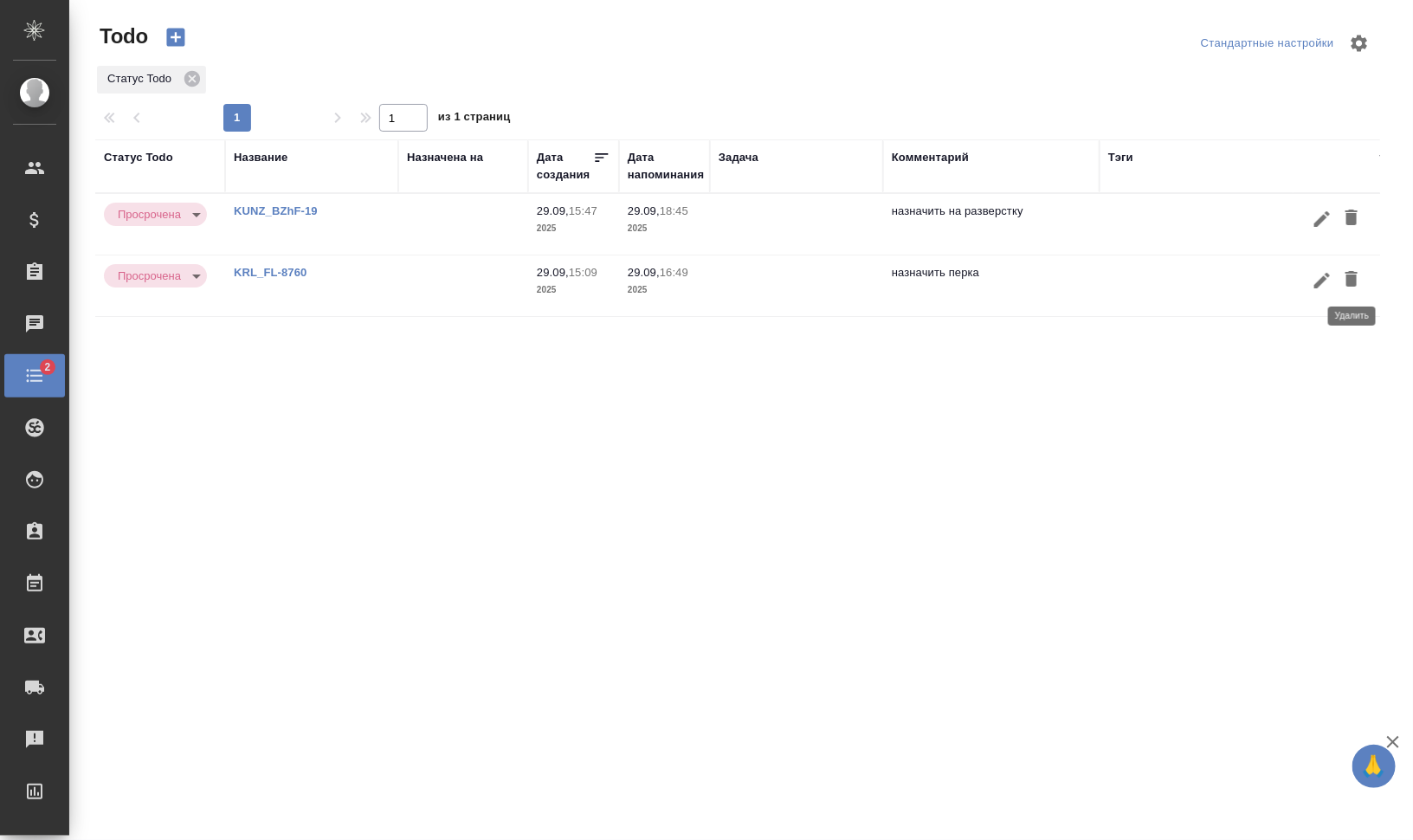
click at [1362, 279] on icon "button" at bounding box center [1352, 279] width 21 height 21
click at [1354, 215] on icon "button" at bounding box center [1352, 217] width 12 height 16
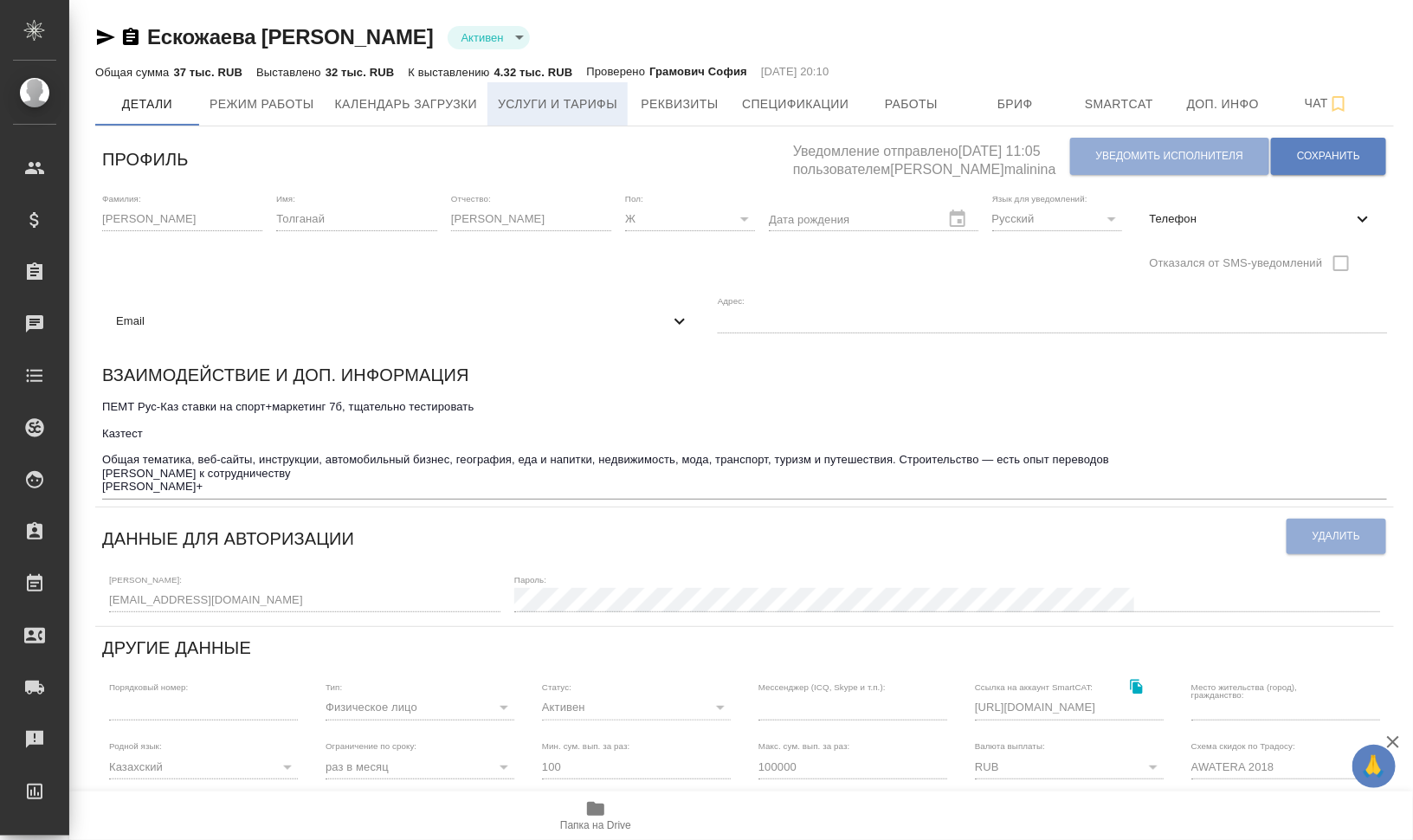
click at [528, 108] on span "Услуги и тарифы" at bounding box center [557, 105] width 119 height 22
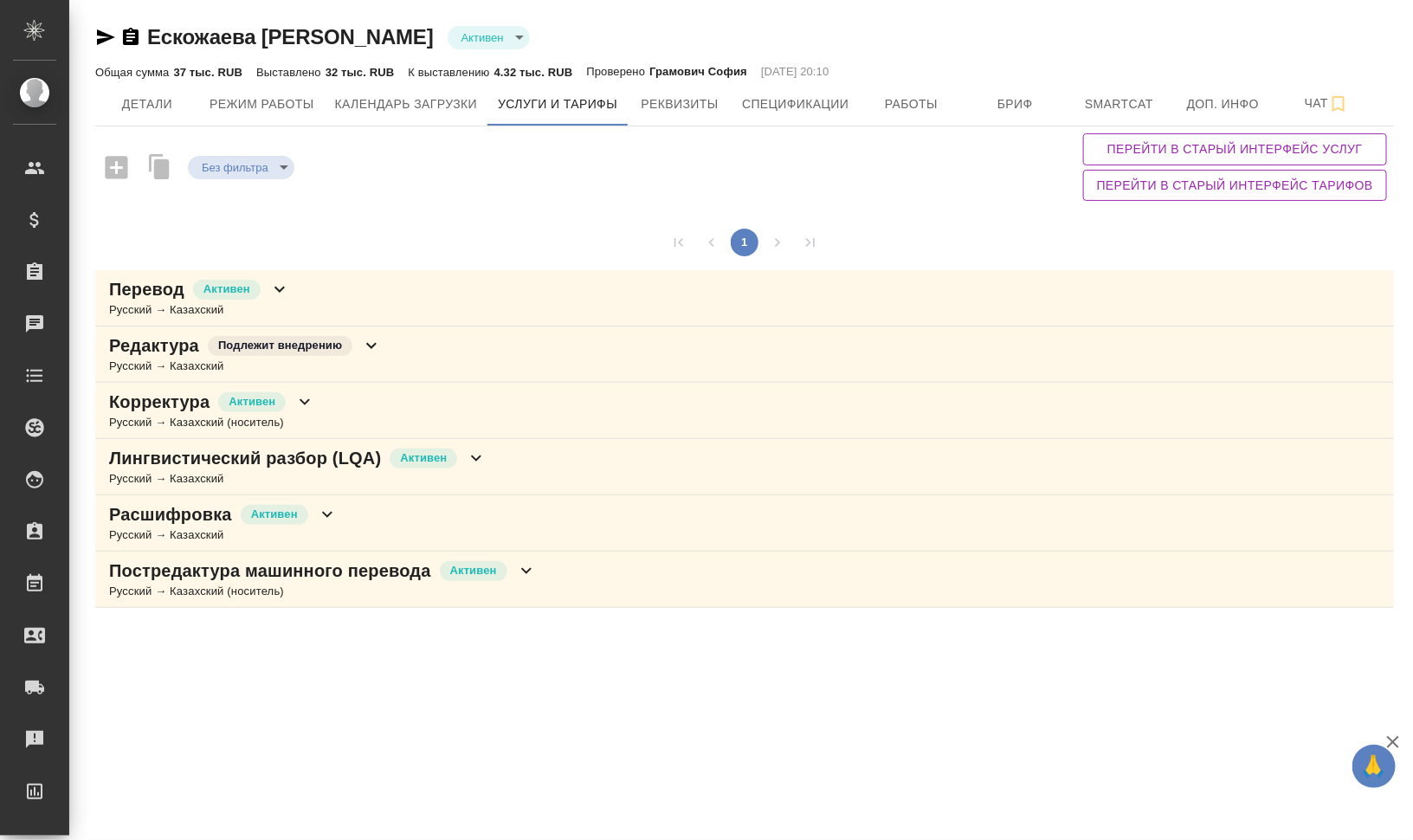
click at [353, 577] on p "Постредактура машинного перевода" at bounding box center [270, 570] width 322 height 24
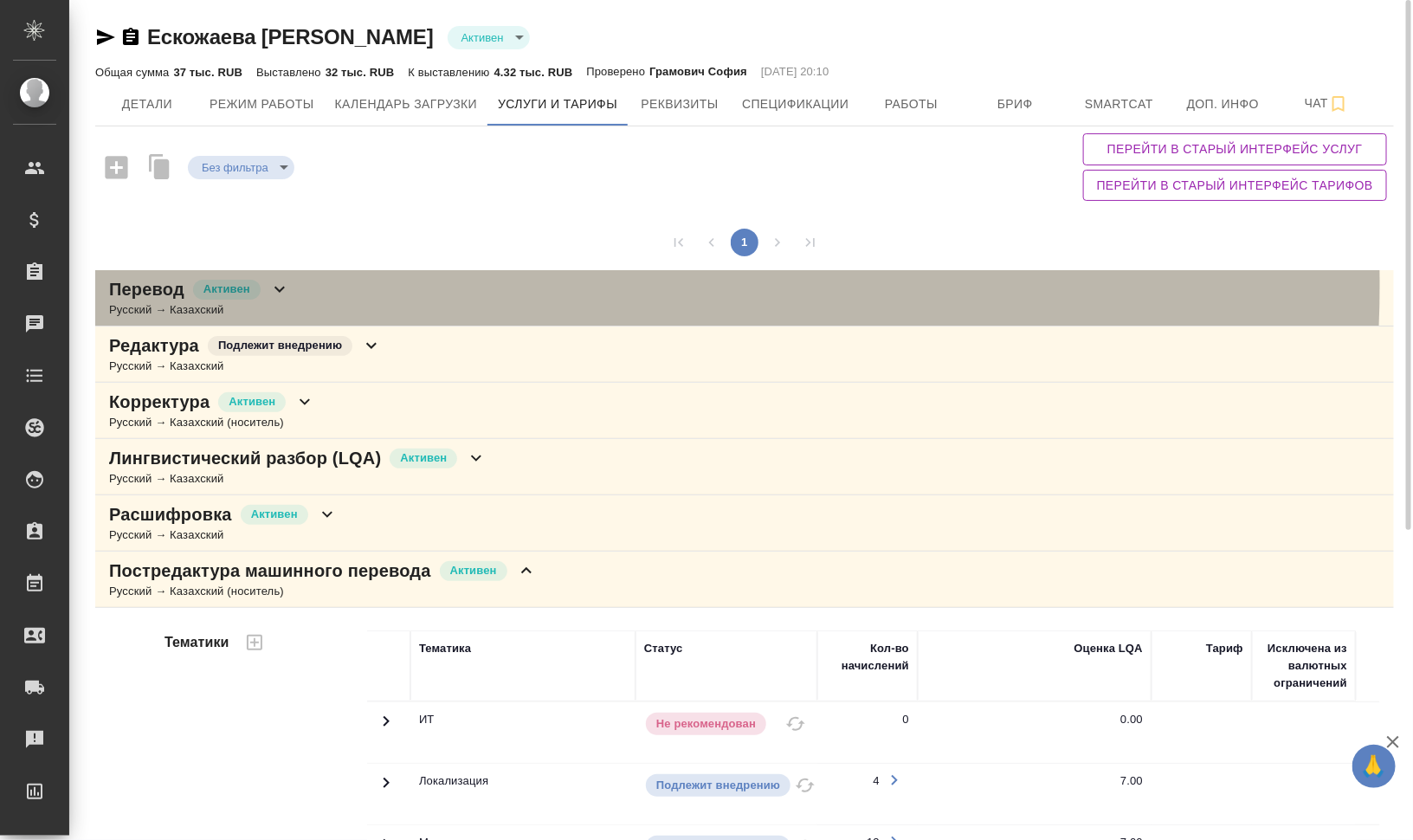
click at [440, 284] on div "Перевод Активен Русский → Казахский" at bounding box center [745, 298] width 1299 height 56
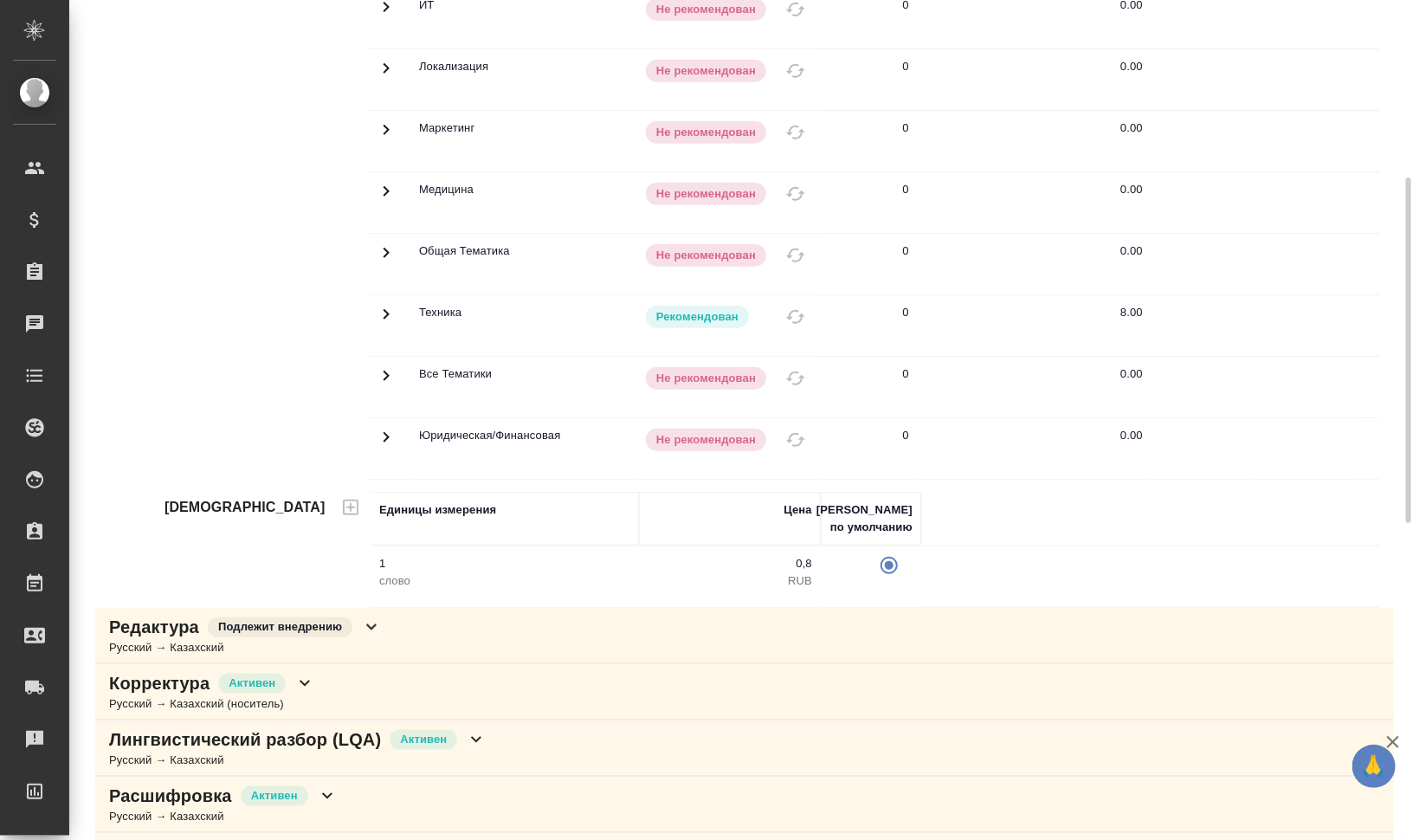
scroll to position [433, 0]
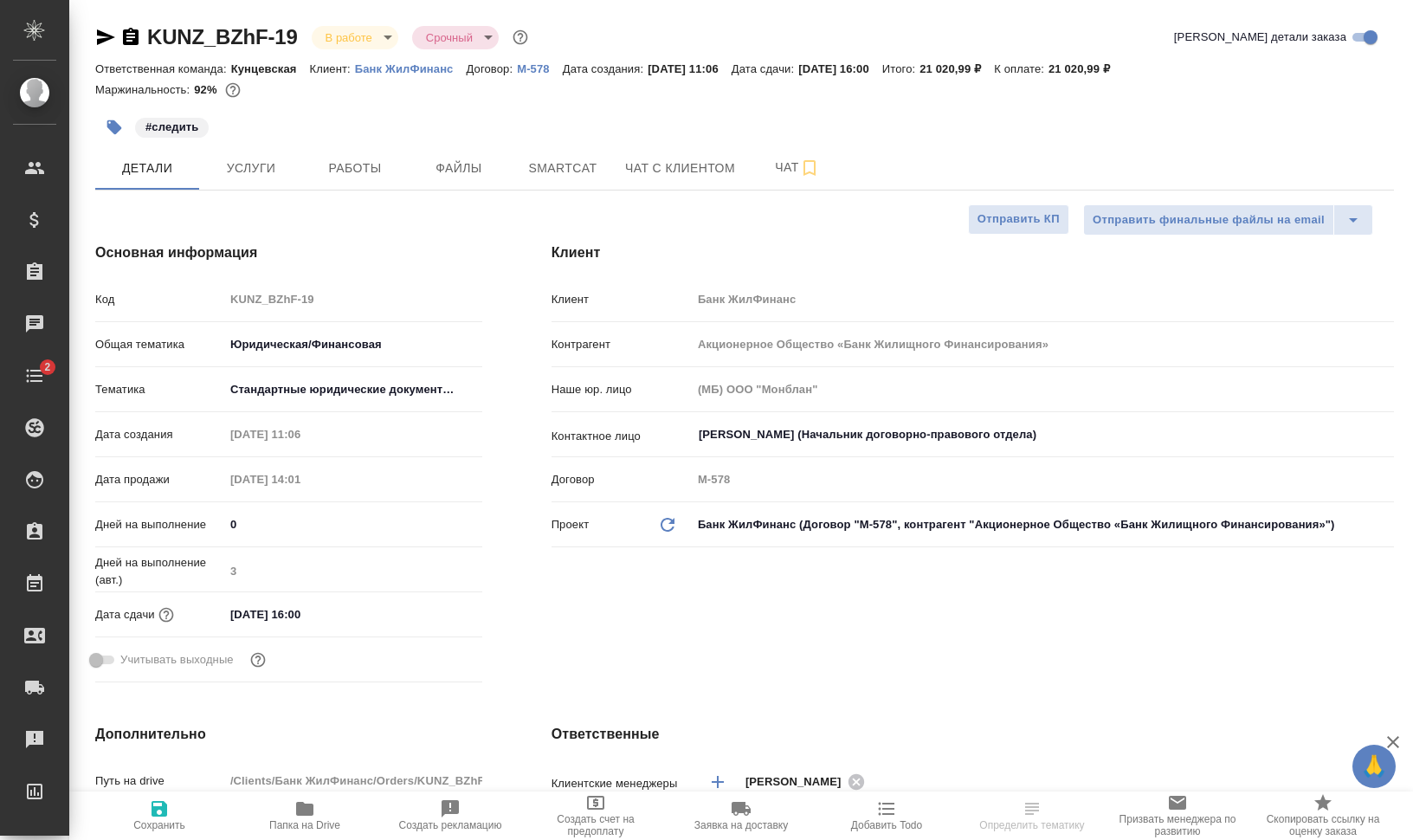
select select "RU"
type textarea "x"
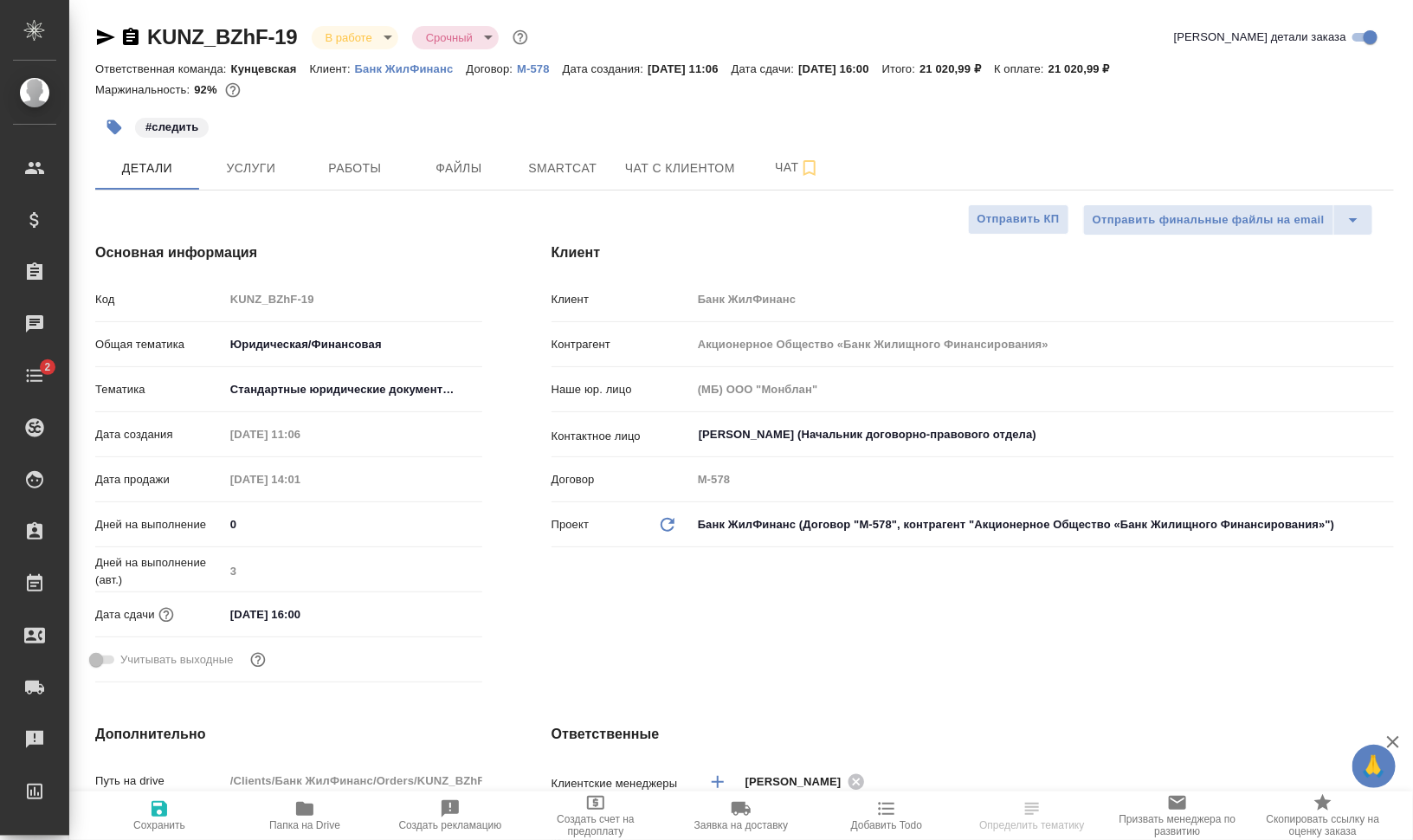
type textarea "x"
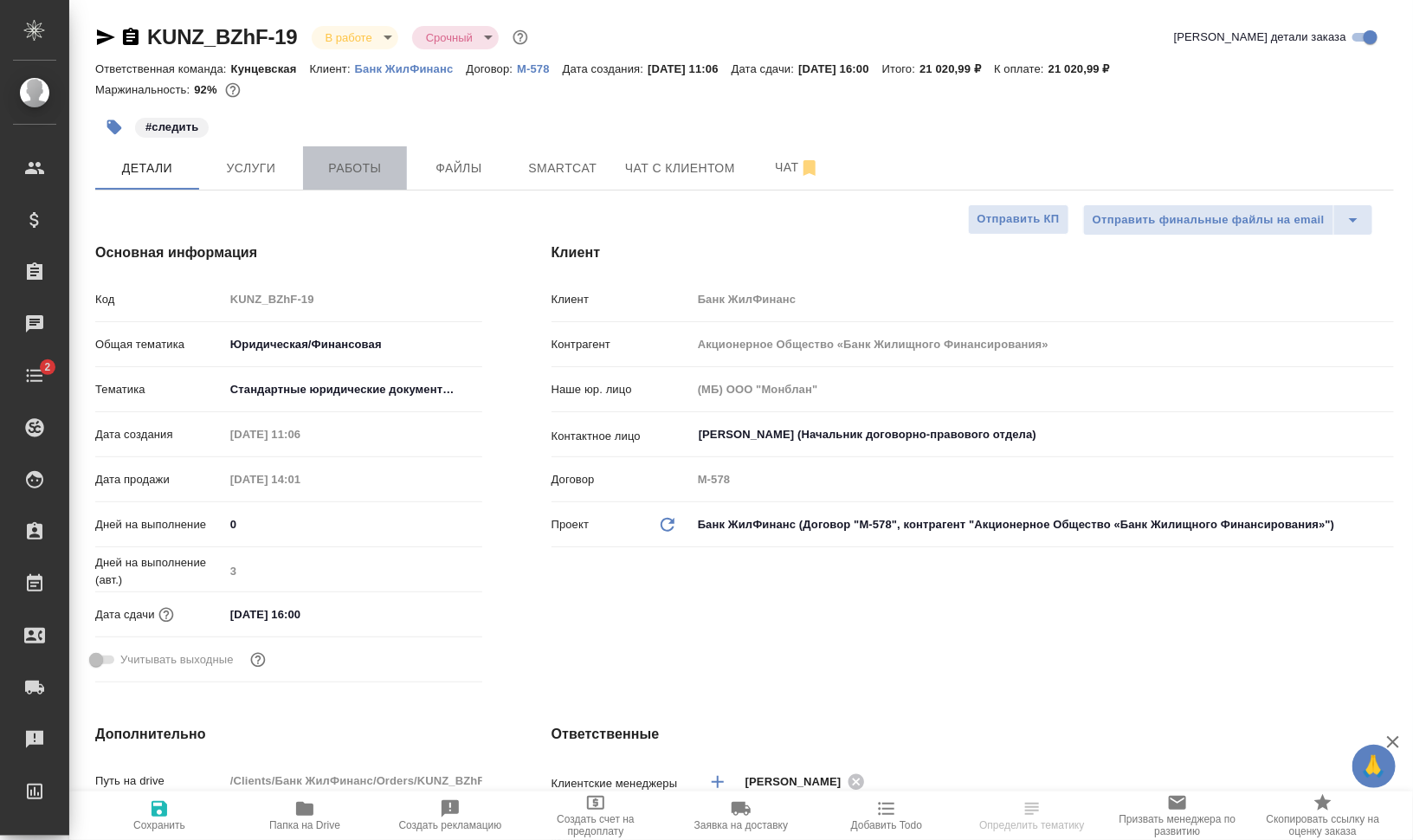
click at [334, 161] on span "Работы" at bounding box center [355, 169] width 83 height 22
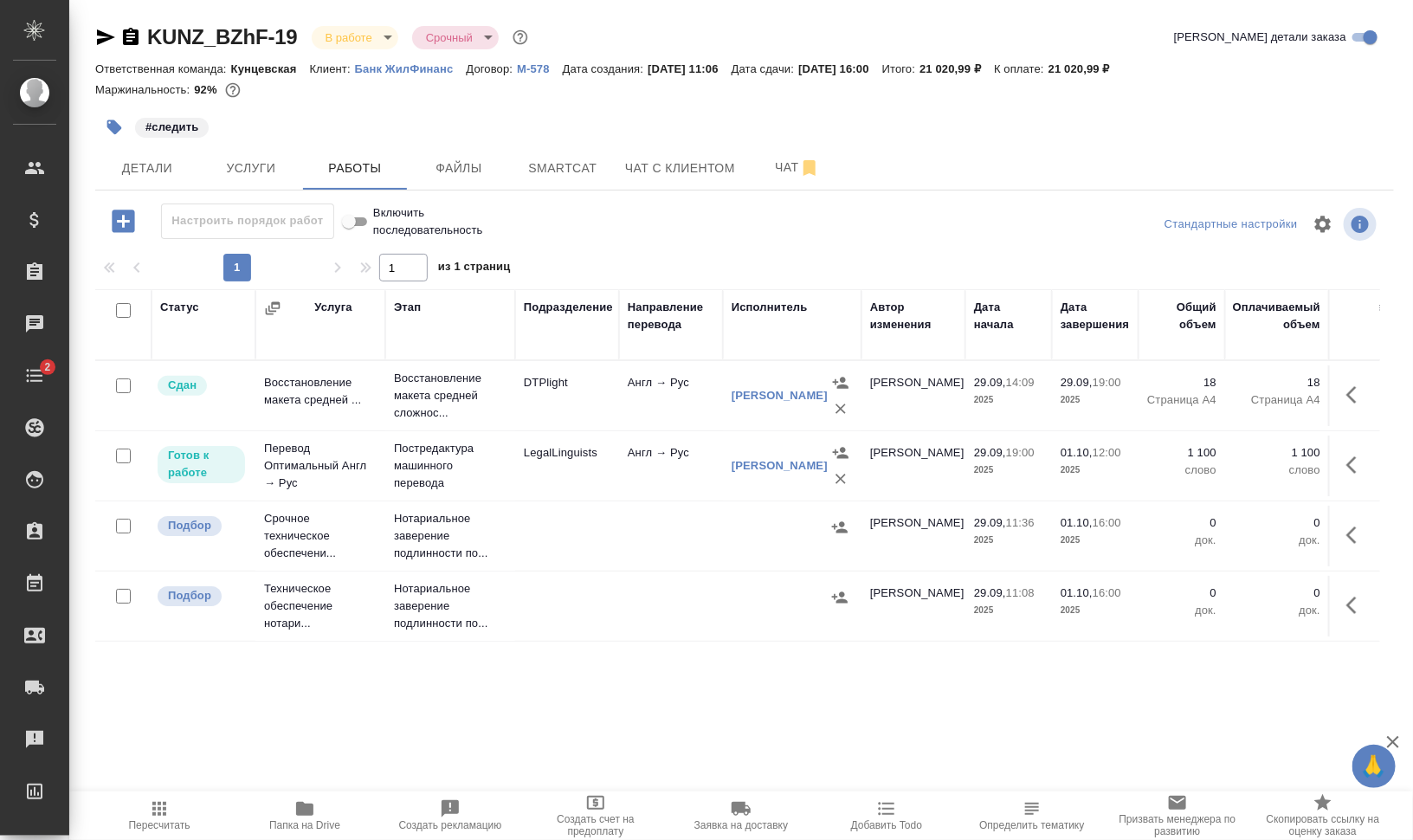
click at [318, 814] on span "Папка на Drive" at bounding box center [304, 815] width 125 height 33
click at [678, 459] on td "Англ → Рус" at bounding box center [670, 466] width 104 height 61
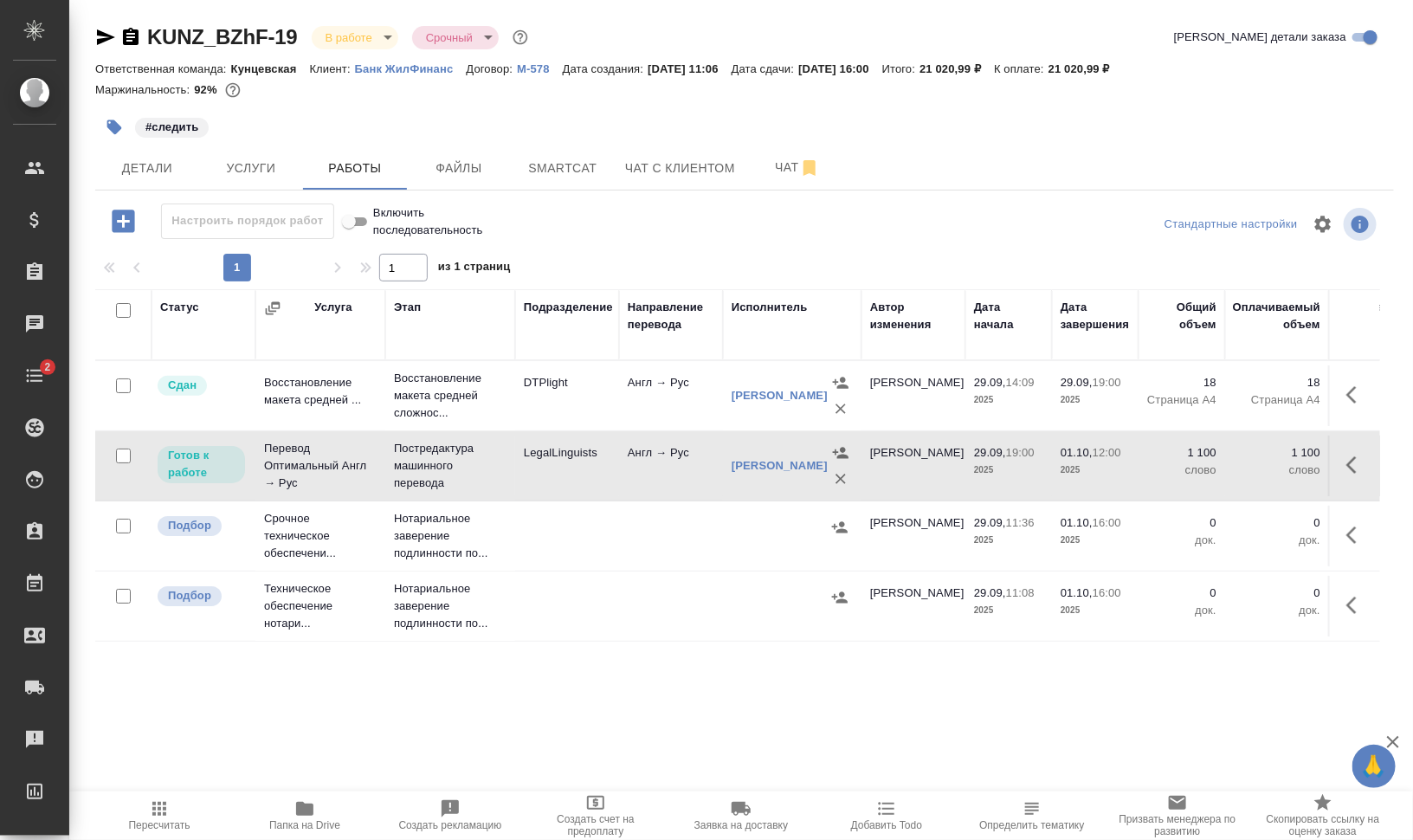
click at [678, 459] on td "Англ → Рус" at bounding box center [670, 466] width 104 height 61
click at [1353, 458] on icon "button" at bounding box center [1356, 465] width 21 height 21
click at [1272, 458] on icon "button" at bounding box center [1261, 465] width 24 height 24
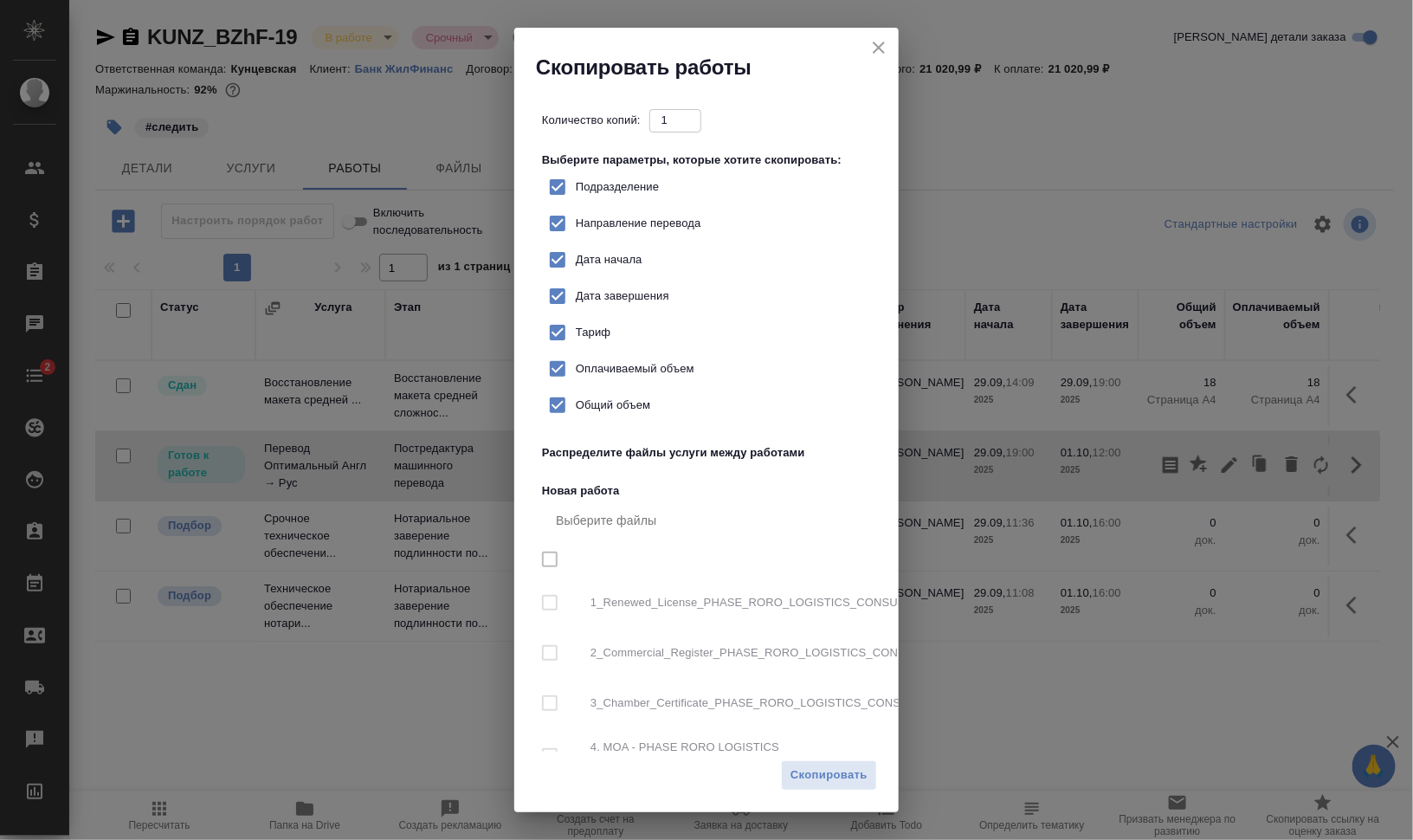
checkbox input "true"
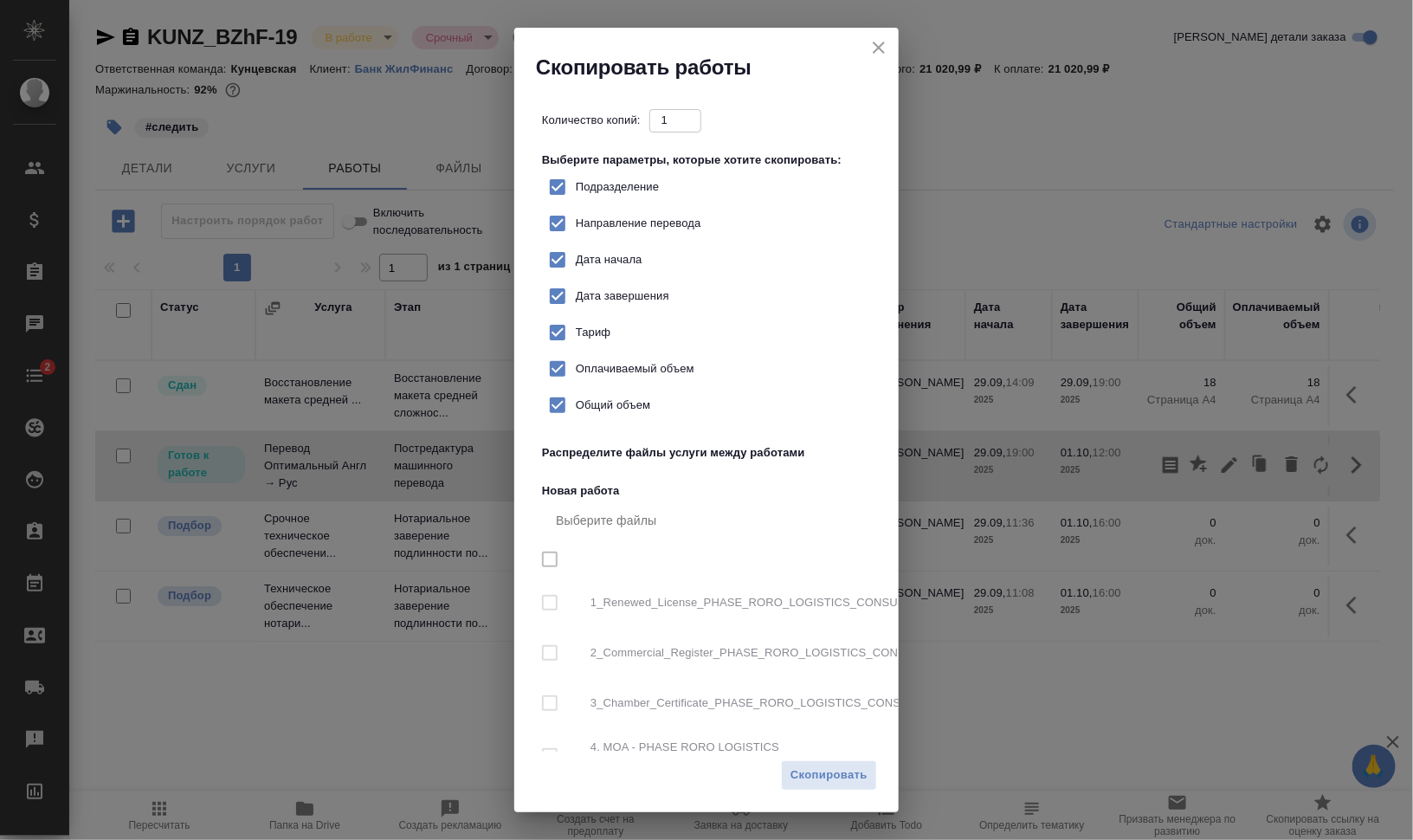
checkbox input "true"
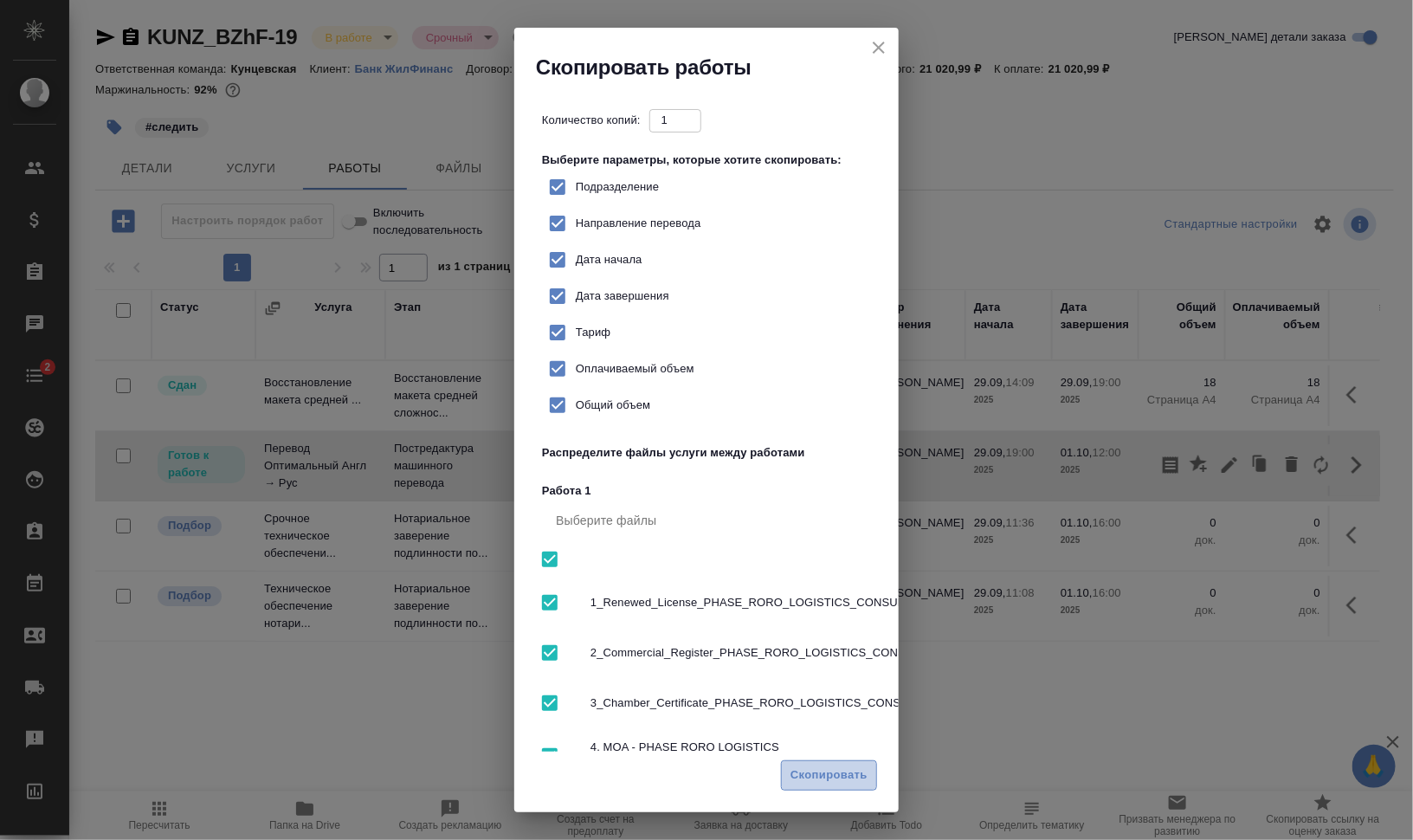
click at [825, 765] on button "Скопировать" at bounding box center [829, 775] width 96 height 30
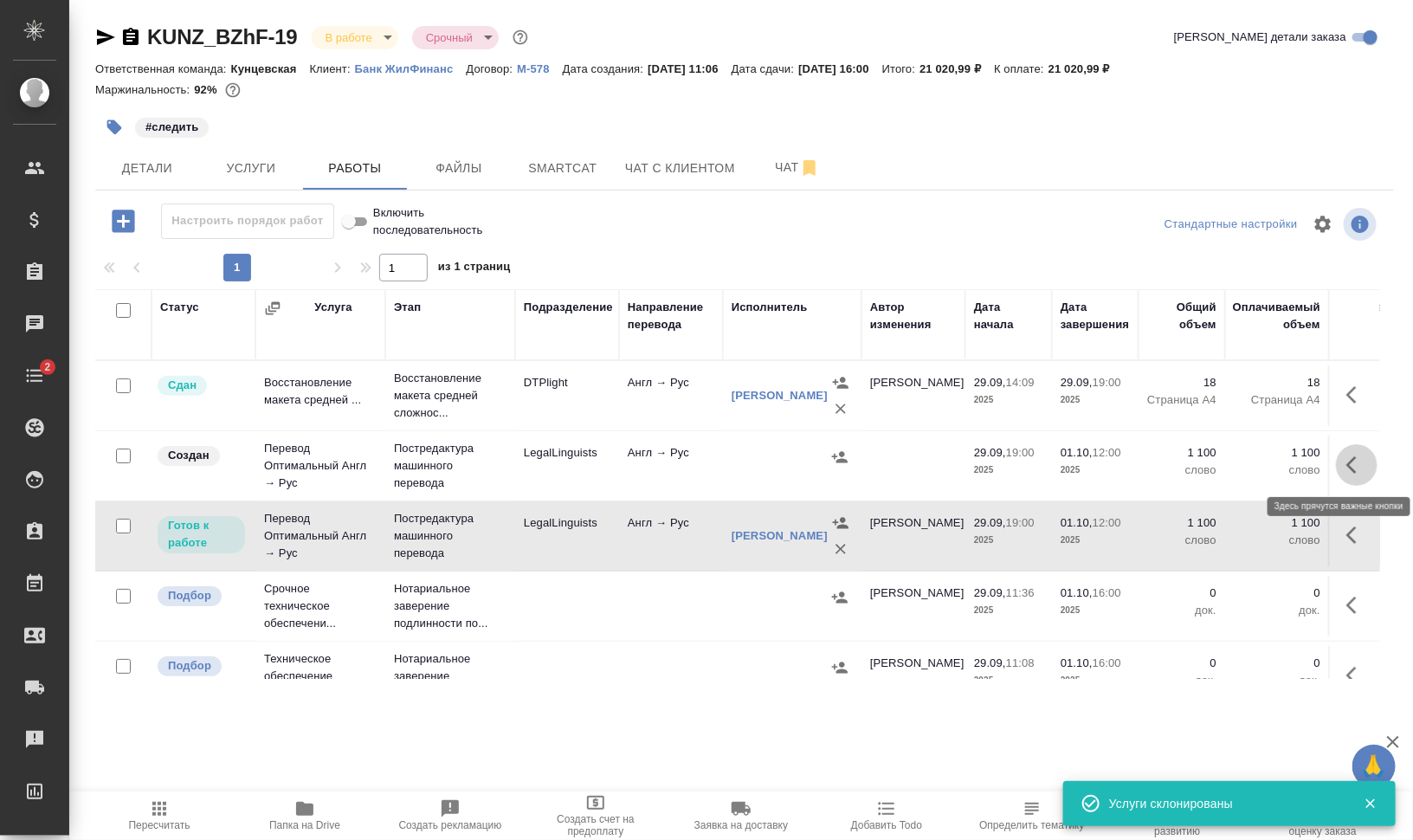
click at [1346, 459] on icon "button" at bounding box center [1356, 465] width 21 height 21
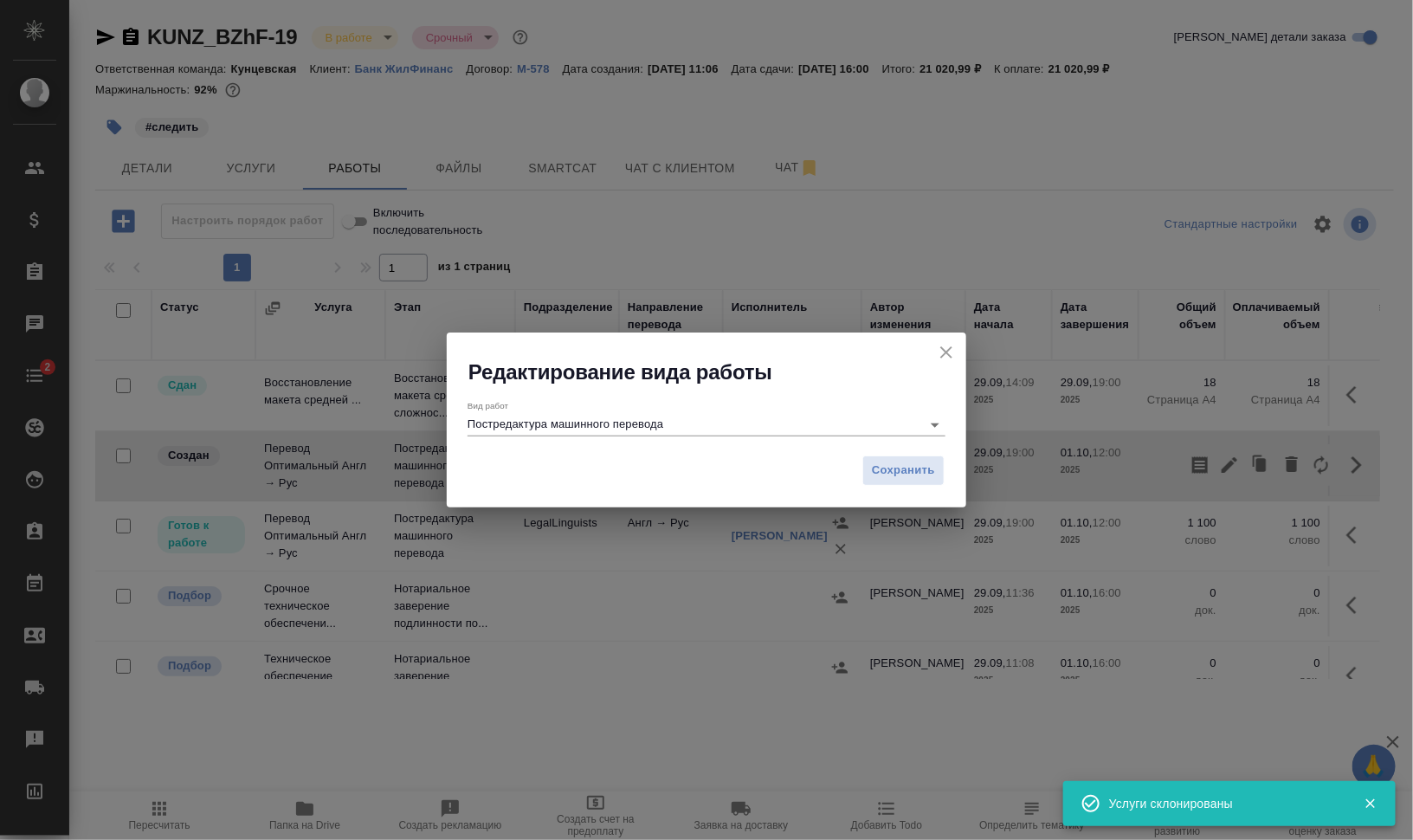
click at [630, 459] on div "Сохранить" at bounding box center [706, 477] width 520 height 61
click at [633, 425] on input "Постредактура машинного перевода" at bounding box center [690, 424] width 445 height 21
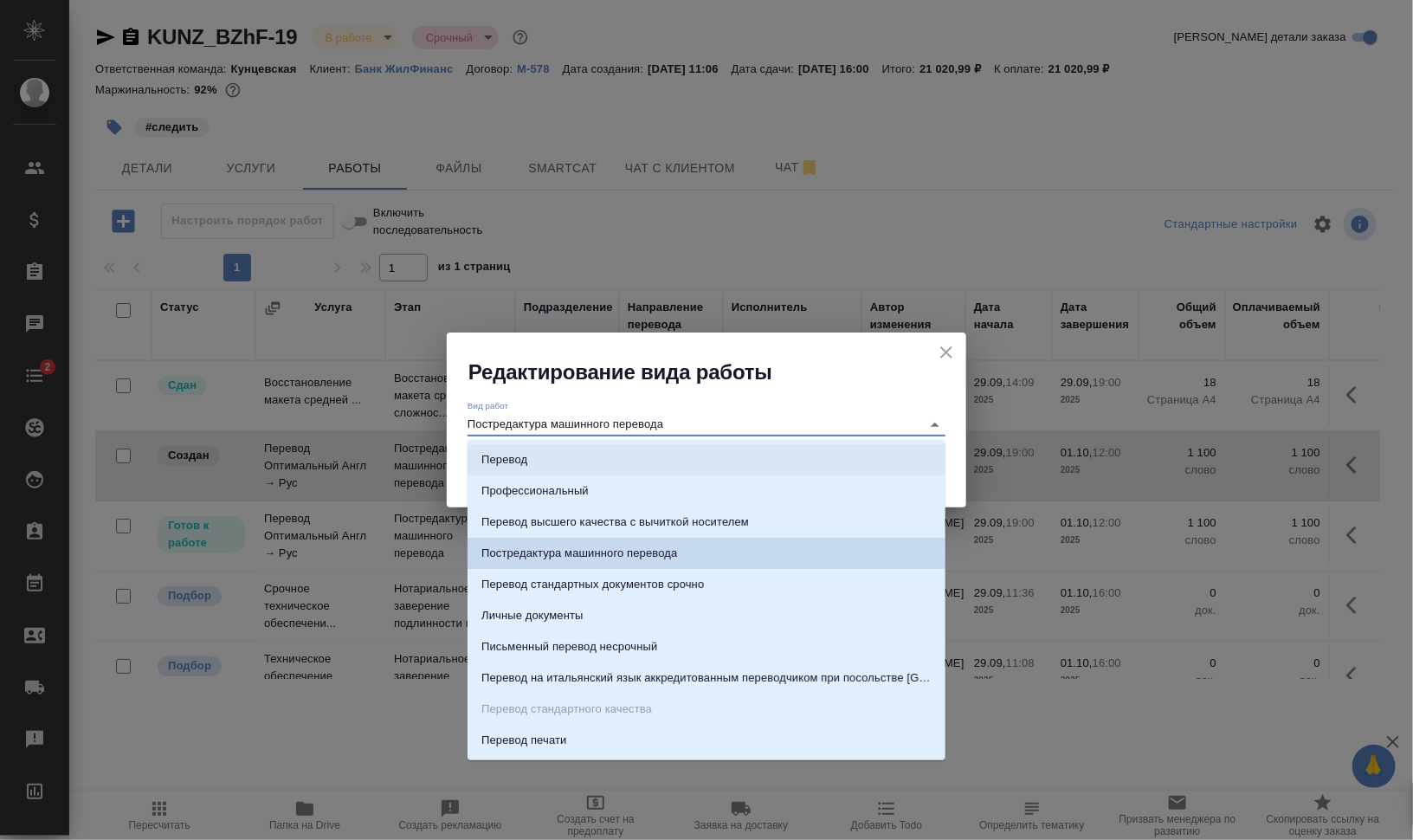
click at [617, 463] on li "Перевод" at bounding box center [706, 459] width 478 height 31
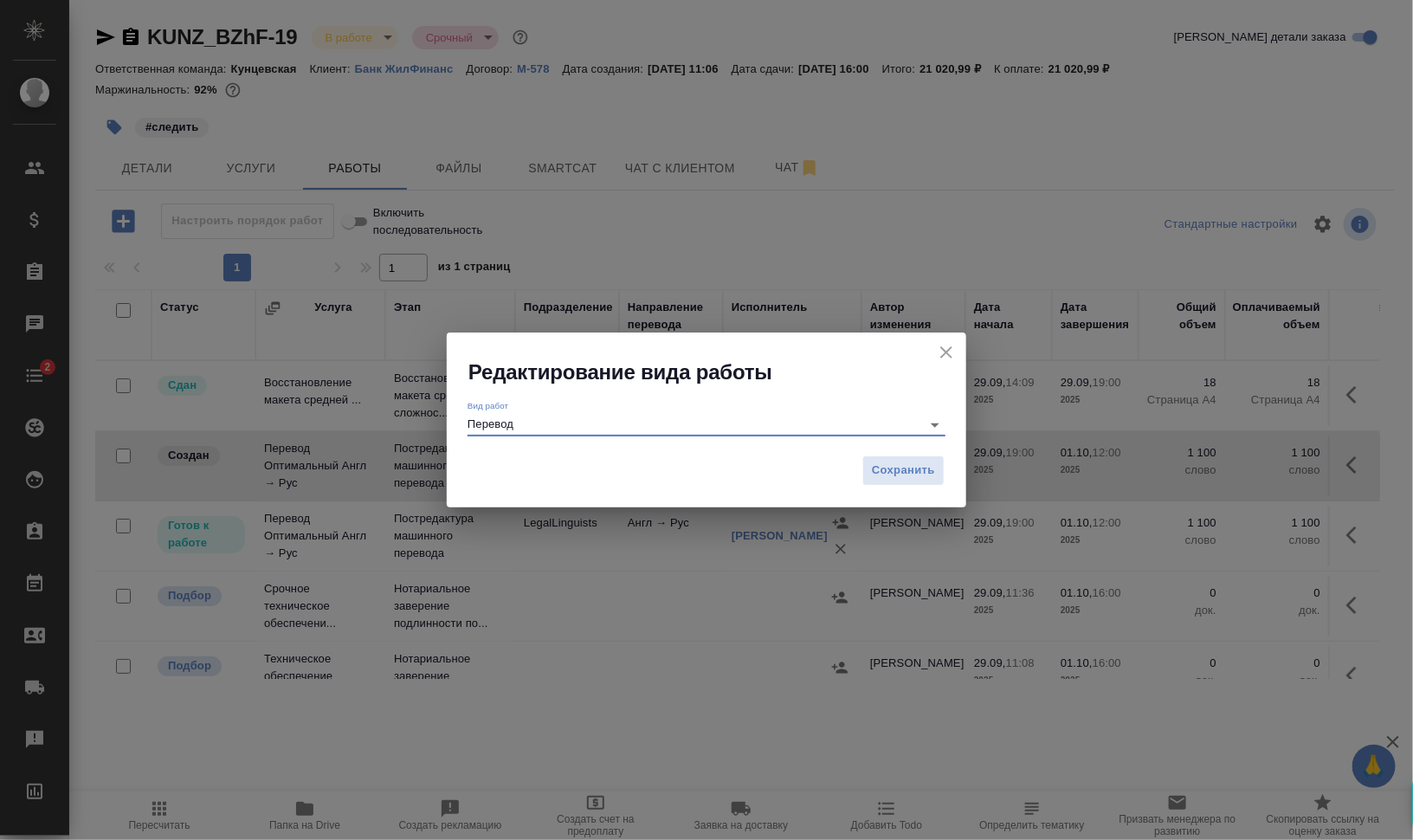
type input "Перевод"
click at [893, 478] on span "Сохранить" at bounding box center [903, 470] width 63 height 20
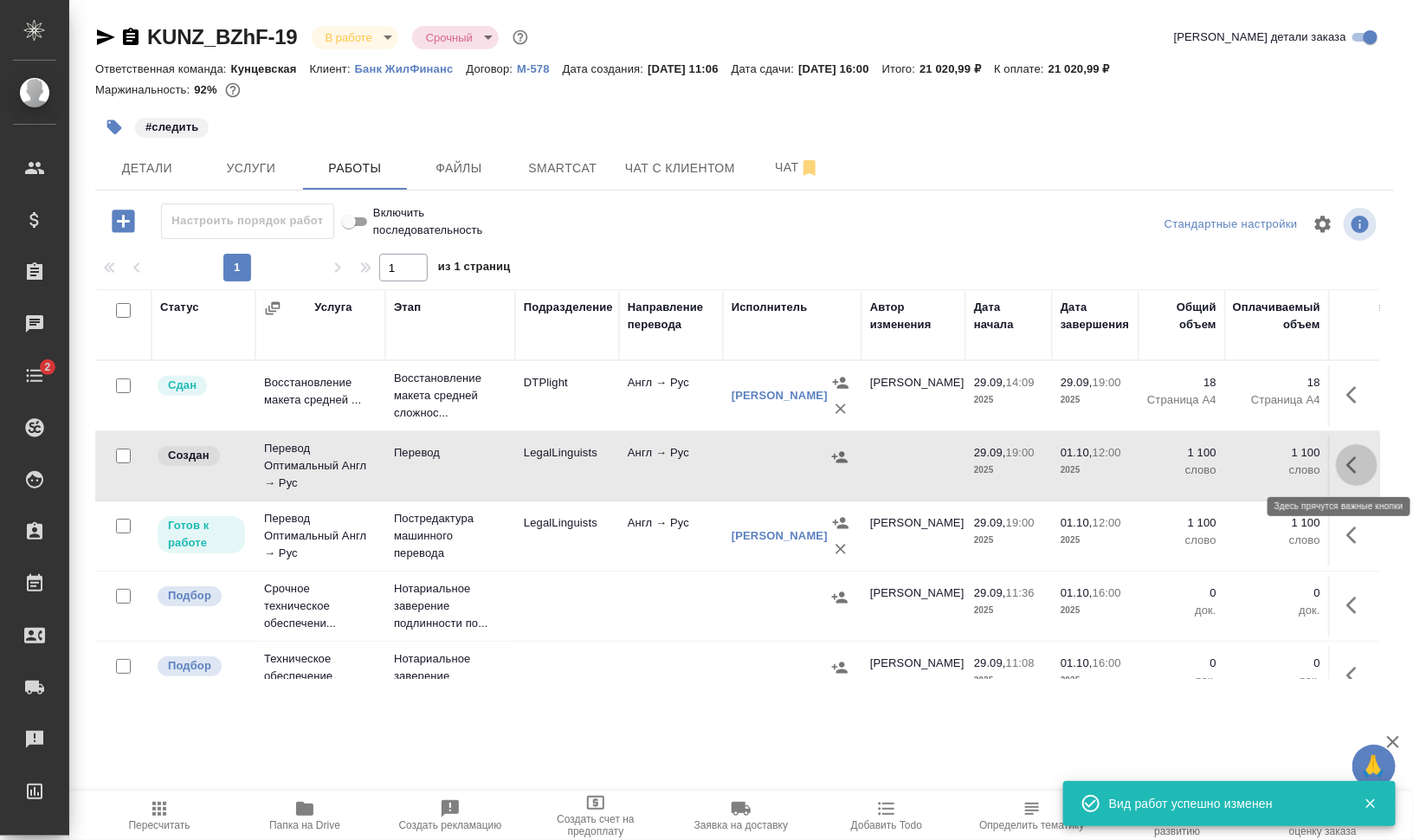
click at [1348, 465] on icon "button" at bounding box center [1356, 465] width 21 height 21
click at [1221, 468] on icon "button" at bounding box center [1229, 465] width 16 height 16
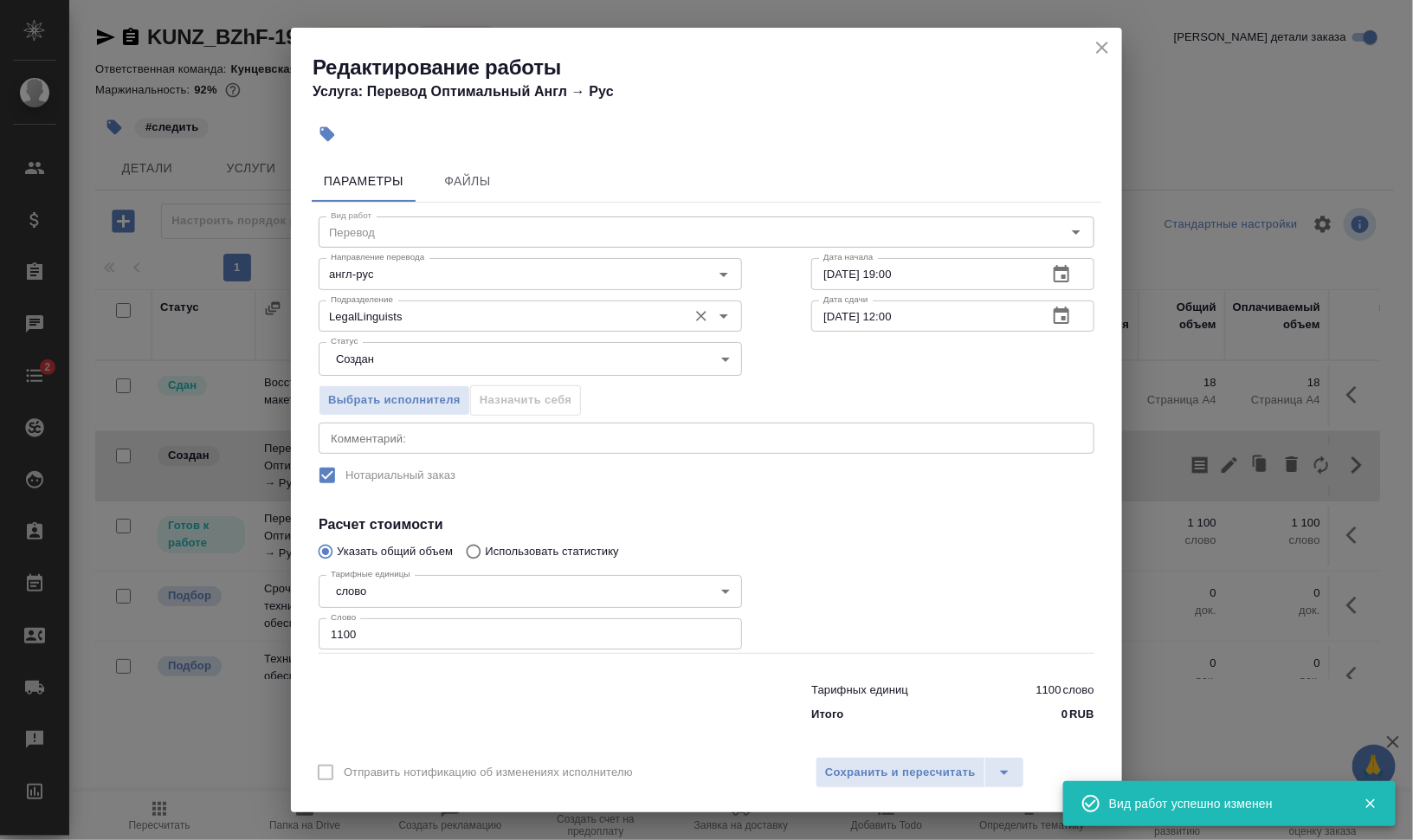
click at [431, 319] on input "LegalLinguists" at bounding box center [501, 315] width 355 height 21
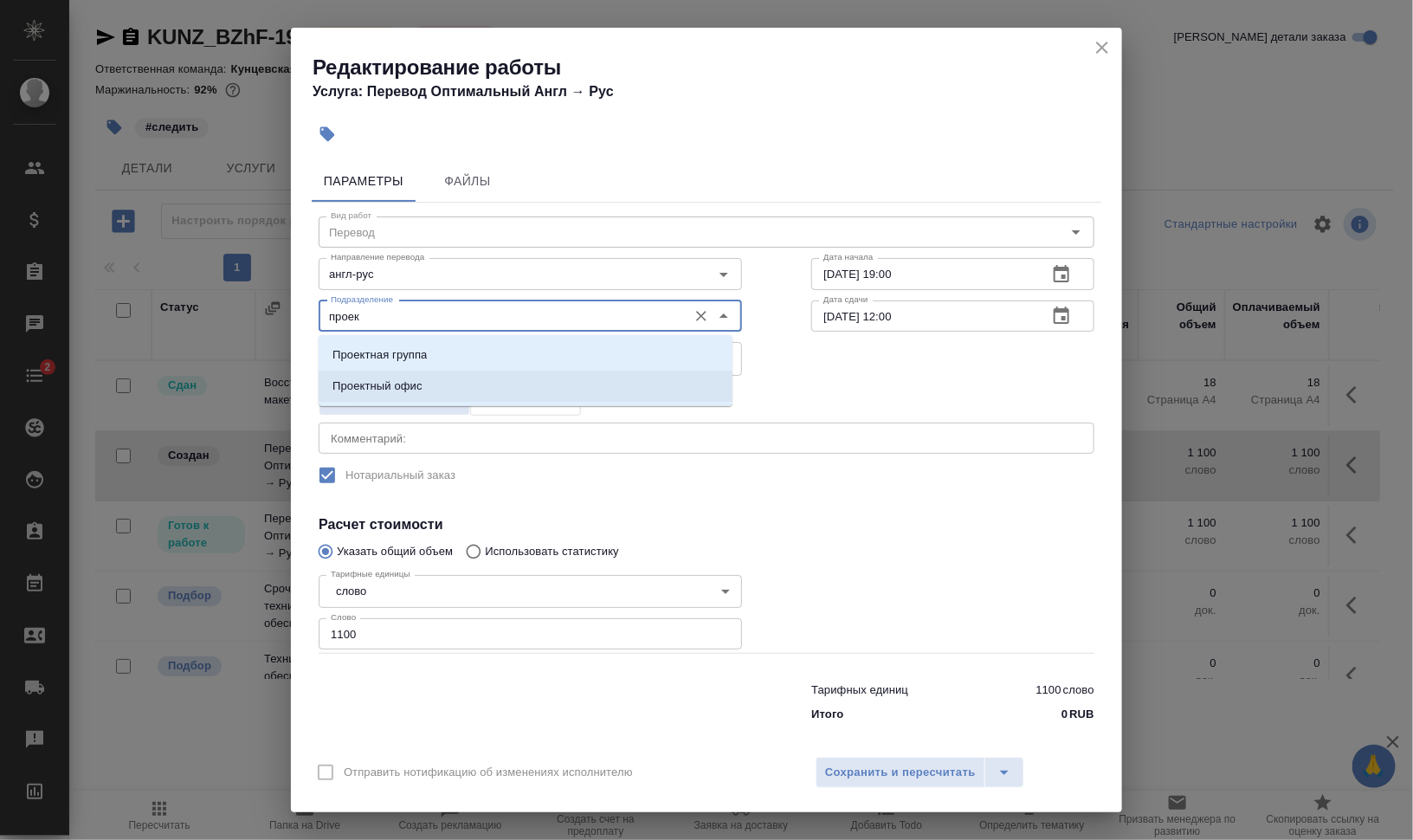
click at [419, 375] on li "Проектный офис" at bounding box center [525, 386] width 414 height 31
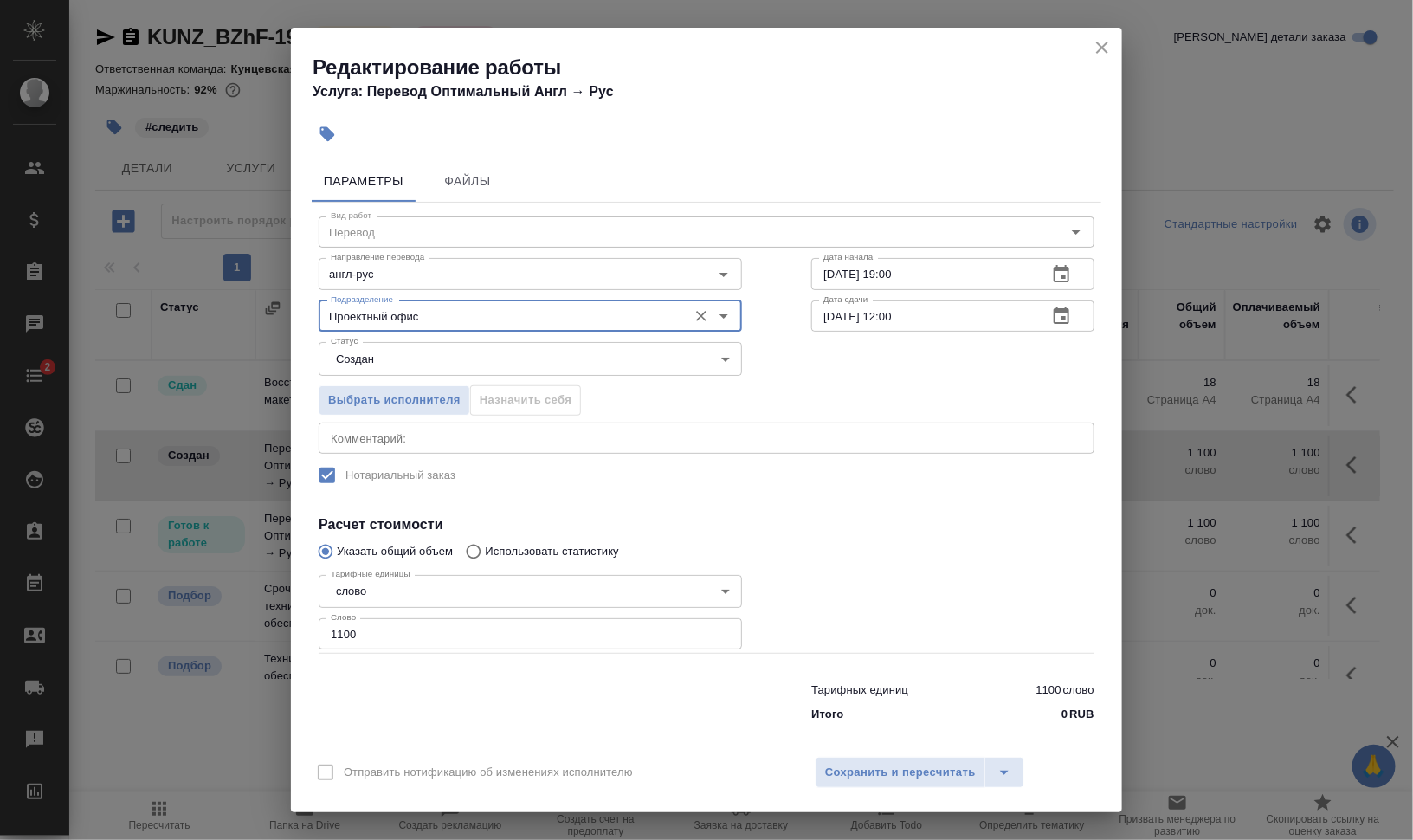
type input "Проектный офис"
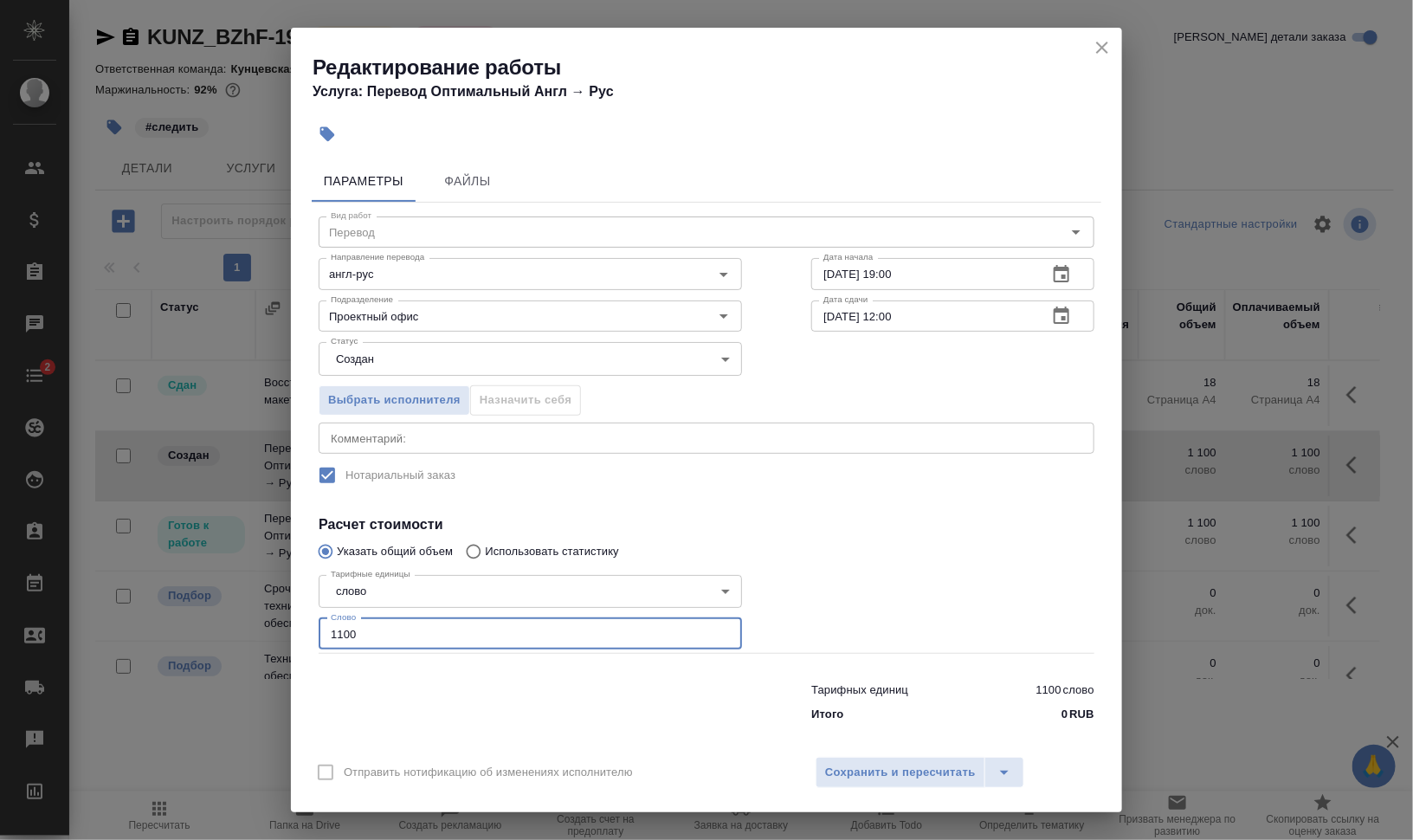
drag, startPoint x: 367, startPoint y: 637, endPoint x: 304, endPoint y: 635, distance: 63.0
click at [315, 635] on div "Тарифные единицы слово 5a8b1489cc6b4906c91bfd90 Тарифные единицы Слово 1100 Сло…" at bounding box center [530, 611] width 492 height 155
type input "13"
click at [546, 357] on body "🙏 .cls-1 fill:#fff; AWATERA Валеев Динар Клиенты Спецификации Заказы 0 Чаты 2 T…" at bounding box center [706, 490] width 1413 height 979
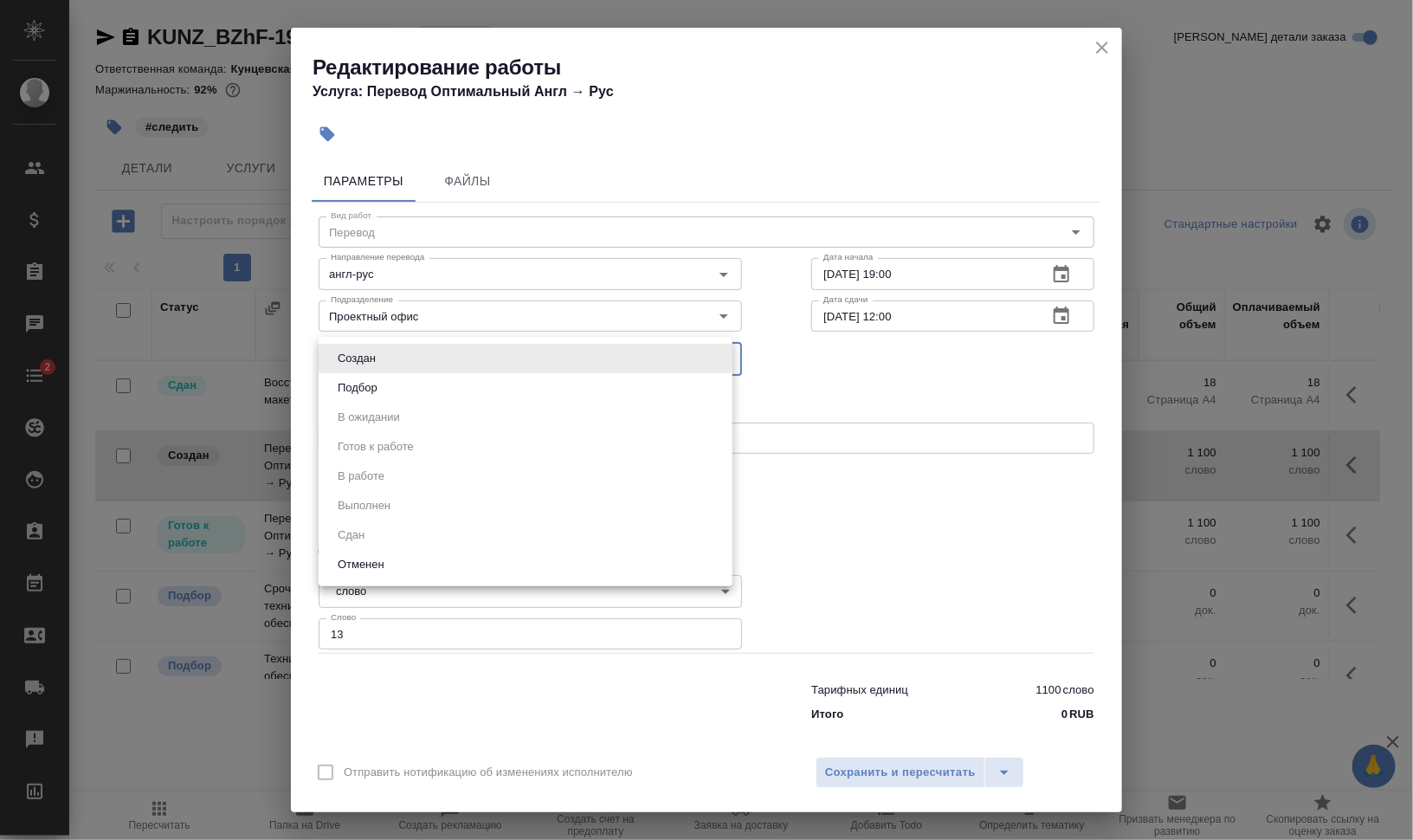
click at [522, 393] on li "Подбор" at bounding box center [525, 388] width 414 height 29
type input "recruiting"
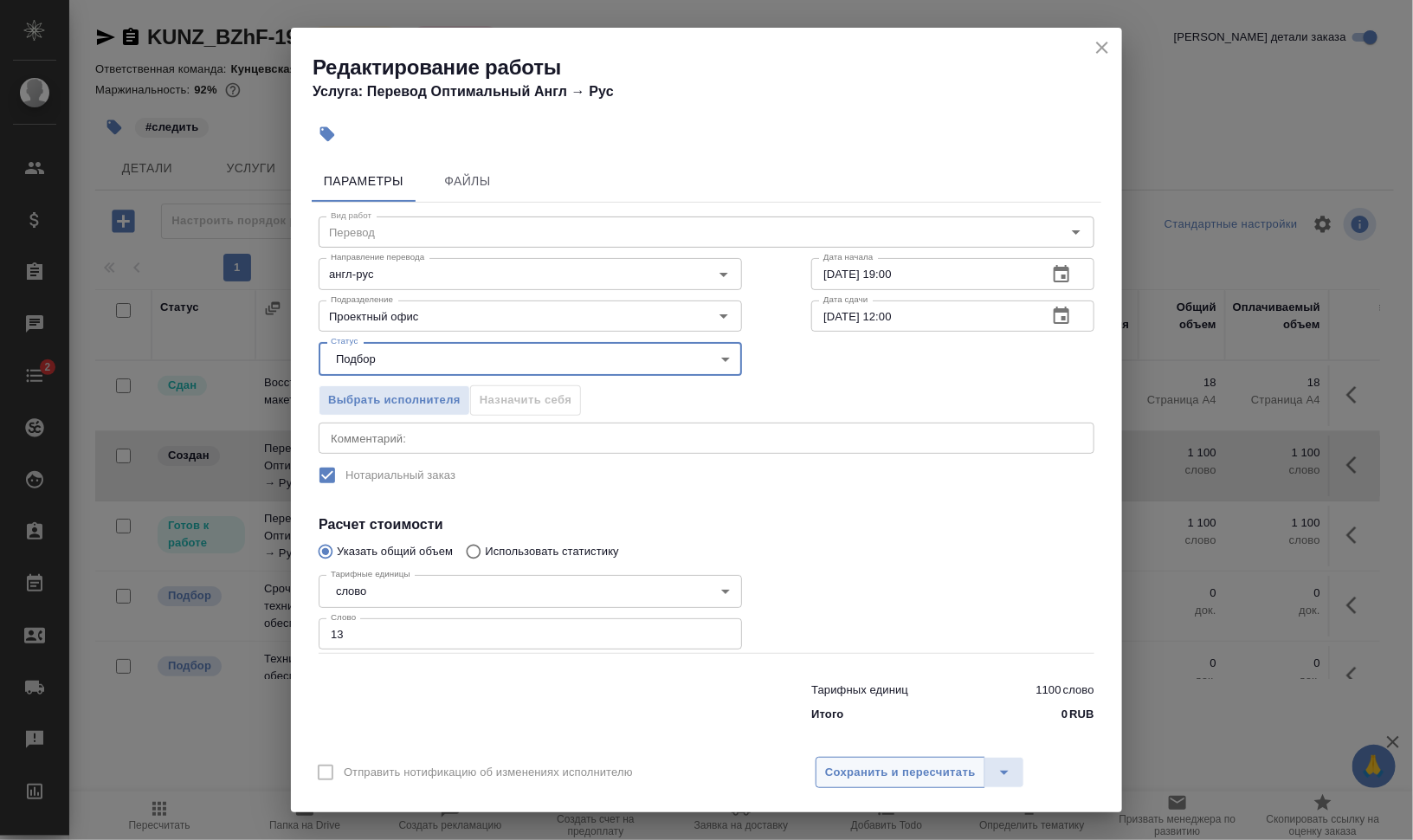
click at [874, 785] on button "Сохранить и пересчитать" at bounding box center [900, 772] width 170 height 31
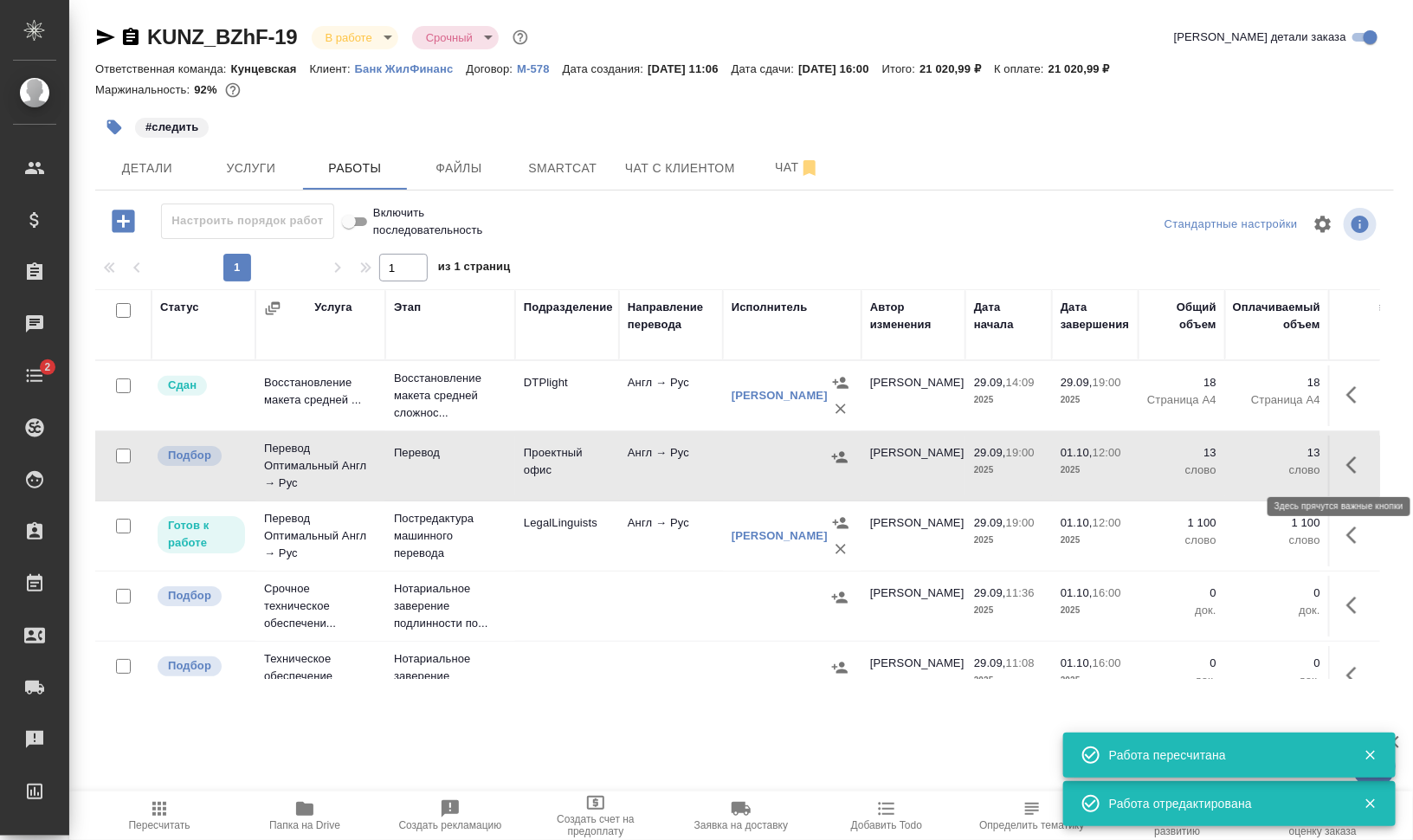
click at [1352, 461] on button "button" at bounding box center [1356, 464] width 41 height 41
click at [1220, 457] on icon "button" at bounding box center [1230, 465] width 21 height 21
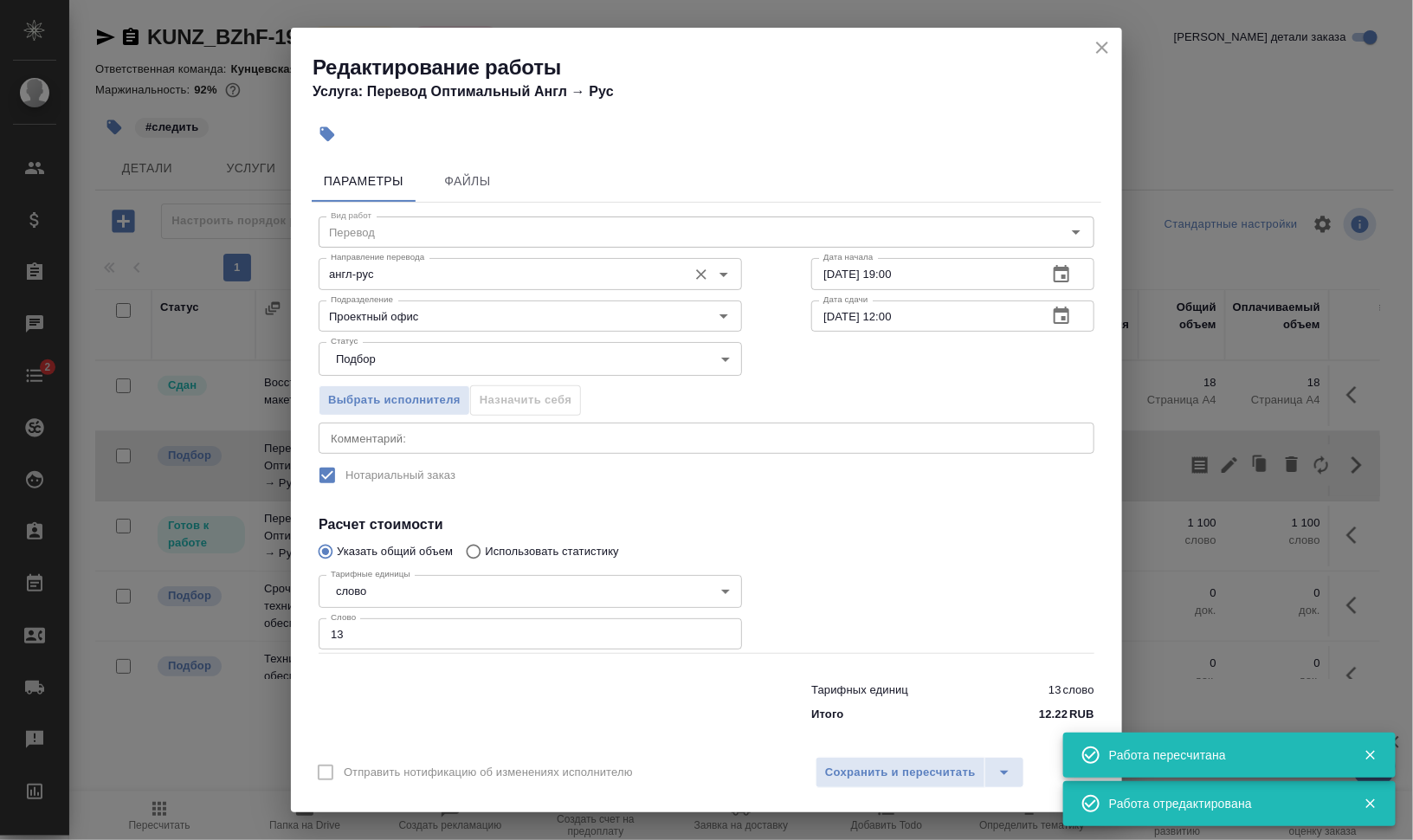
click at [473, 270] on input "англ-рус" at bounding box center [501, 273] width 355 height 21
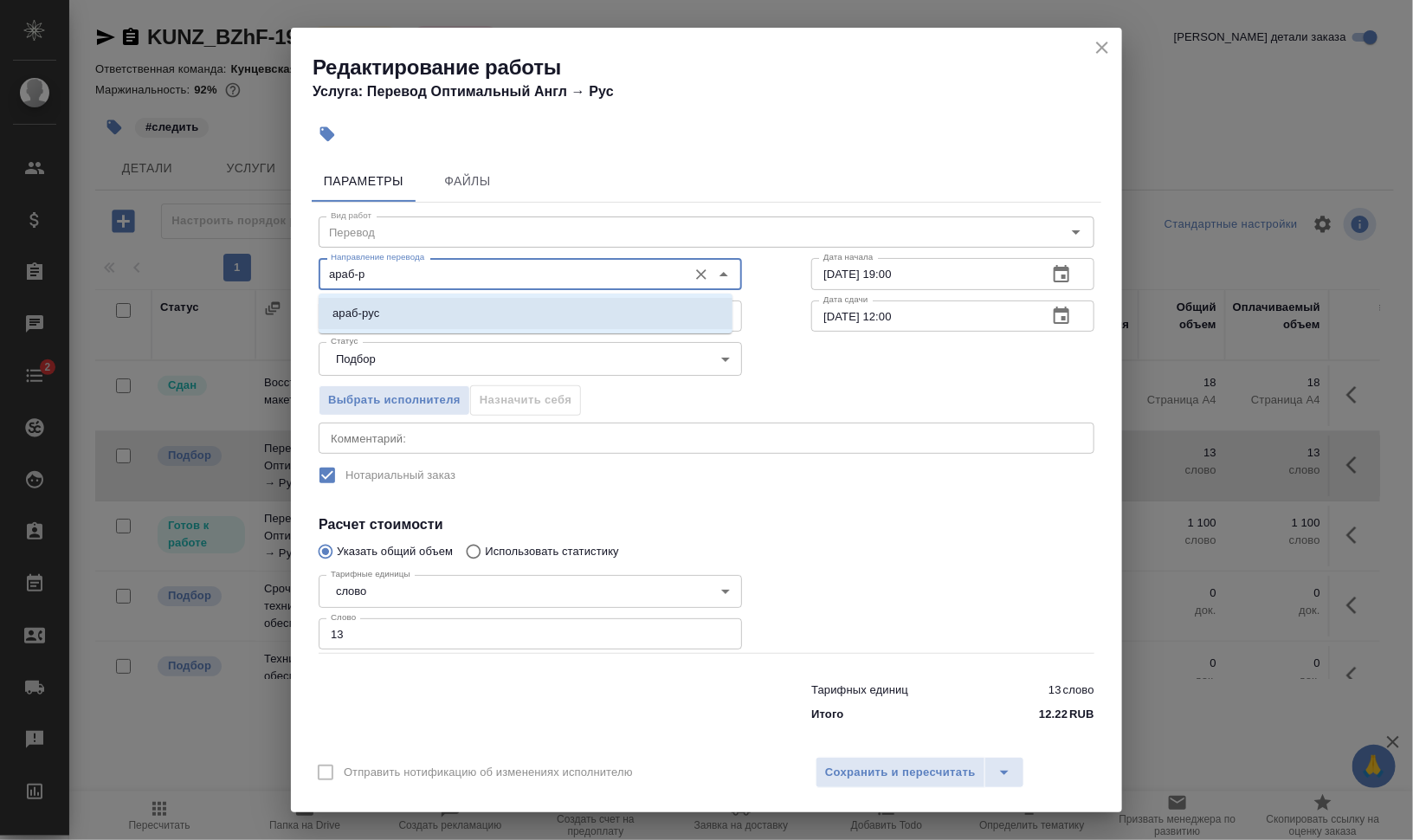
click at [381, 309] on li "араб-рус" at bounding box center [525, 314] width 414 height 31
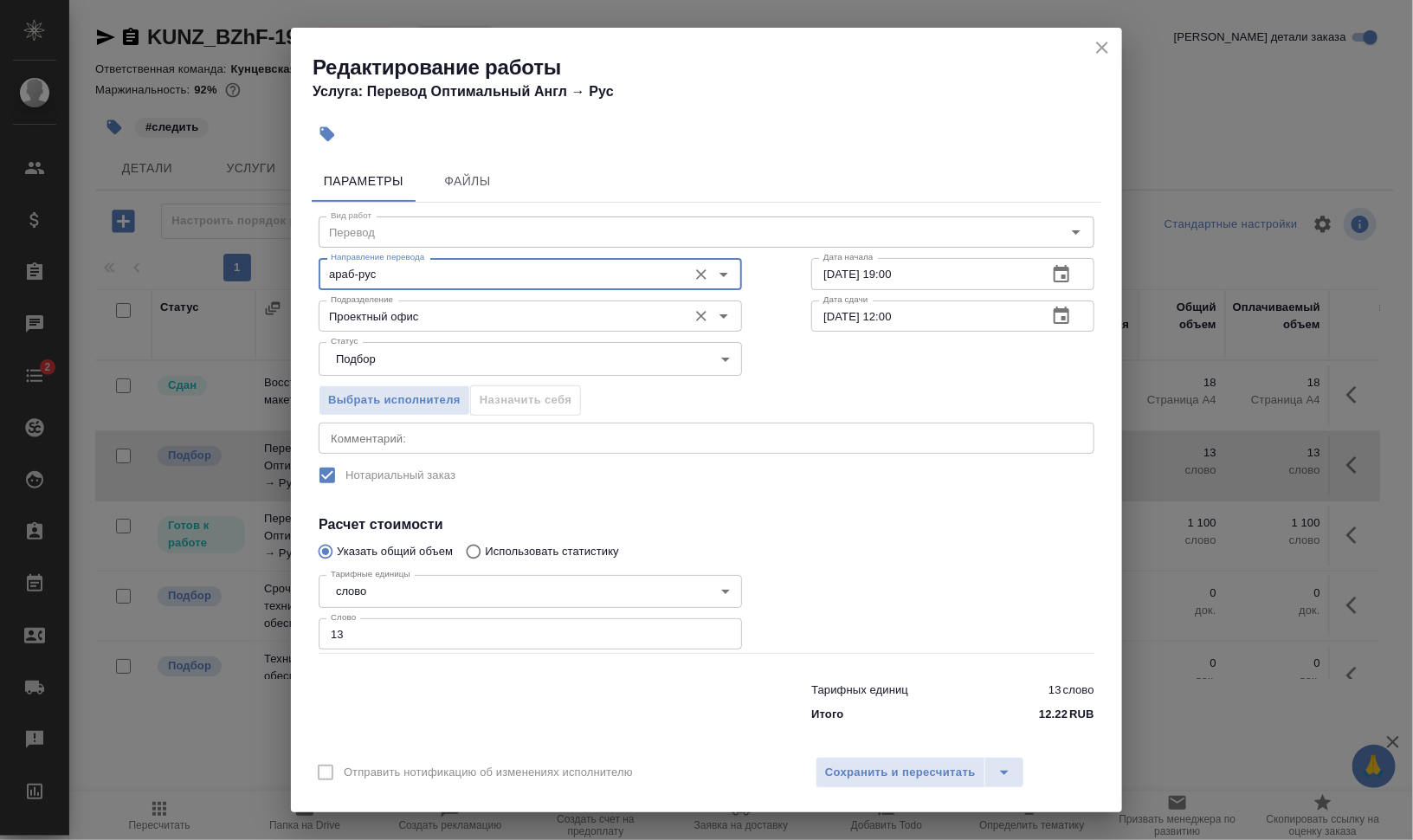
type input "араб-рус"
click at [437, 315] on input "Проектный офис" at bounding box center [501, 315] width 355 height 21
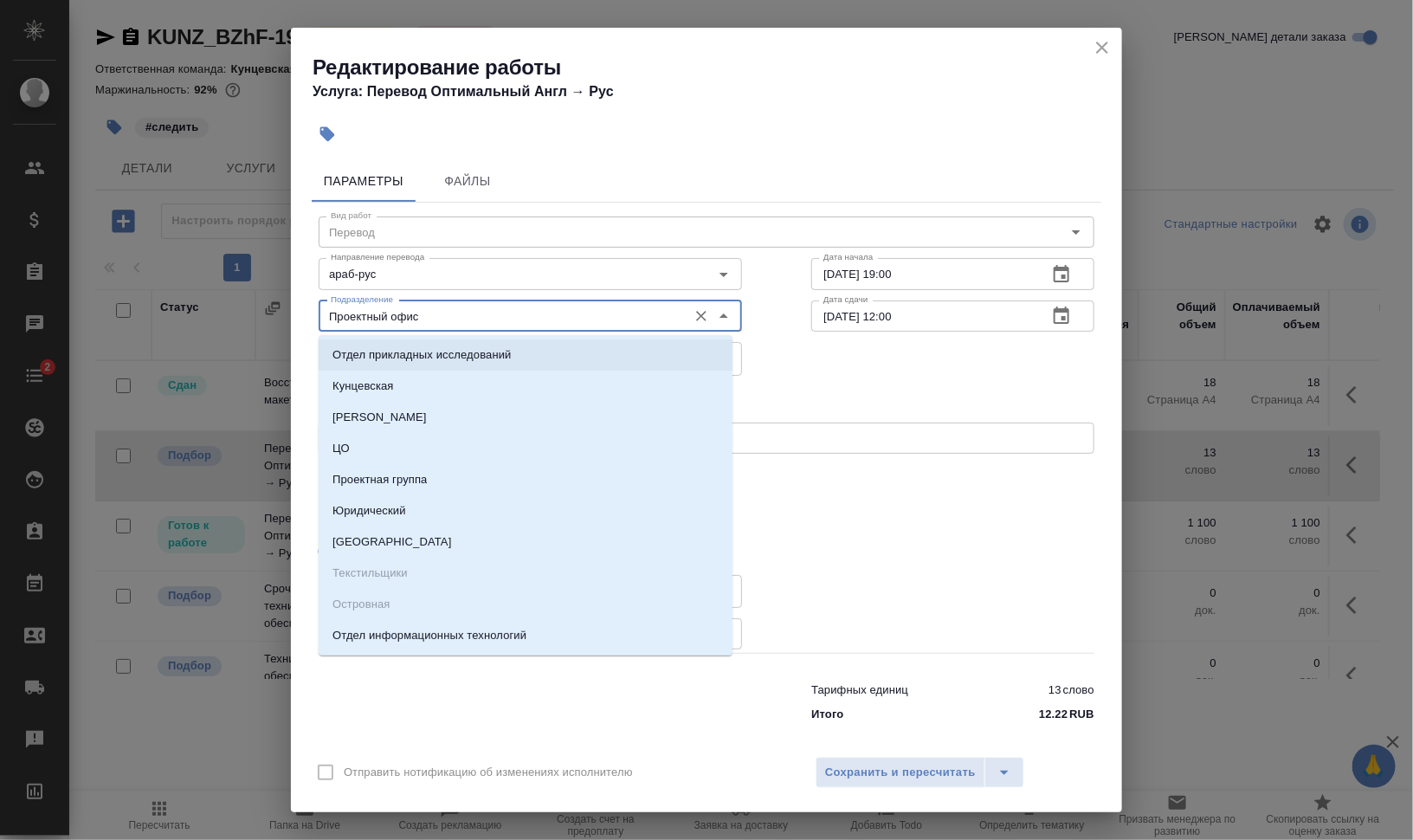
click at [883, 416] on div "Выбрать исполнителя Назначить себя" at bounding box center [707, 397] width 845 height 105
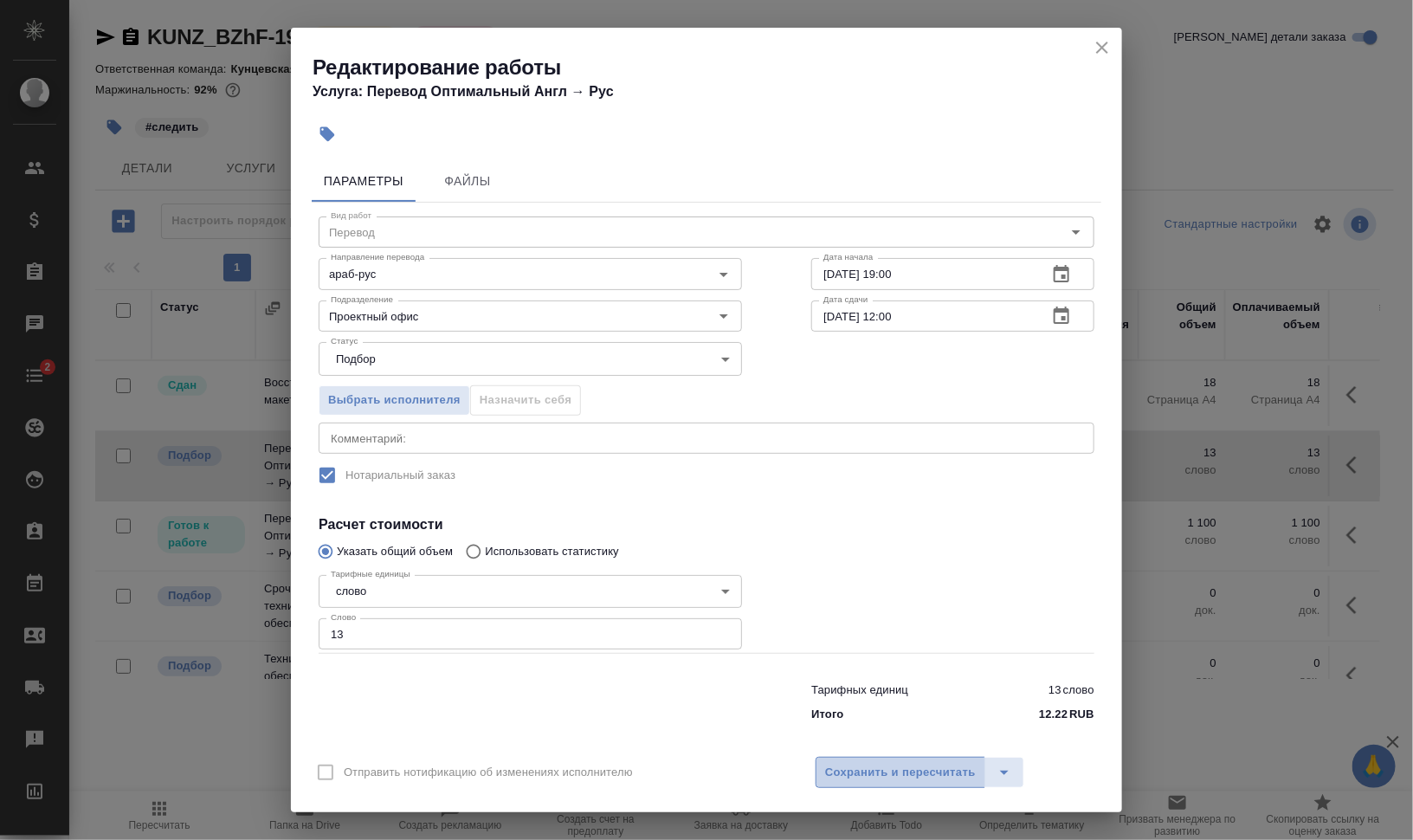
click at [956, 775] on span "Сохранить и пересчитать" at bounding box center [900, 773] width 150 height 20
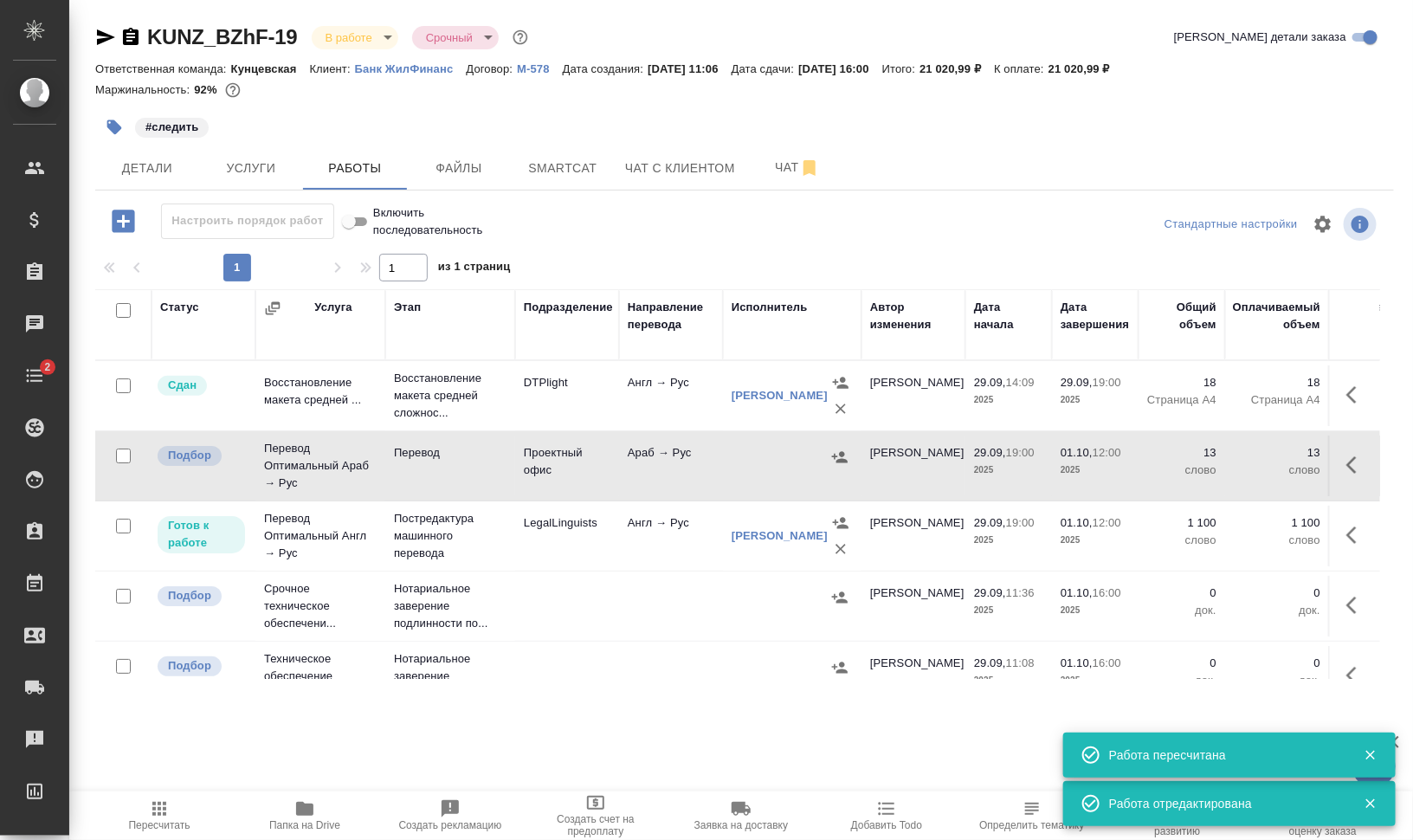
click at [839, 455] on icon "button" at bounding box center [840, 457] width 17 height 17
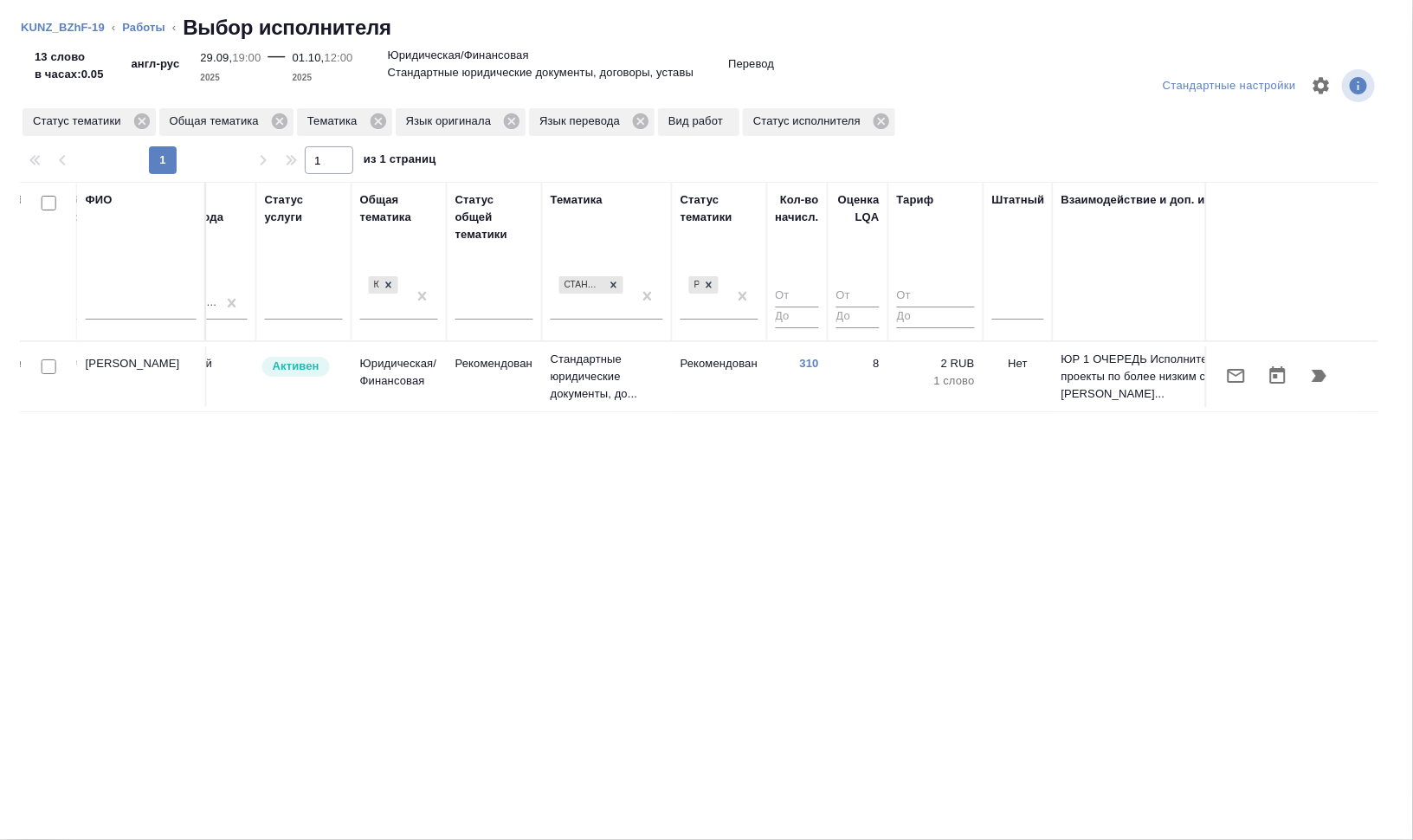
scroll to position [0, 1112]
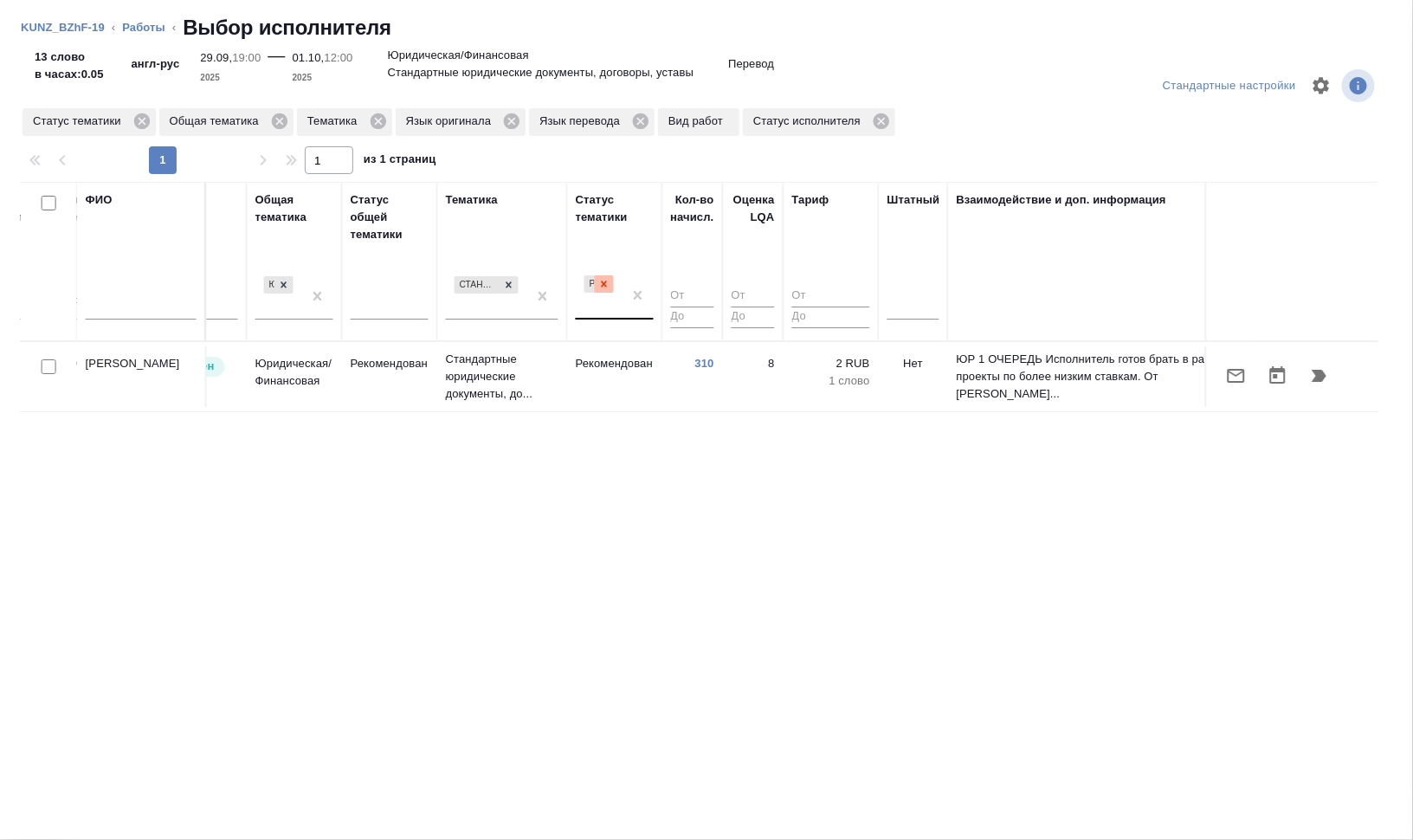
click at [605, 279] on icon at bounding box center [604, 283] width 12 height 12
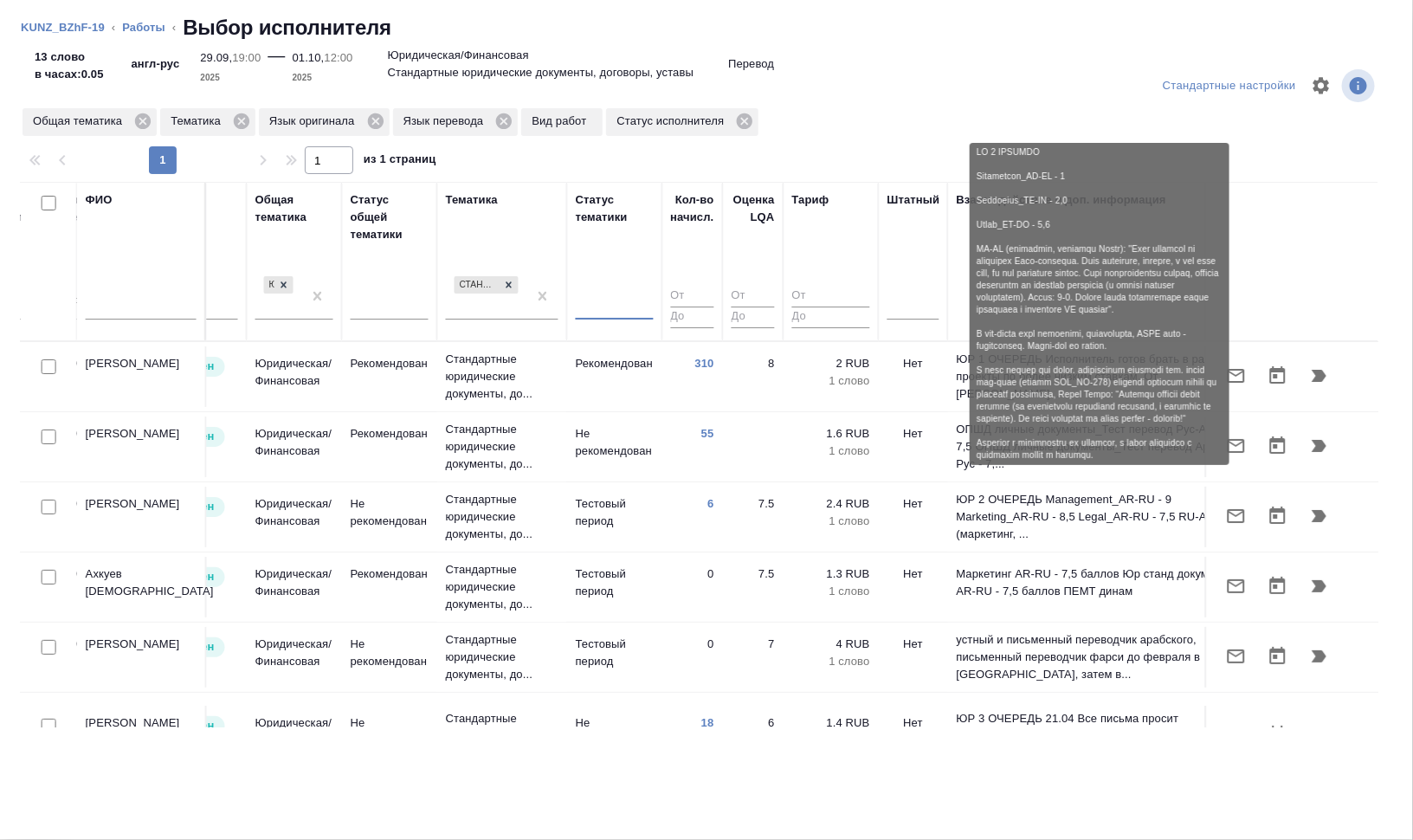
click at [1312, 444] on icon "button" at bounding box center [1319, 446] width 21 height 21
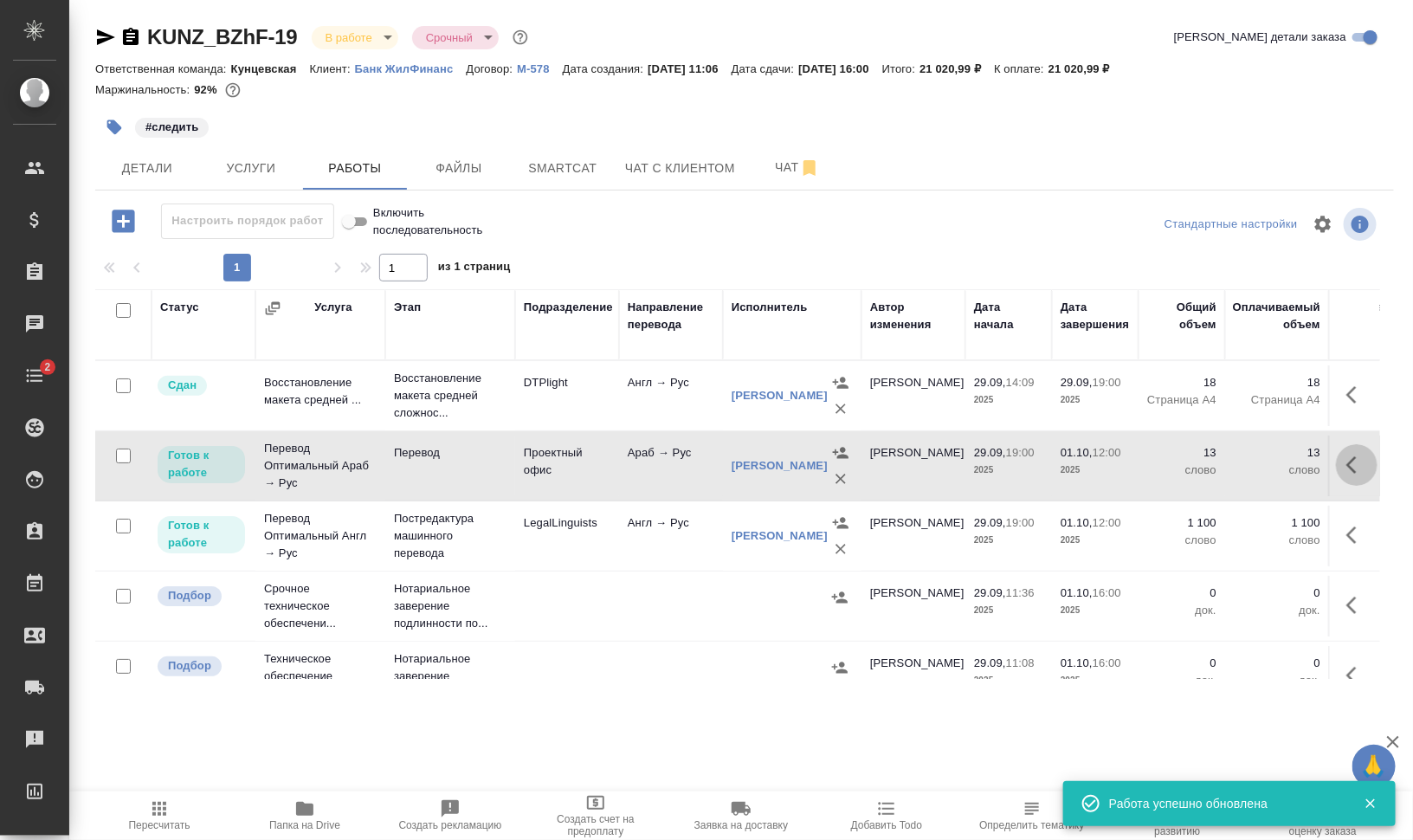
click at [1346, 463] on icon "button" at bounding box center [1356, 465] width 21 height 21
click at [1221, 463] on icon "button" at bounding box center [1229, 465] width 16 height 16
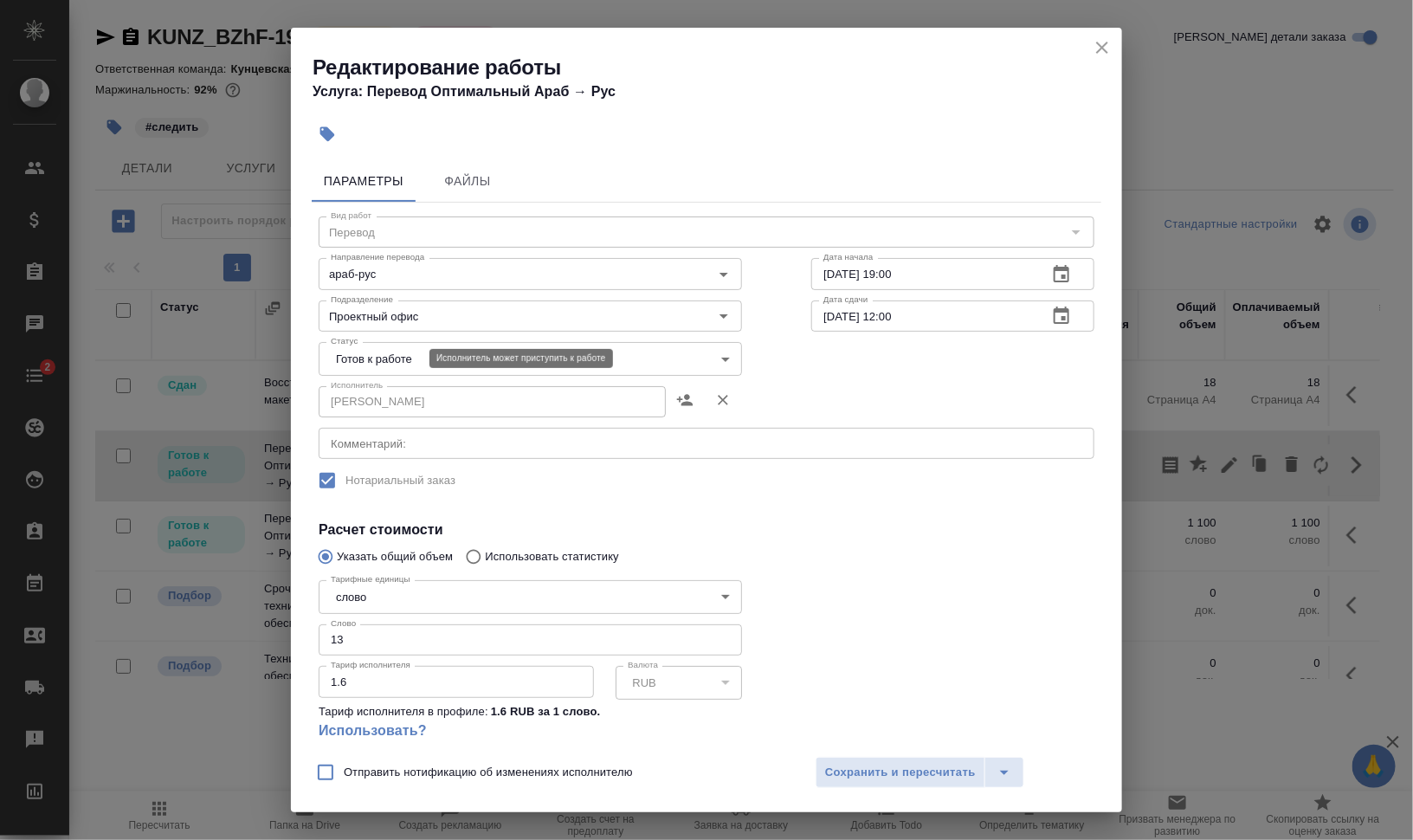
click at [370, 359] on body "🙏 .cls-1 fill:#fff; AWATERA Валеев Динар Клиенты Спецификации Заказы 0 Чаты 2 T…" at bounding box center [706, 490] width 1413 height 979
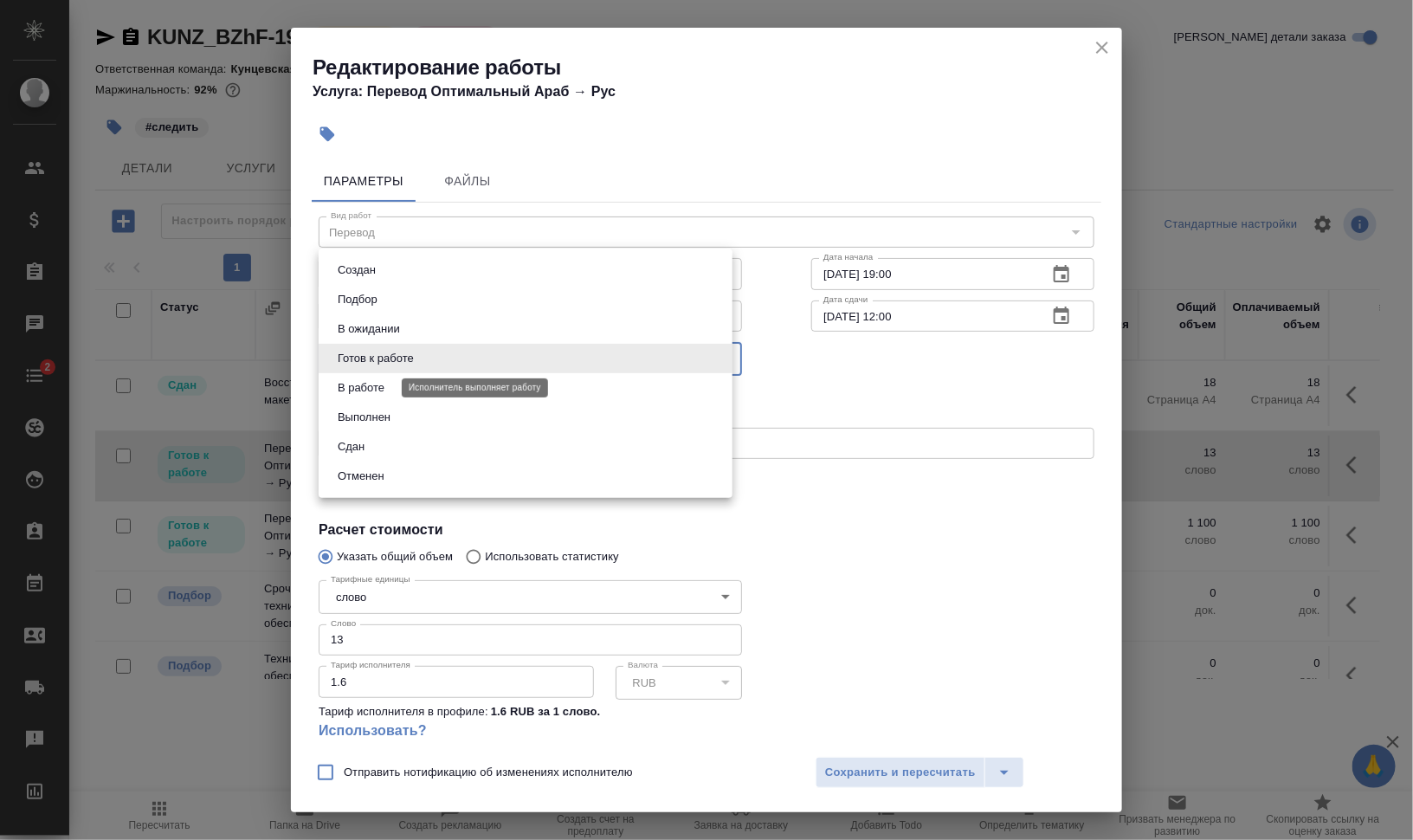
click at [373, 384] on button "В работе" at bounding box center [361, 388] width 57 height 19
type input "inProgress"
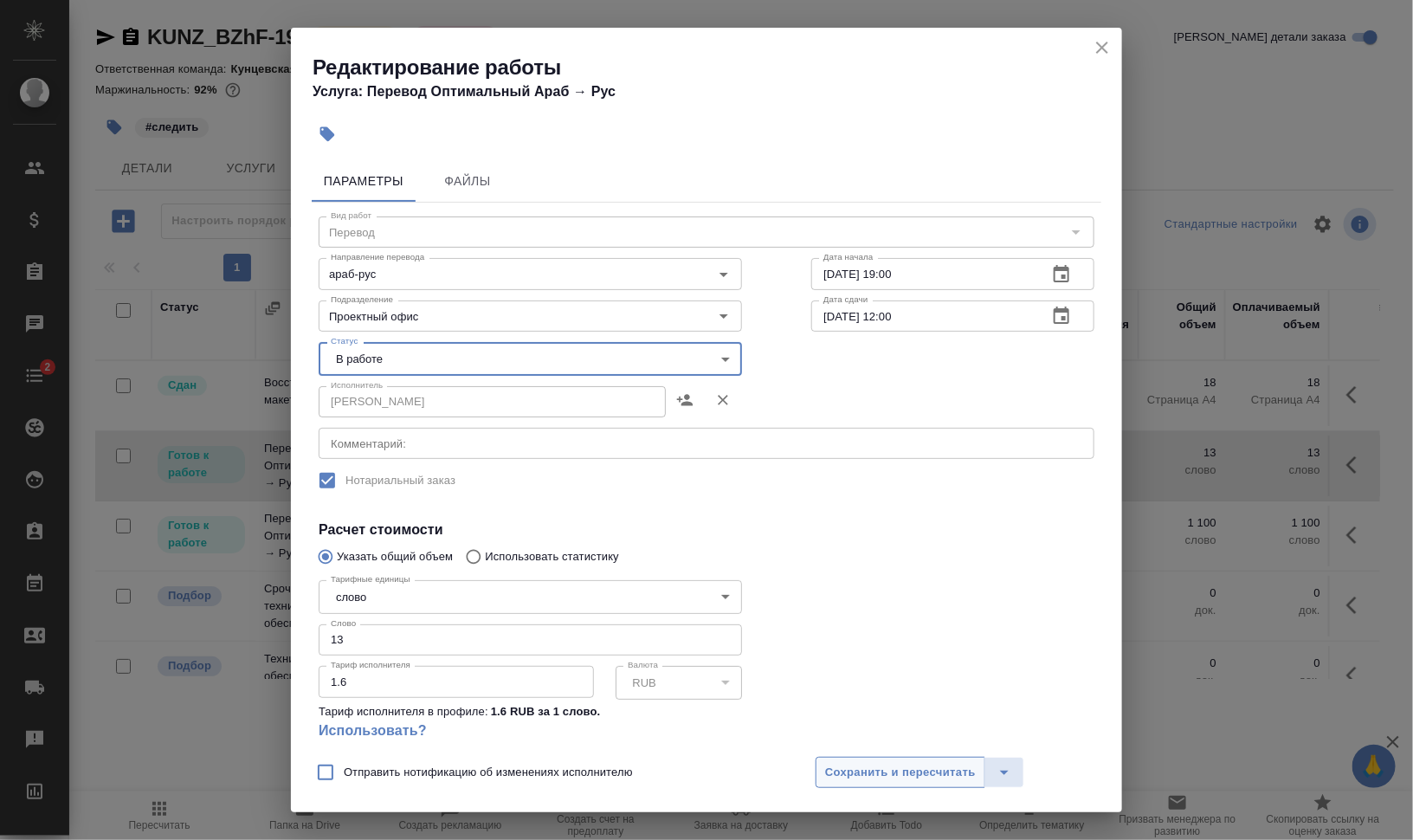
click at [913, 769] on span "Сохранить и пересчитать" at bounding box center [900, 773] width 150 height 20
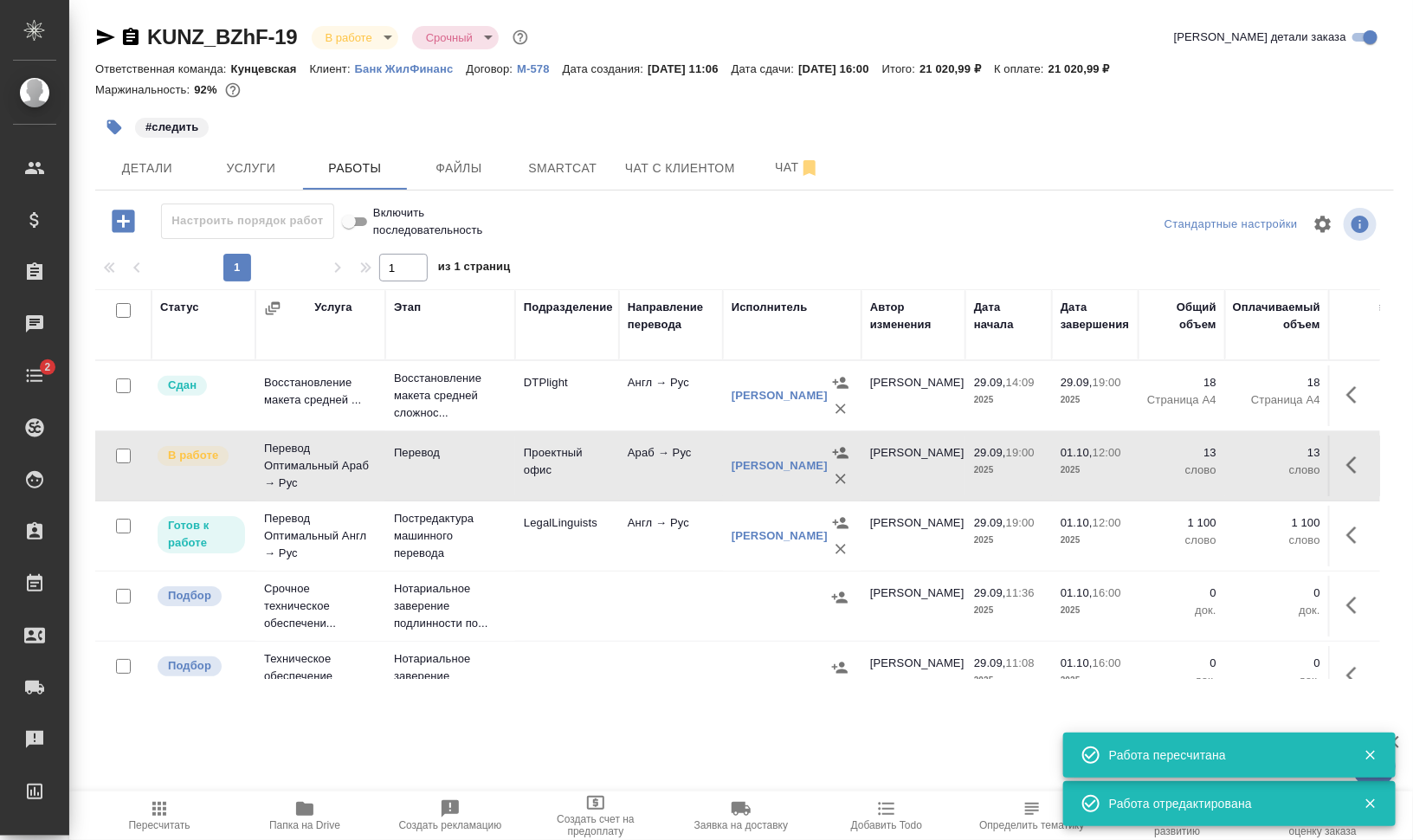
click at [1346, 463] on icon "button" at bounding box center [1356, 465] width 21 height 21
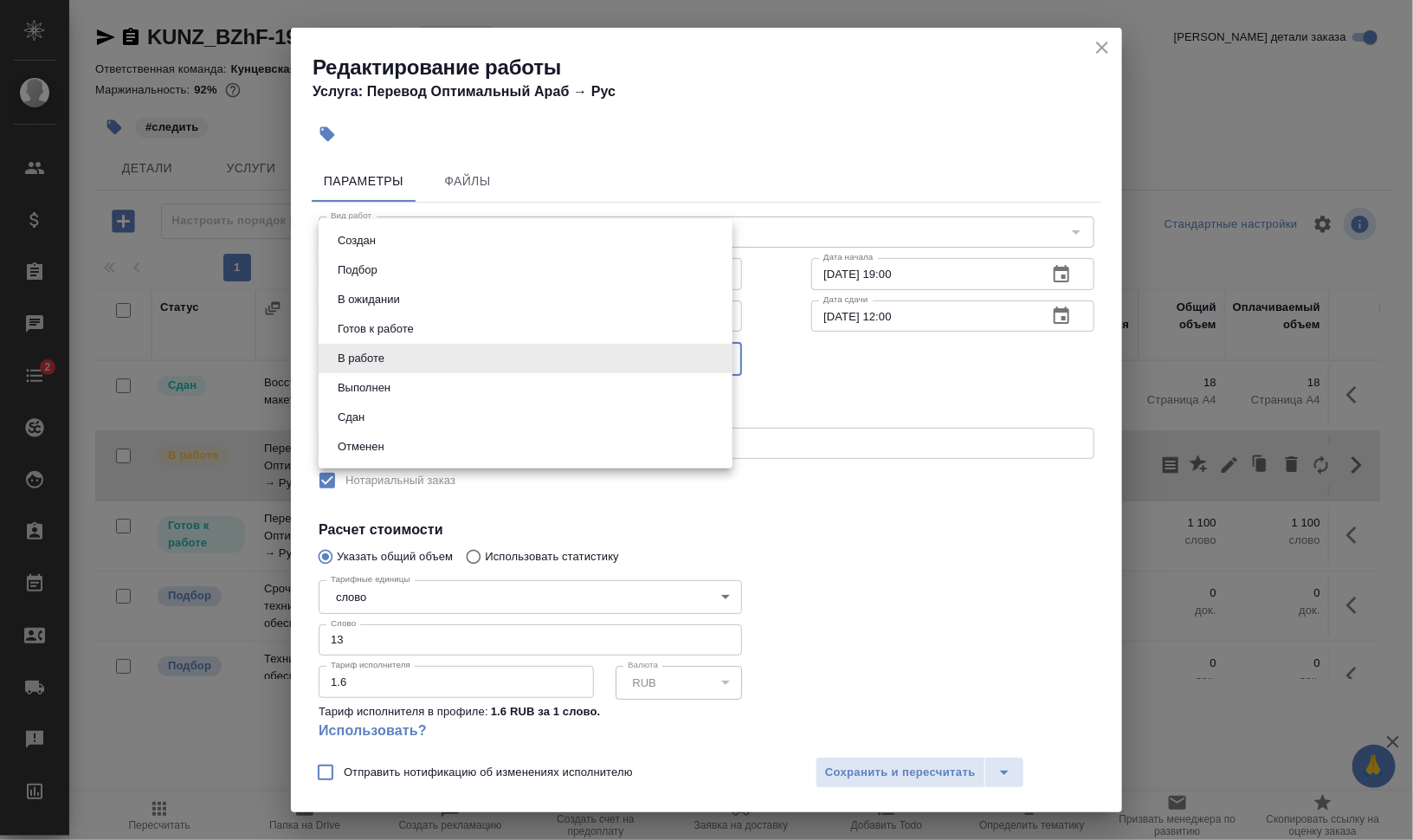
click at [521, 359] on body "🙏 .cls-1 fill:#fff; AWATERA Валеев Динар Клиенты Спецификации Заказы 0 Чаты 2 T…" at bounding box center [706, 490] width 1413 height 979
click at [482, 413] on li "Сдан" at bounding box center [525, 417] width 414 height 29
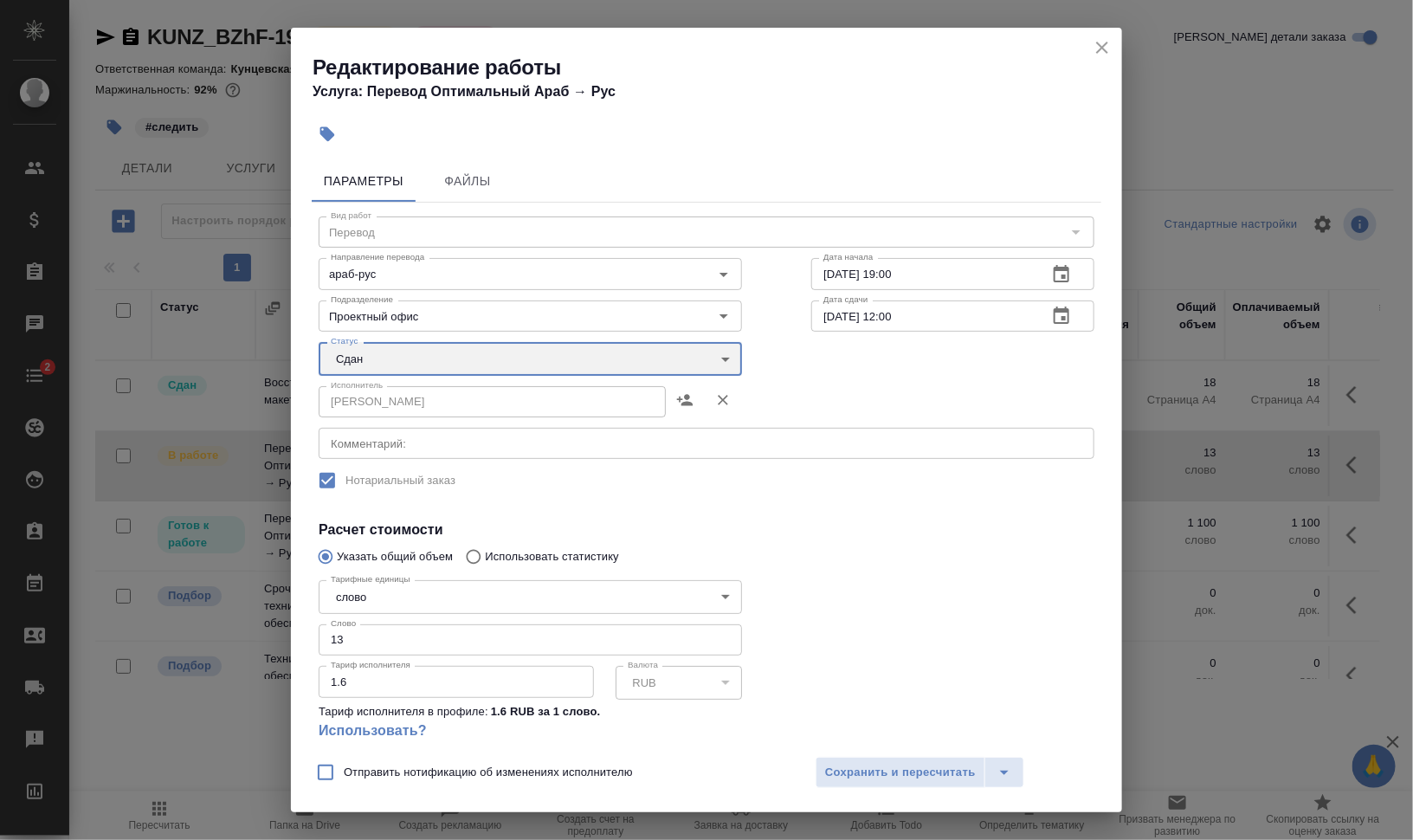
type input "closed"
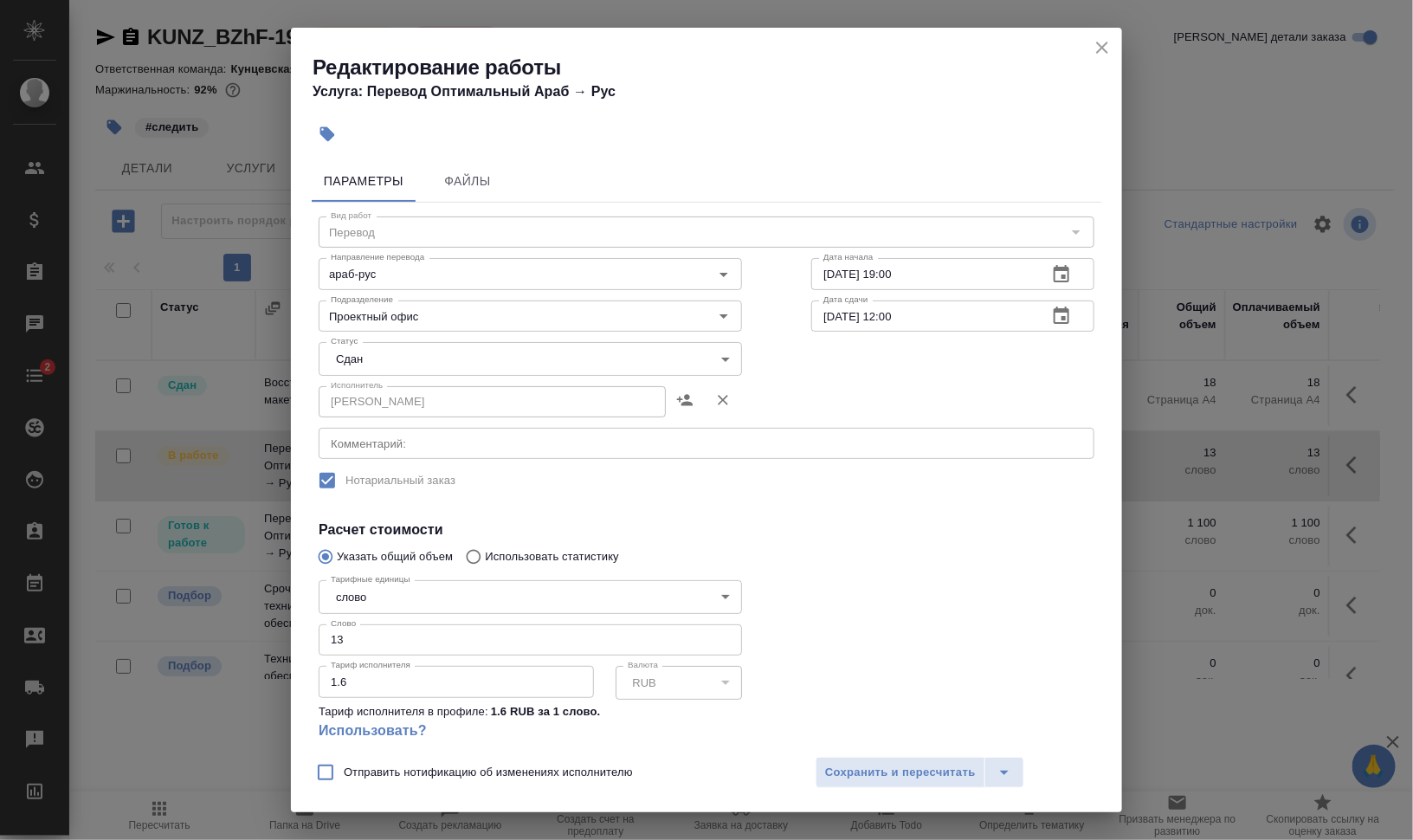
click at [926, 775] on div "Создан Подбор В ожидании Готов к работе В работе Выполнен Сдан Отменен" at bounding box center [706, 420] width 1413 height 840
click at [929, 773] on span "Сохранить и пересчитать" at bounding box center [900, 773] width 150 height 20
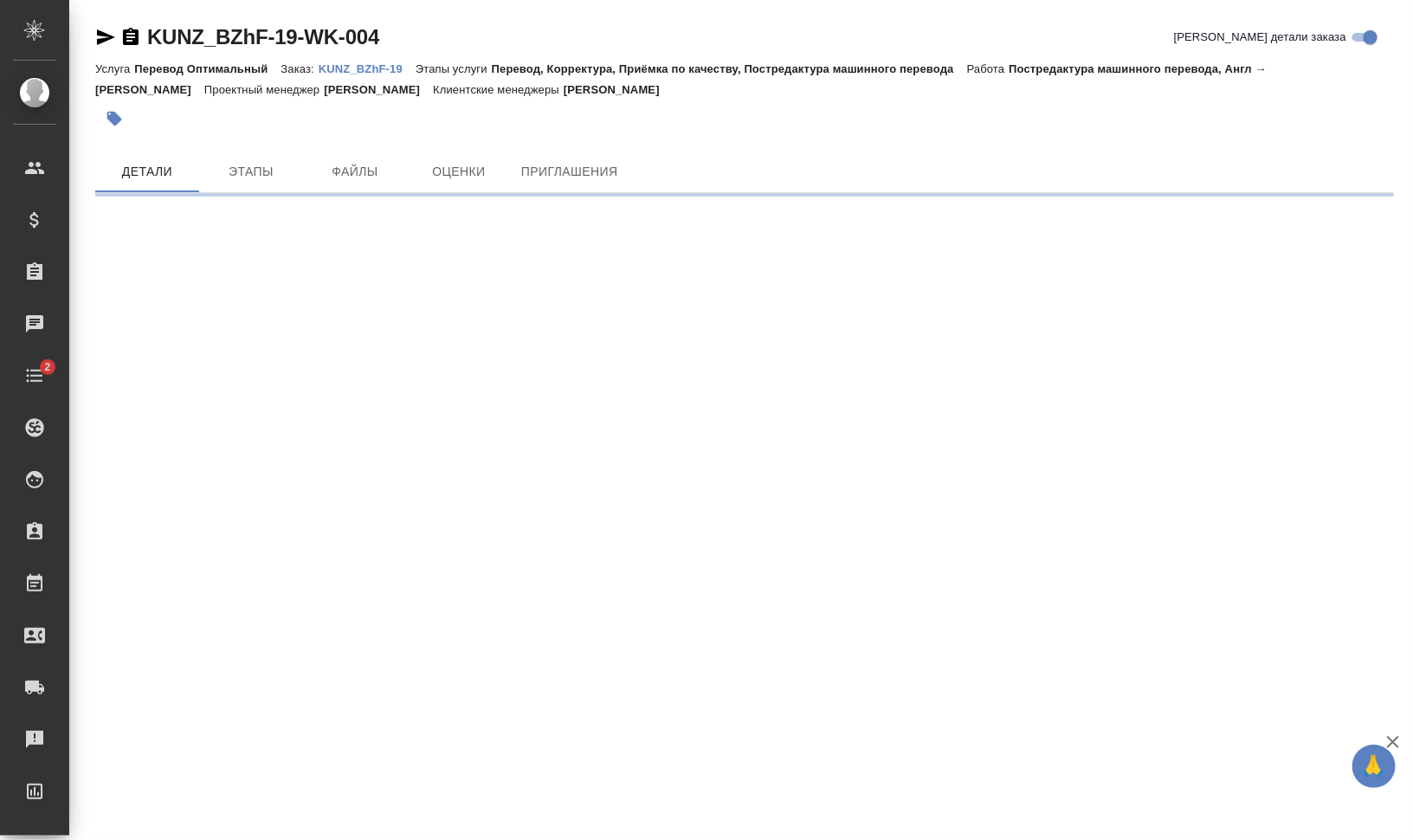
click at [101, 31] on icon "button" at bounding box center [106, 37] width 18 height 16
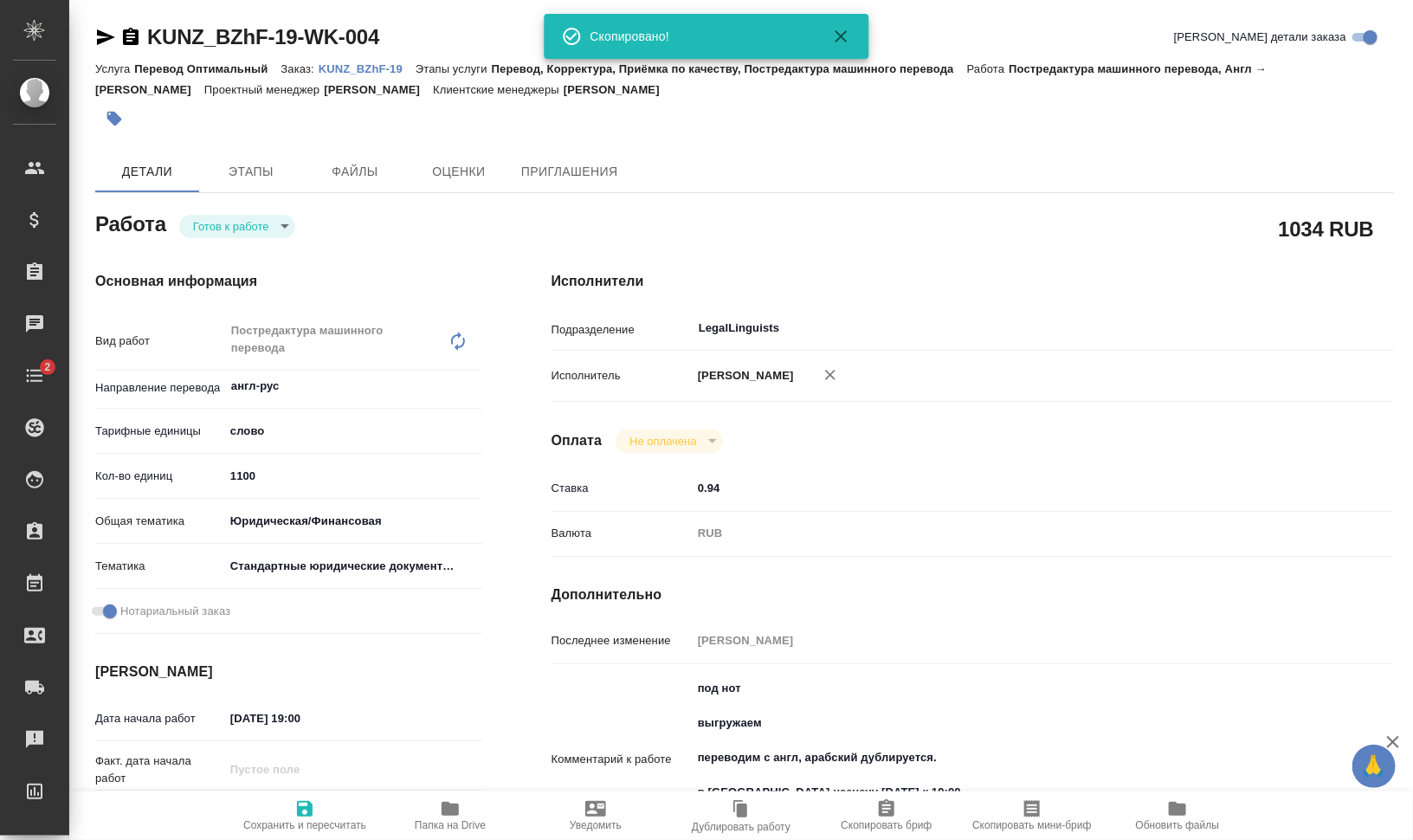
type textarea "x"
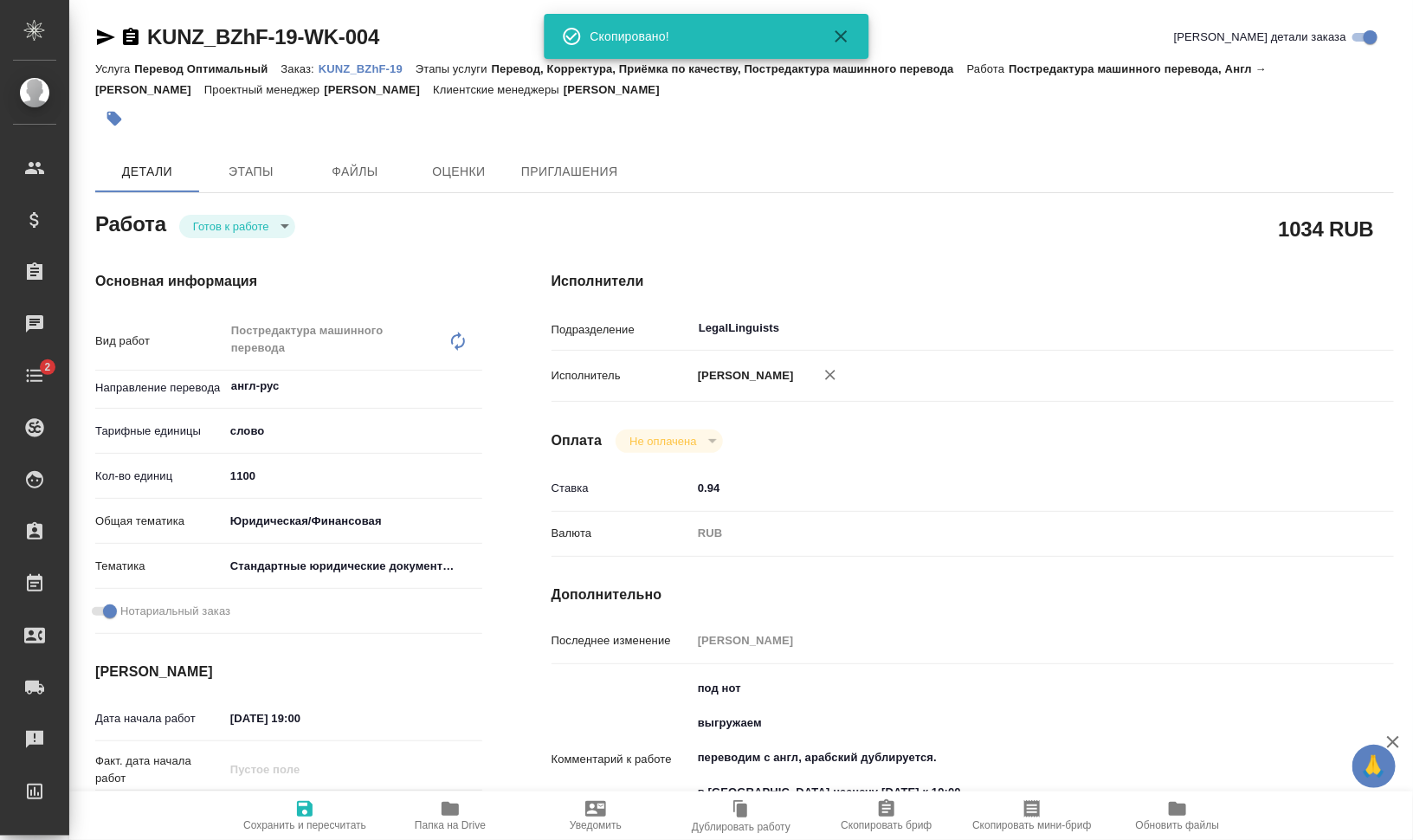
type textarea "x"
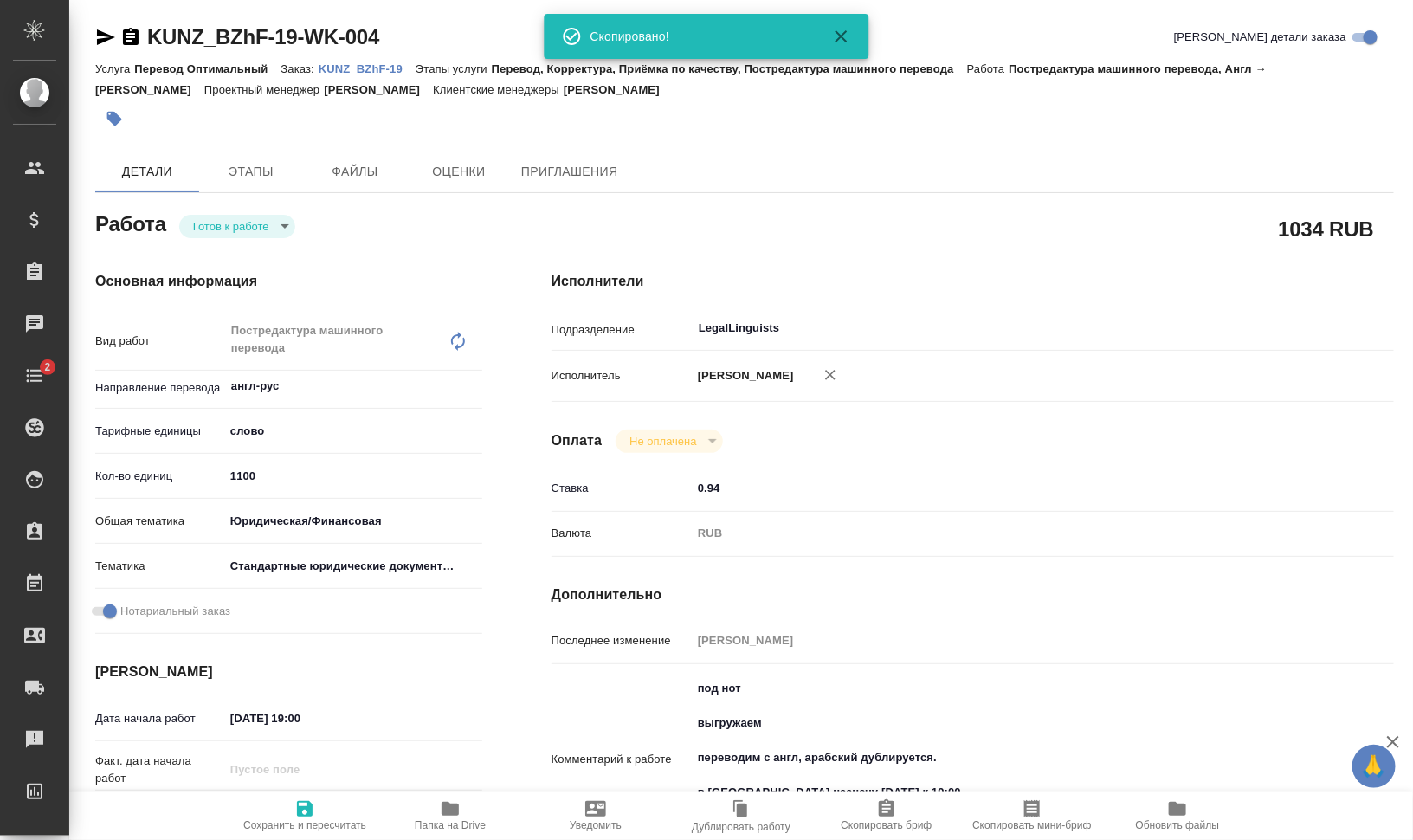
type textarea "x"
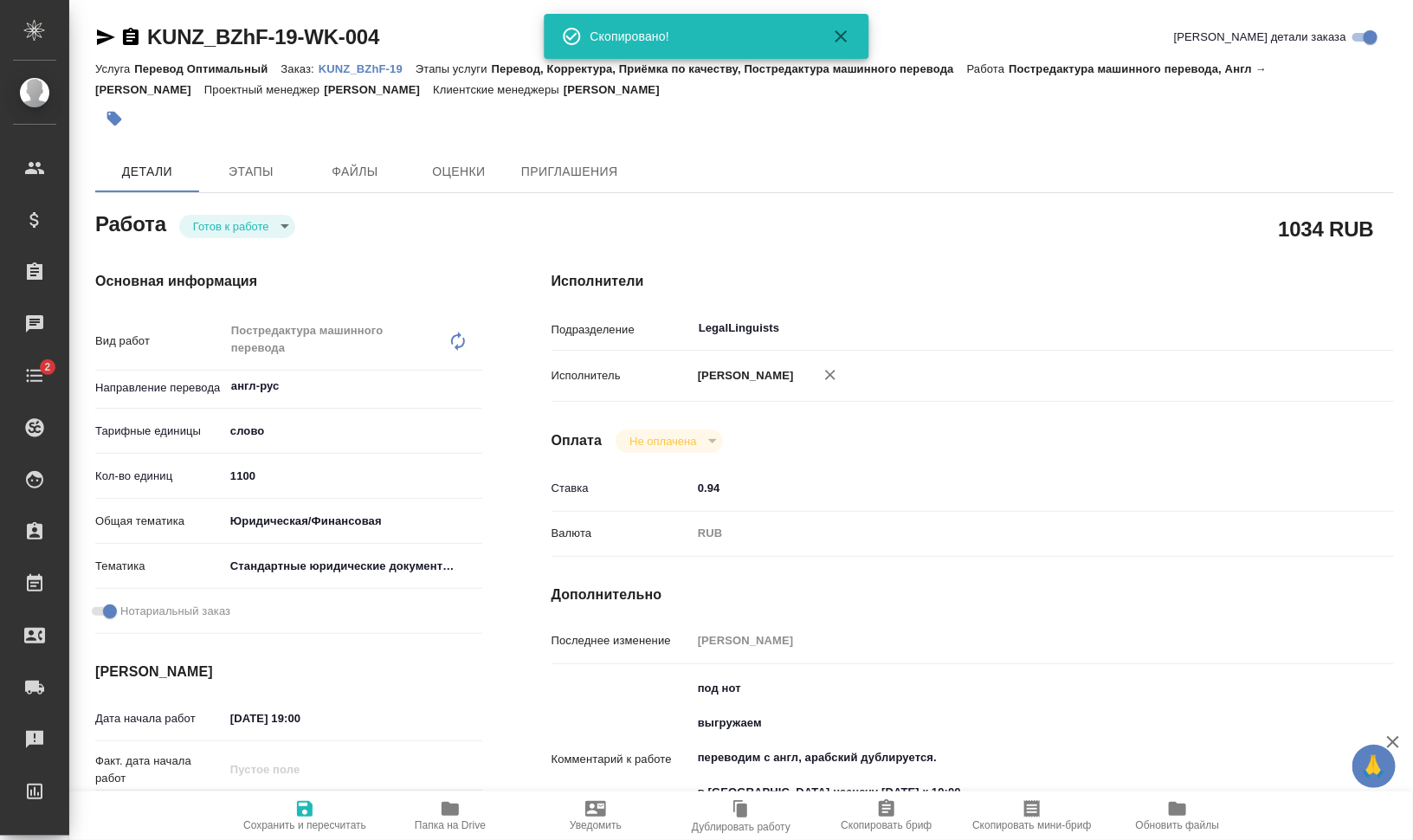
type textarea "x"
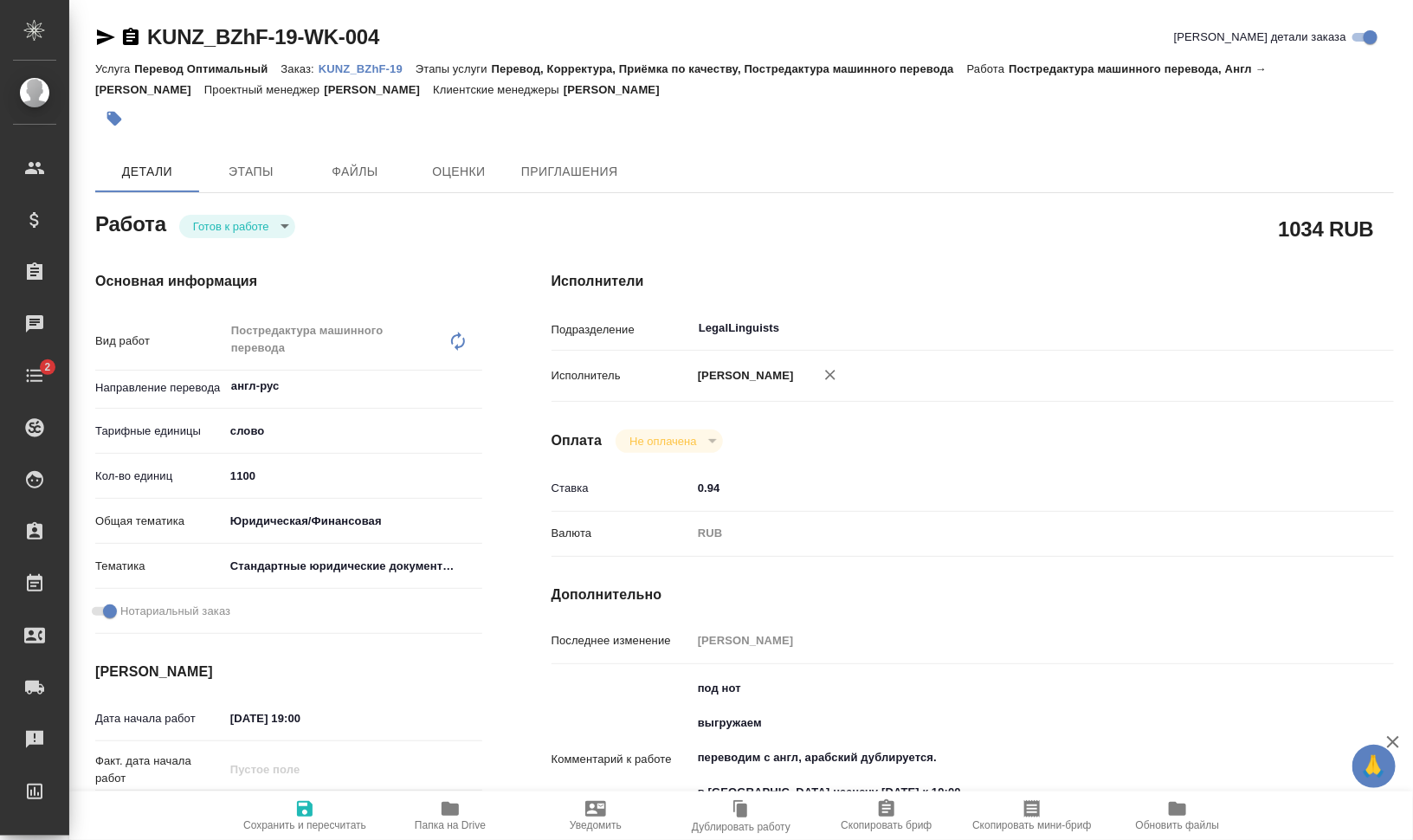
type textarea "x"
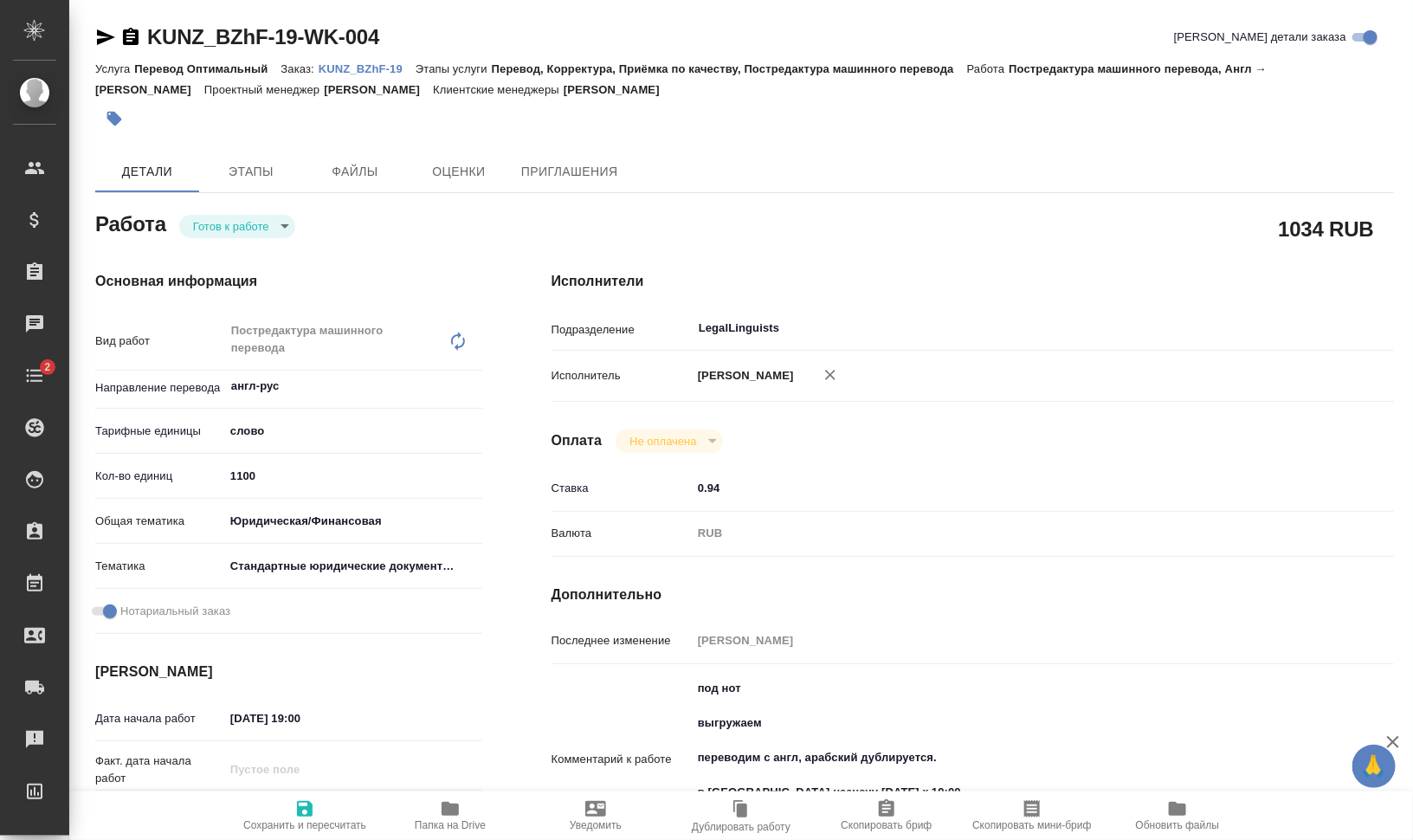
type textarea "x"
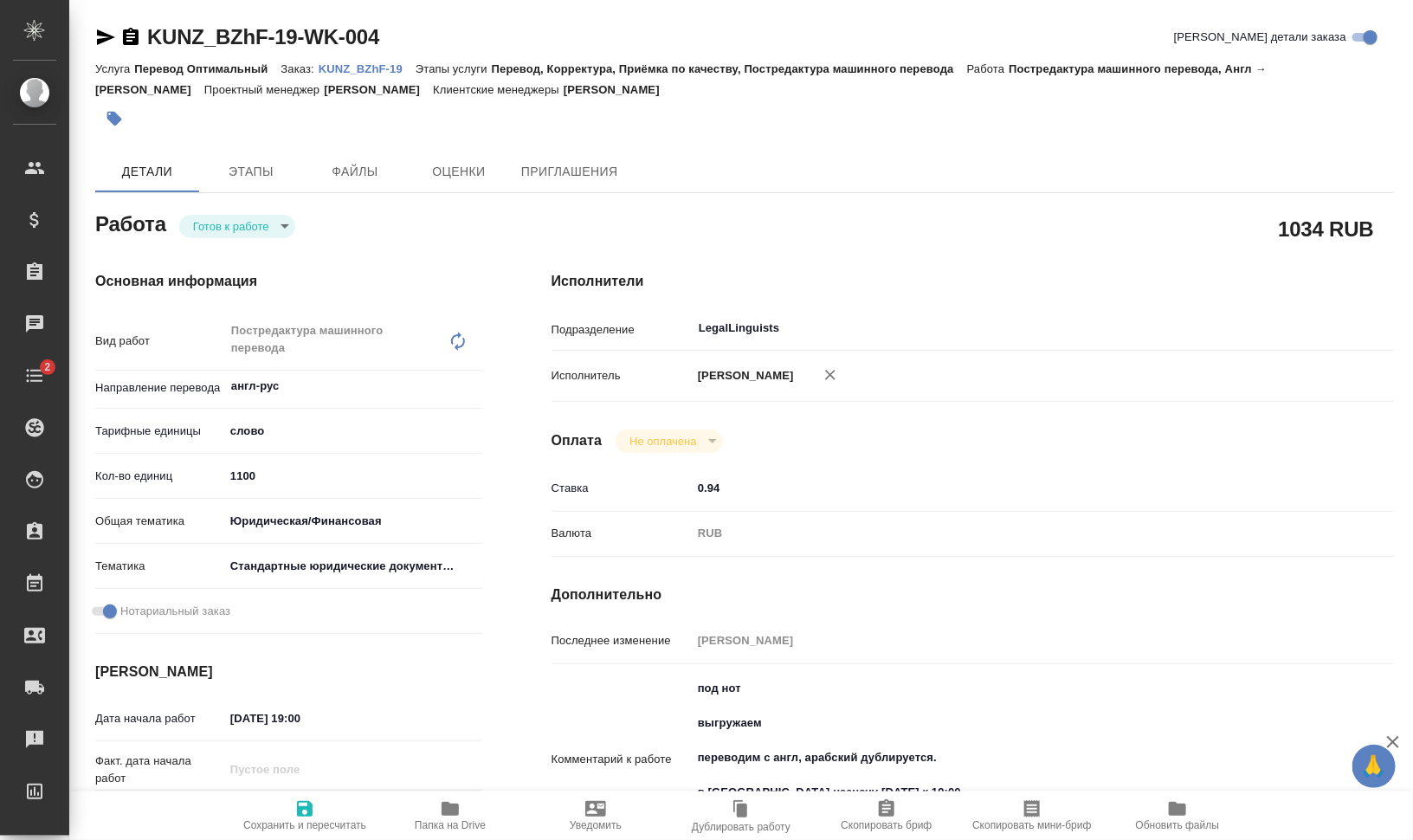
type textarea "x"
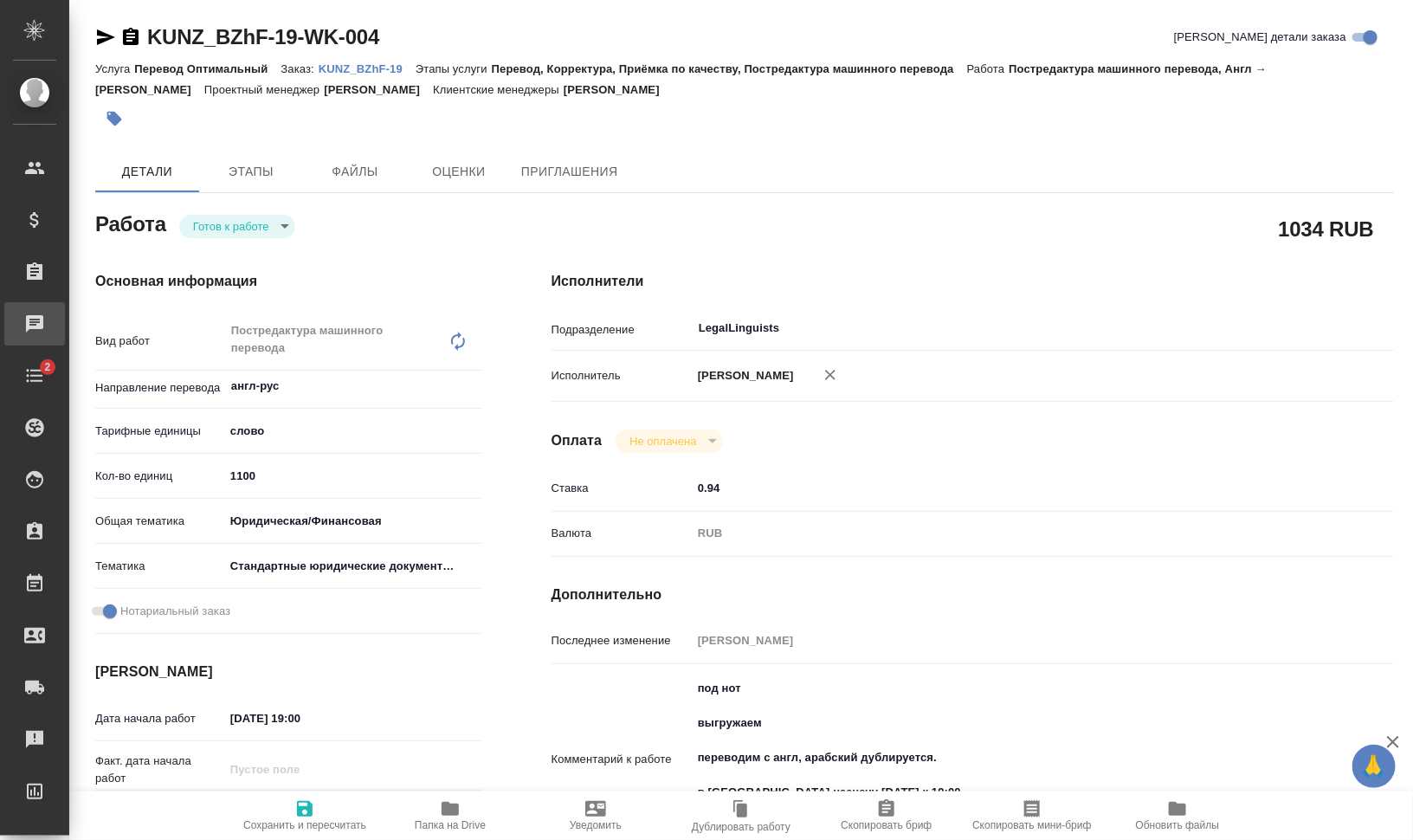
type textarea "x"
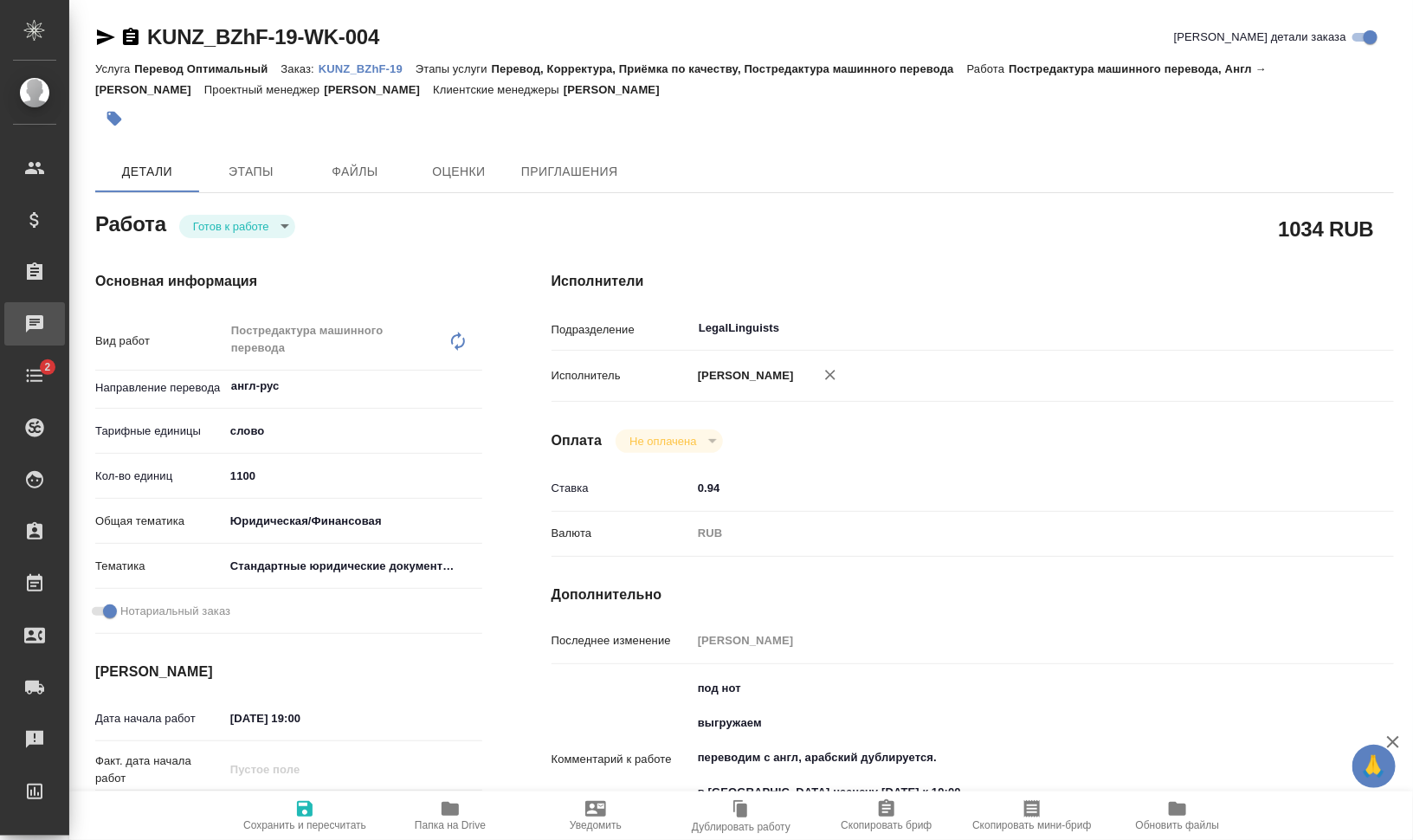
type textarea "x"
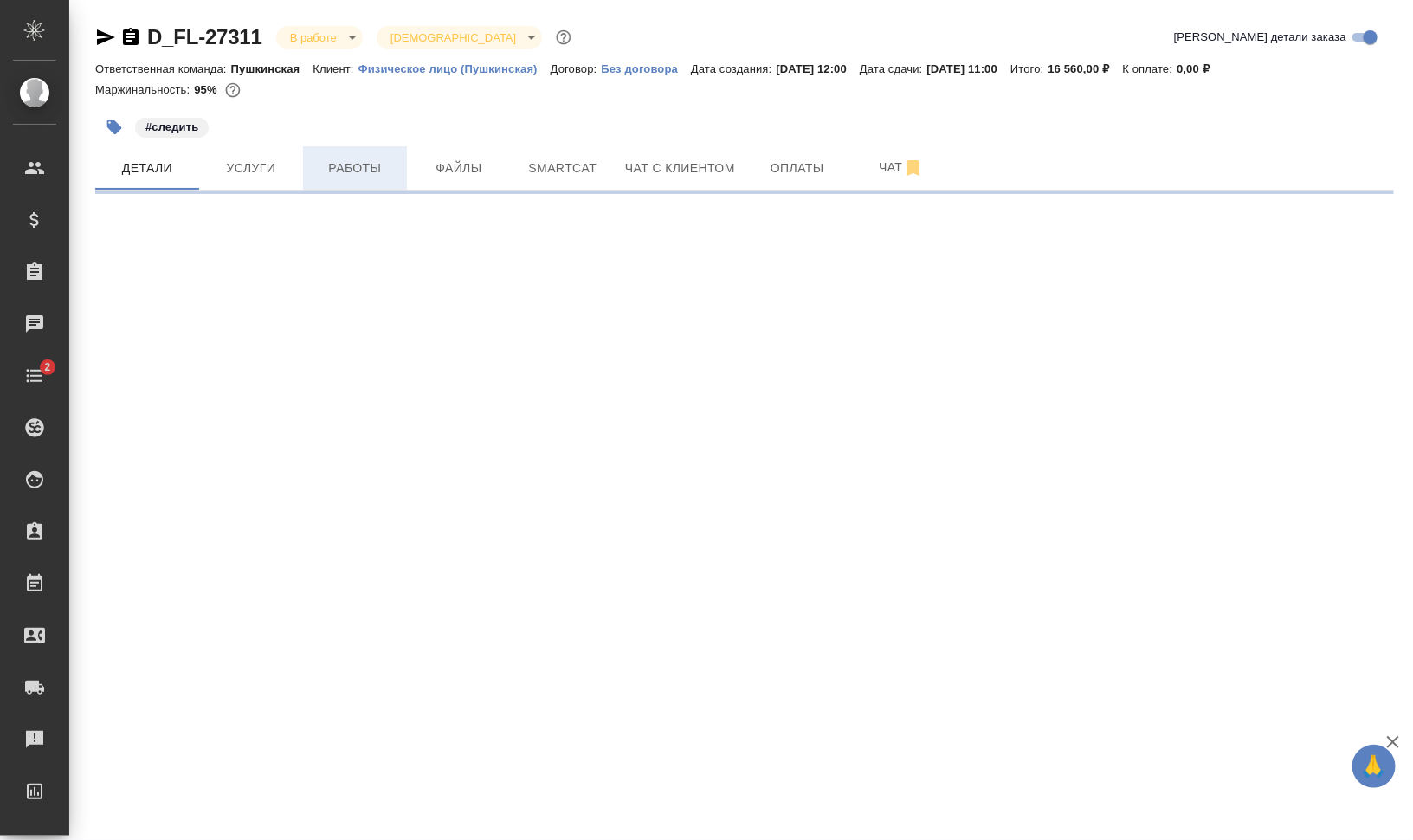
select select "RU"
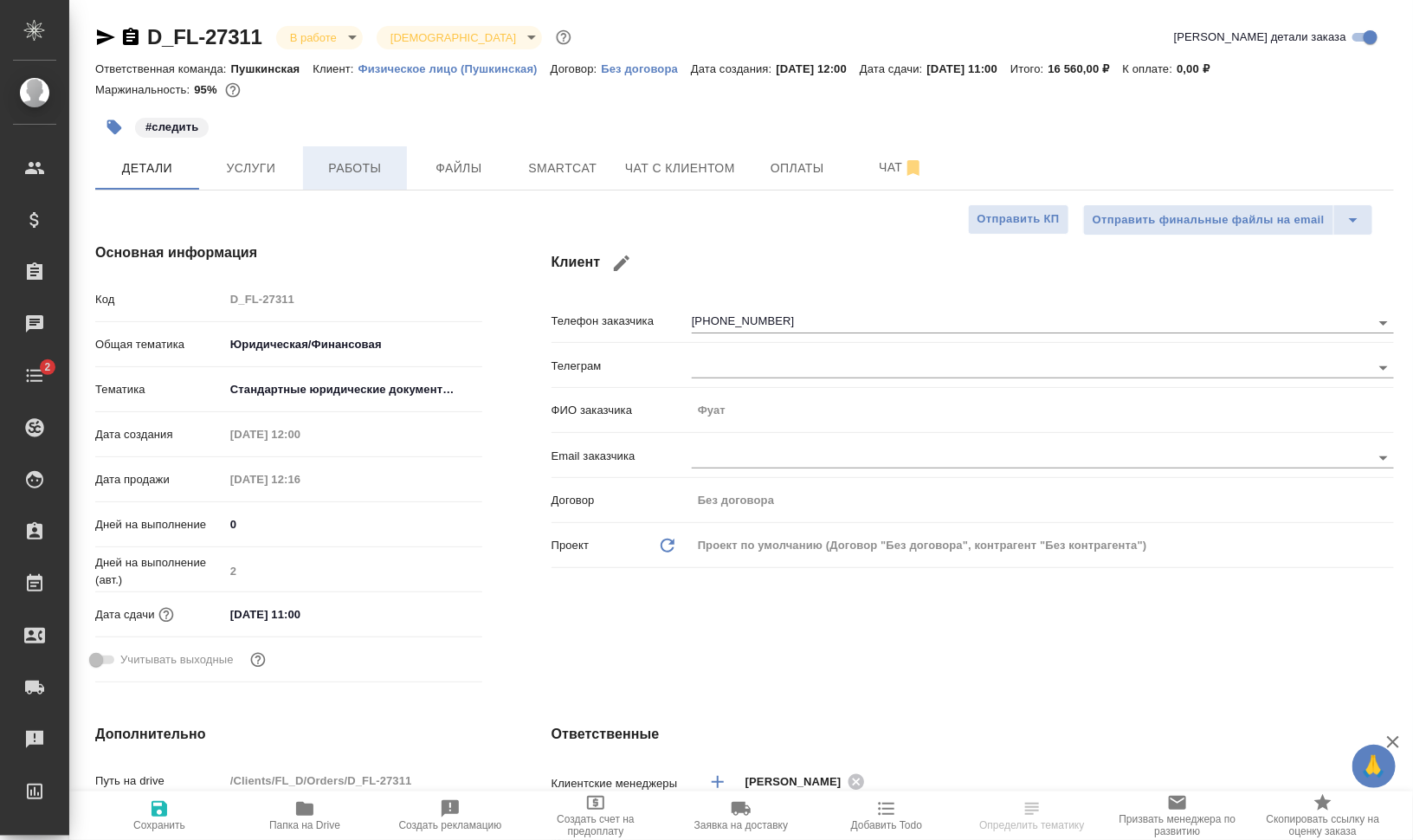
type textarea "x"
click at [343, 165] on span "Работы" at bounding box center [355, 169] width 83 height 22
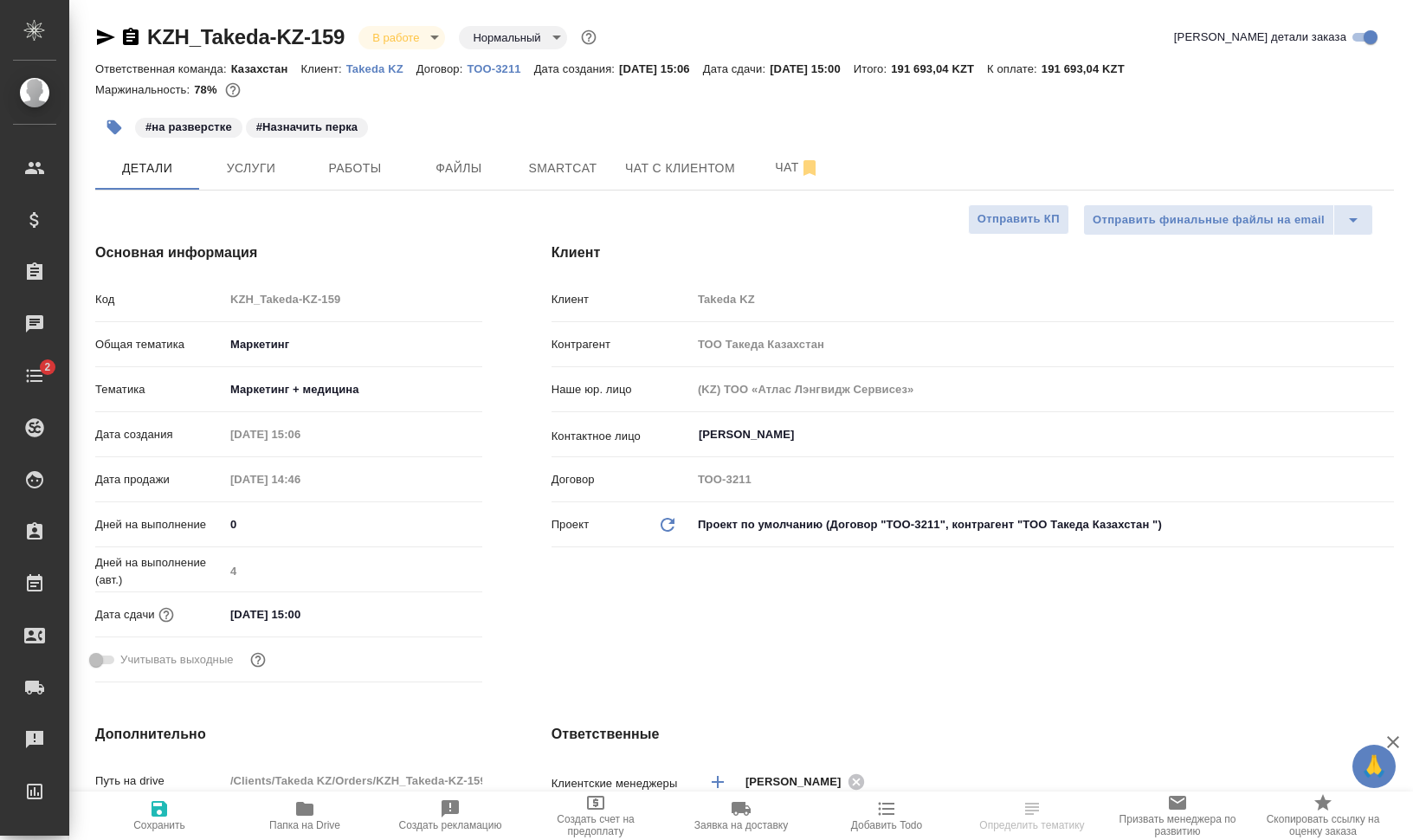
select select "RU"
click at [337, 173] on span "Работы" at bounding box center [355, 169] width 83 height 22
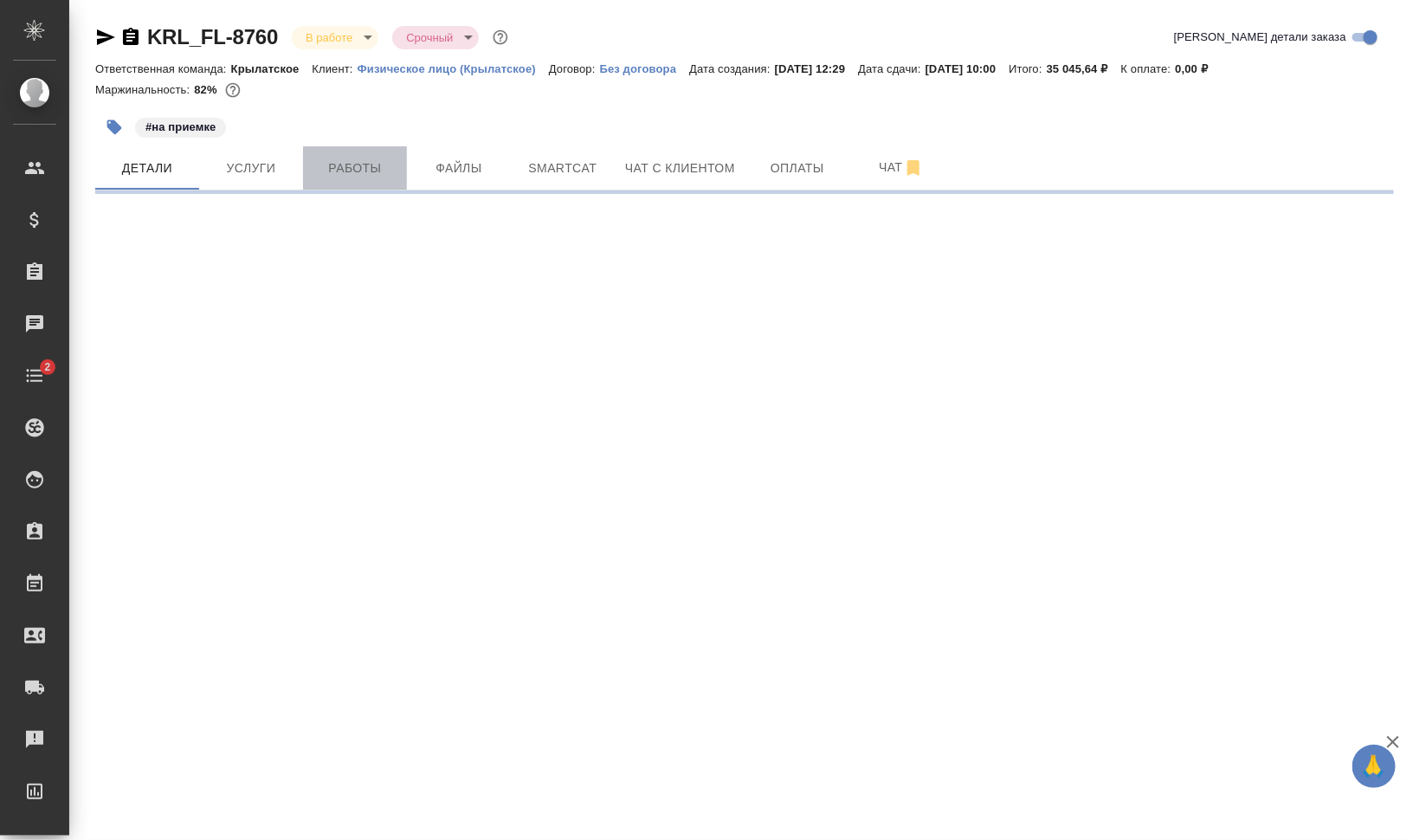
click at [368, 160] on span "Работы" at bounding box center [355, 169] width 83 height 22
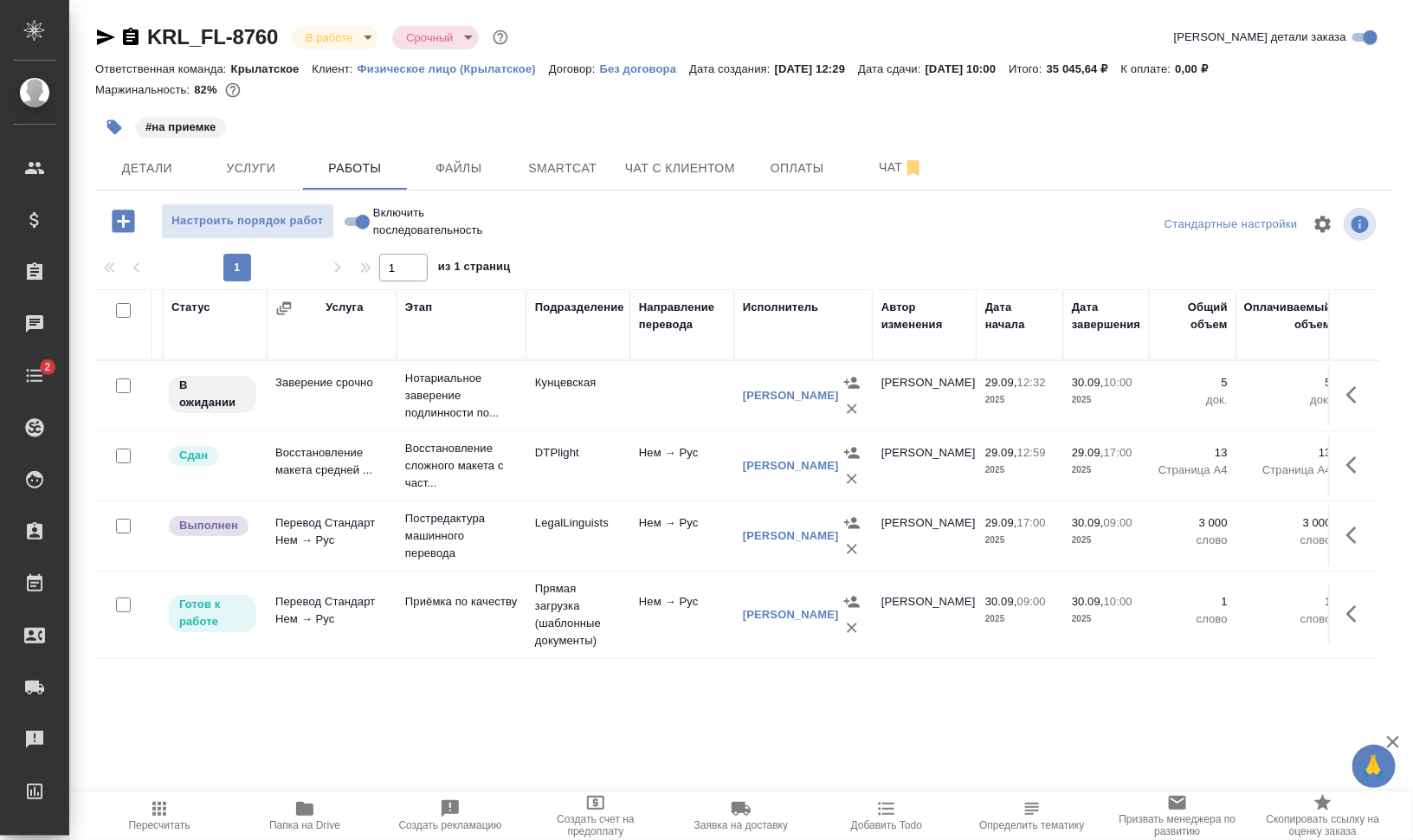
scroll to position [11, 63]
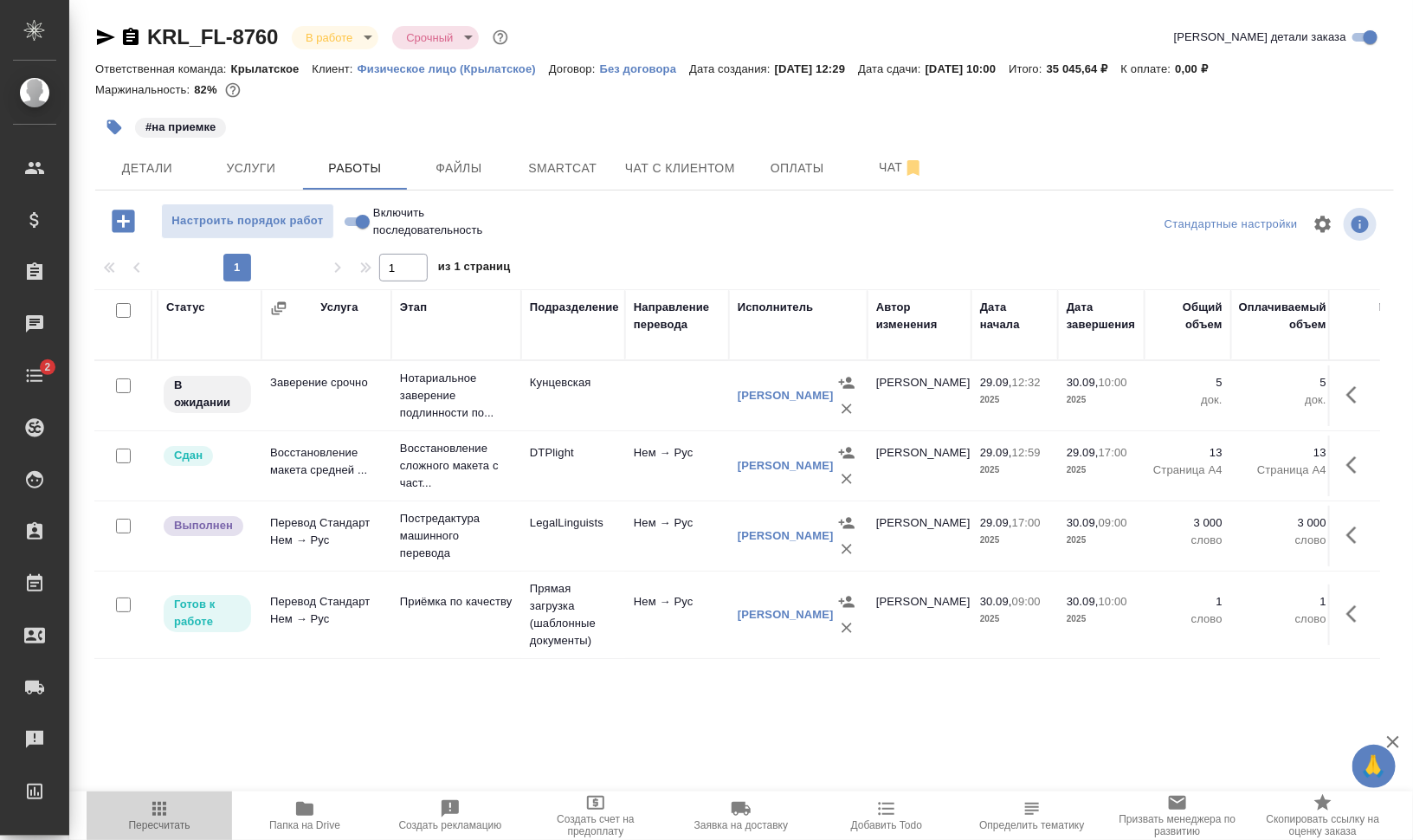
click at [169, 804] on icon "button" at bounding box center [159, 809] width 21 height 21
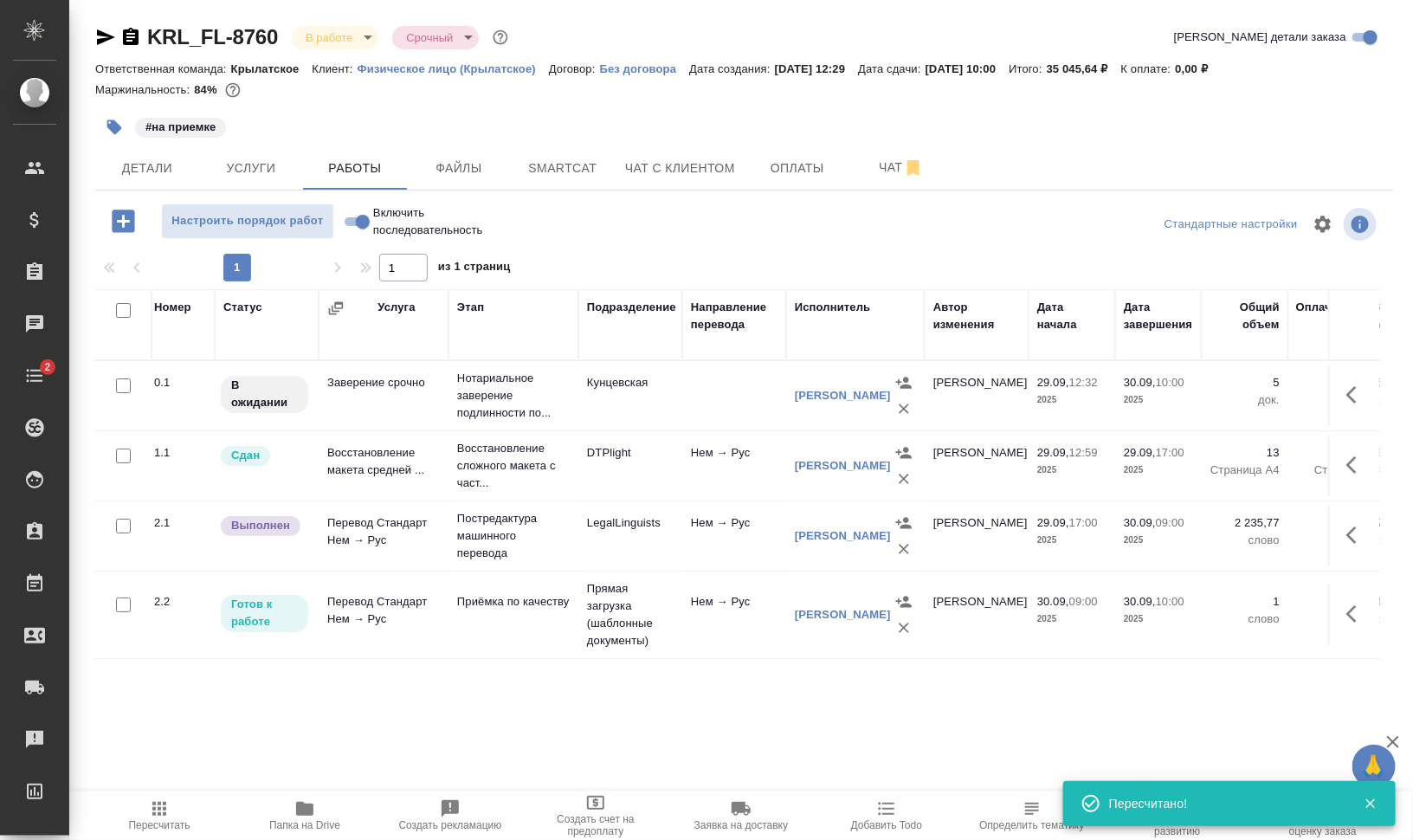
scroll to position [11, 5]
click at [815, 542] on link "[PERSON_NAME]" at bounding box center [844, 536] width 96 height 13
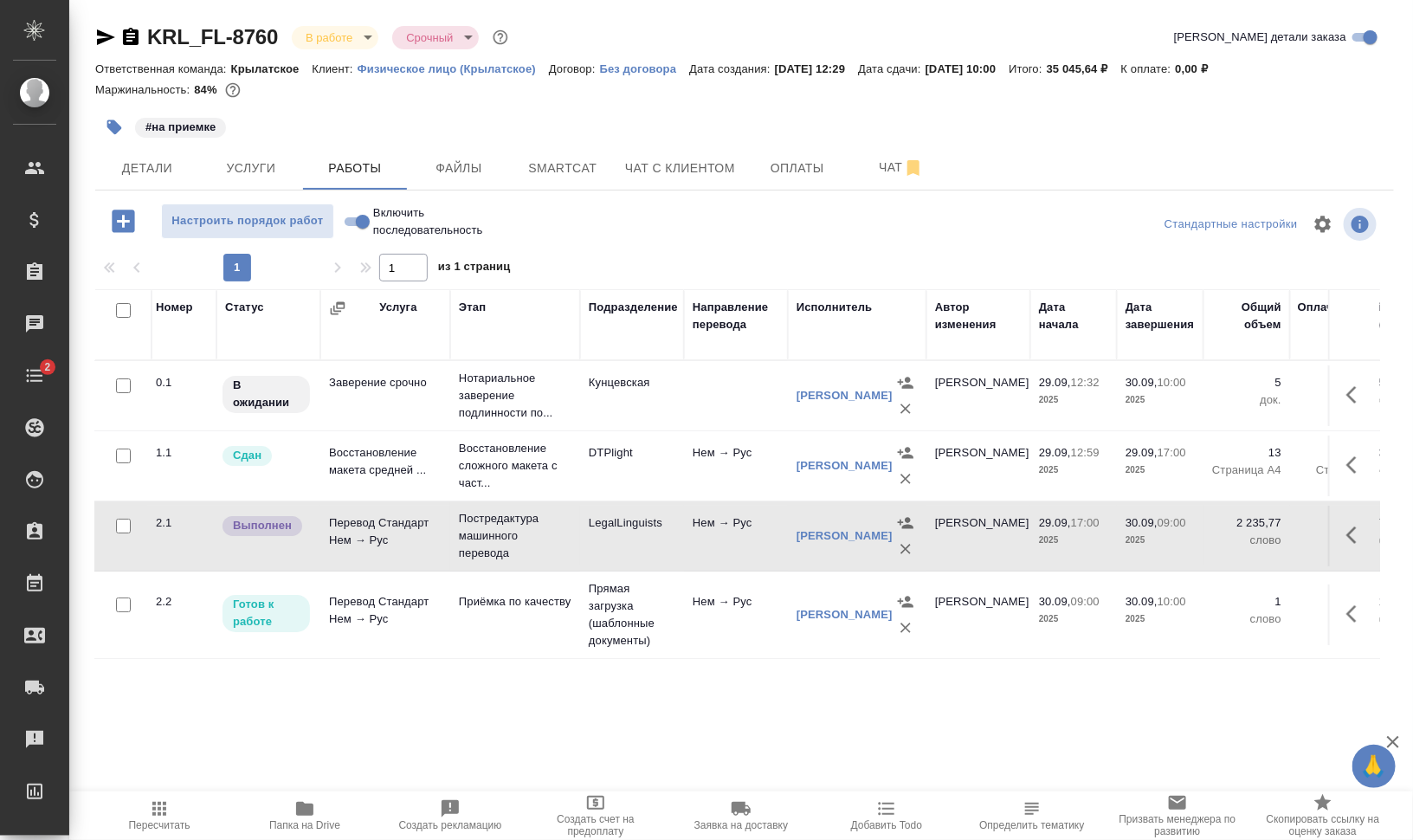
click at [317, 805] on span "Папка на Drive" at bounding box center [304, 815] width 125 height 33
click at [1346, 535] on icon "button" at bounding box center [1351, 535] width 10 height 17
click at [1220, 530] on icon "button" at bounding box center [1230, 535] width 21 height 21
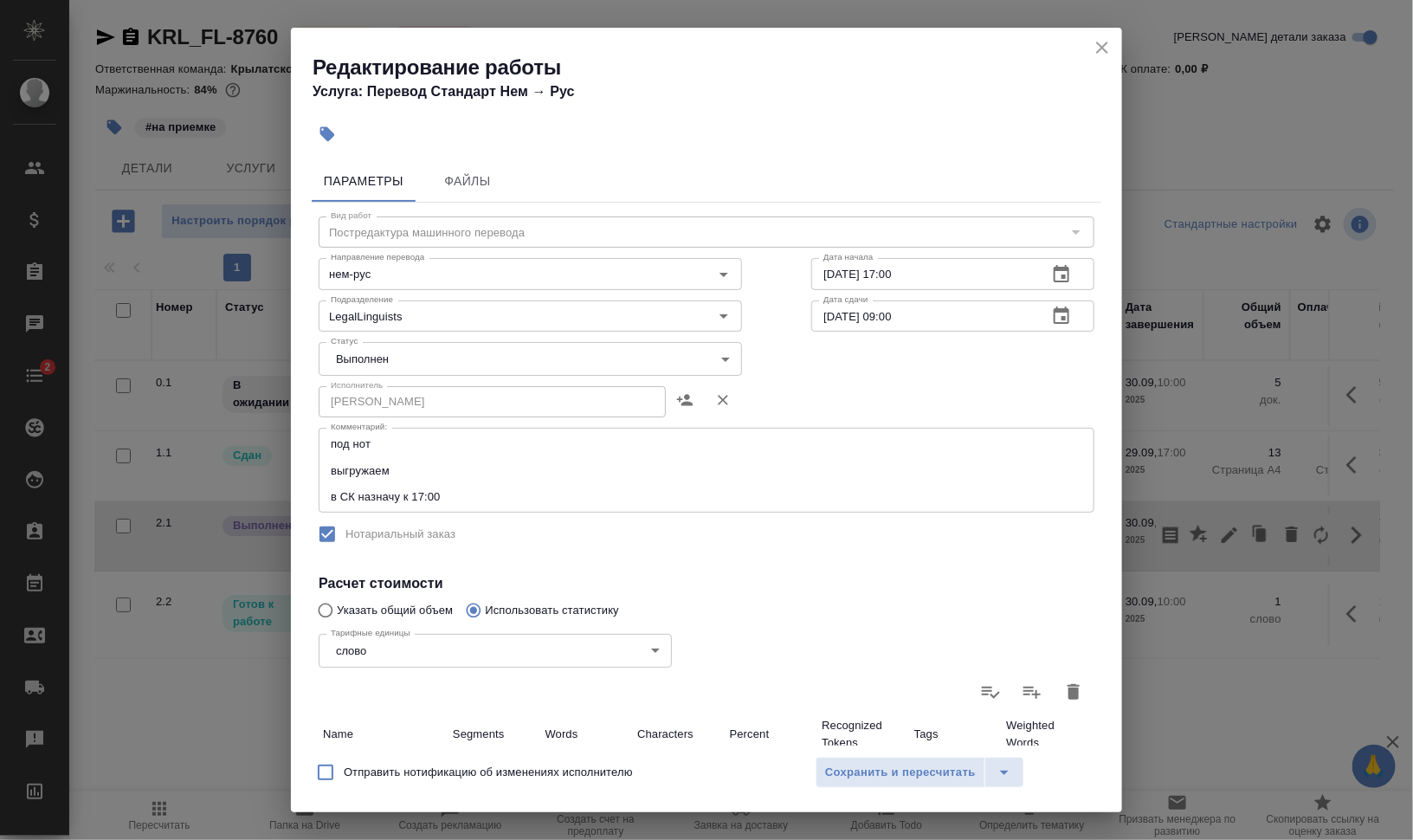
click at [468, 348] on body "🙏 .cls-1 fill:#fff; AWATERA [PERSON_NAME] Динар Клиенты Спецификации Заказы 0 Ч…" at bounding box center [706, 490] width 1413 height 979
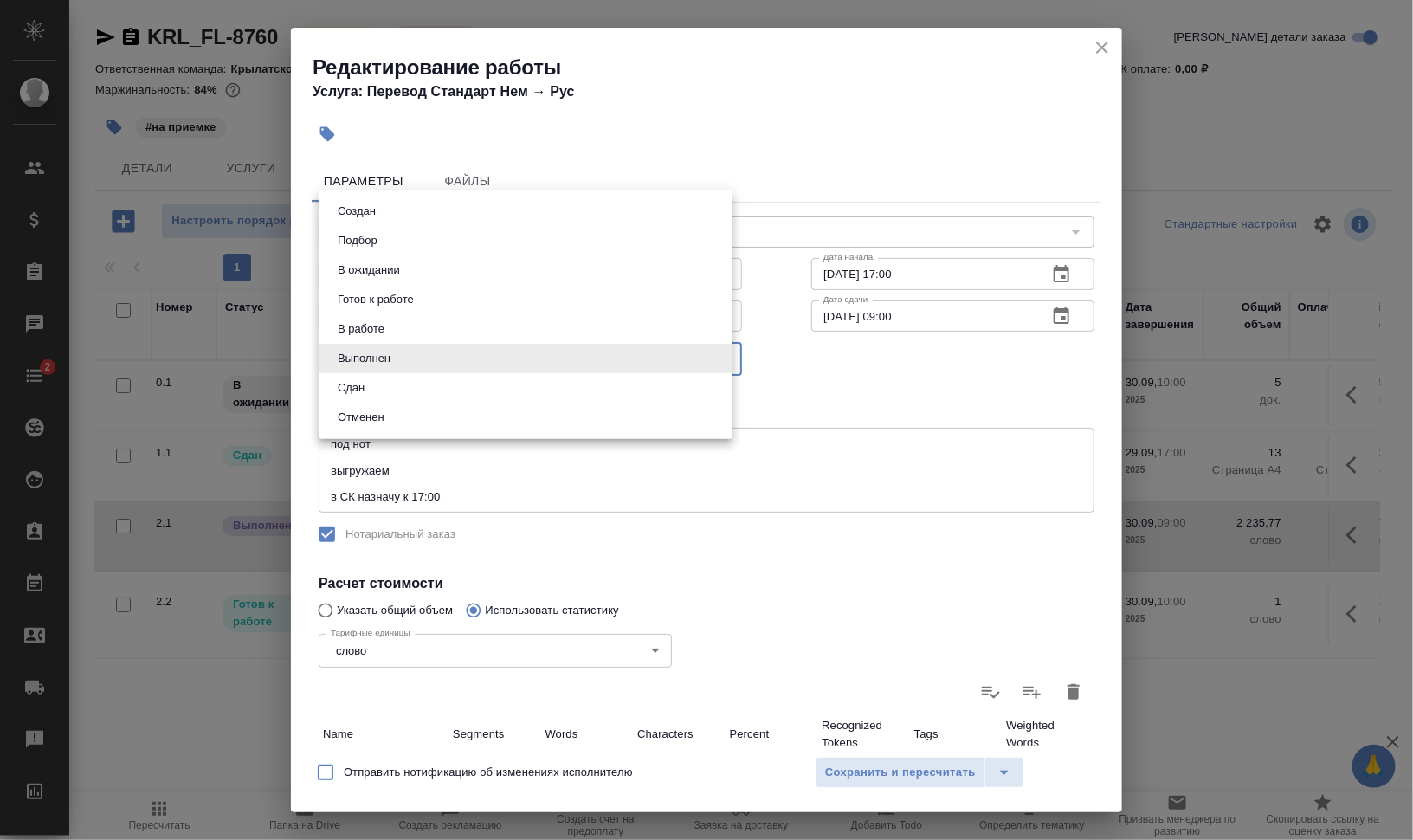
click at [442, 385] on li "Сдан" at bounding box center [525, 388] width 414 height 29
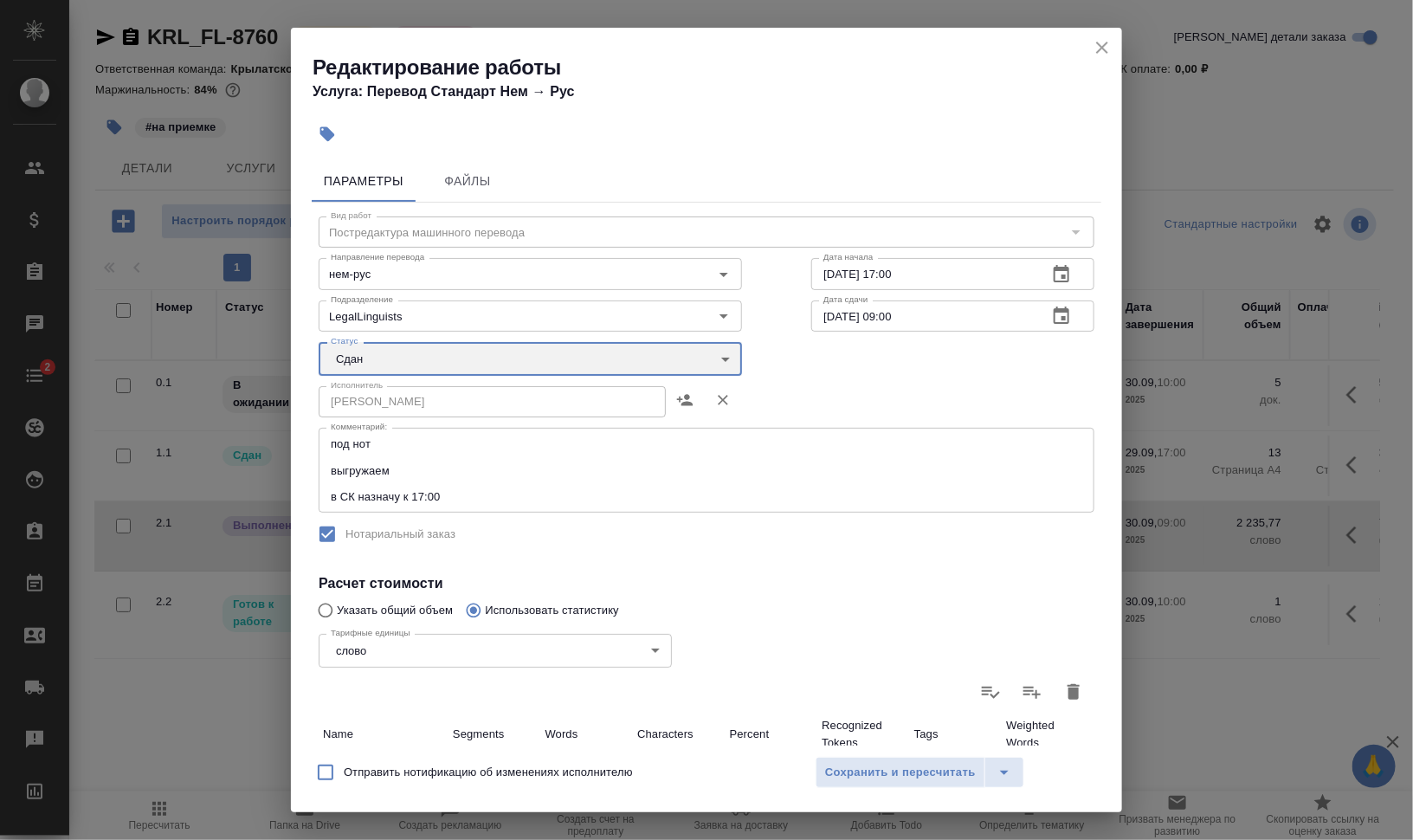
type input "closed"
click at [908, 769] on span "Сохранить и пересчитать" at bounding box center [900, 773] width 150 height 20
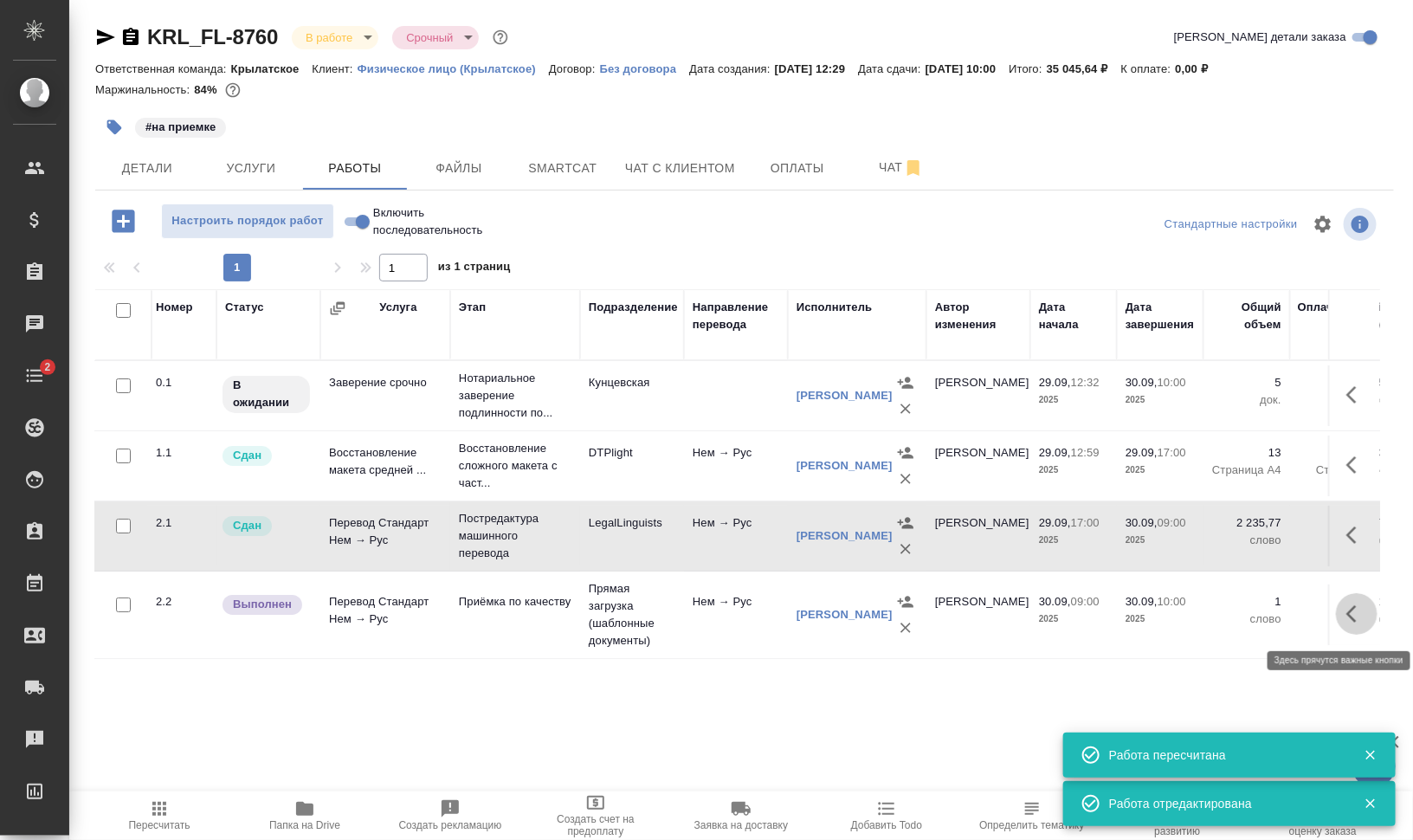
click at [1346, 620] on icon "button" at bounding box center [1356, 613] width 21 height 21
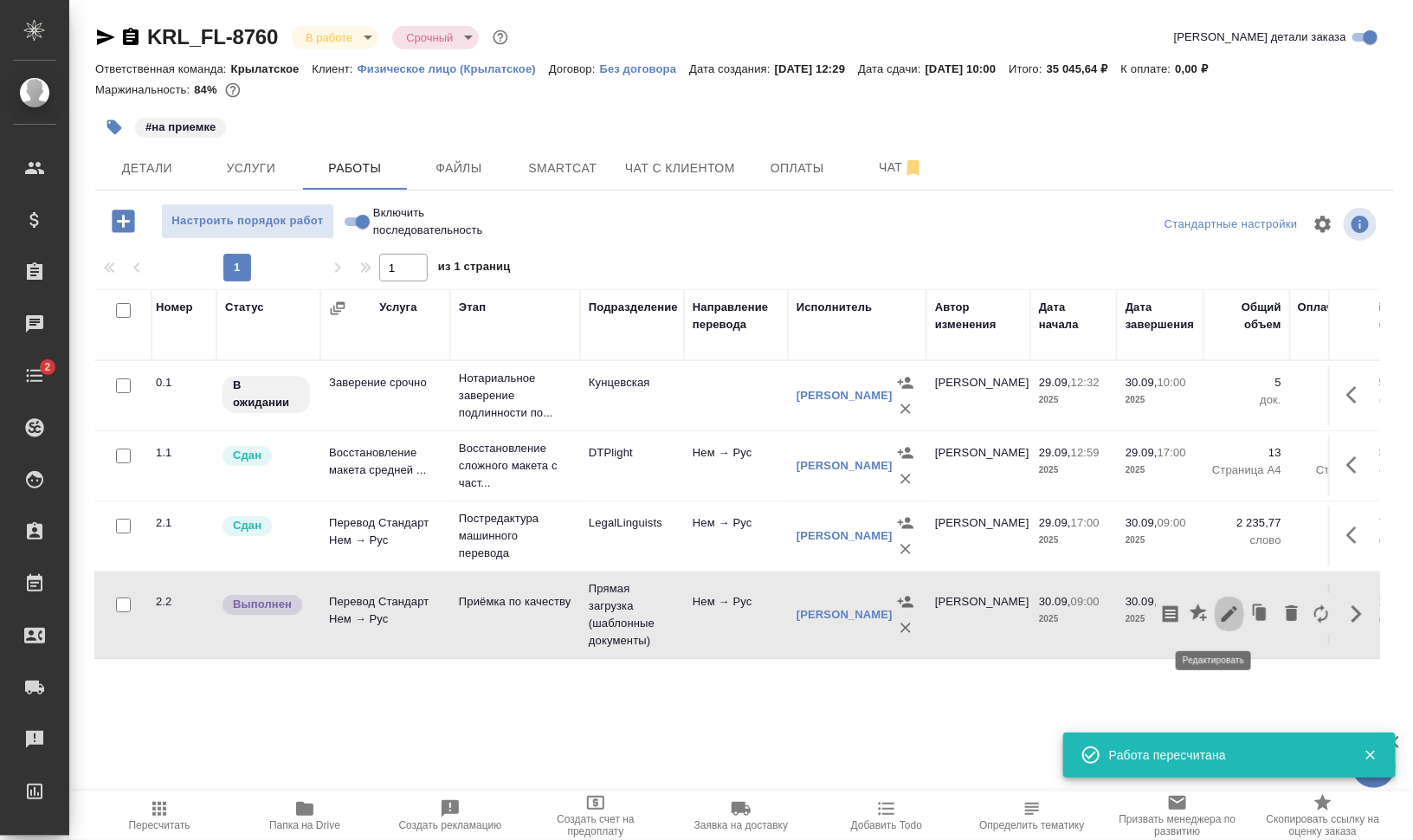
click at [1221, 618] on icon "button" at bounding box center [1229, 613] width 16 height 16
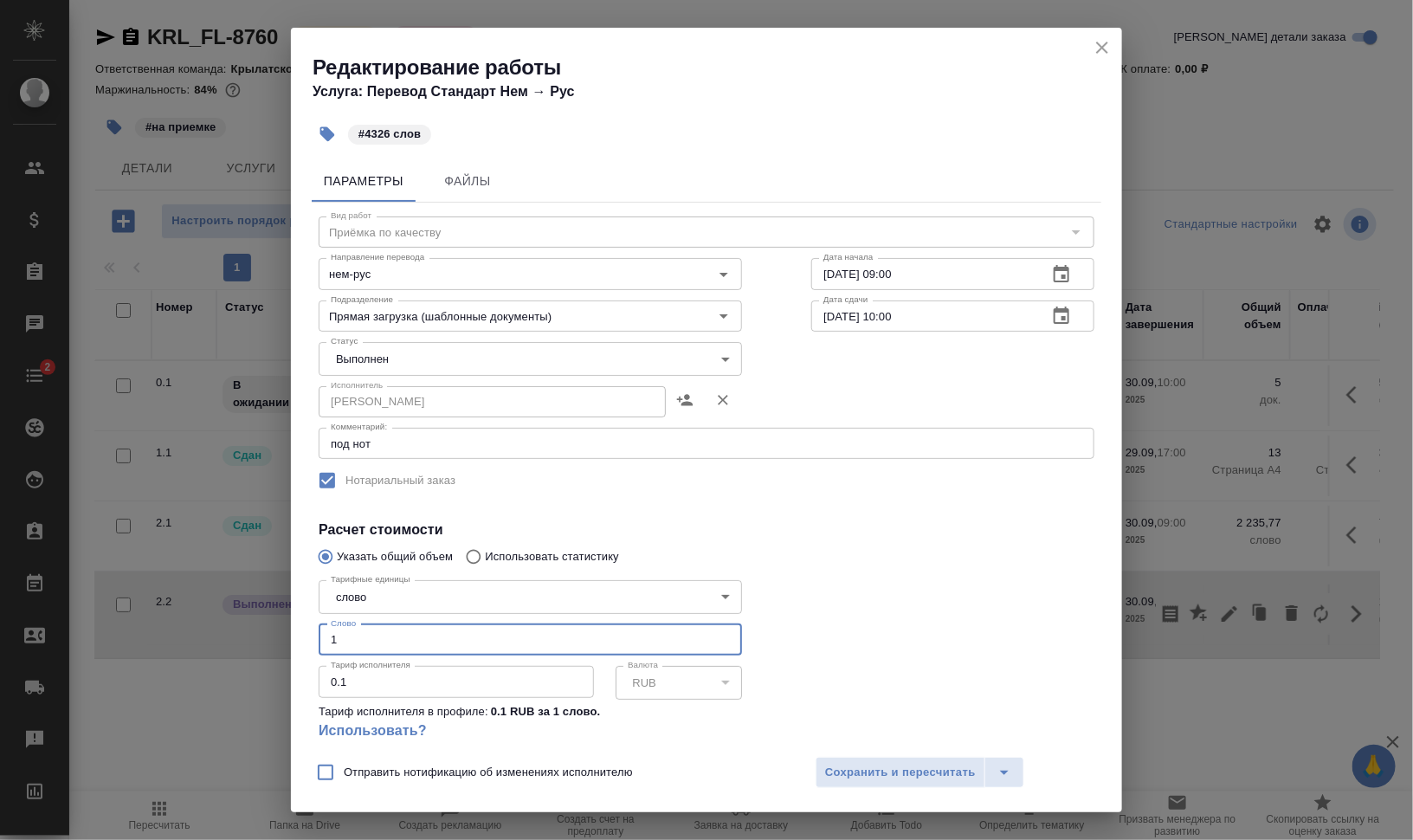
drag, startPoint x: 338, startPoint y: 638, endPoint x: 315, endPoint y: 636, distance: 23.1
click at [315, 636] on div "Тарифные единицы слово 5a8b1489cc6b4906c91bfd90 Тарифные единицы Слово 1 Слово …" at bounding box center [530, 667] width 492 height 257
type input "4326"
click at [453, 353] on body "🙏 .cls-1 fill:#fff; AWATERA [PERSON_NAME] Динар Клиенты Спецификации Заказы 0 Ч…" at bounding box center [706, 490] width 1413 height 979
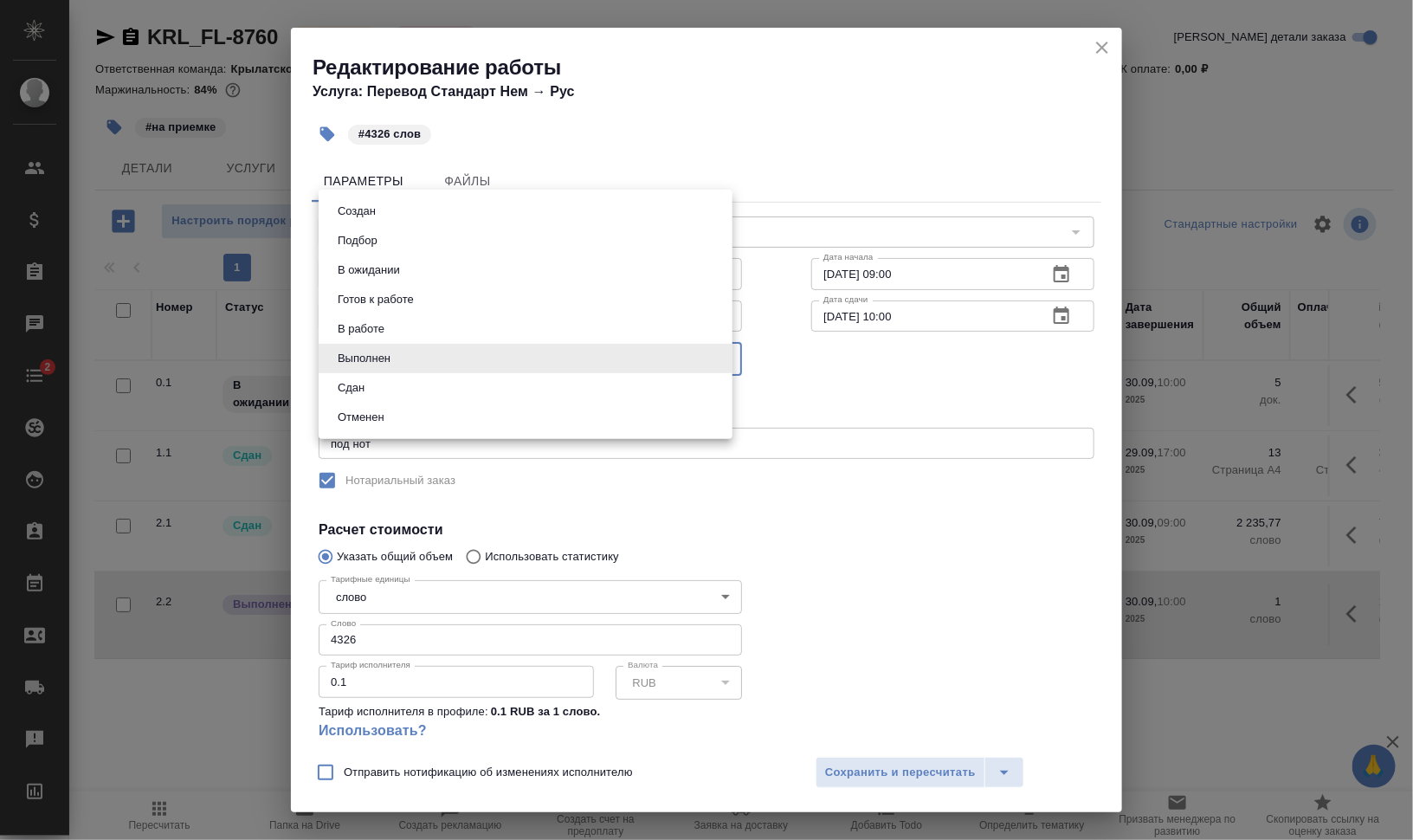
click at [427, 391] on li "Сдан" at bounding box center [525, 388] width 414 height 29
type input "closed"
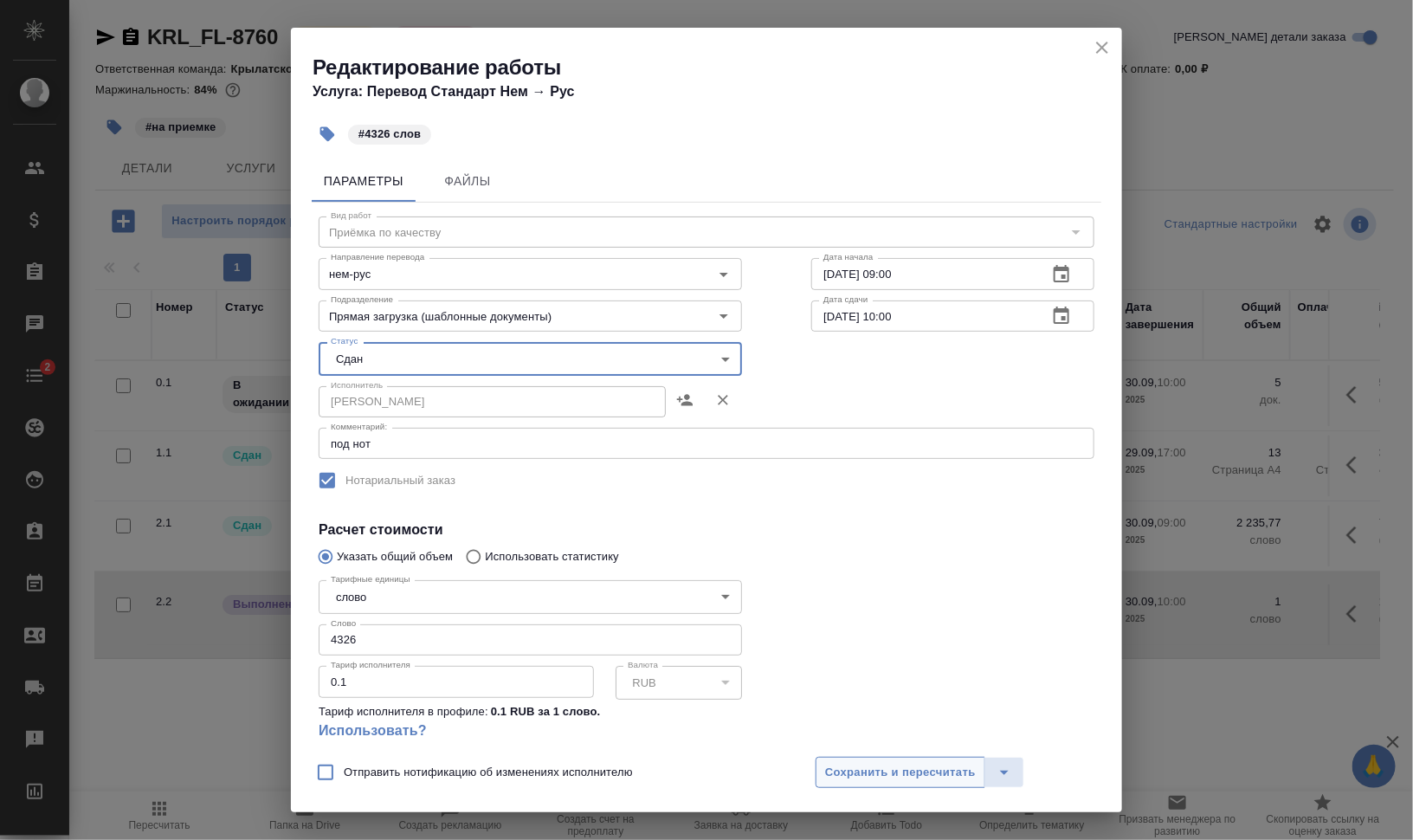
click at [884, 768] on span "Сохранить и пересчитать" at bounding box center [900, 773] width 150 height 20
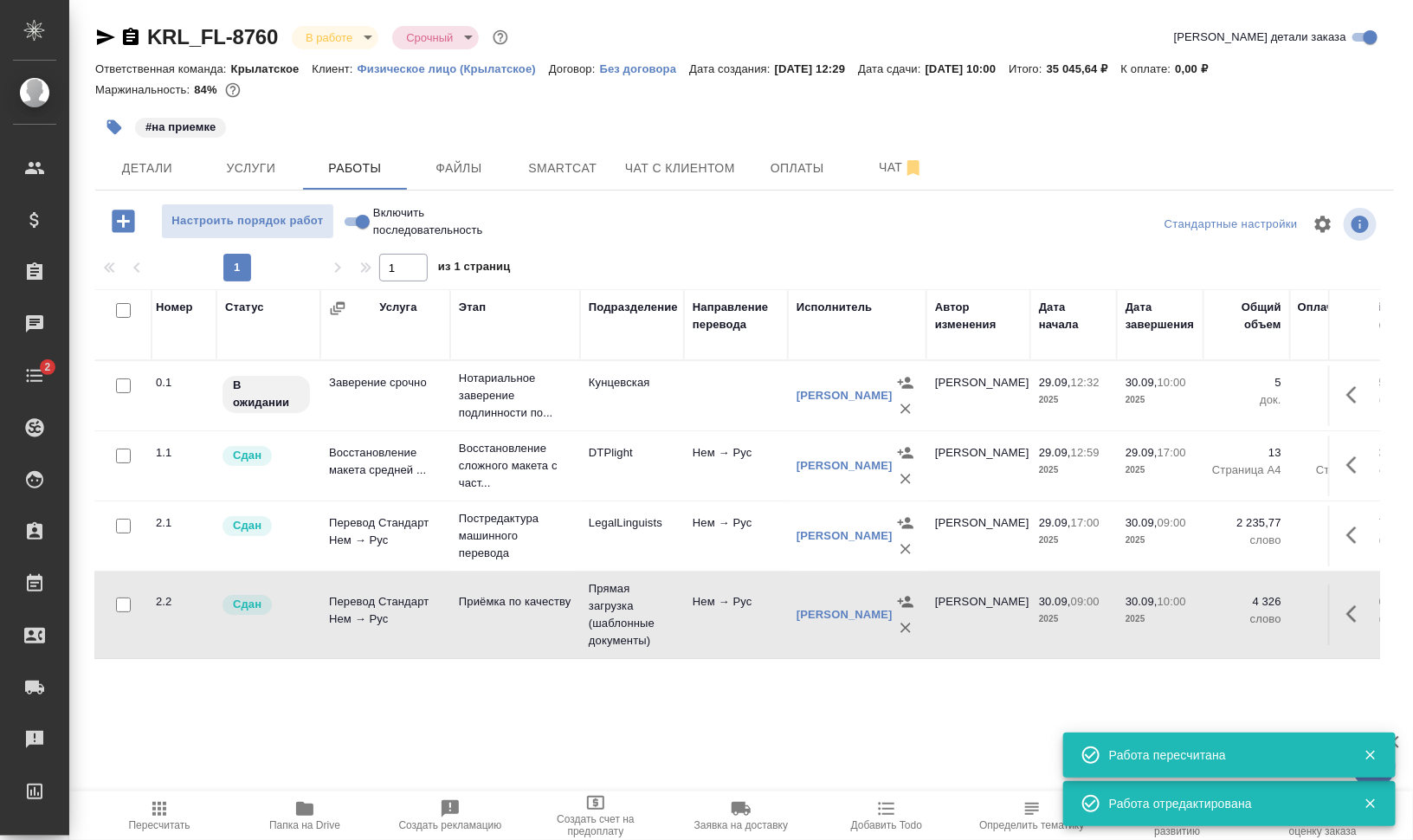
click at [315, 833] on button "Папка на Drive" at bounding box center [304, 815] width 146 height 49
click at [127, 38] on icon "button" at bounding box center [130, 37] width 21 height 21
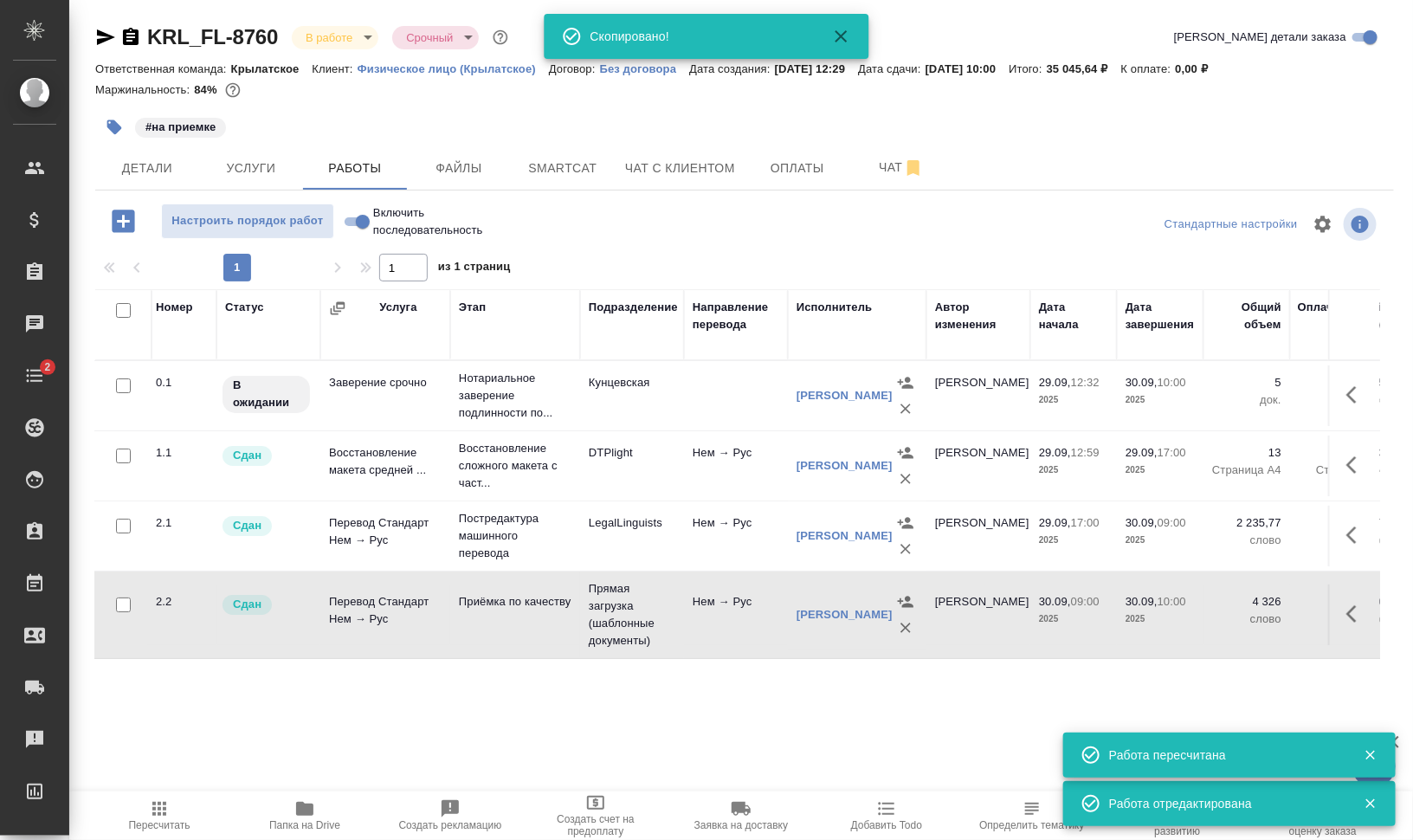
click at [353, 38] on body "🙏 .cls-1 fill:#fff; AWATERA [PERSON_NAME] Динар Клиенты Спецификации Заказы 0 Ч…" at bounding box center [706, 490] width 1413 height 979
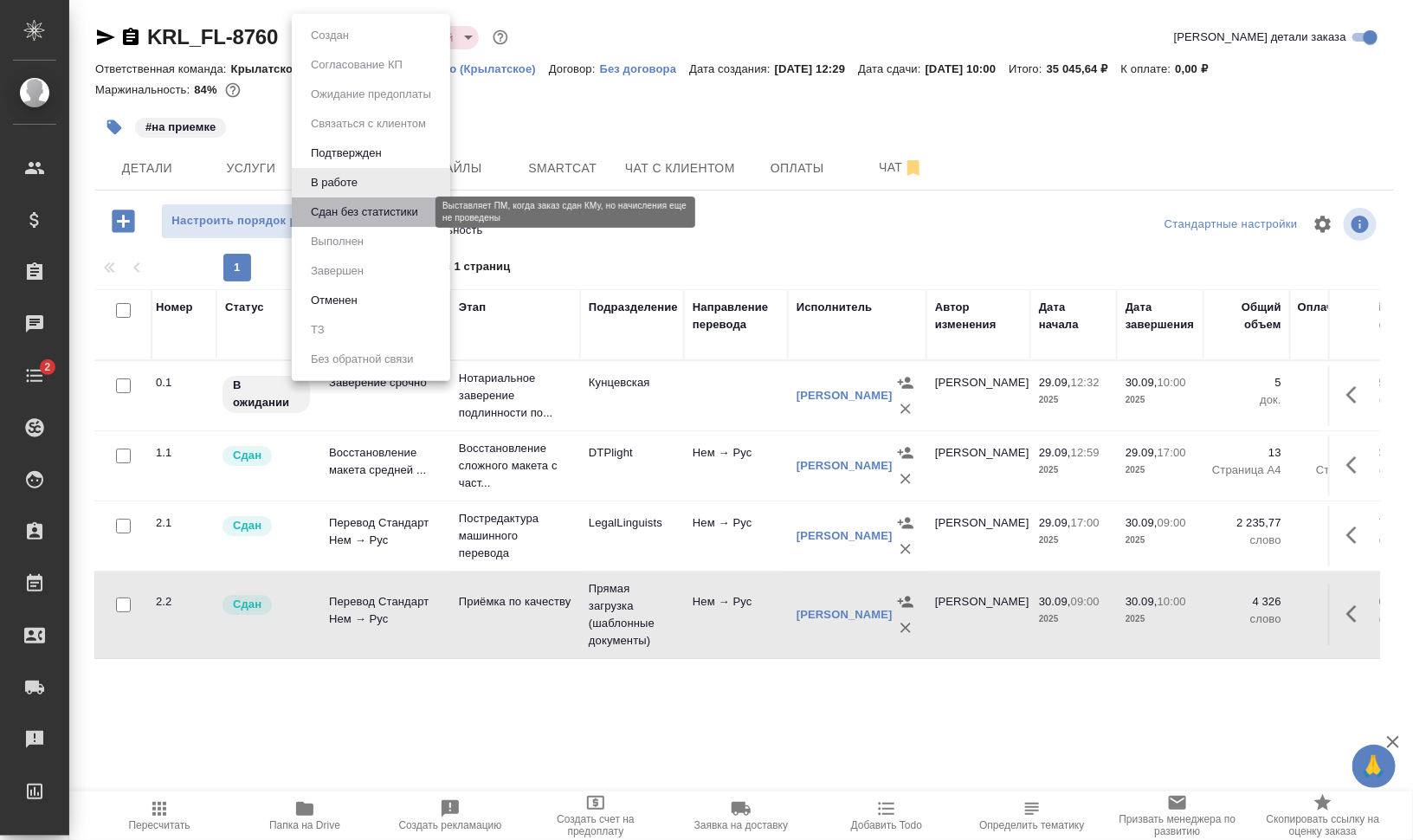
click at [370, 206] on button "Сдан без статистики" at bounding box center [364, 212] width 117 height 19
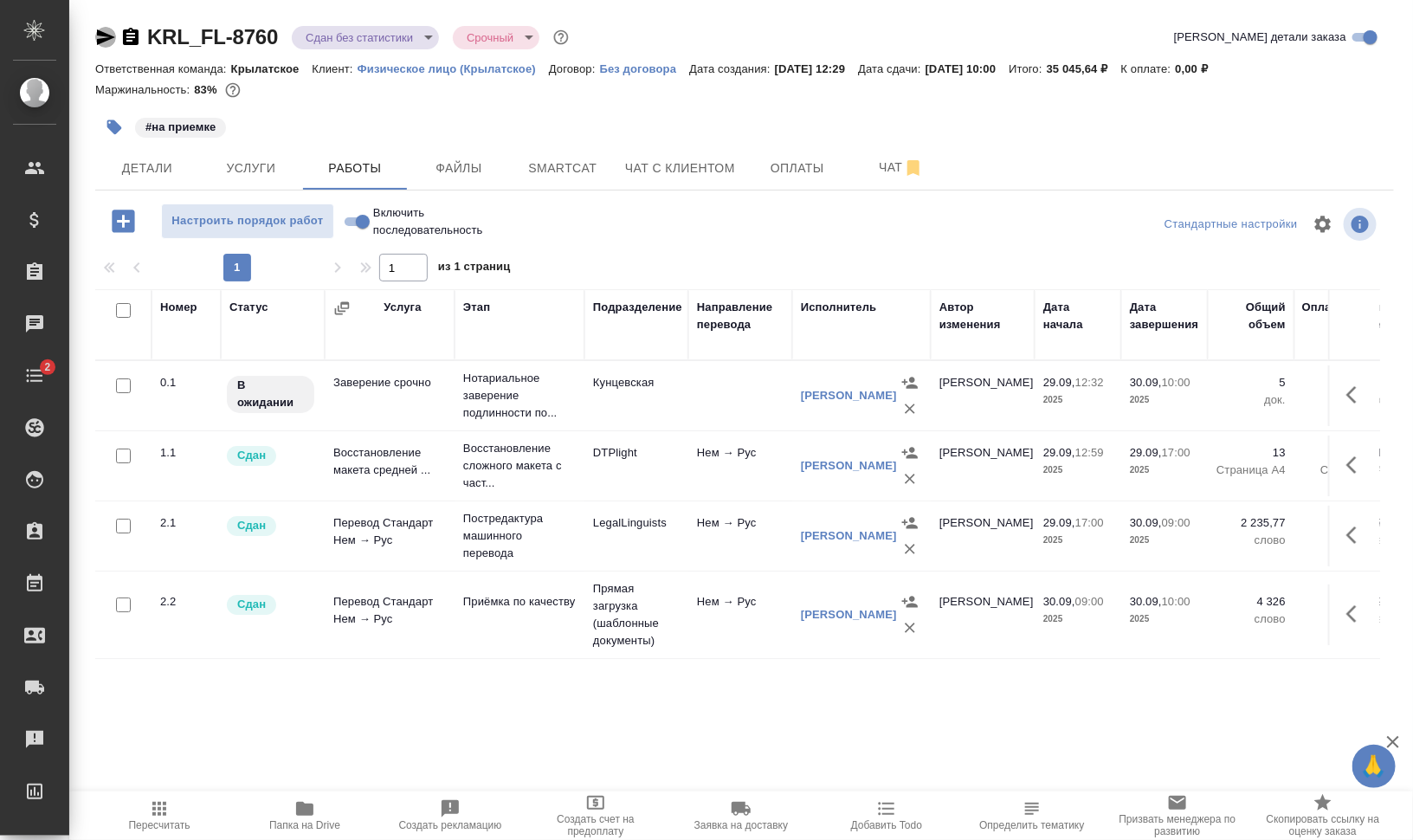
click at [105, 39] on icon "button" at bounding box center [106, 37] width 18 height 16
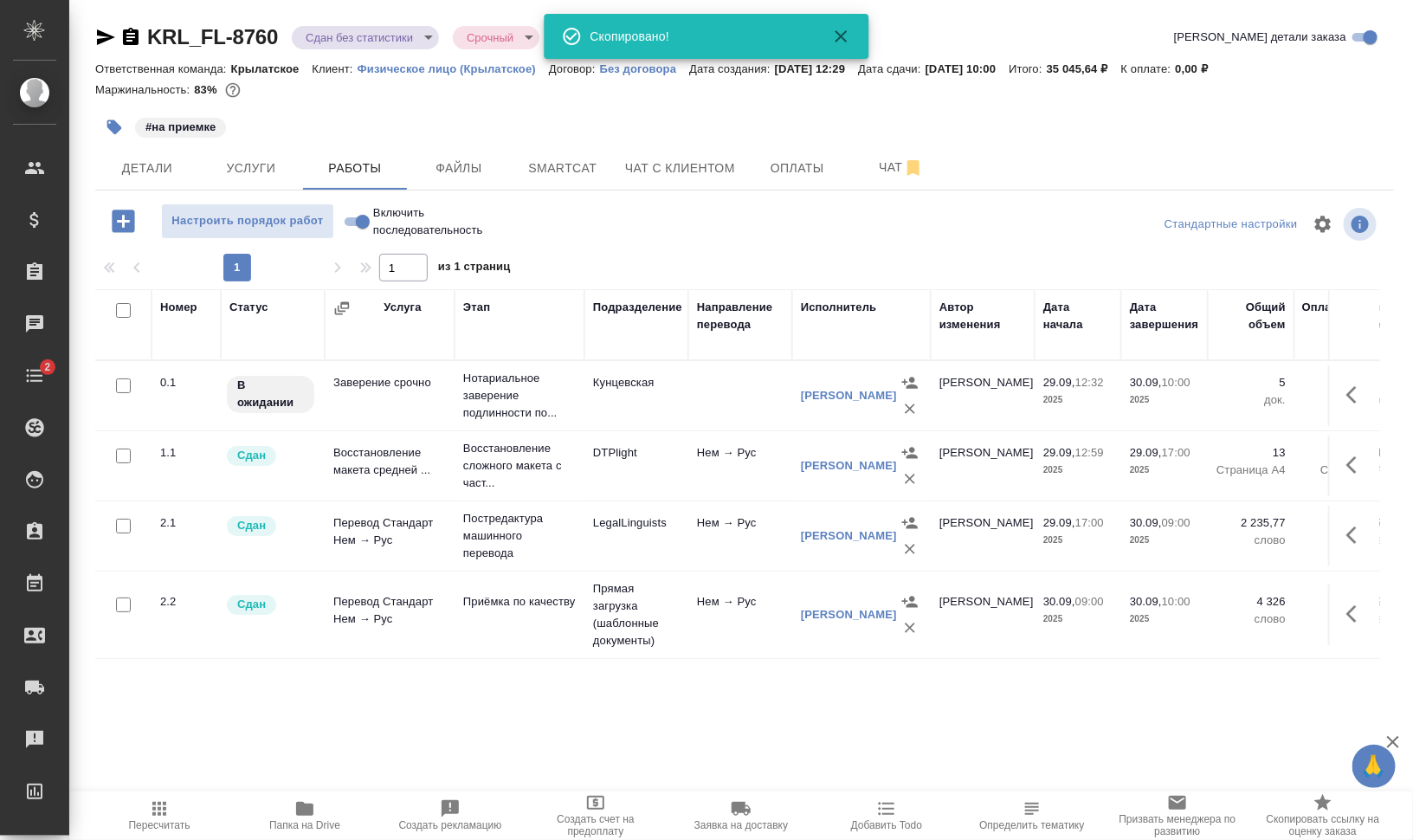
click at [394, 30] on body "🙏 .cls-1 fill:#fff; AWATERA [PERSON_NAME] Динар Клиенты Спецификации Заказы 0 Ч…" at bounding box center [706, 490] width 1413 height 979
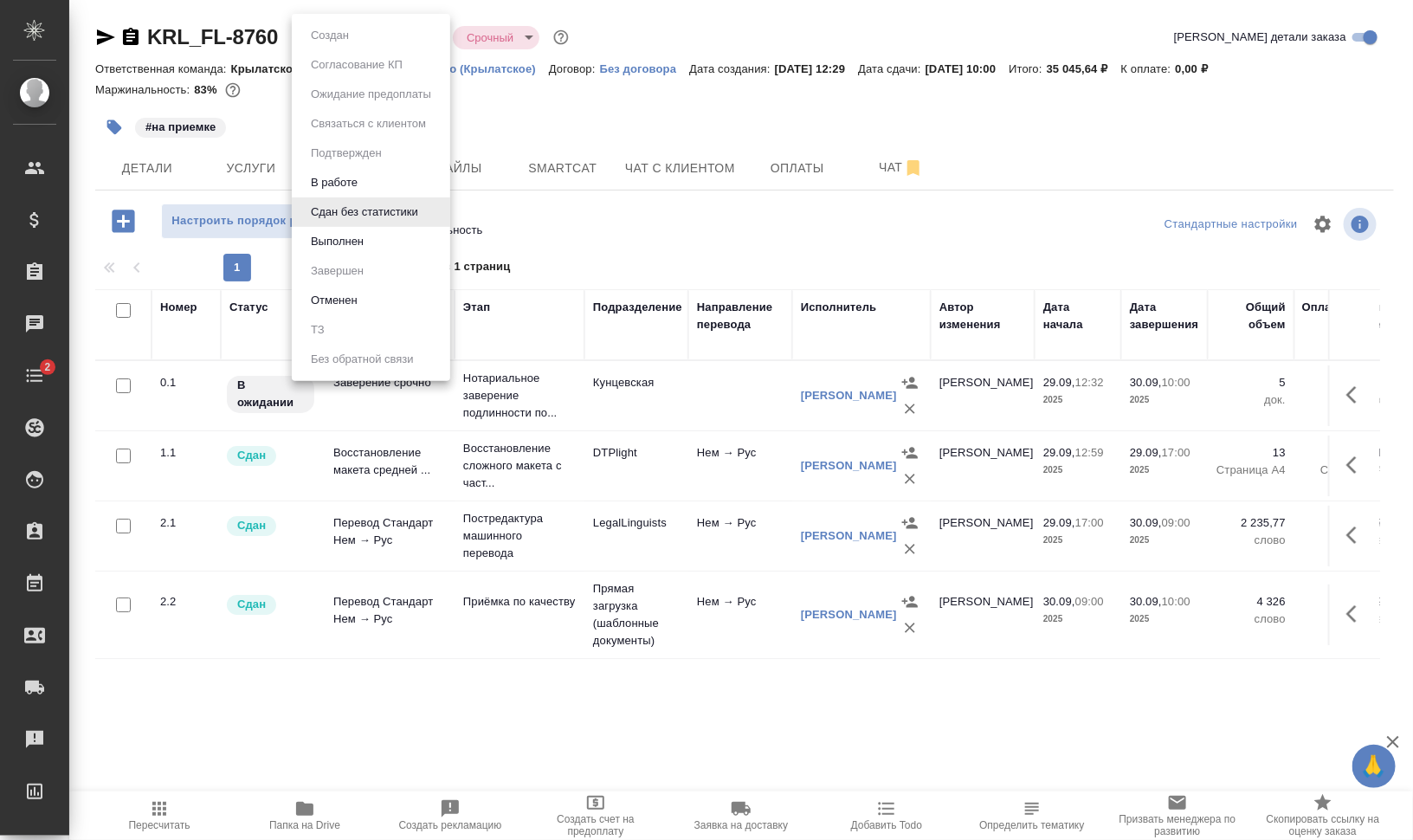
click at [369, 231] on li "Выполнен" at bounding box center [370, 241] width 159 height 29
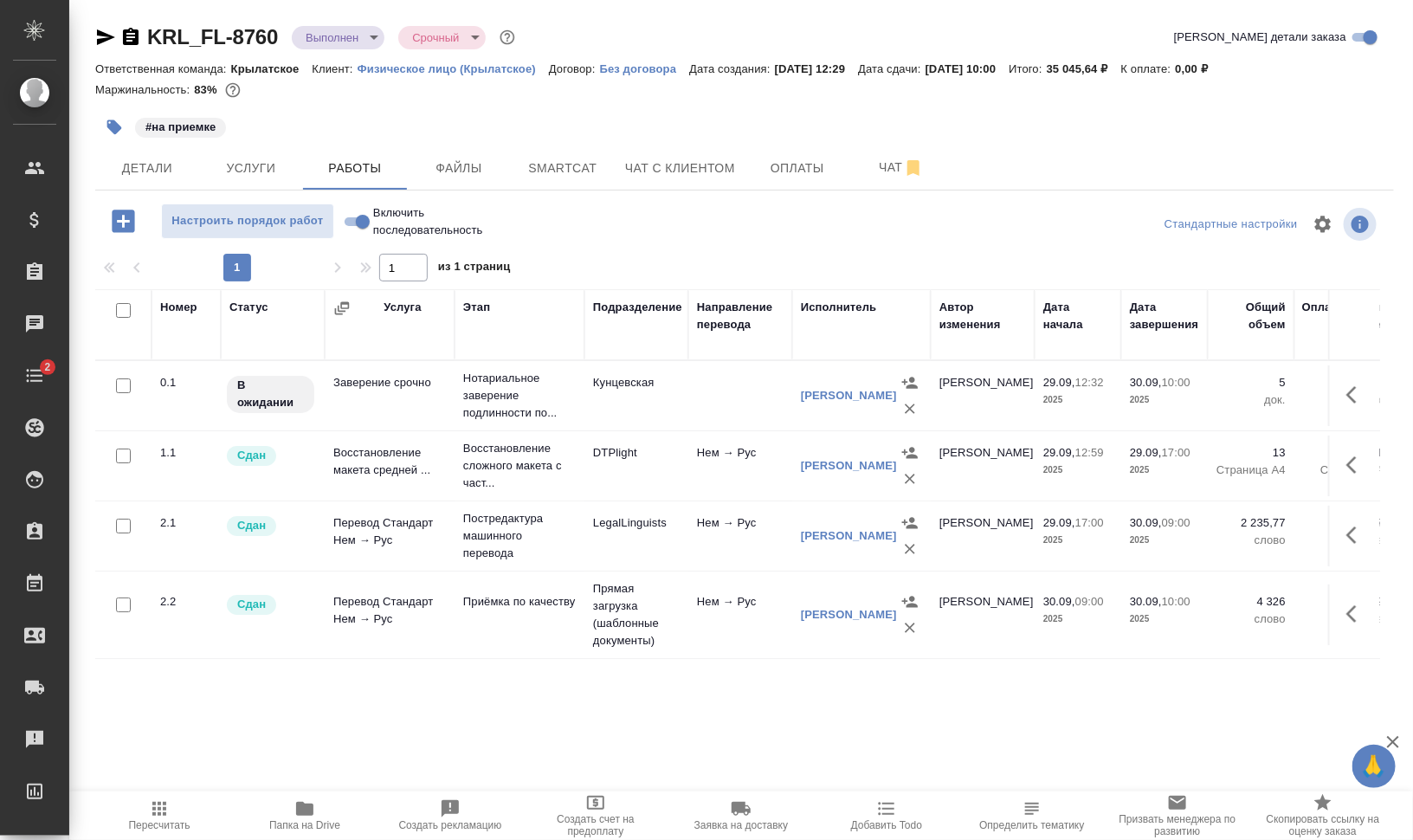
click at [110, 127] on icon "button" at bounding box center [115, 127] width 15 height 15
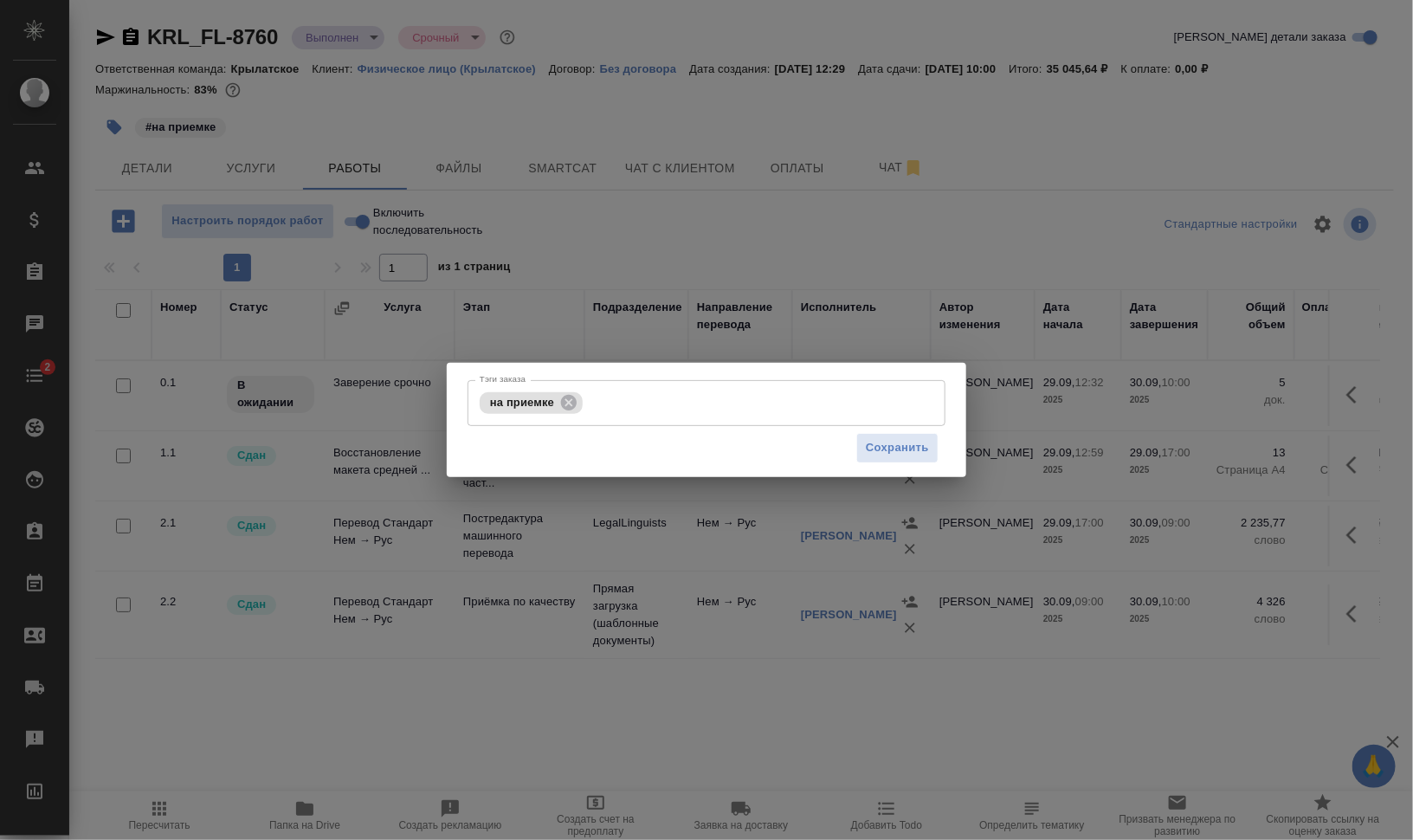
click at [567, 400] on icon at bounding box center [569, 403] width 19 height 19
click at [892, 441] on span "Сохранить" at bounding box center [897, 448] width 63 height 20
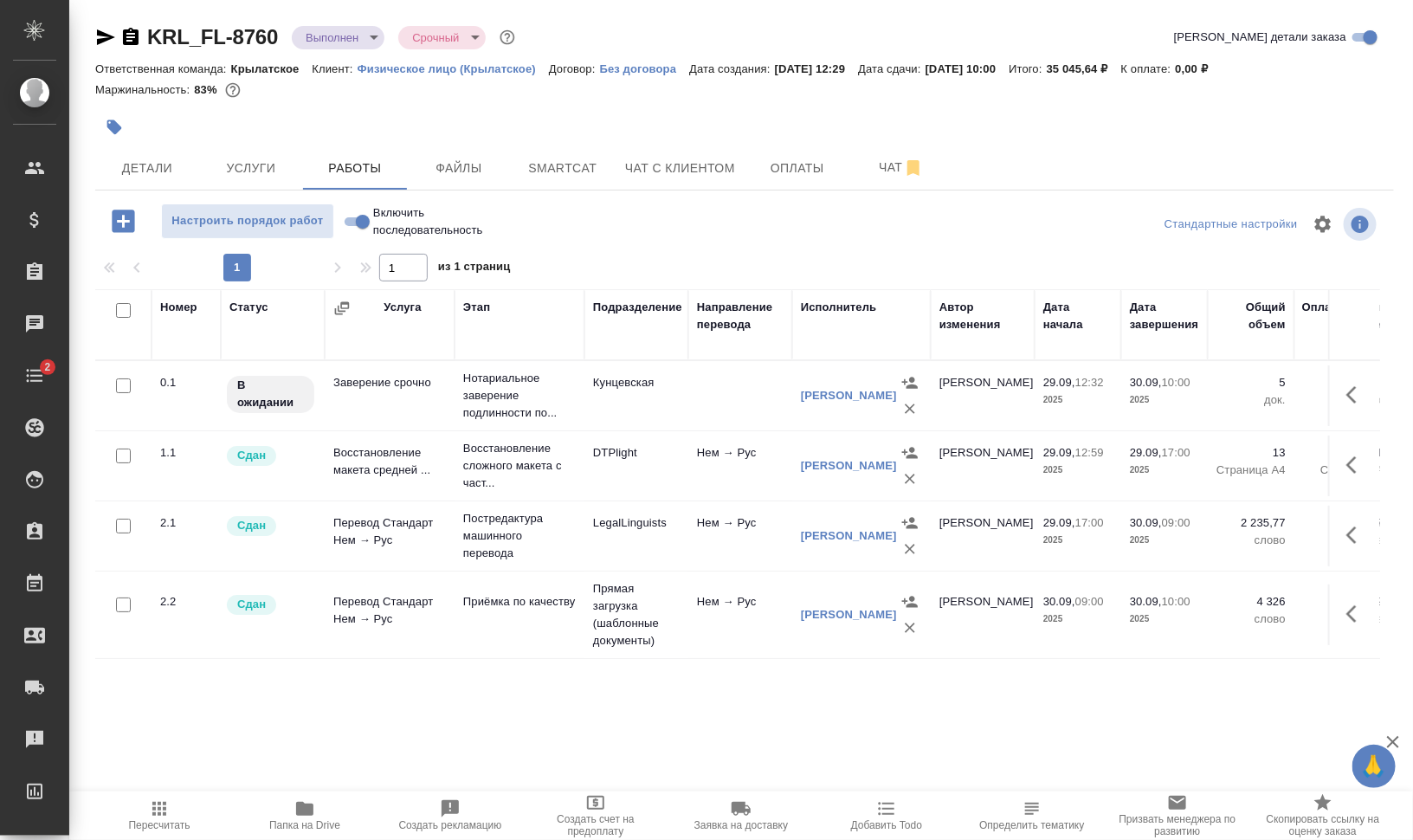
scroll to position [11, 0]
click at [356, 221] on input "Включить последовательность" at bounding box center [363, 221] width 62 height 21
checkbox input "true"
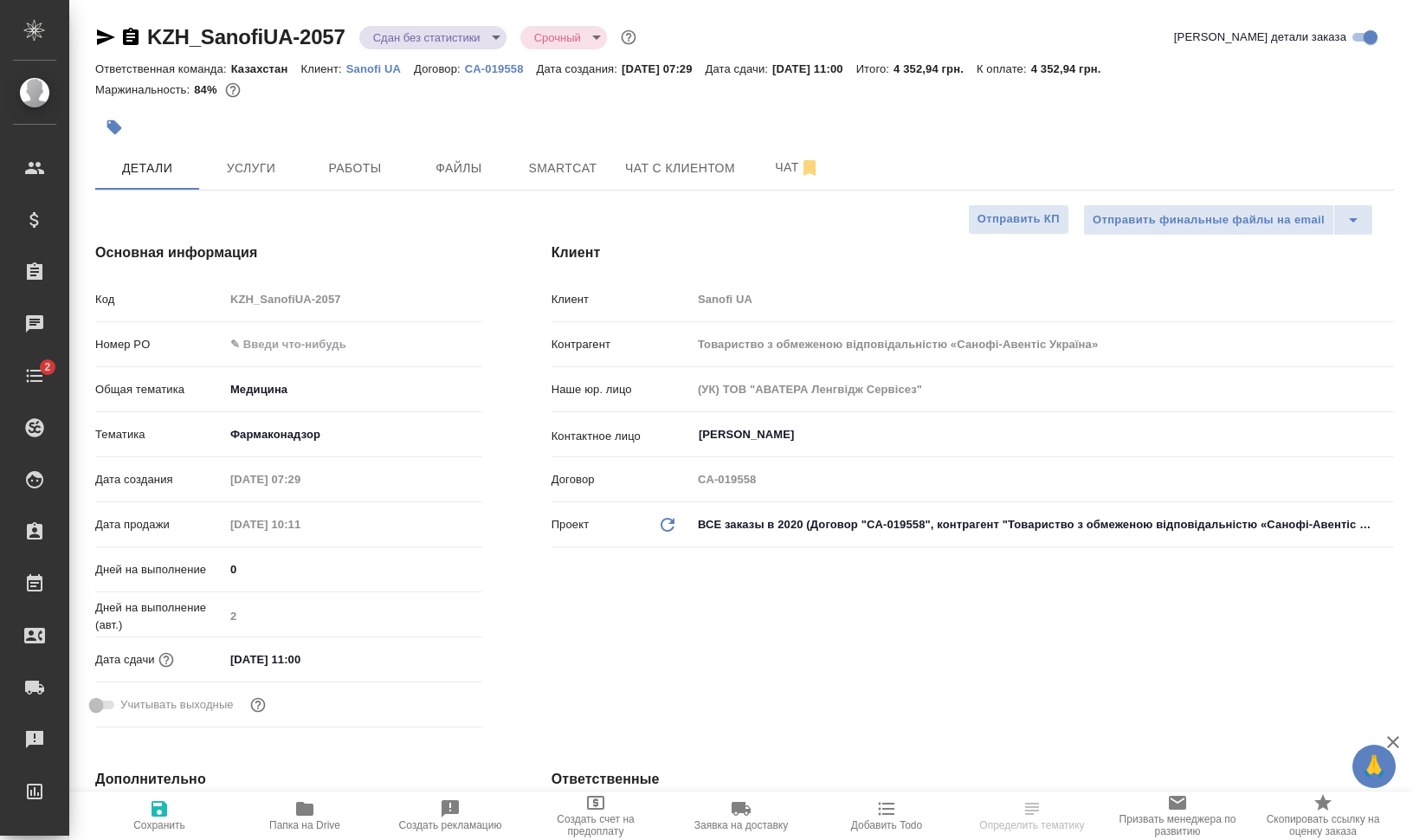
select select "RU"
click at [360, 172] on span "Работы" at bounding box center [355, 169] width 83 height 22
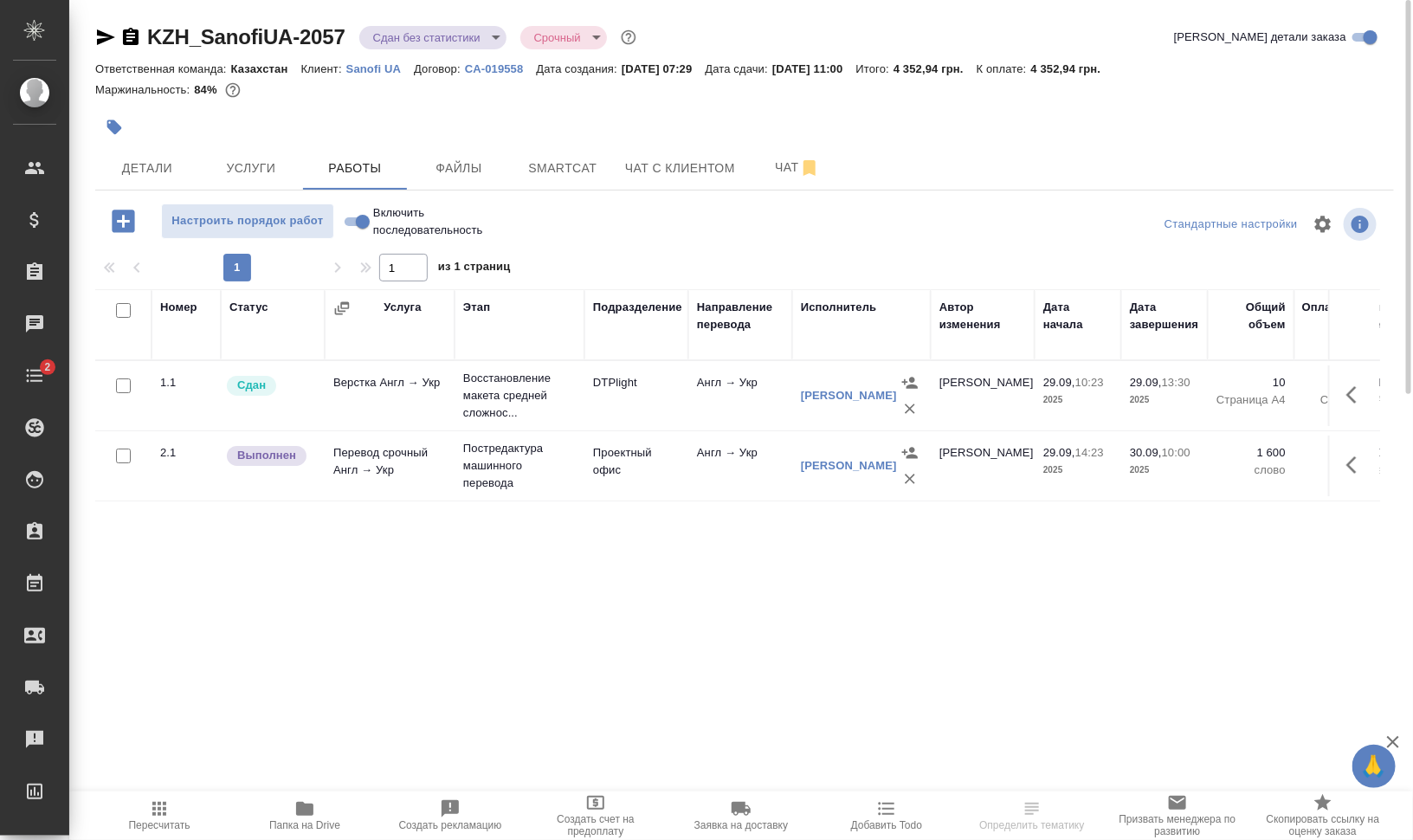
click at [160, 814] on icon "button" at bounding box center [159, 808] width 14 height 14
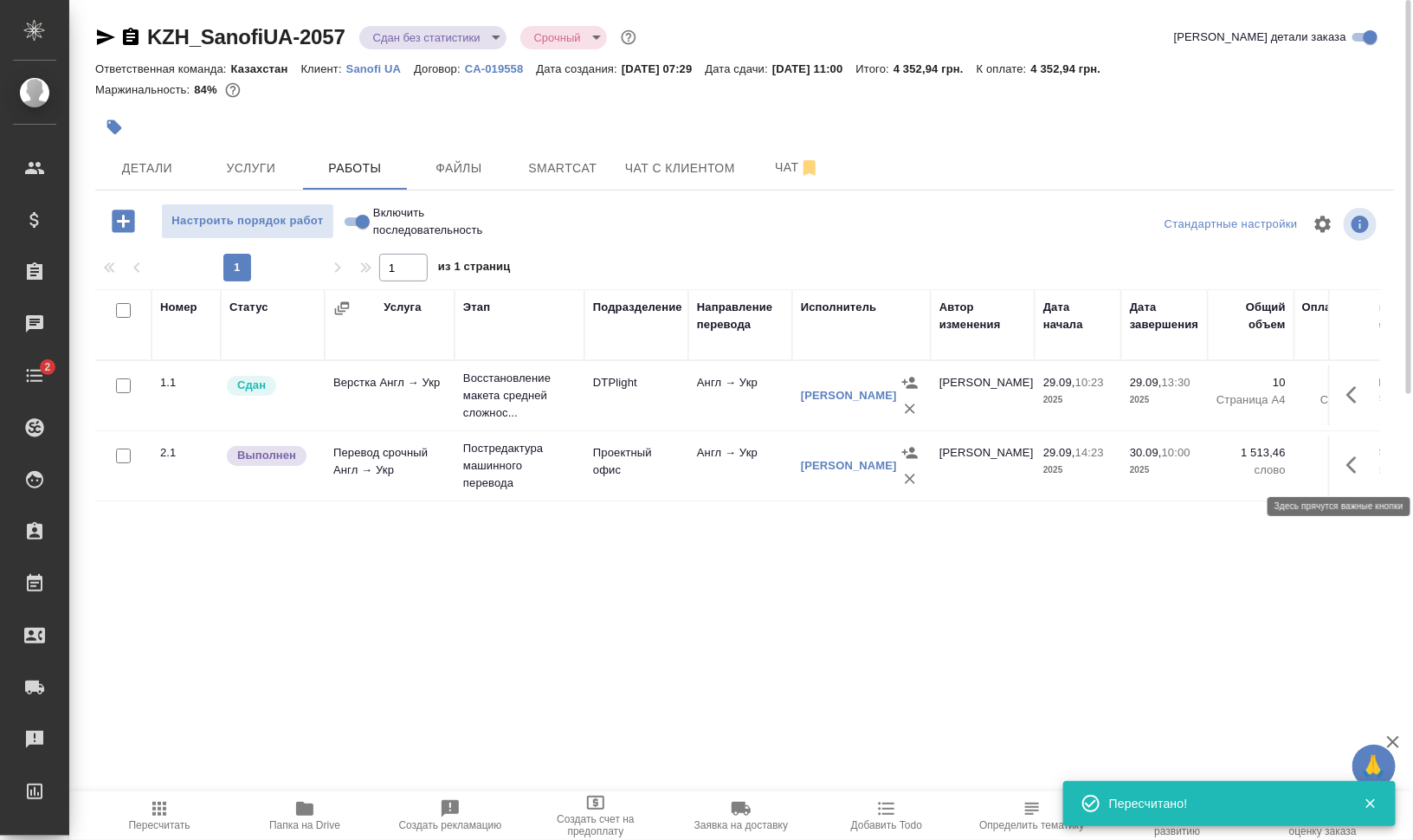
click at [1353, 455] on icon "button" at bounding box center [1356, 465] width 21 height 21
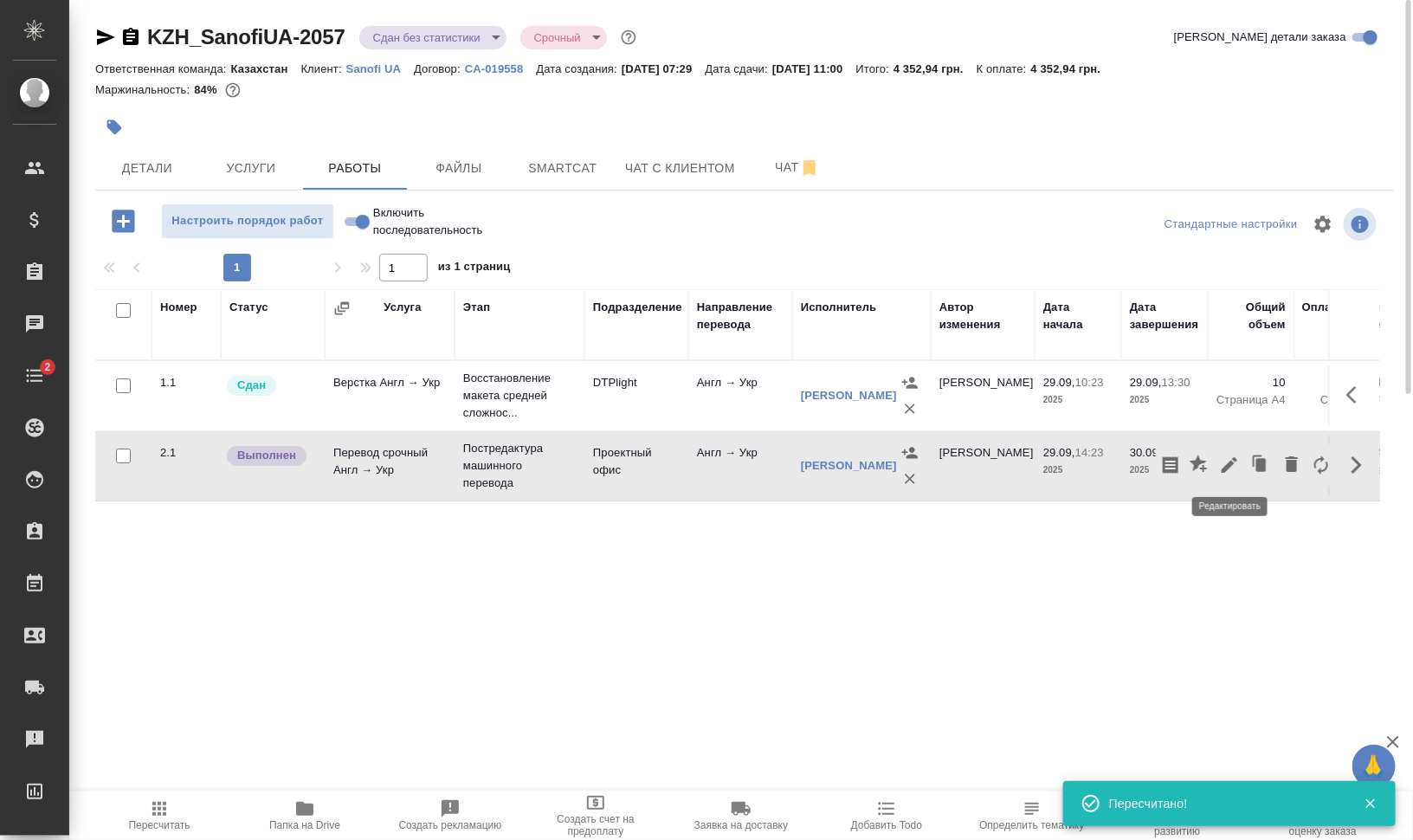
click at [1237, 459] on icon "button" at bounding box center [1229, 465] width 16 height 16
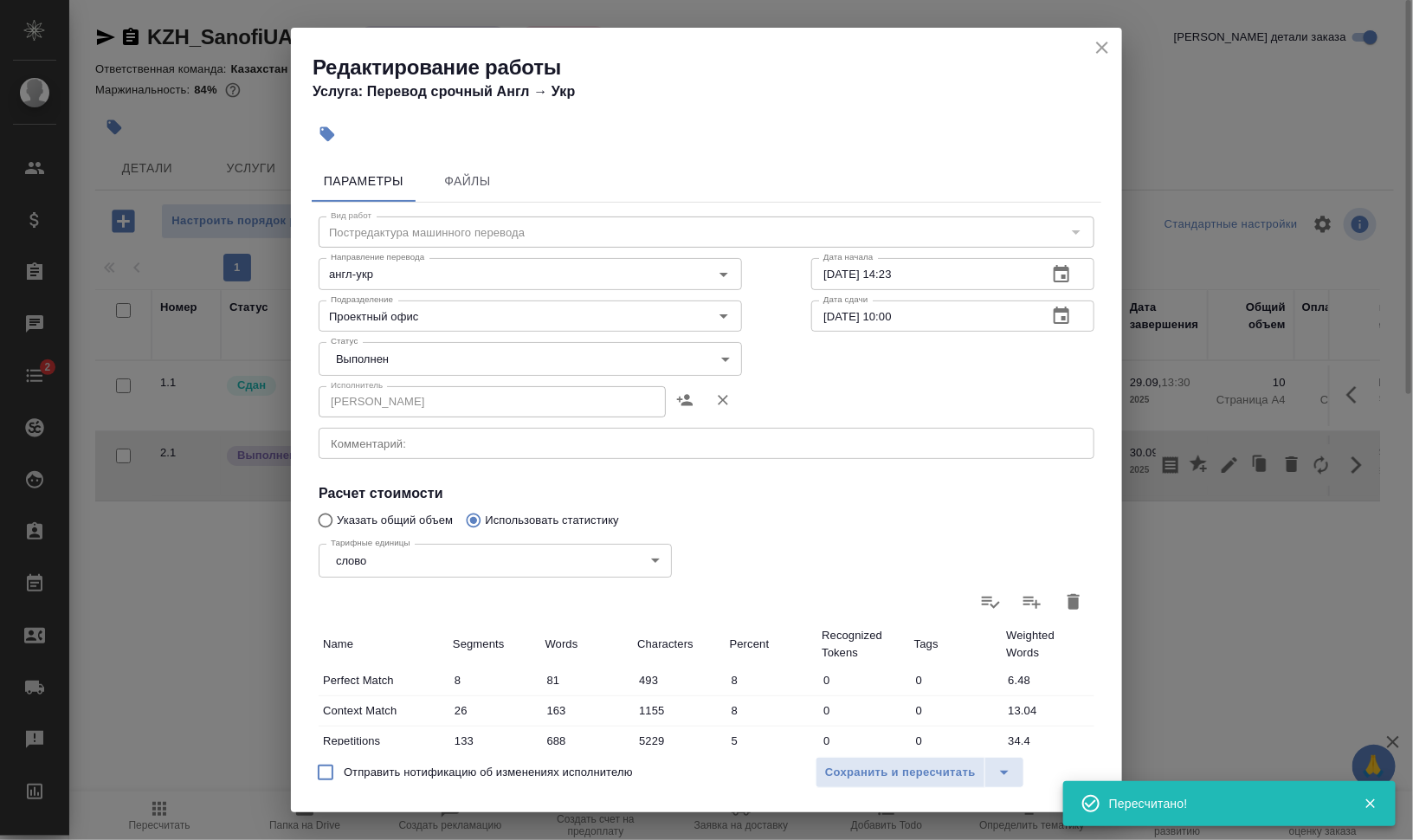
click at [421, 359] on body "🙏 .cls-1 fill:#fff; AWATERA Валеев Динар Клиенты Спецификации Заказы 0 Чаты 2 T…" at bounding box center [706, 490] width 1413 height 979
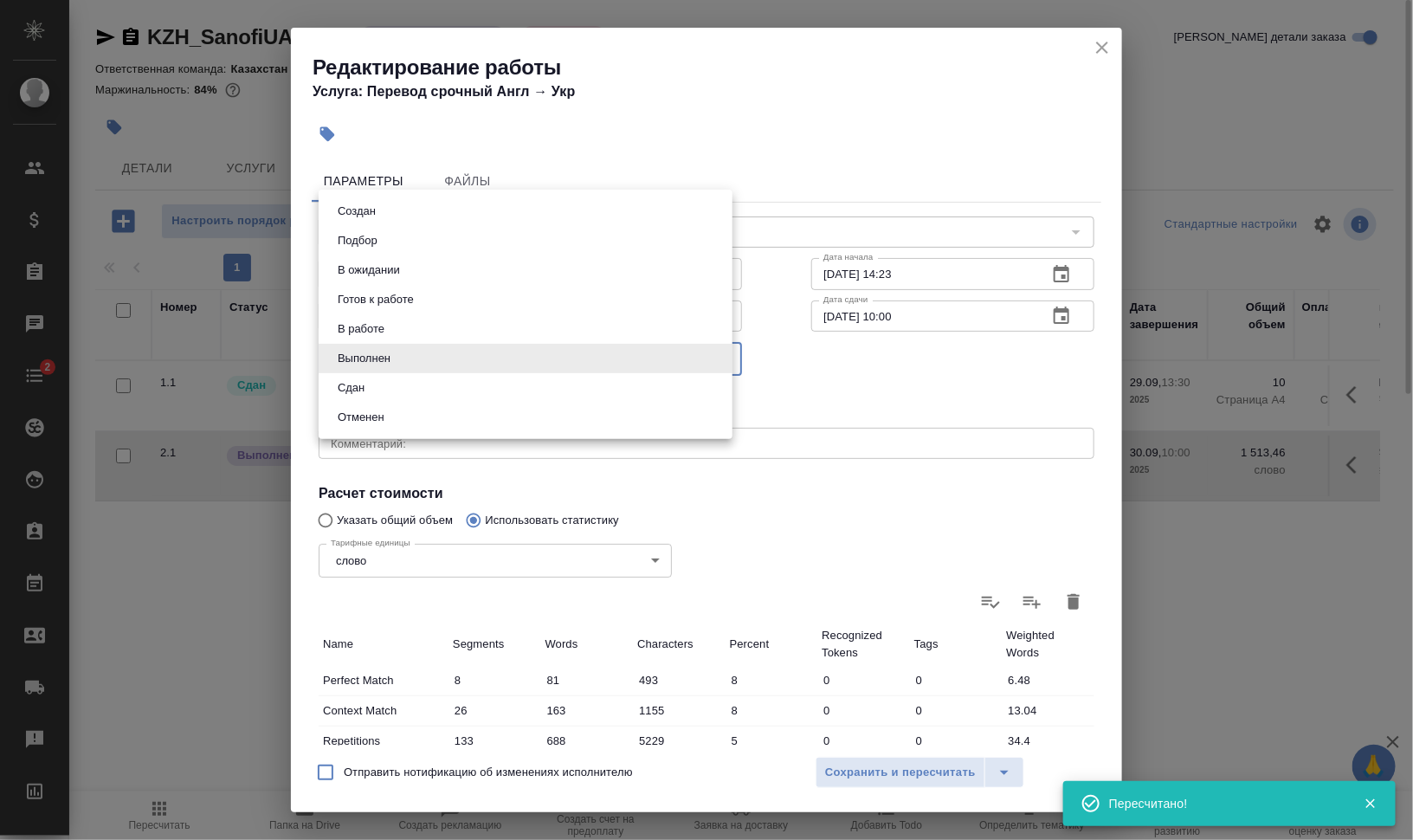
click at [410, 381] on li "Сдан" at bounding box center [525, 388] width 414 height 29
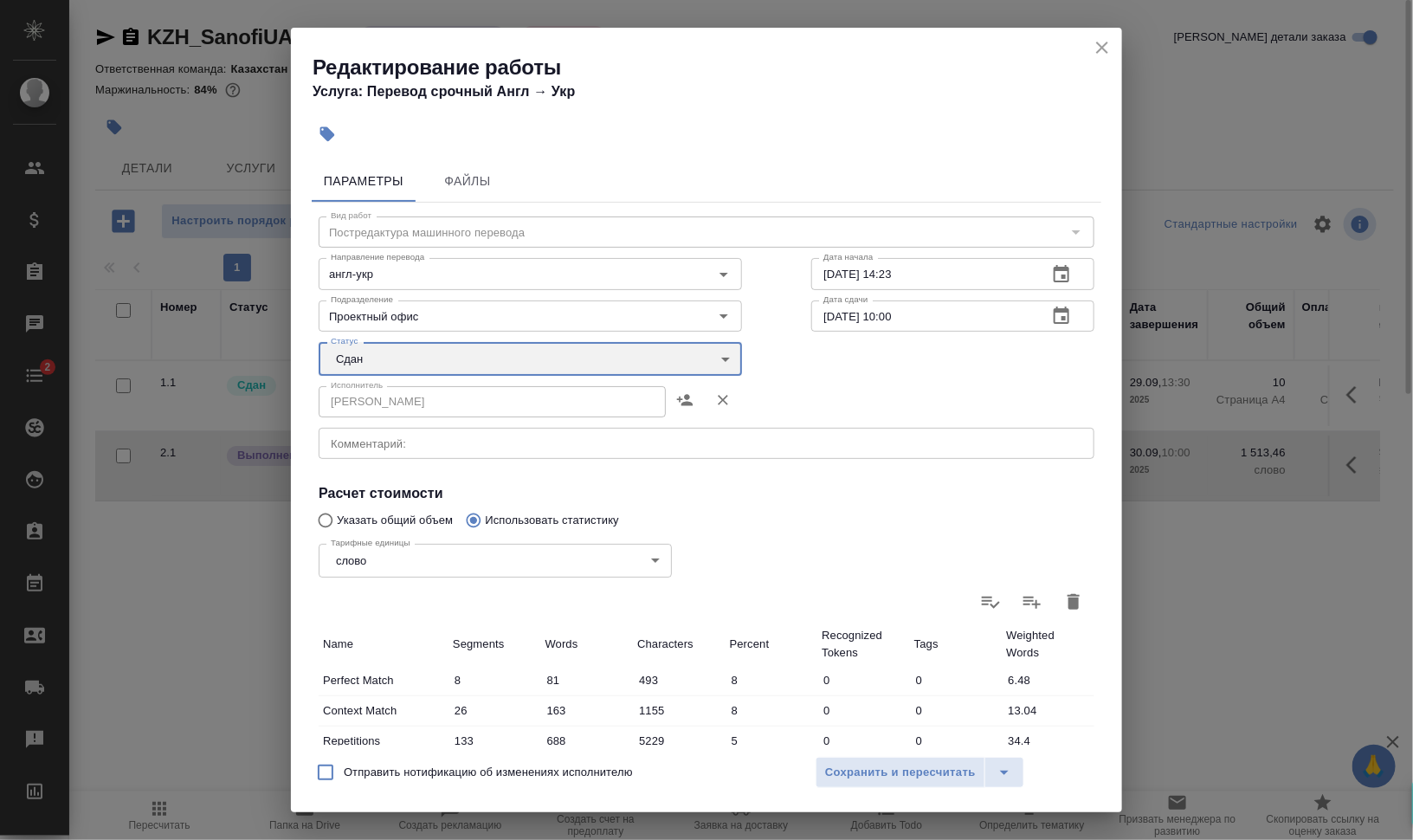
type input "closed"
click at [918, 767] on span "Сохранить и пересчитать" at bounding box center [900, 773] width 150 height 20
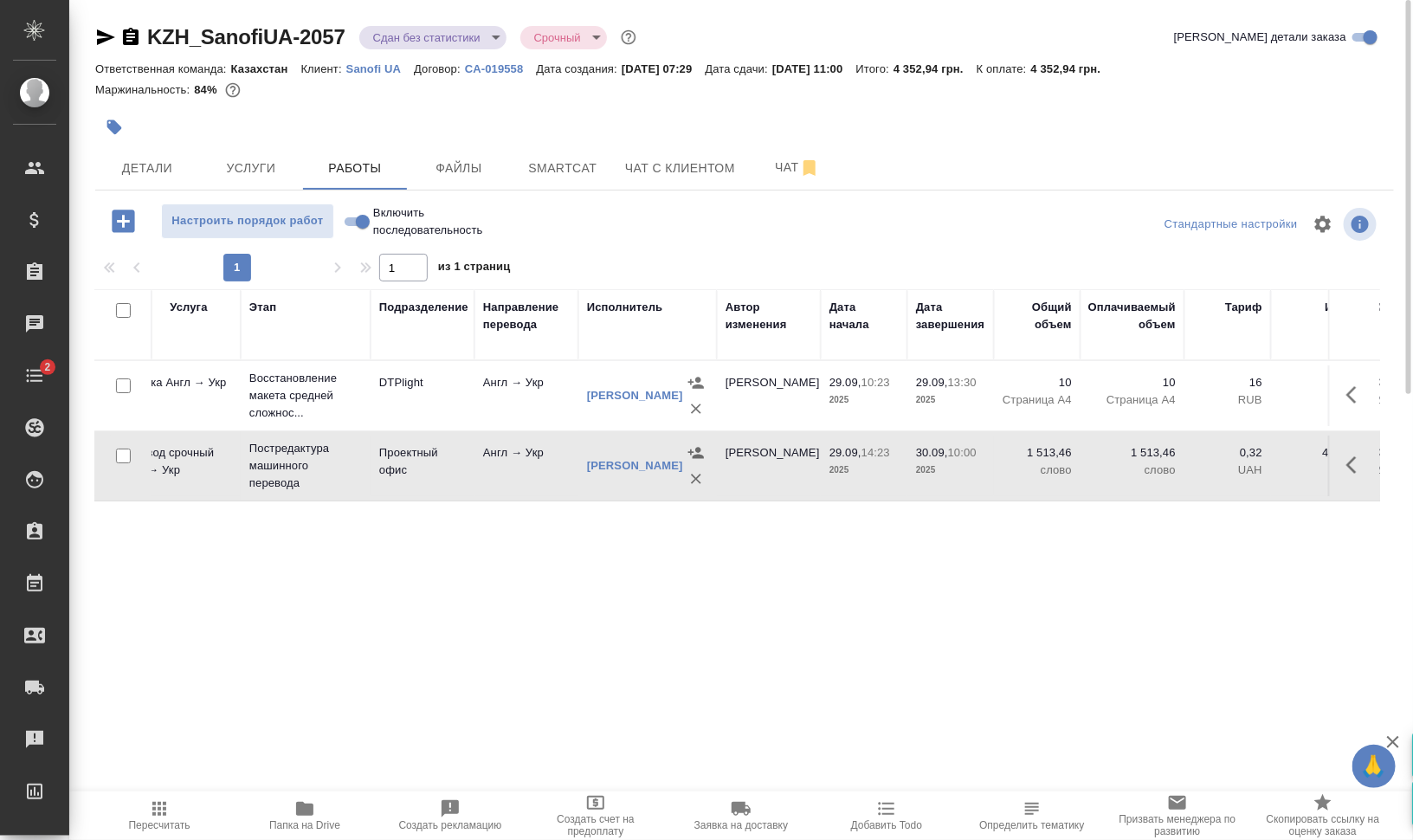
scroll to position [0, 230]
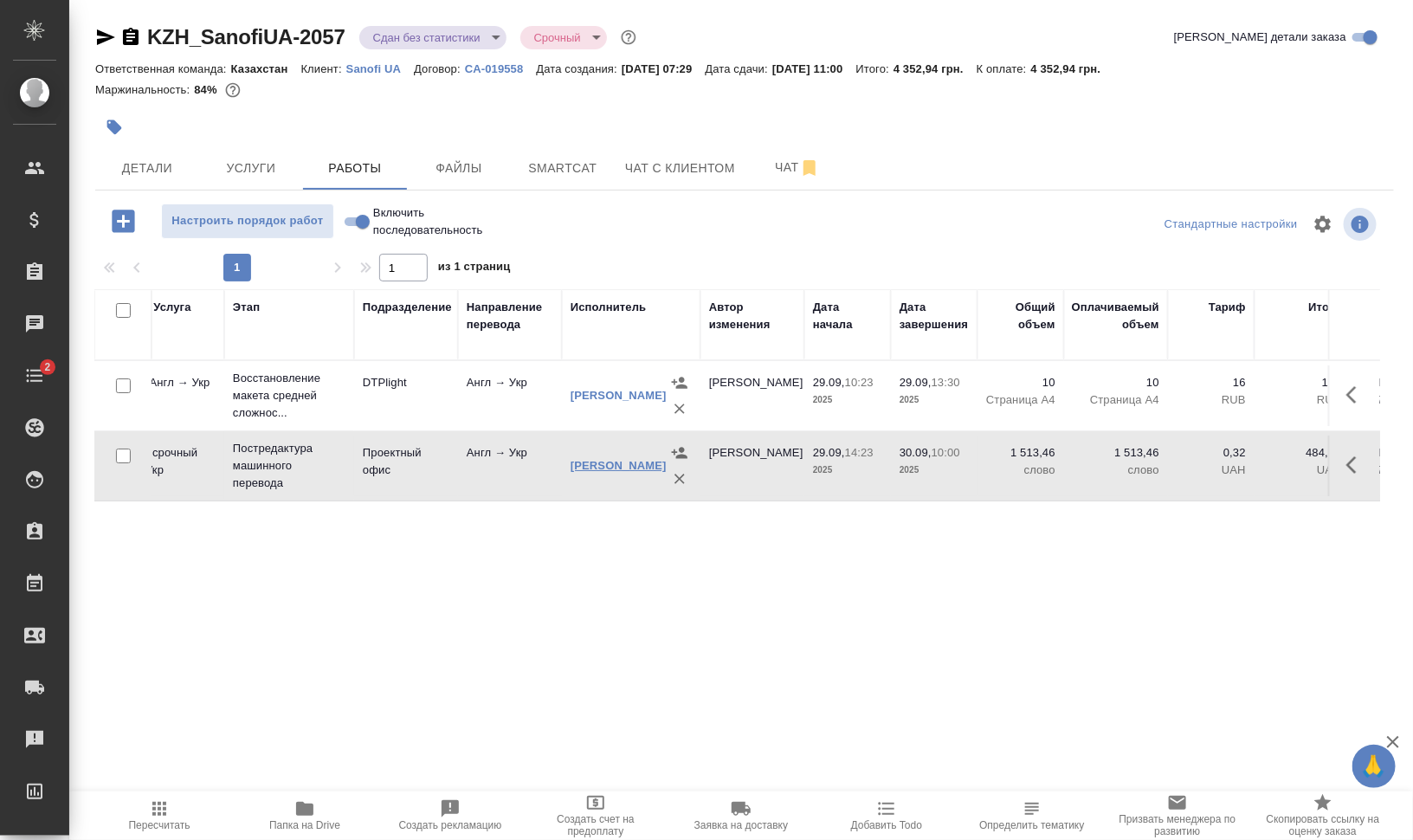
click at [602, 466] on link "Клешнёва Вера Александровна" at bounding box center [618, 466] width 96 height 13
click at [473, 37] on body "🙏 .cls-1 fill:#fff; AWATERA Валеев Динар Клиенты Спецификации Заказы 0 Чаты 2 T…" at bounding box center [706, 490] width 1413 height 979
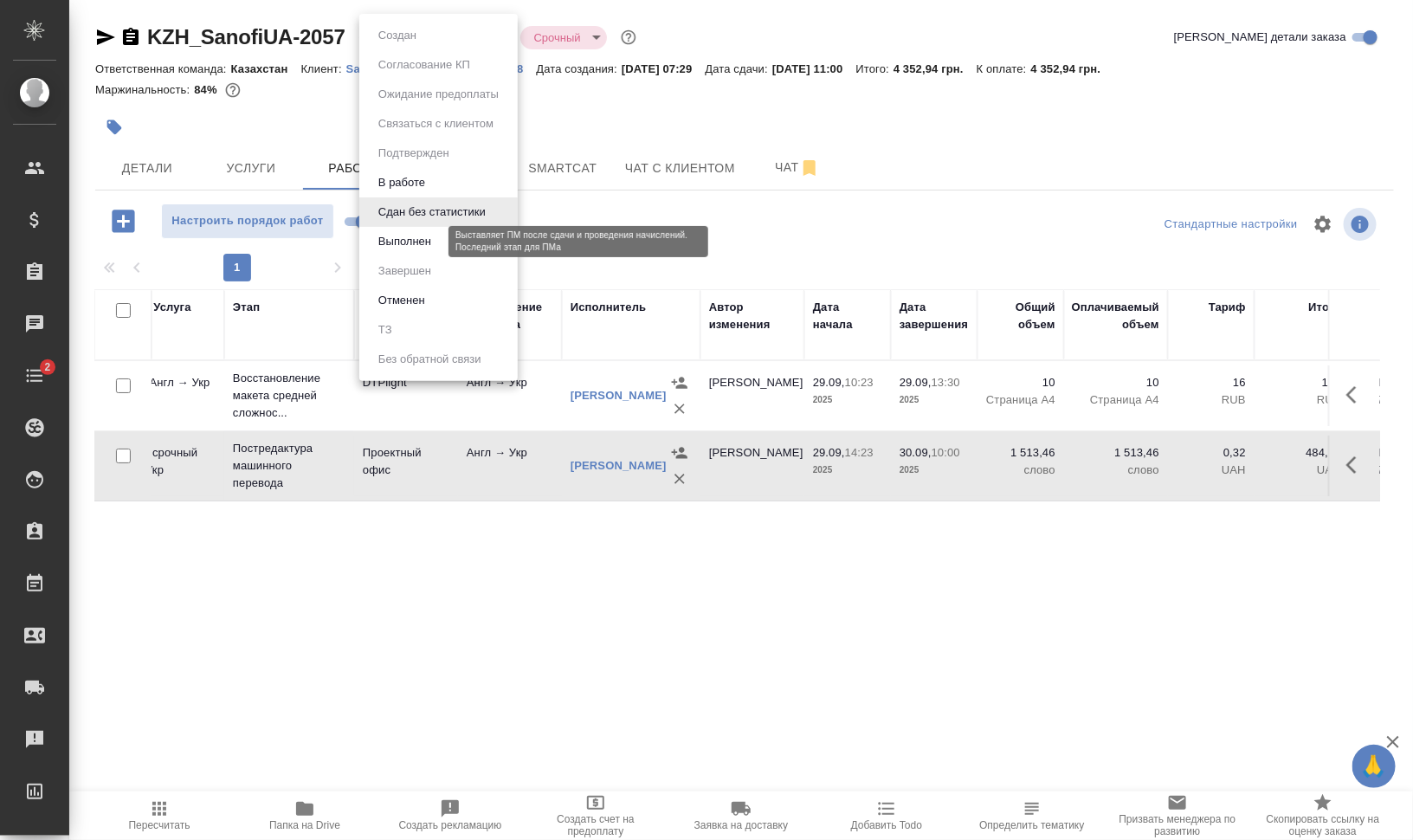
click at [415, 240] on button "Выполнен" at bounding box center [404, 241] width 63 height 19
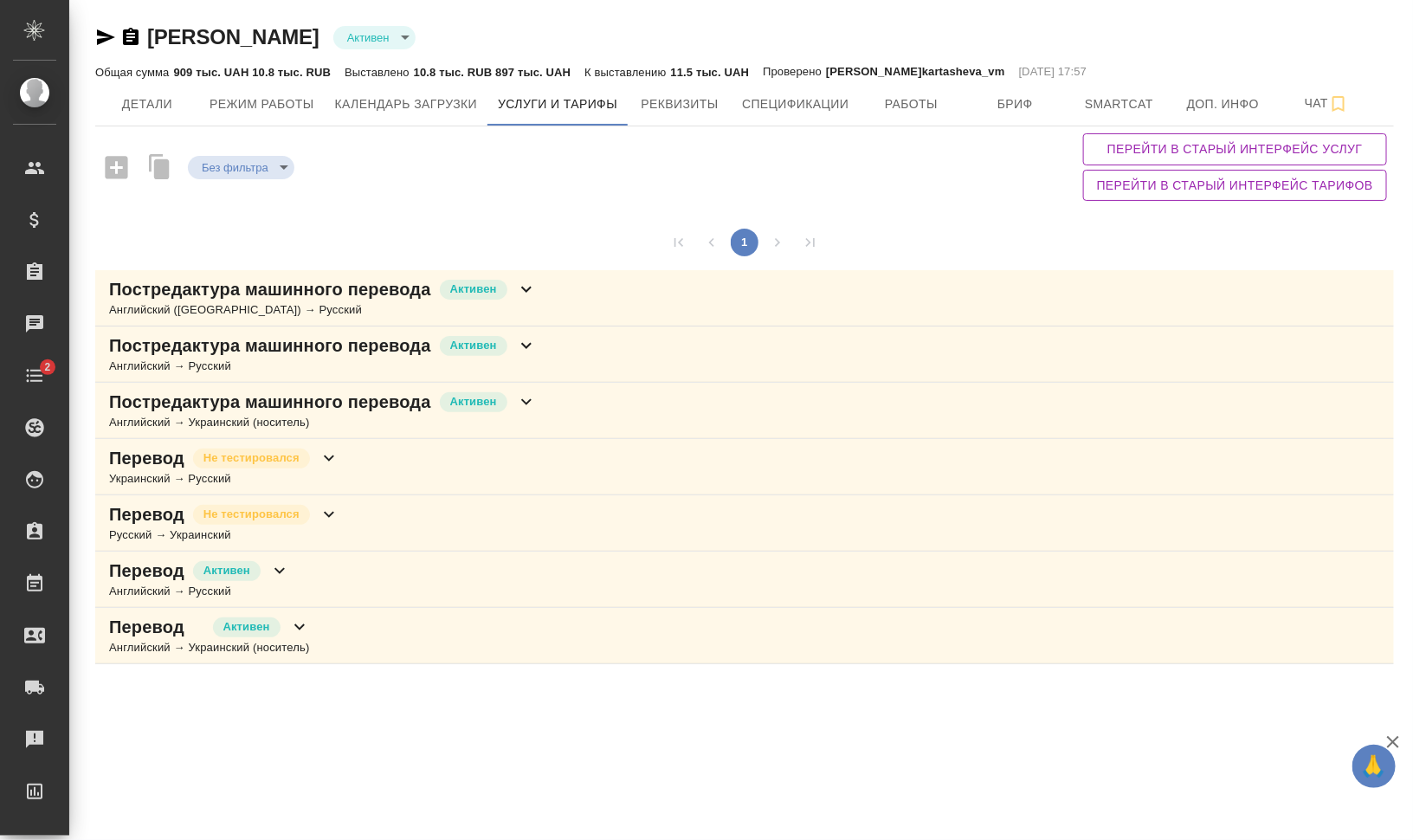
drag, startPoint x: 494, startPoint y: 624, endPoint x: 609, endPoint y: 622, distance: 115.0
click at [495, 624] on div "Перевод [PERSON_NAME] → [DEMOGRAPHIC_DATA] (носитель)" at bounding box center [745, 636] width 1299 height 56
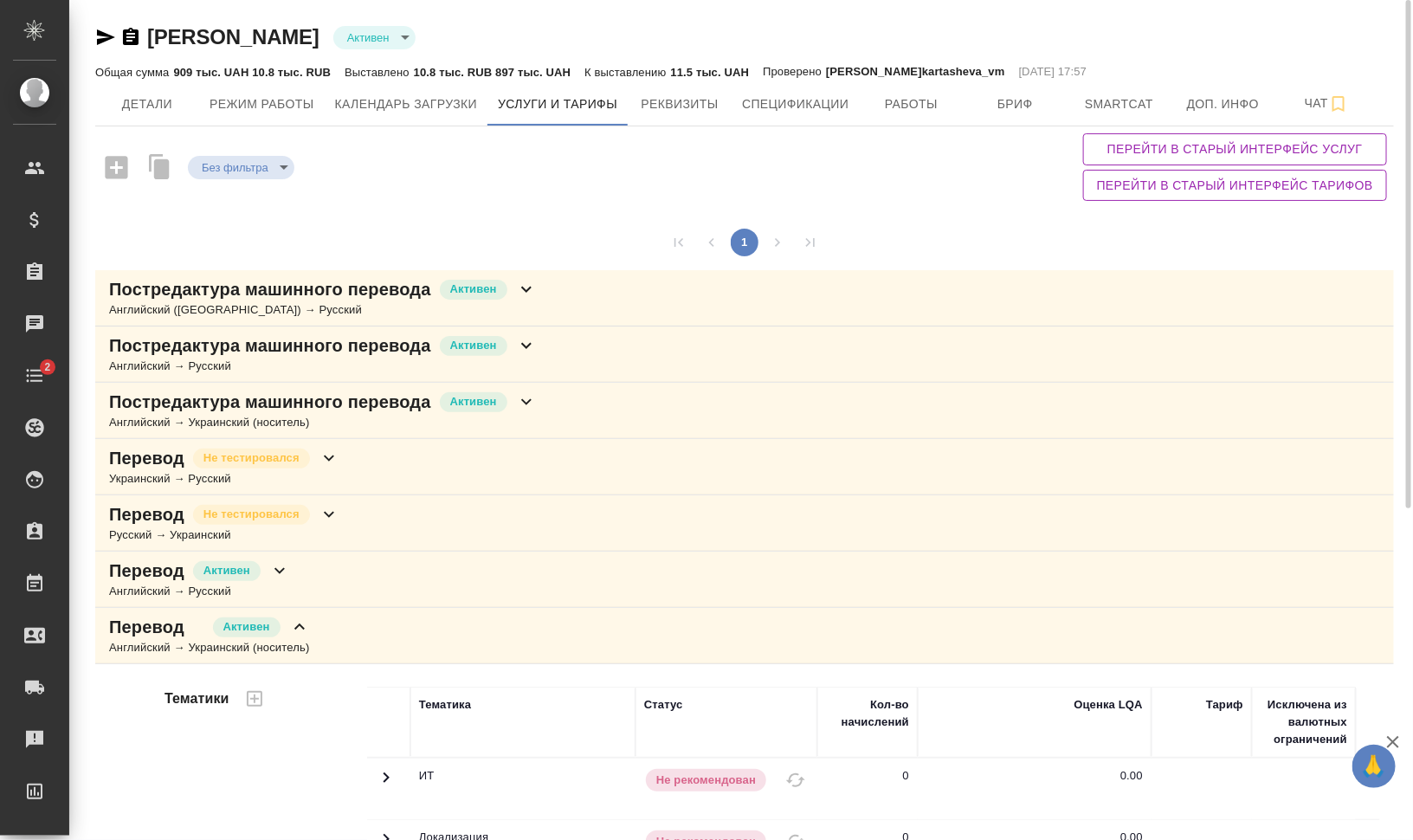
click at [380, 403] on p "Постредактура машинного перевода" at bounding box center [270, 402] width 322 height 24
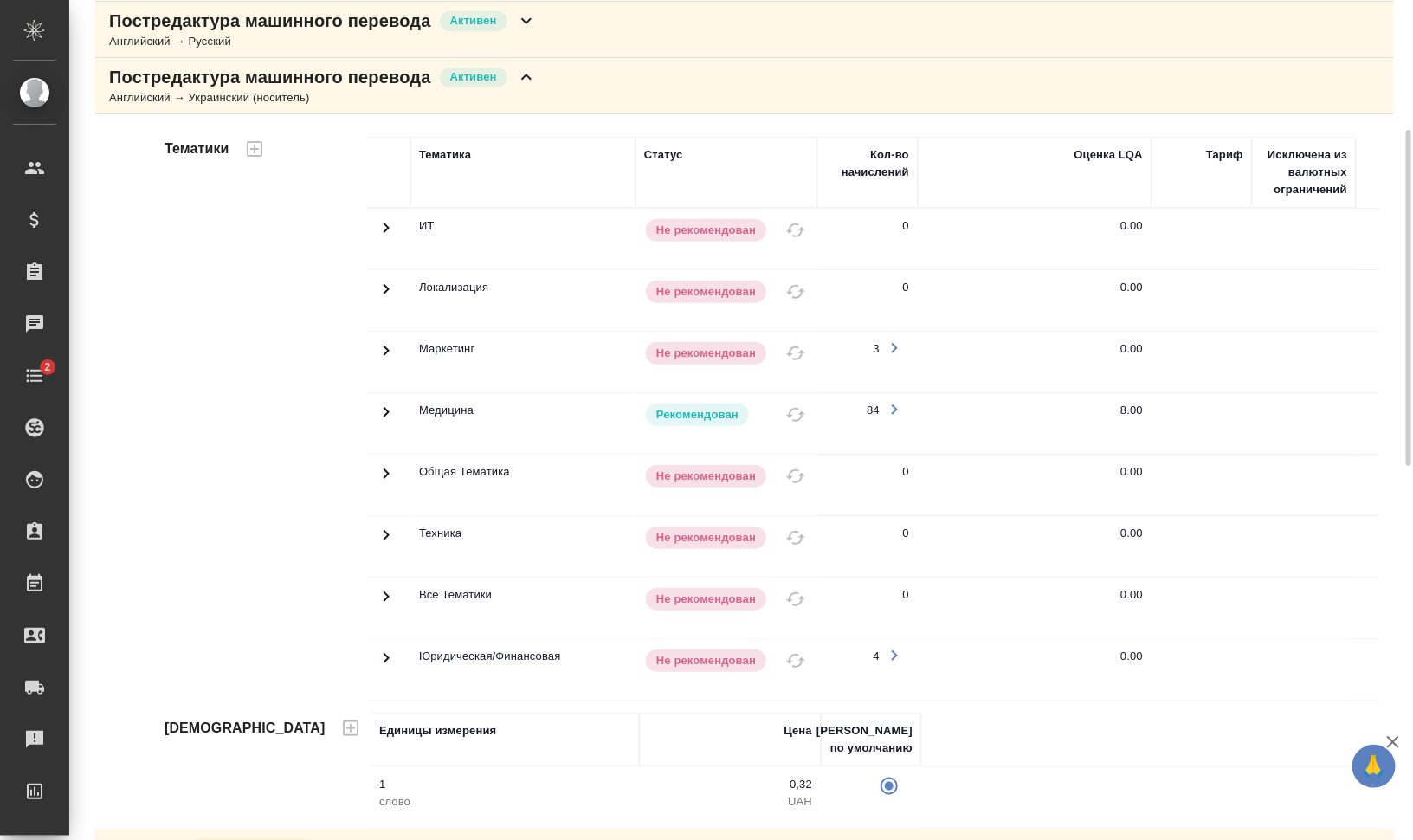
scroll to position [541, 0]
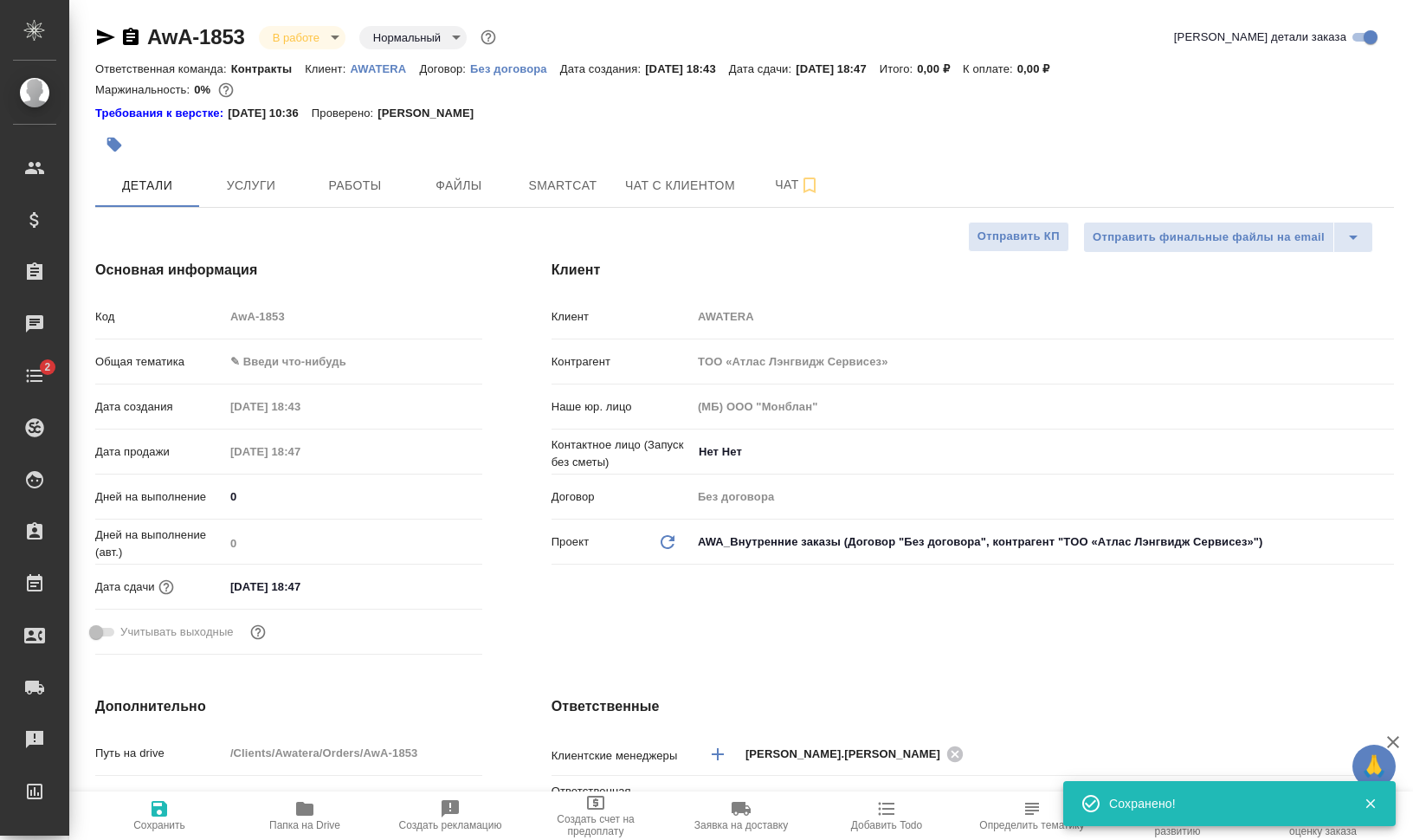
select select "RU"
click at [102, 35] on icon "button" at bounding box center [106, 37] width 18 height 16
